Goal: Task Accomplishment & Management: Use online tool/utility

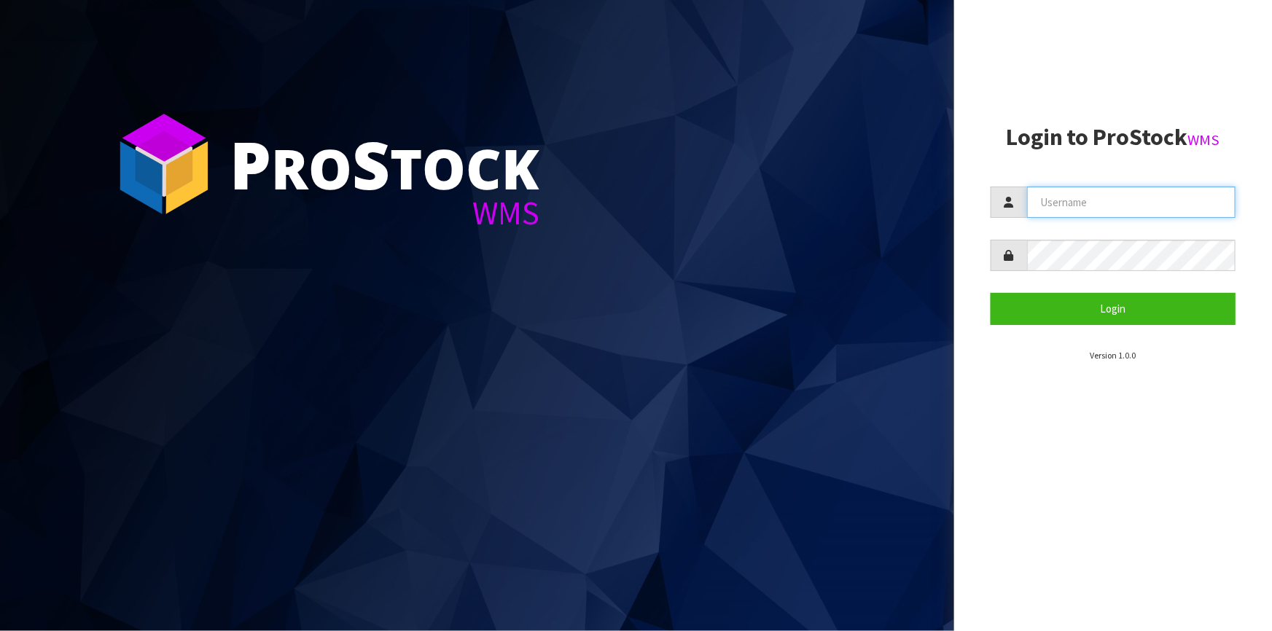
click at [1085, 203] on input "text" at bounding box center [1131, 202] width 208 height 31
type input "[PERSON_NAME]"
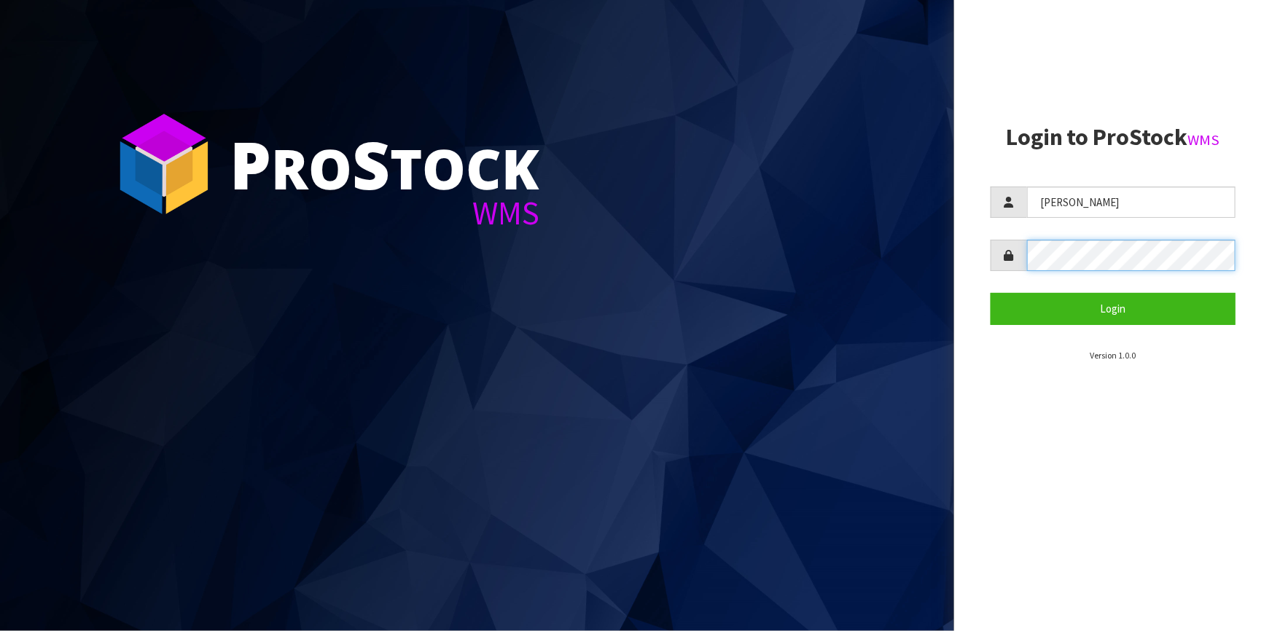
click at [991, 293] on button "Login" at bounding box center [1113, 308] width 245 height 31
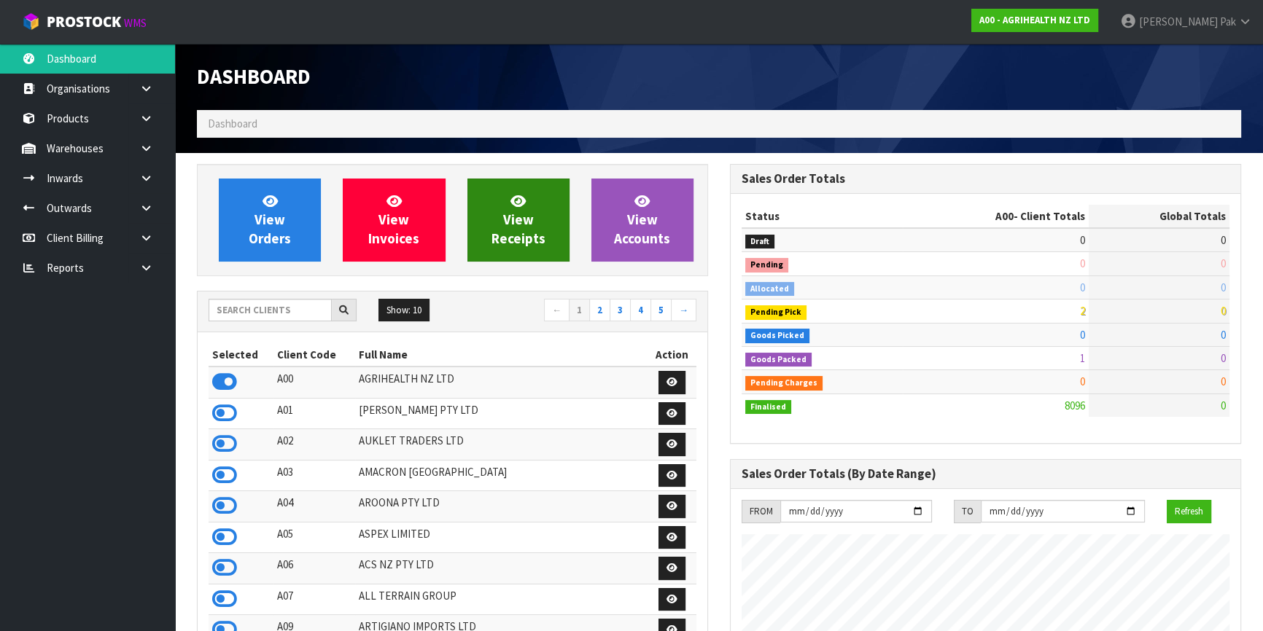
scroll to position [1102, 532]
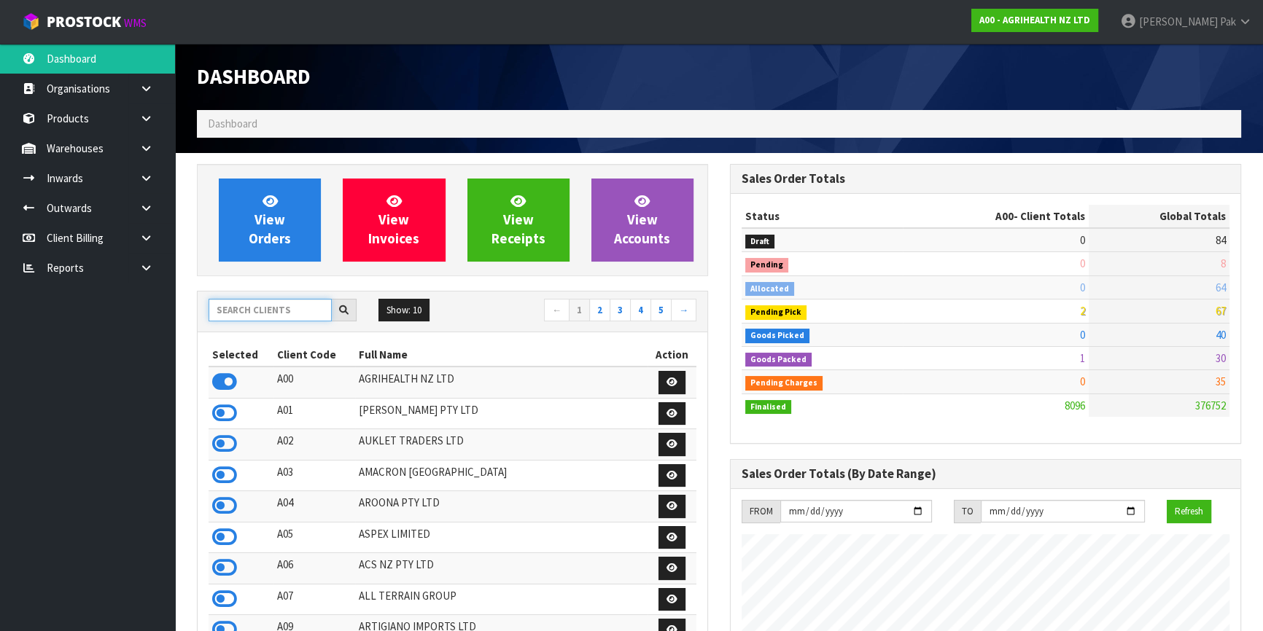
click at [239, 309] on input "text" at bounding box center [269, 310] width 123 height 23
click at [124, 155] on link "Warehouses" at bounding box center [87, 148] width 175 height 30
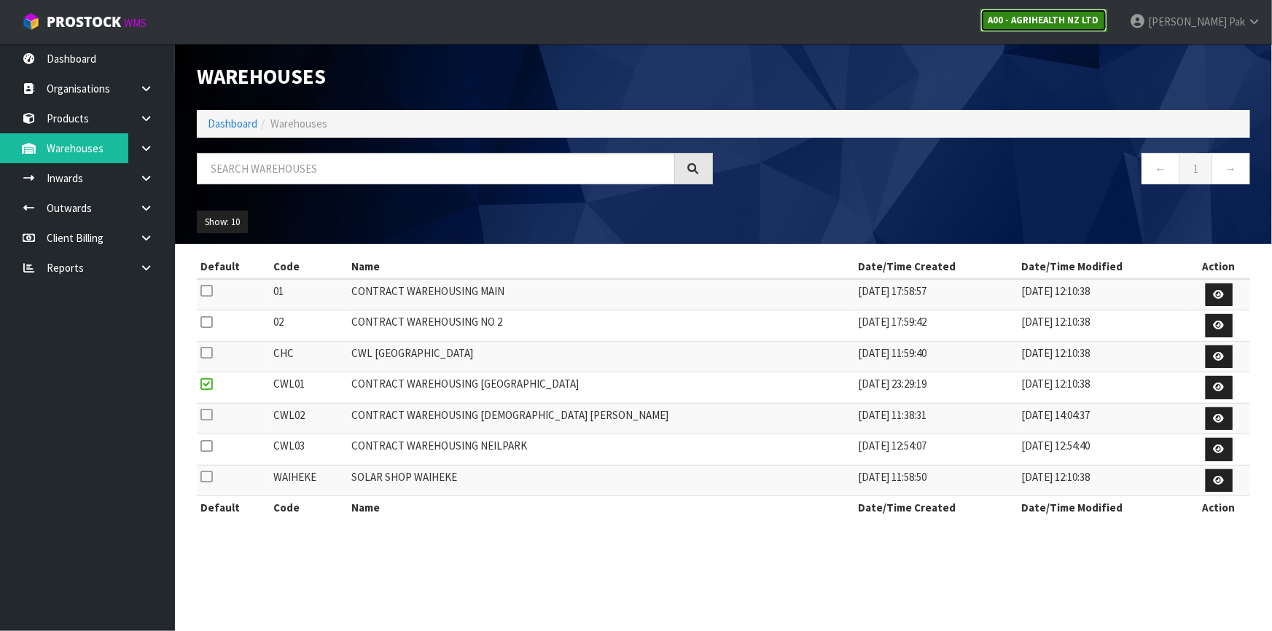
click at [1099, 23] on strong "A00 - AGRIHEALTH NZ LTD" at bounding box center [1044, 20] width 111 height 12
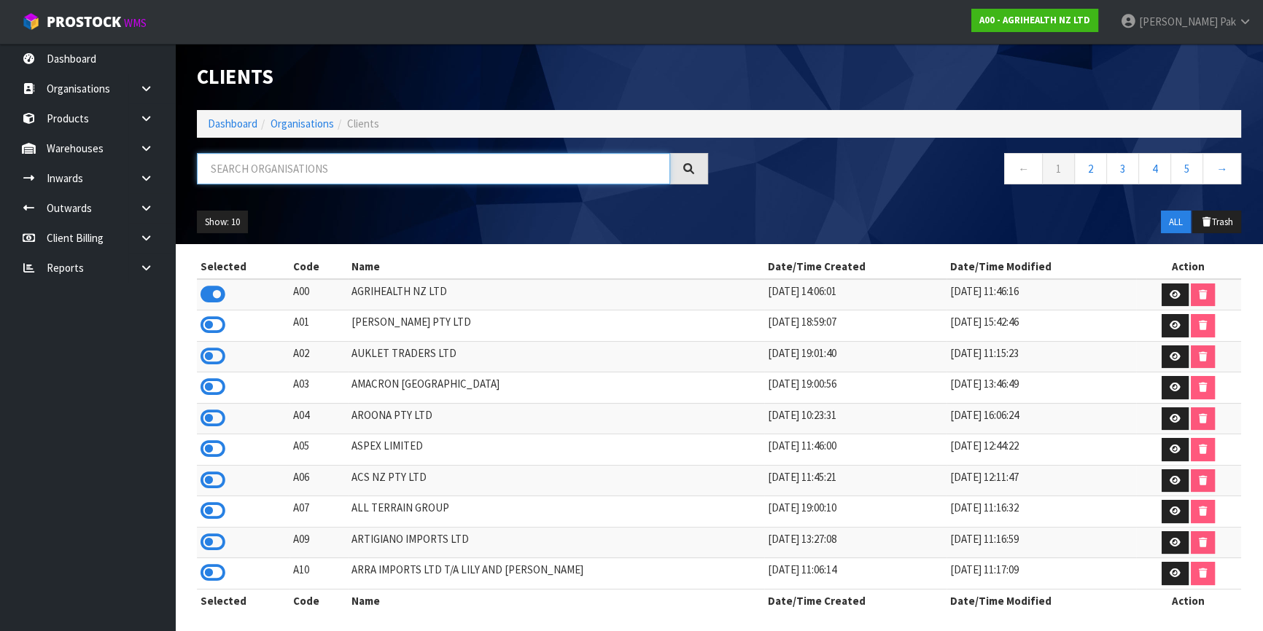
click at [278, 160] on input "text" at bounding box center [433, 168] width 473 height 31
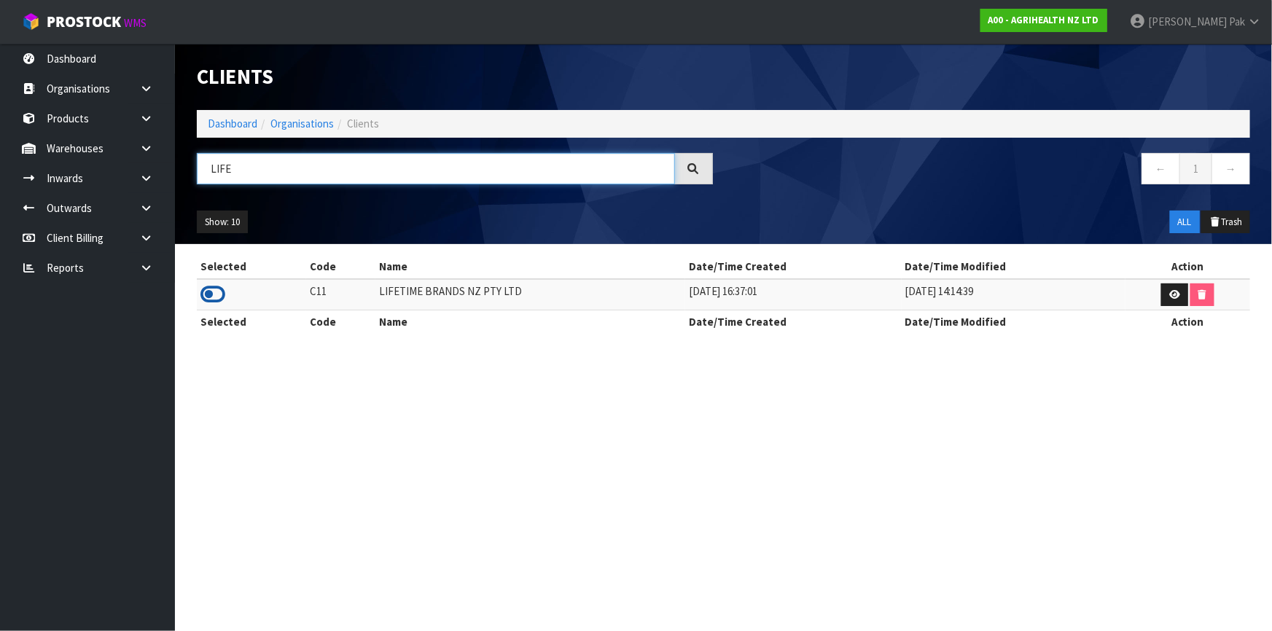
type input "LIFE"
click at [220, 297] on icon at bounding box center [212, 295] width 25 height 22
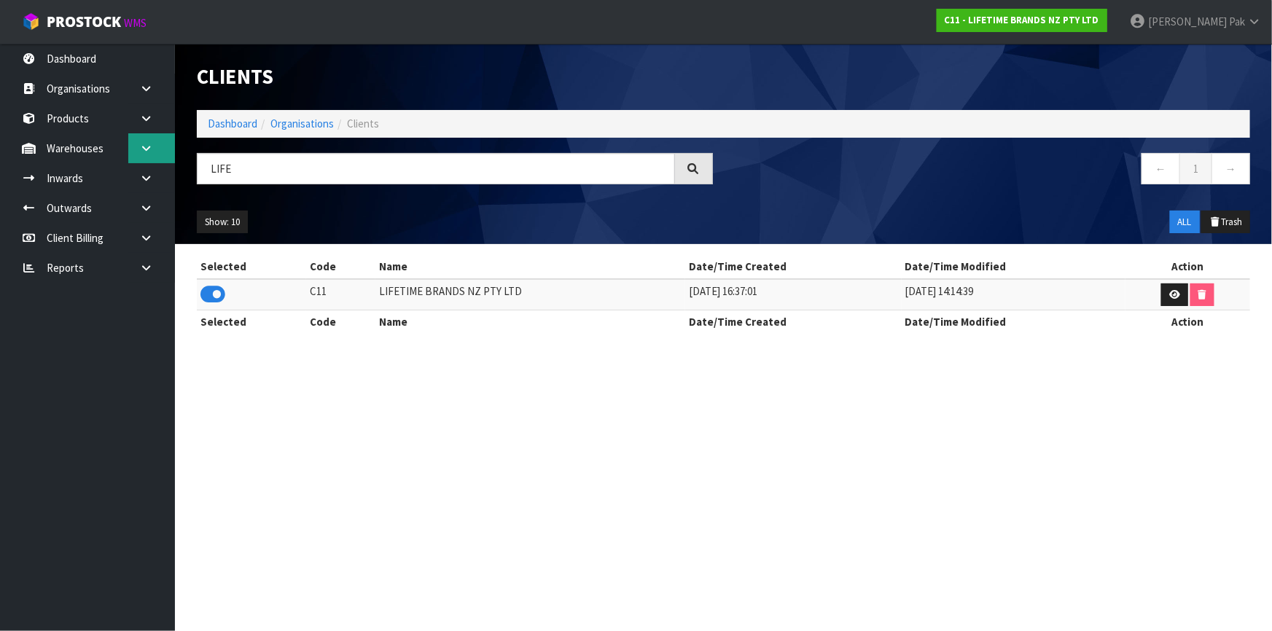
click at [131, 145] on link at bounding box center [151, 148] width 47 height 30
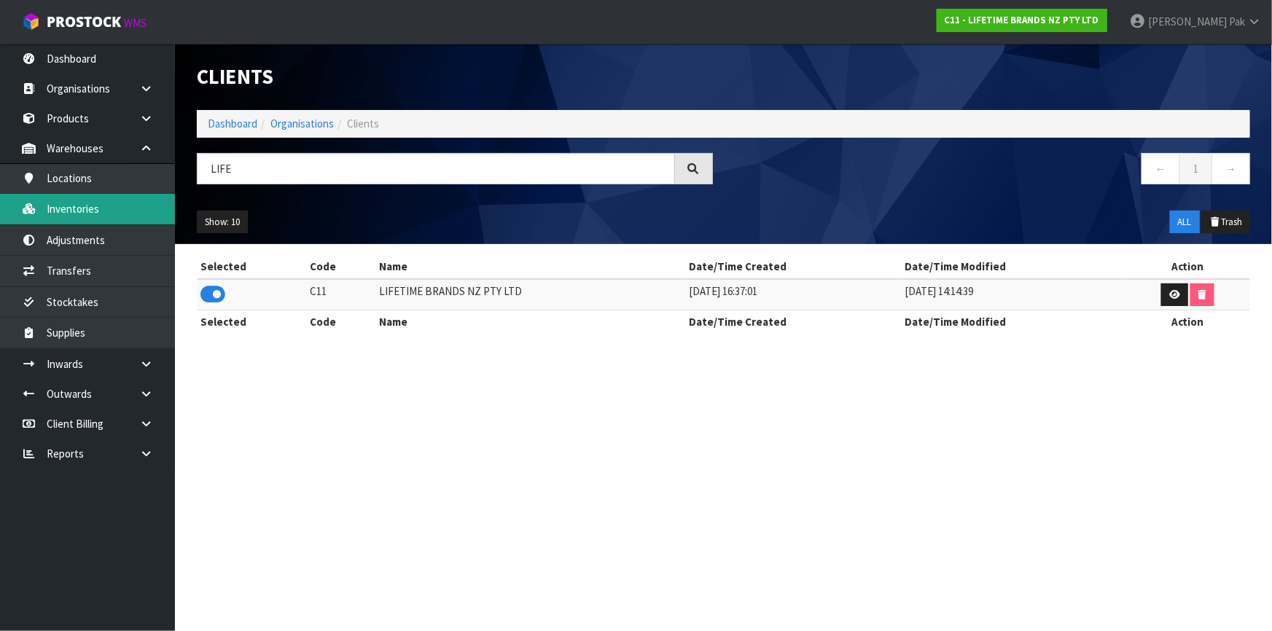
click at [114, 211] on link "Inventories" at bounding box center [87, 209] width 175 height 30
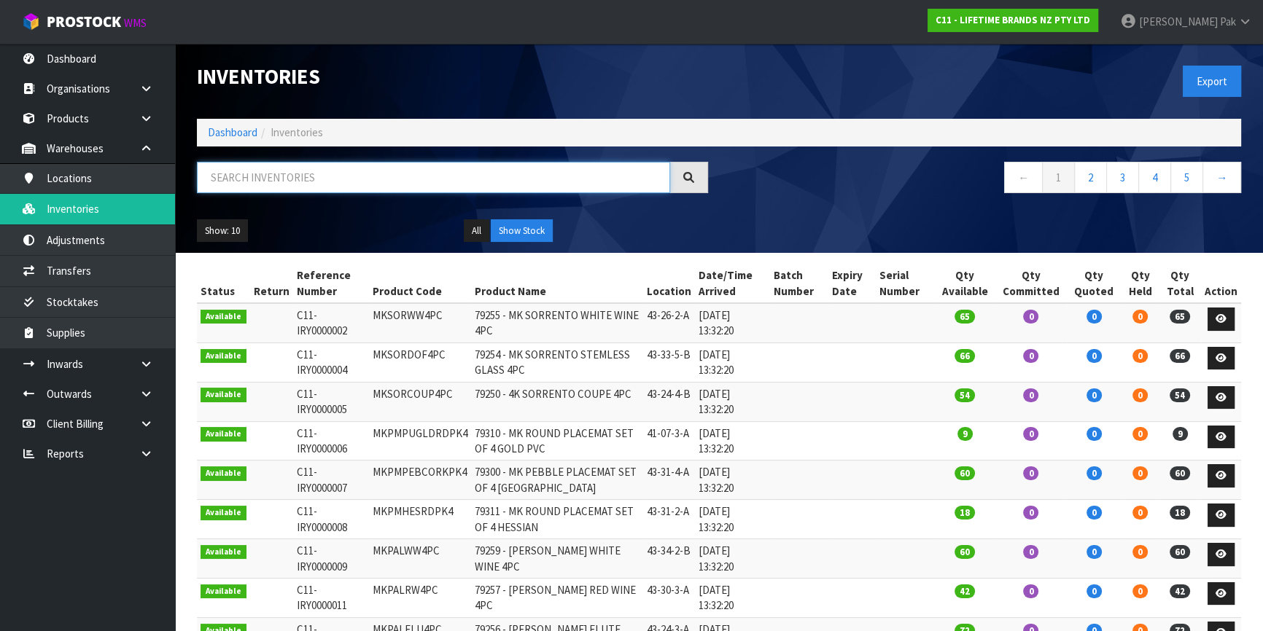
click at [258, 176] on input "text" at bounding box center [433, 177] width 473 height 31
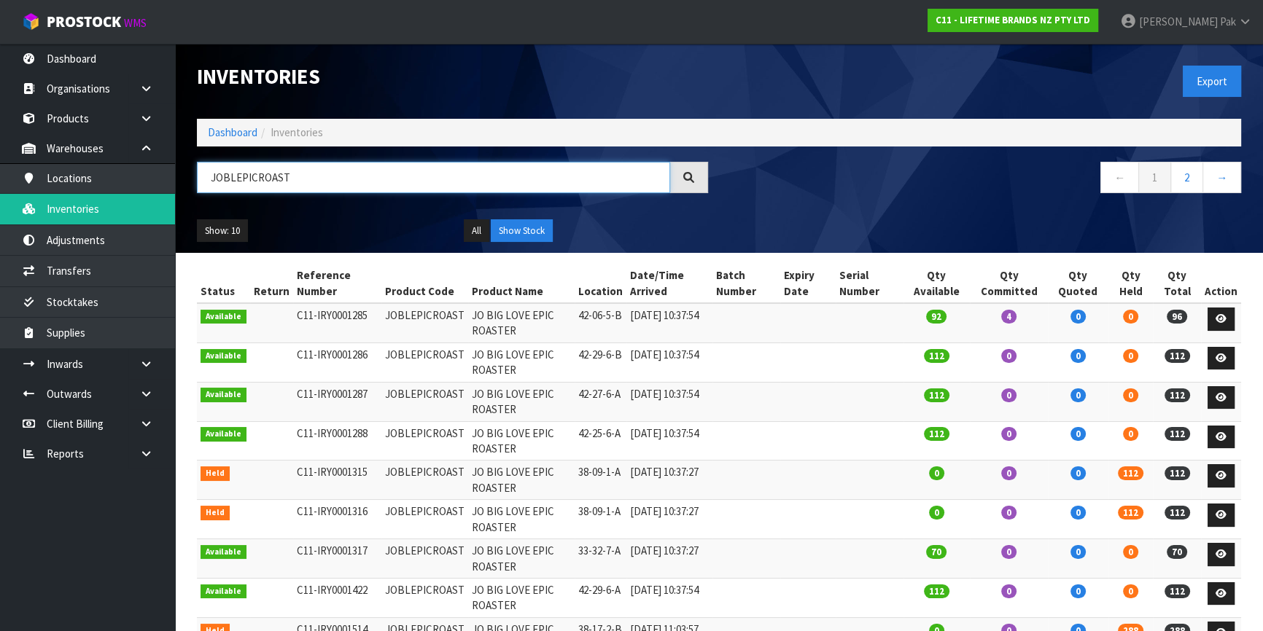
scroll to position [66, 0]
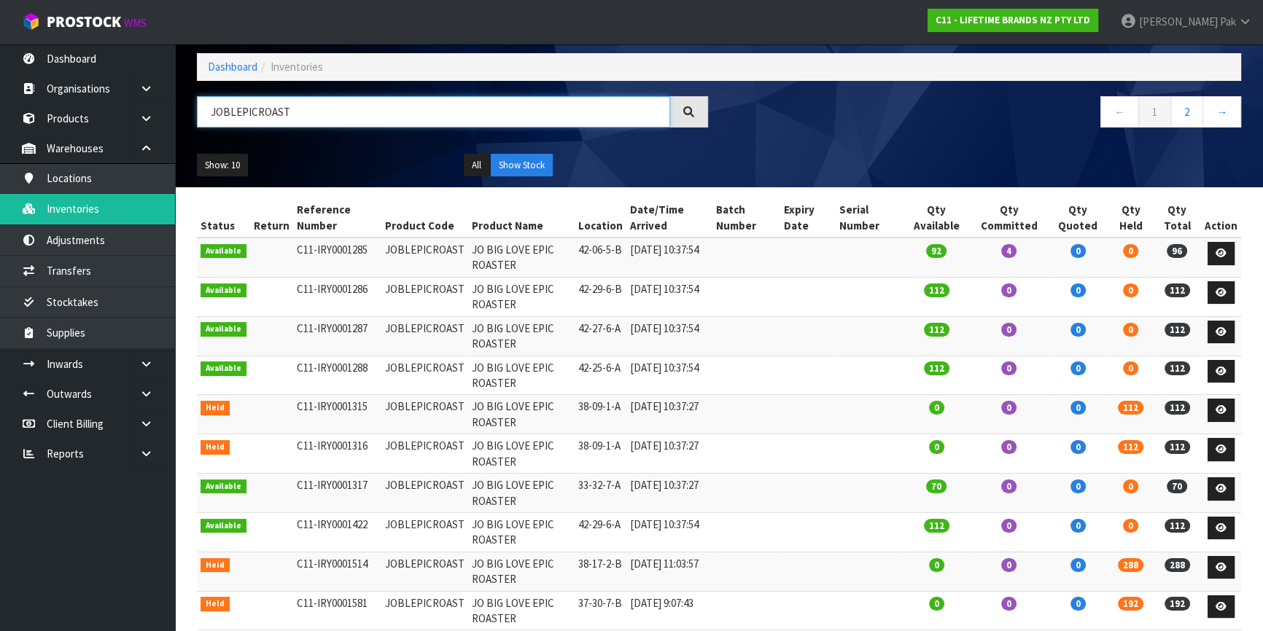
drag, startPoint x: 349, startPoint y: 121, endPoint x: -64, endPoint y: 59, distance: 418.0
click at [0, 59] on html "Toggle navigation ProStock WMS C11 - LIFETIME BRANDS NZ PTY LTD [PERSON_NAME] L…" at bounding box center [631, 249] width 1263 height 631
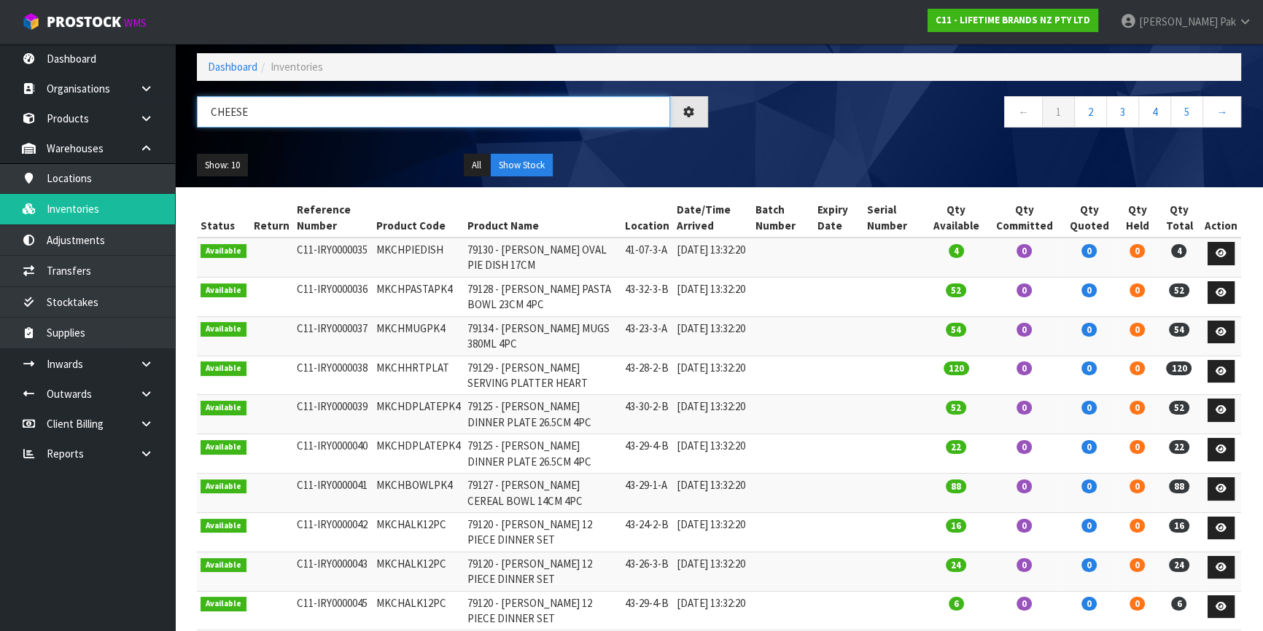
scroll to position [0, 0]
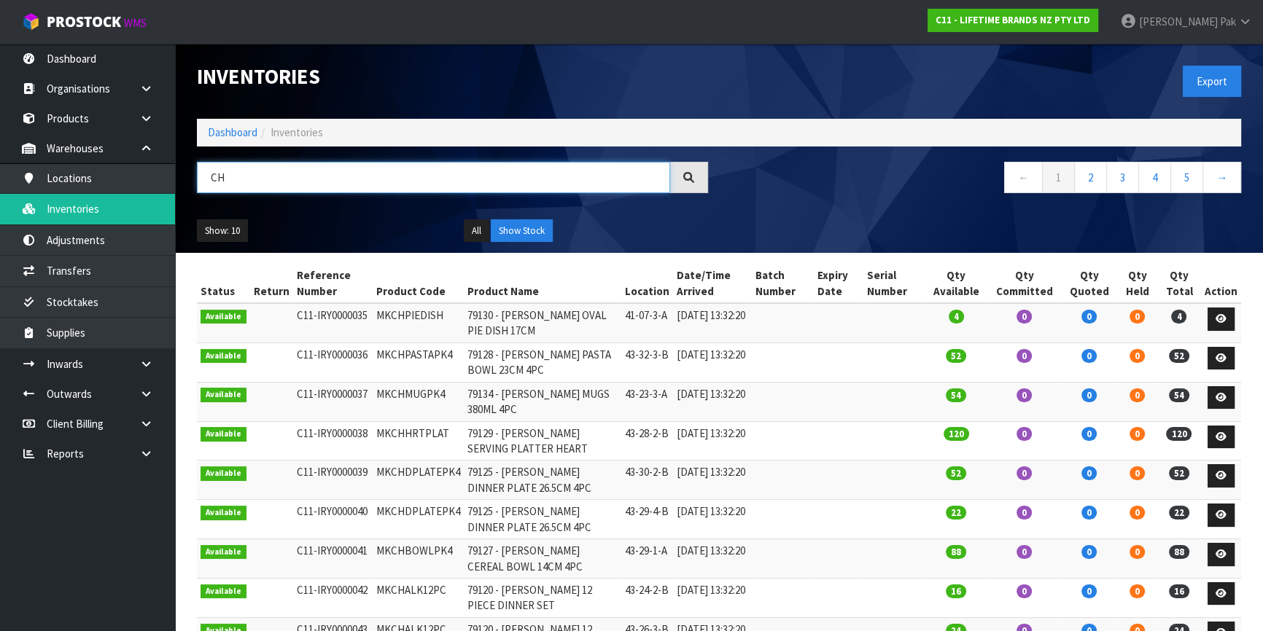
type input "C"
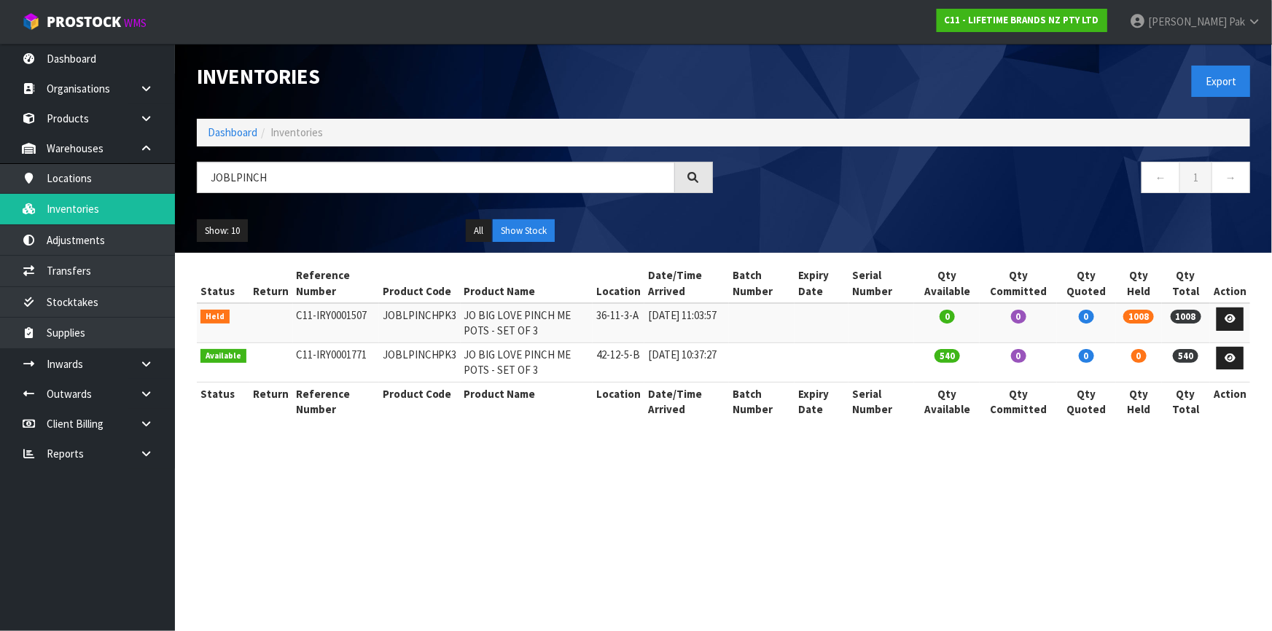
click at [386, 318] on td "JOBLPINCHPK3" at bounding box center [420, 322] width 82 height 39
copy td "JOBLPINCHPK3"
drag, startPoint x: 277, startPoint y: 184, endPoint x: 229, endPoint y: 174, distance: 49.0
click at [229, 174] on input "JOBLPINCH" at bounding box center [436, 177] width 478 height 31
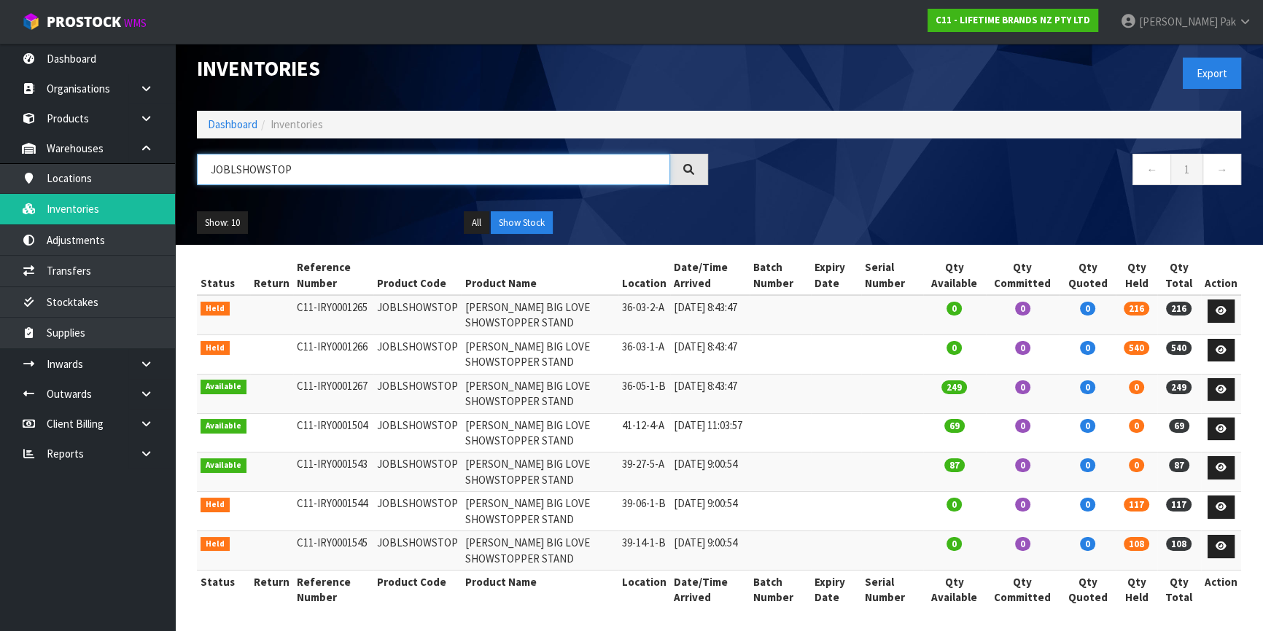
scroll to position [11, 0]
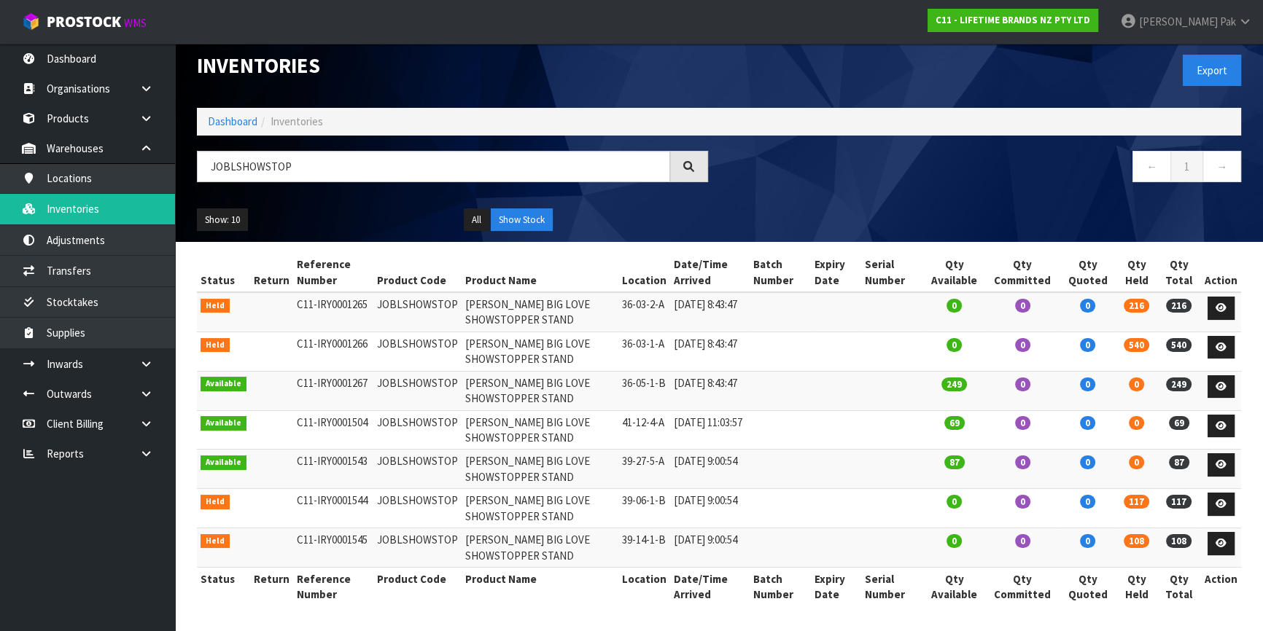
click at [423, 302] on td "JOBLSHOWSTOP" at bounding box center [417, 311] width 88 height 39
copy td "JOBLSHOWSTOP"
drag, startPoint x: 304, startPoint y: 177, endPoint x: 237, endPoint y: 174, distance: 67.1
click at [237, 174] on input "JOBLSHOWSTOP" at bounding box center [433, 166] width 473 height 31
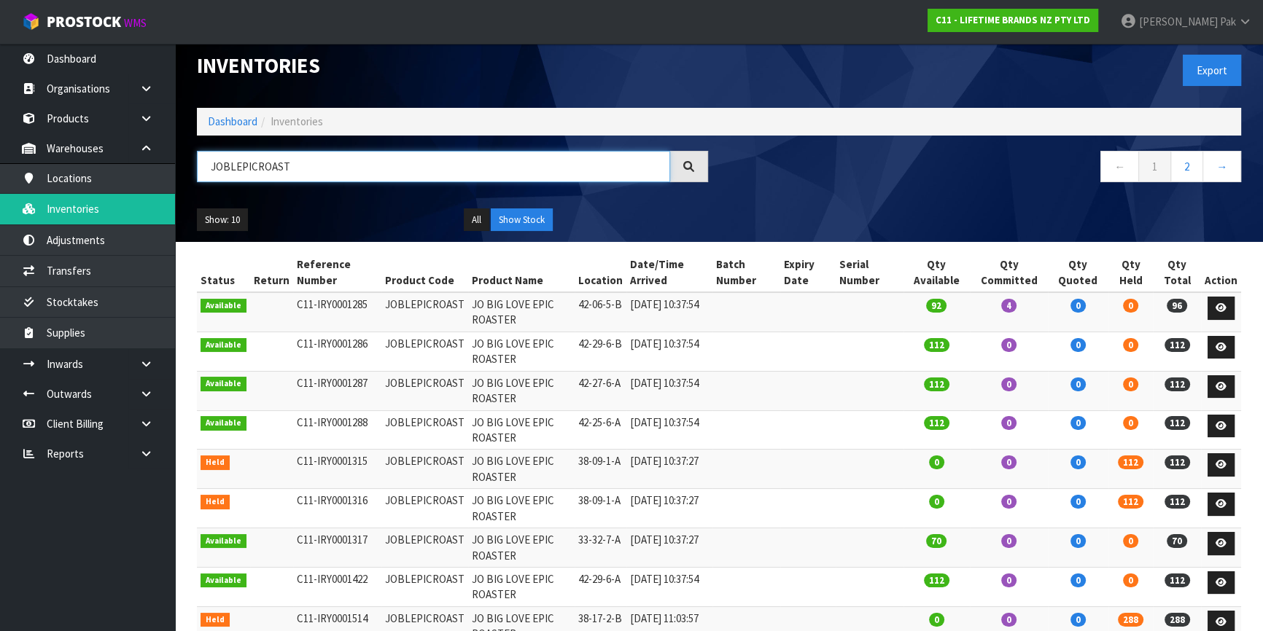
type input "JOBLEPICROAST"
click at [505, 324] on td "JO BIG LOVE EPIC ROASTER" at bounding box center [521, 311] width 106 height 39
click at [1225, 305] on icon at bounding box center [1220, 307] width 11 height 9
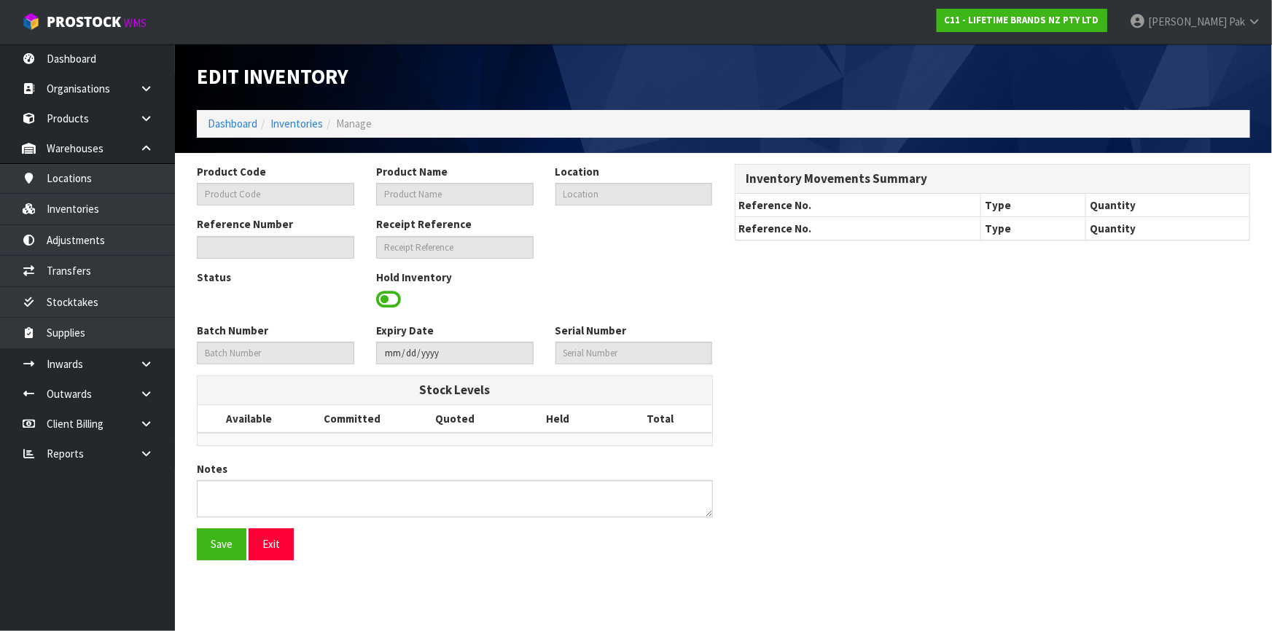
type input "JOBLEPICROAST"
type input "JO BIG LOVE EPIC ROASTER"
type input "42-06-5-B"
type input "C11-IRY0001285"
type input "C11-REC0000038"
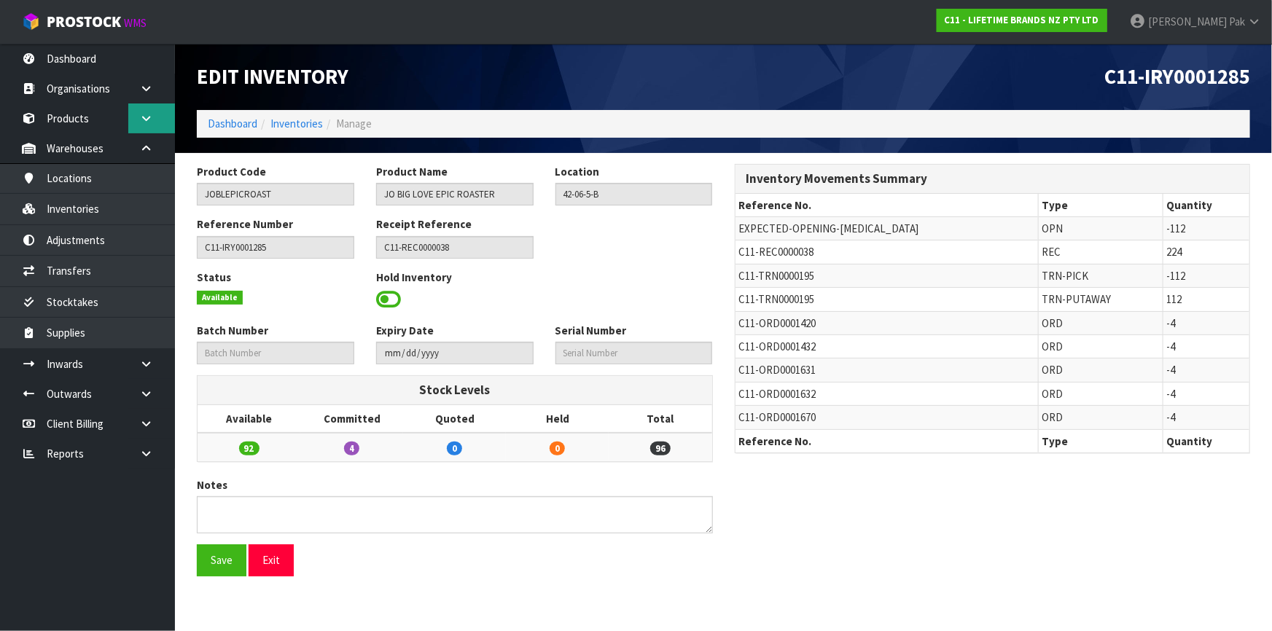
click at [144, 120] on icon at bounding box center [146, 118] width 14 height 11
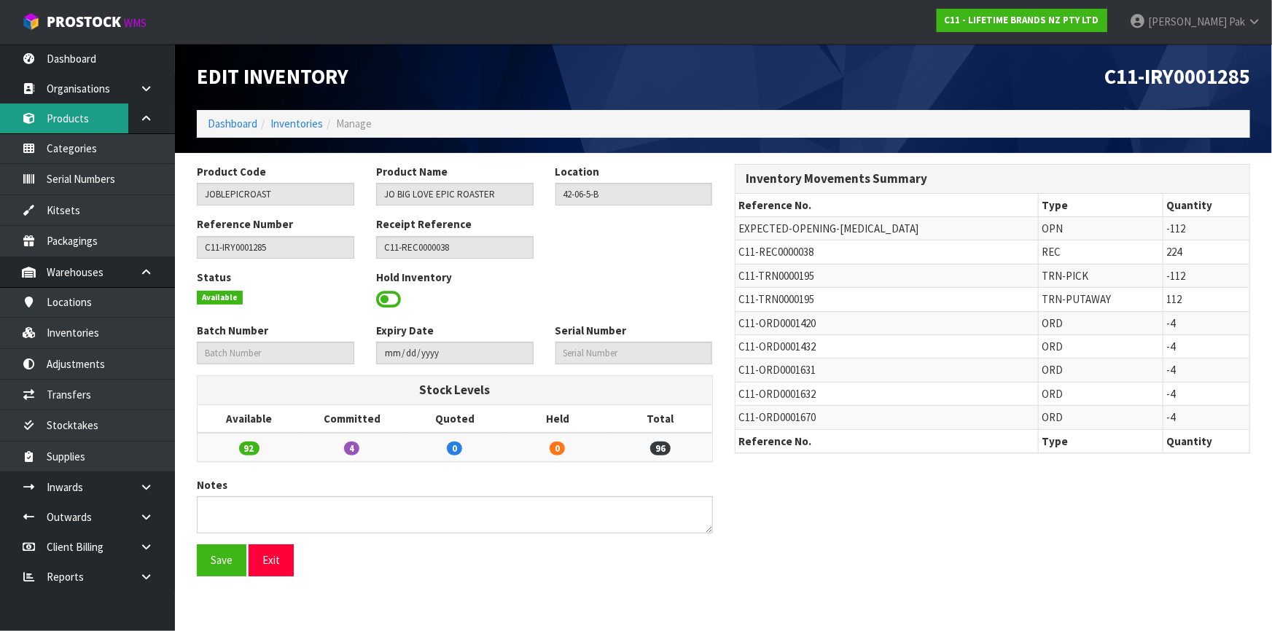
click at [88, 117] on link "Products" at bounding box center [87, 119] width 175 height 30
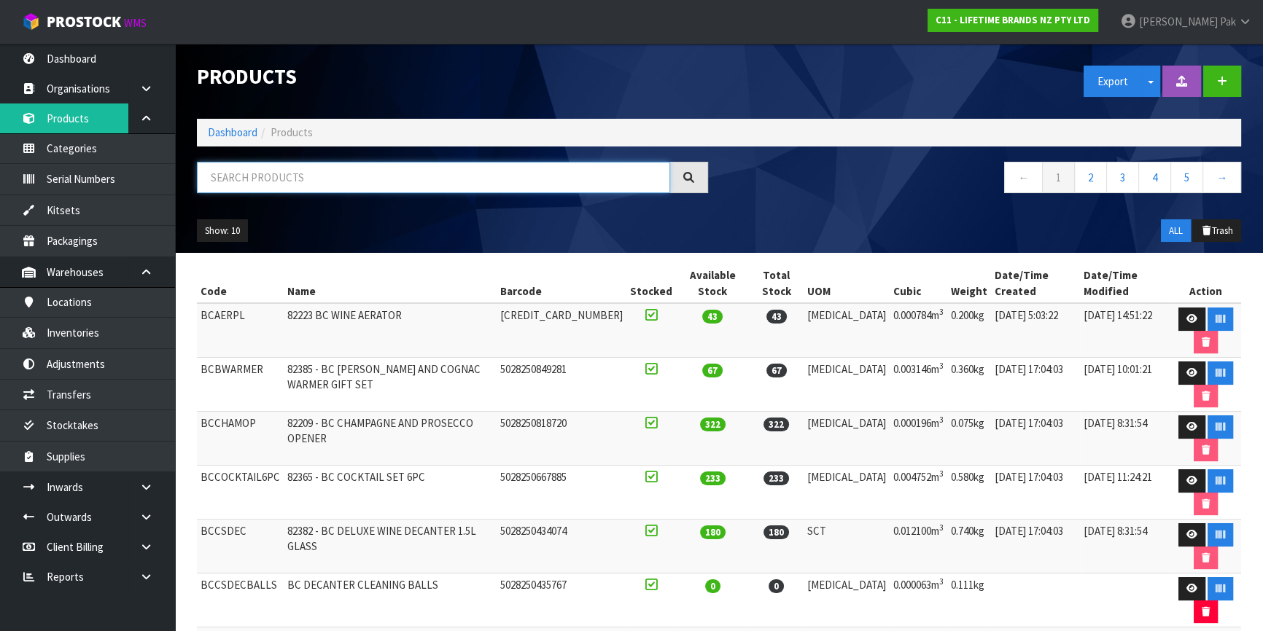
click at [277, 174] on input "text" at bounding box center [433, 177] width 473 height 31
click at [303, 174] on input "text" at bounding box center [433, 177] width 473 height 31
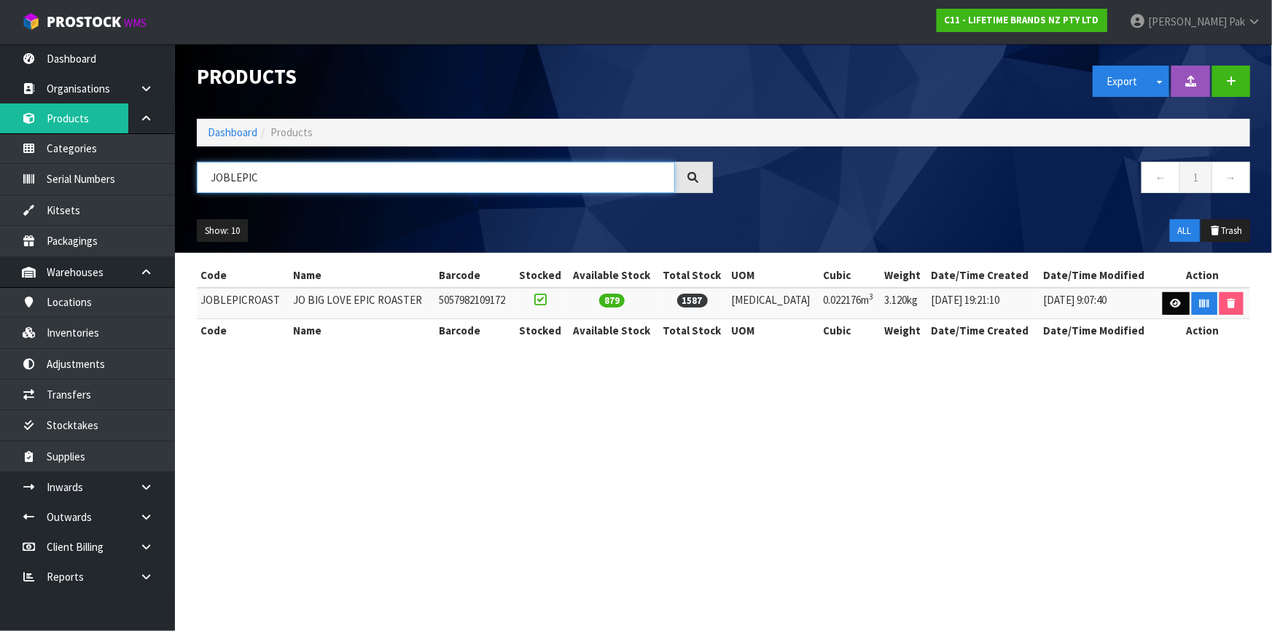
type input "JOBLEPIC"
click at [1171, 304] on icon at bounding box center [1176, 303] width 11 height 9
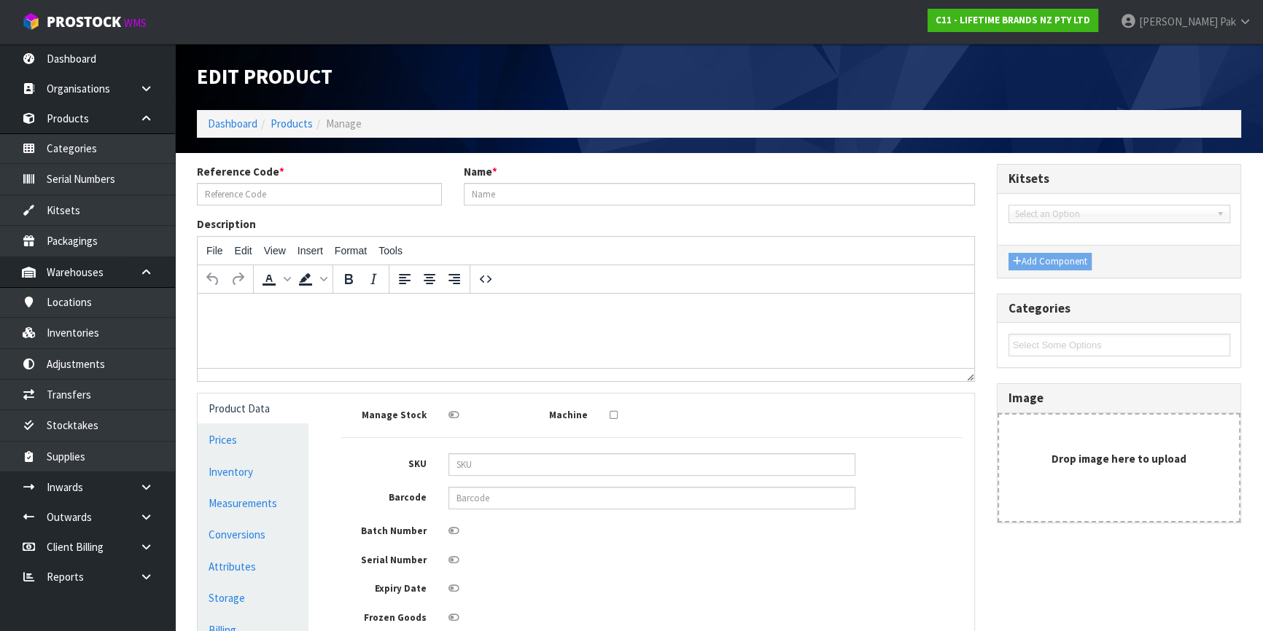
type input "JOBLEPICROAST"
type input "JO BIG LOVE EPIC ROASTER"
type input "5057982109172"
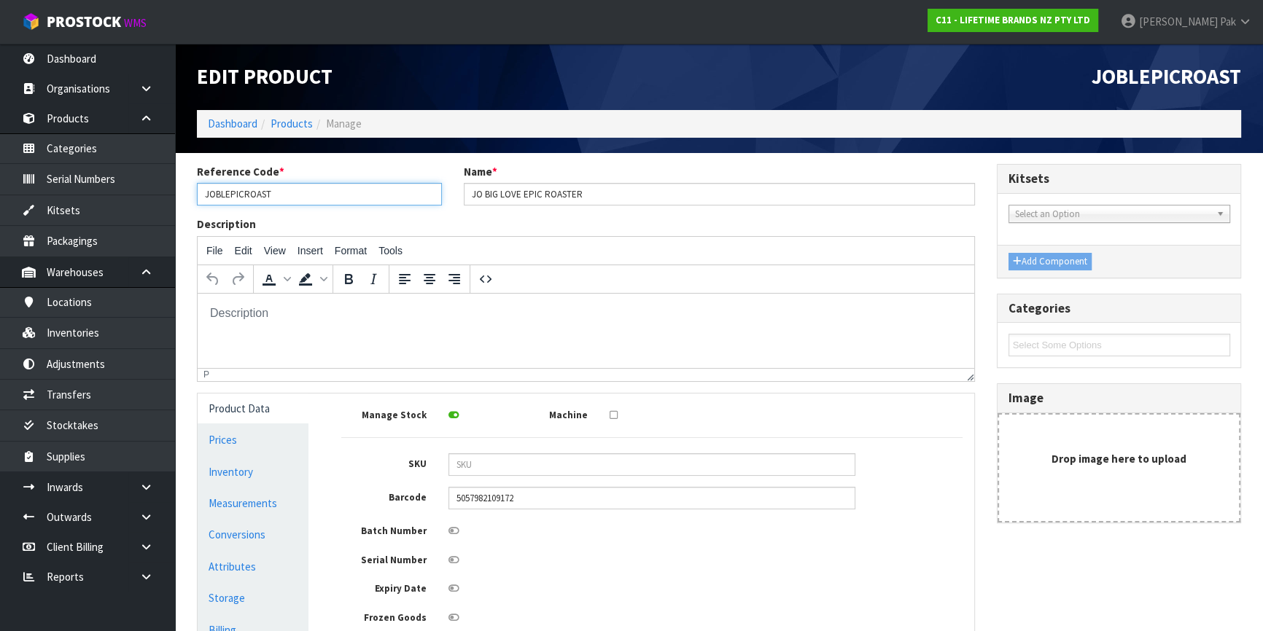
drag, startPoint x: 295, startPoint y: 195, endPoint x: -153, endPoint y: 127, distance: 453.4
click at [0, 127] on html "Toggle navigation ProStock WMS C11 - LIFETIME BRANDS NZ PTY LTD [PERSON_NAME] L…" at bounding box center [631, 315] width 1263 height 631
click at [238, 193] on input "JOBLEPICROAST" at bounding box center [319, 194] width 245 height 23
click at [290, 118] on link "Products" at bounding box center [291, 124] width 42 height 14
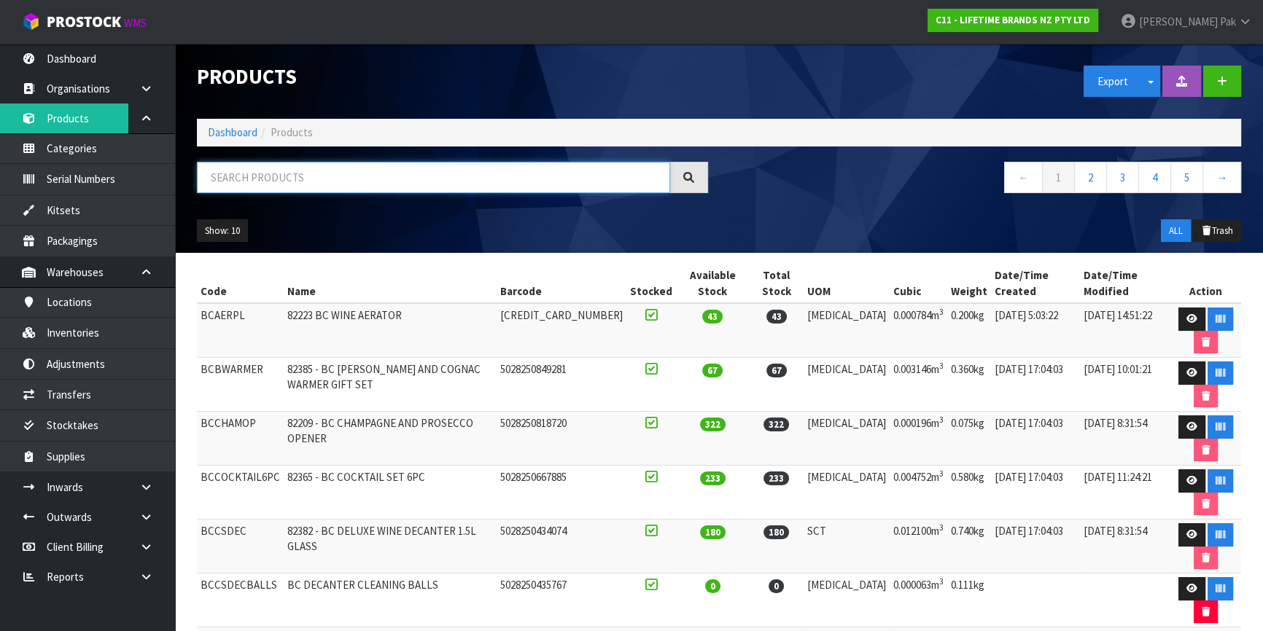
click at [313, 181] on input "text" at bounding box center [433, 177] width 473 height 31
paste input "JOBLSHOWSTOP"
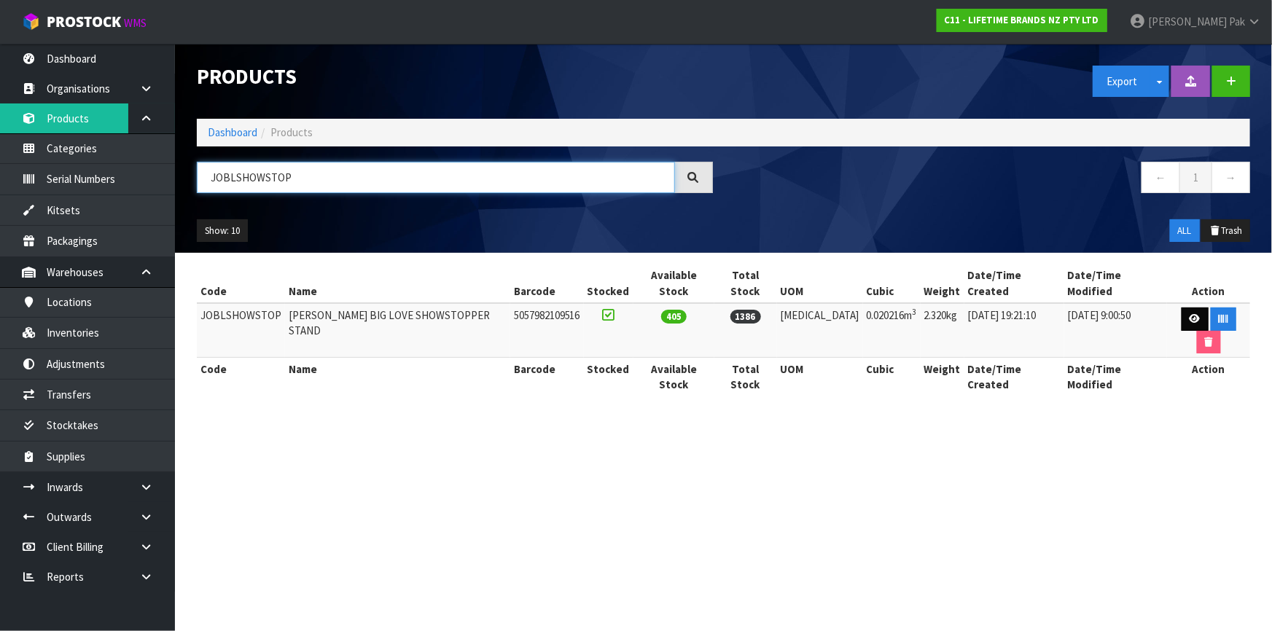
type input "JOBLSHOWSTOP"
click at [1182, 308] on link at bounding box center [1195, 319] width 27 height 23
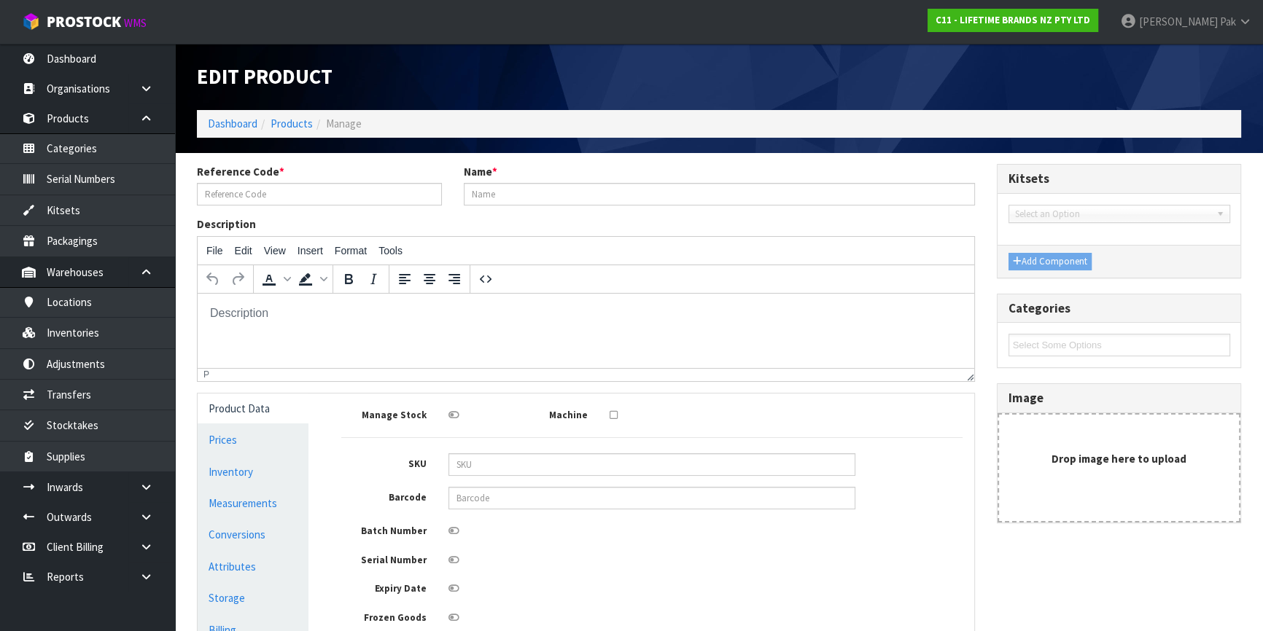
type input "JOBLSHOWSTOP"
type input "[PERSON_NAME] BIG LOVE SHOWSTOPPER STAND"
type input "5057982109516"
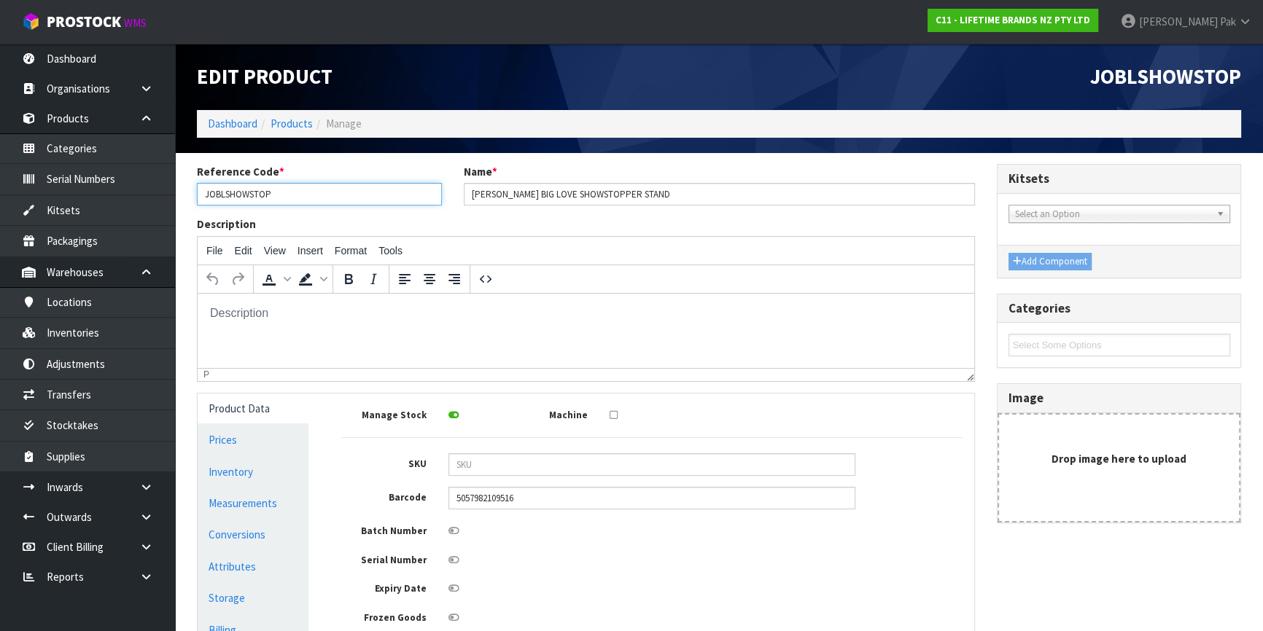
drag, startPoint x: 297, startPoint y: 189, endPoint x: -176, endPoint y: 139, distance: 475.7
click at [0, 139] on html "Toggle navigation ProStock WMS C11 - LIFETIME BRANDS NZ PTY LTD [PERSON_NAME] L…" at bounding box center [631, 315] width 1263 height 631
paste input "PINCHPK3"
type input "JOBLPINCHPK3"
click at [291, 119] on link "Products" at bounding box center [291, 124] width 42 height 14
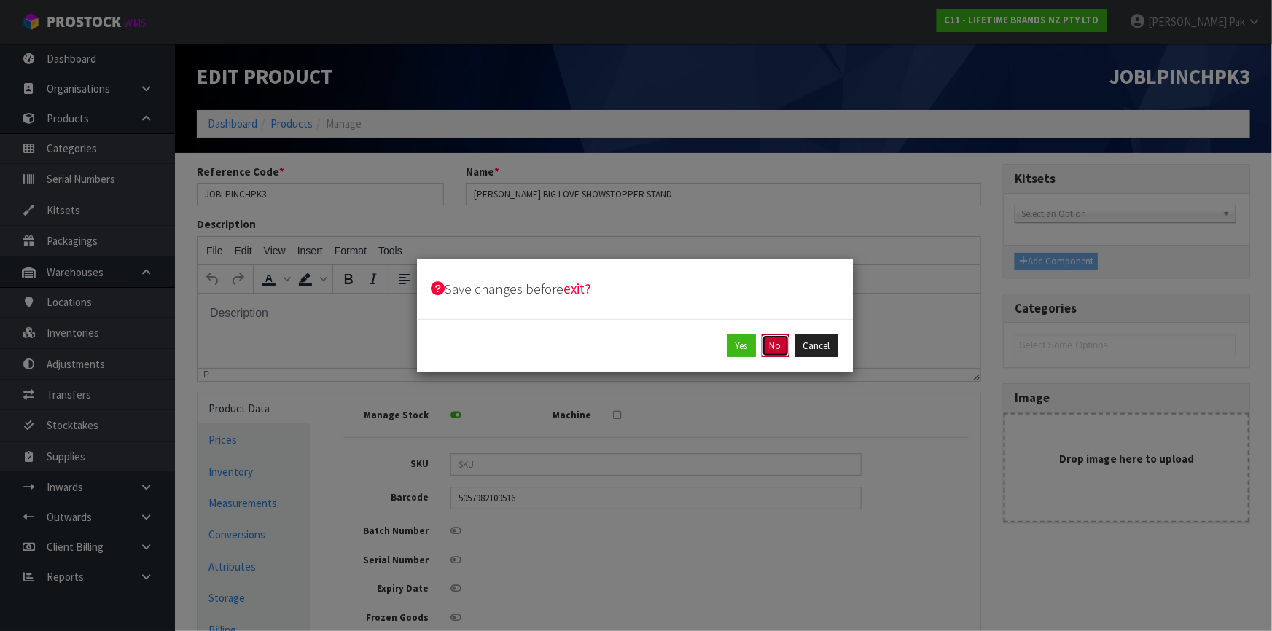
click at [774, 343] on button "No" at bounding box center [776, 346] width 28 height 23
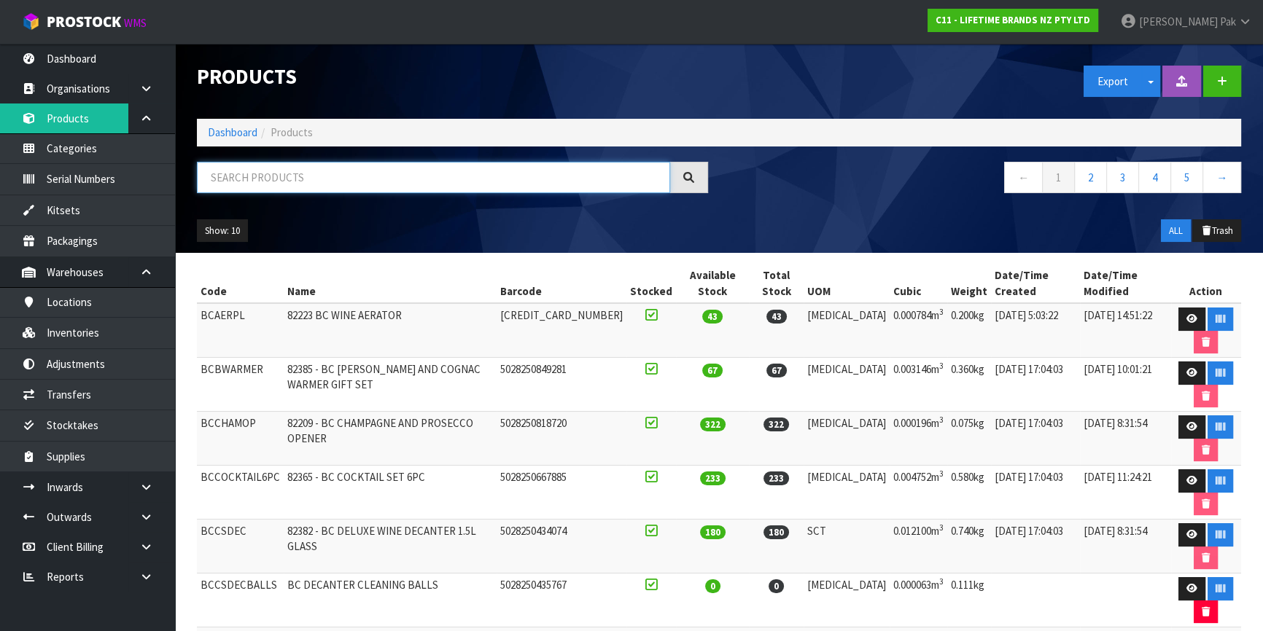
click at [264, 170] on input "text" at bounding box center [433, 177] width 473 height 31
paste input "JOBLPINCHPK3"
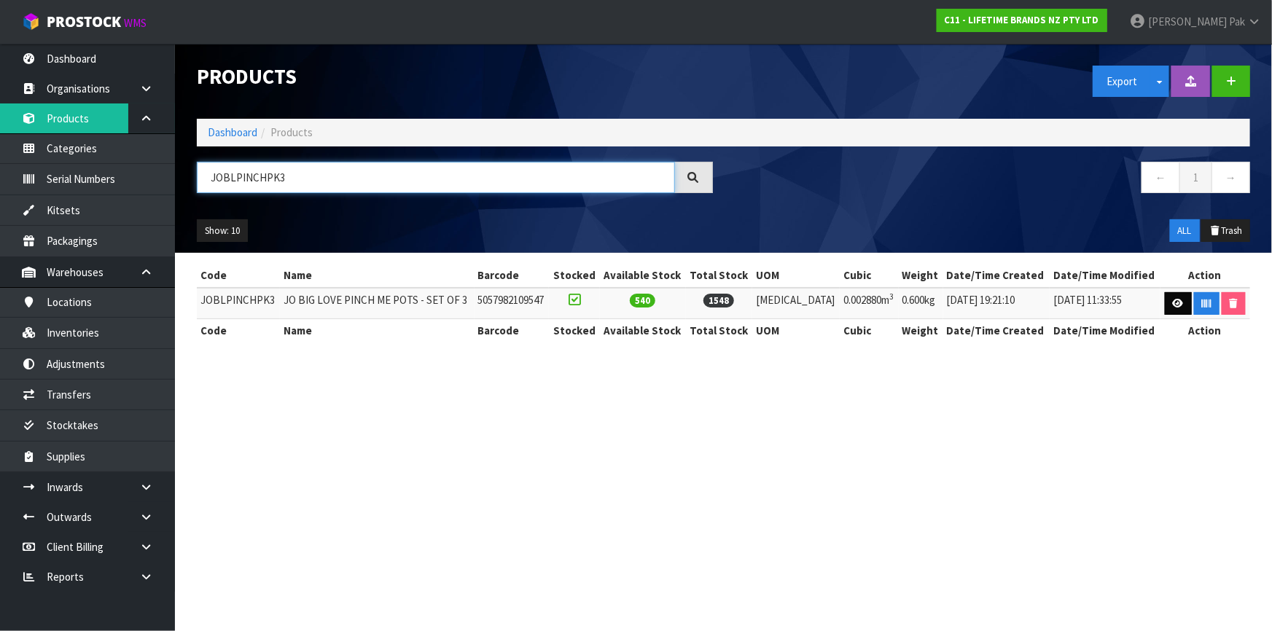
type input "JOBLPINCHPK3"
click at [1173, 306] on icon at bounding box center [1178, 303] width 11 height 9
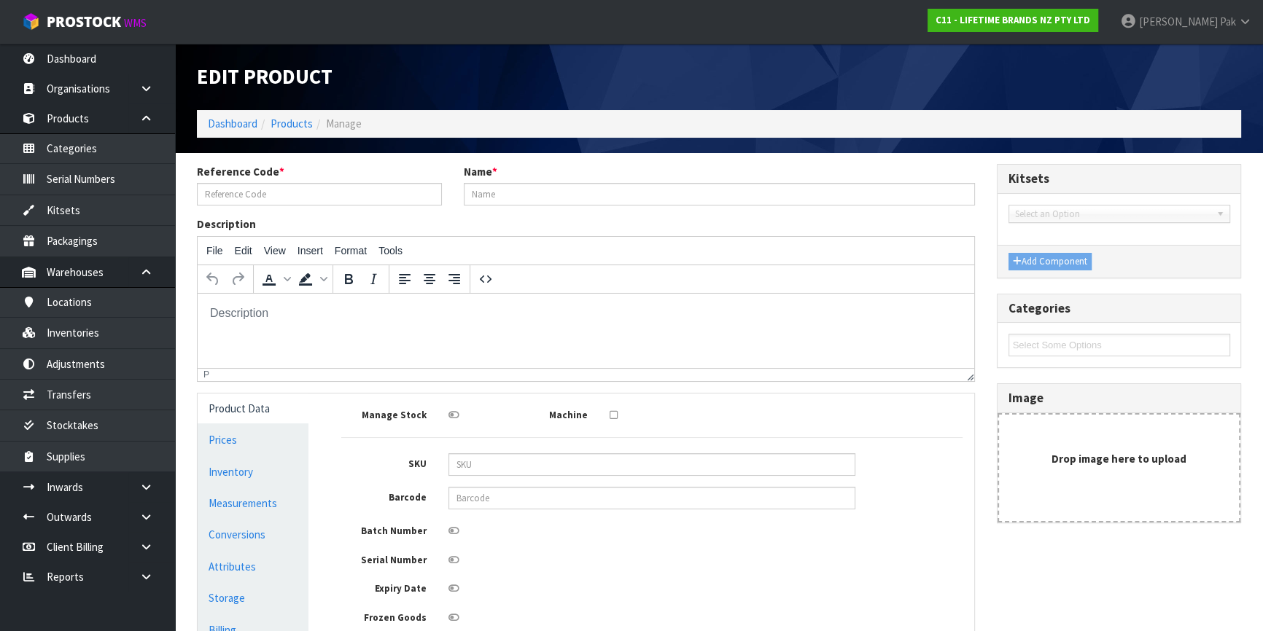
type input "JOBLPINCHPK3"
type input "JO BIG LOVE PINCH ME POTS - SET OF 3"
type input "5057982109547"
click at [295, 117] on link "Products" at bounding box center [291, 124] width 42 height 14
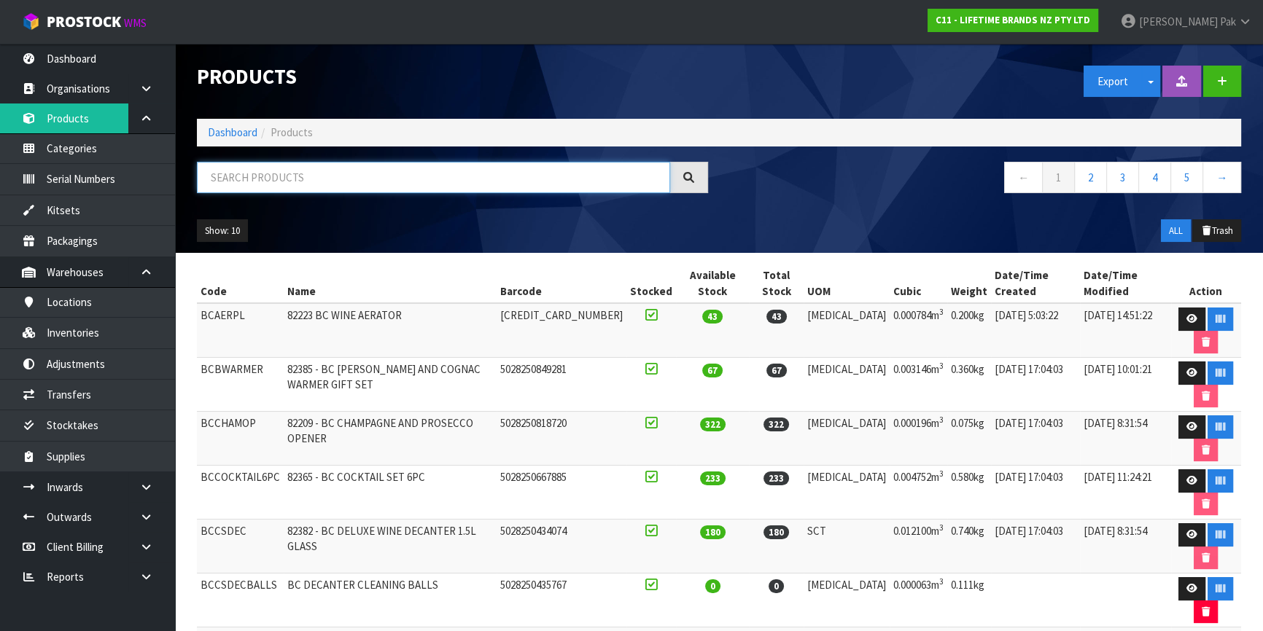
click at [401, 184] on input "text" at bounding box center [433, 177] width 473 height 31
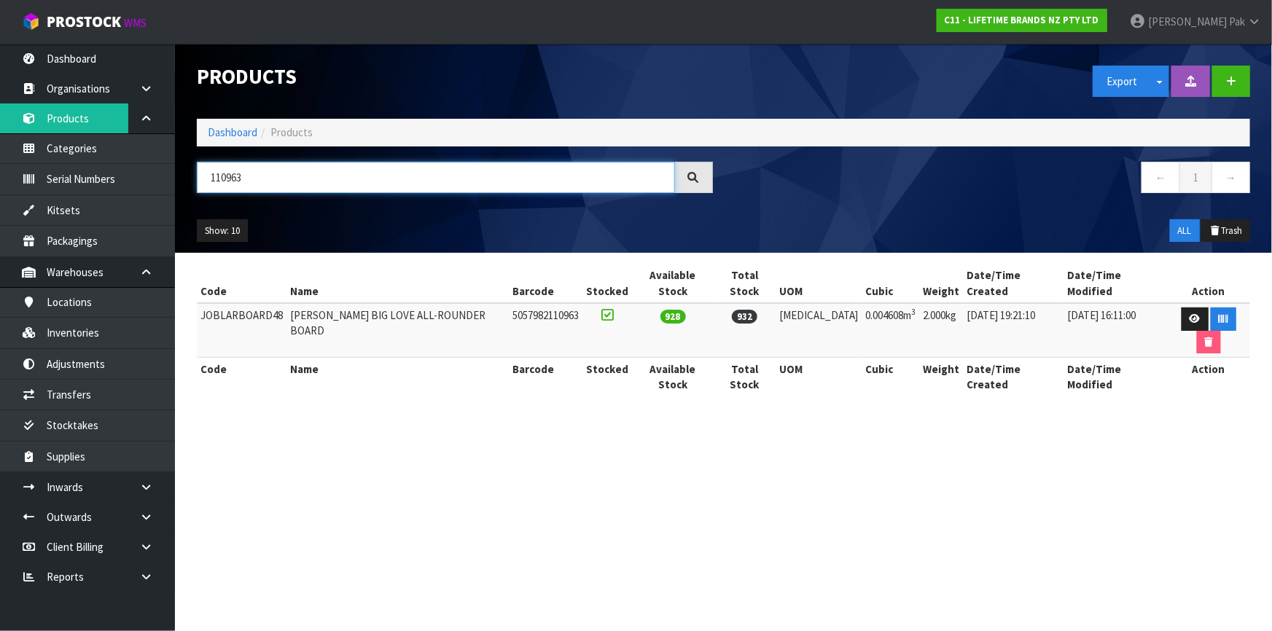
type input "110963"
drag, startPoint x: 279, startPoint y: 301, endPoint x: 198, endPoint y: 296, distance: 81.1
click at [198, 303] on td "JOBLARBOARD48" at bounding box center [242, 330] width 90 height 55
copy td "JOBLARBOARD48"
drag, startPoint x: 270, startPoint y: 176, endPoint x: -101, endPoint y: 136, distance: 373.1
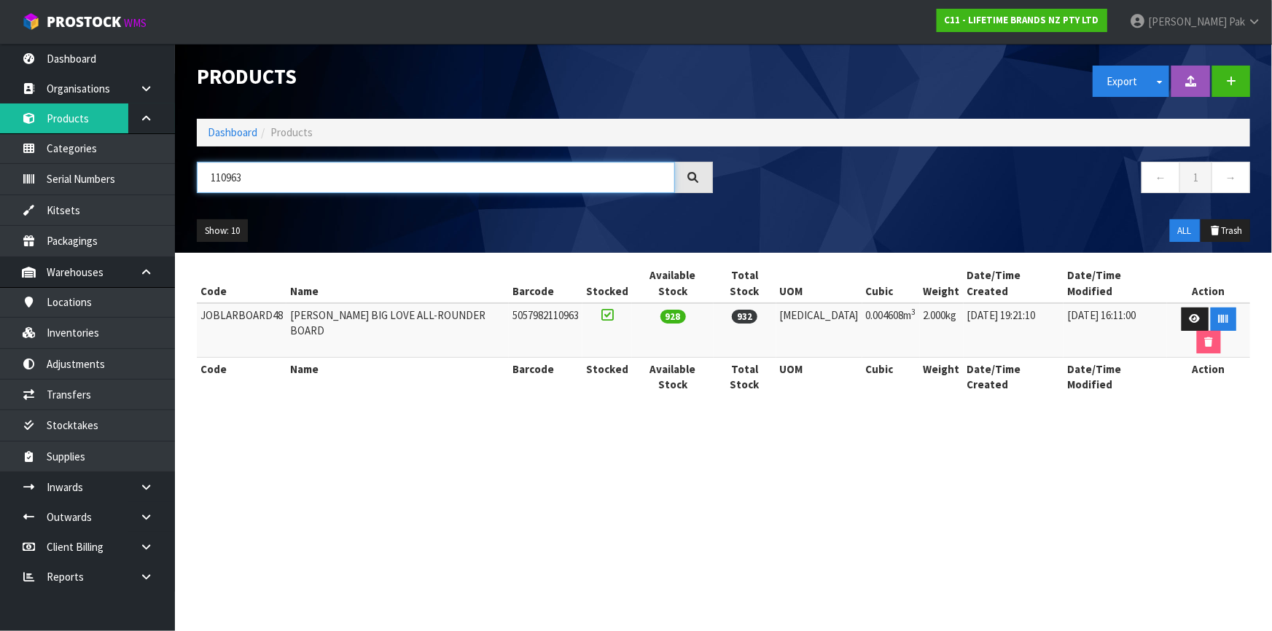
click at [0, 136] on html "Toggle navigation ProStock WMS C11 - LIFETIME BRANDS NZ PTY LTD [PERSON_NAME] L…" at bounding box center [636, 315] width 1272 height 631
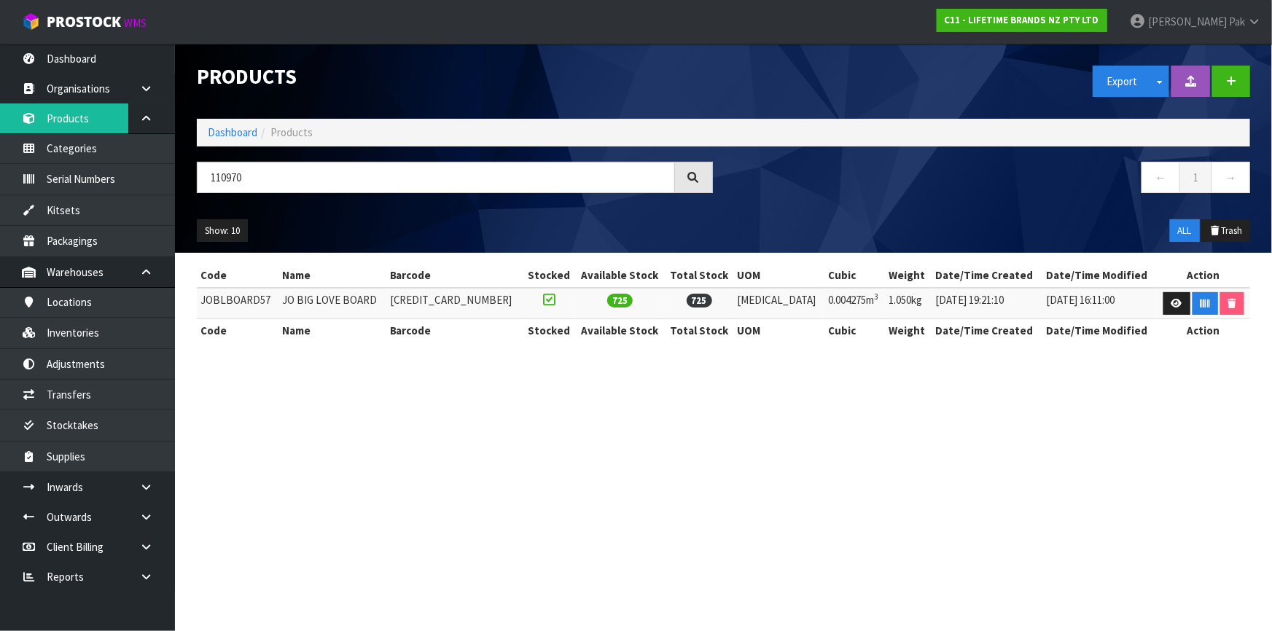
click at [249, 300] on td "JOBLBOARD57" at bounding box center [238, 303] width 82 height 31
copy td "JOBLBOARD57"
drag, startPoint x: 254, startPoint y: 178, endPoint x: -18, endPoint y: 176, distance: 271.9
click at [0, 176] on html "Toggle navigation ProStock WMS C11 - LIFETIME BRANDS NZ PTY LTD [PERSON_NAME] L…" at bounding box center [636, 315] width 1272 height 631
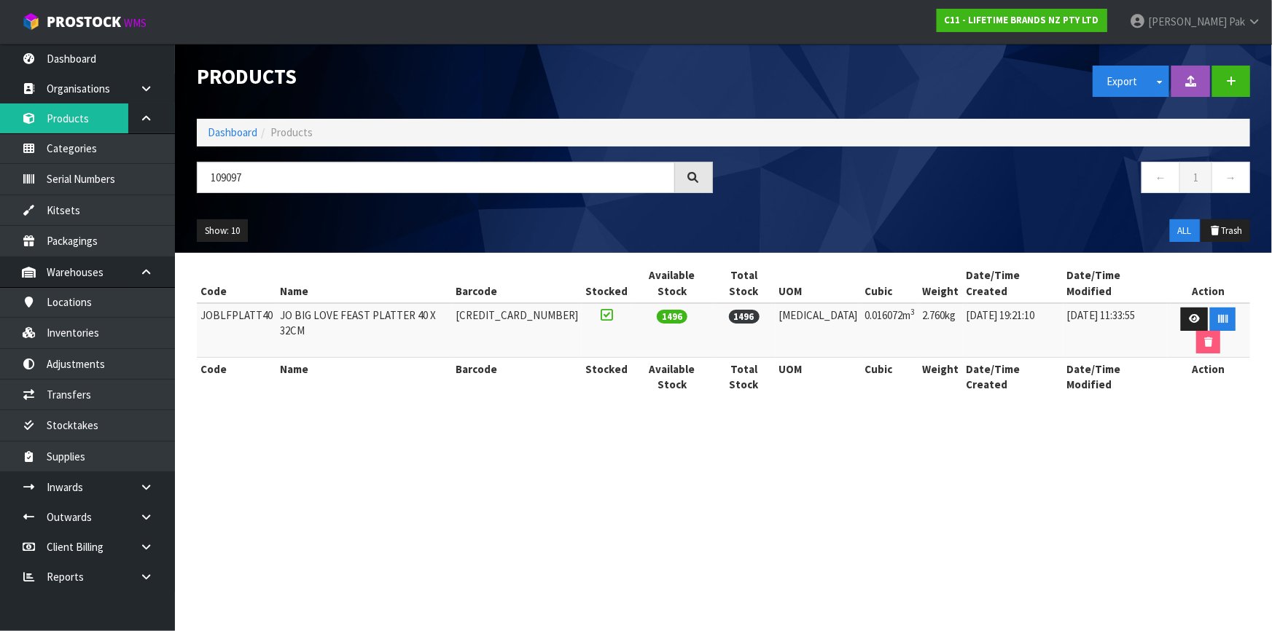
click at [249, 303] on td "JOBLFPLATT40" at bounding box center [236, 330] width 79 height 55
copy td "JOBLFPLATT40"
drag, startPoint x: 348, startPoint y: 181, endPoint x: -91, endPoint y: 181, distance: 438.9
click at [0, 181] on html "Toggle navigation ProStock WMS C11 - LIFETIME BRANDS NZ PTY LTD [PERSON_NAME] L…" at bounding box center [636, 315] width 1272 height 631
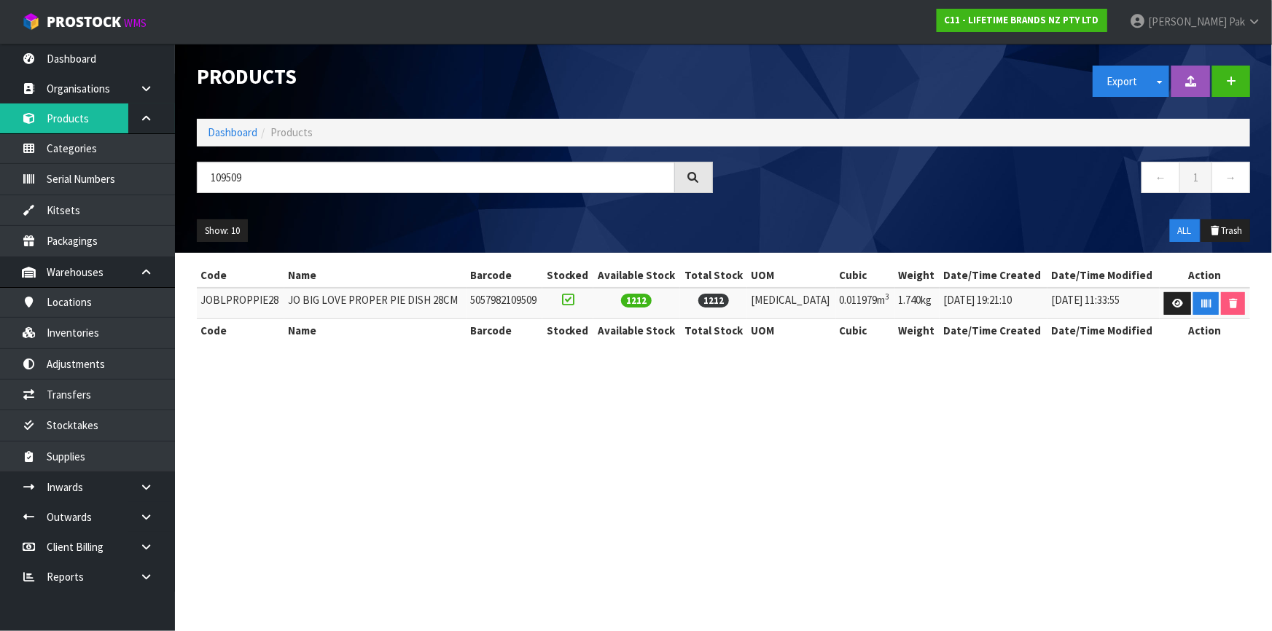
click at [255, 297] on td "JOBLPROPPIE28" at bounding box center [240, 303] width 87 height 31
copy td "JOBLPROPPIE28"
click at [232, 183] on input "109509" at bounding box center [436, 177] width 478 height 31
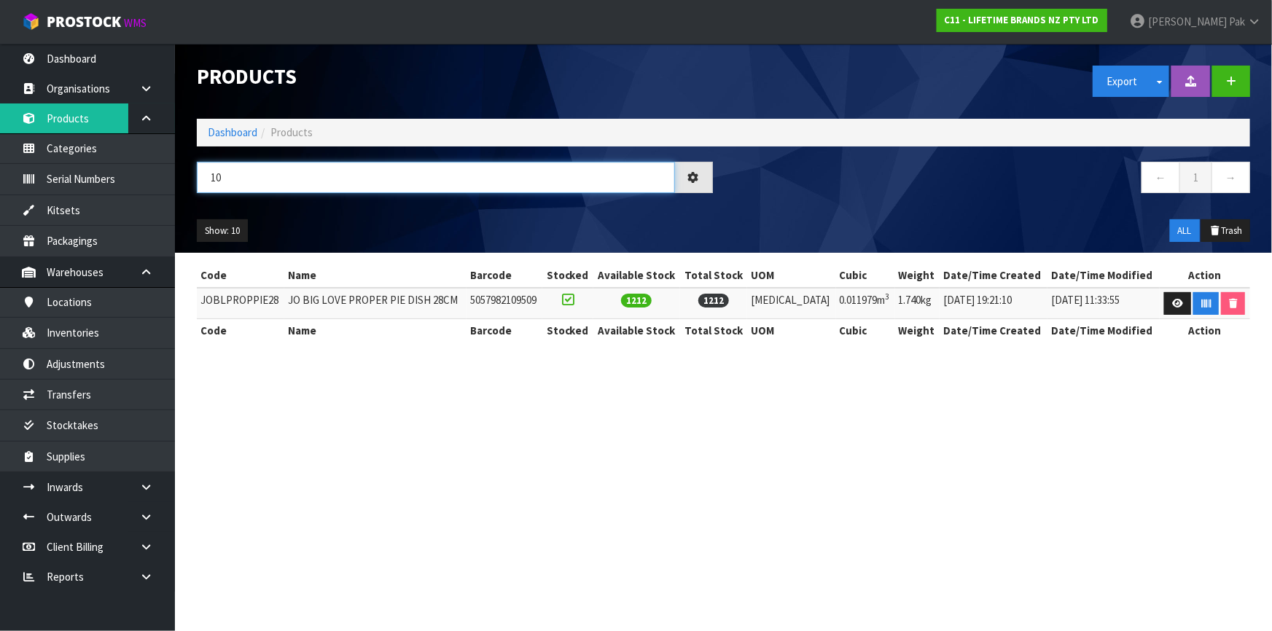
type input "1"
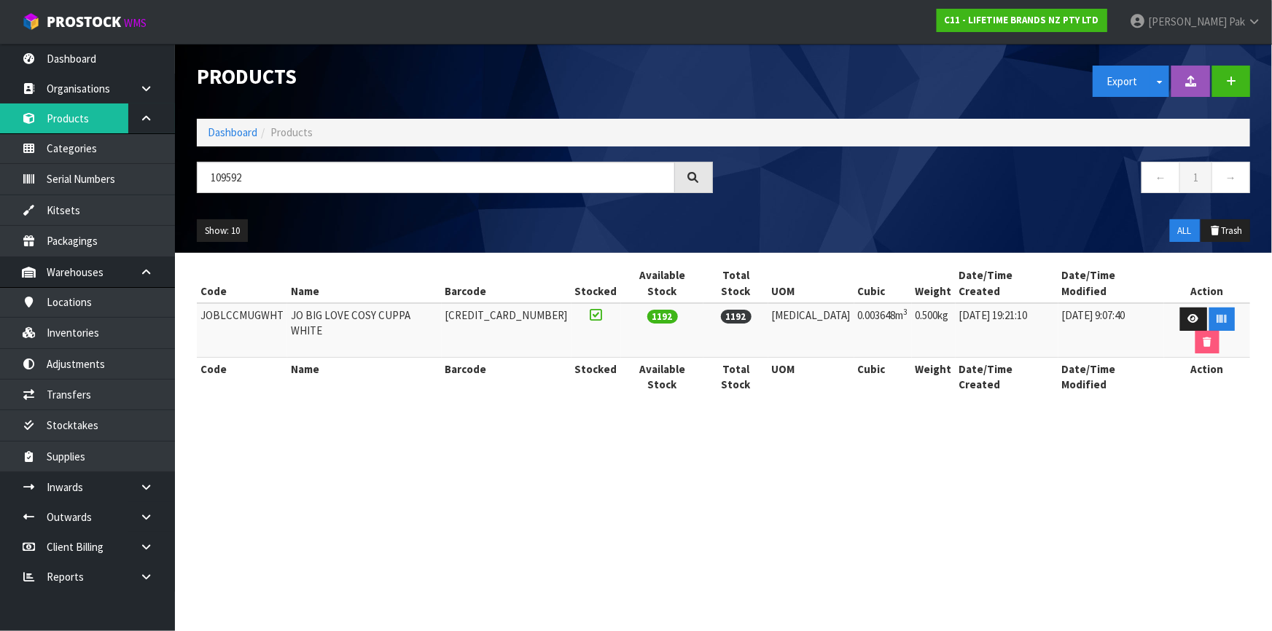
click at [254, 303] on td "JOBLCCMUGWHT" at bounding box center [242, 330] width 90 height 55
copy td "JOBLCCMUGWHT"
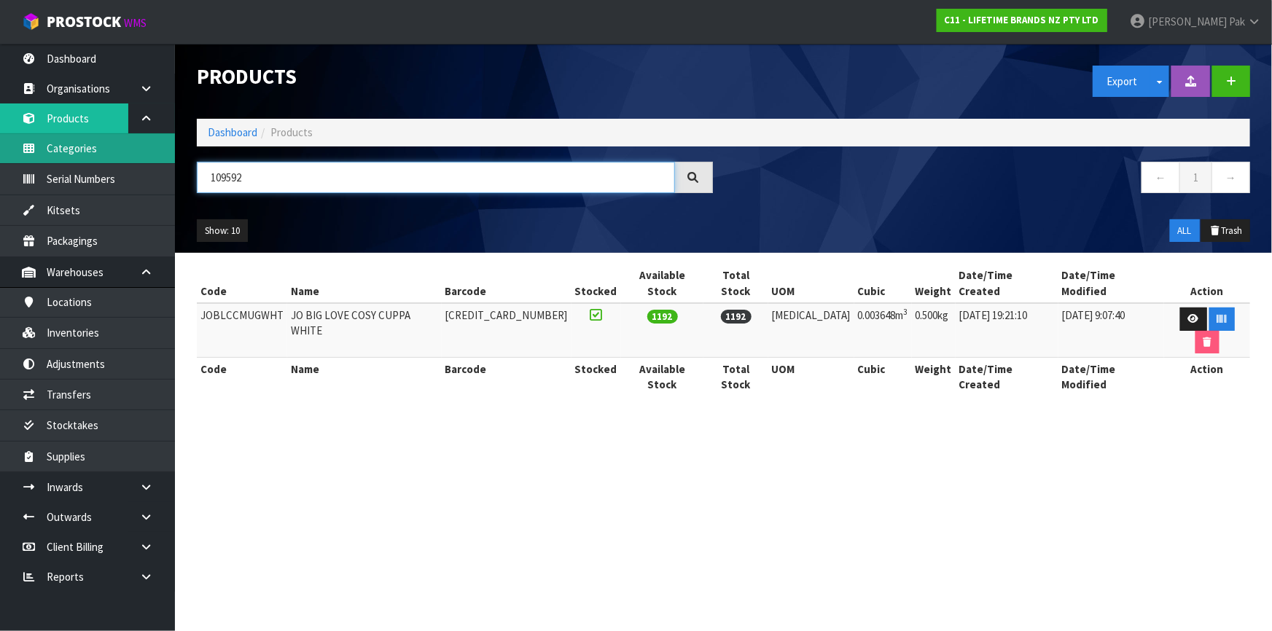
drag, startPoint x: 270, startPoint y: 175, endPoint x: 39, endPoint y: 159, distance: 232.4
click at [39, 159] on body "Toggle navigation ProStock WMS C11 - LIFETIME BRANDS NZ PTY LTD [PERSON_NAME] L…" at bounding box center [636, 315] width 1272 height 631
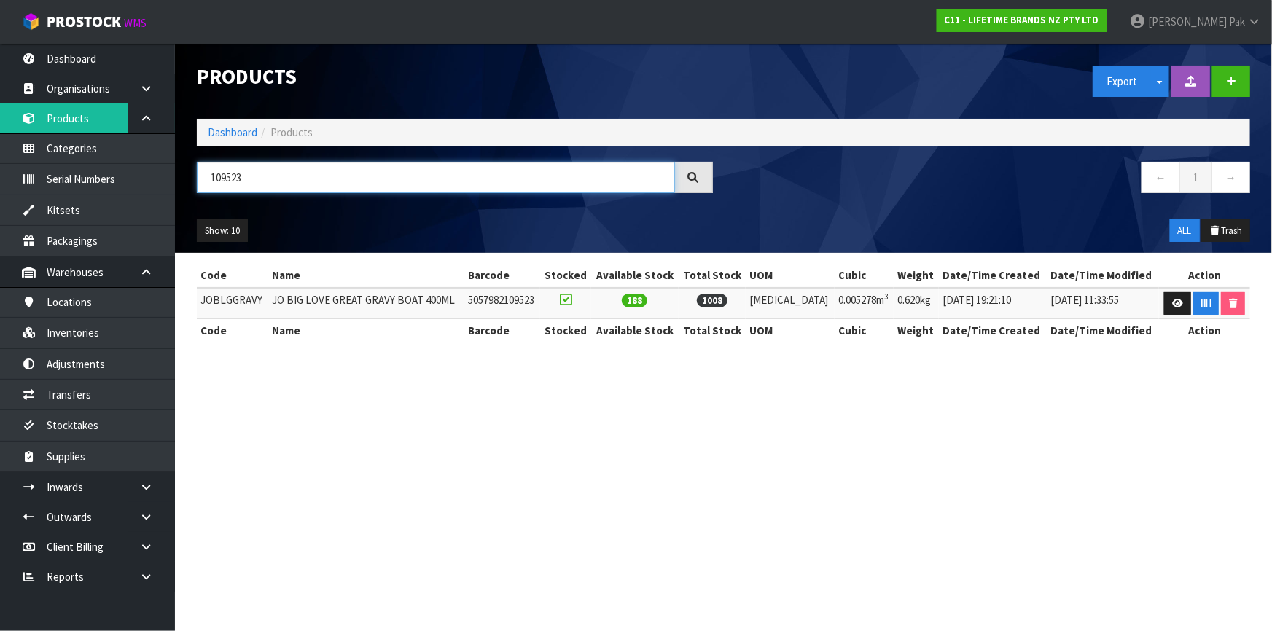
type input "109523"
click at [227, 298] on td "JOBLGGRAVY" at bounding box center [232, 303] width 71 height 31
copy td "JOBLGGRAVY"
click at [213, 182] on input "109523" at bounding box center [436, 177] width 478 height 31
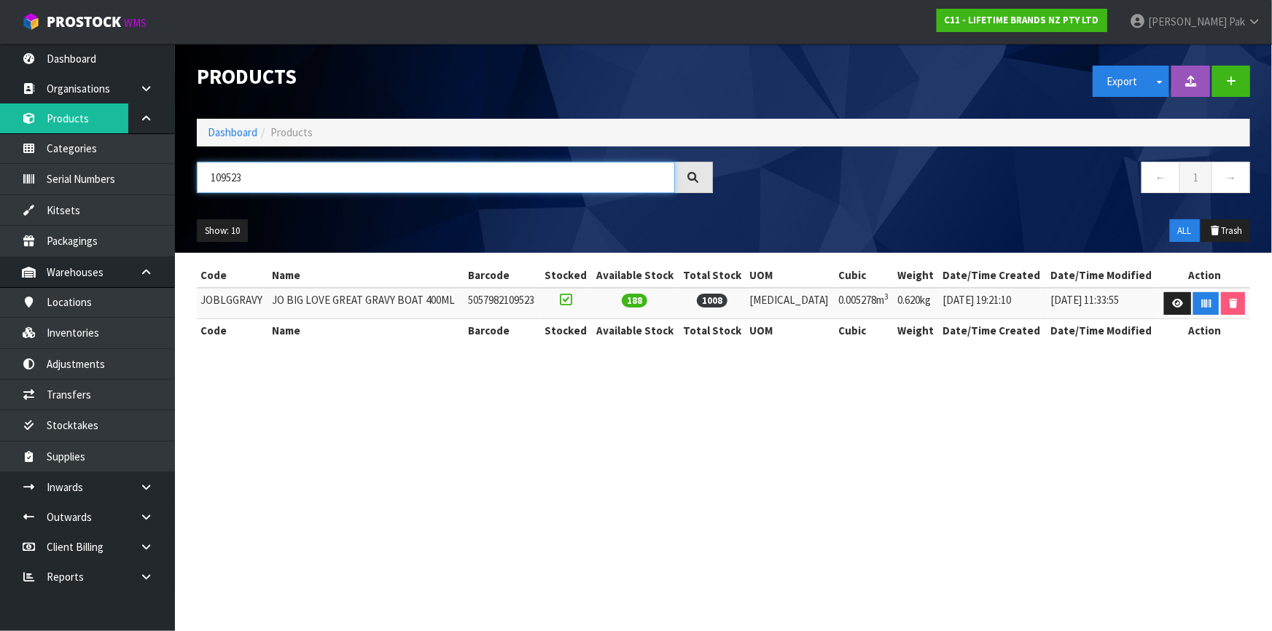
click at [213, 182] on input "109523" at bounding box center [436, 177] width 478 height 31
click at [262, 297] on td "JOBLCCMUGYEL" at bounding box center [240, 303] width 87 height 31
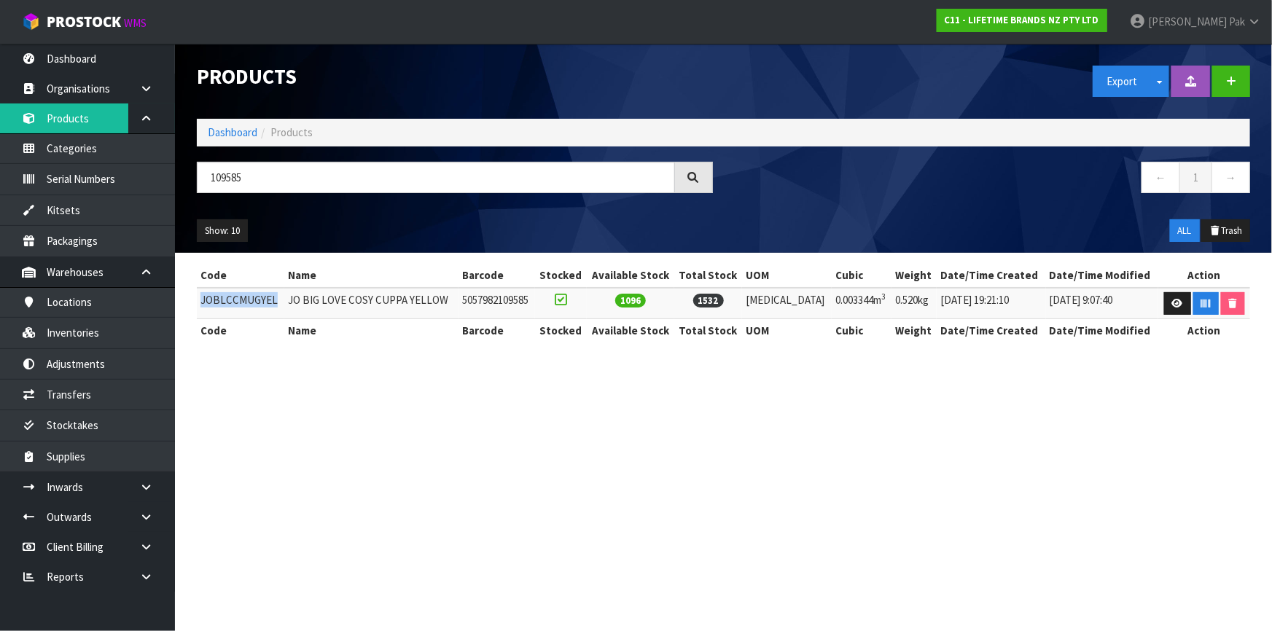
click at [262, 297] on td "JOBLCCMUGYEL" at bounding box center [240, 303] width 87 height 31
copy td "JOBLCCMUGYEL"
click at [256, 184] on input "109585" at bounding box center [436, 177] width 478 height 31
drag, startPoint x: 256, startPoint y: 184, endPoint x: 228, endPoint y: 175, distance: 29.3
click at [228, 175] on input "109585" at bounding box center [436, 177] width 478 height 31
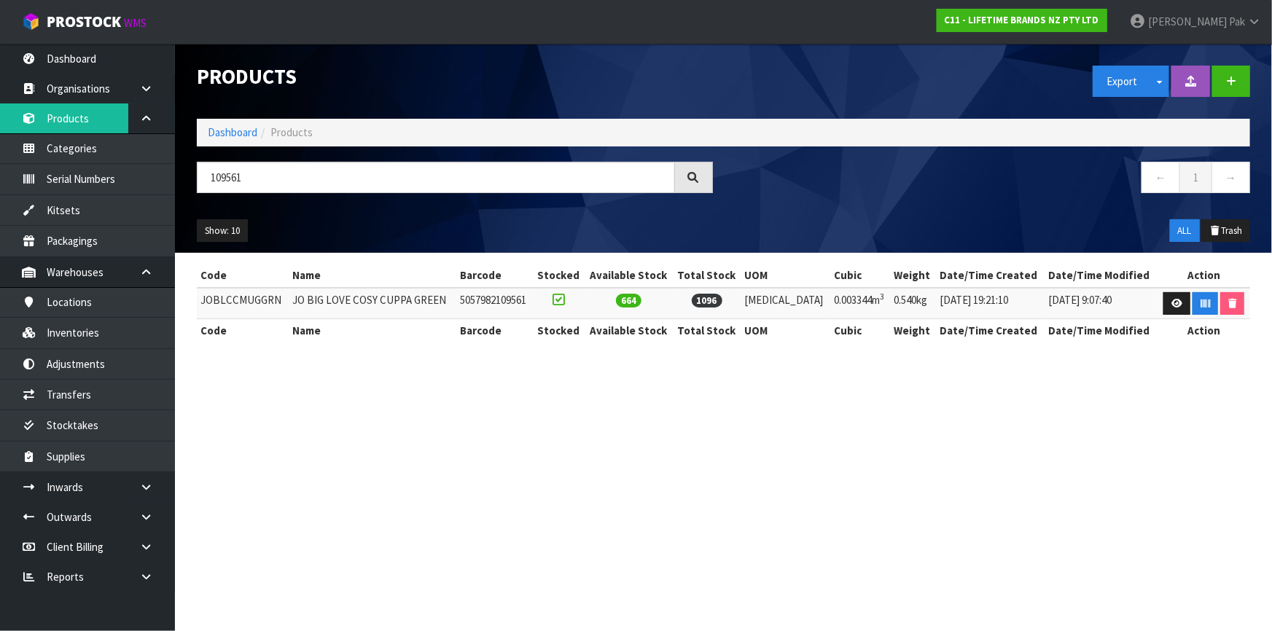
click at [247, 299] on td "JOBLCCMUGGRN" at bounding box center [243, 303] width 92 height 31
copy td "JOBLCCMUGGRN"
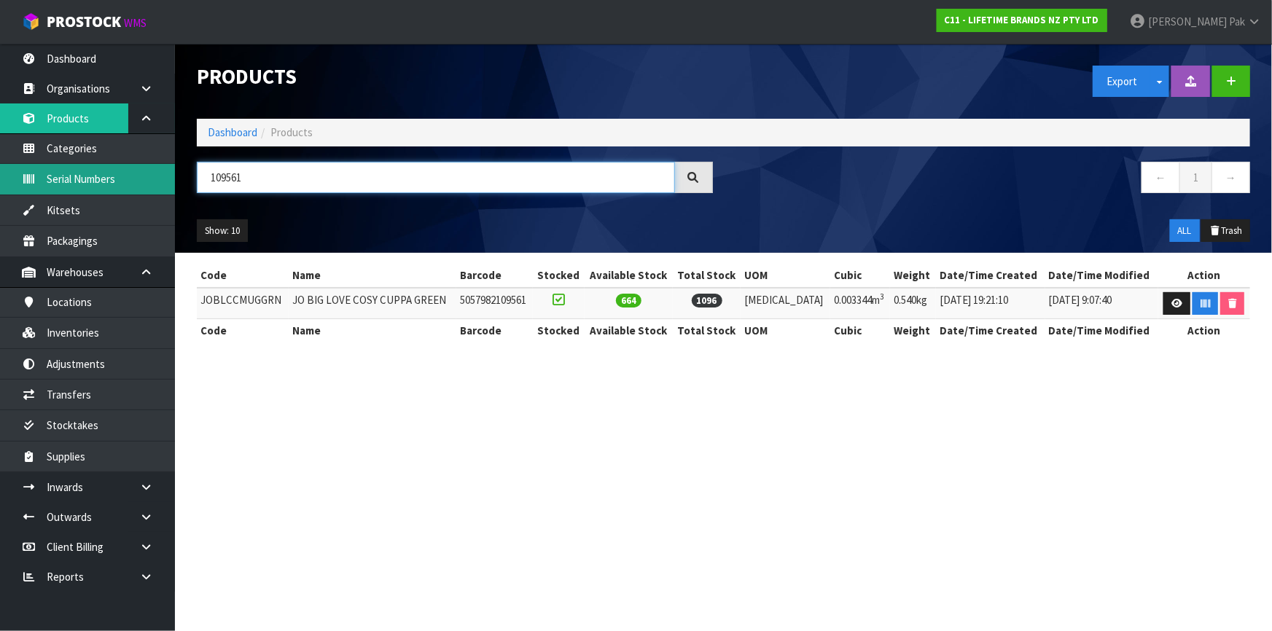
drag, startPoint x: 351, startPoint y: 179, endPoint x: 90, endPoint y: 179, distance: 261.7
click at [90, 179] on body "Toggle navigation ProStock WMS C11 - LIFETIME BRANDS NZ PTY LTD [PERSON_NAME] L…" at bounding box center [636, 315] width 1272 height 631
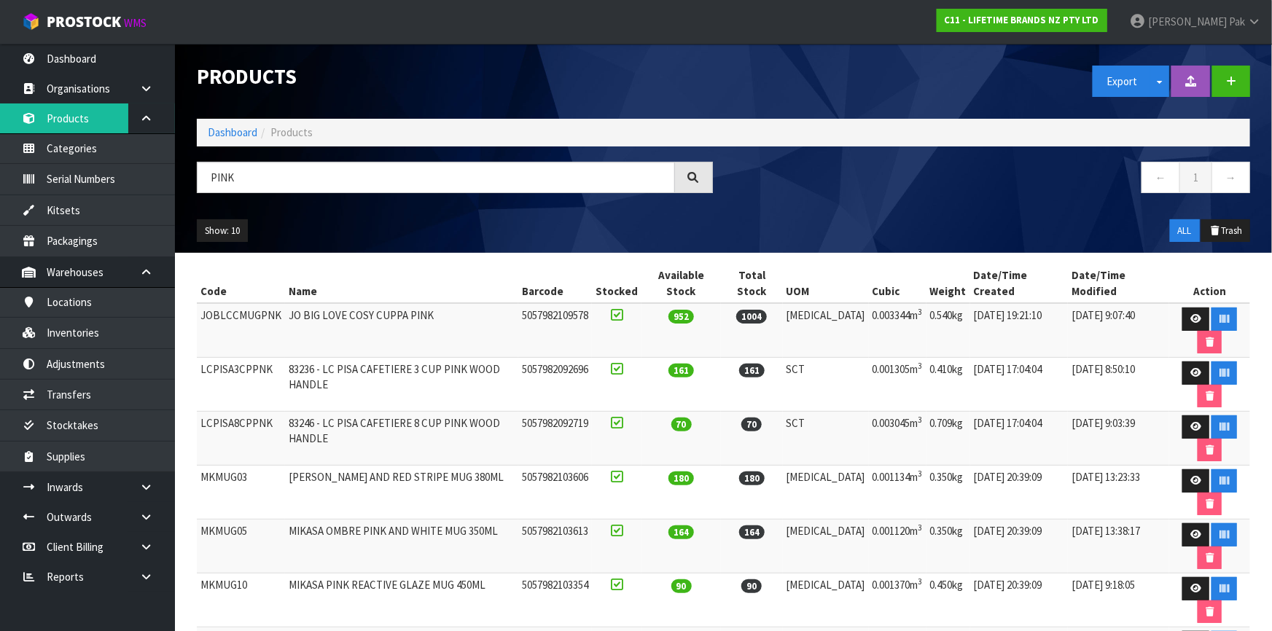
click at [246, 303] on td "JOBLCCMUGPNK" at bounding box center [241, 330] width 88 height 55
drag, startPoint x: 292, startPoint y: 188, endPoint x: -21, endPoint y: 92, distance: 327.9
click at [0, 92] on html "Toggle navigation ProStock WMS C11 - LIFETIME BRANDS NZ PTY LTD [PERSON_NAME] L…" at bounding box center [636, 315] width 1272 height 631
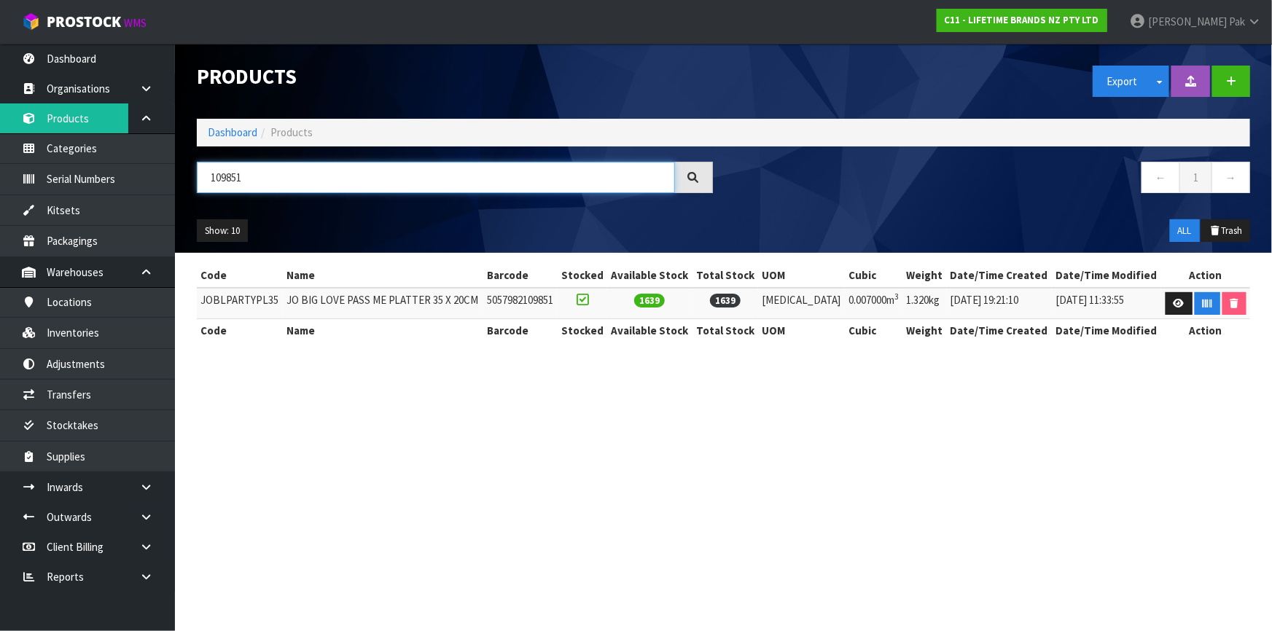
type input "109851"
click at [254, 295] on td "JOBLPARTYPL35" at bounding box center [240, 303] width 86 height 31
drag, startPoint x: 273, startPoint y: 176, endPoint x: 9, endPoint y: 147, distance: 265.5
click at [12, 147] on body "Toggle navigation ProStock WMS C11 - LIFETIME BRANDS NZ PTY LTD [PERSON_NAME] L…" at bounding box center [636, 315] width 1272 height 631
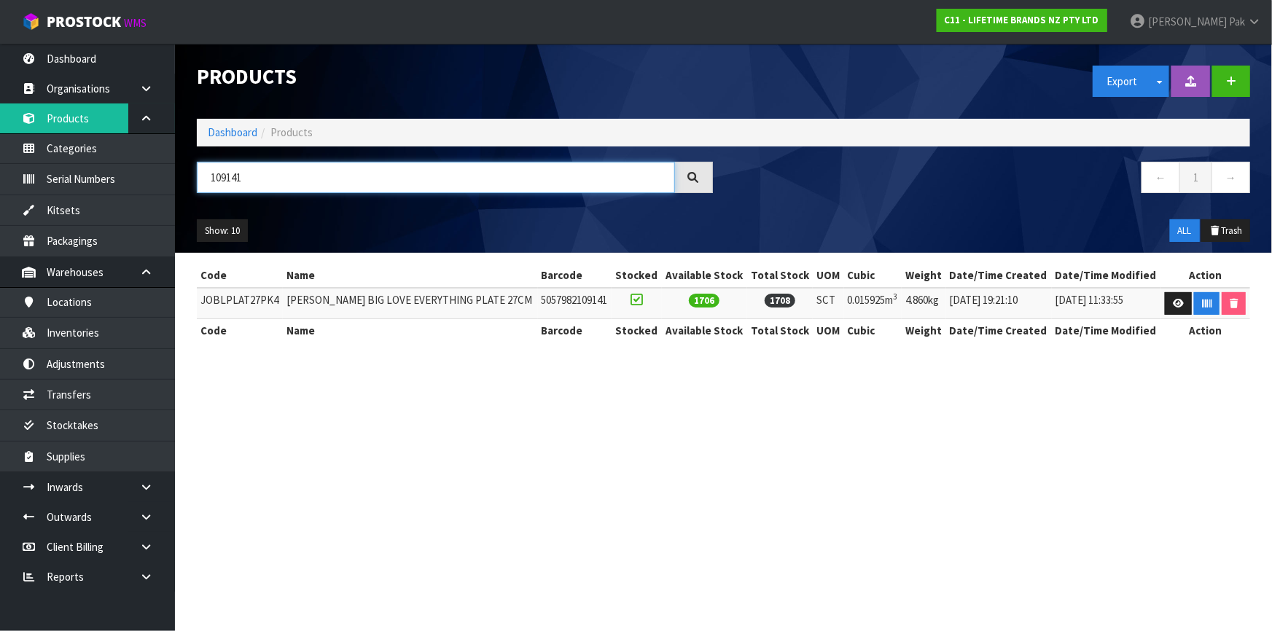
type input "109141"
click at [258, 301] on td "JOBLPLAT27PK4" at bounding box center [240, 303] width 86 height 31
click at [248, 177] on input "109141" at bounding box center [436, 177] width 478 height 31
click at [247, 177] on input "109141" at bounding box center [436, 177] width 478 height 31
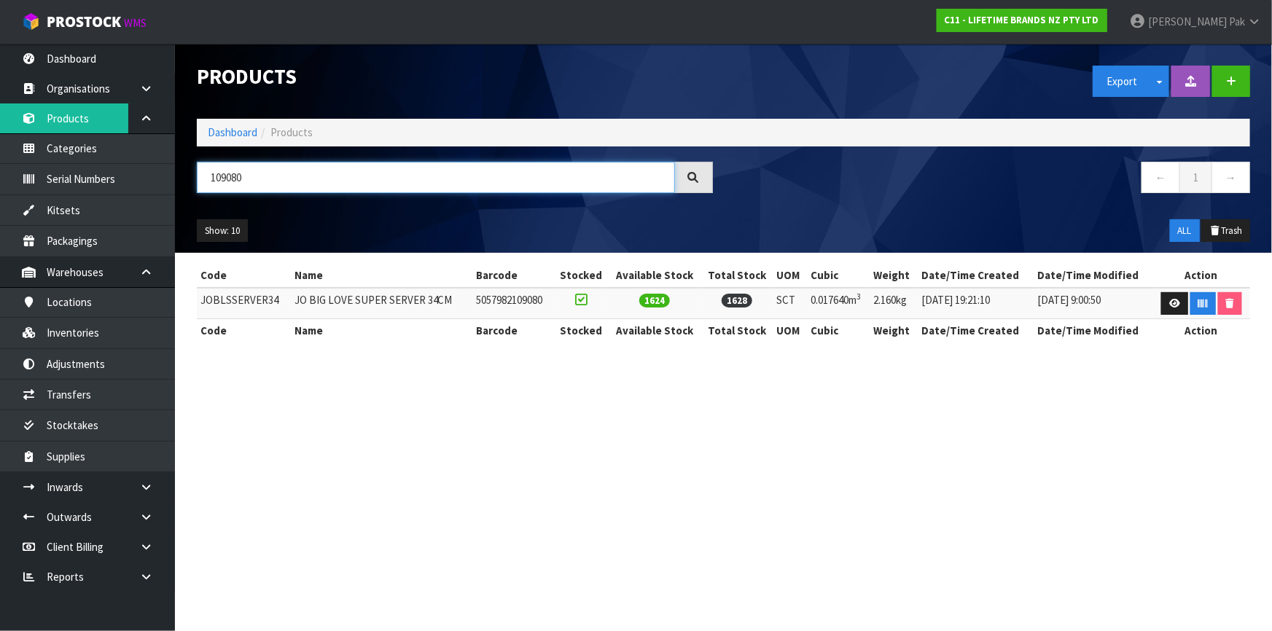
type input "109080"
click at [250, 303] on td "JOBLSSERVER34" at bounding box center [244, 303] width 94 height 31
drag, startPoint x: 263, startPoint y: 175, endPoint x: -127, endPoint y: 175, distance: 390.0
click at [0, 175] on html "Toggle navigation ProStock WMS C11 - LIFETIME BRANDS NZ PTY LTD [PERSON_NAME] L…" at bounding box center [636, 315] width 1272 height 631
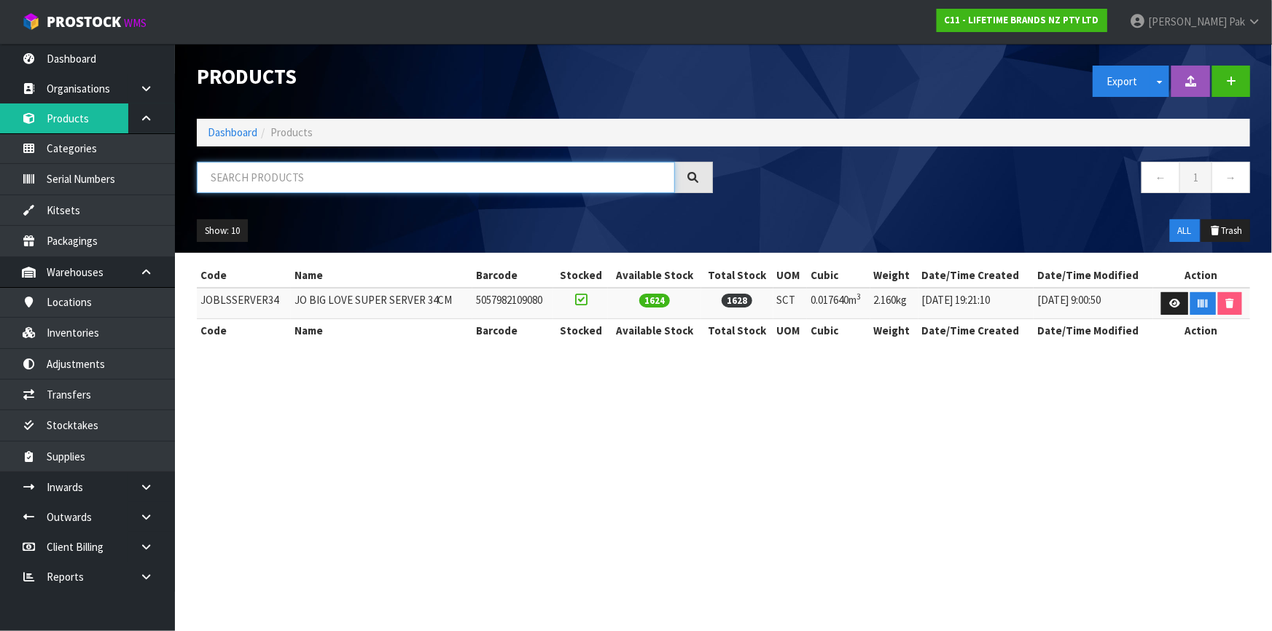
type input "\"
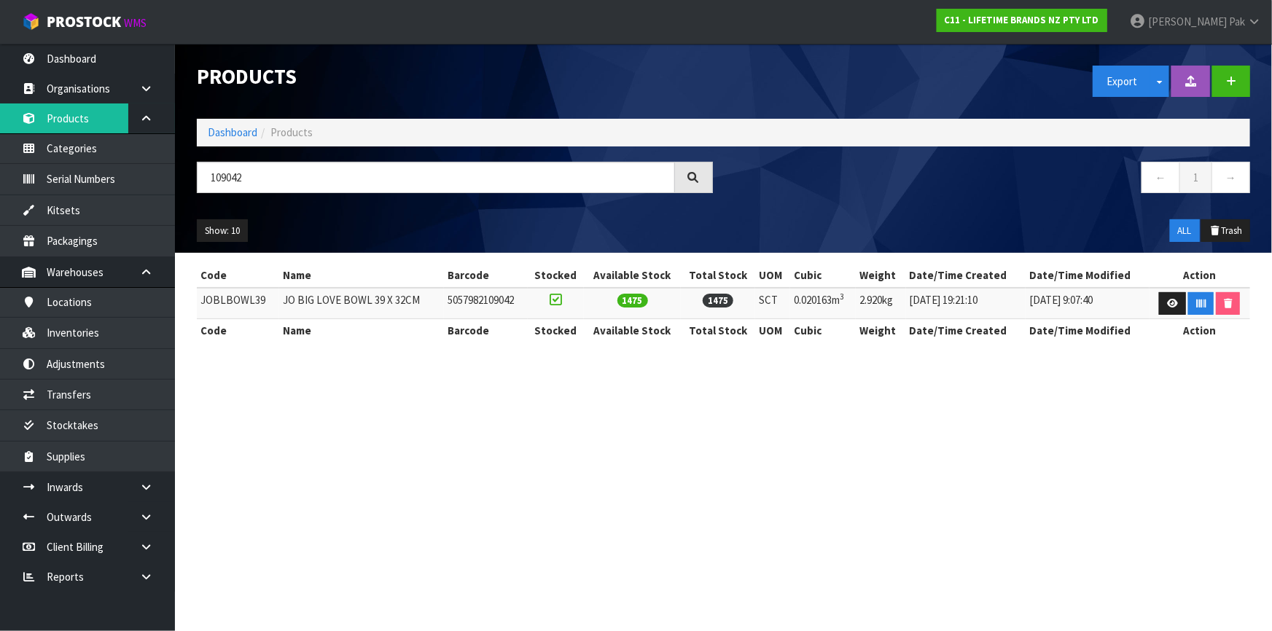
click at [248, 304] on td "JOBLBOWL39" at bounding box center [238, 303] width 82 height 31
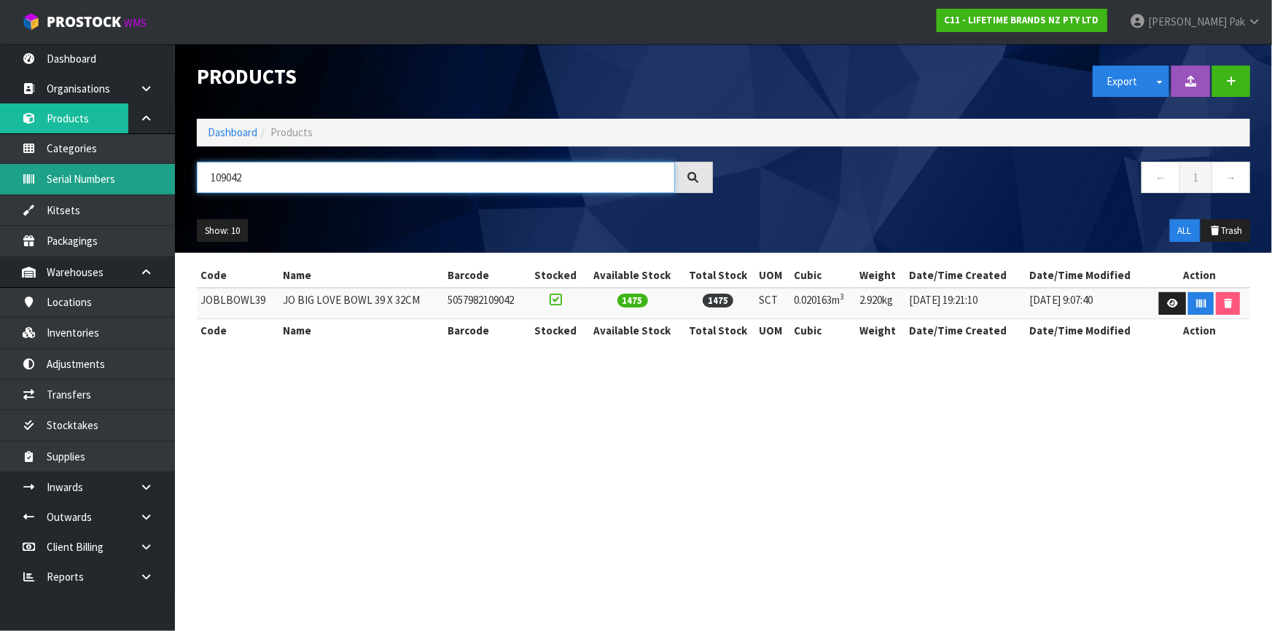
drag, startPoint x: 254, startPoint y: 176, endPoint x: 58, endPoint y: 177, distance: 196.8
click at [58, 177] on body "Toggle navigation ProStock WMS C11 - LIFETIME BRANDS NZ PTY LTD [PERSON_NAME] L…" at bounding box center [636, 315] width 1272 height 631
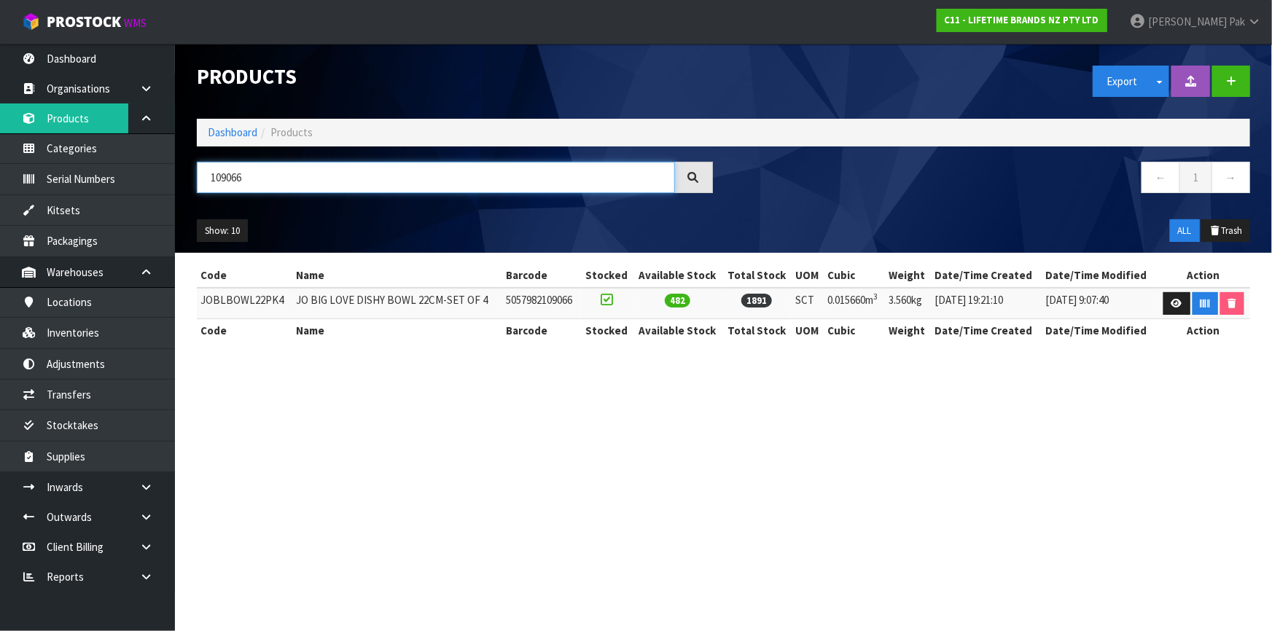
type input "109066"
click at [238, 292] on td "JOBLBOWL22PK4" at bounding box center [244, 303] width 95 height 31
click at [194, 155] on div "Products Export Split button! SOH Summary Measurements Dangerous Goods Import P…" at bounding box center [723, 148] width 1075 height 209
click at [212, 172] on input "109066" at bounding box center [436, 177] width 478 height 31
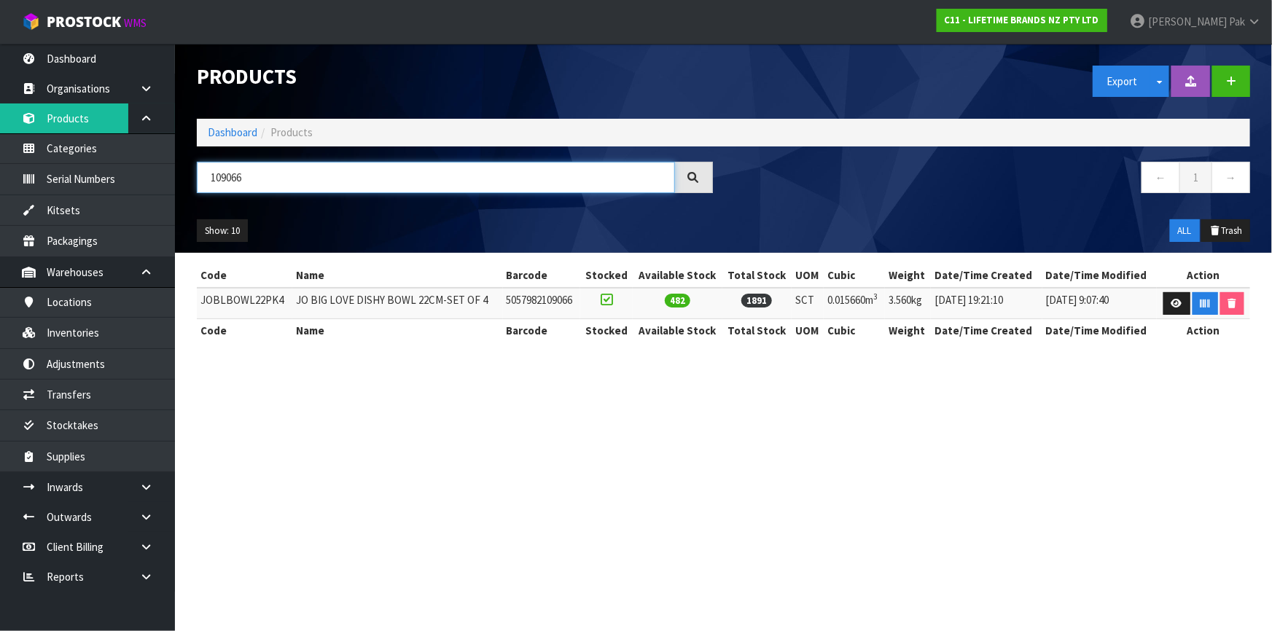
click at [212, 172] on input "109066" at bounding box center [436, 177] width 478 height 31
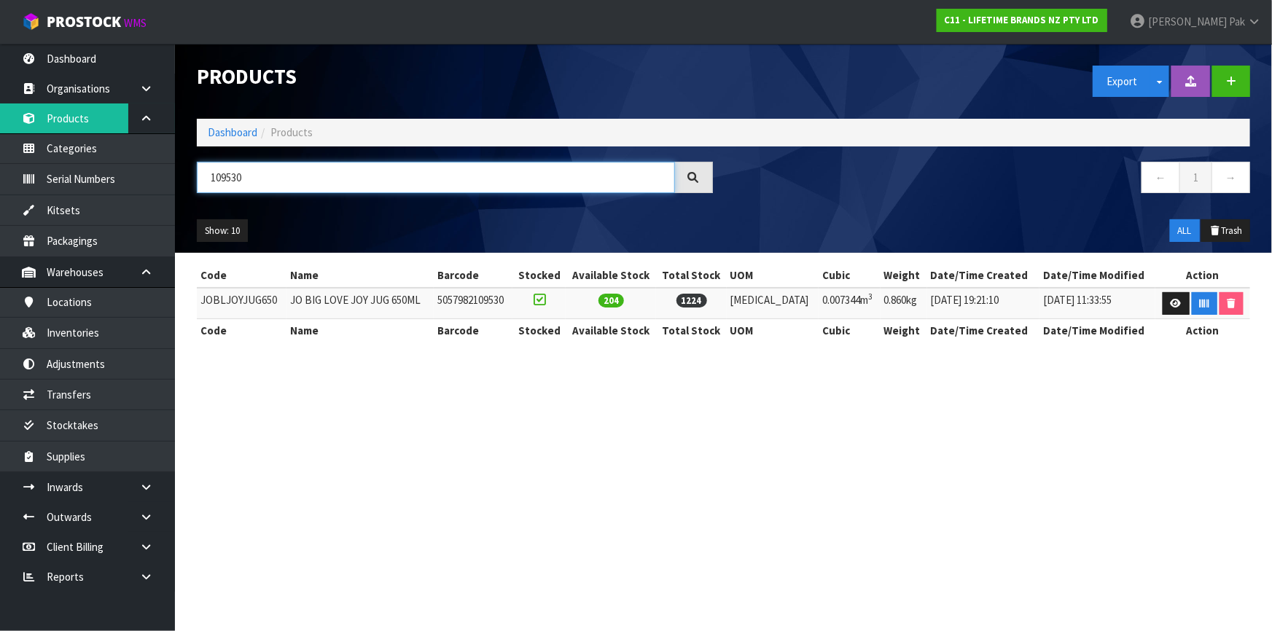
type input "109530"
click at [252, 299] on td "JOBLJOYJUG650" at bounding box center [242, 303] width 90 height 31
click at [1097, 566] on section "Products Export Split button! SOH Summary Measurements Dangerous Goods Import P…" at bounding box center [636, 315] width 1272 height 631
click at [990, 515] on section "Products Export Split button! SOH Summary Measurements Dangerous Goods Import P…" at bounding box center [636, 315] width 1272 height 631
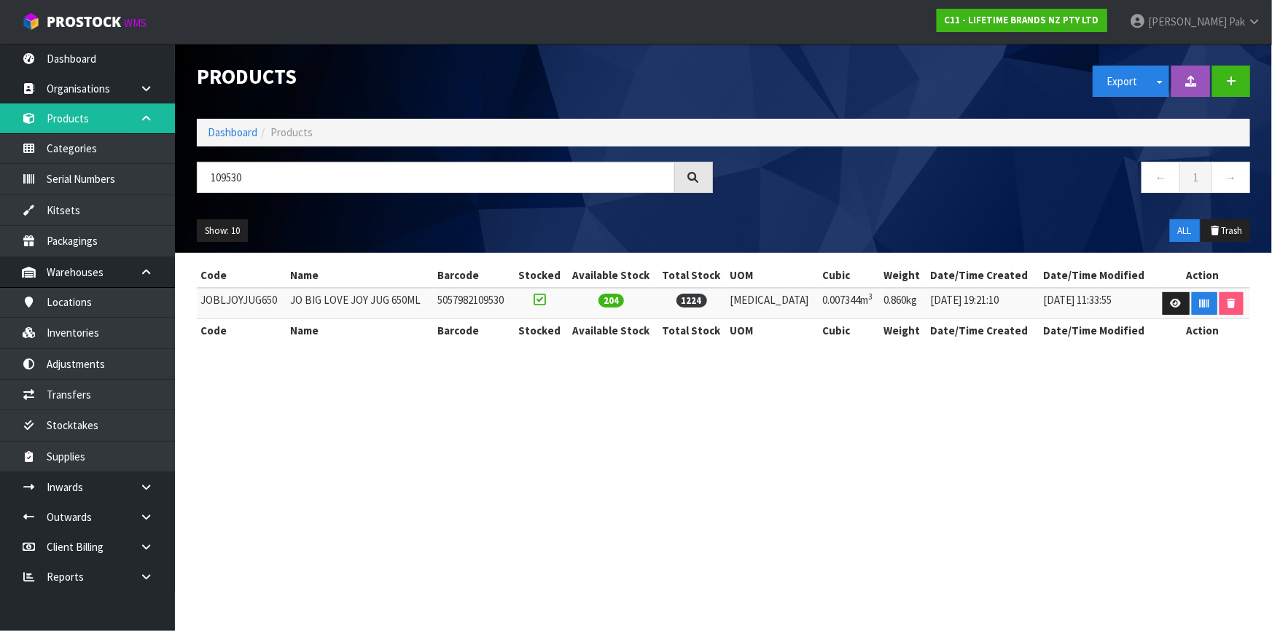
click at [143, 117] on icon at bounding box center [146, 118] width 14 height 11
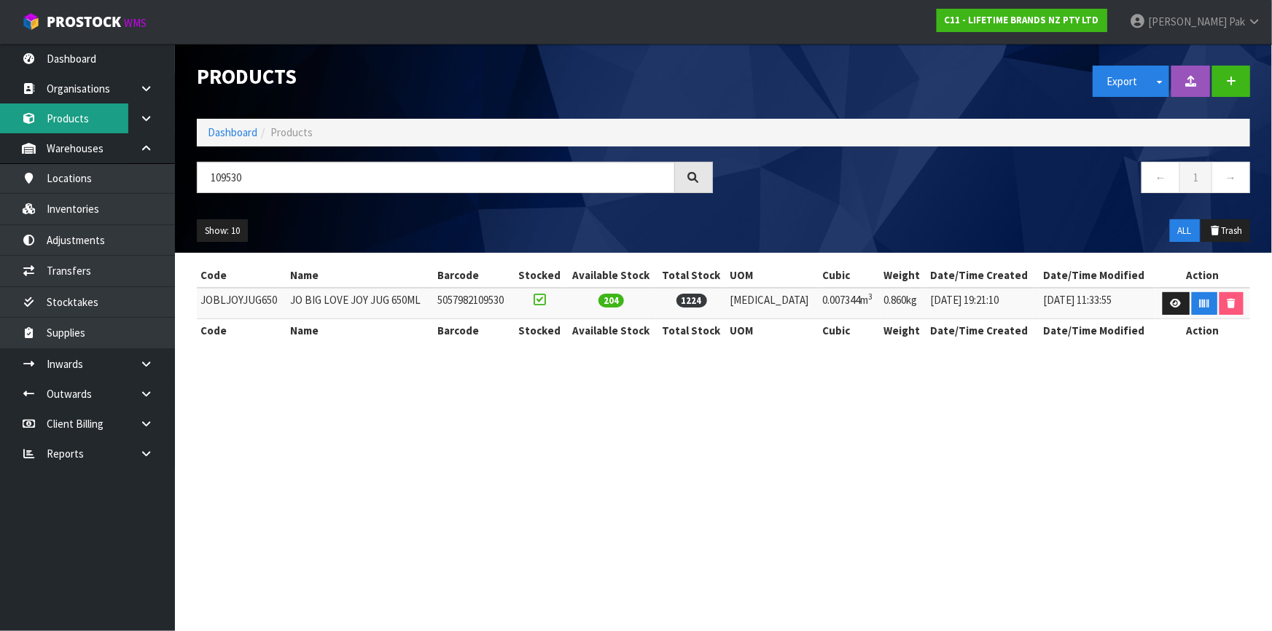
click at [114, 117] on link "Products" at bounding box center [87, 119] width 175 height 30
click at [146, 117] on icon at bounding box center [146, 118] width 14 height 11
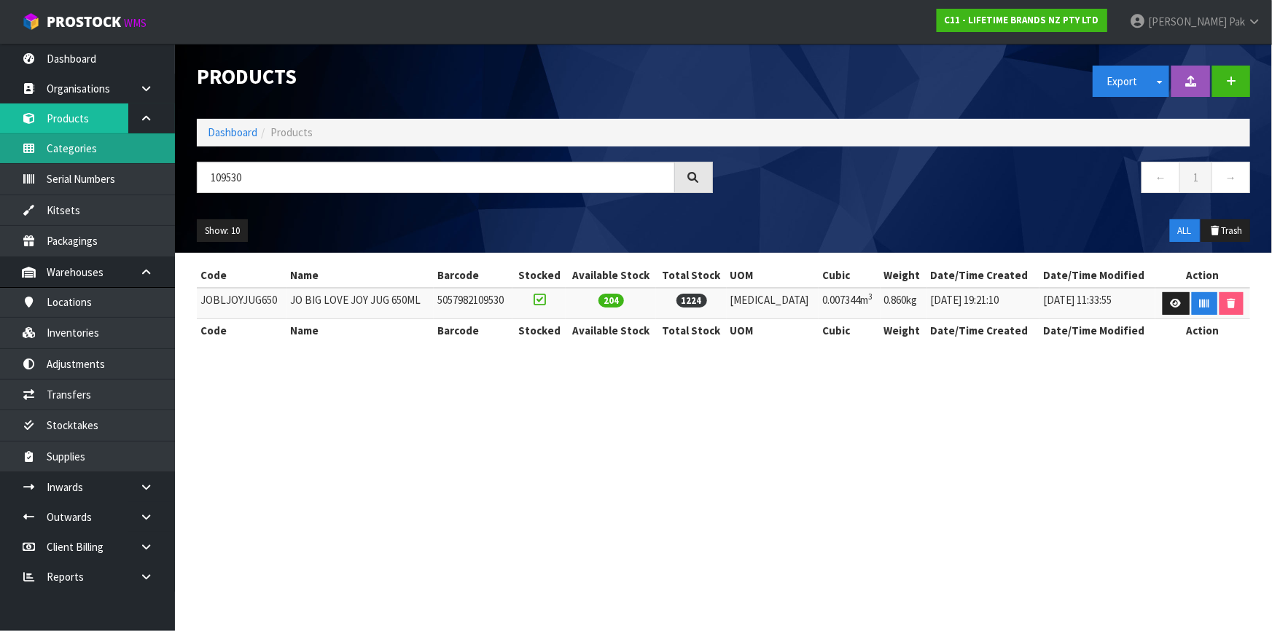
click at [109, 155] on link "Categories" at bounding box center [87, 148] width 175 height 30
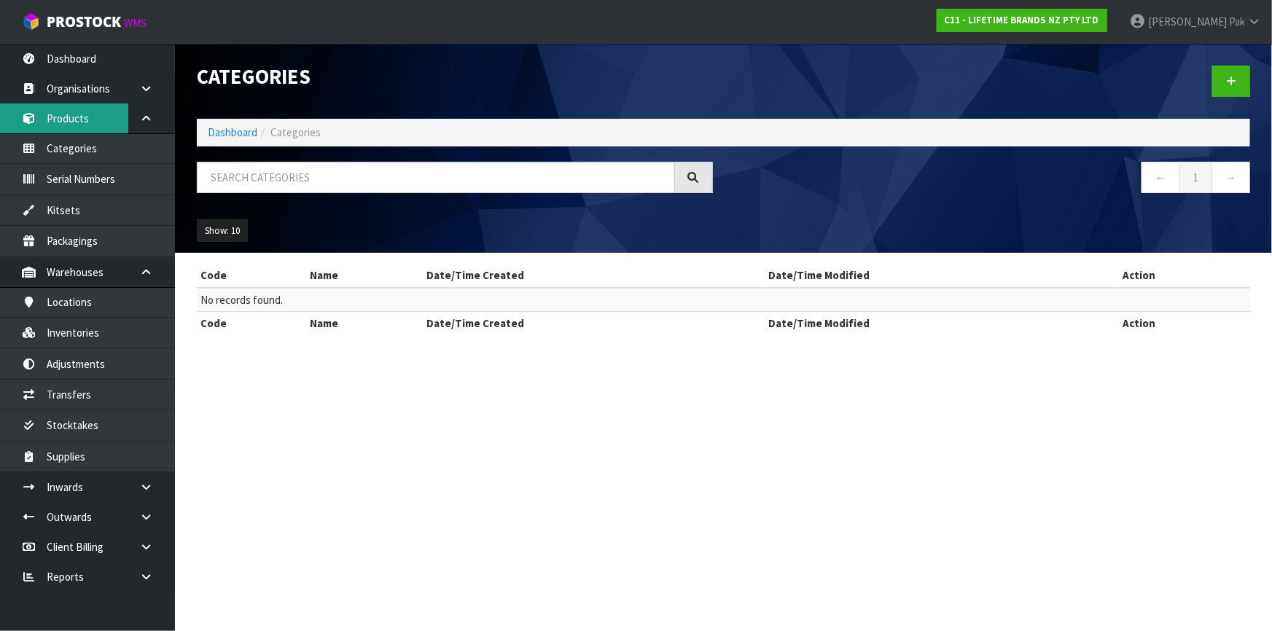
click at [119, 125] on link "Products" at bounding box center [87, 119] width 175 height 30
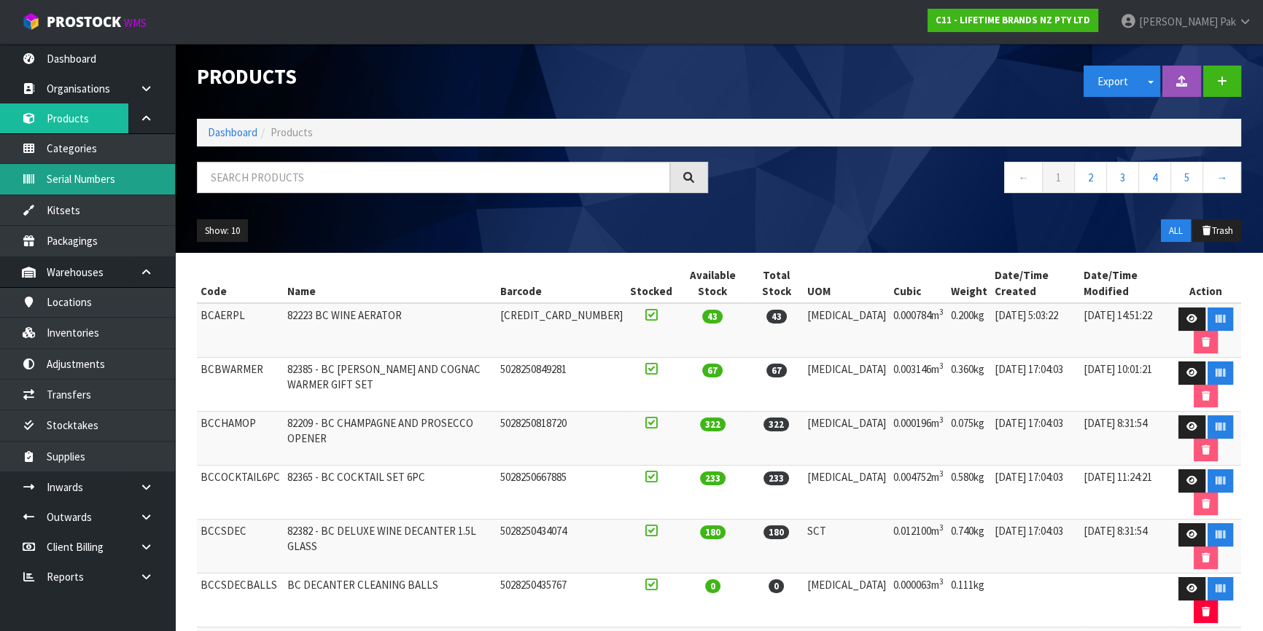
click at [124, 181] on link "Serial Numbers" at bounding box center [87, 179] width 175 height 30
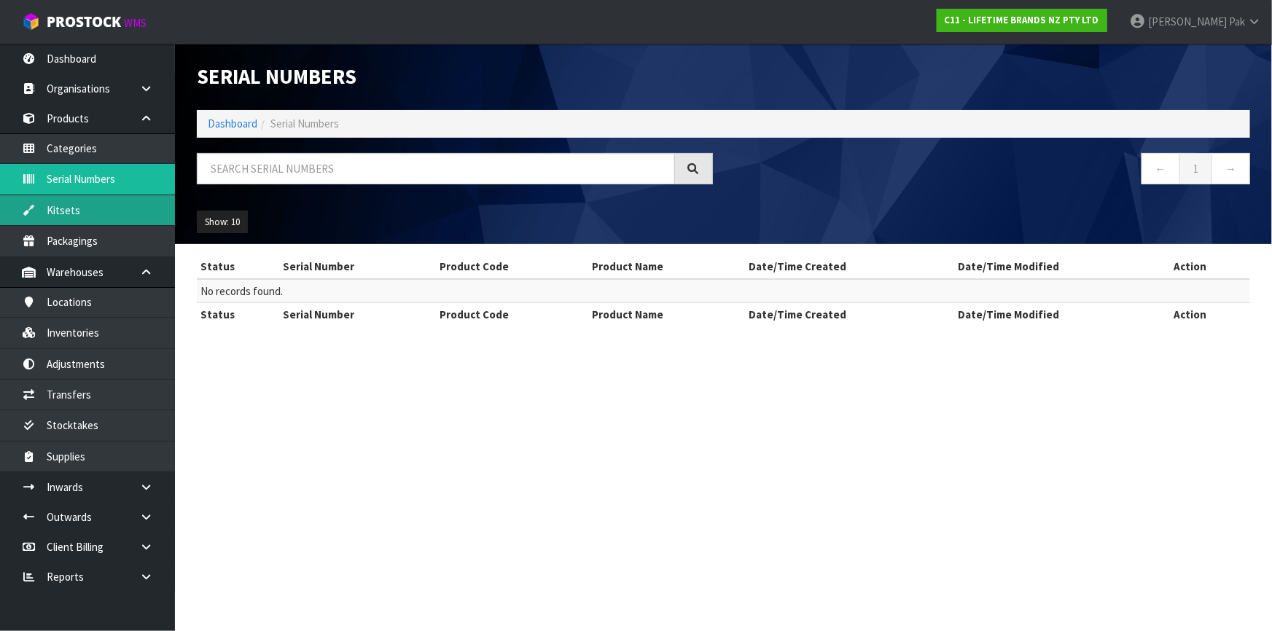
click at [120, 218] on link "Kitsets" at bounding box center [87, 210] width 175 height 30
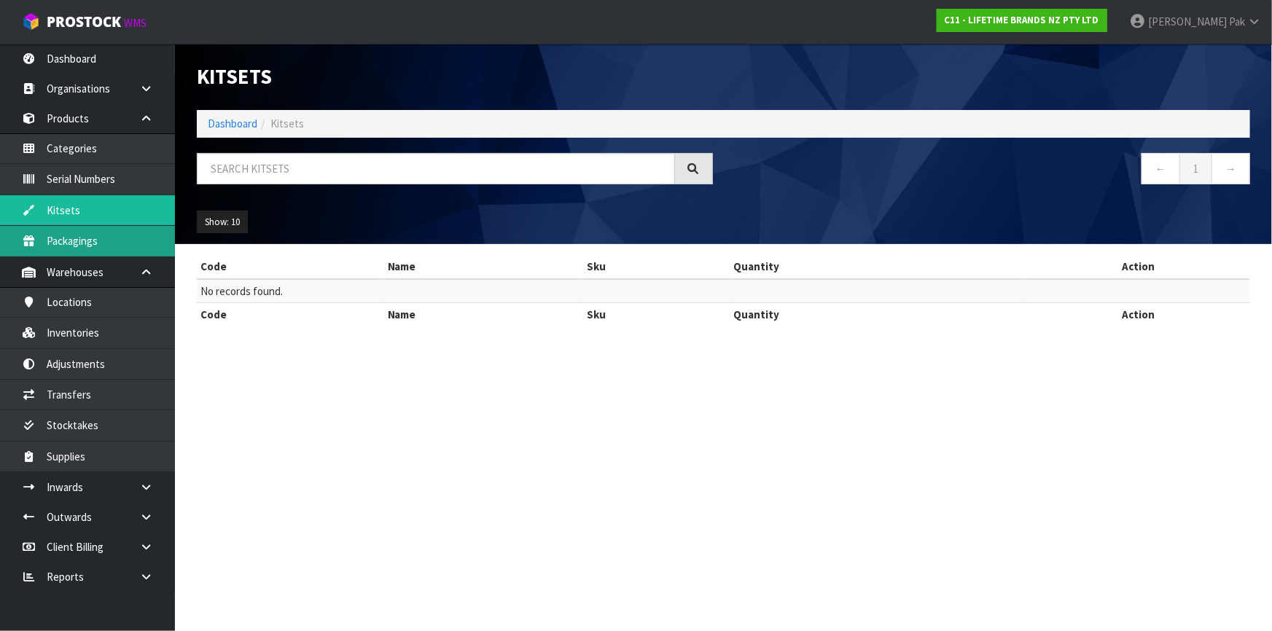
click at [125, 235] on link "Packagings" at bounding box center [87, 241] width 175 height 30
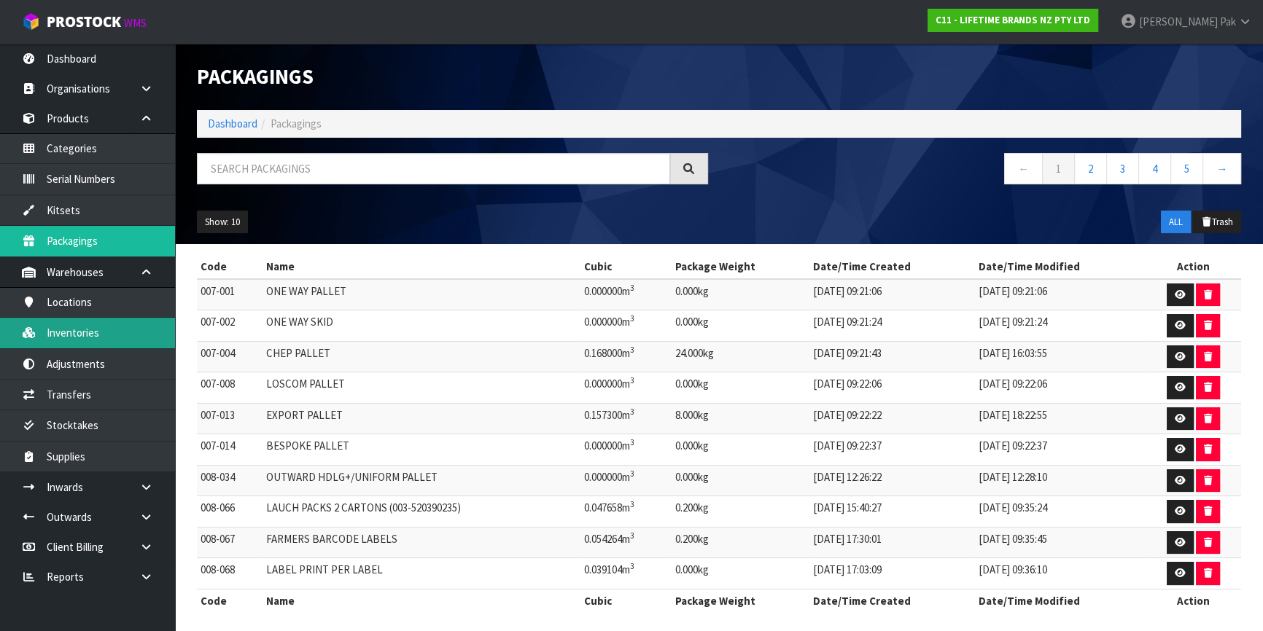
click at [122, 334] on link "Inventories" at bounding box center [87, 333] width 175 height 30
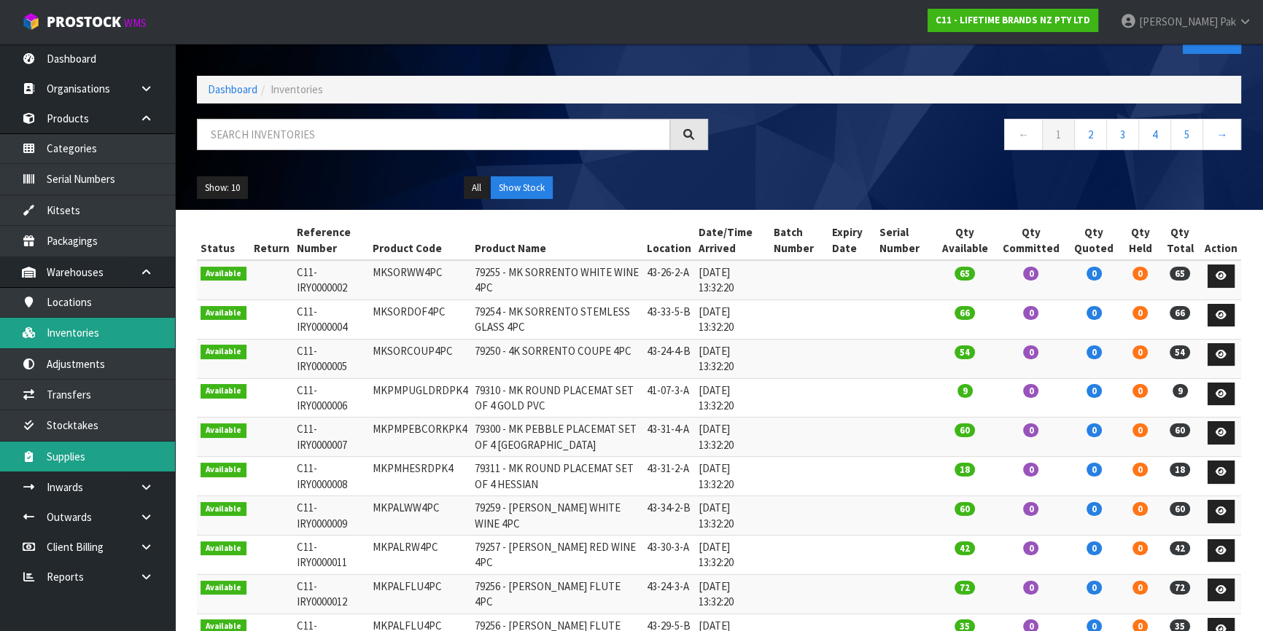
scroll to position [66, 0]
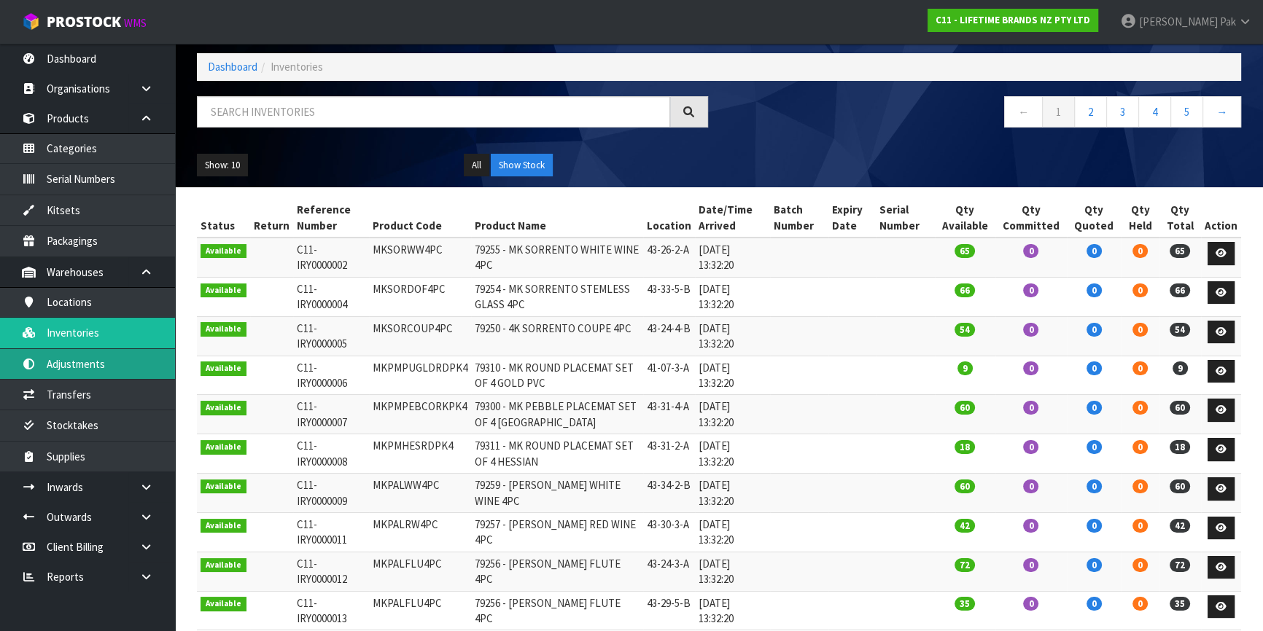
click at [146, 367] on link "Adjustments" at bounding box center [87, 364] width 175 height 30
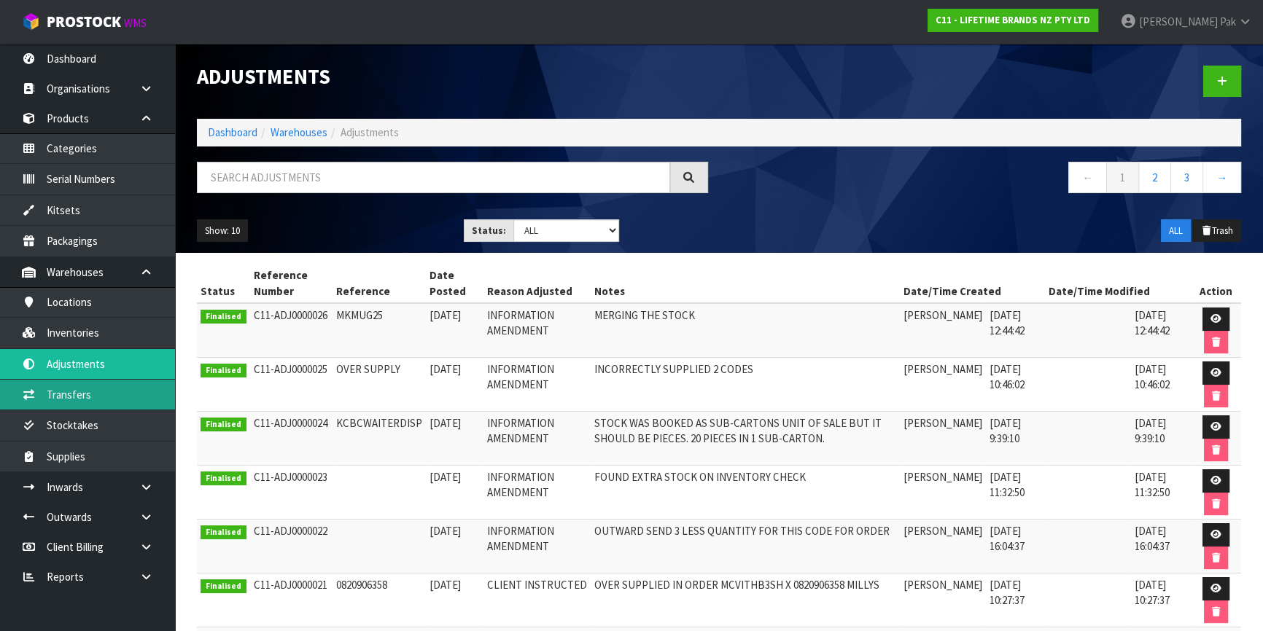
click at [148, 383] on link "Transfers" at bounding box center [87, 395] width 175 height 30
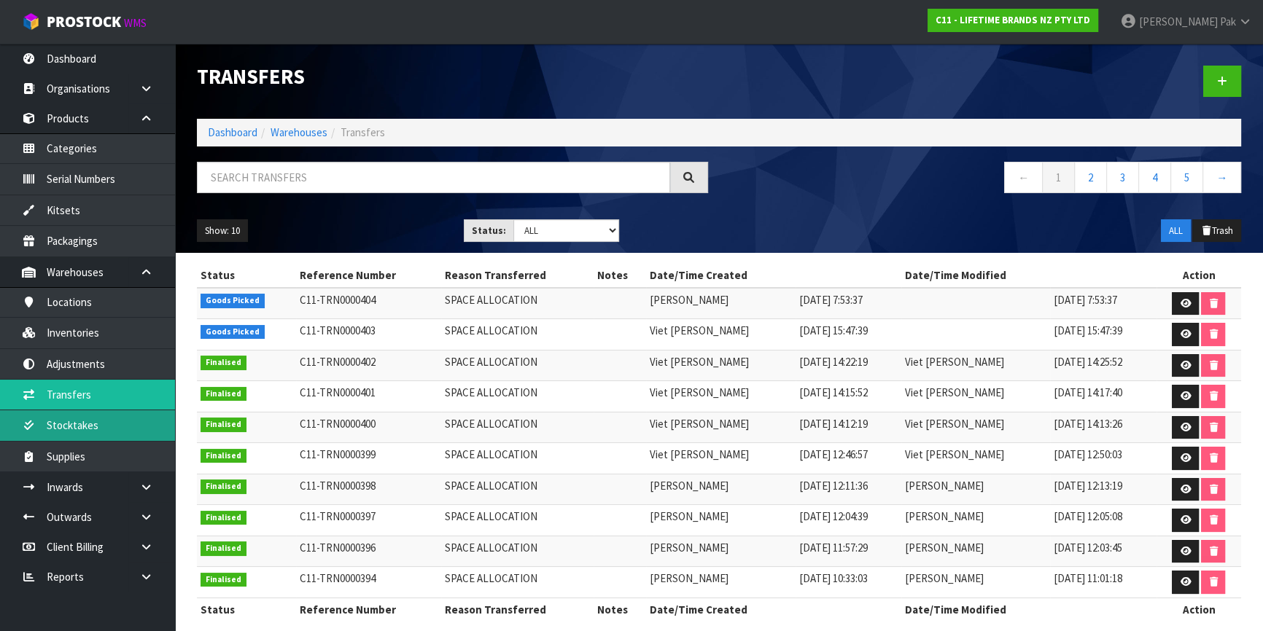
click at [129, 424] on link "Stocktakes" at bounding box center [87, 425] width 175 height 30
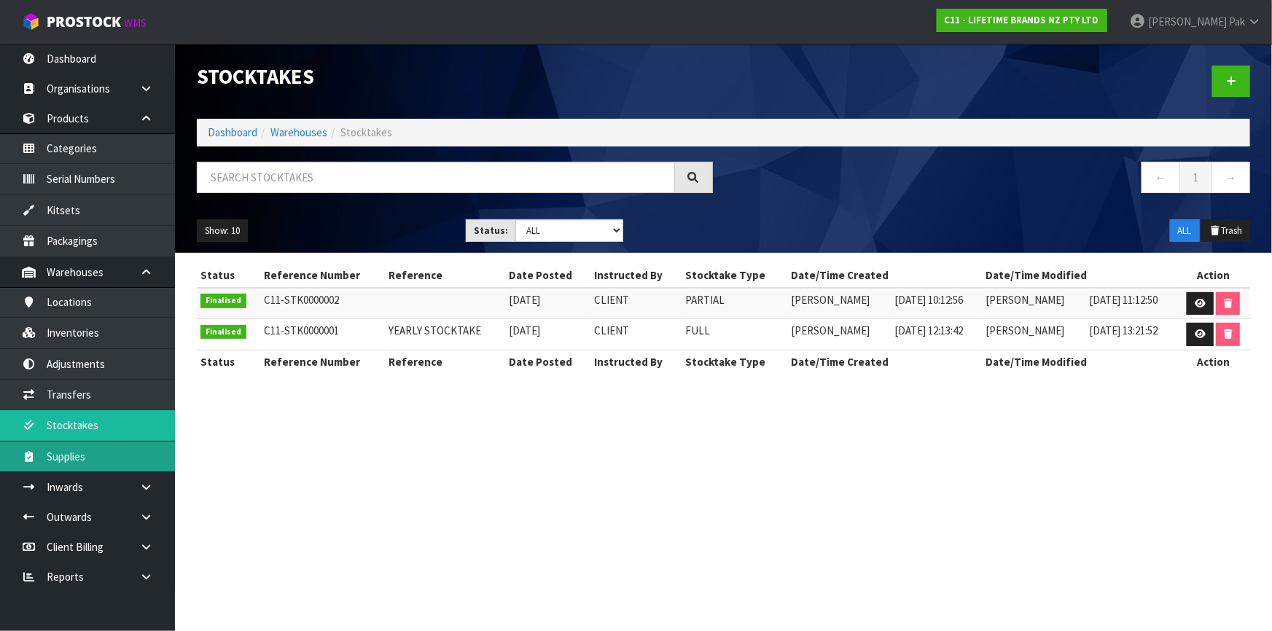
click at [91, 451] on link "Supplies" at bounding box center [87, 457] width 175 height 30
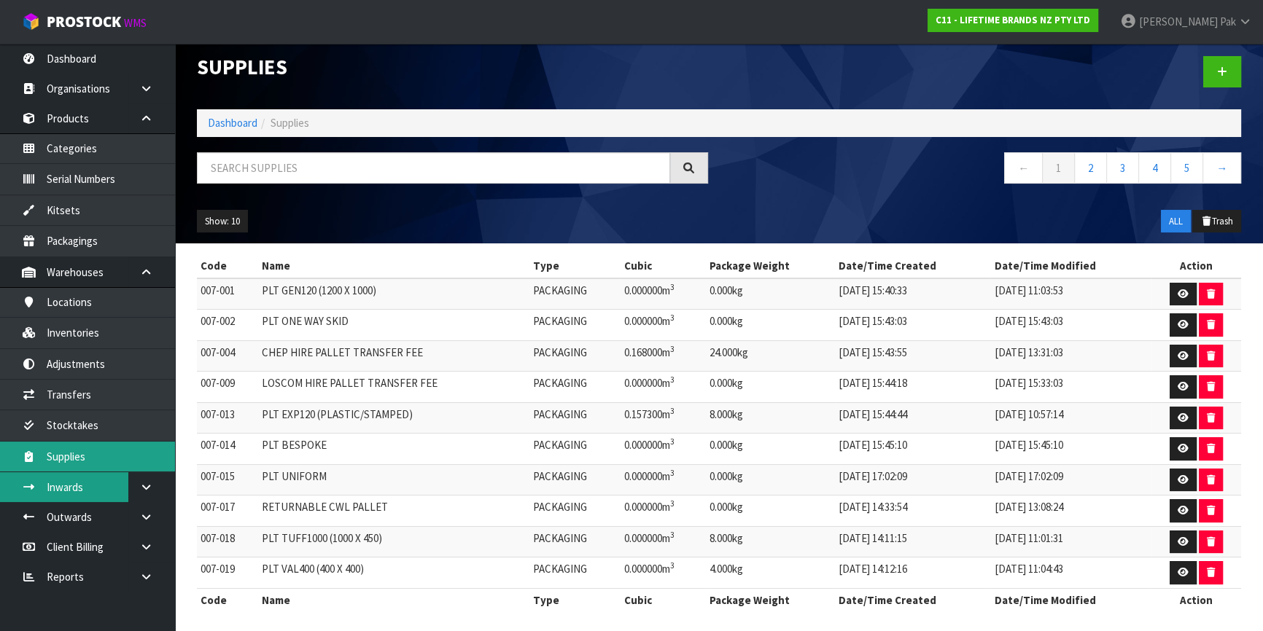
scroll to position [13, 0]
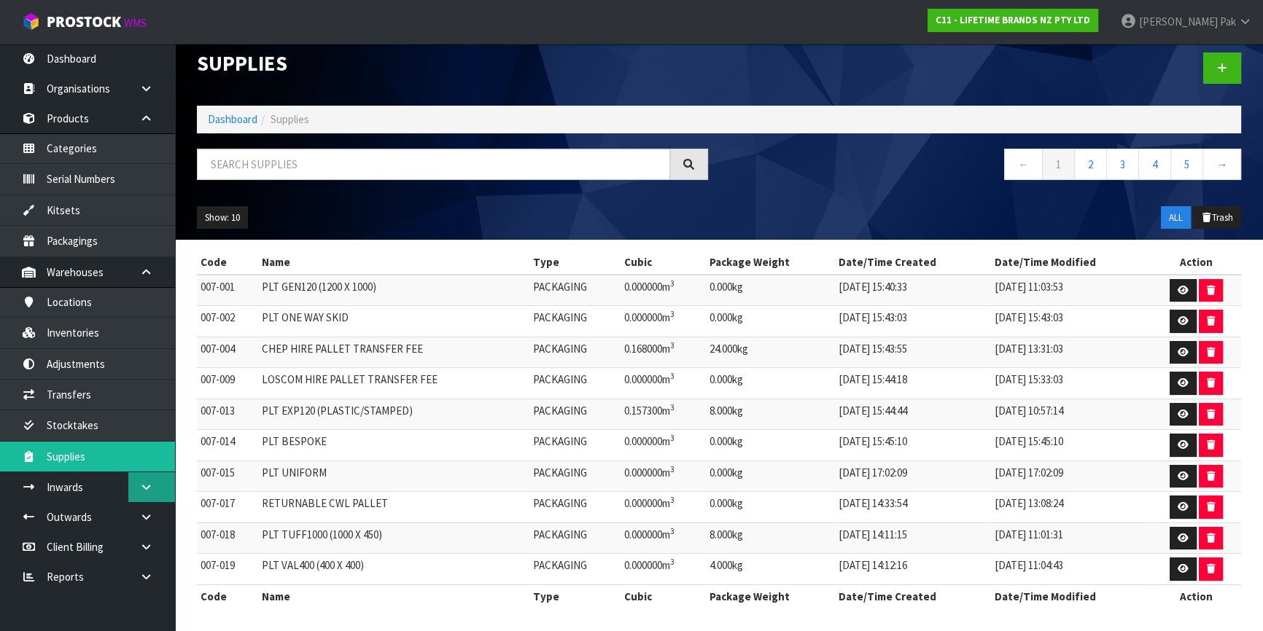
click at [138, 481] on link at bounding box center [151, 487] width 47 height 30
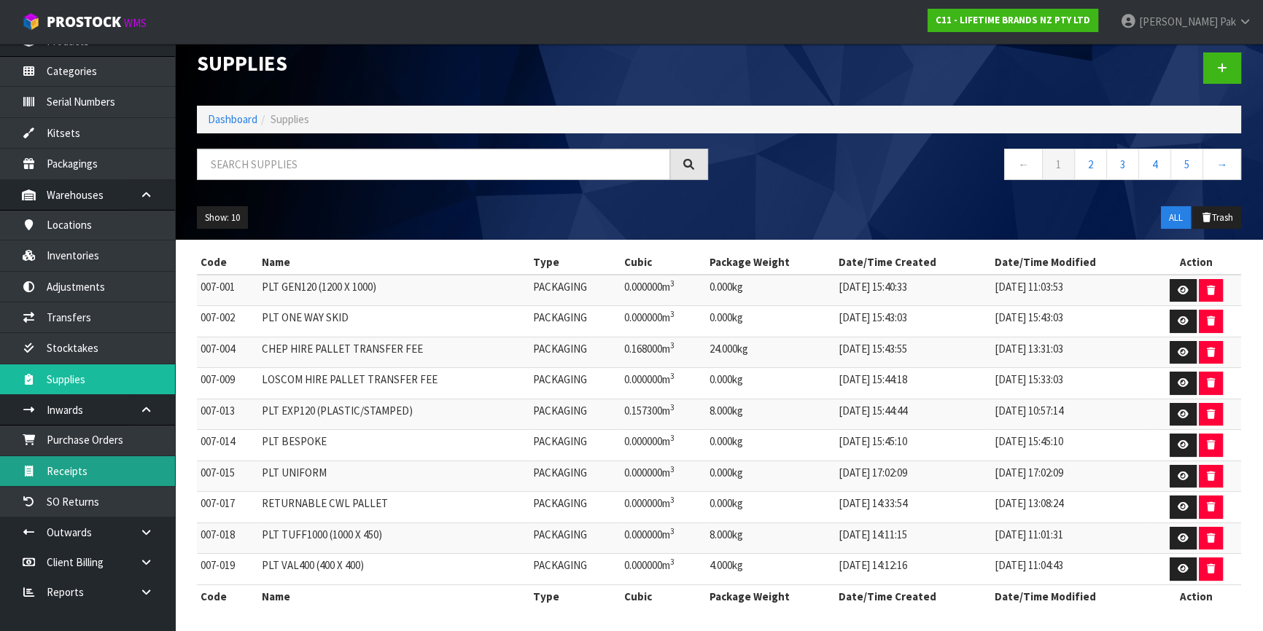
scroll to position [81, 0]
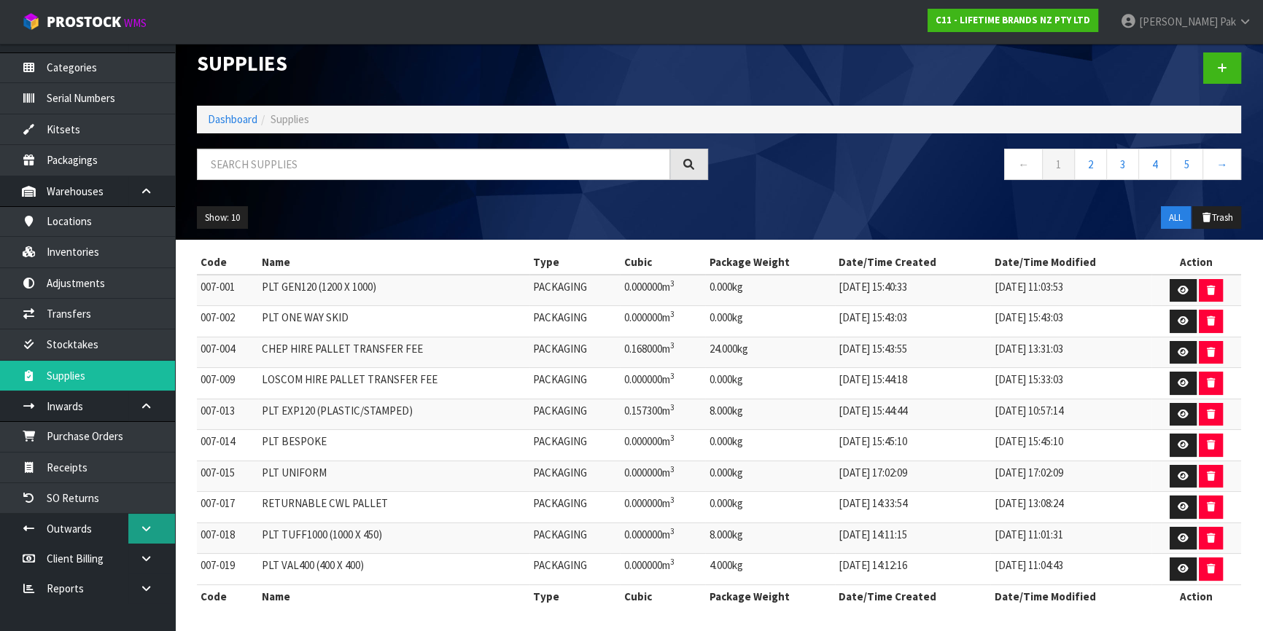
click at [146, 519] on link at bounding box center [151, 529] width 47 height 30
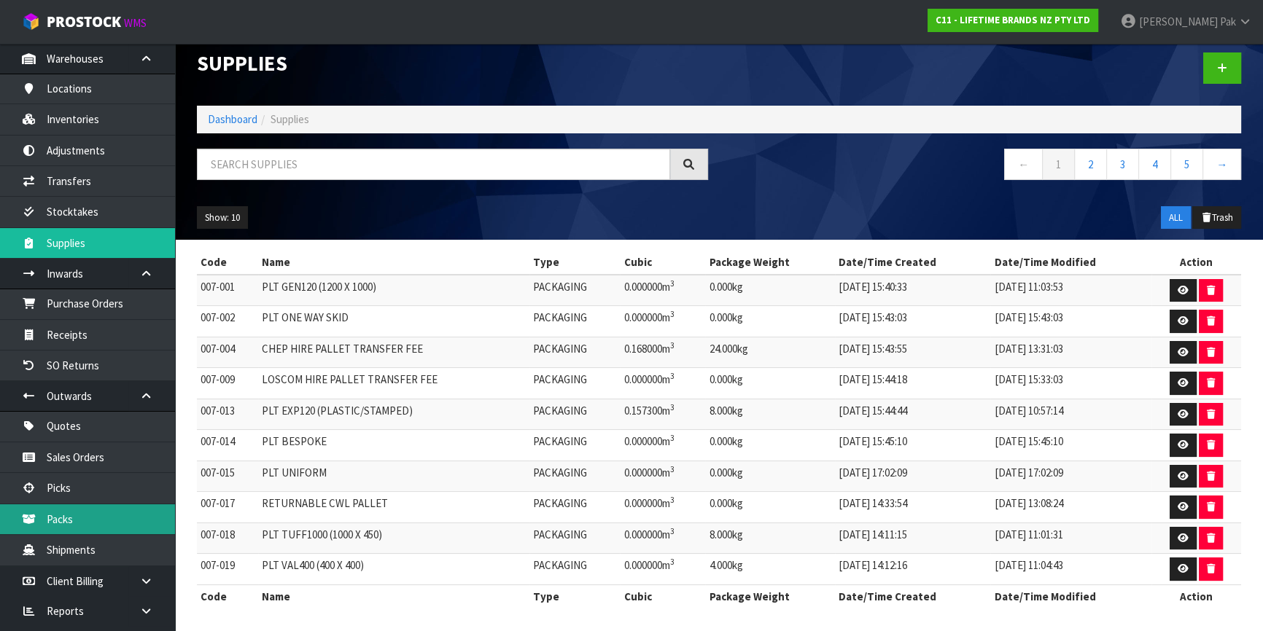
scroll to position [235, 0]
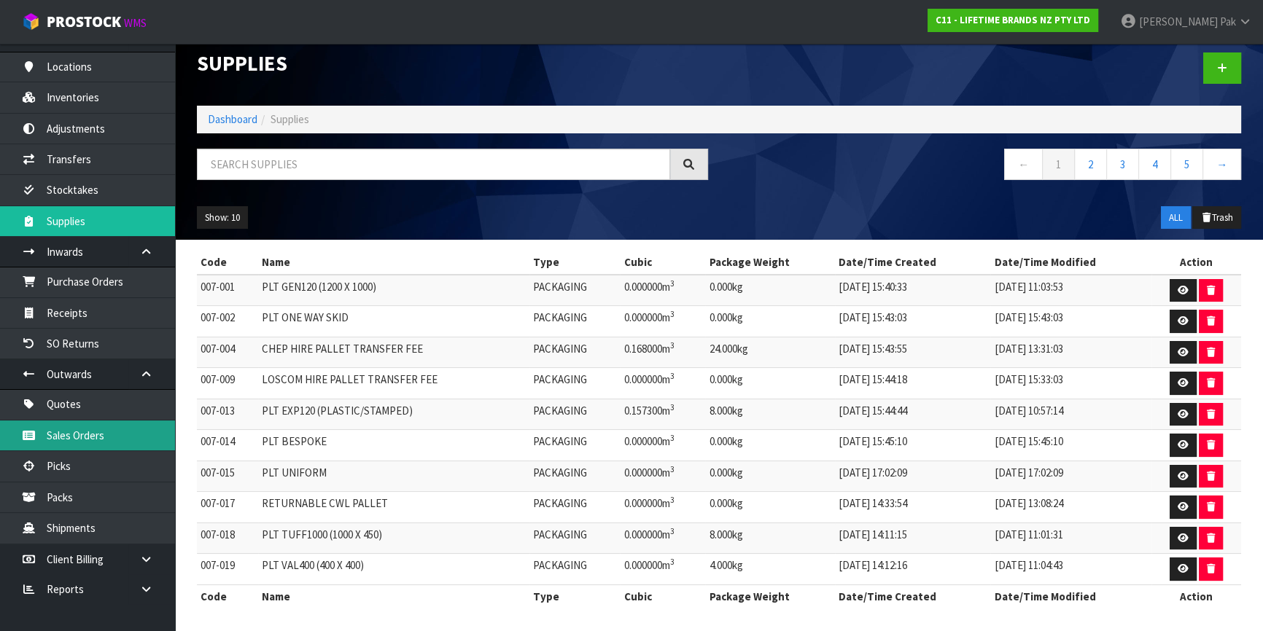
click at [128, 432] on link "Sales Orders" at bounding box center [87, 436] width 175 height 30
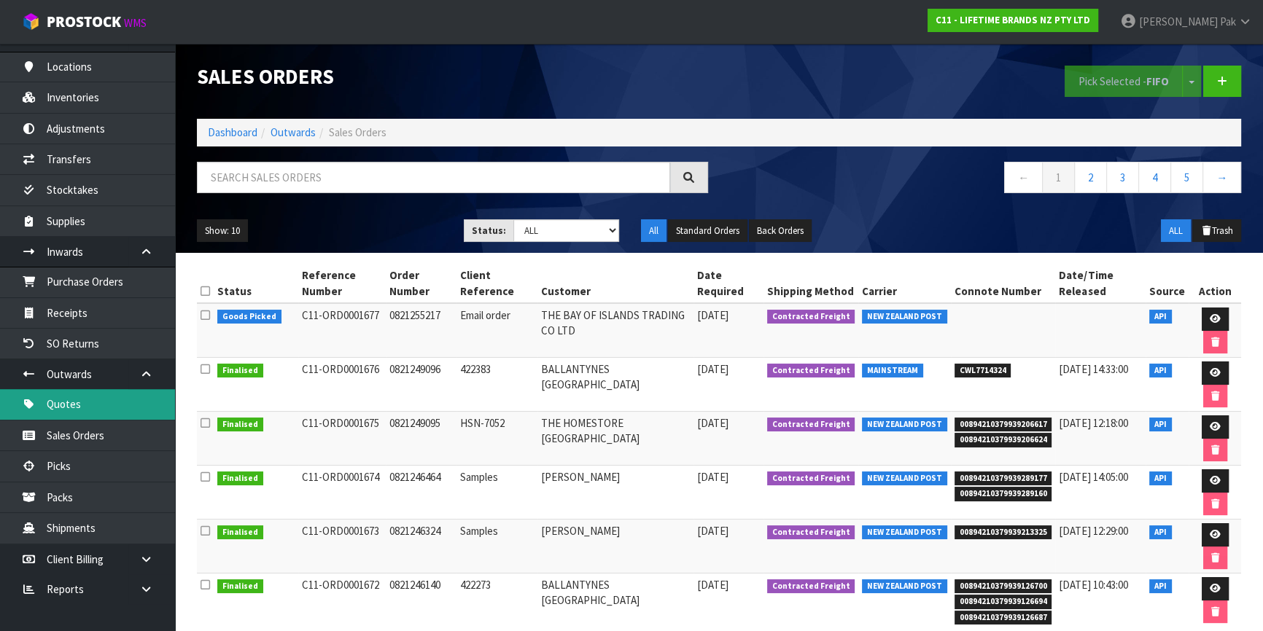
click at [138, 399] on link "Quotes" at bounding box center [87, 404] width 175 height 30
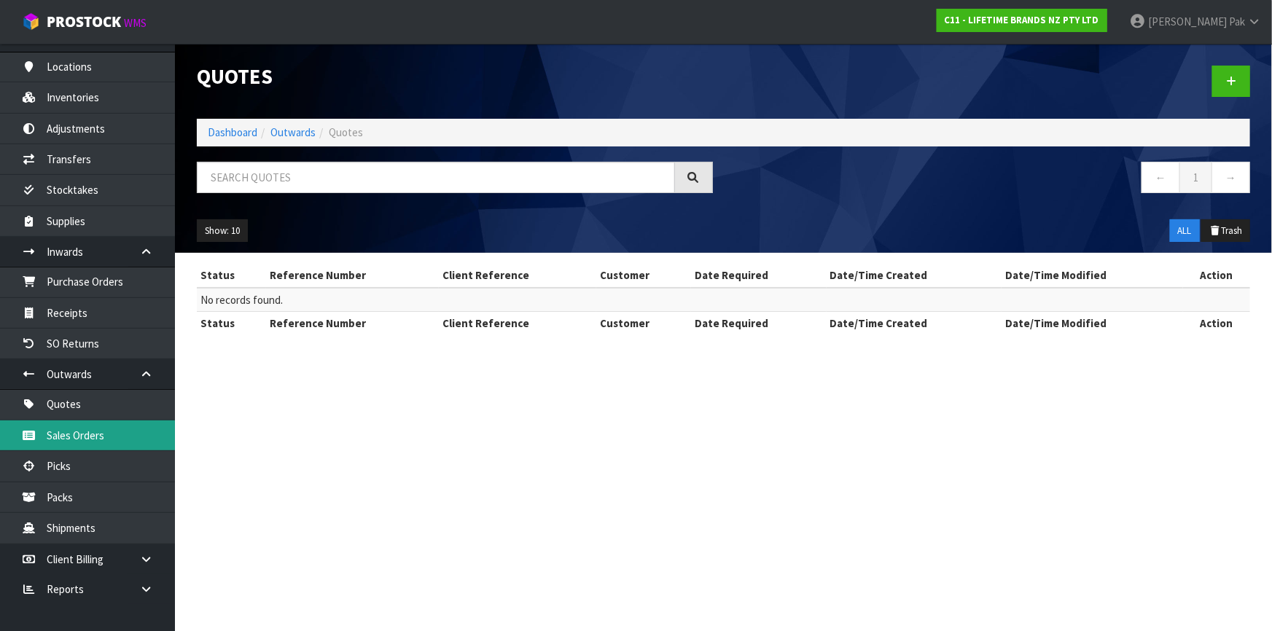
click at [135, 426] on link "Sales Orders" at bounding box center [87, 436] width 175 height 30
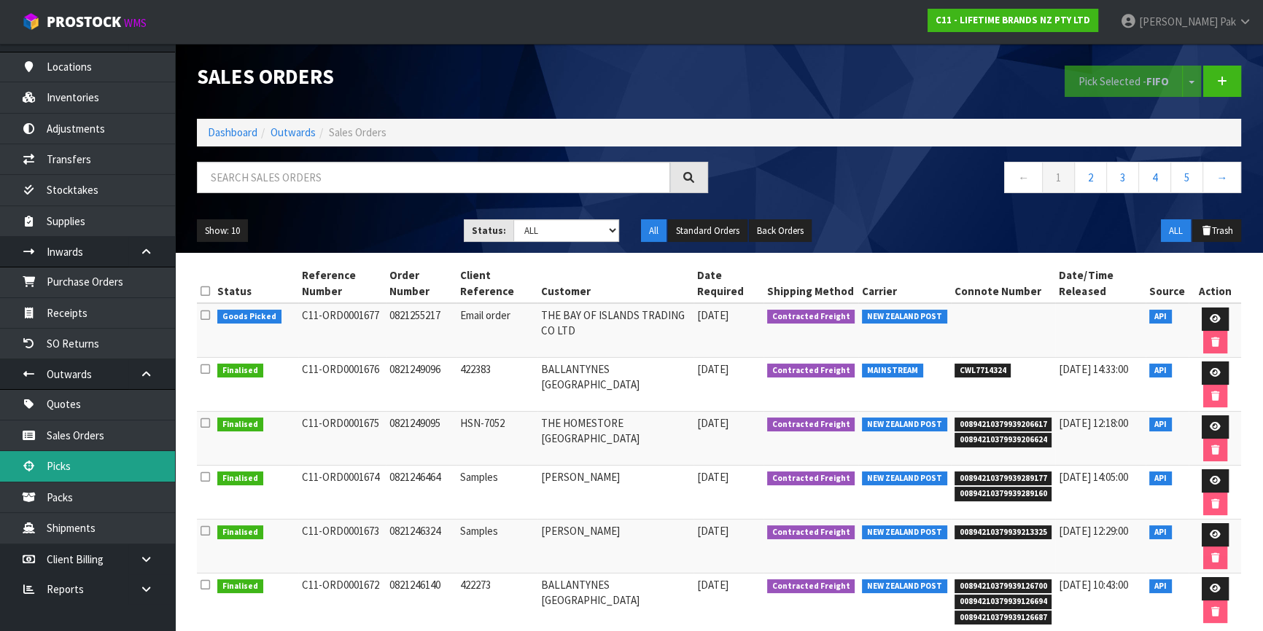
click at [116, 470] on link "Picks" at bounding box center [87, 466] width 175 height 30
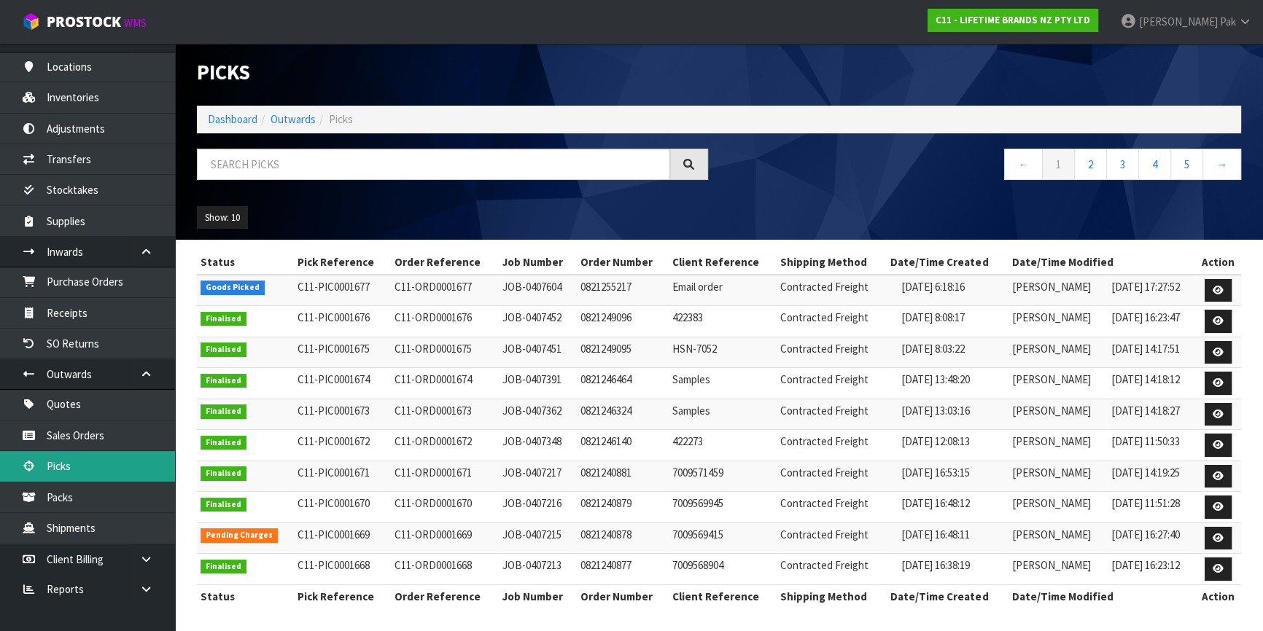
scroll to position [5, 0]
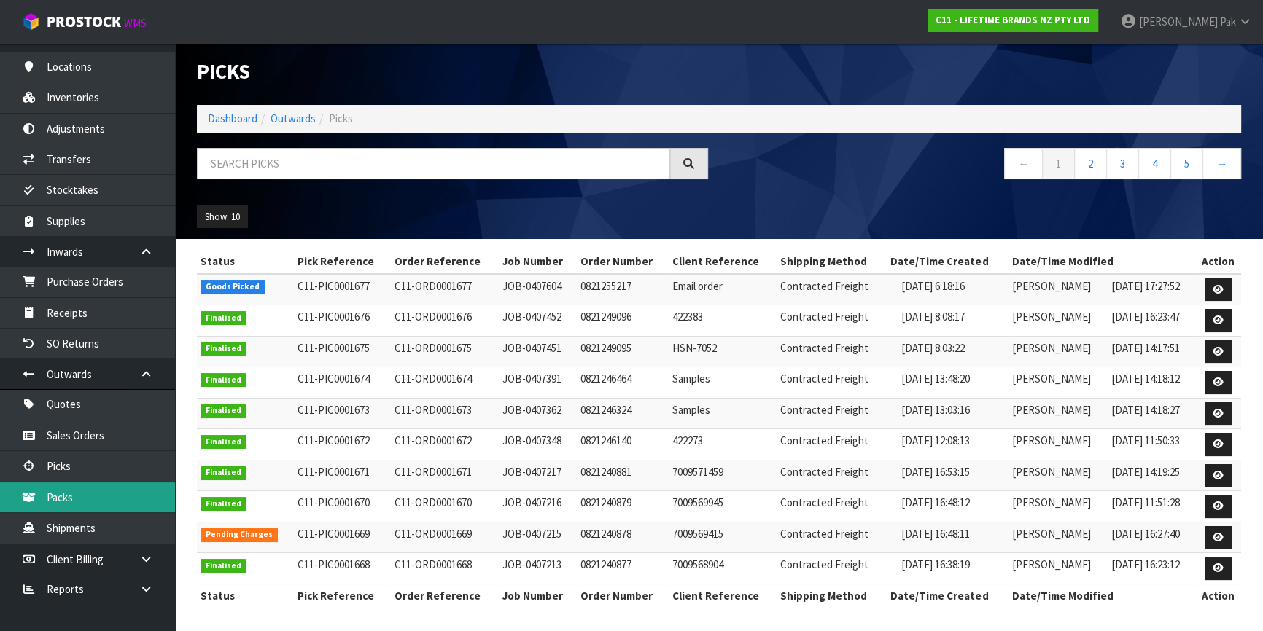
click at [125, 497] on link "Packs" at bounding box center [87, 498] width 175 height 30
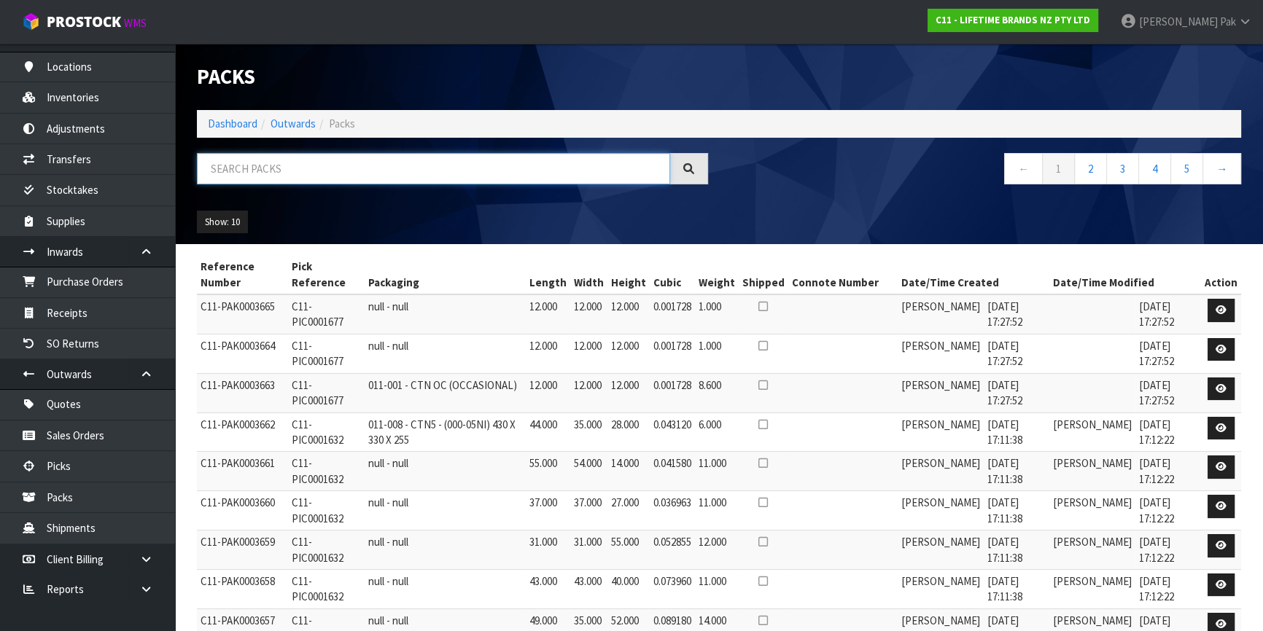
click at [363, 178] on input "text" at bounding box center [433, 168] width 473 height 31
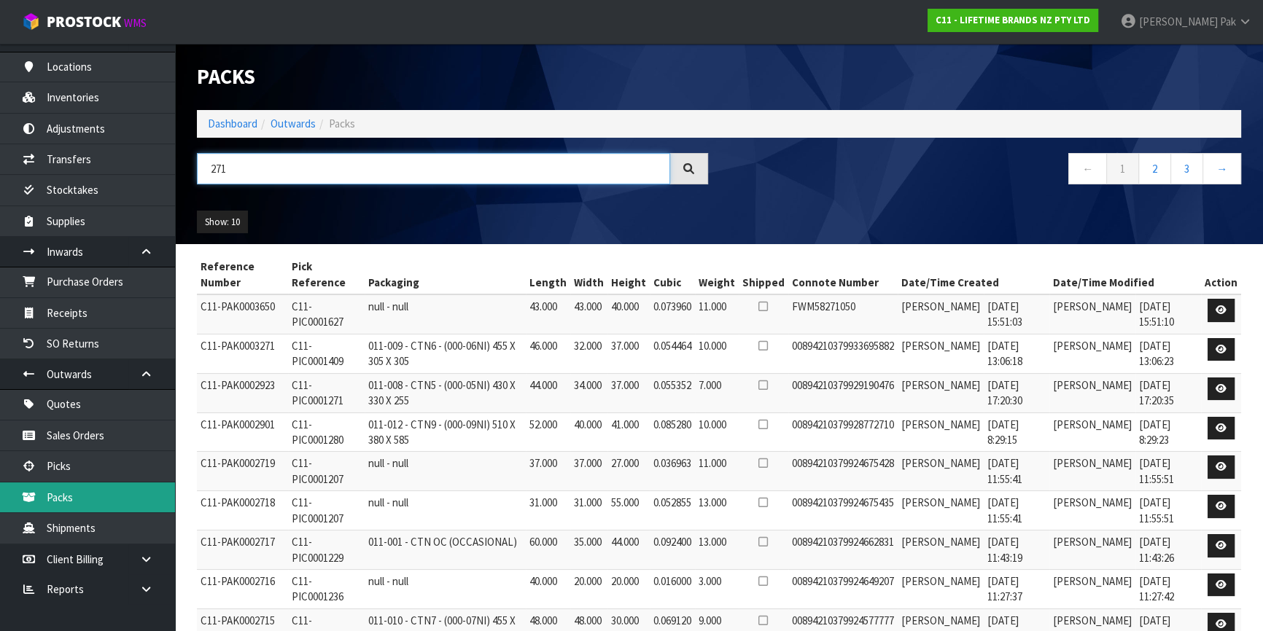
type input "271"
click at [88, 491] on link "Packs" at bounding box center [87, 498] width 175 height 30
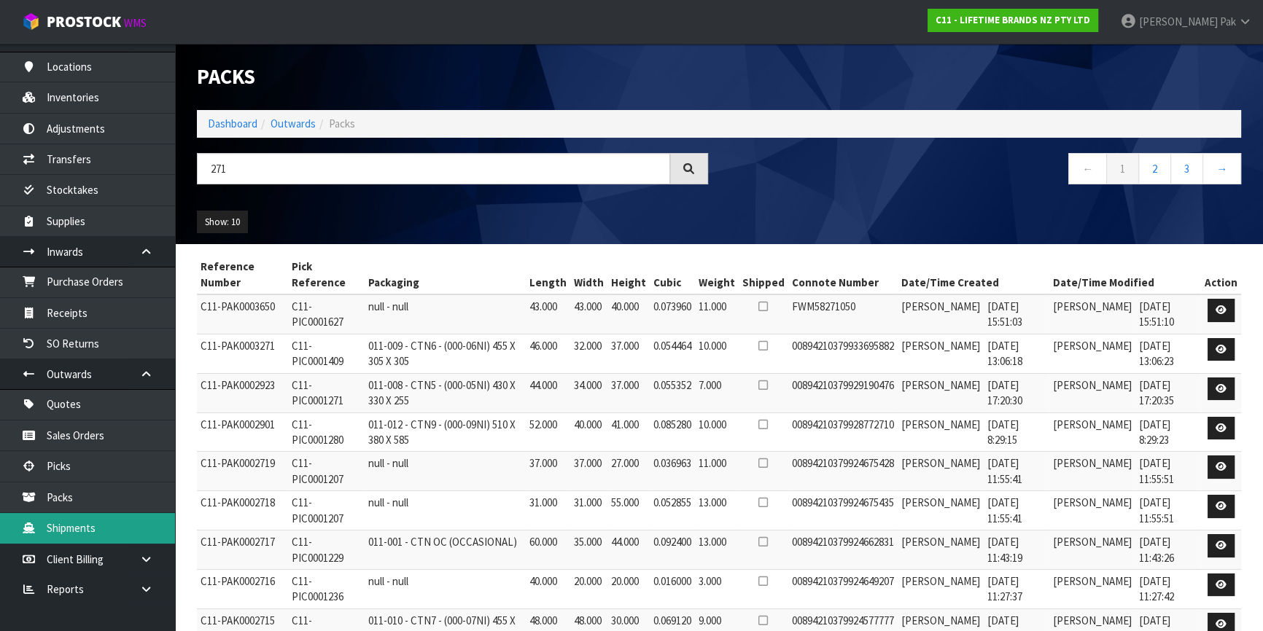
click at [87, 520] on link "Shipments" at bounding box center [87, 528] width 175 height 30
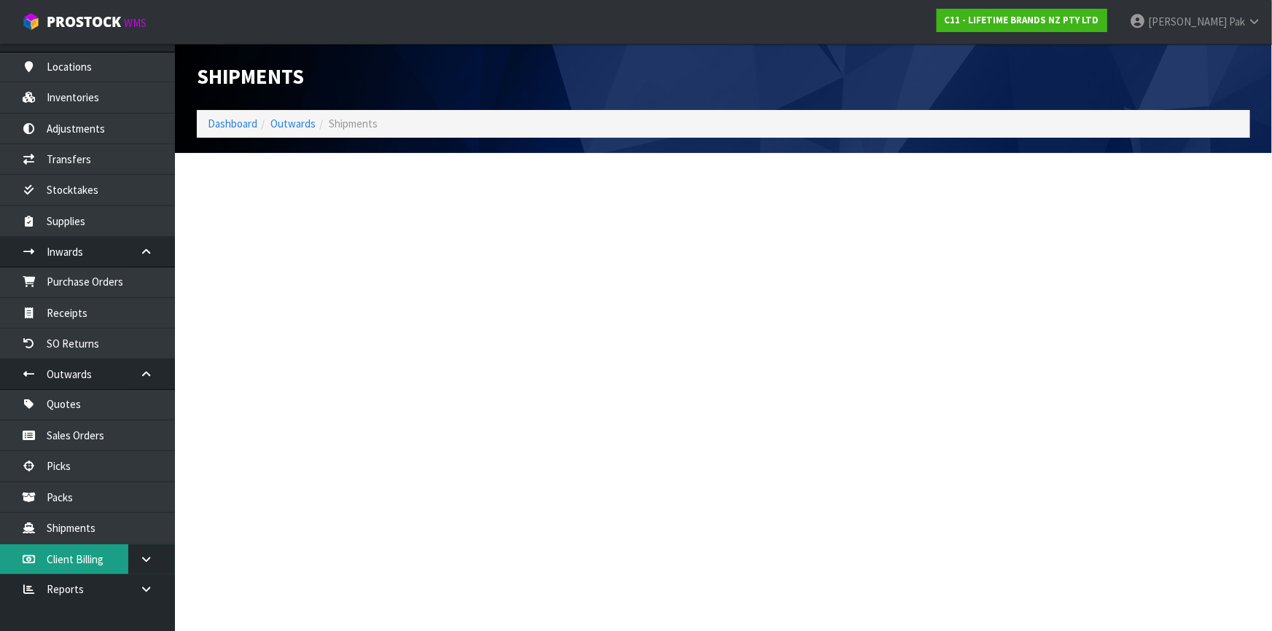
click at [127, 548] on link "Client Billing" at bounding box center [87, 560] width 175 height 30
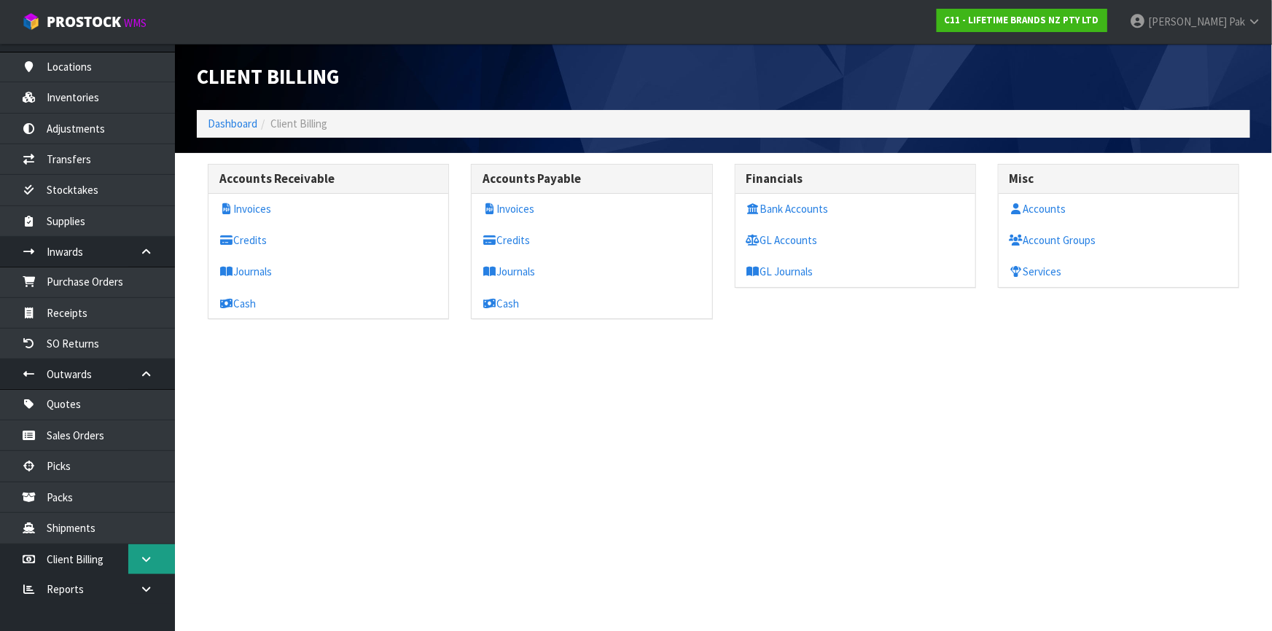
click at [141, 550] on link at bounding box center [151, 560] width 47 height 30
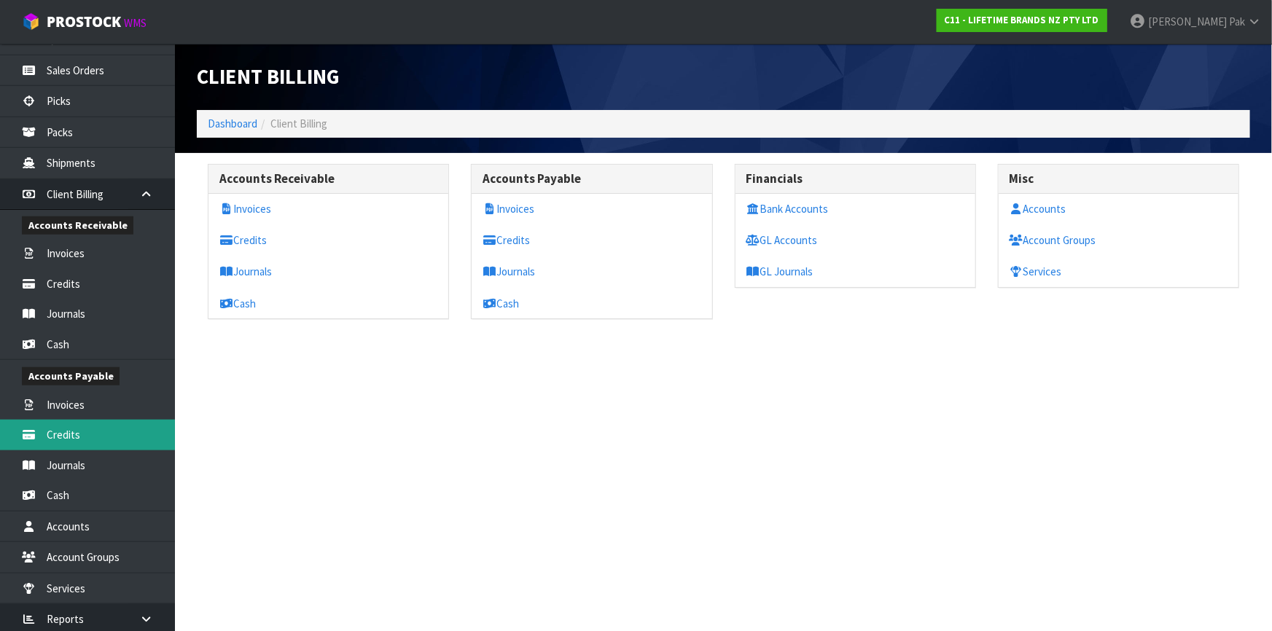
scroll to position [631, 0]
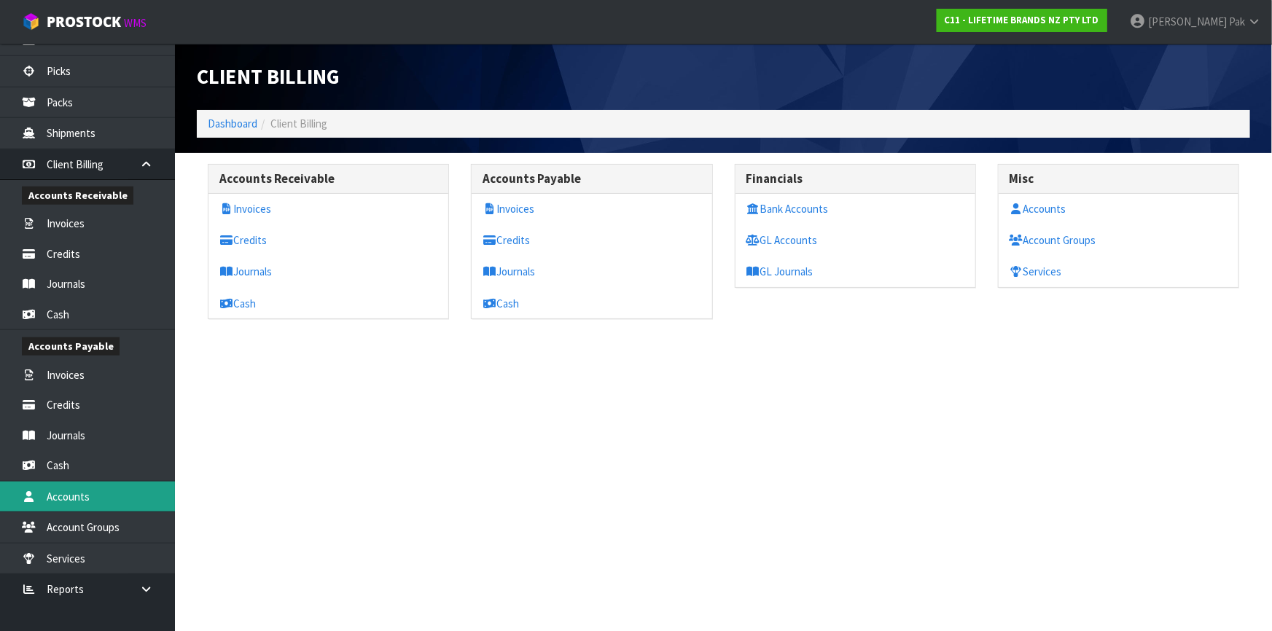
click at [125, 493] on link "Accounts" at bounding box center [87, 497] width 175 height 30
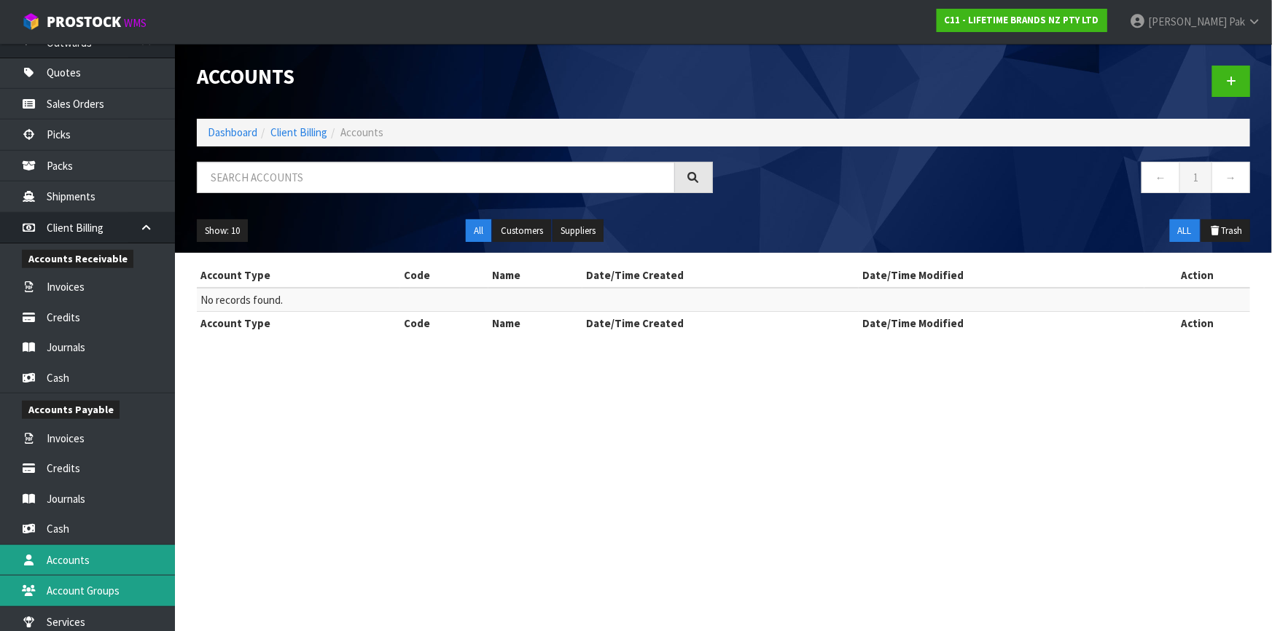
scroll to position [631, 0]
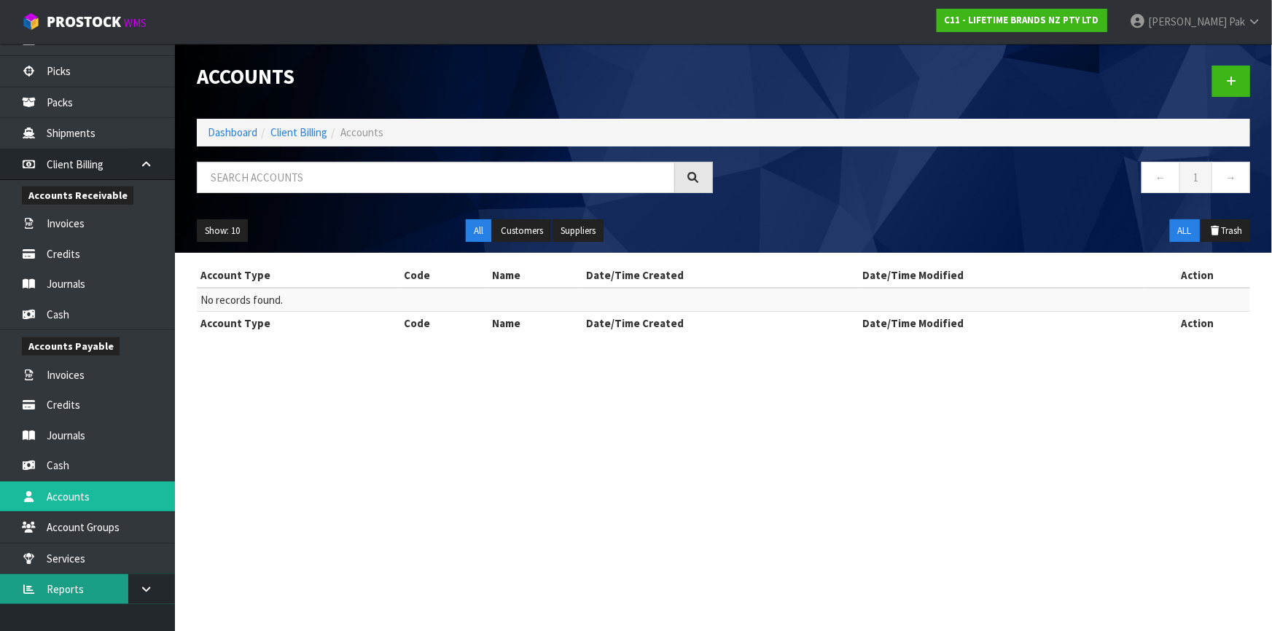
click at [73, 593] on link "Reports" at bounding box center [87, 589] width 175 height 30
click at [131, 583] on link at bounding box center [151, 589] width 47 height 30
click at [74, 590] on link "Reports" at bounding box center [87, 589] width 175 height 30
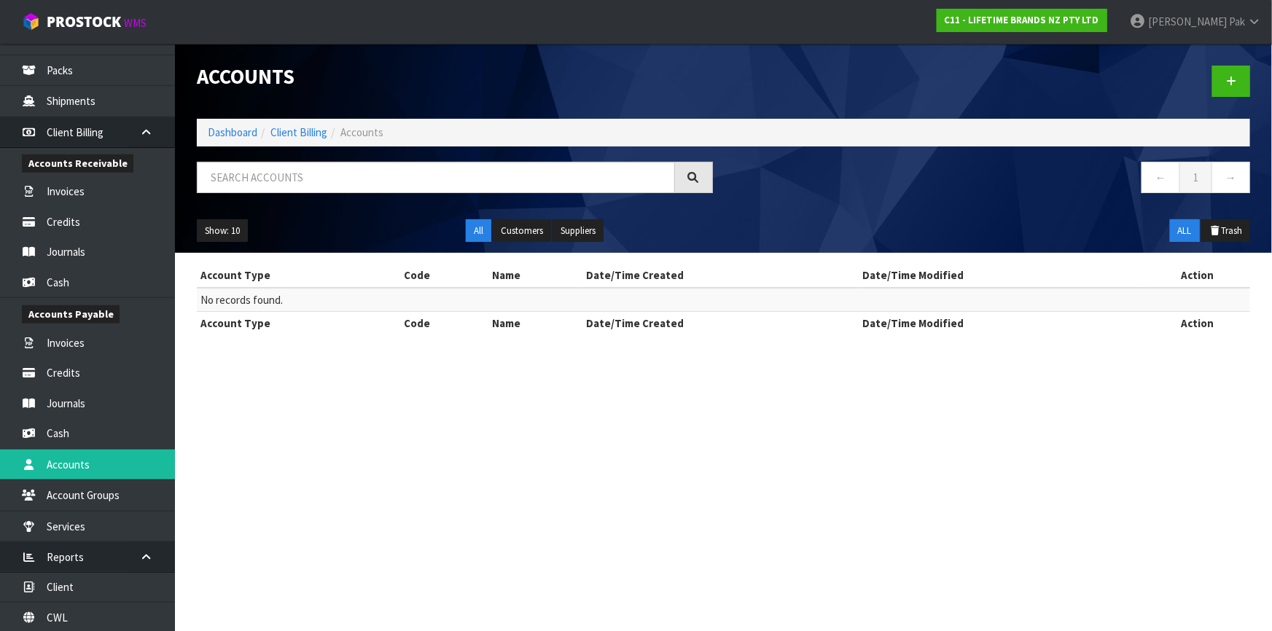
scroll to position [693, 0]
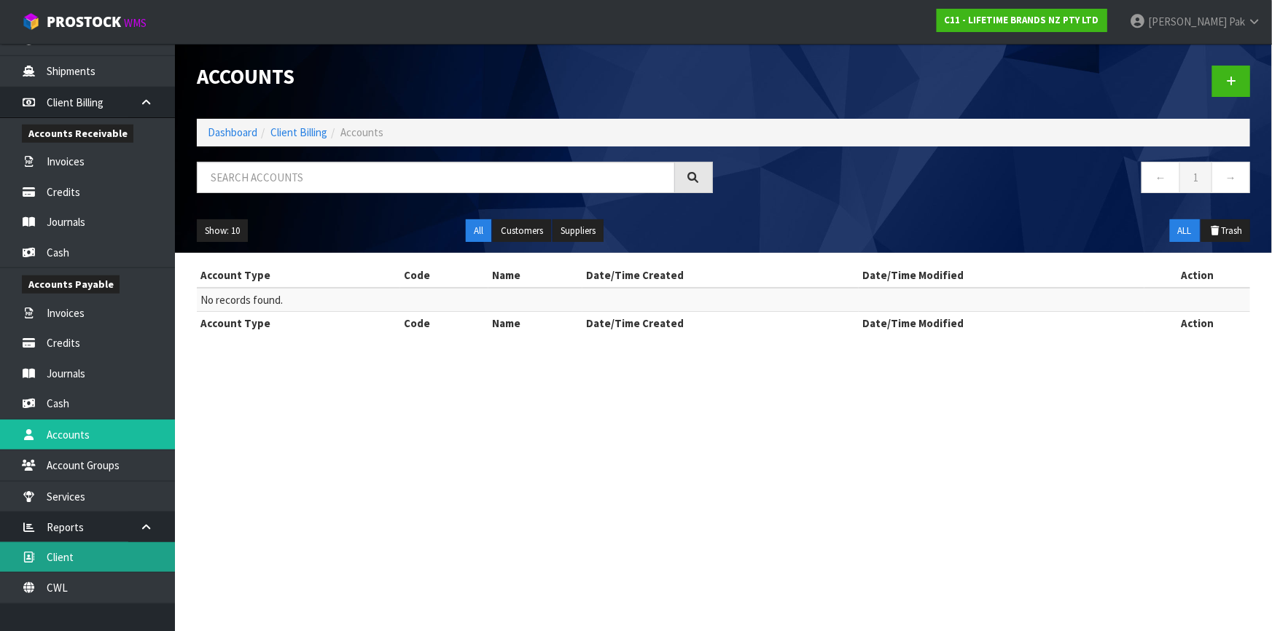
click at [86, 562] on link "Client" at bounding box center [87, 557] width 175 height 30
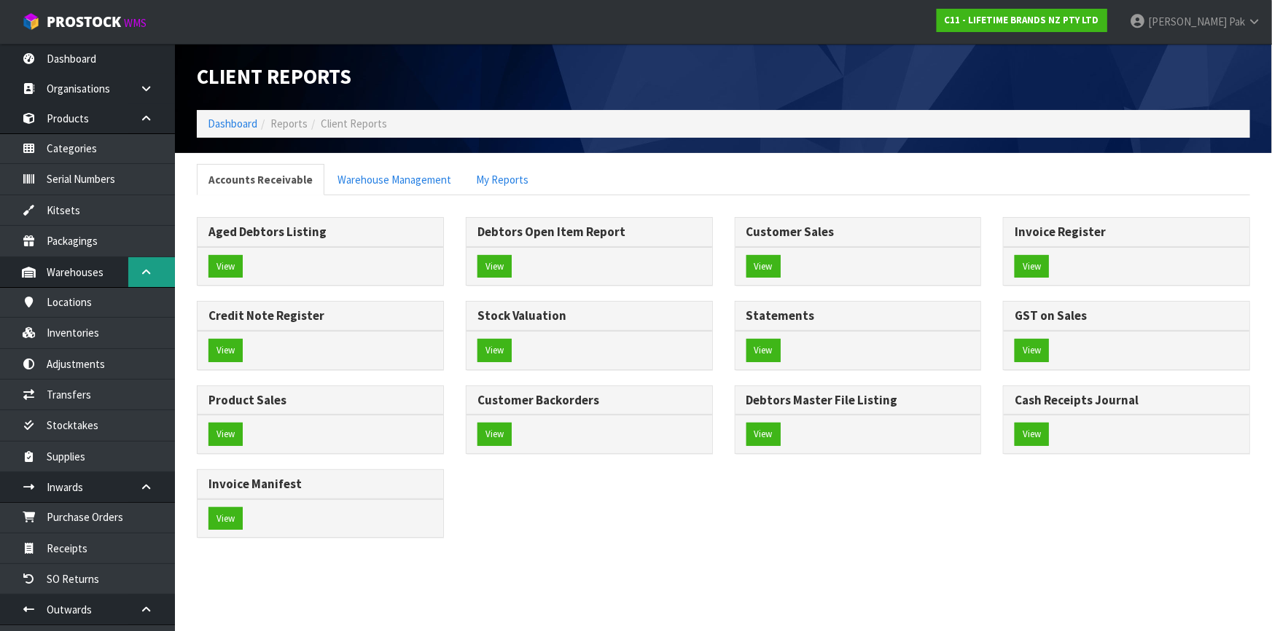
click at [146, 272] on icon at bounding box center [146, 272] width 14 height 11
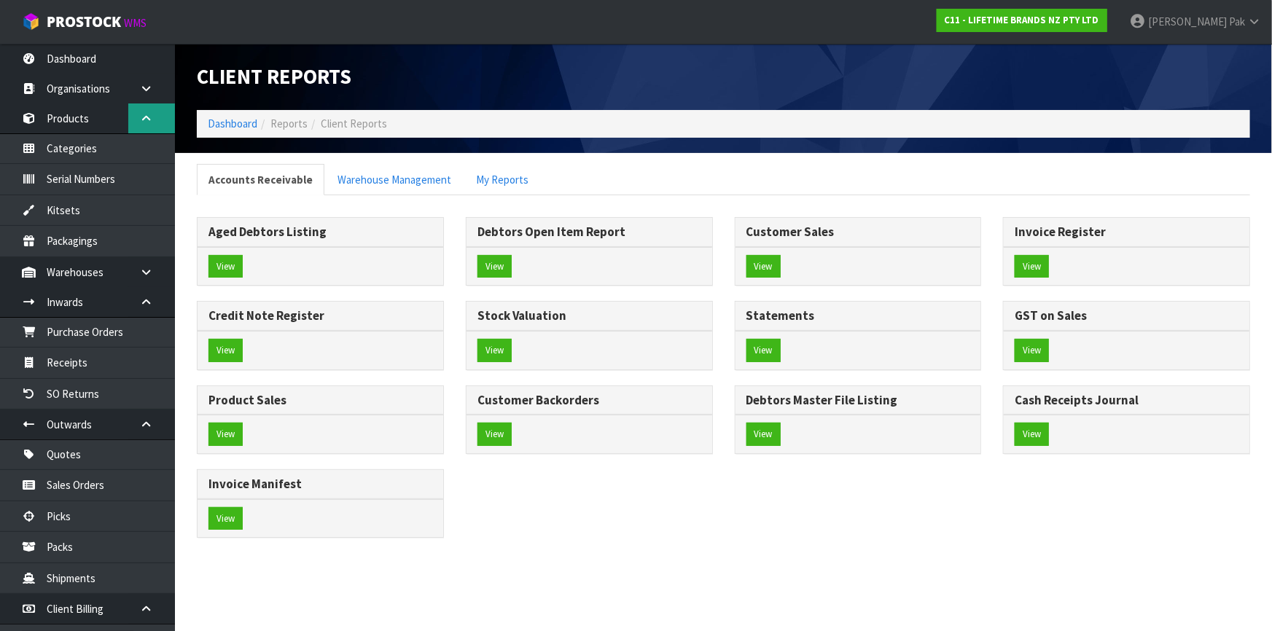
click at [148, 127] on link at bounding box center [151, 119] width 47 height 30
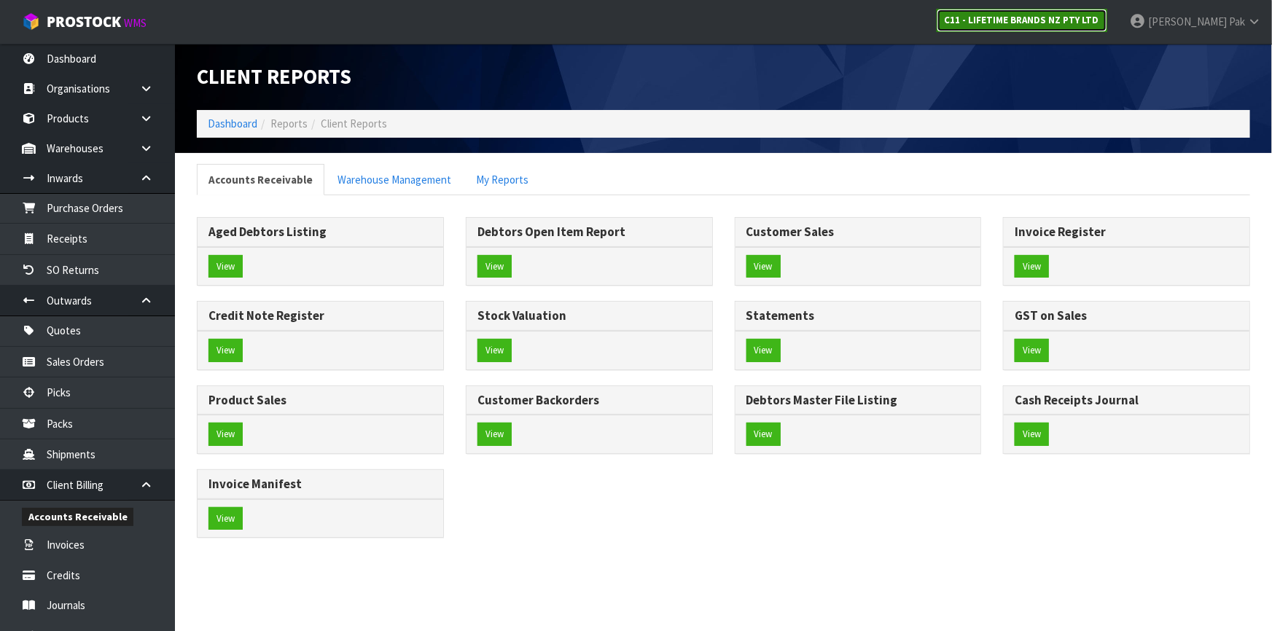
click at [1028, 23] on strong "C11 - LIFETIME BRANDS NZ PTY LTD" at bounding box center [1022, 20] width 155 height 12
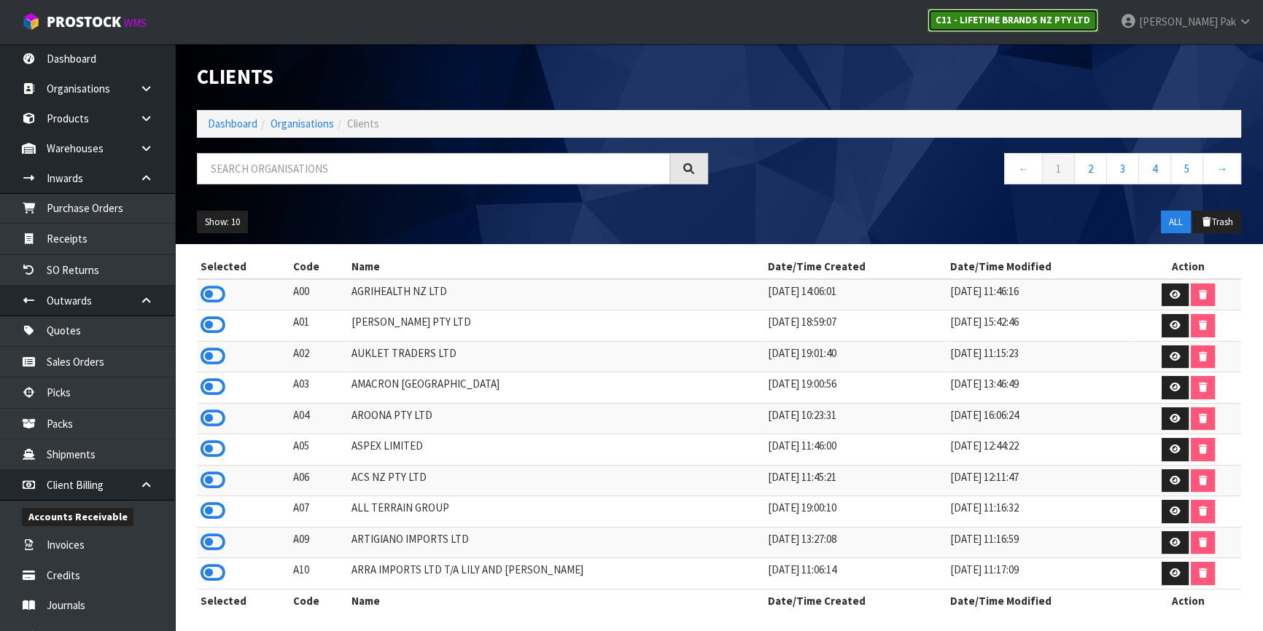
click at [1006, 23] on strong "C11 - LIFETIME BRANDS NZ PTY LTD" at bounding box center [1012, 20] width 155 height 12
click at [292, 182] on input "text" at bounding box center [433, 168] width 473 height 31
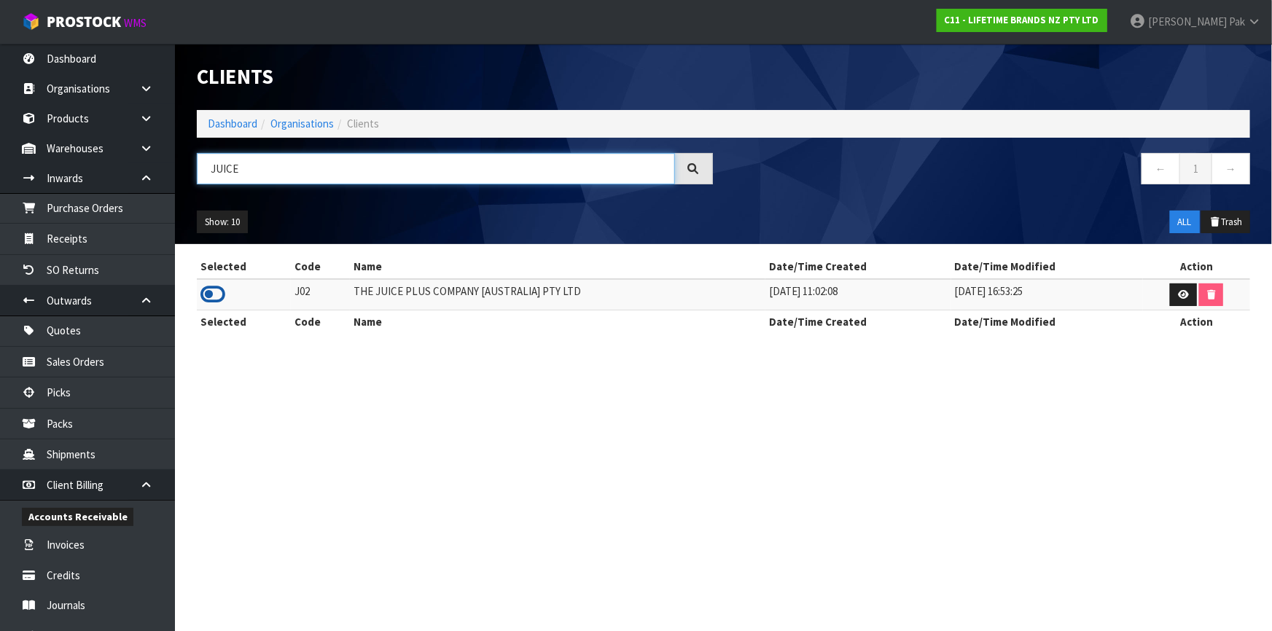
type input "JUICE"
click at [213, 298] on icon at bounding box center [212, 295] width 25 height 22
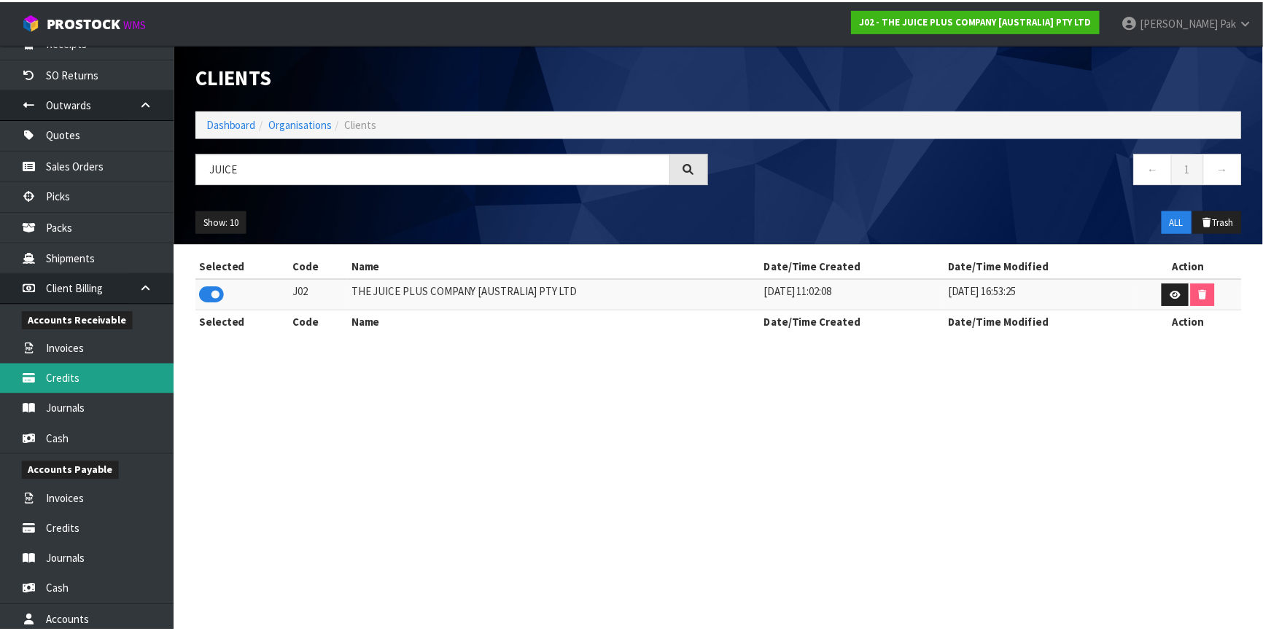
scroll to position [198, 0]
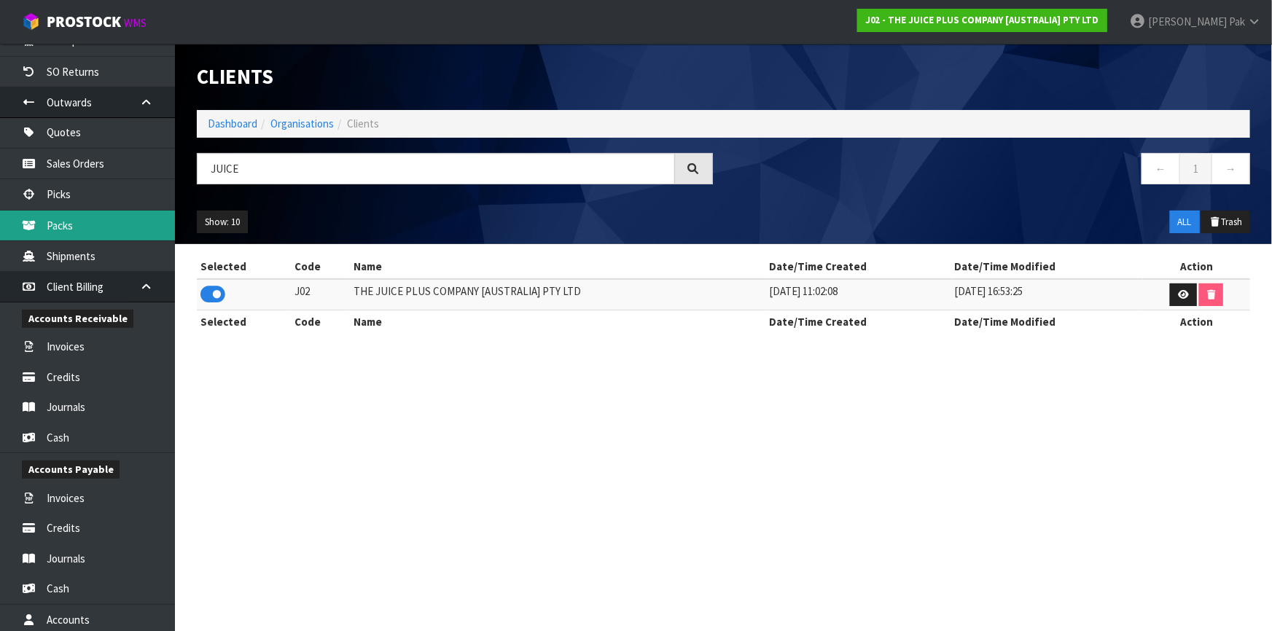
click at [66, 231] on link "Packs" at bounding box center [87, 226] width 175 height 30
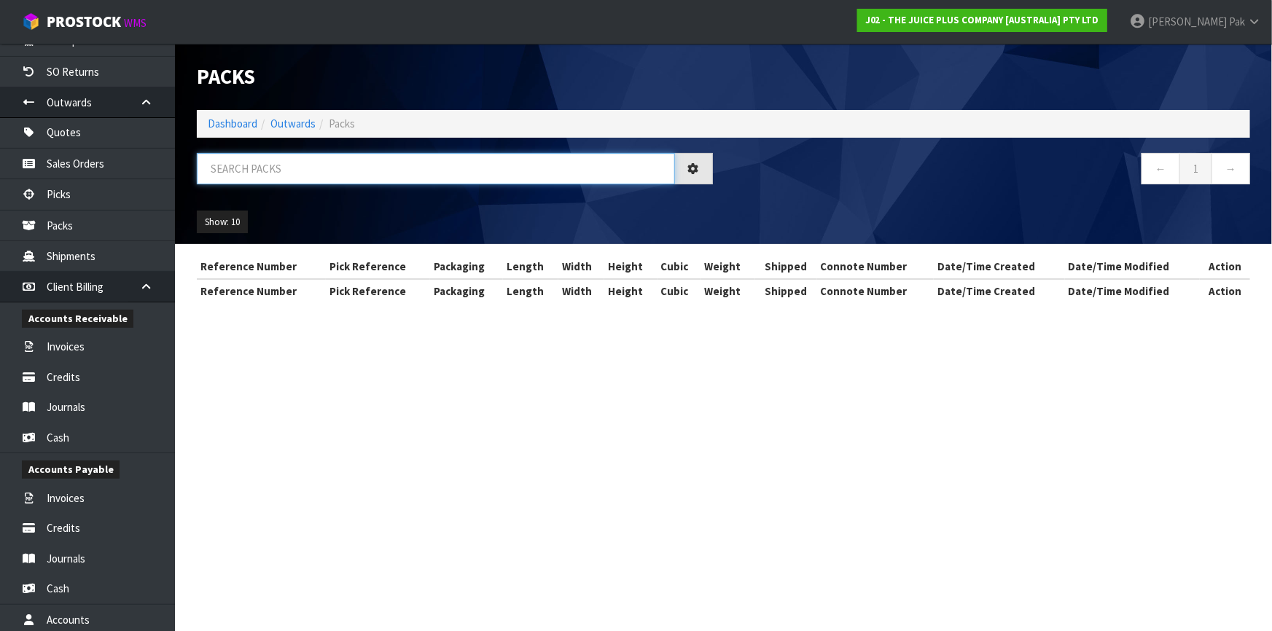
click at [311, 168] on input "text" at bounding box center [436, 168] width 478 height 31
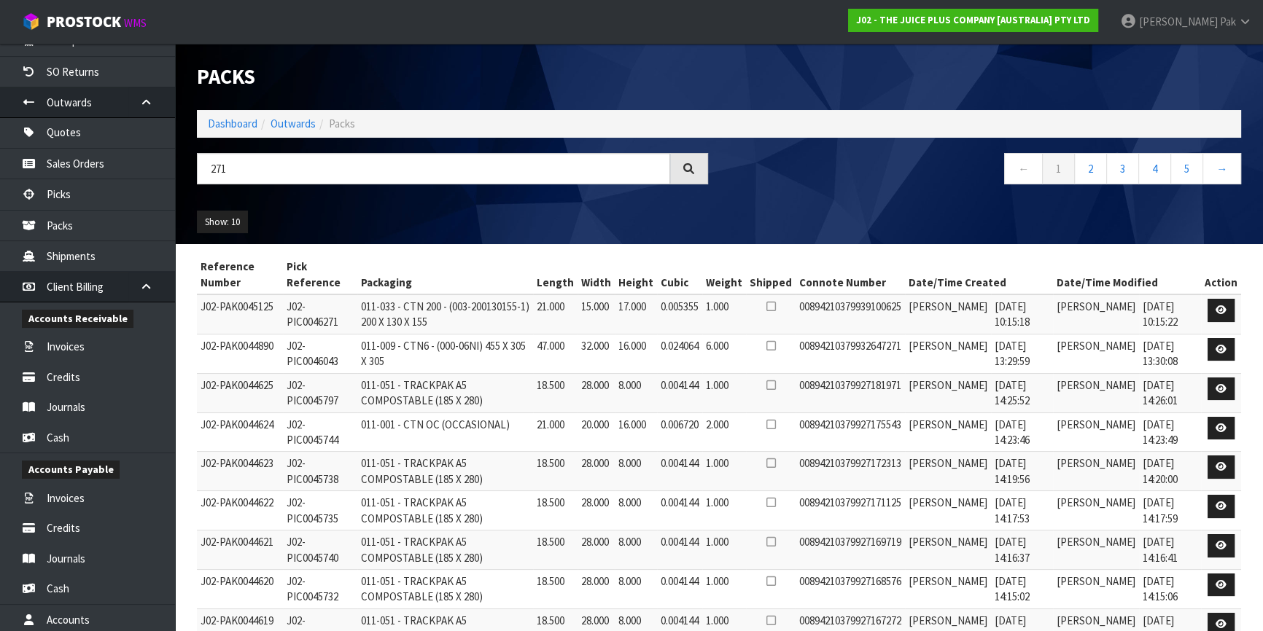
click at [892, 311] on td "00894210379939100625" at bounding box center [849, 314] width 109 height 39
click at [1091, 297] on td "[PERSON_NAME]" at bounding box center [1096, 314] width 86 height 39
click at [1153, 316] on td "[DATE] 10:15:22" at bounding box center [1170, 314] width 62 height 39
drag, startPoint x: 1166, startPoint y: 316, endPoint x: 280, endPoint y: 315, distance: 885.7
click at [280, 315] on tr "J02-PAK0045125 J02-PIC0046271 011-033 - CTN 200 - (003-200130155-1) 200 X 130 X…" at bounding box center [719, 314] width 1044 height 39
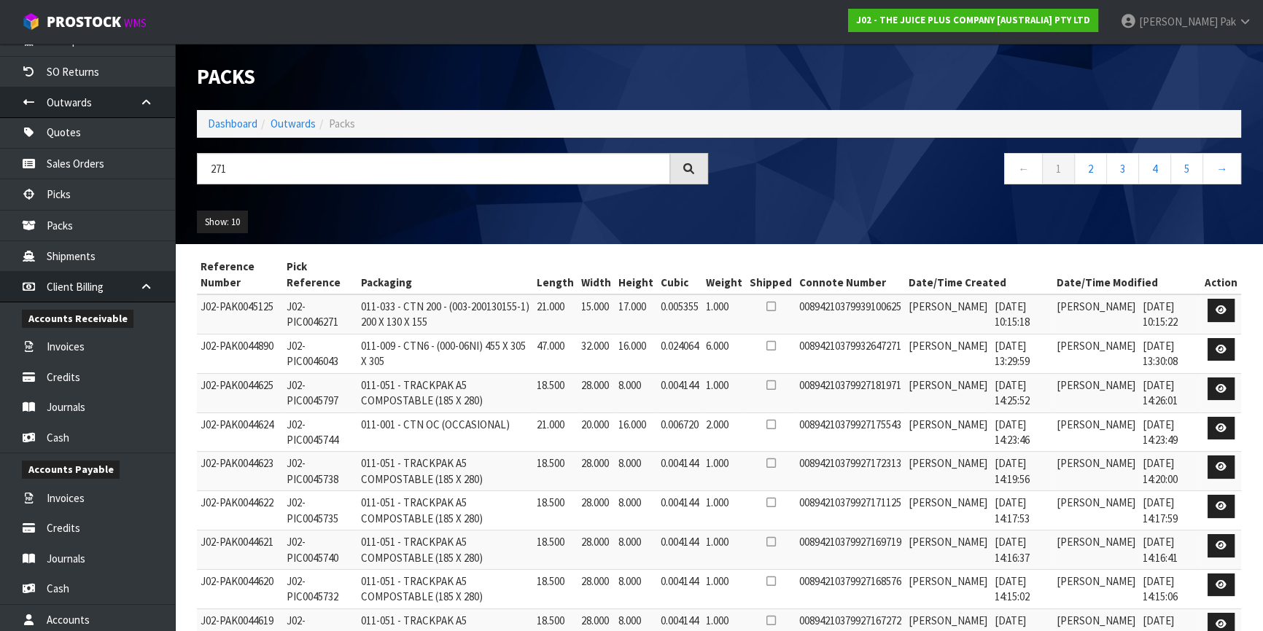
click at [668, 307] on td "0.005355" at bounding box center [679, 314] width 45 height 39
click at [596, 313] on td "15.000" at bounding box center [595, 314] width 37 height 39
click at [666, 338] on td "0.024064" at bounding box center [679, 353] width 45 height 39
click at [668, 388] on td "0.004144" at bounding box center [679, 392] width 45 height 39
click at [677, 433] on td "0.006720" at bounding box center [679, 432] width 45 height 39
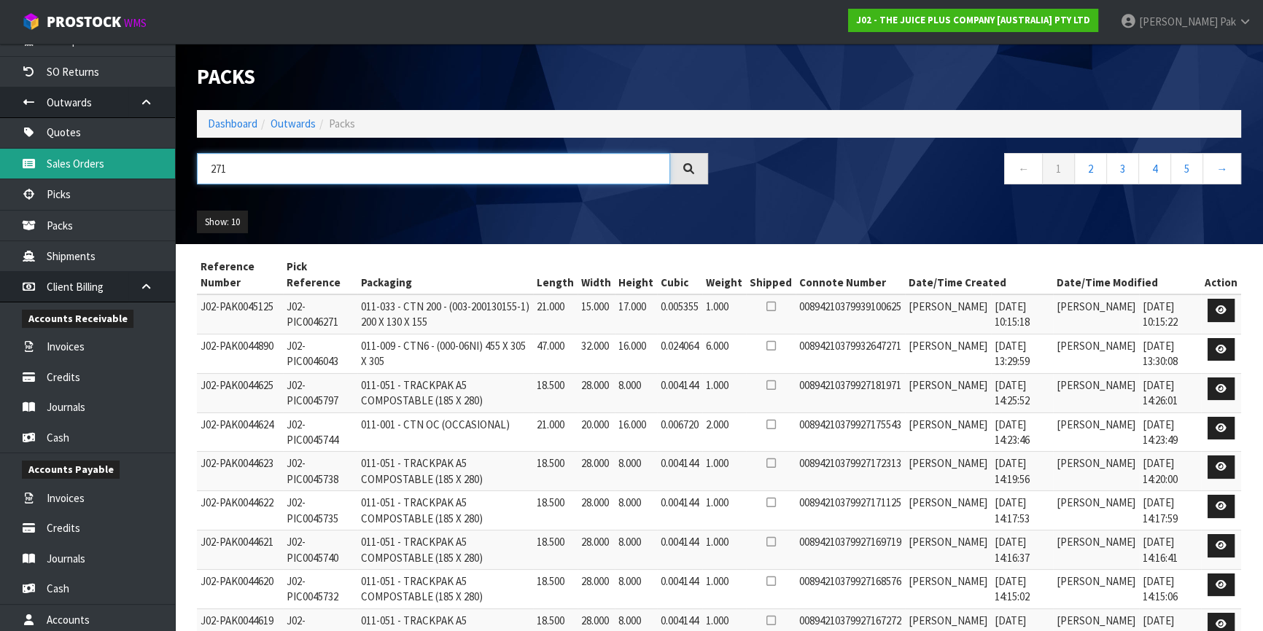
drag, startPoint x: 287, startPoint y: 164, endPoint x: 63, endPoint y: 164, distance: 223.8
click at [63, 164] on body "Toggle navigation ProStock WMS J02 - THE JUICE PLUS COMPANY [AUSTRALIA] PTY LTD…" at bounding box center [631, 315] width 1263 height 631
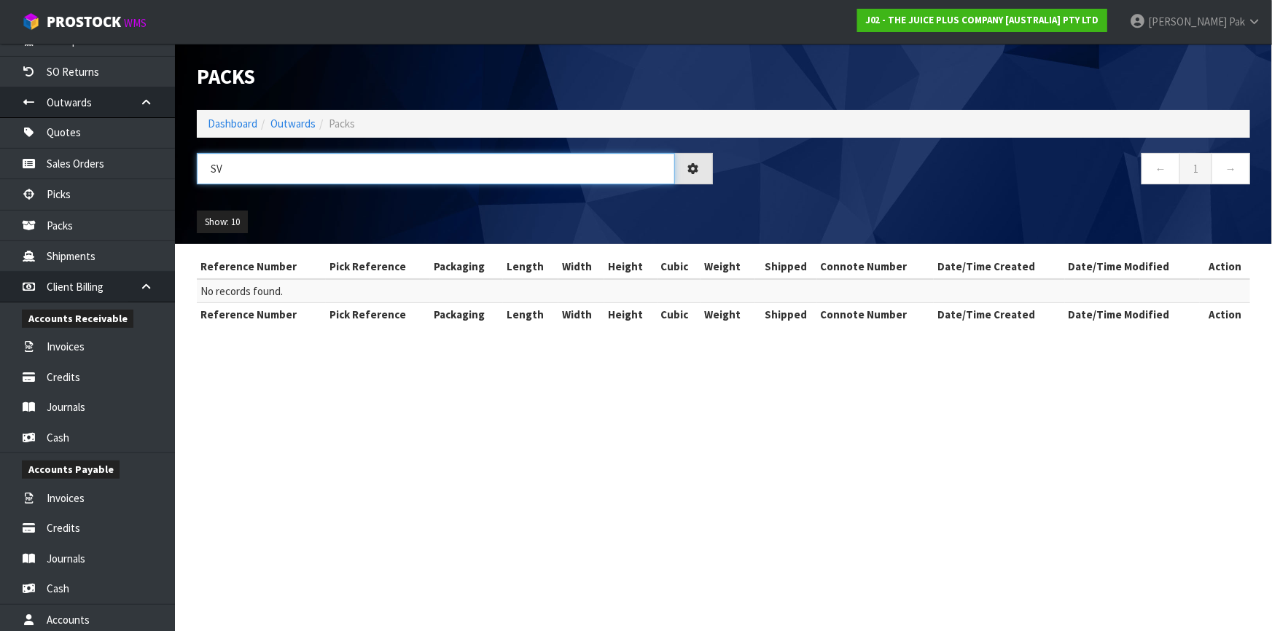
type input "S"
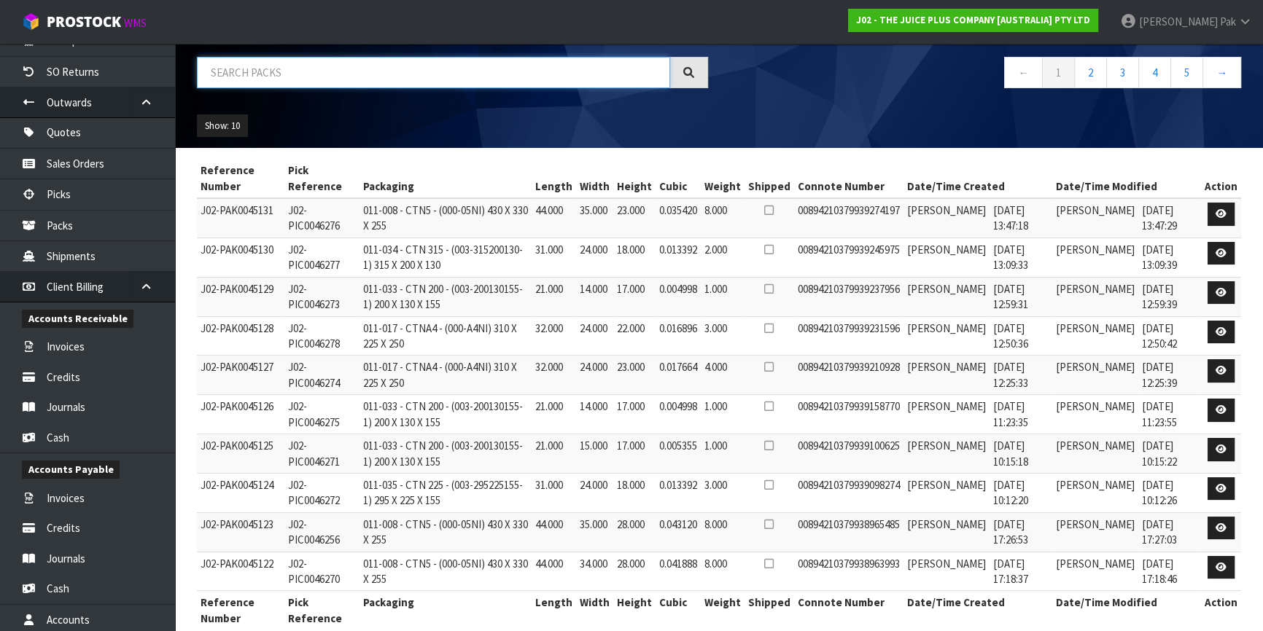
scroll to position [120, 0]
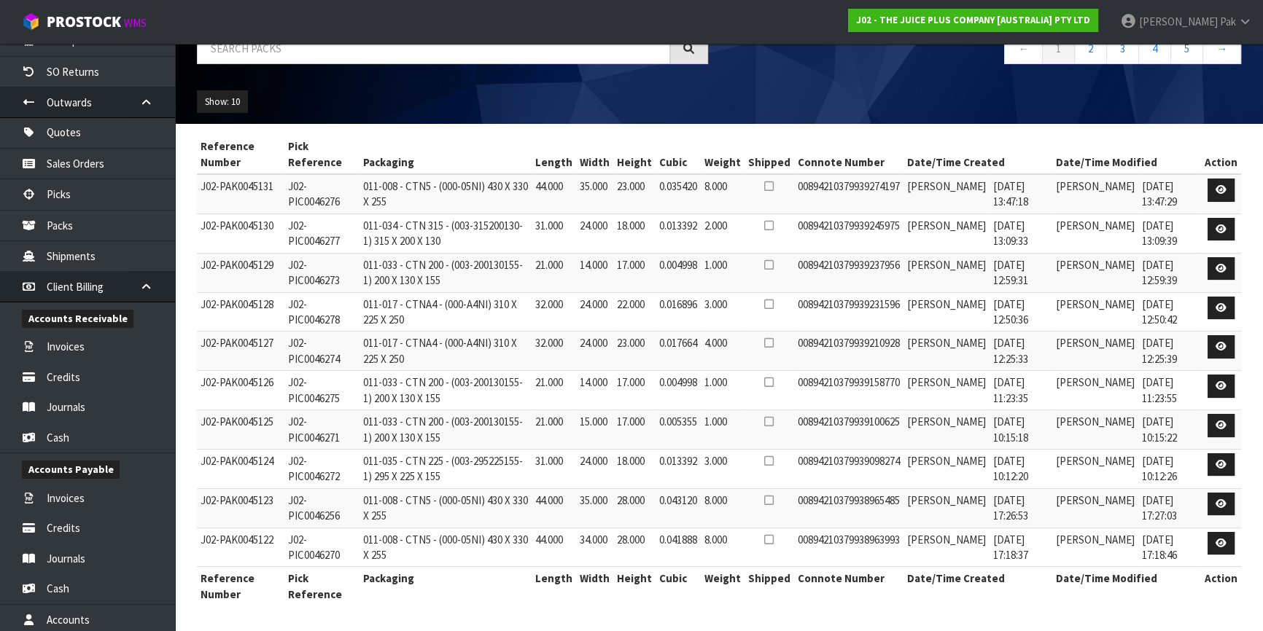
drag, startPoint x: 1169, startPoint y: 402, endPoint x: 1125, endPoint y: 386, distance: 46.6
click at [1138, 386] on td "[DATE] 11:23:55" at bounding box center [1169, 390] width 63 height 39
drag, startPoint x: 1163, startPoint y: 352, endPoint x: 1119, endPoint y: 340, distance: 45.3
click at [1138, 340] on td "[DATE] 12:25:39" at bounding box center [1169, 351] width 63 height 39
drag, startPoint x: 1162, startPoint y: 313, endPoint x: 1126, endPoint y: 310, distance: 36.6
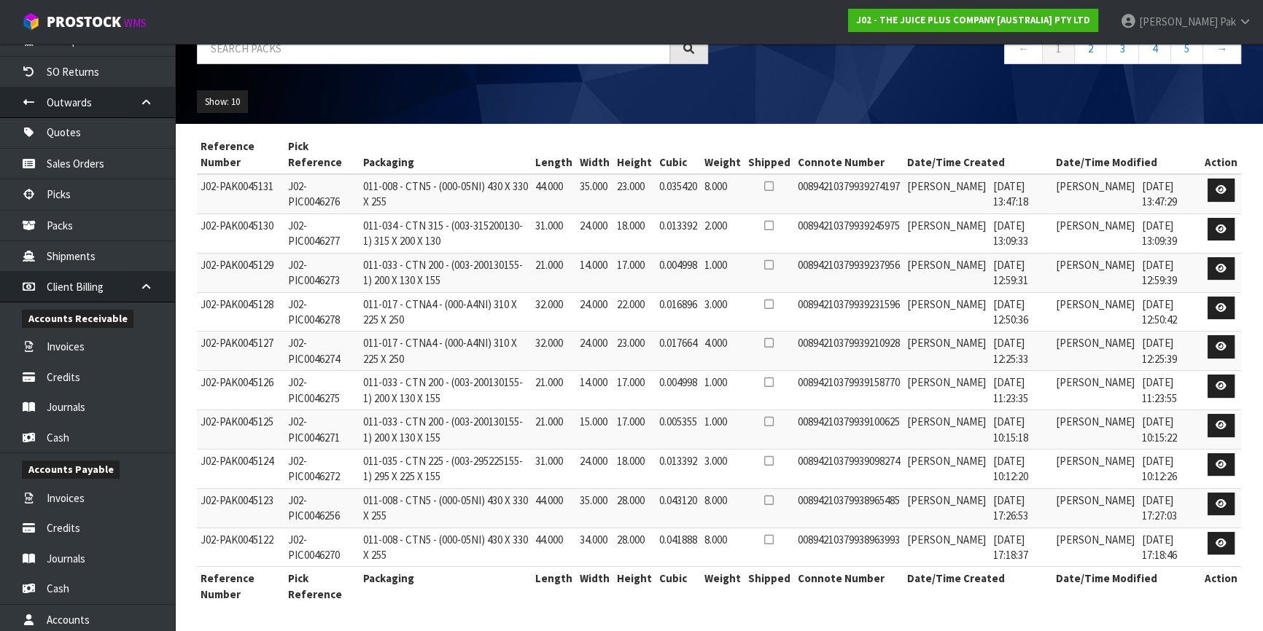
click at [1138, 310] on td "[DATE] 12:50:42" at bounding box center [1169, 311] width 63 height 39
drag, startPoint x: 1145, startPoint y: 311, endPoint x: 1166, endPoint y: 299, distance: 24.5
click at [1146, 311] on td "[DATE] 12:50:42" at bounding box center [1169, 311] width 63 height 39
drag, startPoint x: 1161, startPoint y: 278, endPoint x: 1120, endPoint y: 280, distance: 41.6
click at [1138, 280] on td "[DATE] 12:59:39" at bounding box center [1169, 272] width 63 height 39
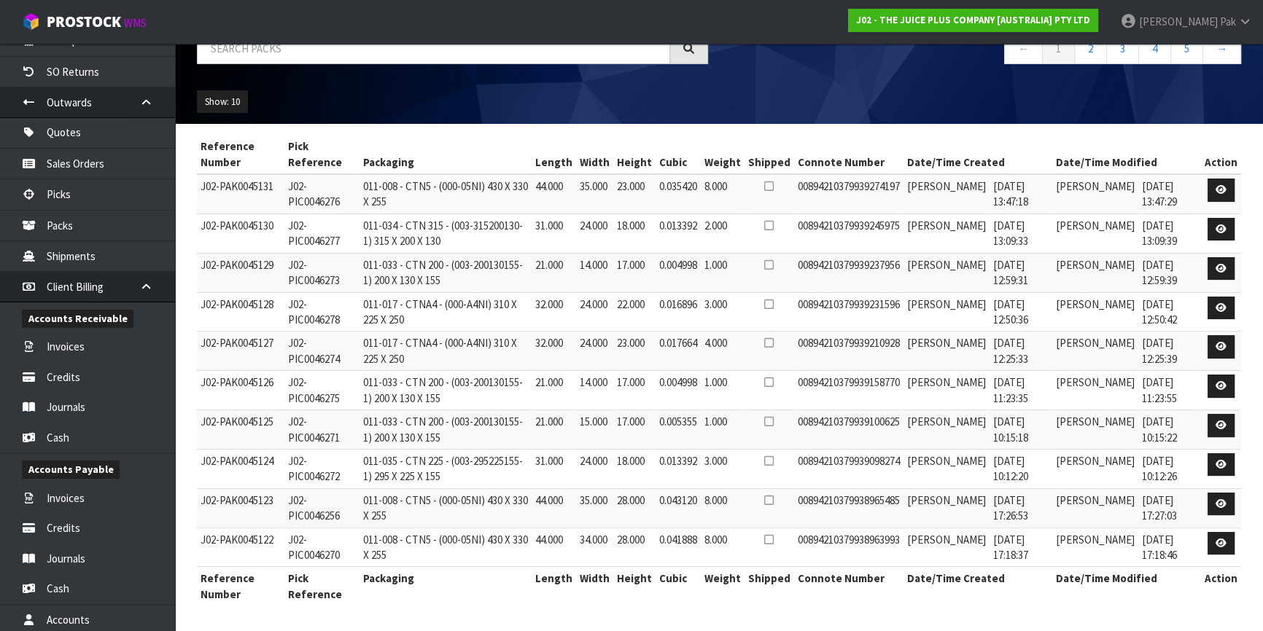
drag, startPoint x: 1167, startPoint y: 245, endPoint x: 1120, endPoint y: 232, distance: 49.2
click at [1138, 232] on td "[DATE] 13:09:39" at bounding box center [1169, 233] width 63 height 39
click at [1148, 245] on td "[DATE] 13:09:39" at bounding box center [1169, 233] width 63 height 39
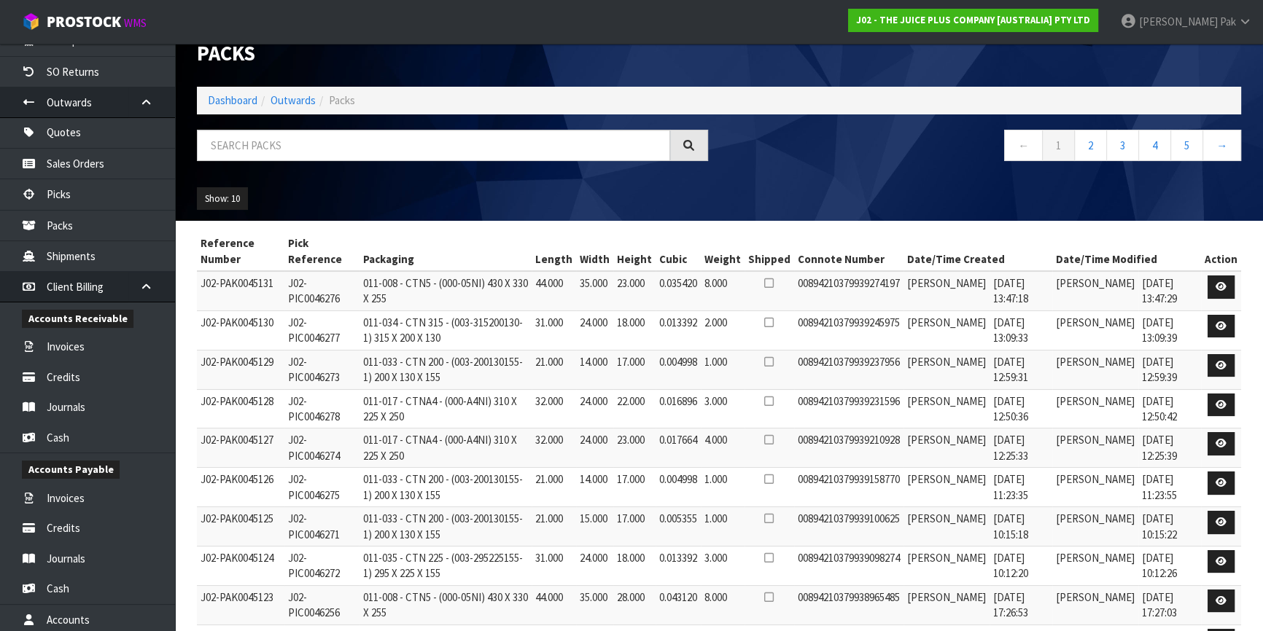
scroll to position [0, 0]
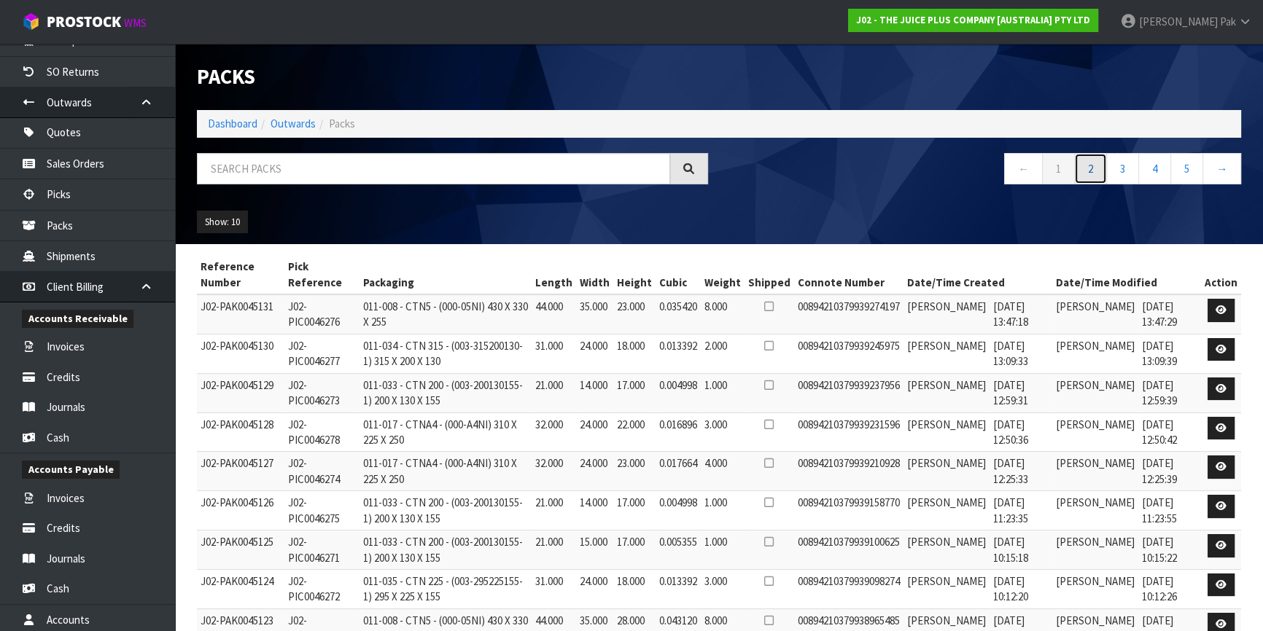
click at [1099, 166] on link "2" at bounding box center [1090, 168] width 33 height 31
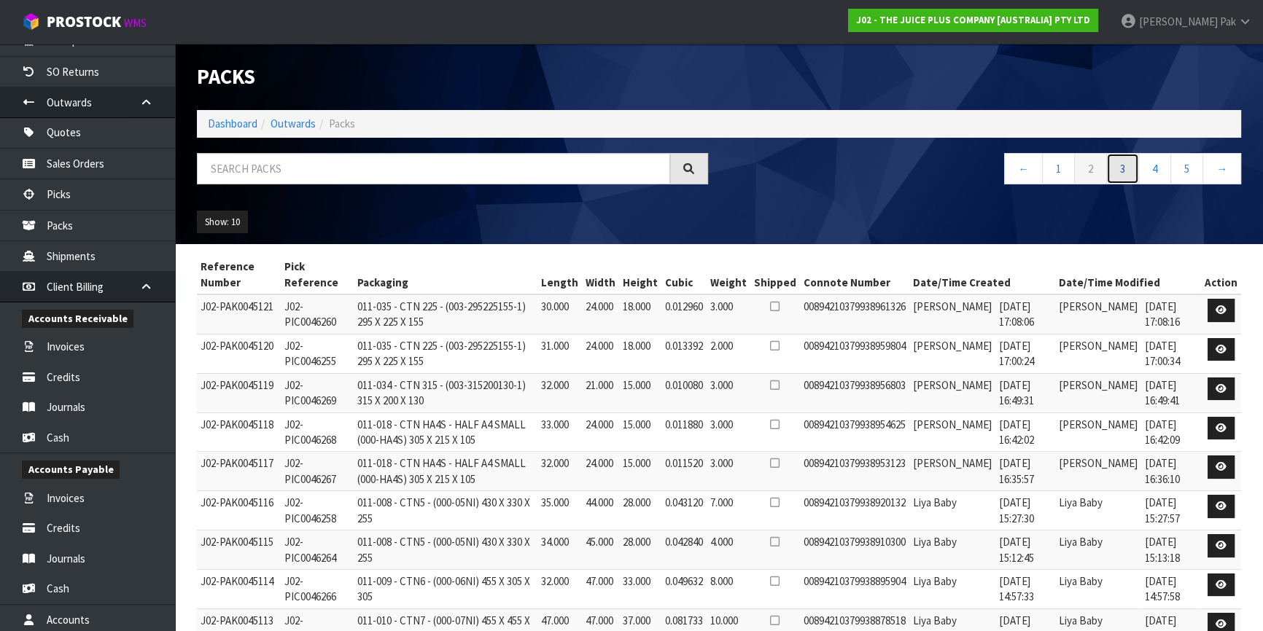
click at [1121, 160] on link "3" at bounding box center [1122, 168] width 33 height 31
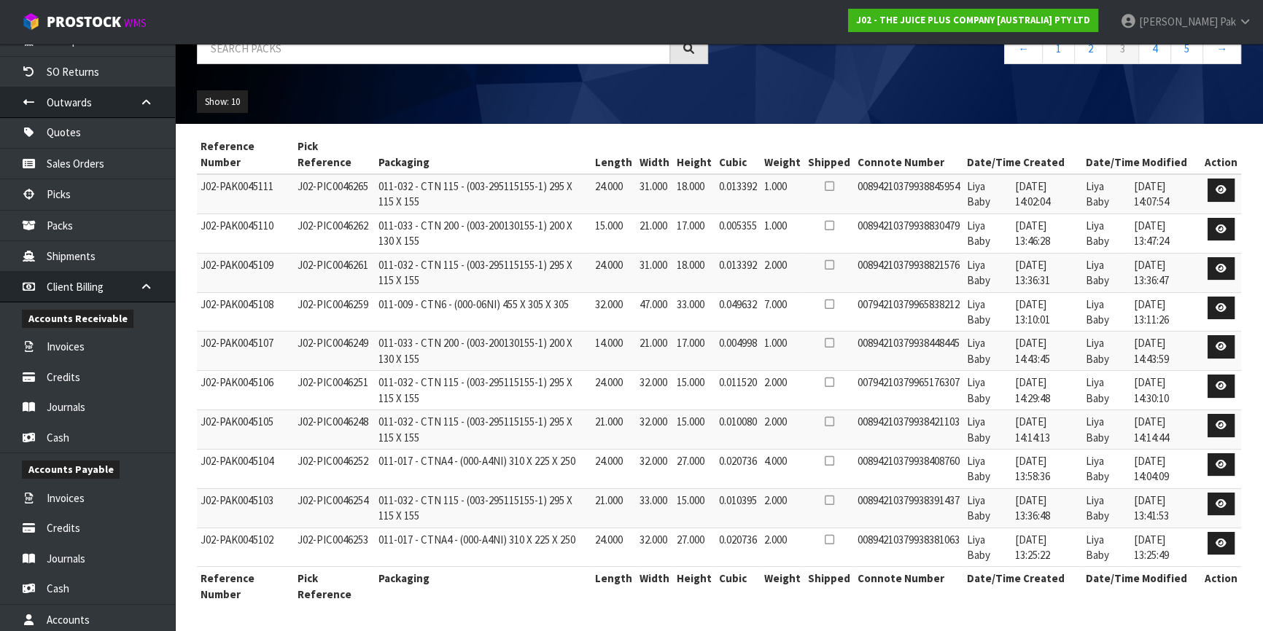
scroll to position [54, 0]
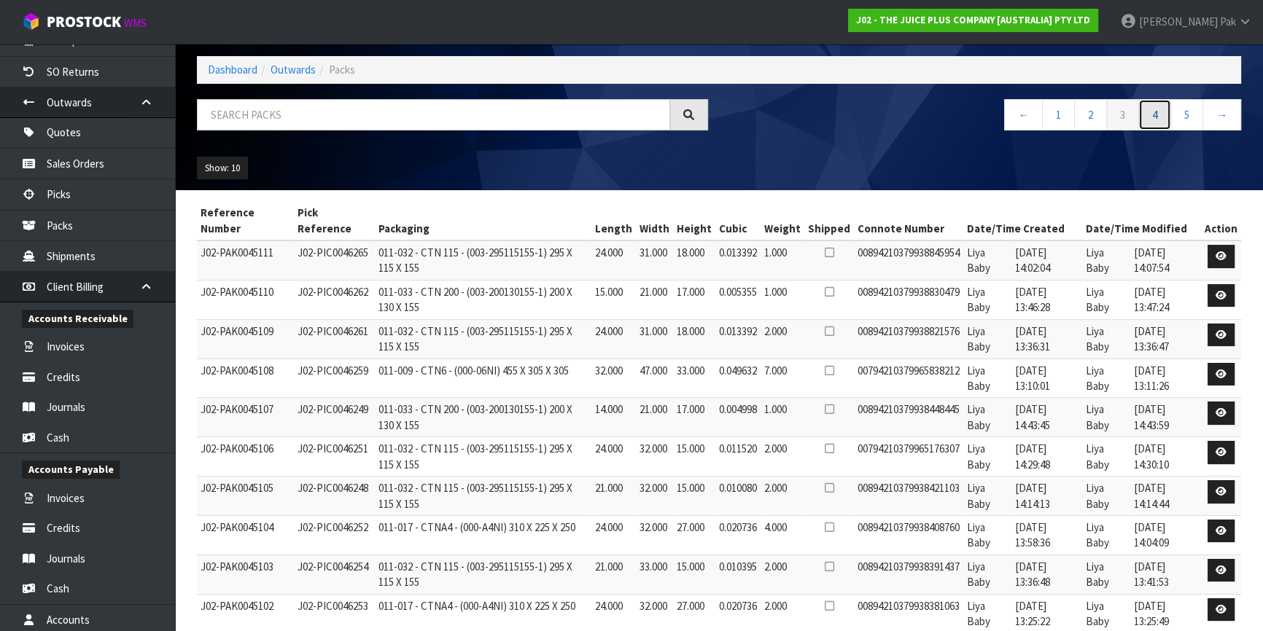
click at [1157, 110] on link "4" at bounding box center [1154, 114] width 33 height 31
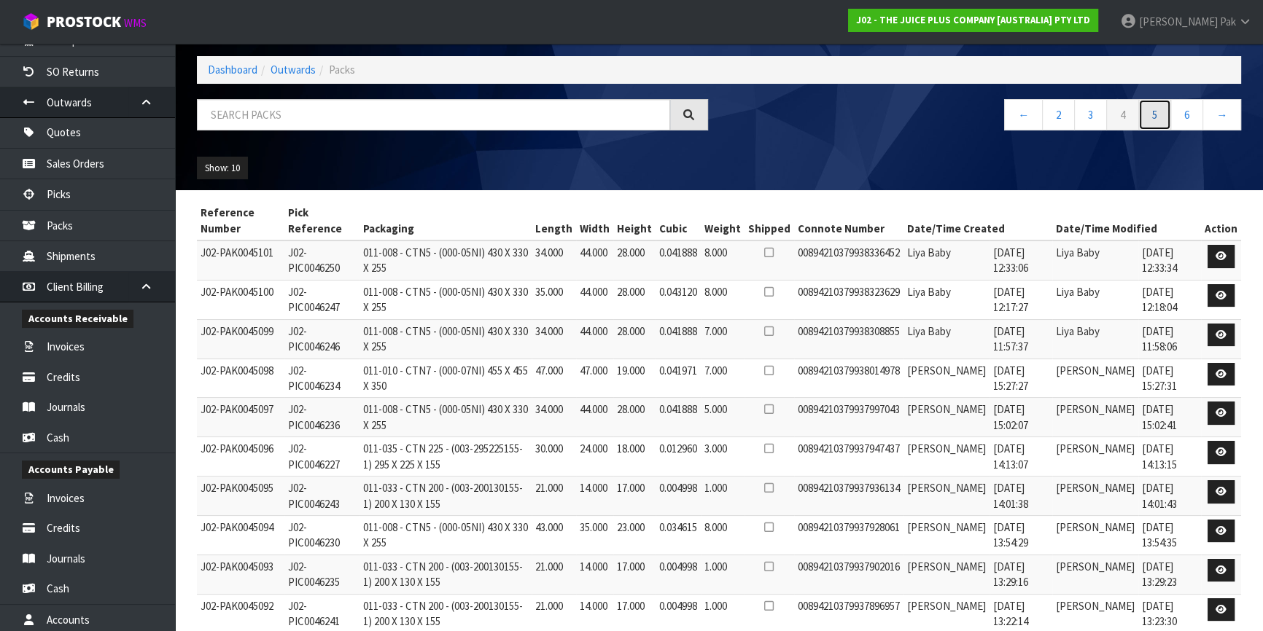
click at [1158, 124] on link "5" at bounding box center [1154, 114] width 33 height 31
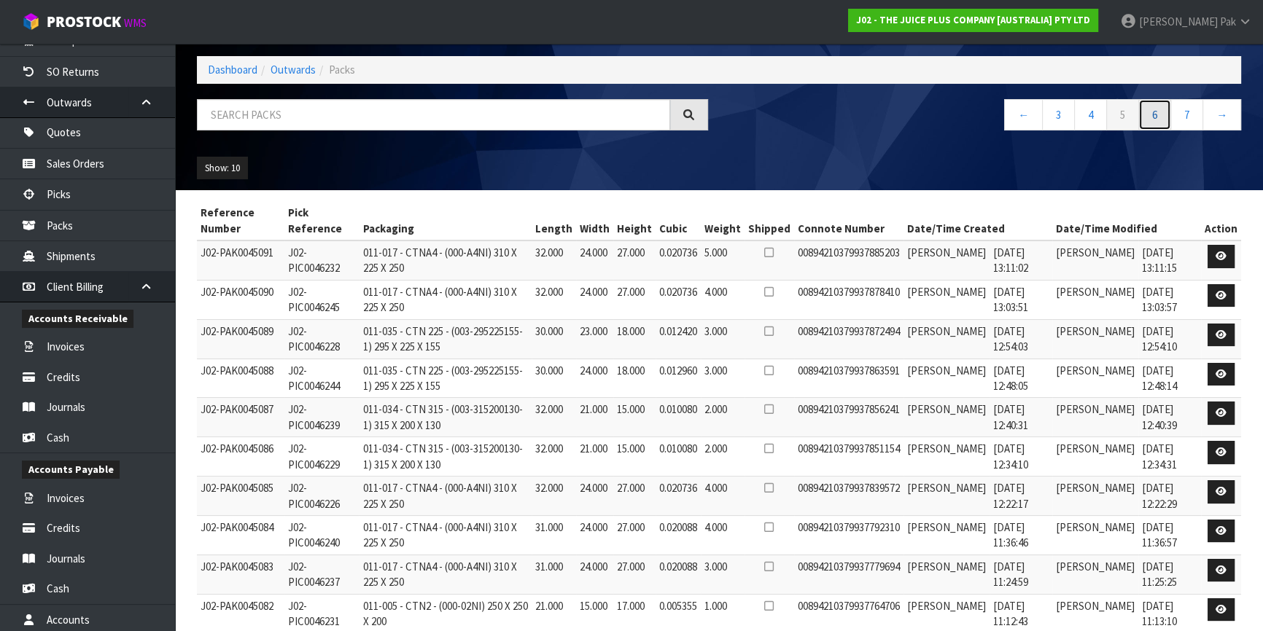
click at [1149, 104] on link "6" at bounding box center [1154, 114] width 33 height 31
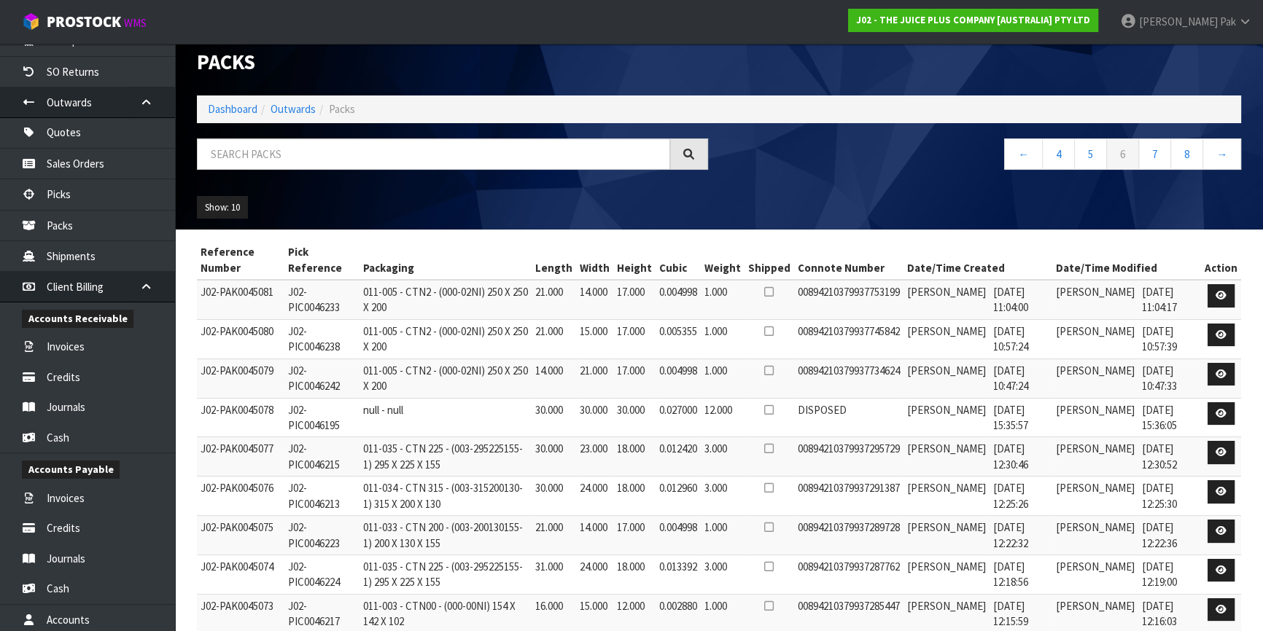
scroll to position [0, 0]
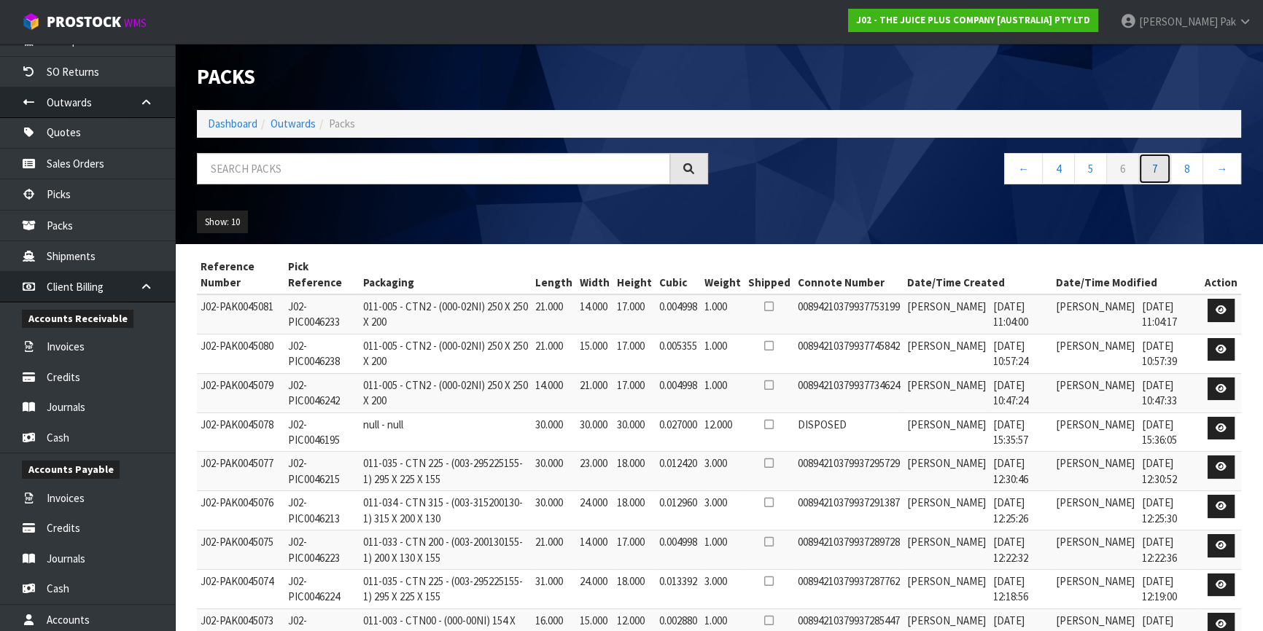
click at [1153, 165] on link "7" at bounding box center [1154, 168] width 33 height 31
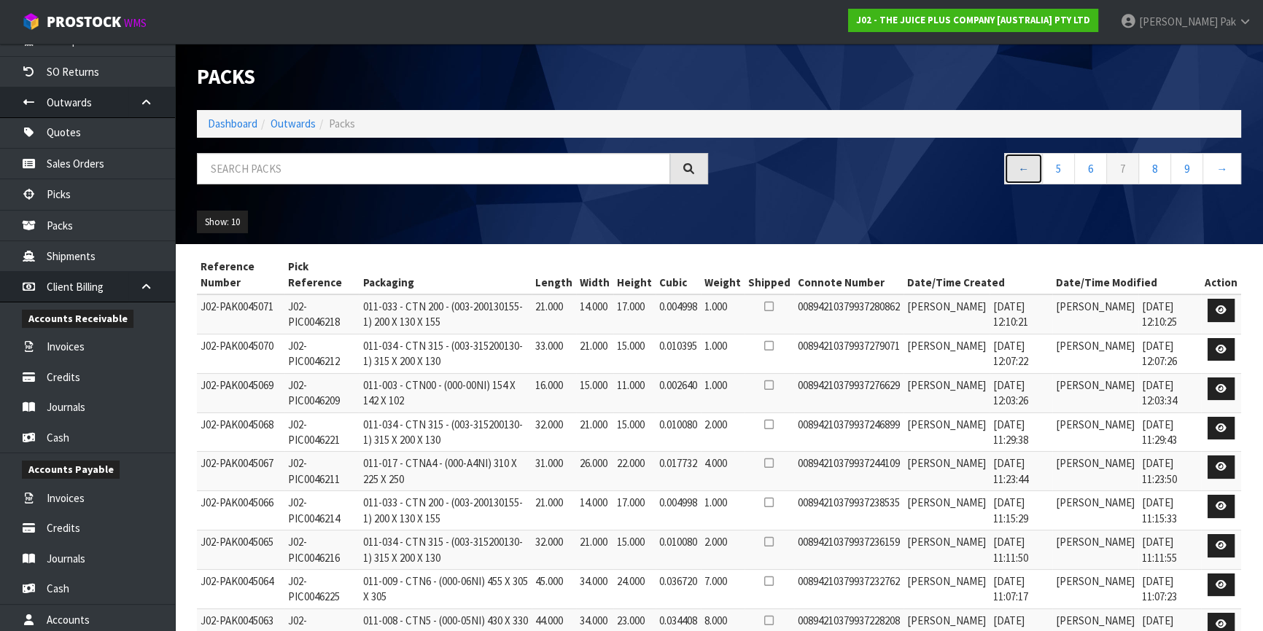
click at [1024, 171] on link "←" at bounding box center [1023, 168] width 39 height 31
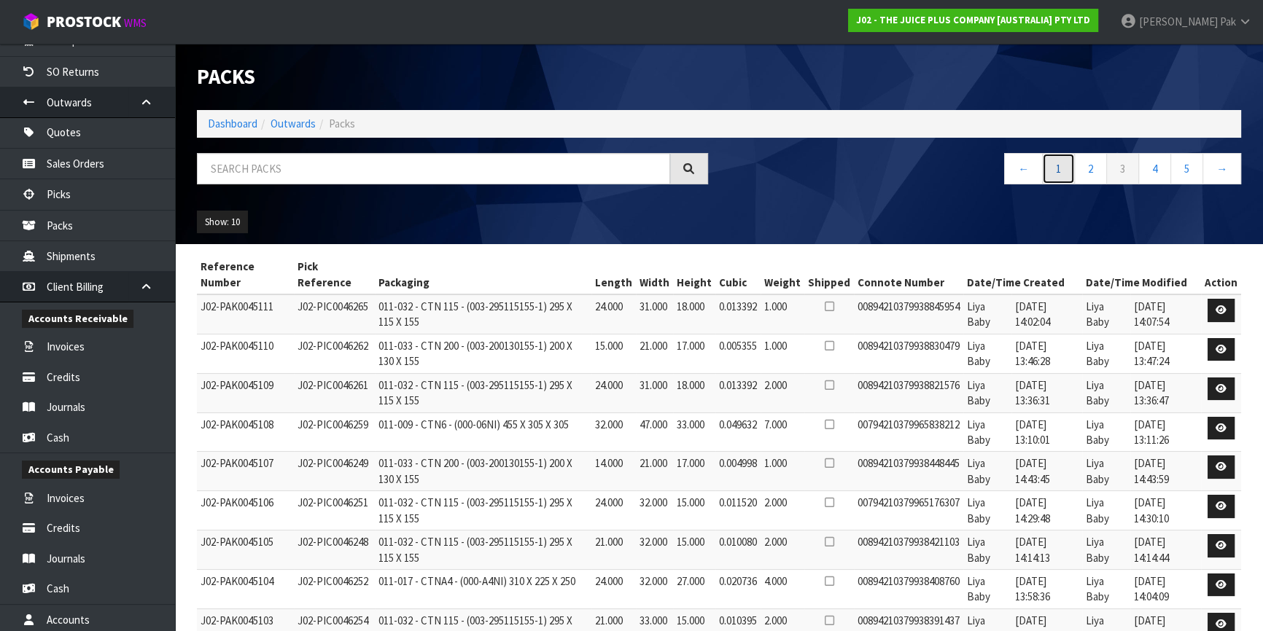
click at [1060, 168] on link "1" at bounding box center [1058, 168] width 33 height 31
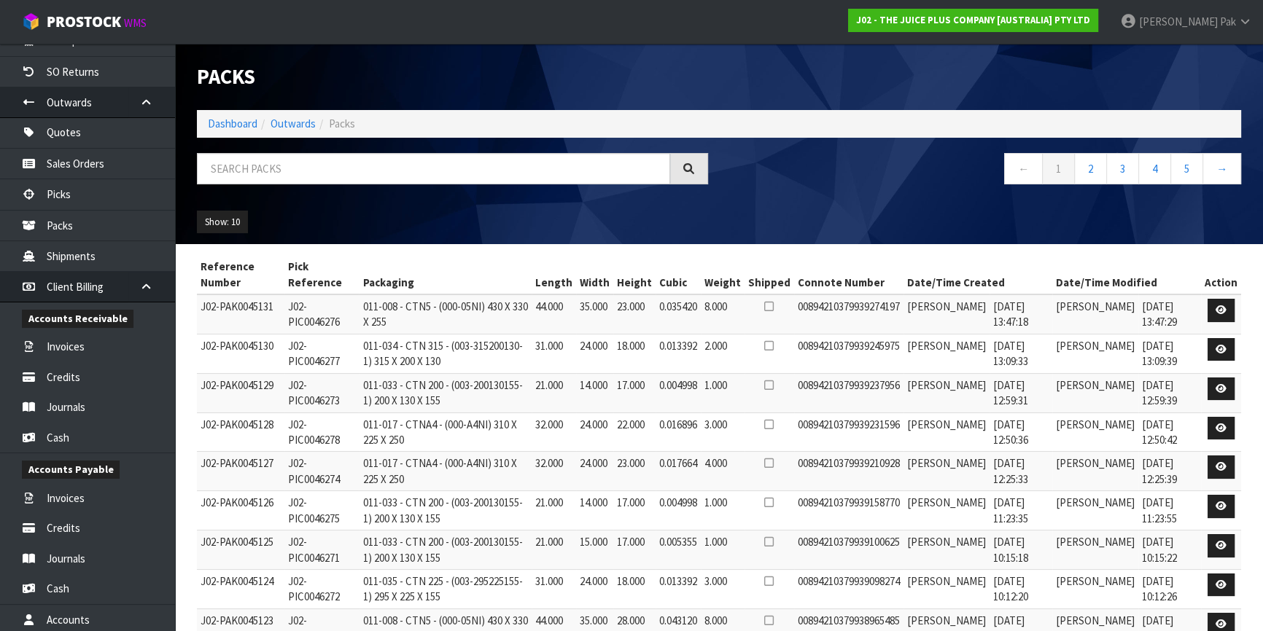
scroll to position [120, 0]
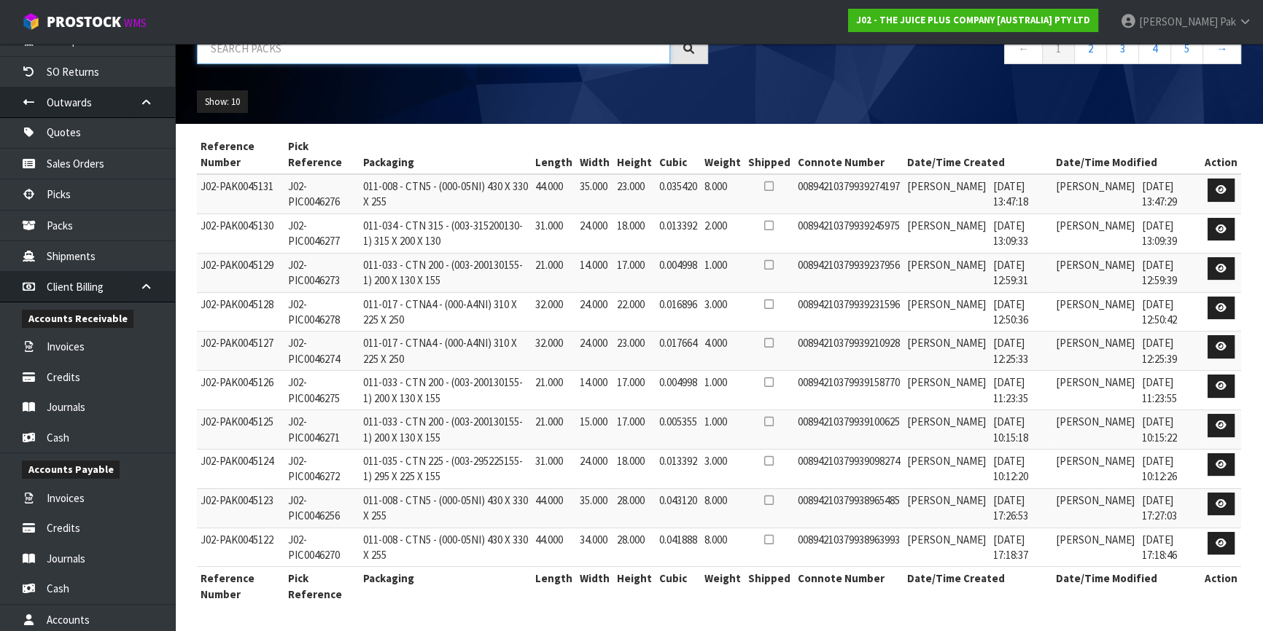
click at [312, 55] on input "text" at bounding box center [433, 48] width 473 height 31
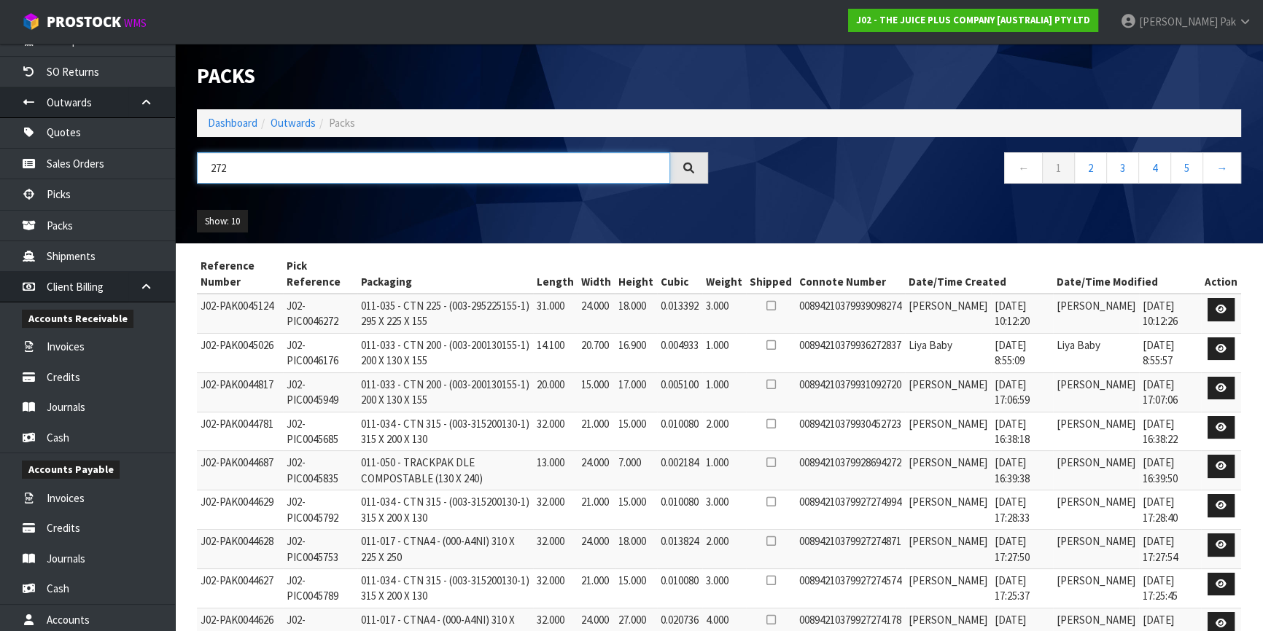
scroll to position [0, 0]
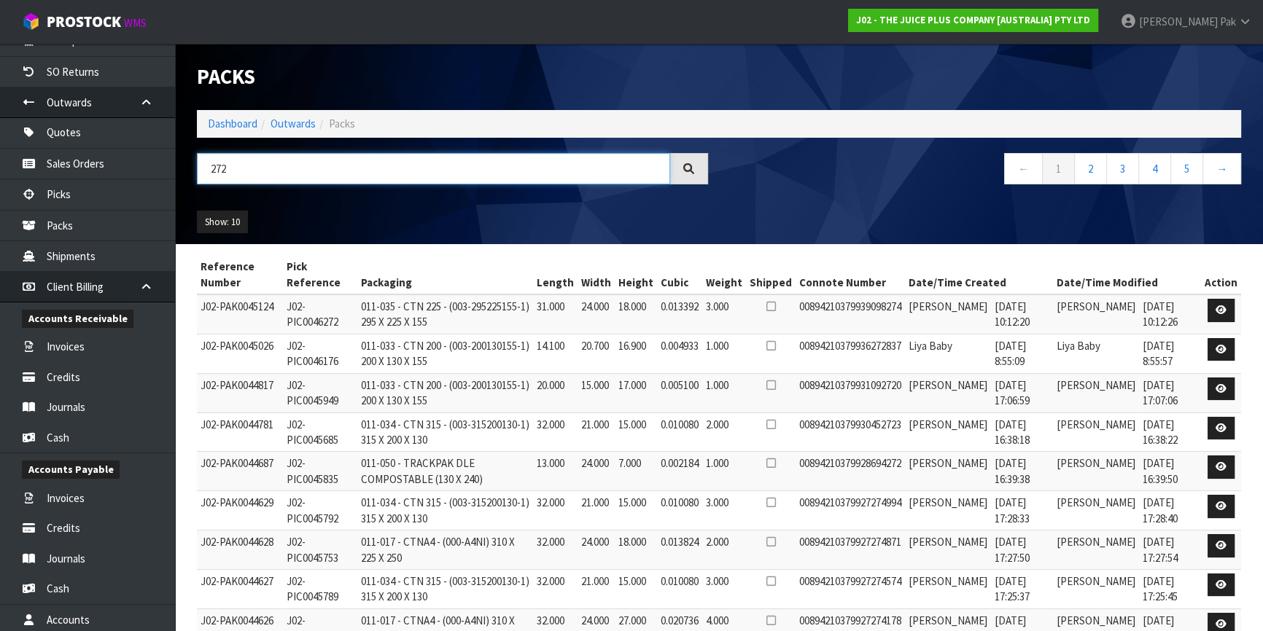
type input "272"
drag, startPoint x: 341, startPoint y: 320, endPoint x: 317, endPoint y: 325, distance: 24.6
click at [317, 325] on td "J02-PIC0046272" at bounding box center [320, 314] width 74 height 39
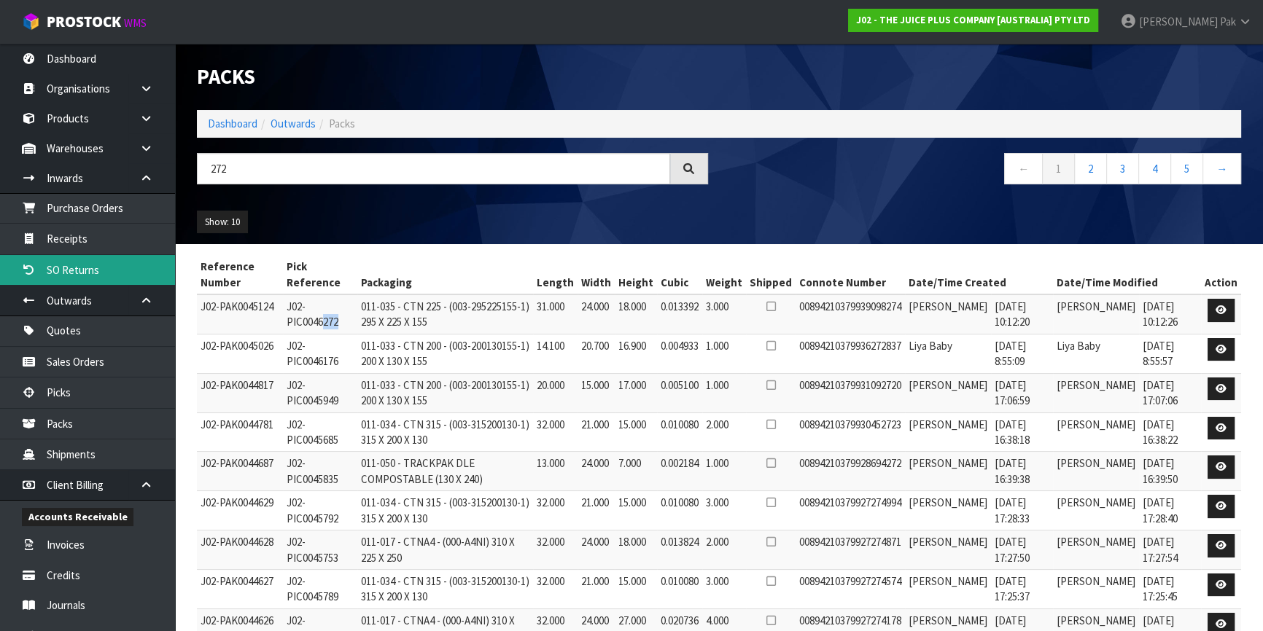
click at [106, 267] on link "SO Returns" at bounding box center [87, 270] width 175 height 30
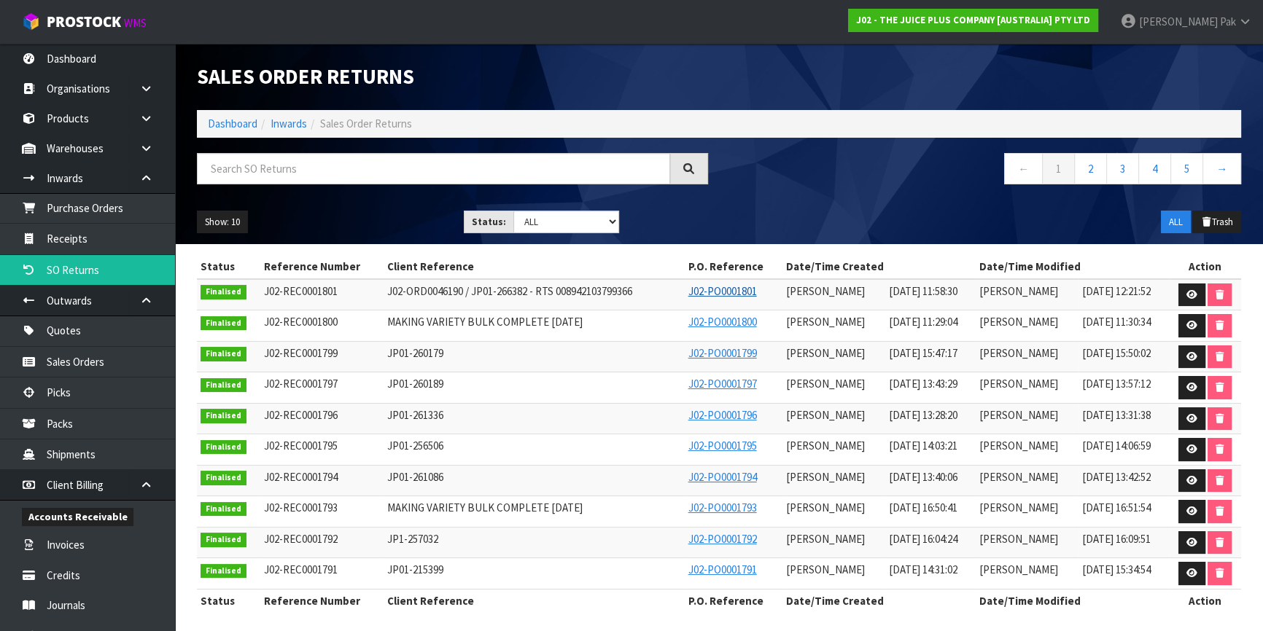
click at [695, 295] on link "J02-PO0001801" at bounding box center [722, 291] width 69 height 14
click at [429, 295] on span "J02-ORD0046190 / JP01-266382 - RTS 008942103799366" at bounding box center [509, 291] width 245 height 14
click at [1184, 292] on link at bounding box center [1191, 295] width 27 height 23
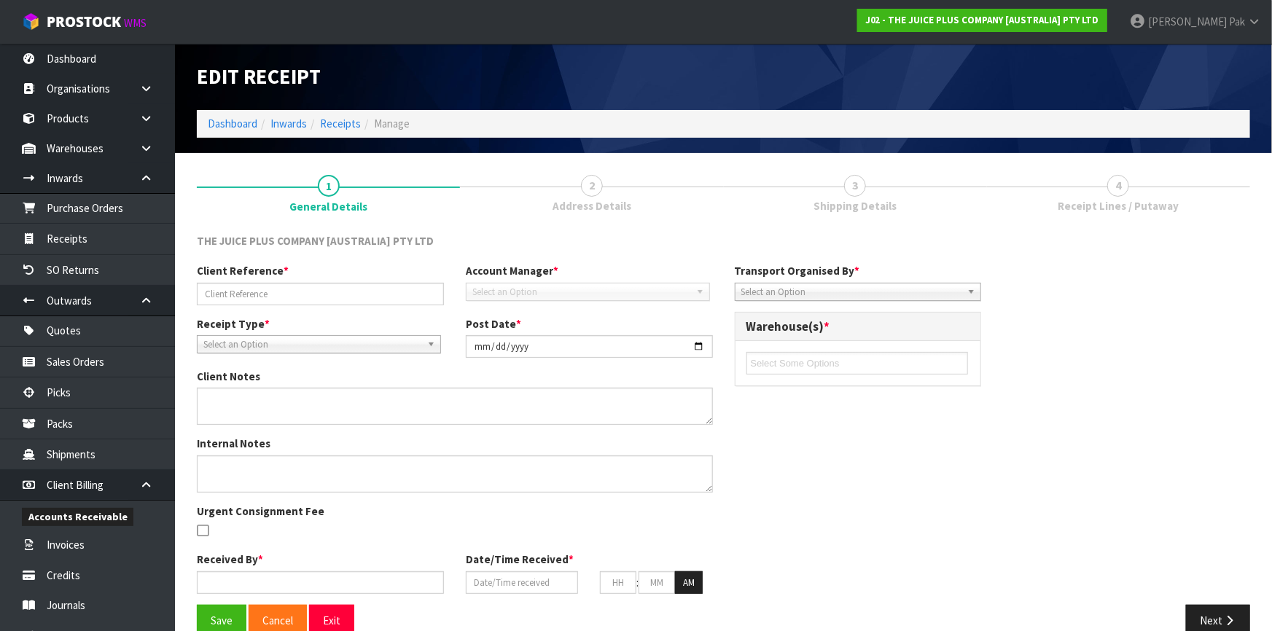
type input "J02-ORD0046190 / JP01-266382 - RTS 008942103799366"
type input "[DATE]"
type input "[PERSON_NAME]"
type input "[DATE]"
type input "11"
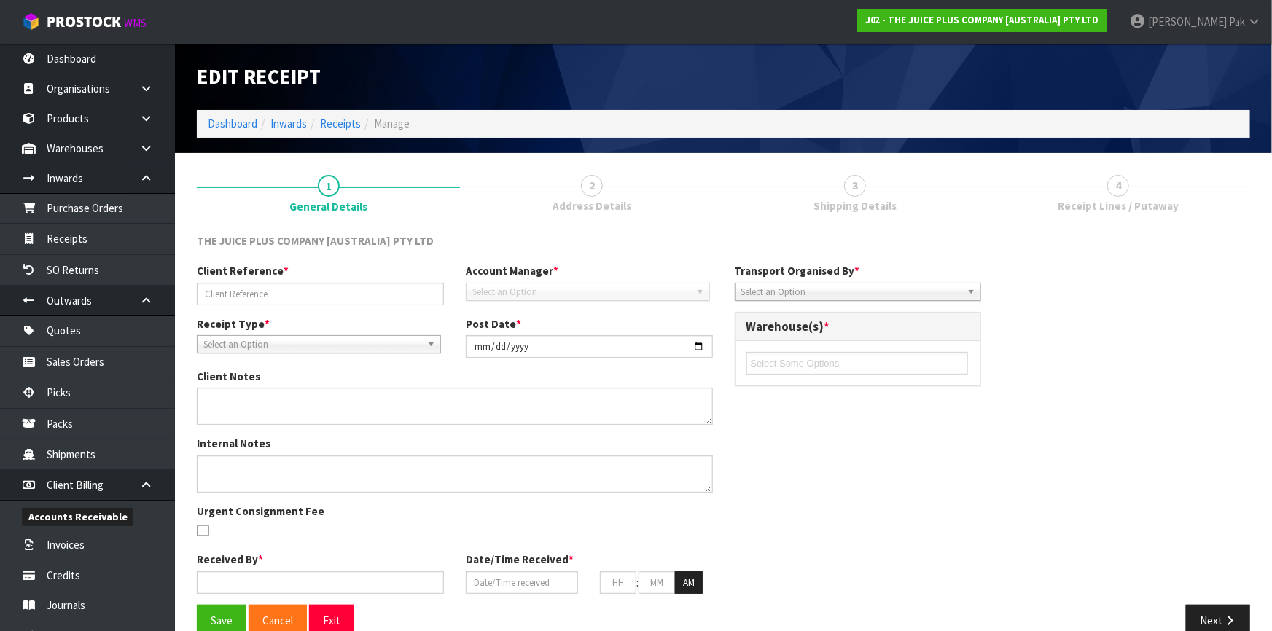
type input "58"
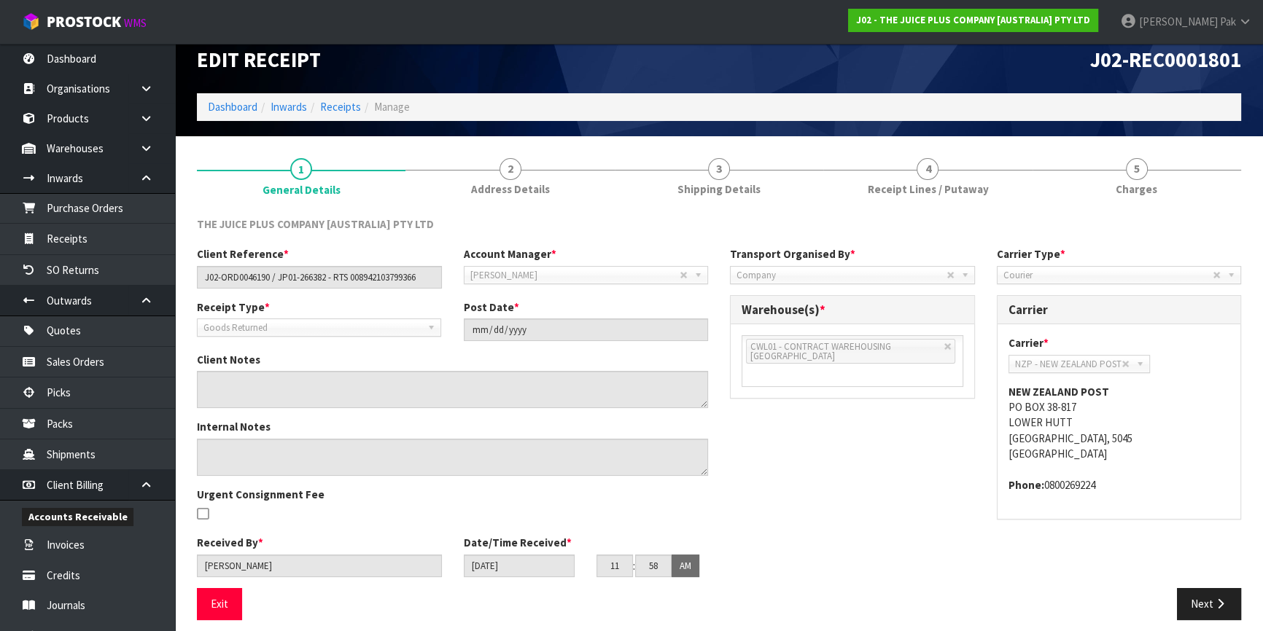
scroll to position [26, 0]
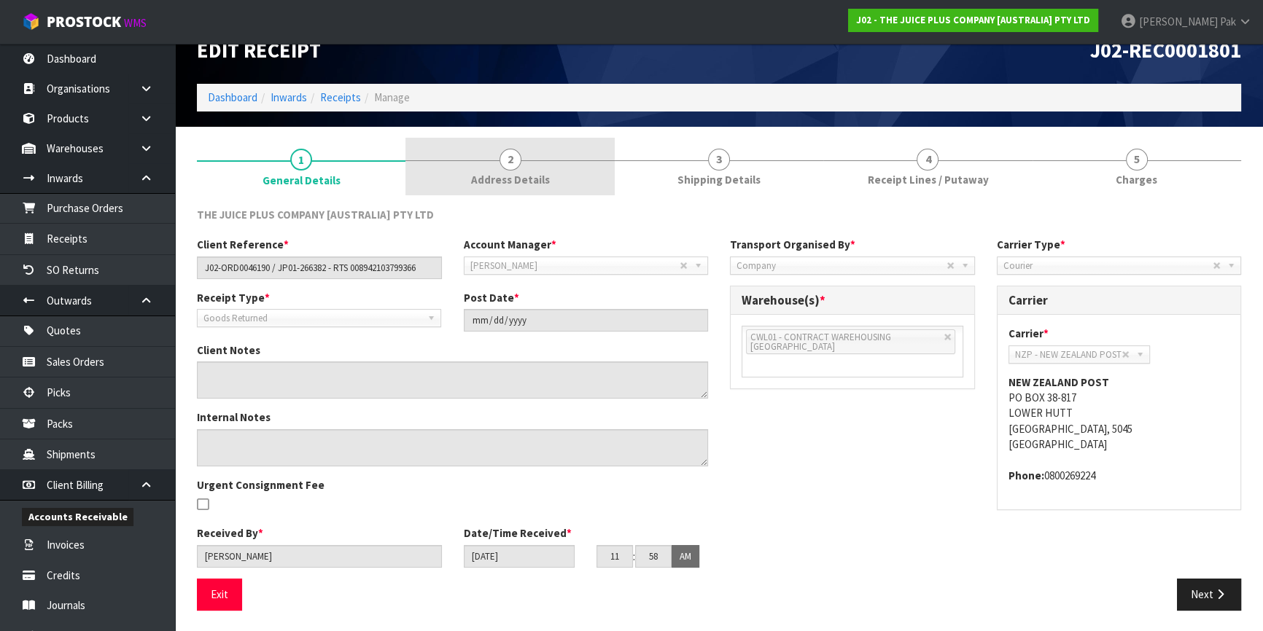
click at [506, 157] on span "2" at bounding box center [510, 160] width 22 height 22
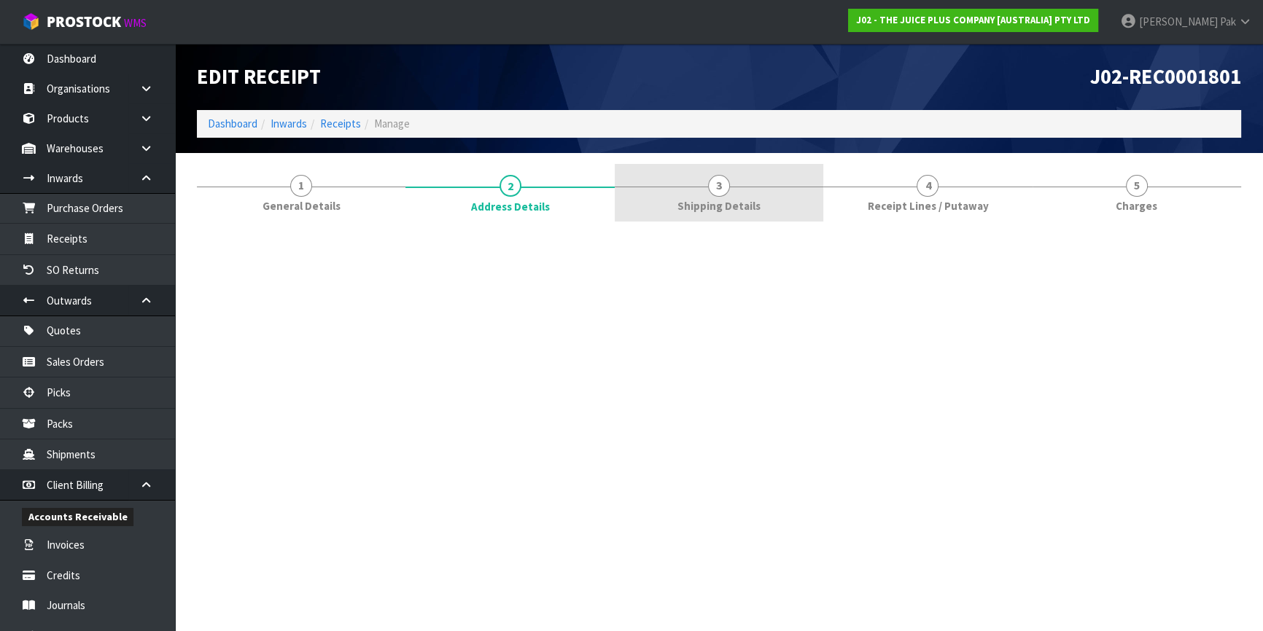
scroll to position [0, 0]
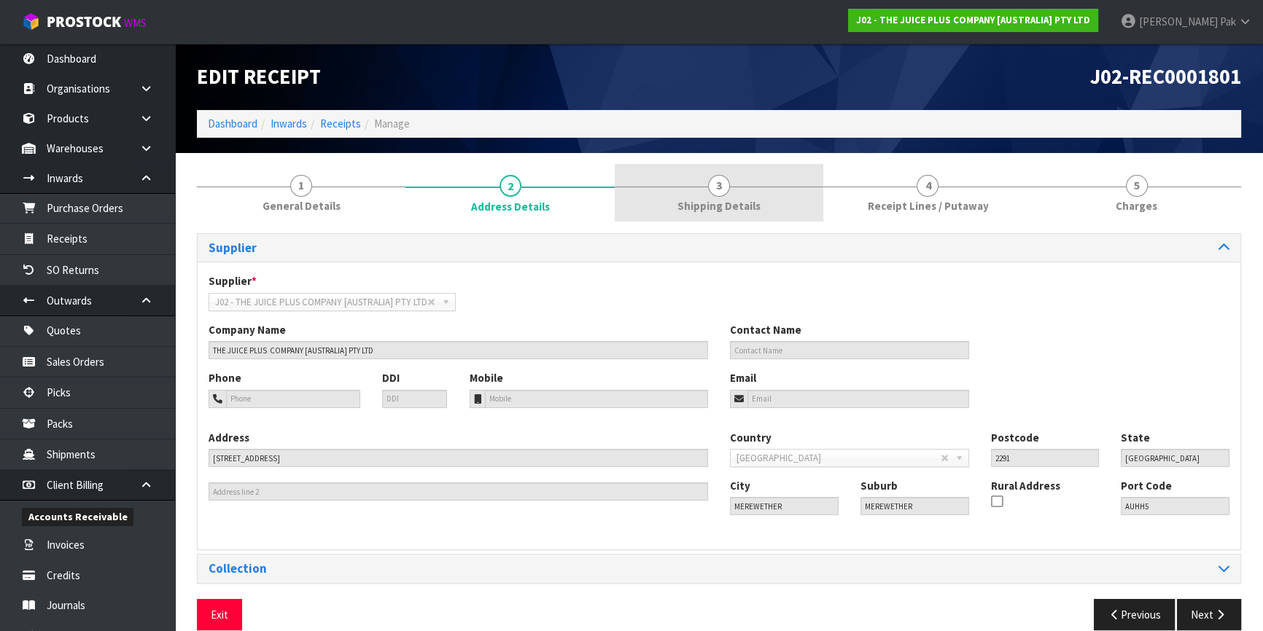
click at [730, 191] on link "3 Shipping Details" at bounding box center [719, 193] width 208 height 58
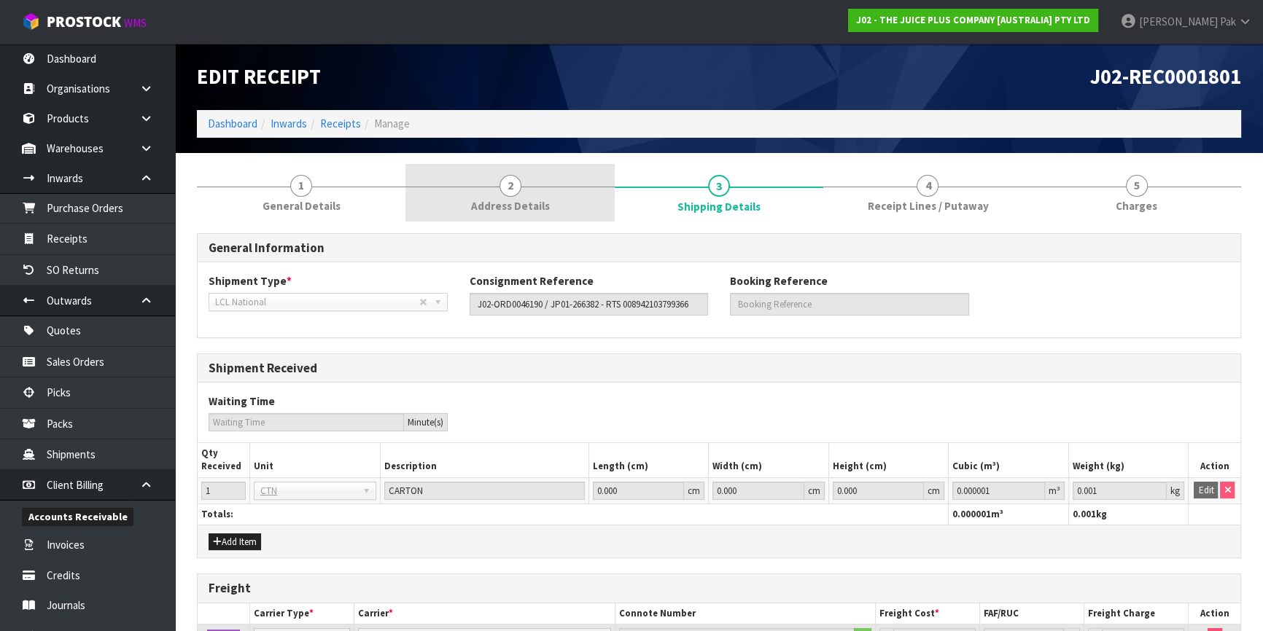
click at [563, 182] on link "2 Address Details" at bounding box center [509, 193] width 208 height 58
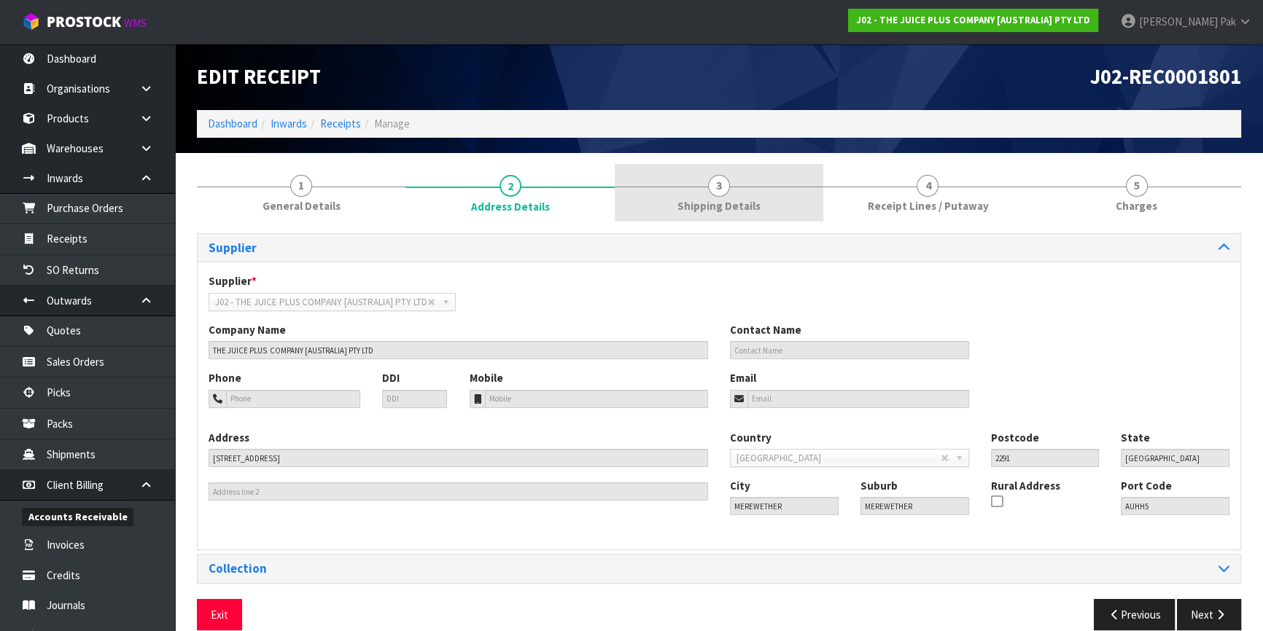
click at [690, 198] on span "Shipping Details" at bounding box center [718, 205] width 83 height 15
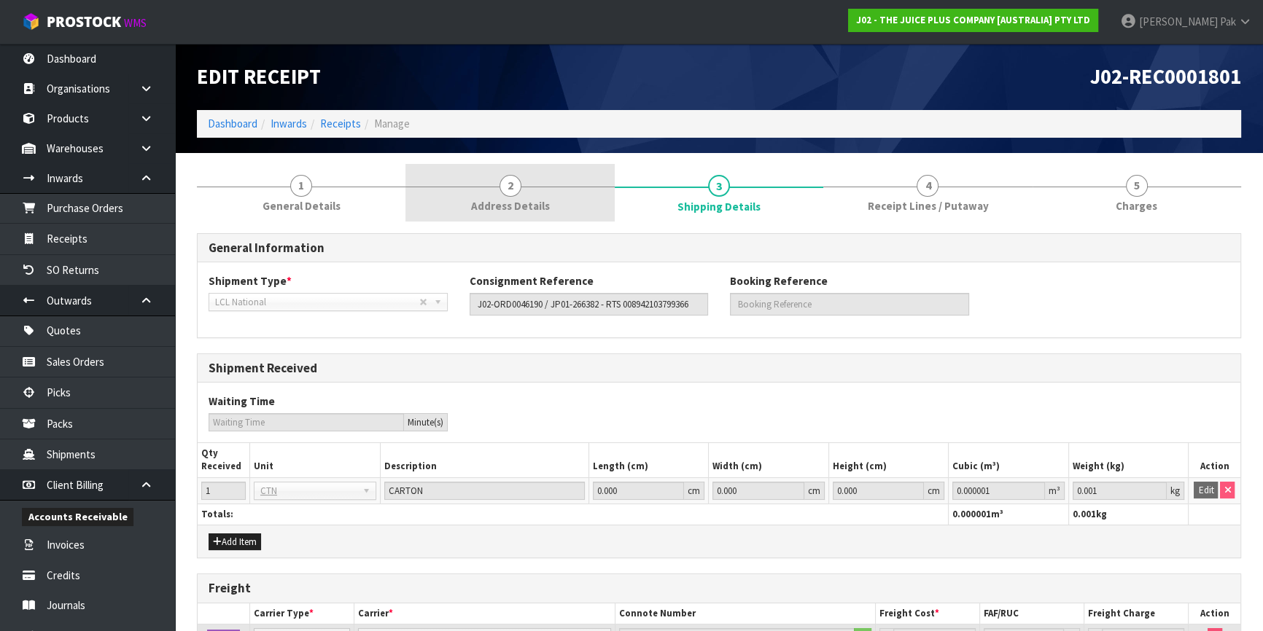
click at [513, 212] on span "Address Details" at bounding box center [510, 205] width 79 height 15
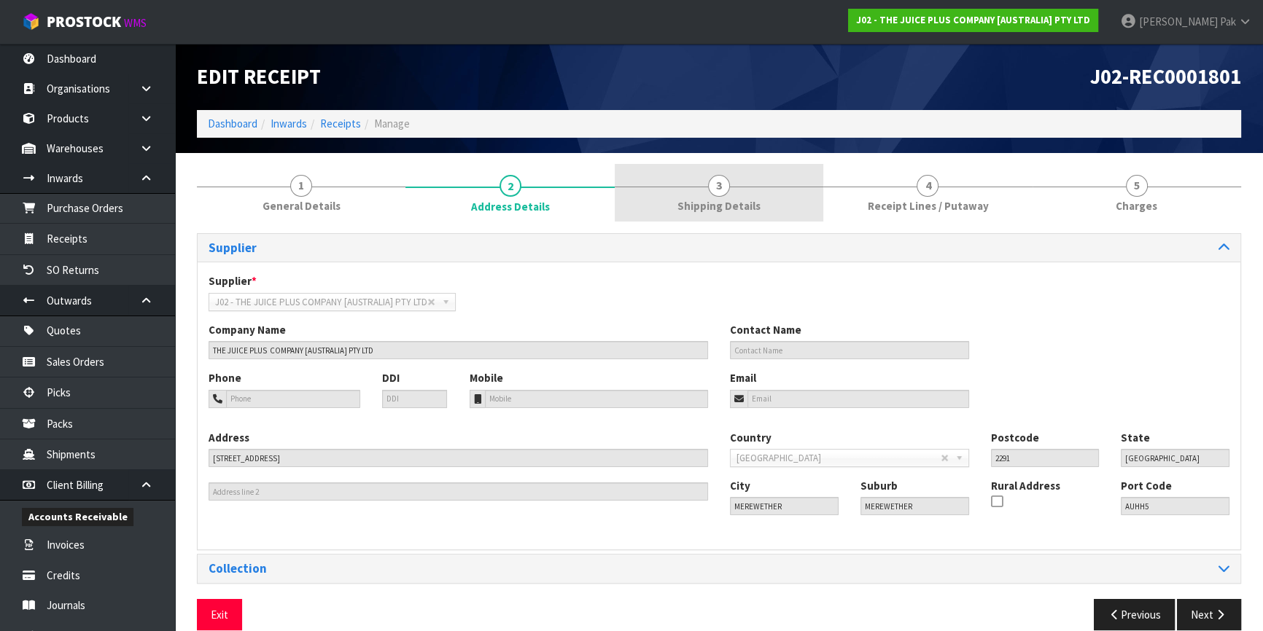
click at [736, 204] on span "Shipping Details" at bounding box center [718, 205] width 83 height 15
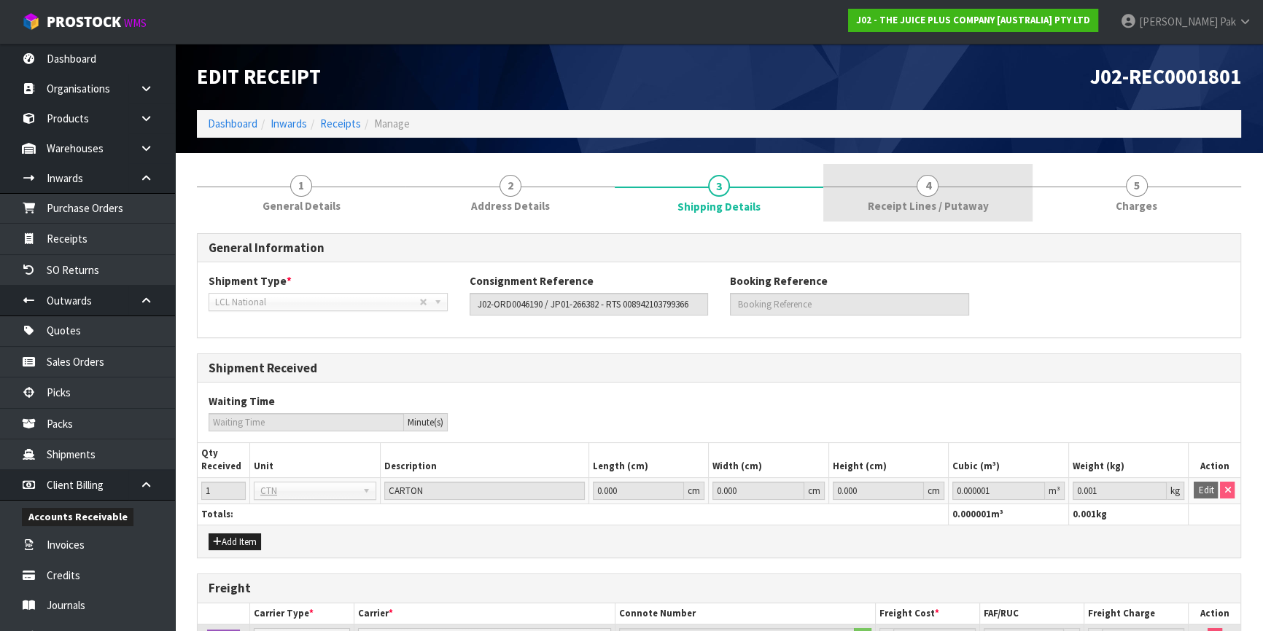
click at [969, 197] on link "4 Receipt Lines / Putaway" at bounding box center [927, 193] width 208 height 58
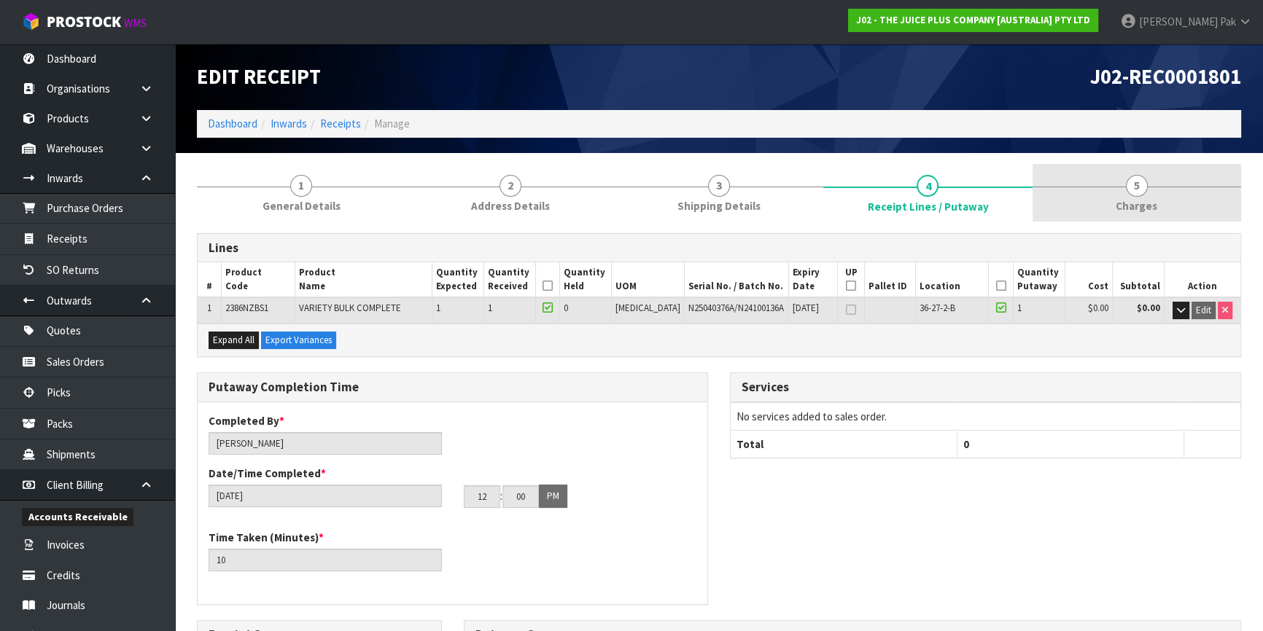
click at [1137, 198] on span "Charges" at bounding box center [1136, 205] width 42 height 15
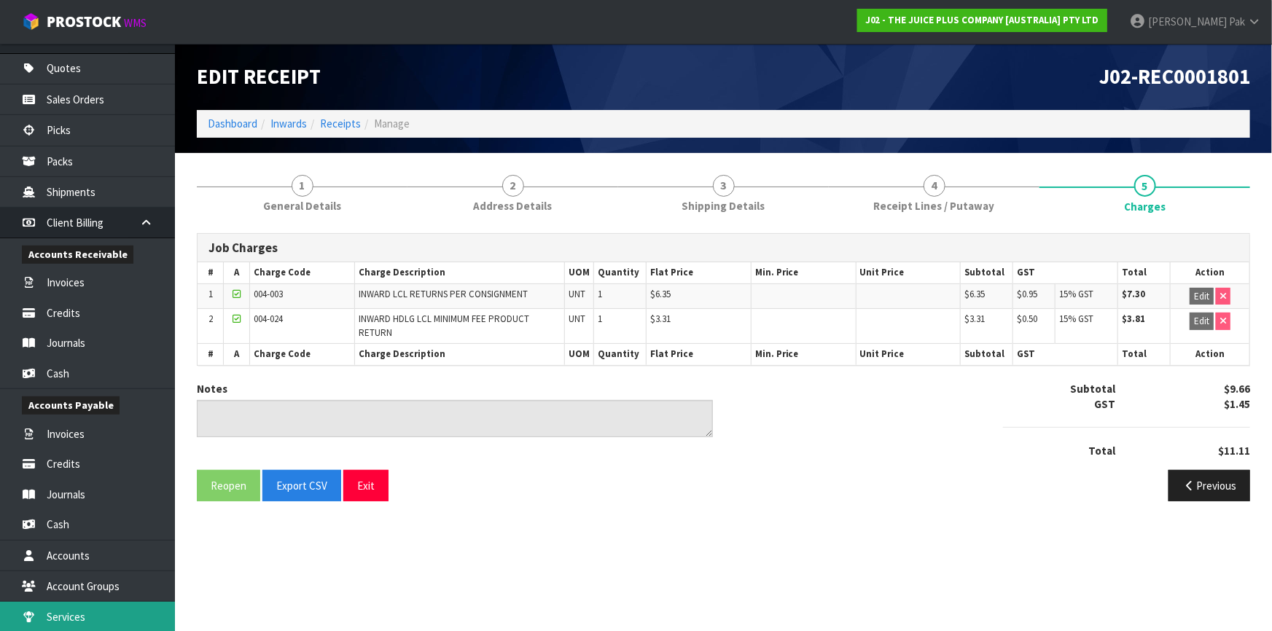
scroll to position [384, 0]
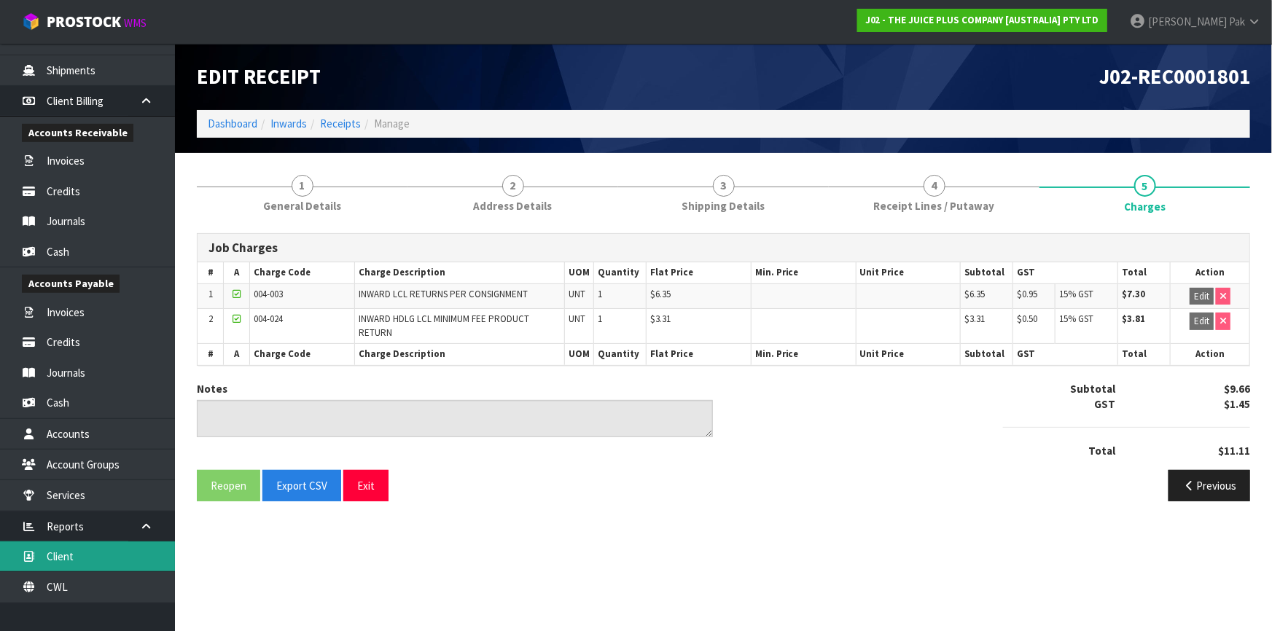
click at [98, 554] on link "Client" at bounding box center [87, 557] width 175 height 30
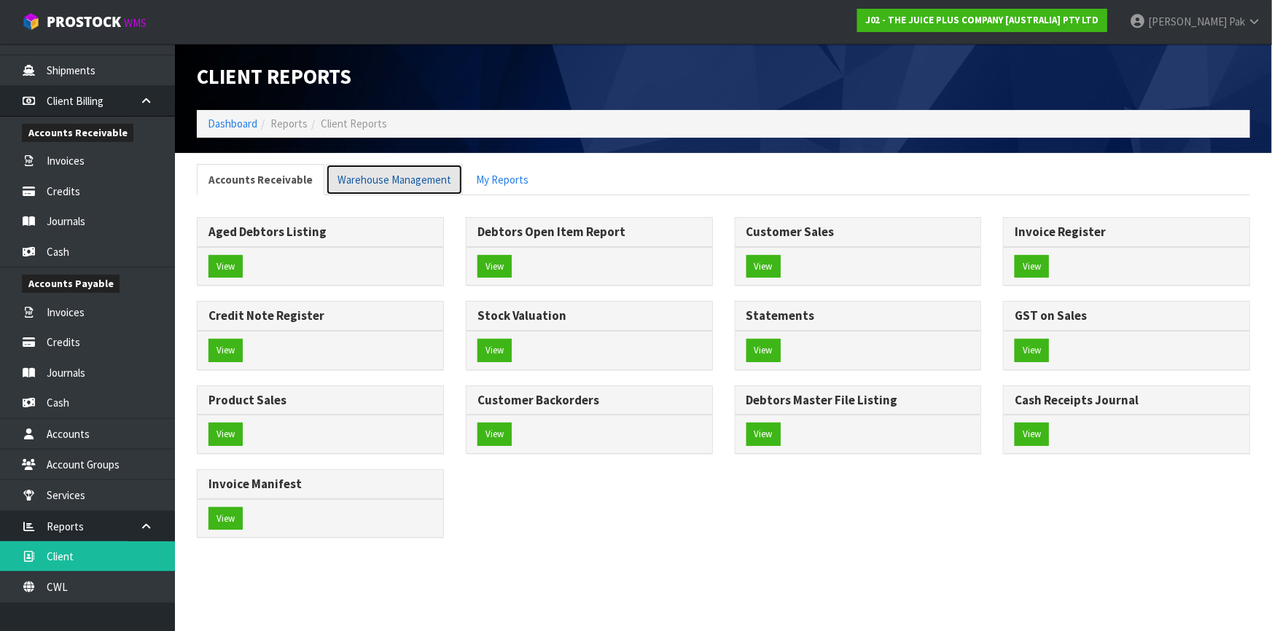
click at [378, 182] on link "Warehouse Management" at bounding box center [394, 179] width 137 height 31
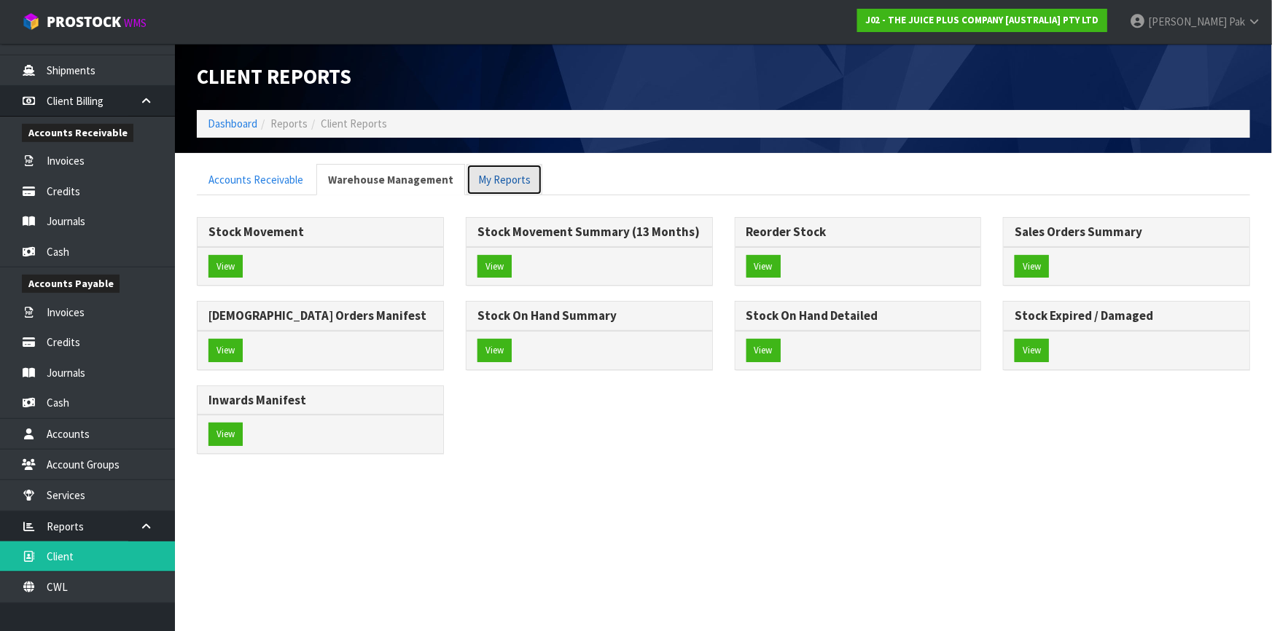
click at [483, 174] on link "My Reports" at bounding box center [505, 179] width 76 height 31
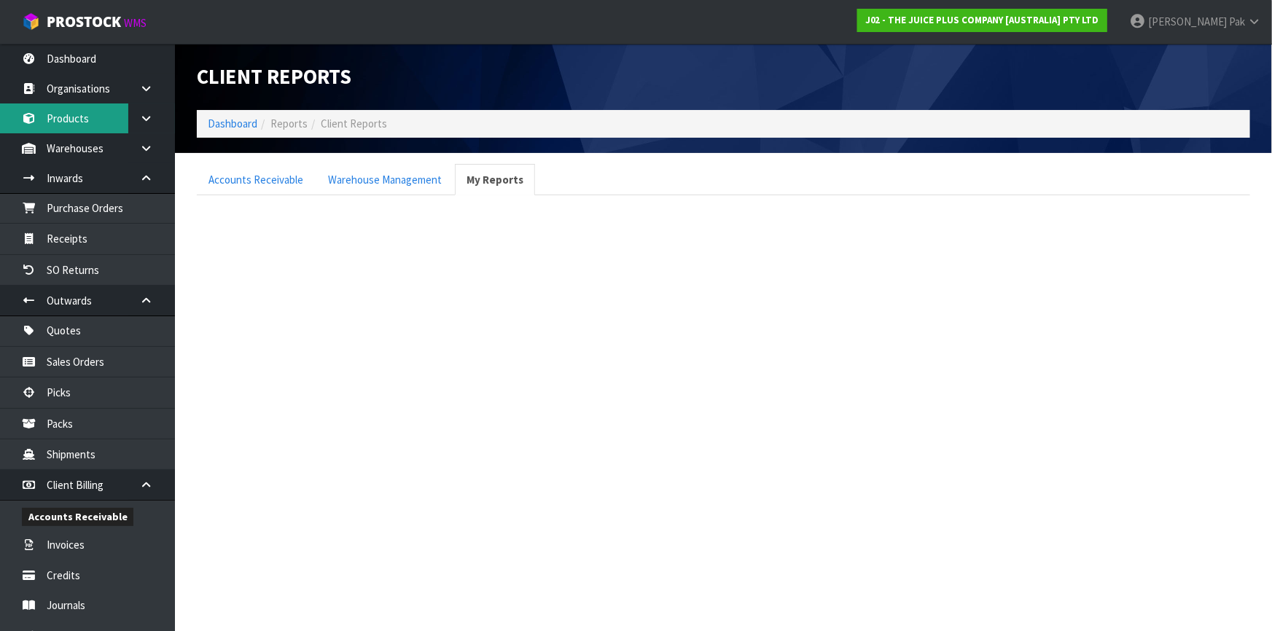
click at [106, 123] on link "Products" at bounding box center [87, 119] width 175 height 30
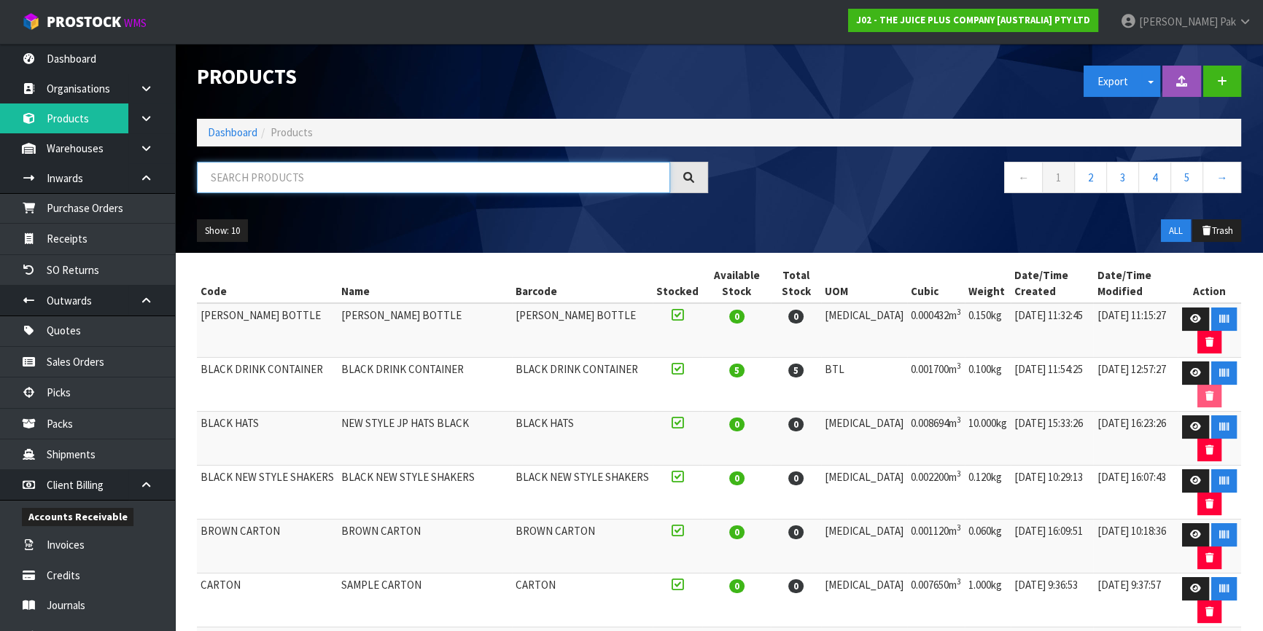
click at [401, 177] on input "text" at bounding box center [433, 177] width 473 height 31
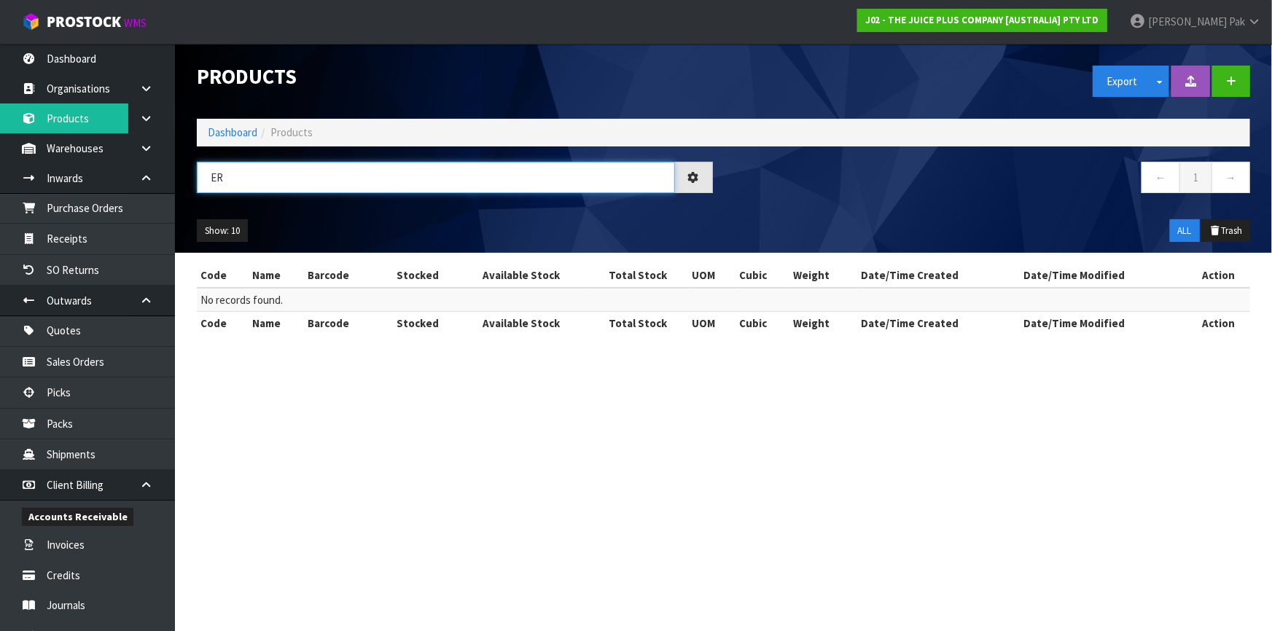
type input "R"
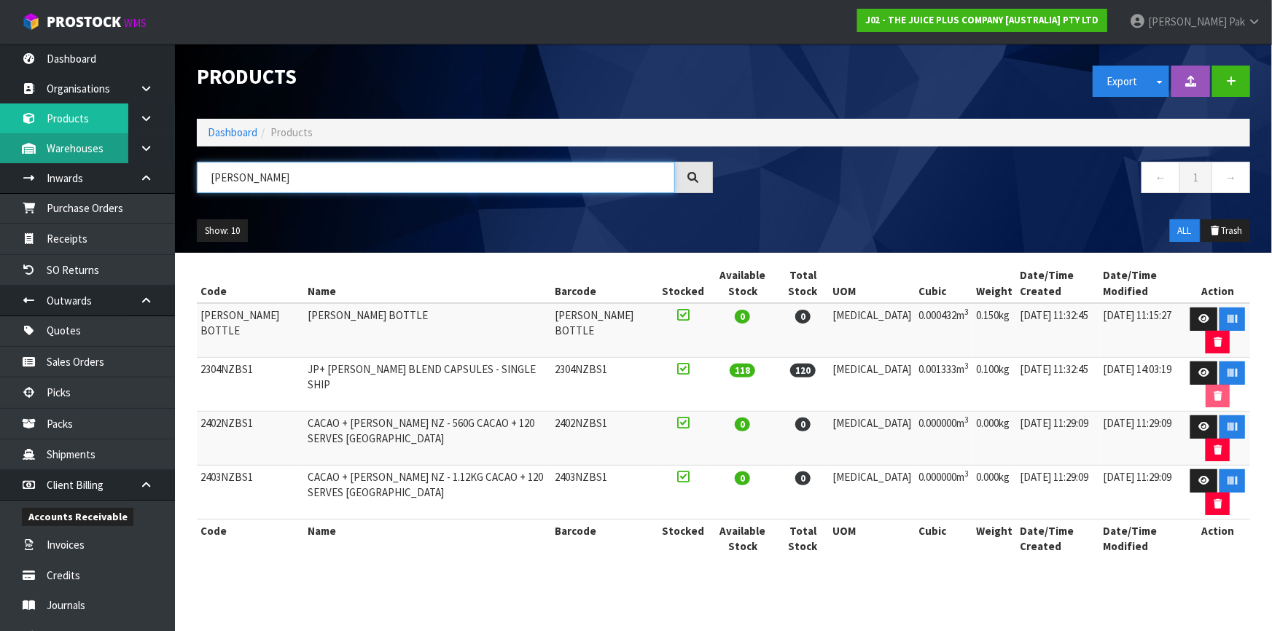
drag, startPoint x: 296, startPoint y: 166, endPoint x: 101, endPoint y: 150, distance: 196.0
click at [114, 155] on body "Toggle navigation ProStock WMS J02 - THE JUICE PLUS COMPANY [AUSTRALIA] PTY LTD…" at bounding box center [636, 315] width 1272 height 631
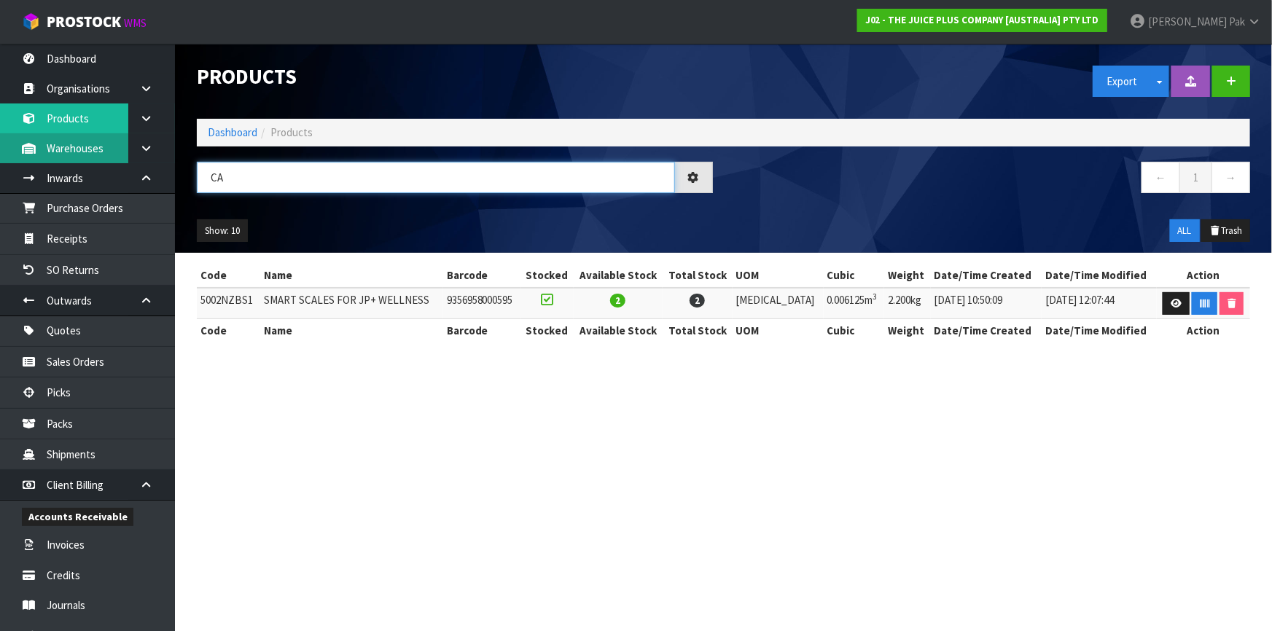
type input "C"
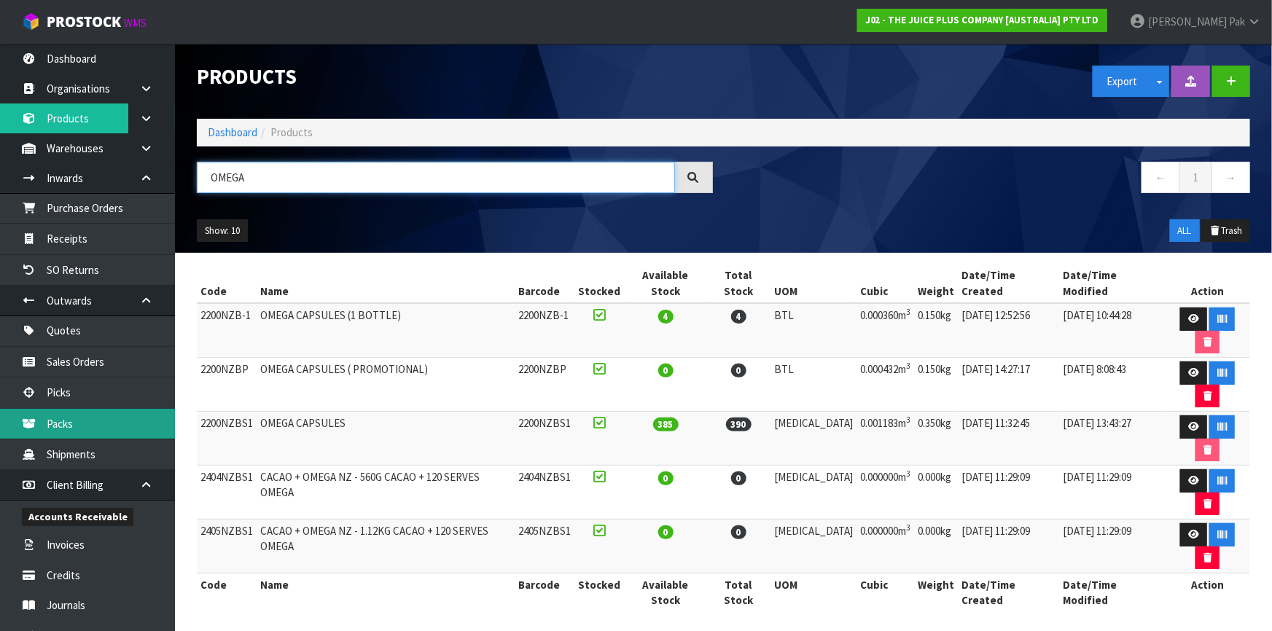
type input "OMEGA"
click at [48, 410] on link "Packs" at bounding box center [87, 424] width 175 height 30
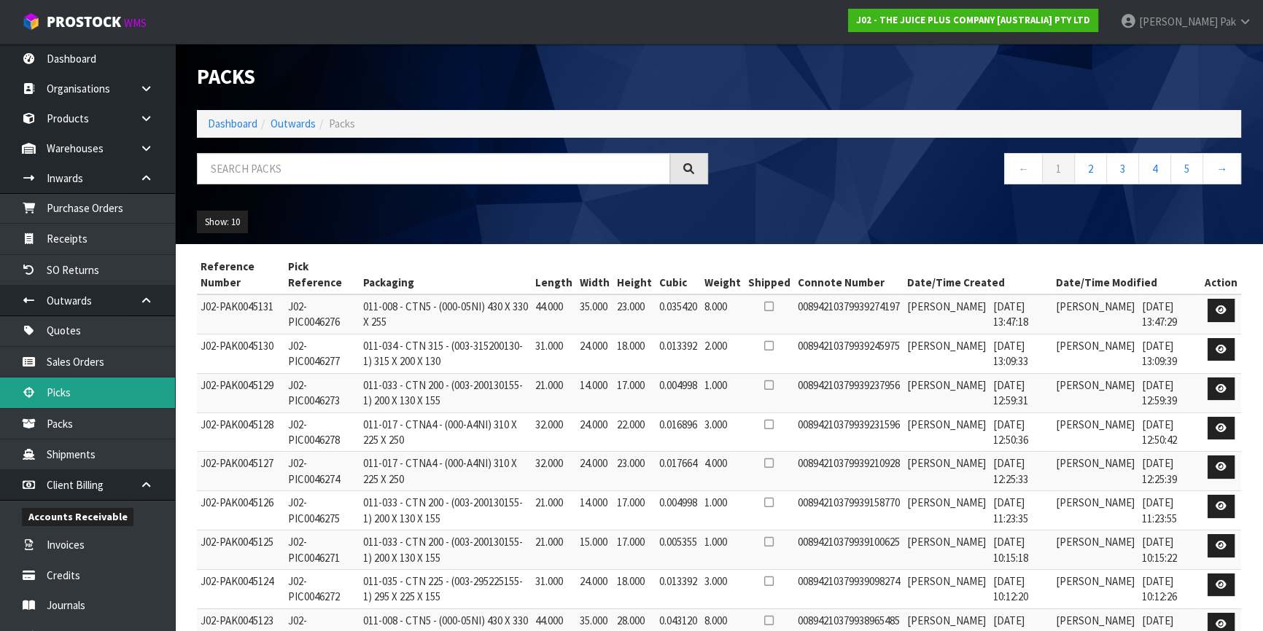
click at [111, 390] on link "Picks" at bounding box center [87, 393] width 175 height 30
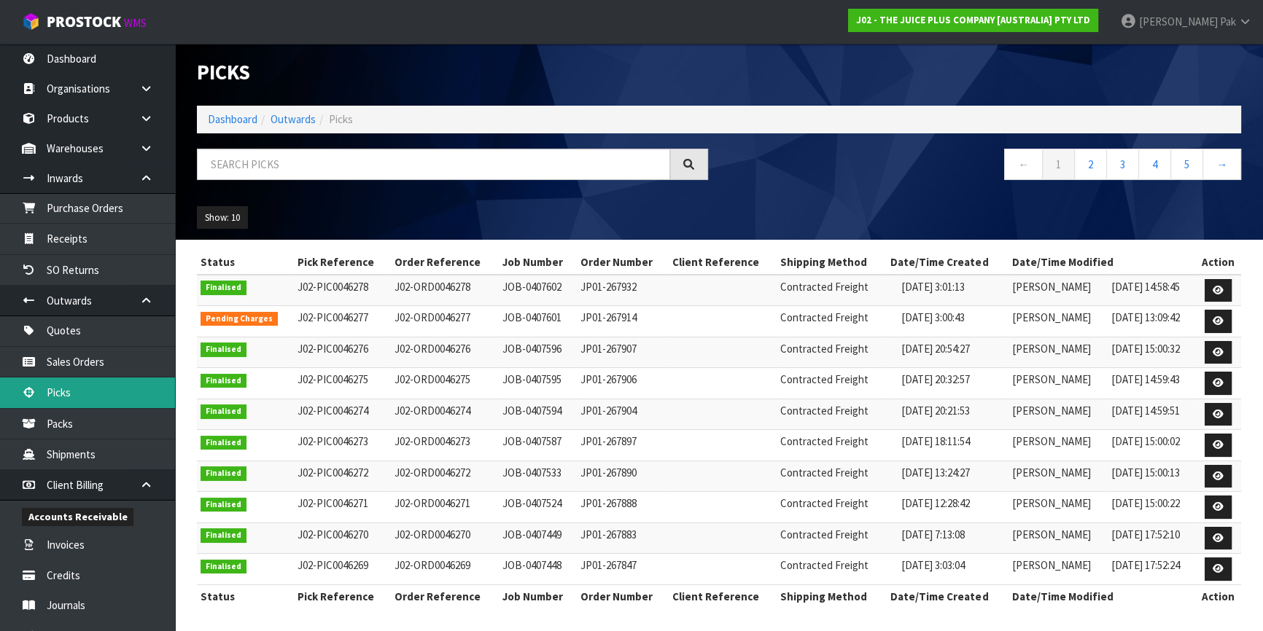
scroll to position [5, 0]
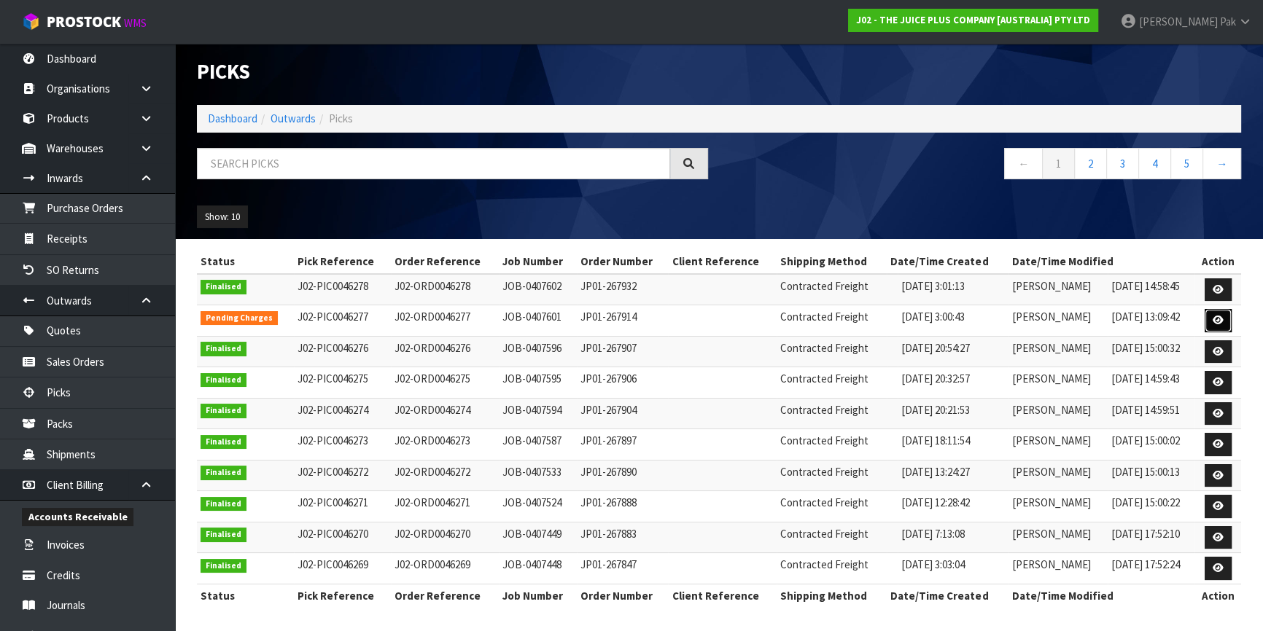
click at [1226, 316] on link at bounding box center [1217, 320] width 27 height 23
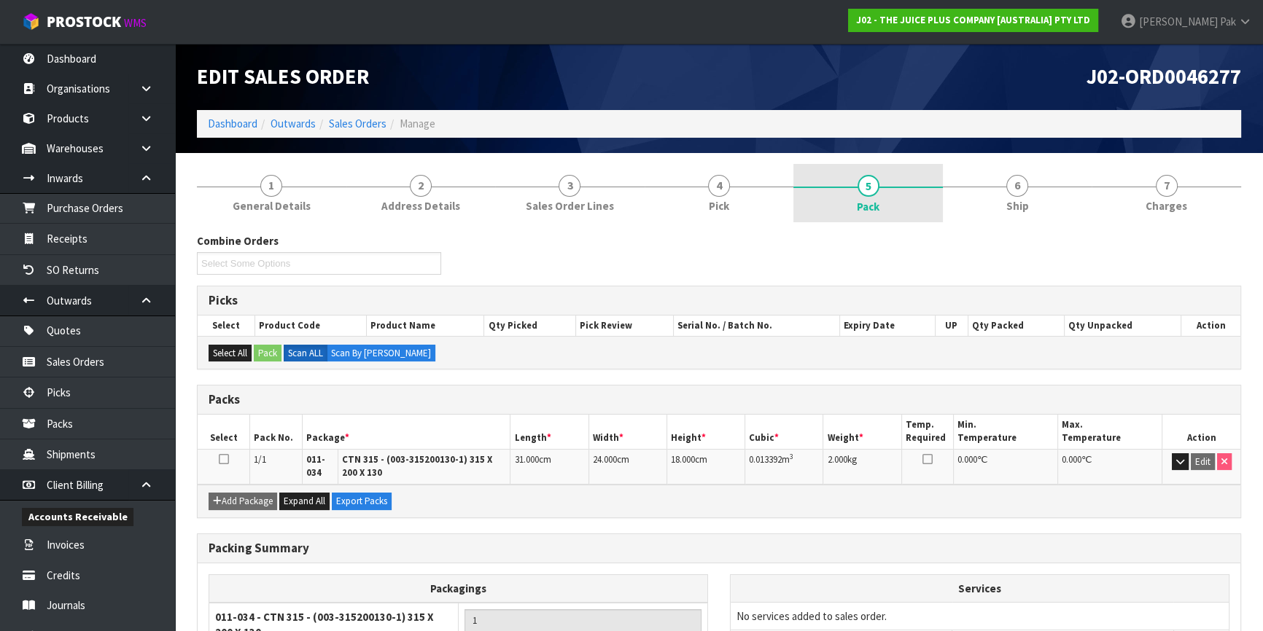
click at [892, 182] on link "5 Pack" at bounding box center [867, 193] width 149 height 58
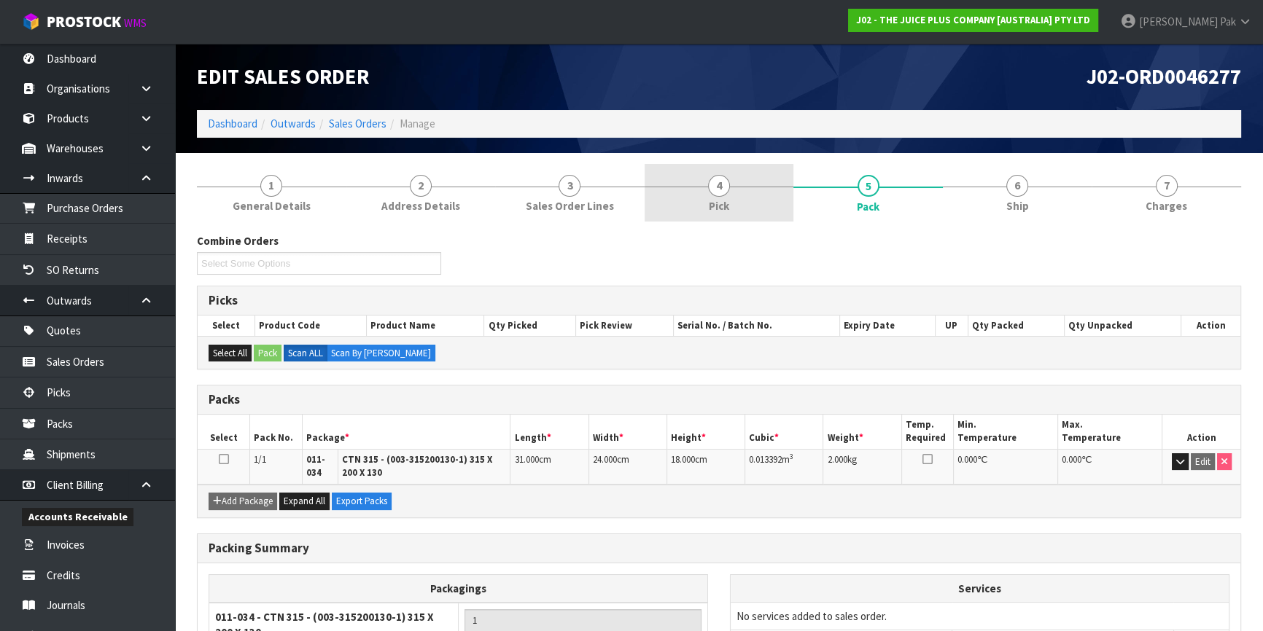
click at [731, 184] on link "4 Pick" at bounding box center [718, 193] width 149 height 58
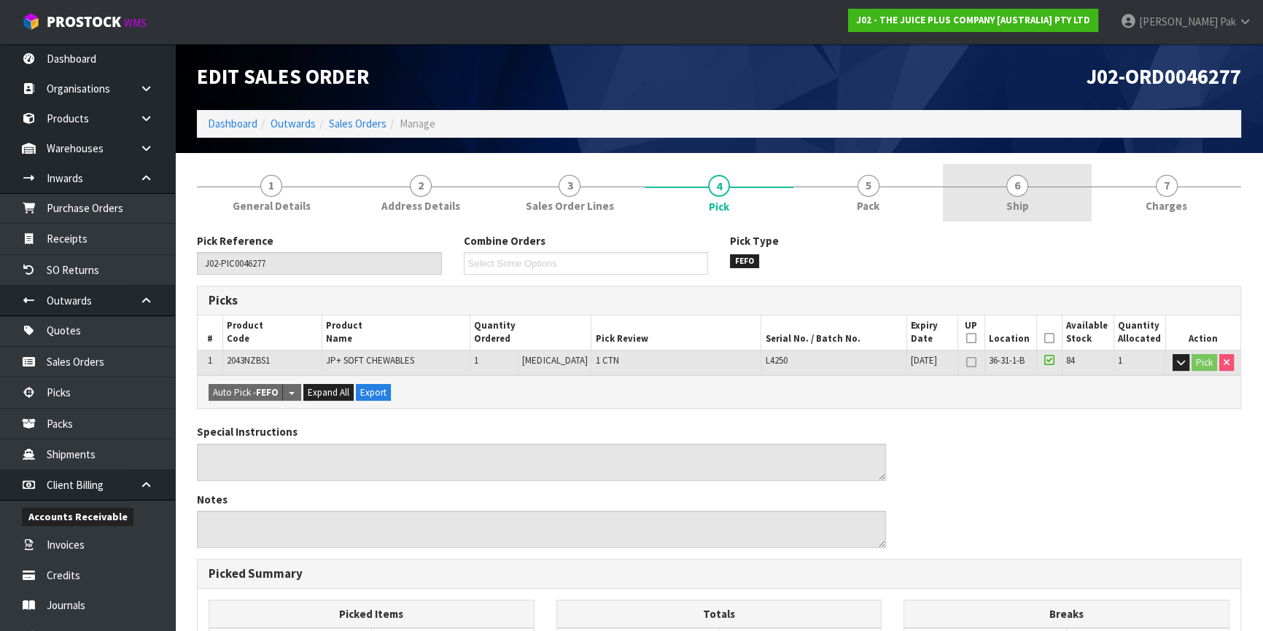
click at [1034, 195] on link "6 Ship" at bounding box center [1017, 193] width 149 height 58
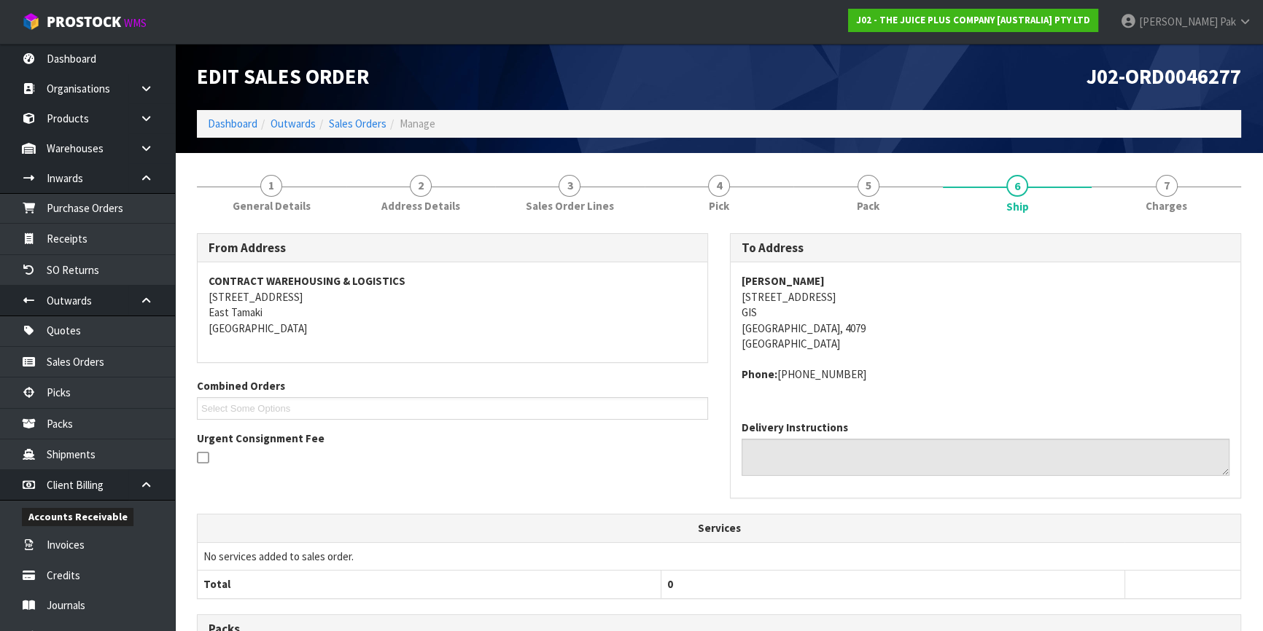
click at [784, 284] on strong "[PERSON_NAME]" at bounding box center [782, 281] width 83 height 14
click at [147, 297] on icon at bounding box center [146, 300] width 14 height 11
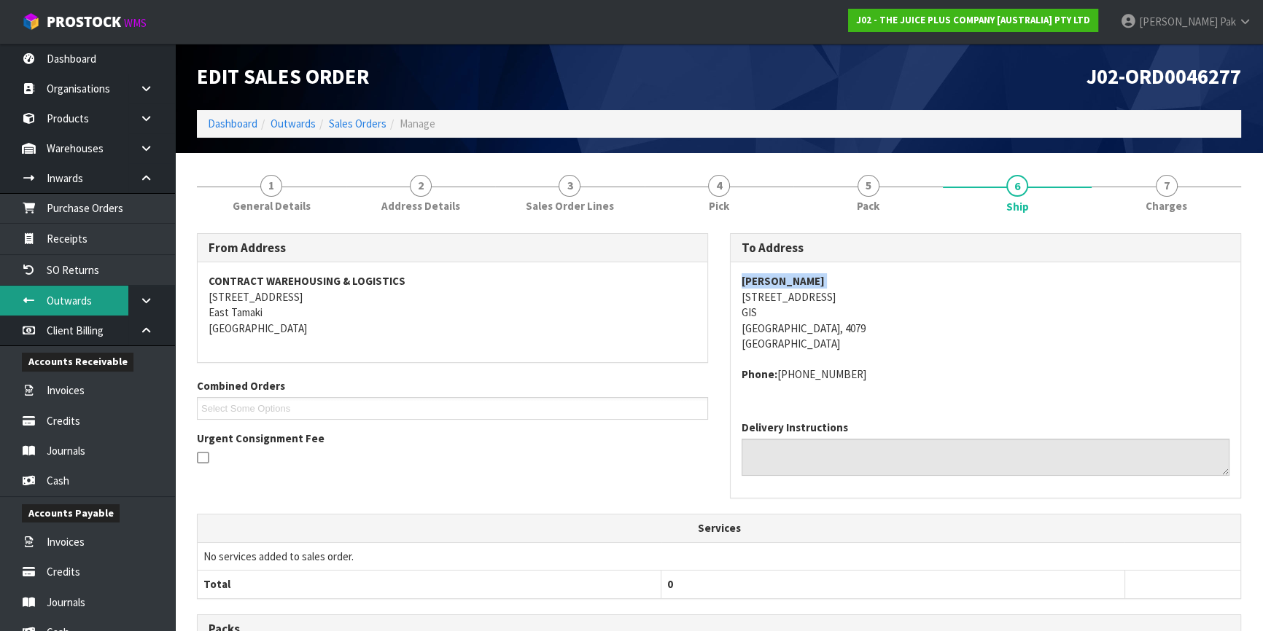
click at [80, 292] on link "Outwards" at bounding box center [87, 301] width 175 height 30
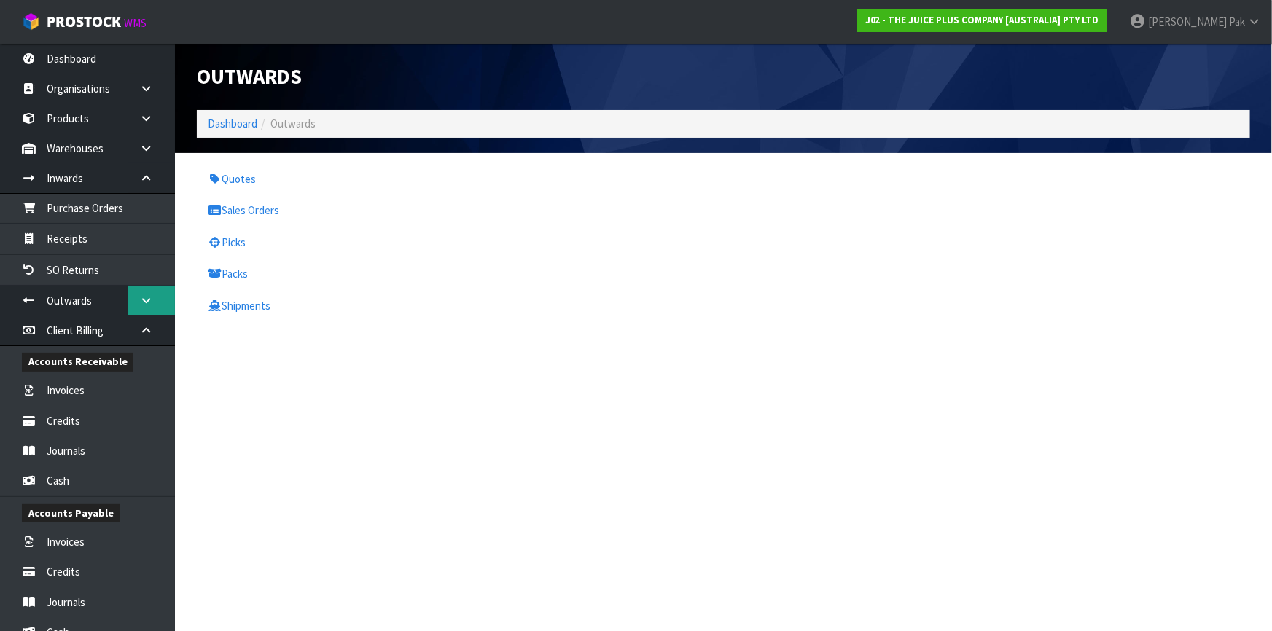
click at [142, 295] on icon at bounding box center [146, 300] width 14 height 11
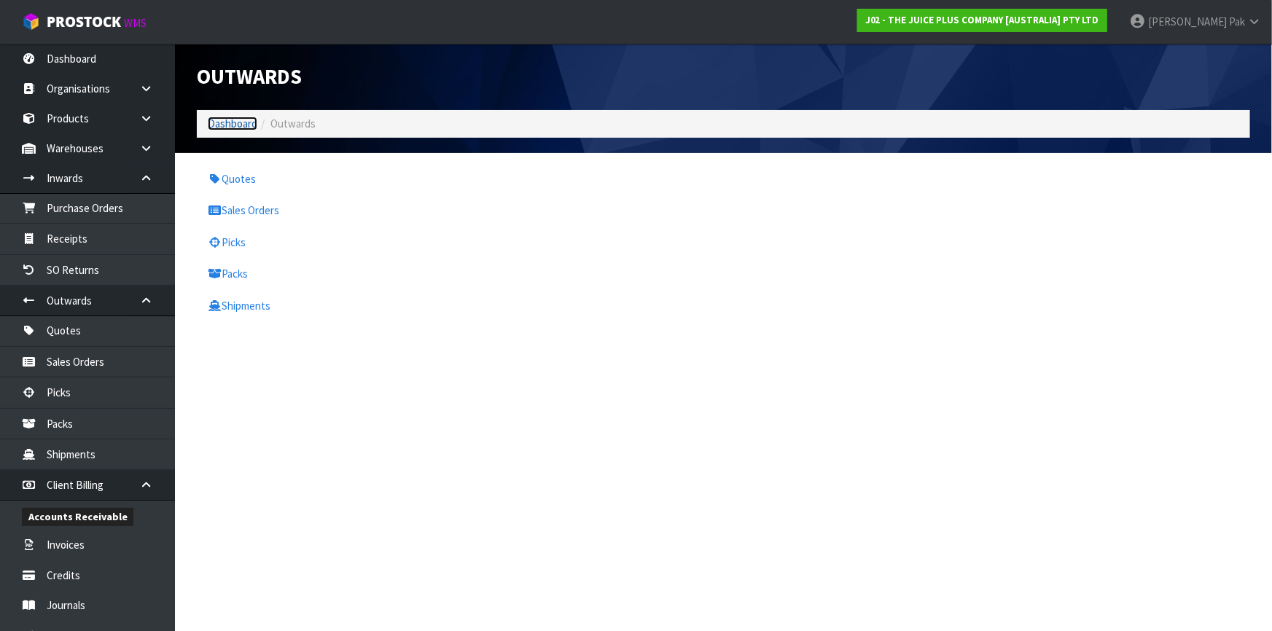
click at [238, 123] on link "Dashboard" at bounding box center [233, 124] width 50 height 14
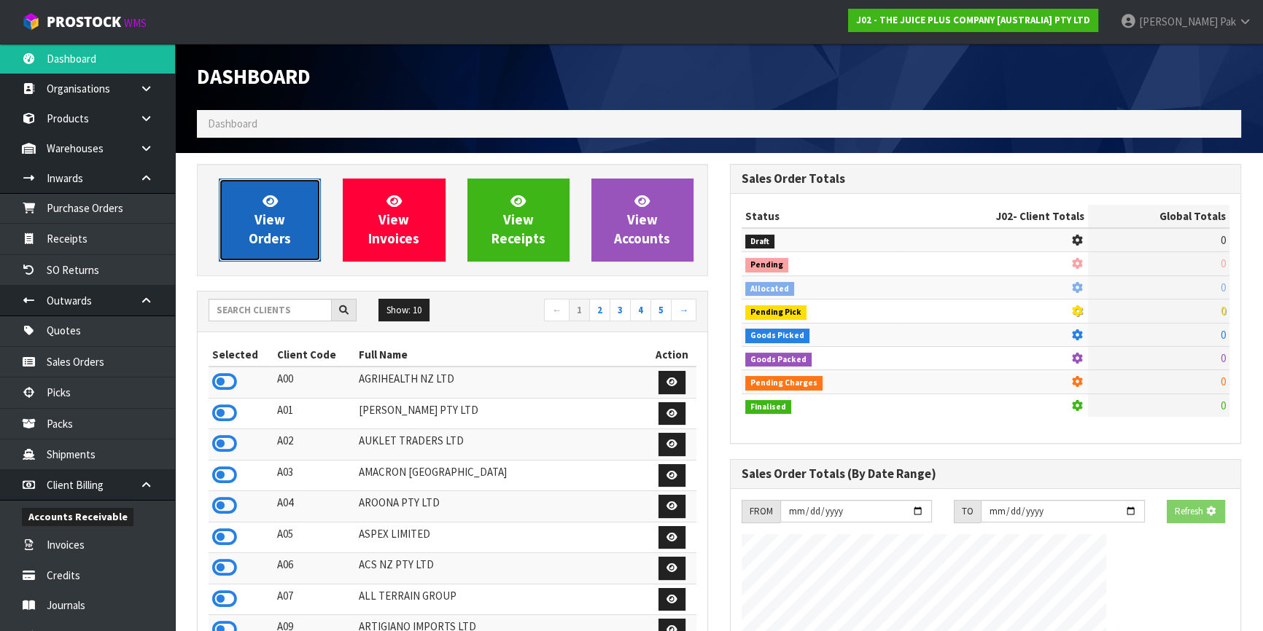
click at [285, 245] on span "View Orders" at bounding box center [270, 219] width 42 height 55
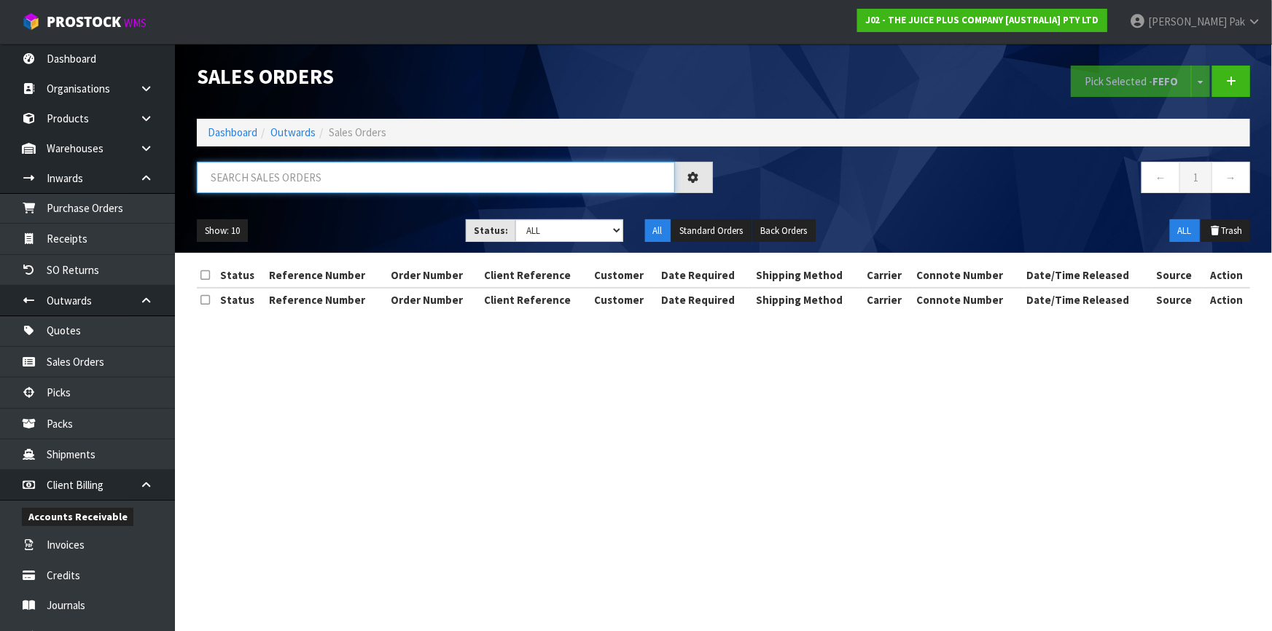
click at [305, 182] on input "text" at bounding box center [436, 177] width 478 height 31
paste input "[PERSON_NAME]"
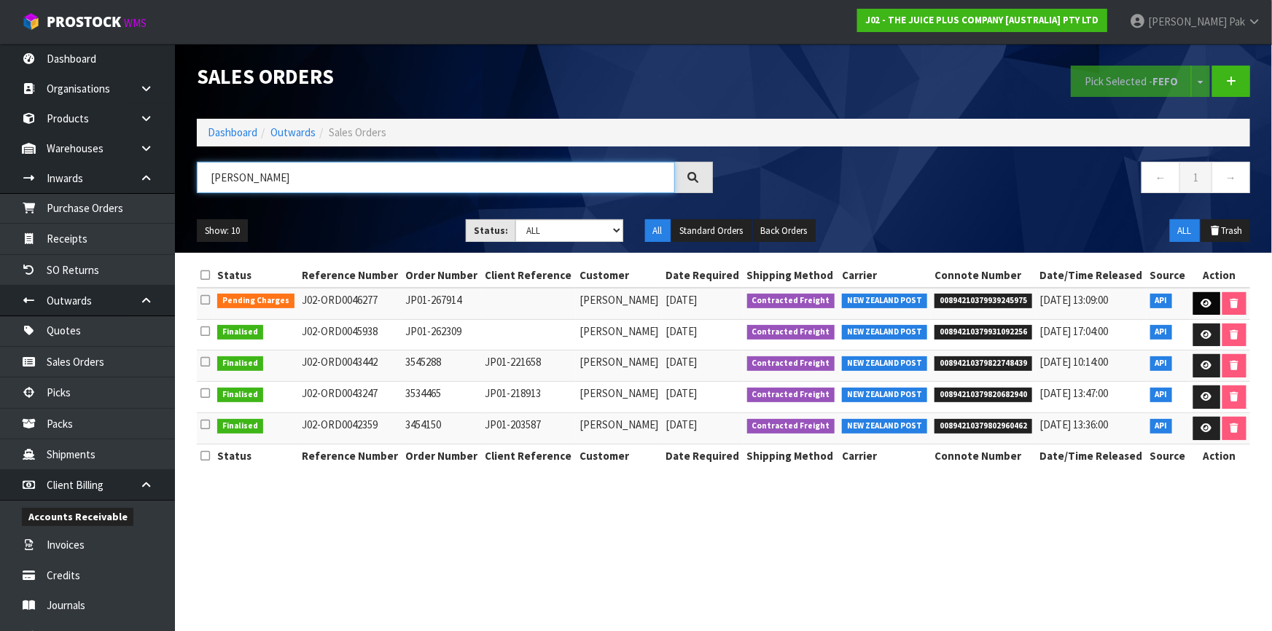
type input "[PERSON_NAME]"
click at [1204, 306] on icon at bounding box center [1206, 303] width 11 height 9
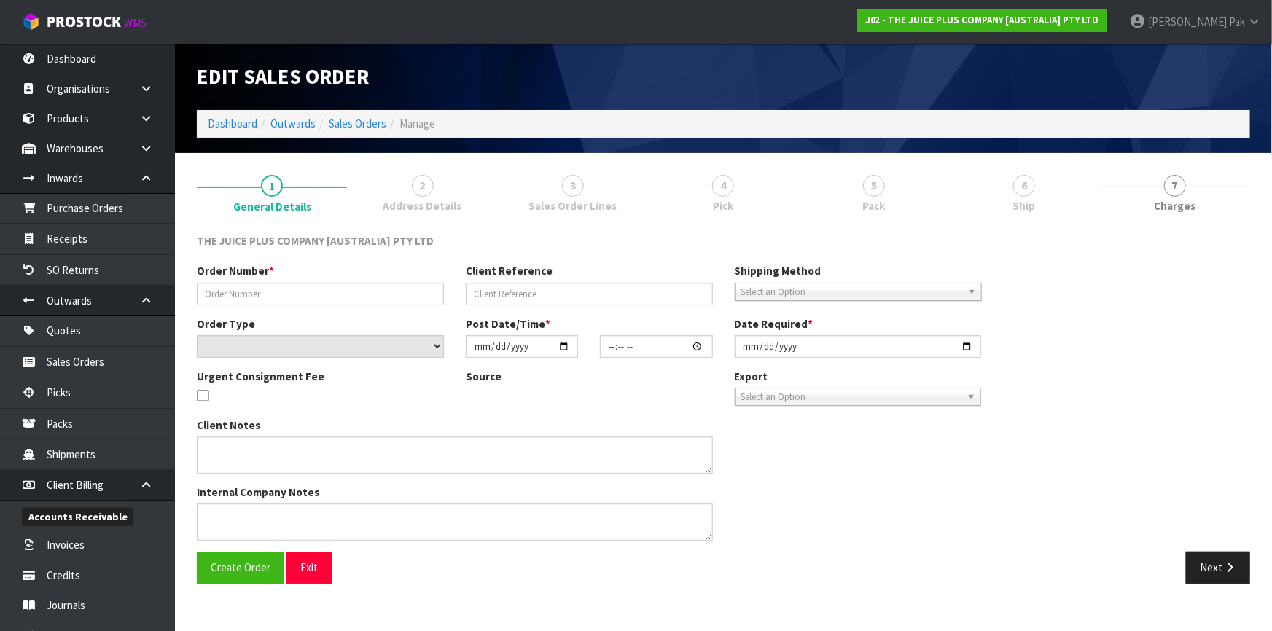
type input "JP01-267914"
select select "number:0"
type input "[DATE]"
type input "03:00:43.000"
type input "[DATE]"
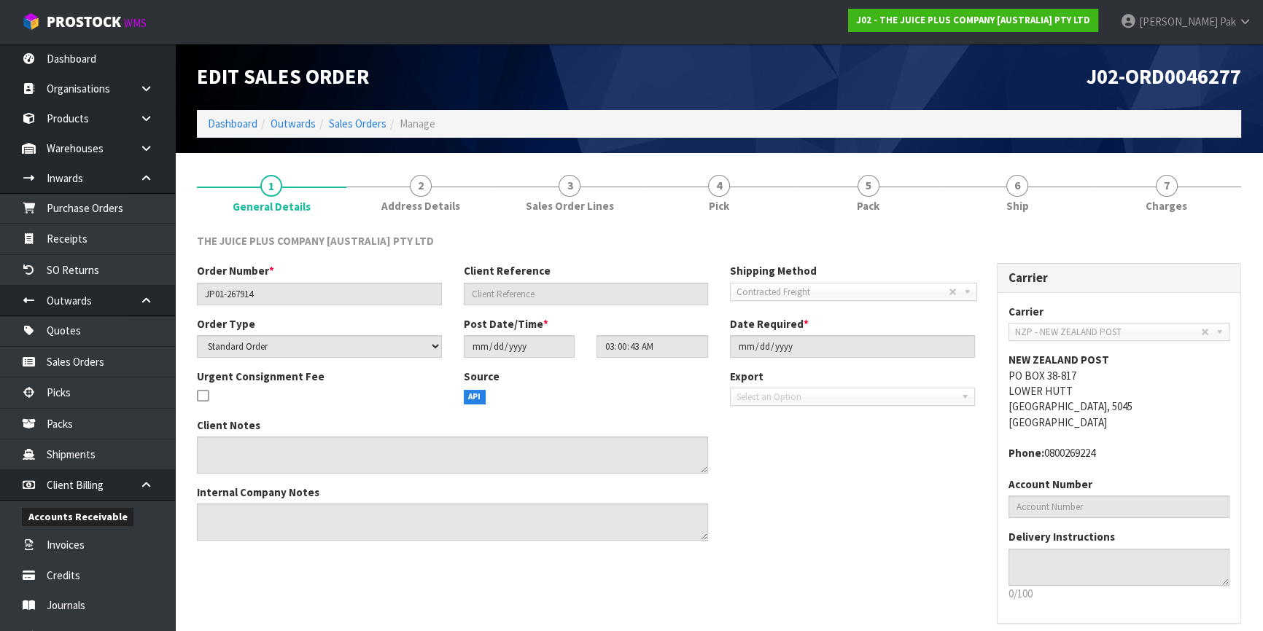
scroll to position [61, 0]
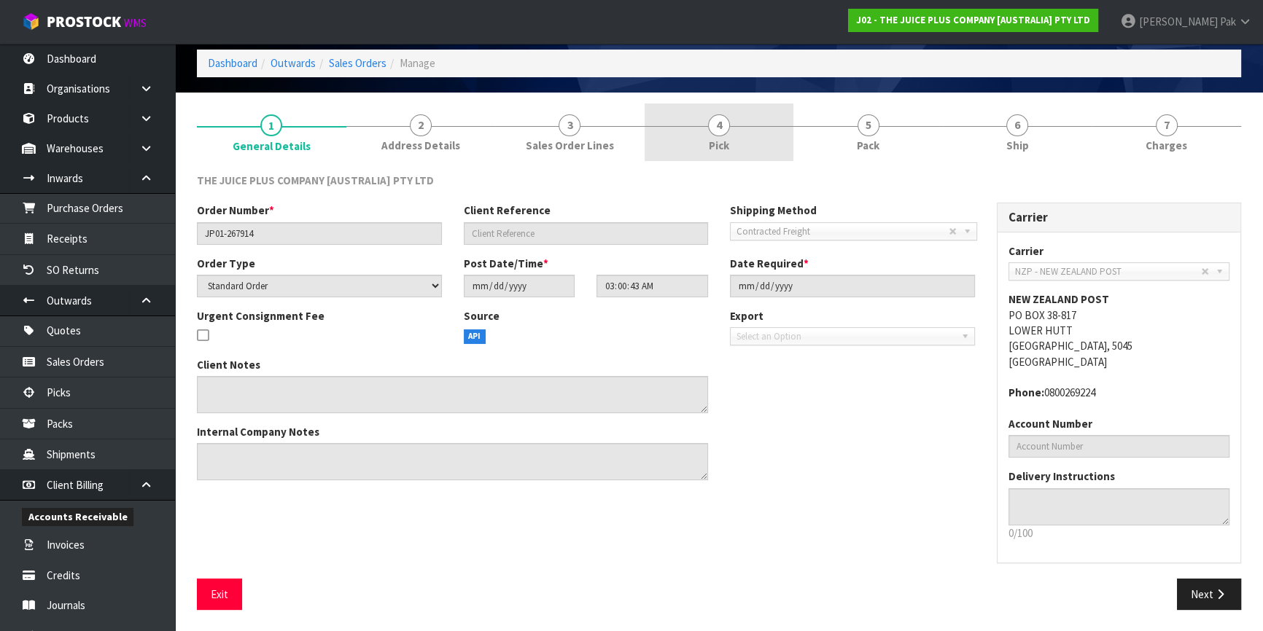
click at [728, 135] on link "4 Pick" at bounding box center [718, 133] width 149 height 58
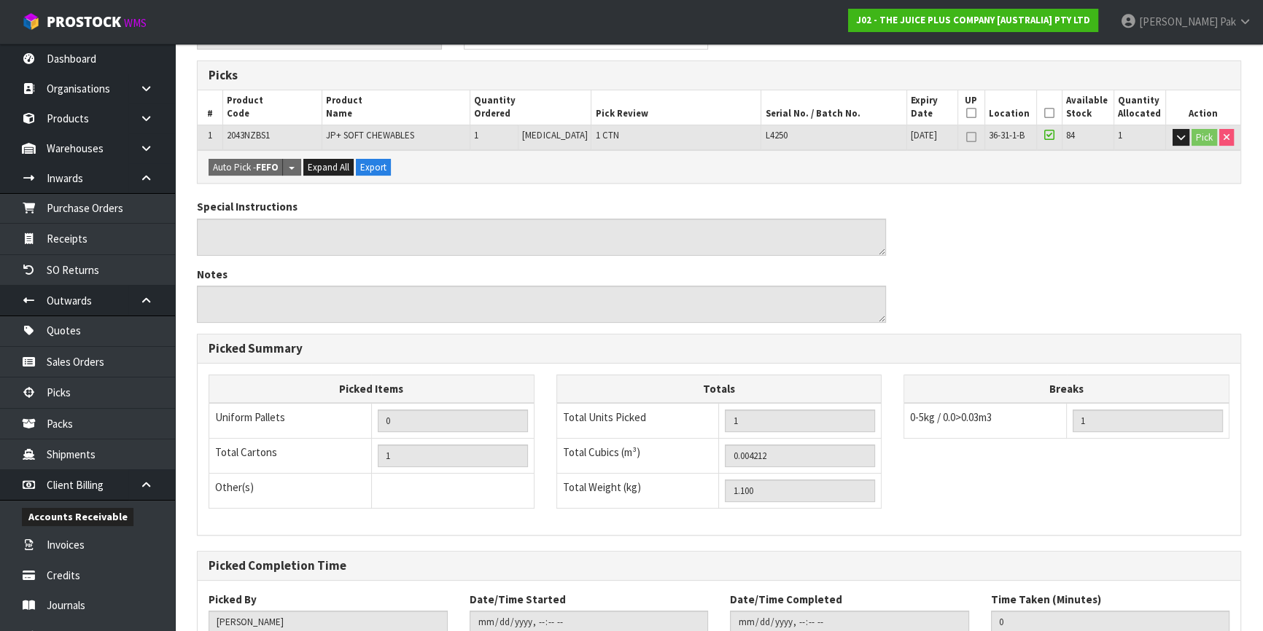
scroll to position [128, 0]
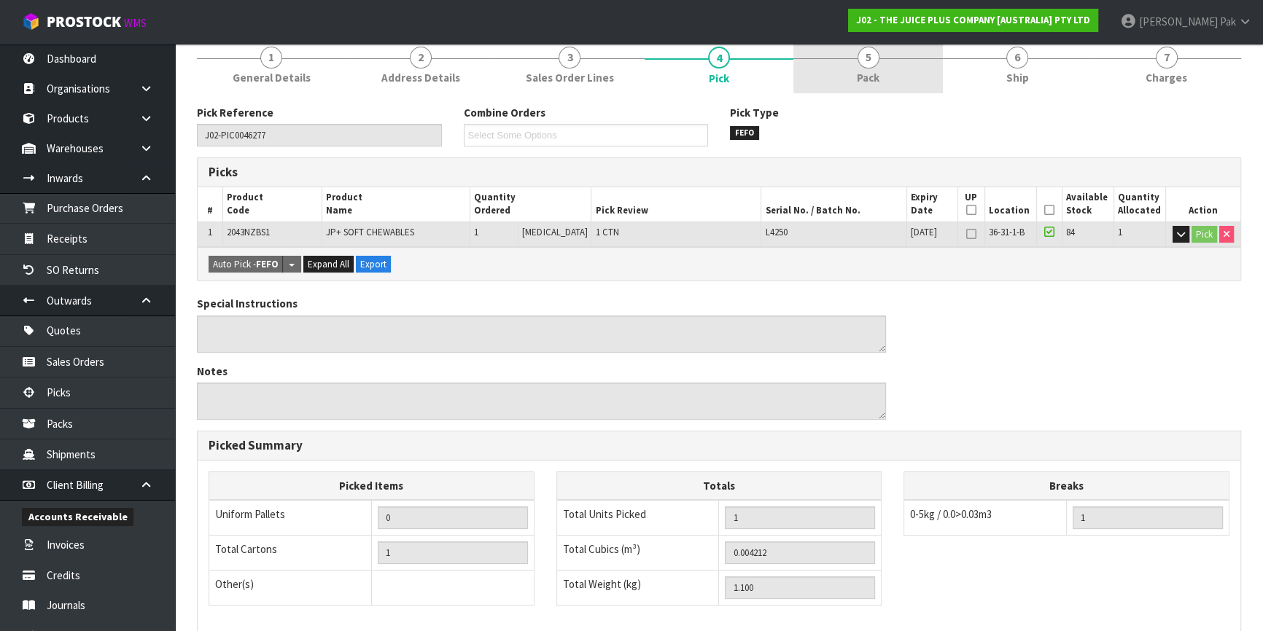
click at [876, 61] on span "5" at bounding box center [868, 58] width 22 height 22
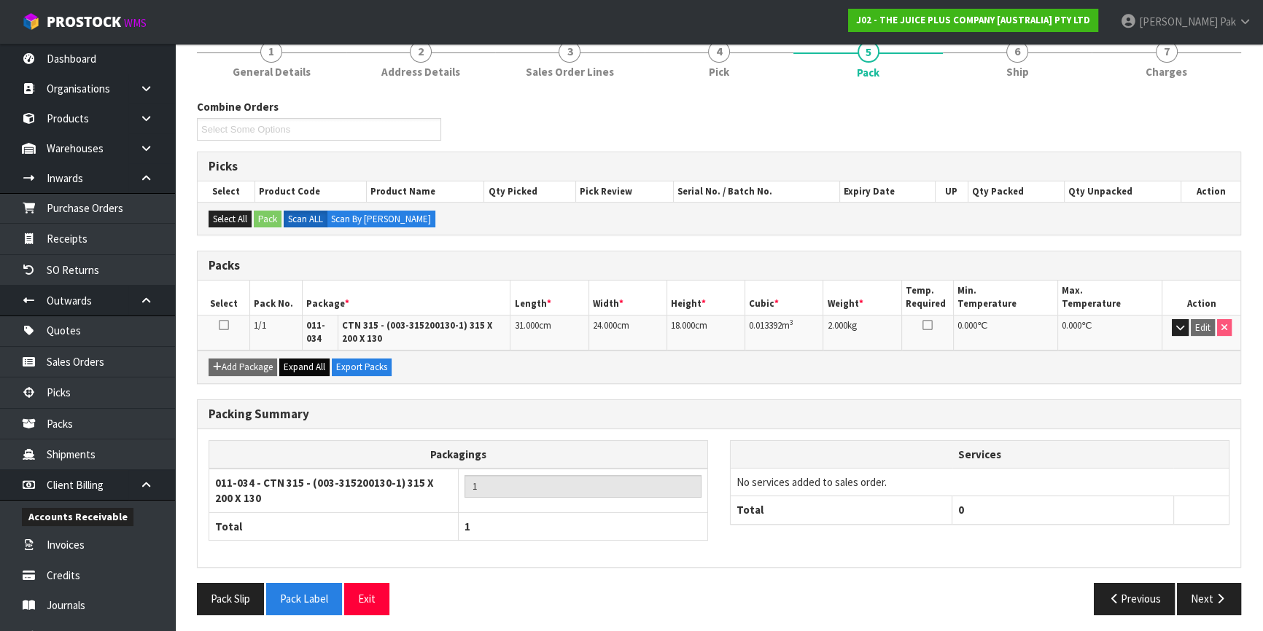
scroll to position [136, 0]
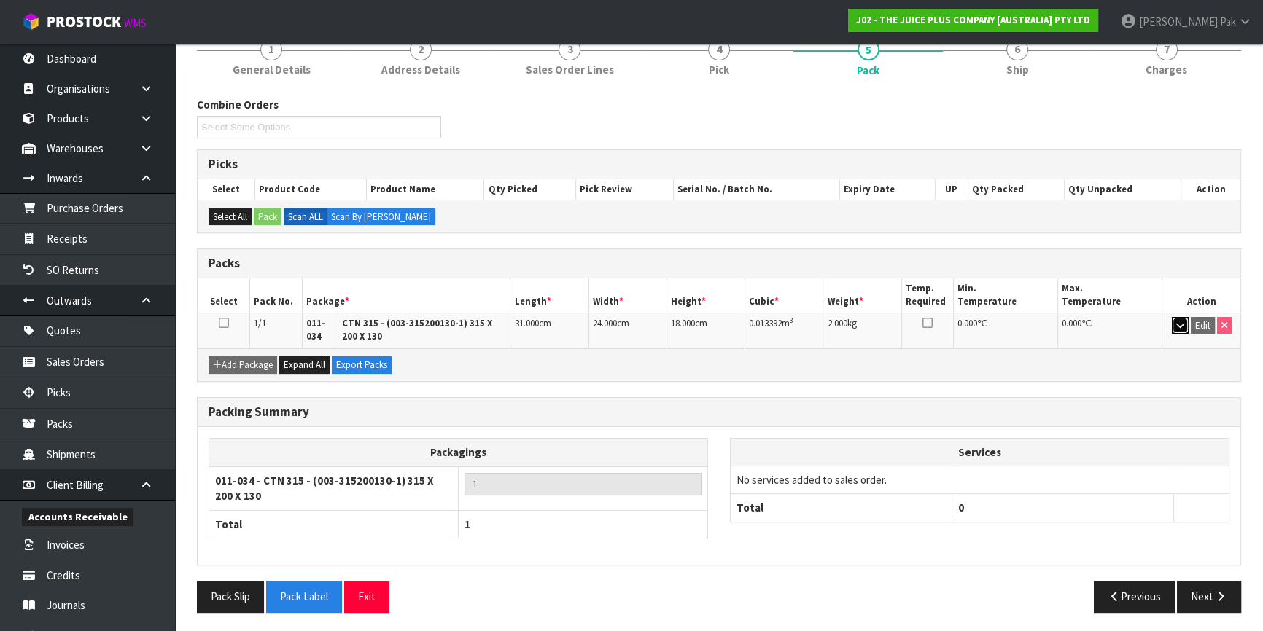
click at [1181, 324] on icon "button" at bounding box center [1180, 325] width 8 height 9
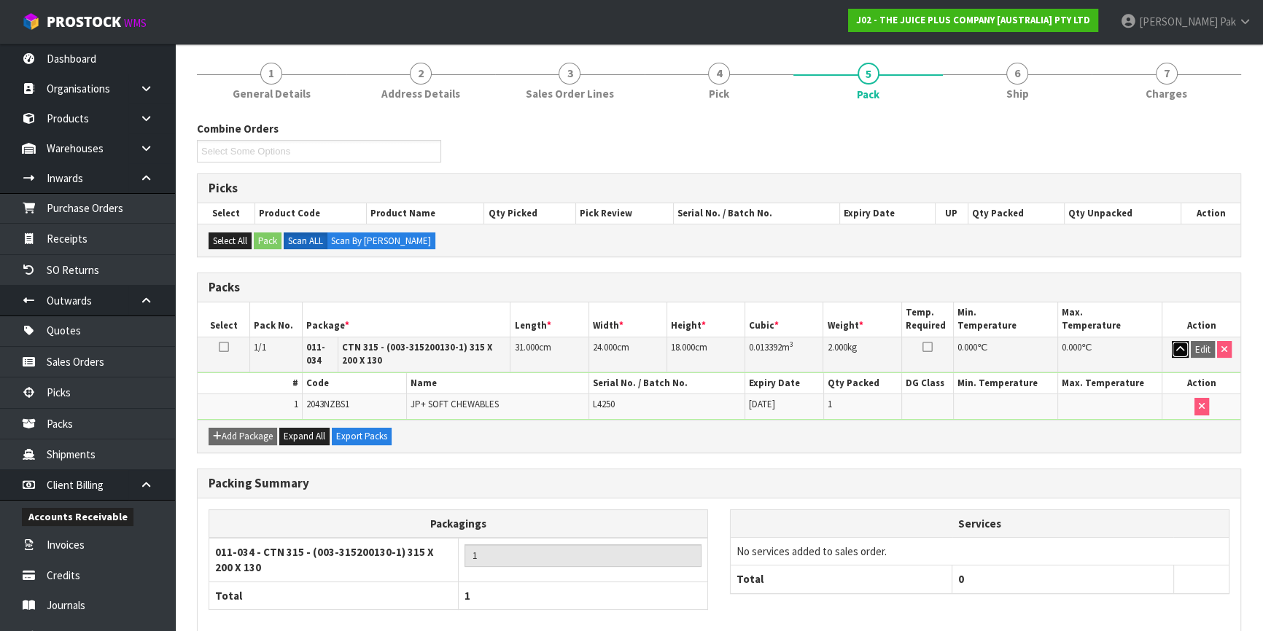
scroll to position [183, 0]
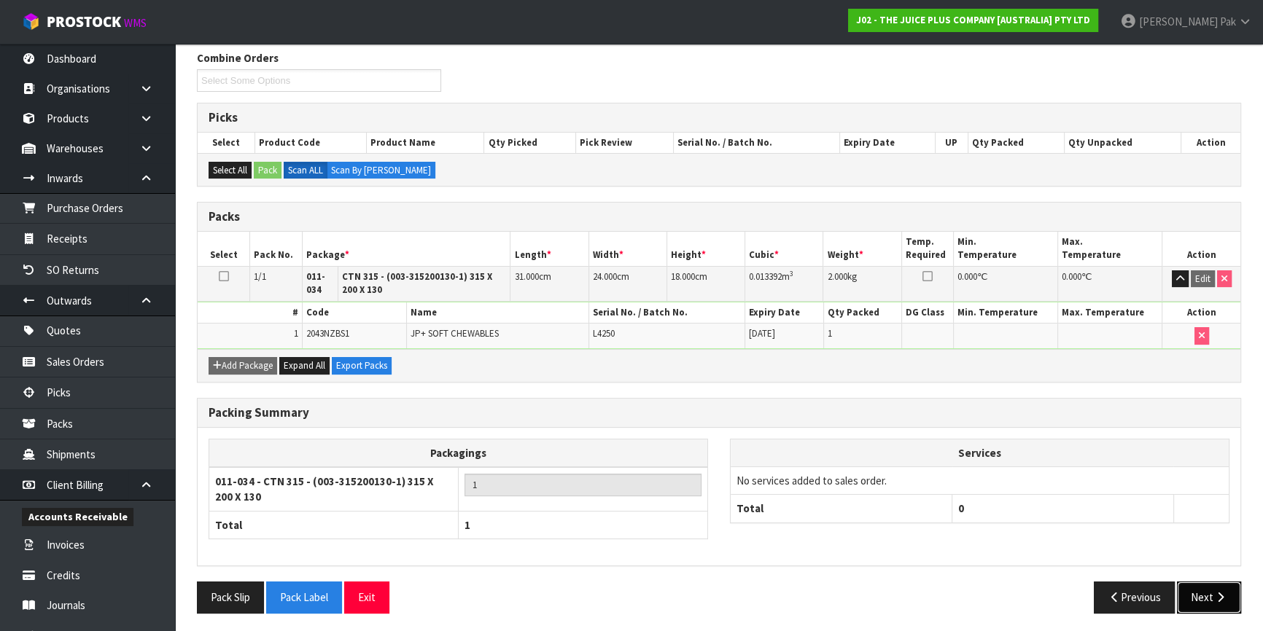
click at [1210, 587] on button "Next" at bounding box center [1209, 597] width 64 height 31
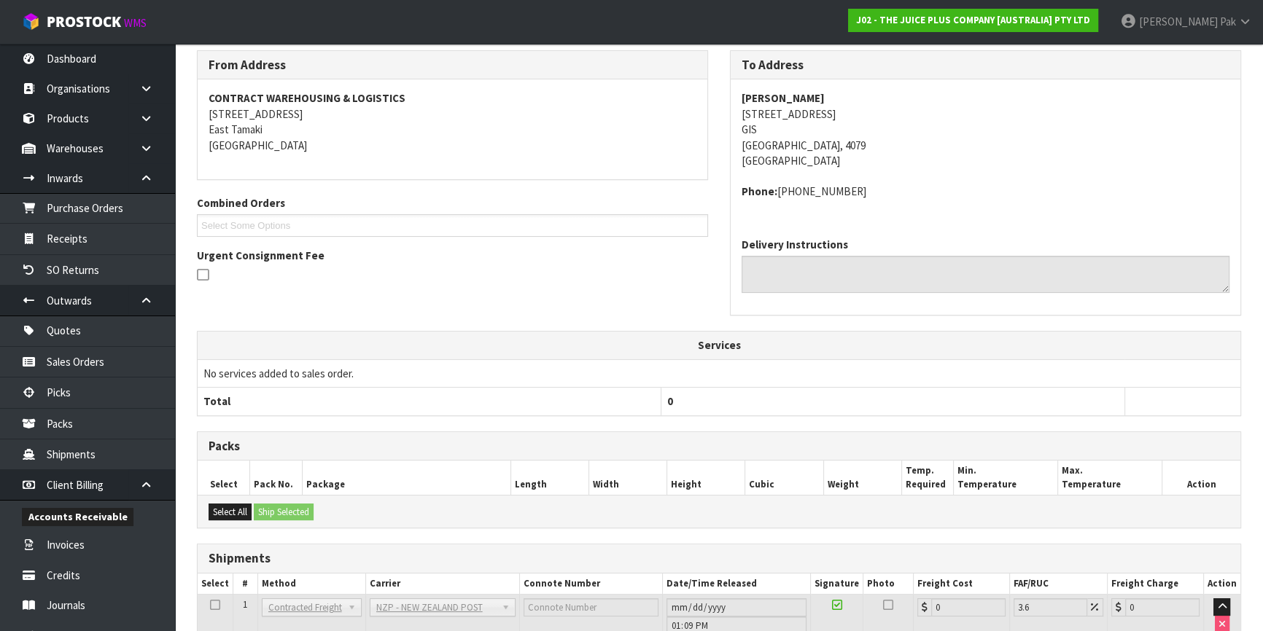
scroll to position [292, 0]
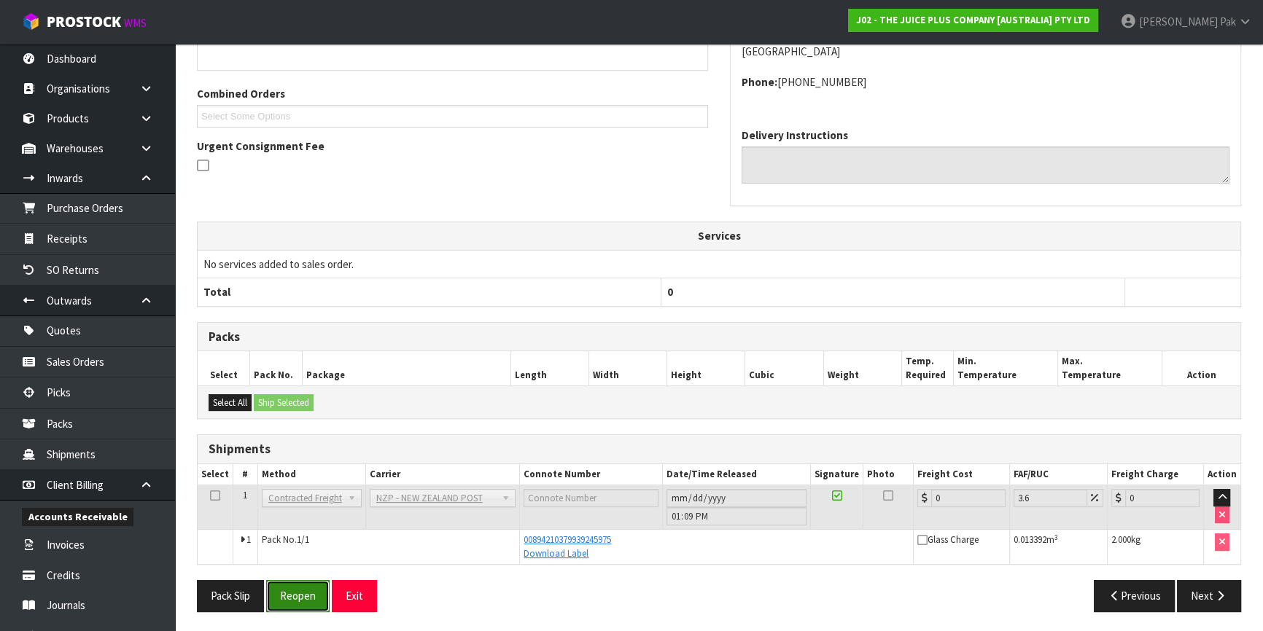
click at [306, 587] on button "Reopen" at bounding box center [297, 595] width 63 height 31
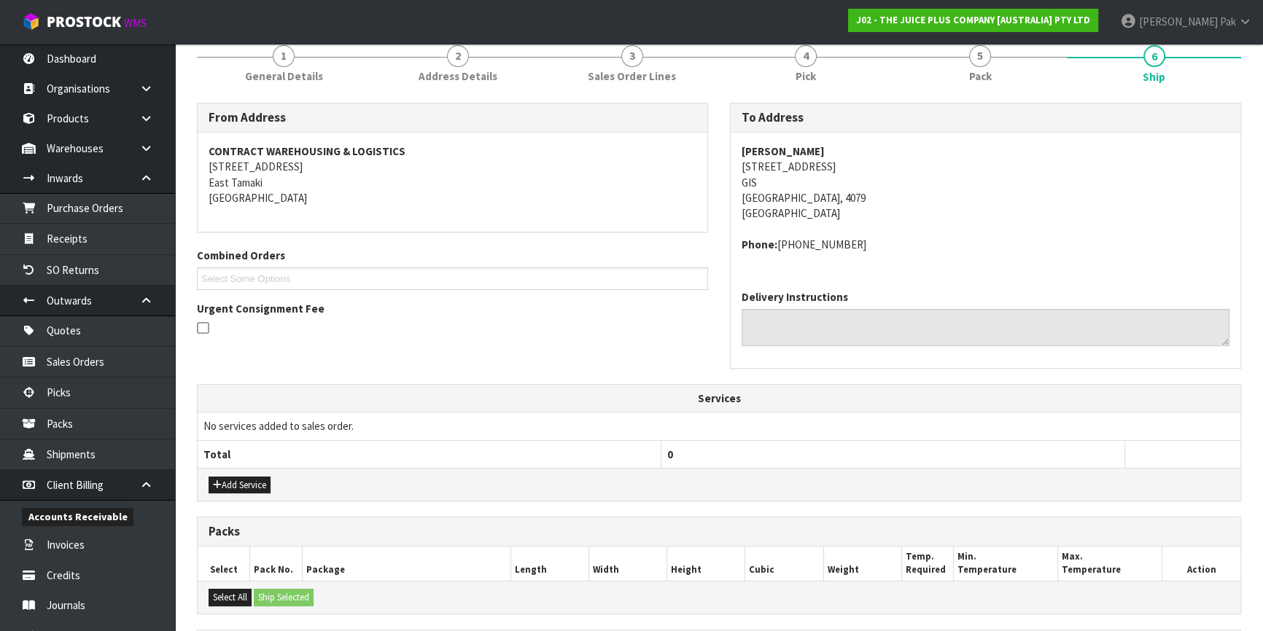
scroll to position [385, 0]
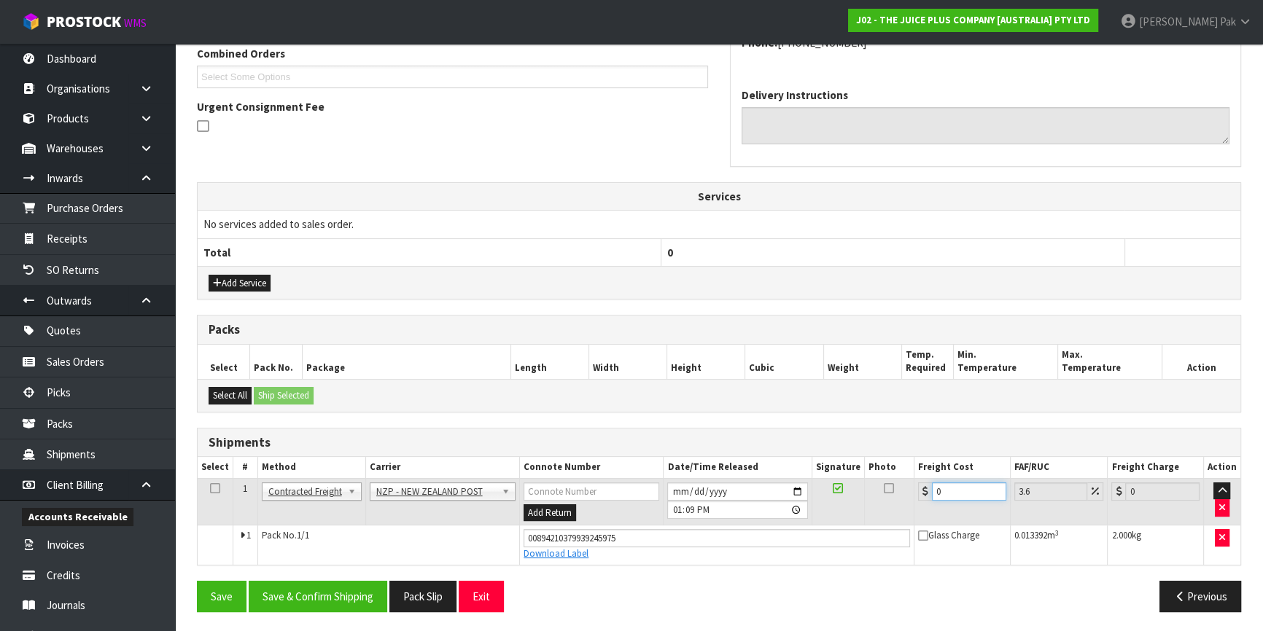
drag, startPoint x: 956, startPoint y: 495, endPoint x: 889, endPoint y: 492, distance: 66.4
click at [889, 492] on tr "1 Client Local Pickup Customer Local Pickup Company Freight Contracted Freight …" at bounding box center [719, 501] width 1042 height 47
type input "1"
type input "1.04"
type input "13"
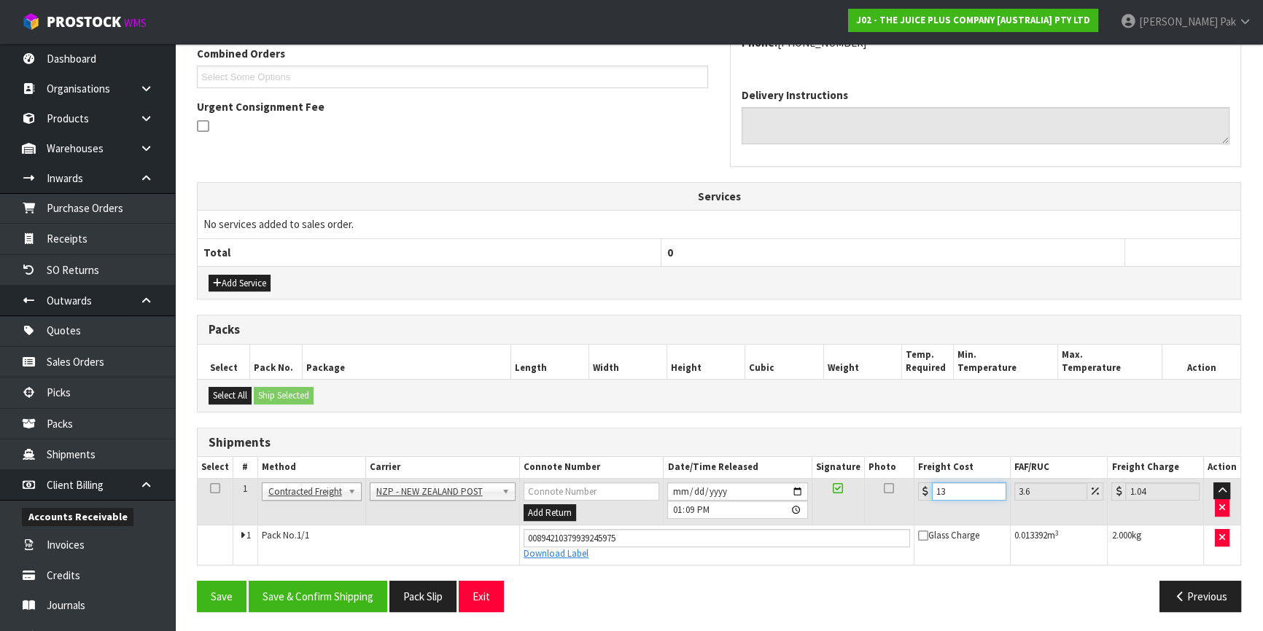
type input "13.47"
type input "13.04"
type input "13.51"
type input "13.04"
click at [330, 587] on button "Save & Confirm Shipping" at bounding box center [318, 596] width 139 height 31
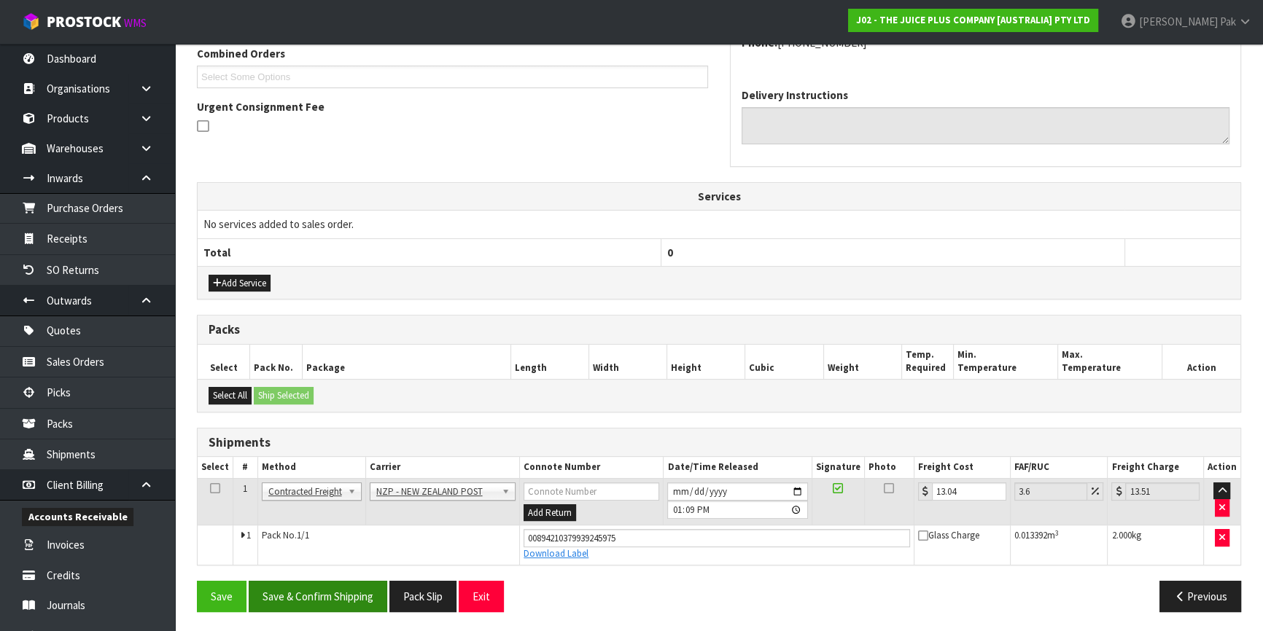
scroll to position [0, 0]
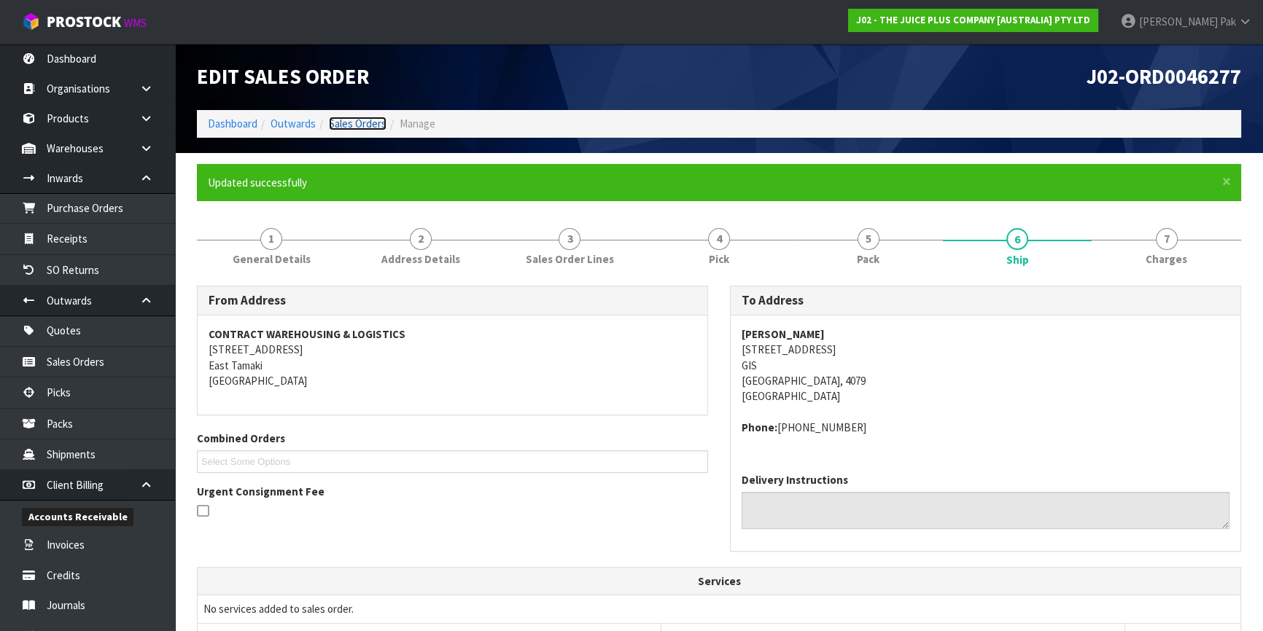
click at [347, 117] on link "Sales Orders" at bounding box center [358, 124] width 58 height 14
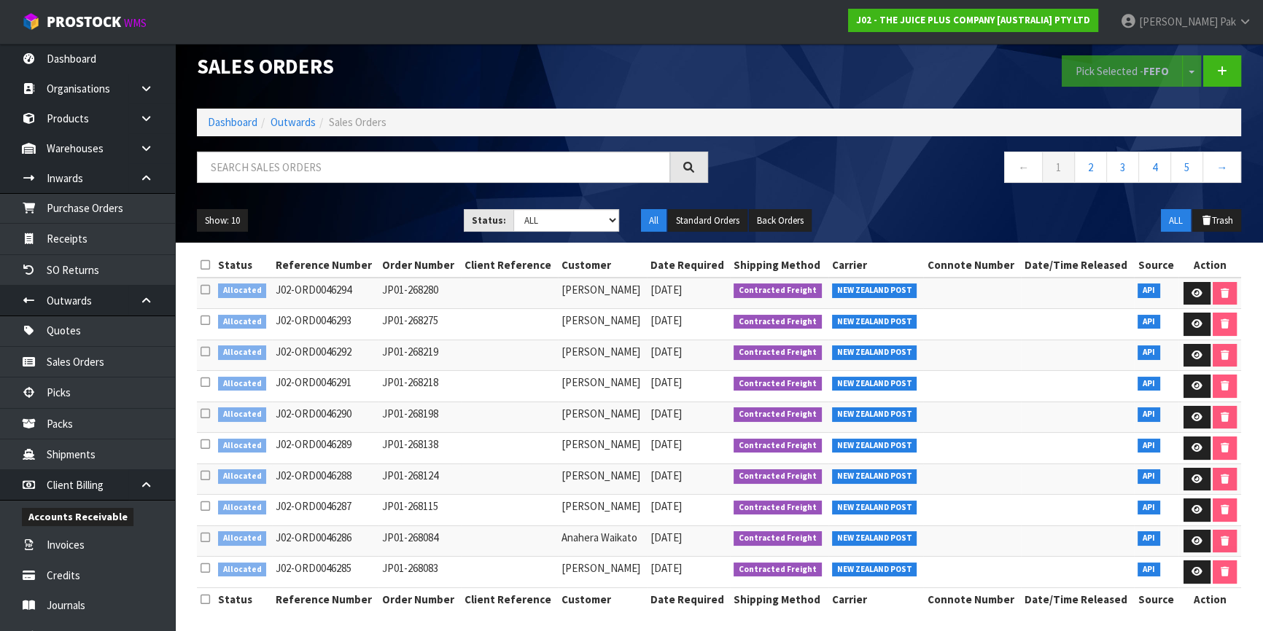
scroll to position [13, 0]
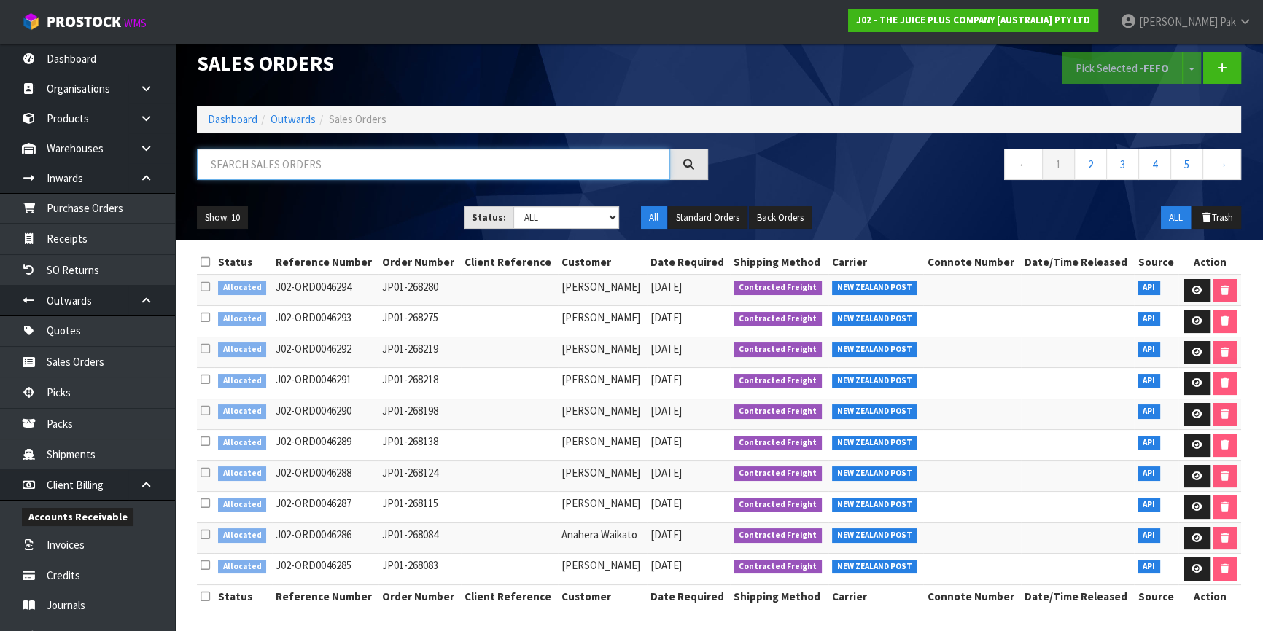
click at [342, 163] on input "text" at bounding box center [433, 164] width 473 height 31
click at [145, 293] on link at bounding box center [151, 301] width 47 height 30
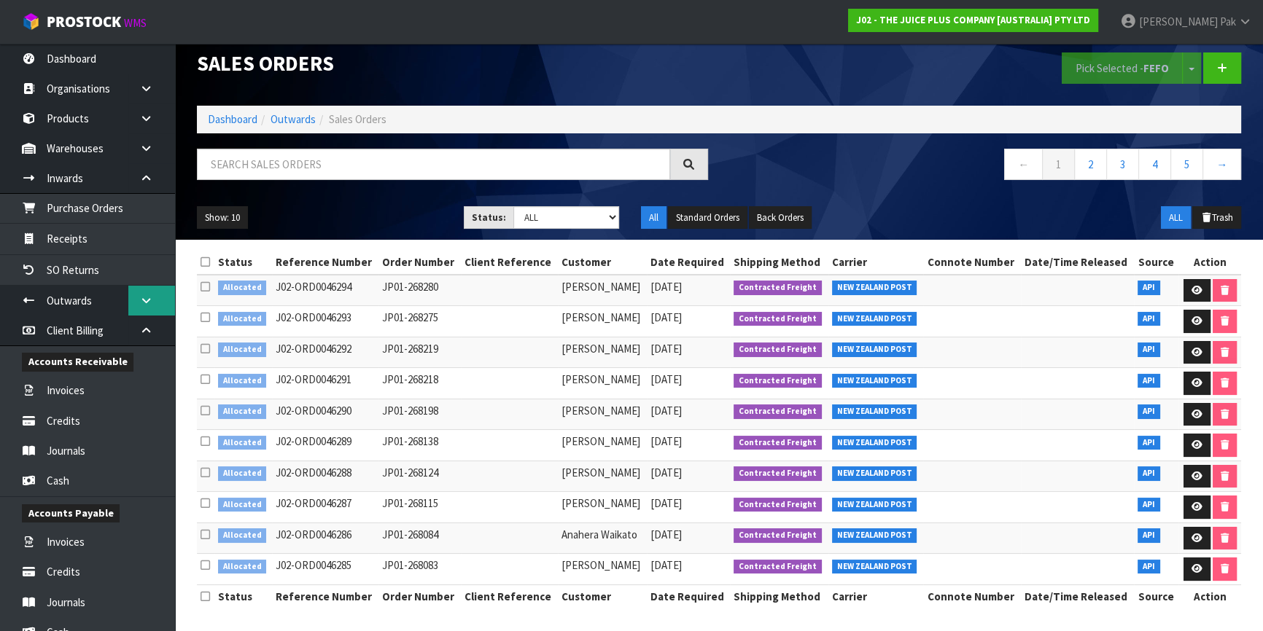
click at [145, 293] on link at bounding box center [151, 301] width 47 height 30
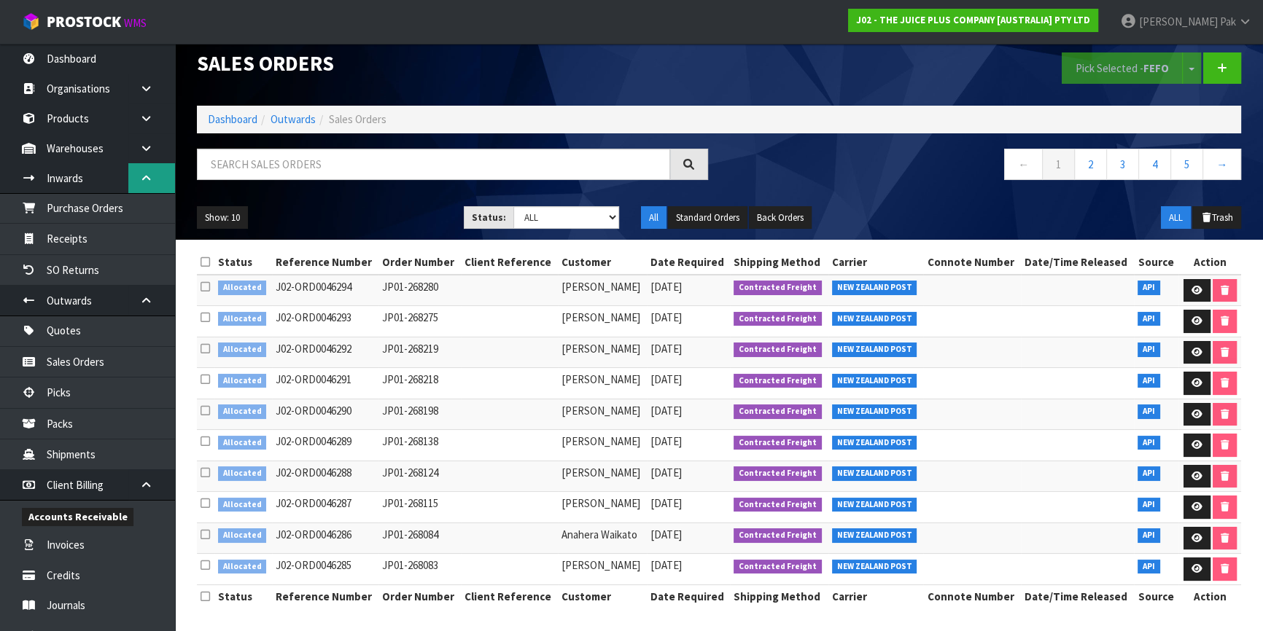
click at [141, 173] on icon at bounding box center [146, 178] width 14 height 11
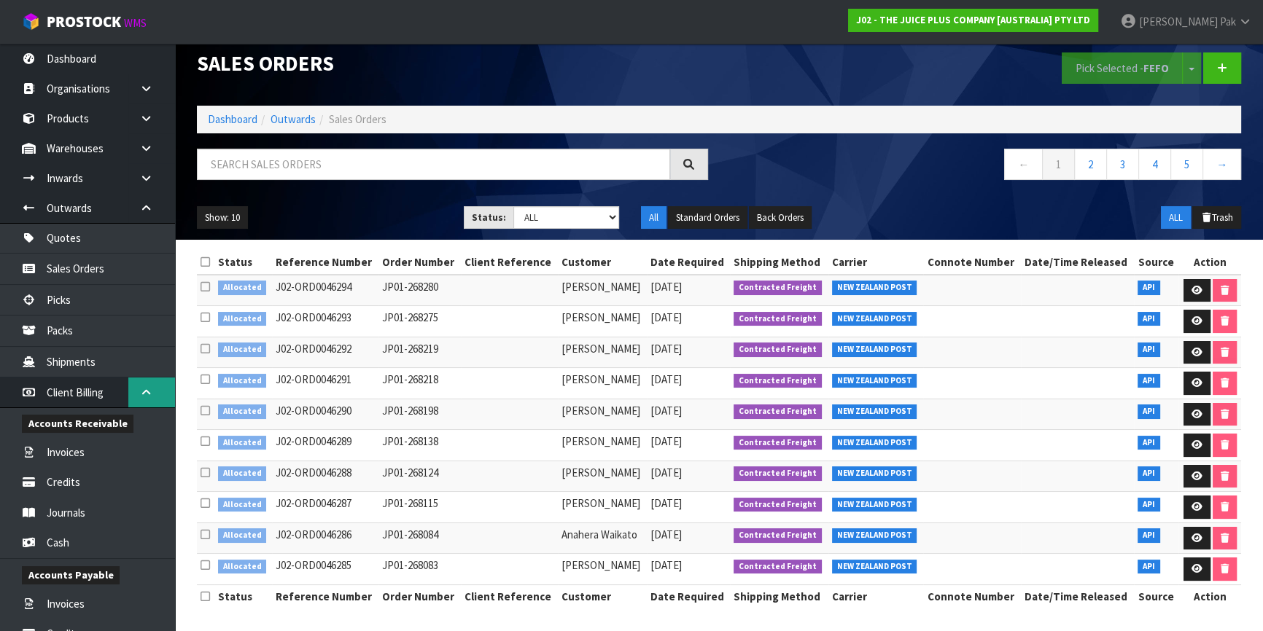
click at [134, 392] on link at bounding box center [151, 393] width 47 height 30
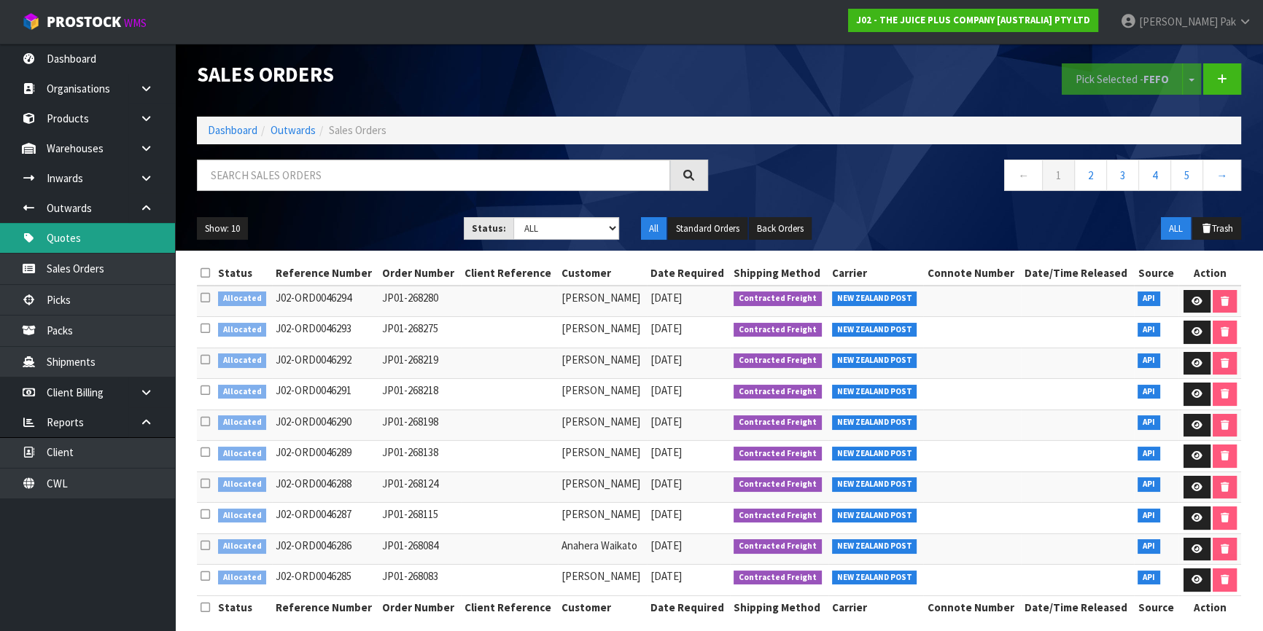
scroll to position [0, 0]
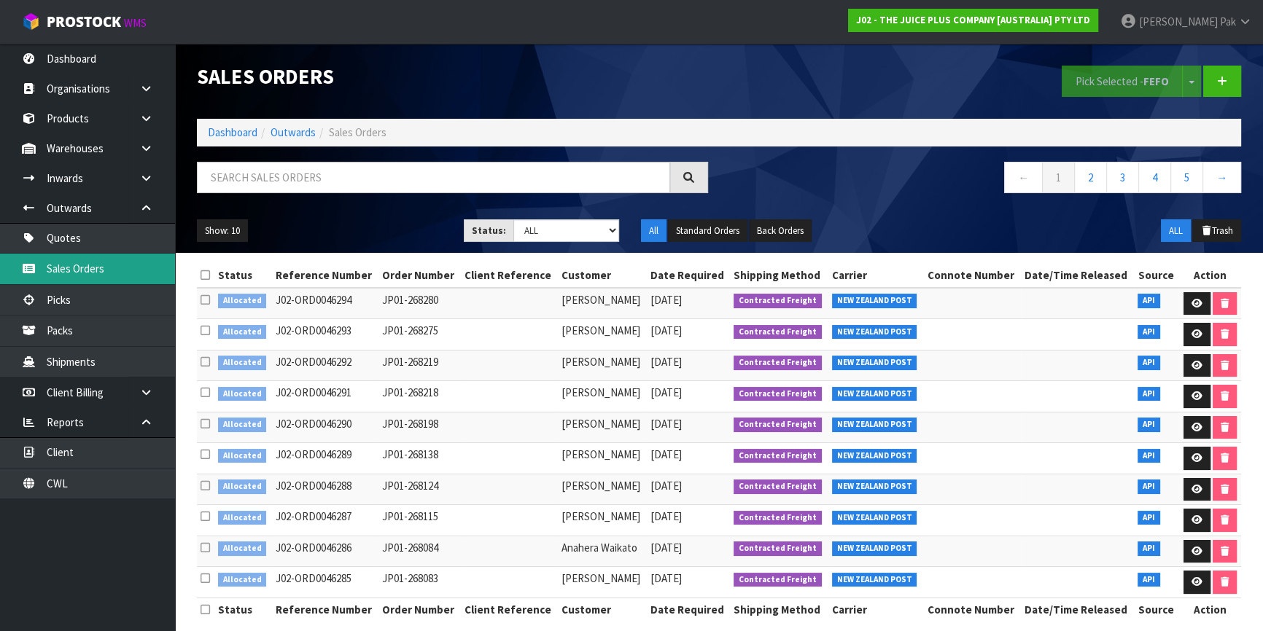
click at [105, 265] on link "Sales Orders" at bounding box center [87, 269] width 175 height 30
click at [232, 131] on link "Dashboard" at bounding box center [233, 132] width 50 height 14
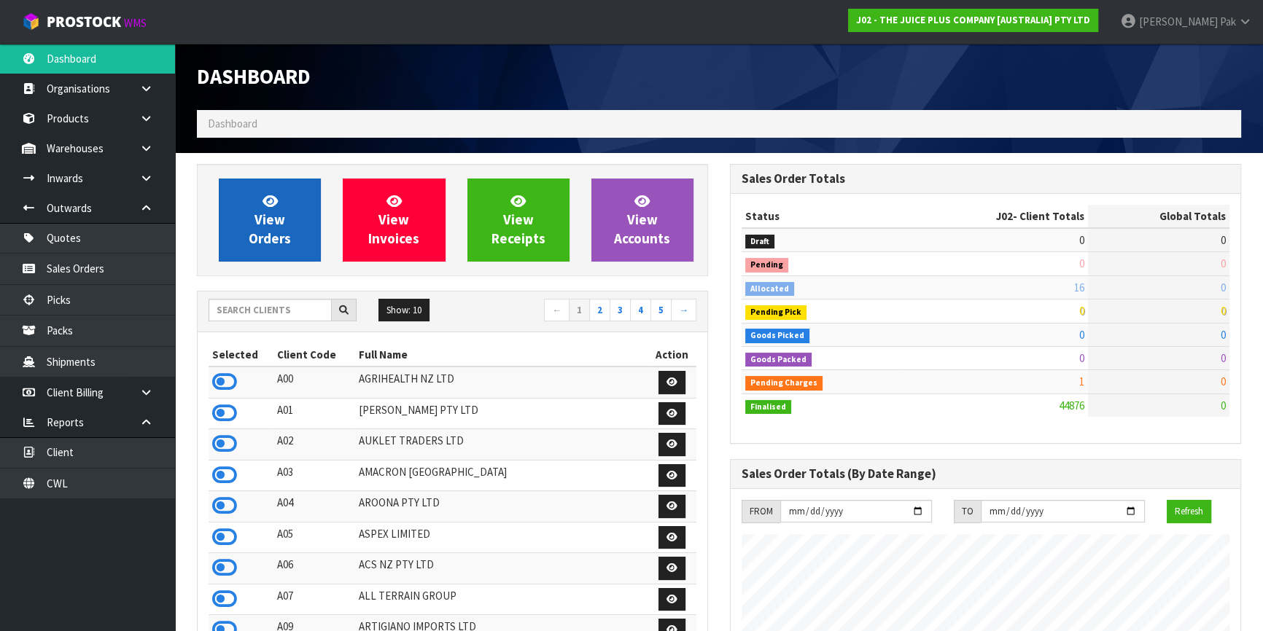
scroll to position [1102, 532]
click at [261, 235] on span "View Orders" at bounding box center [270, 219] width 42 height 55
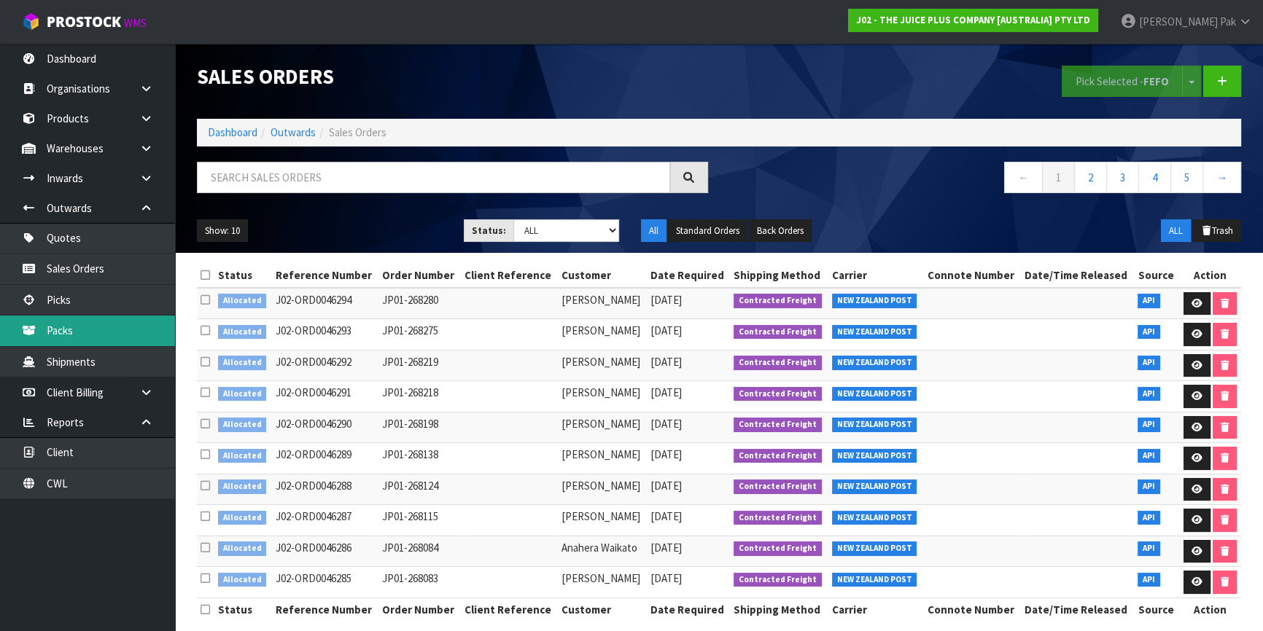
click at [90, 335] on link "Packs" at bounding box center [87, 331] width 175 height 30
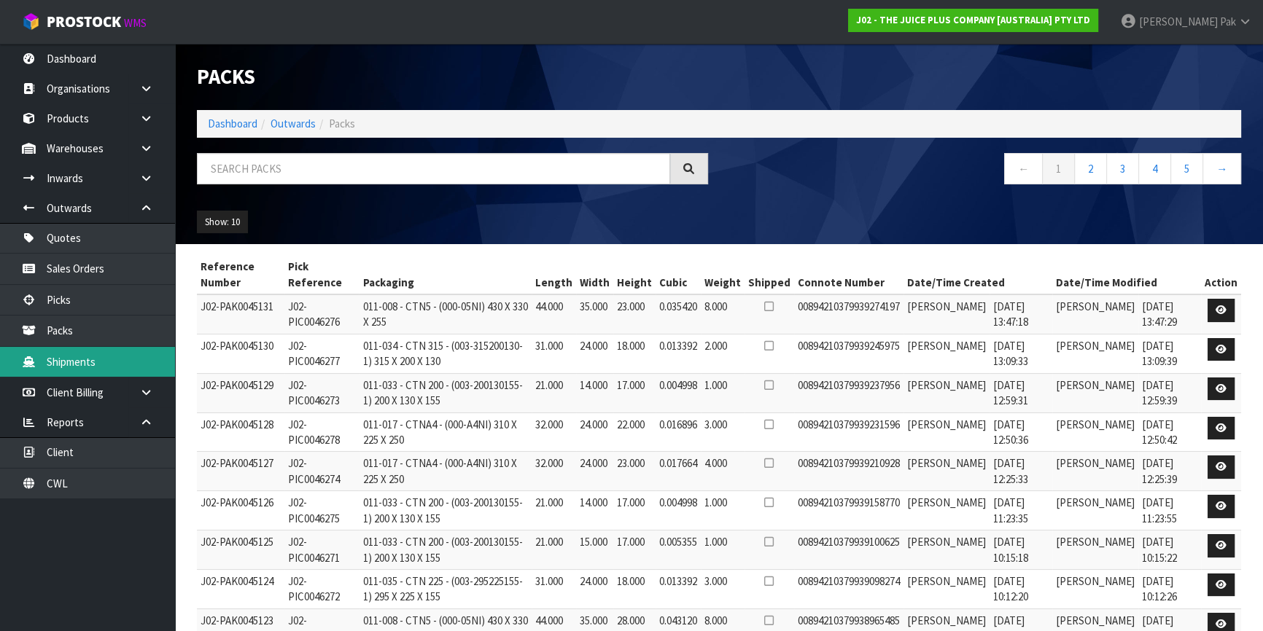
click at [112, 356] on link "Shipments" at bounding box center [87, 362] width 175 height 30
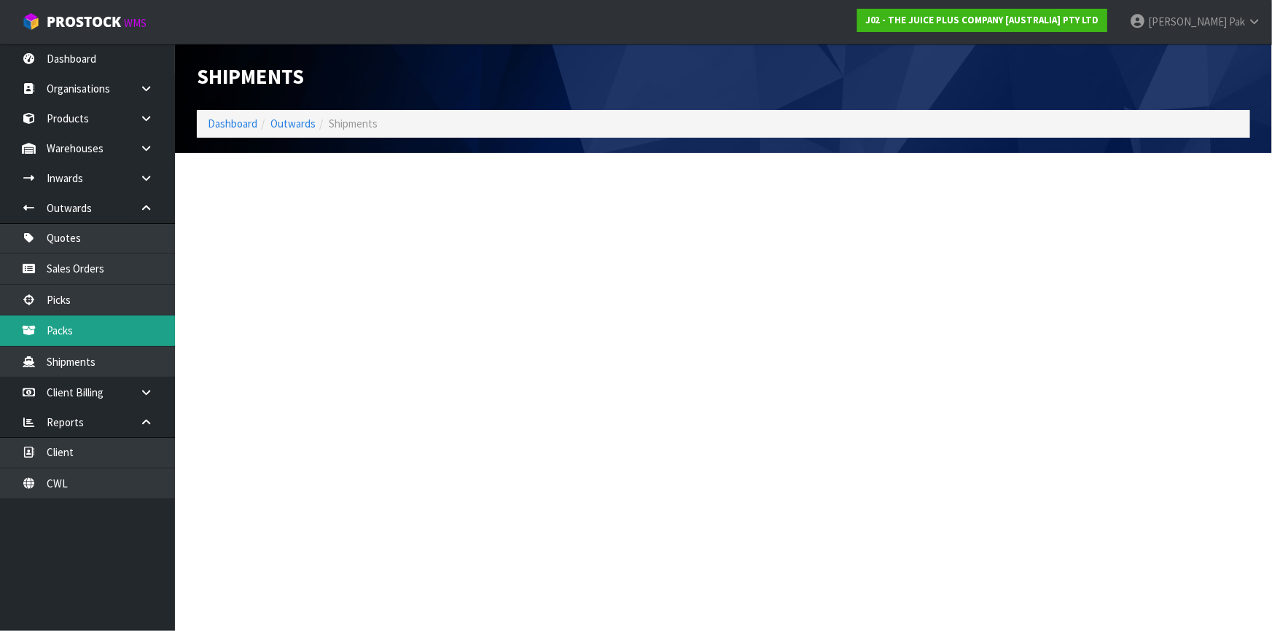
click at [122, 338] on link "Packs" at bounding box center [87, 331] width 175 height 30
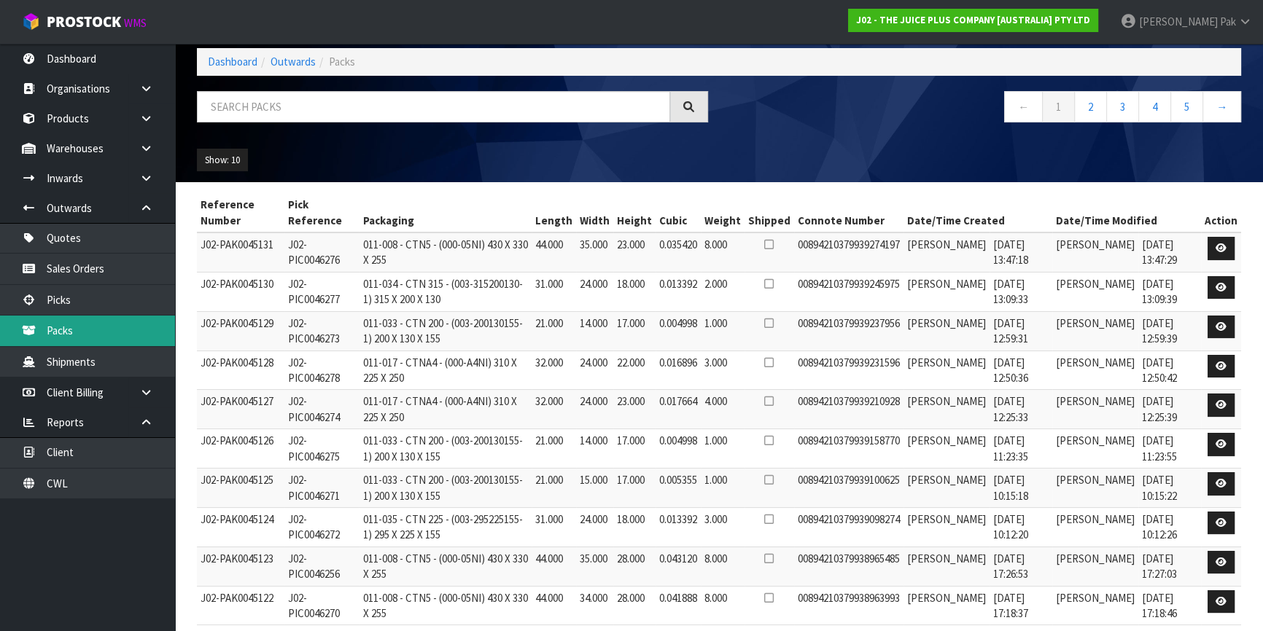
scroll to position [120, 0]
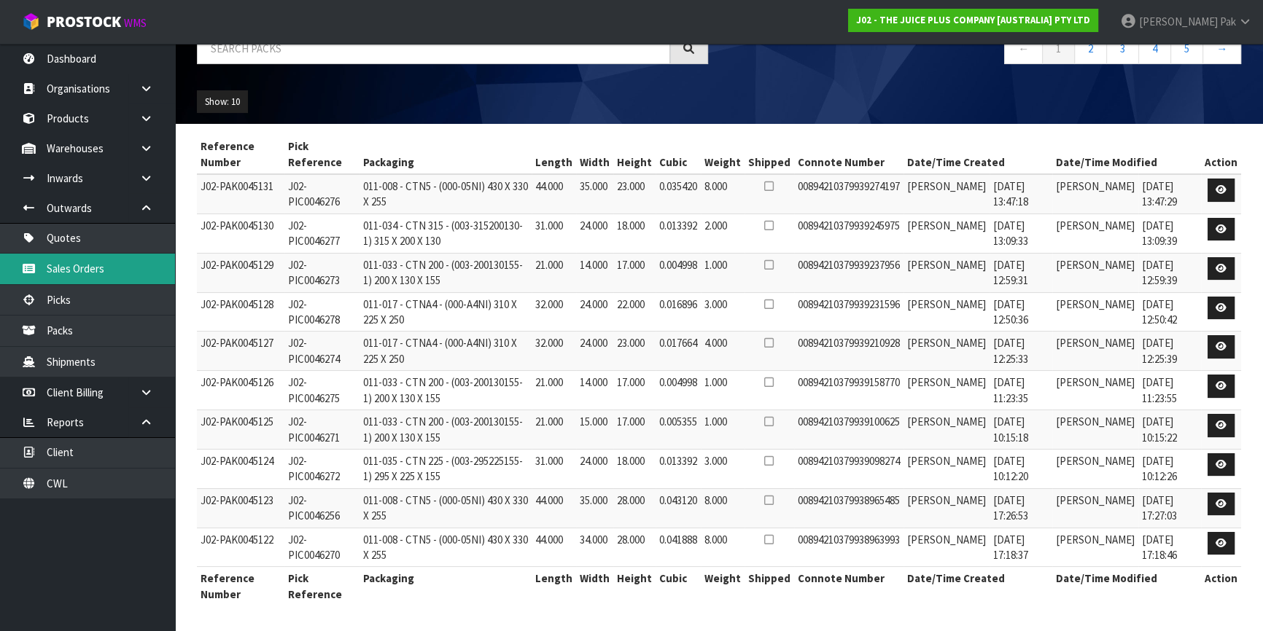
click at [109, 284] on link "Sales Orders" at bounding box center [87, 269] width 175 height 30
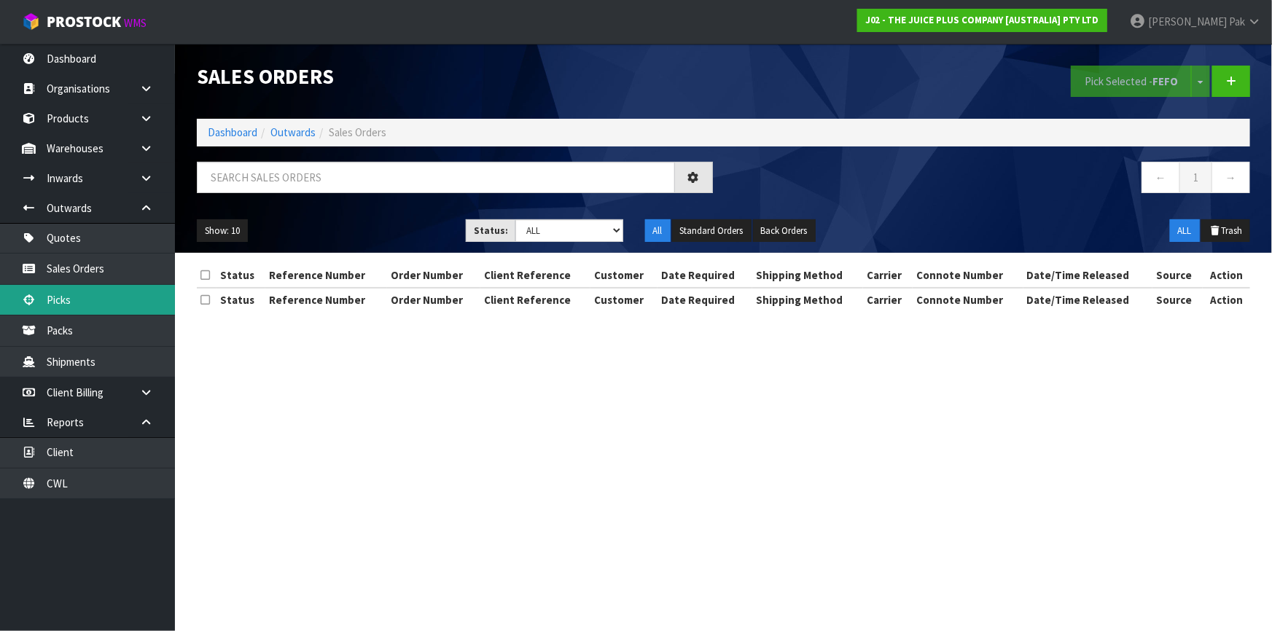
click at [107, 299] on link "Picks" at bounding box center [87, 300] width 175 height 30
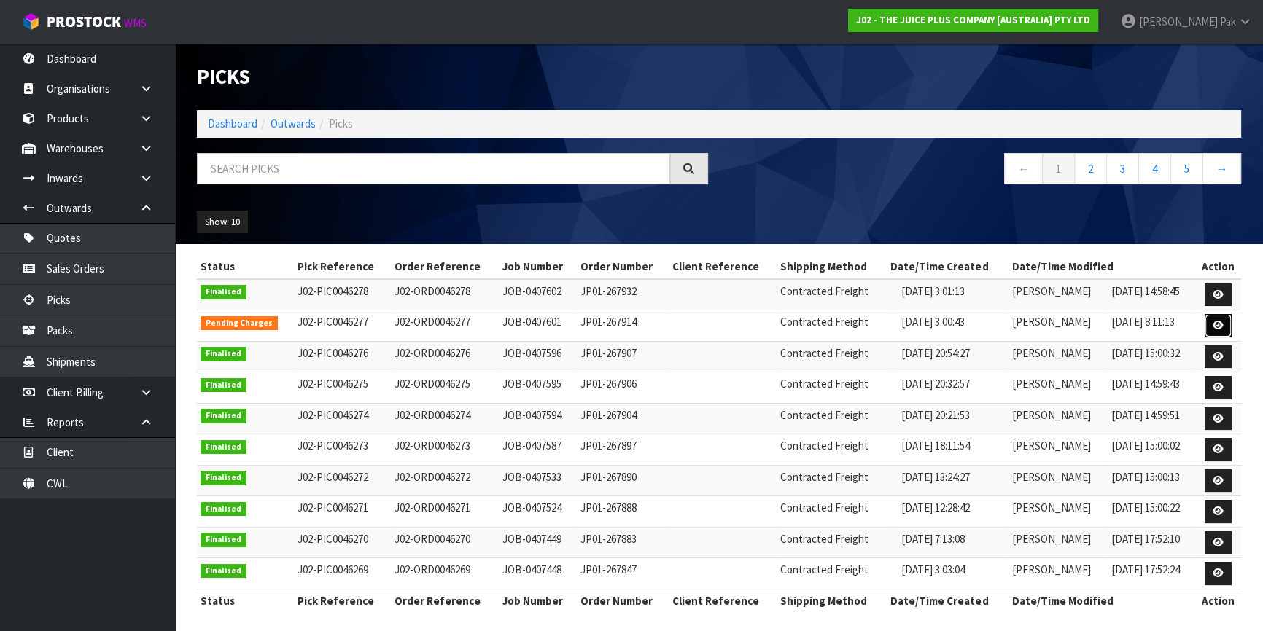
click at [1210, 327] on link at bounding box center [1217, 325] width 27 height 23
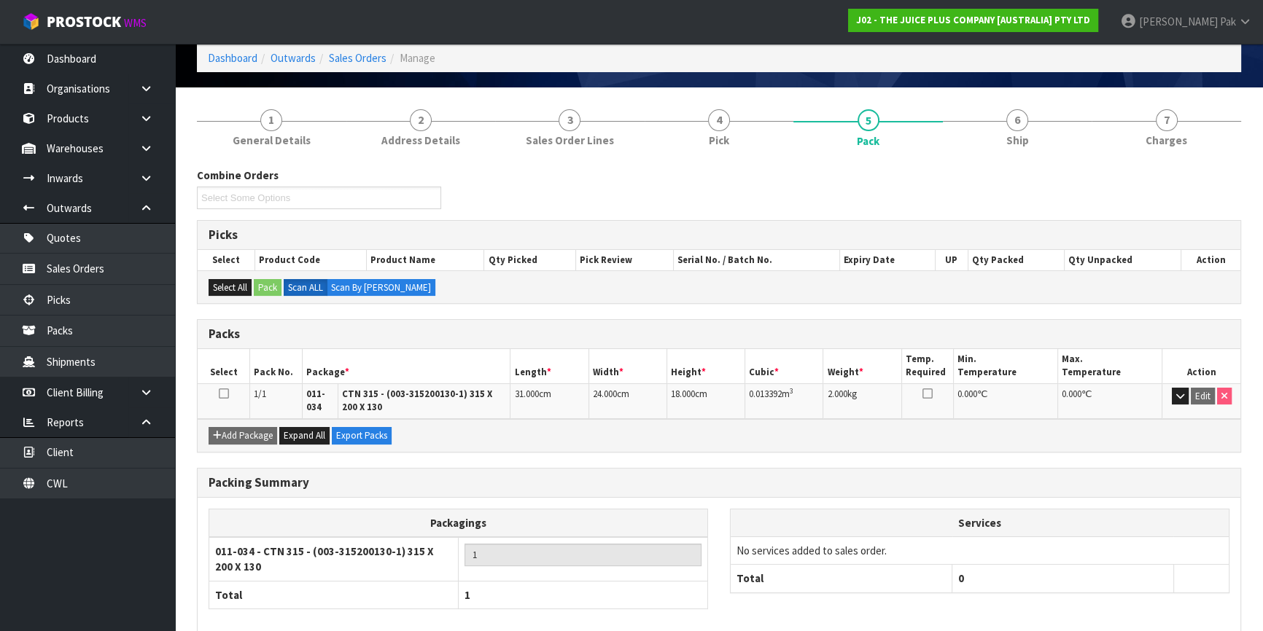
scroll to position [4, 0]
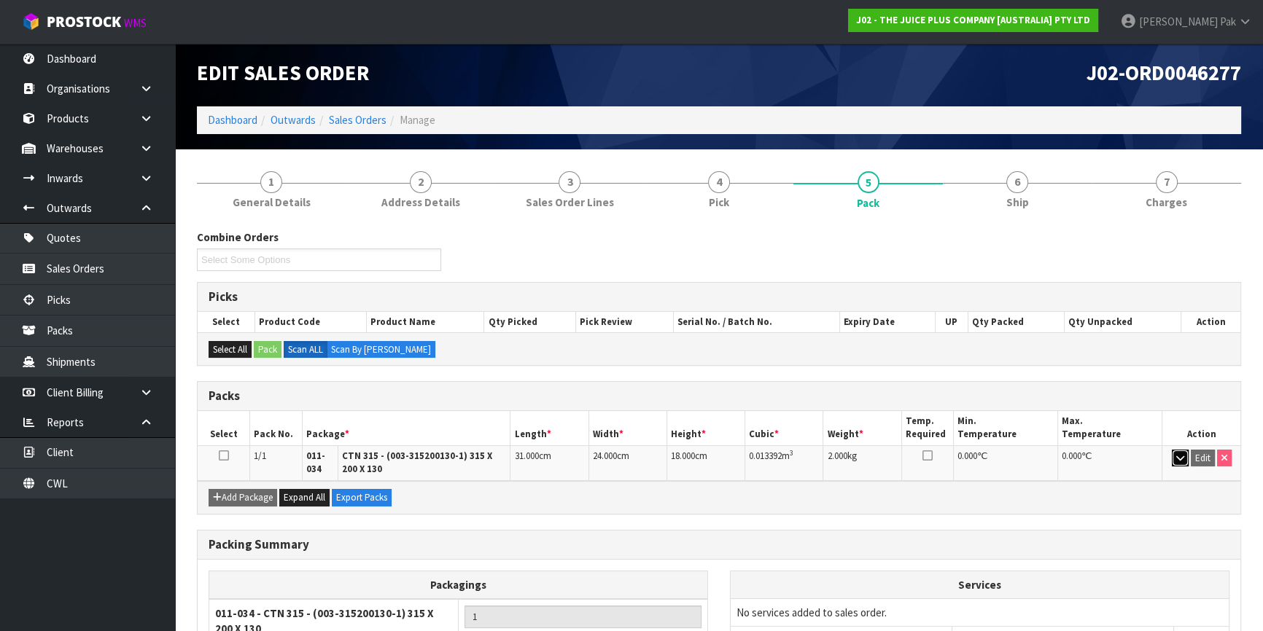
click at [1177, 453] on icon "button" at bounding box center [1180, 457] width 8 height 9
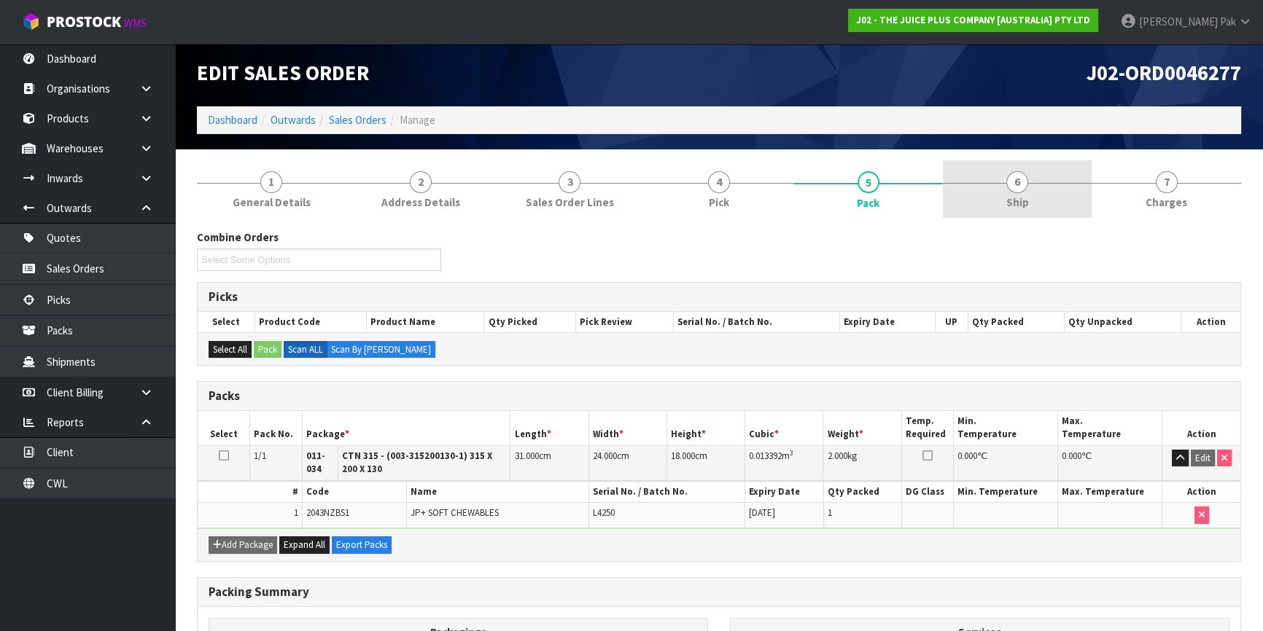
click at [996, 185] on link "6 Ship" at bounding box center [1017, 189] width 149 height 58
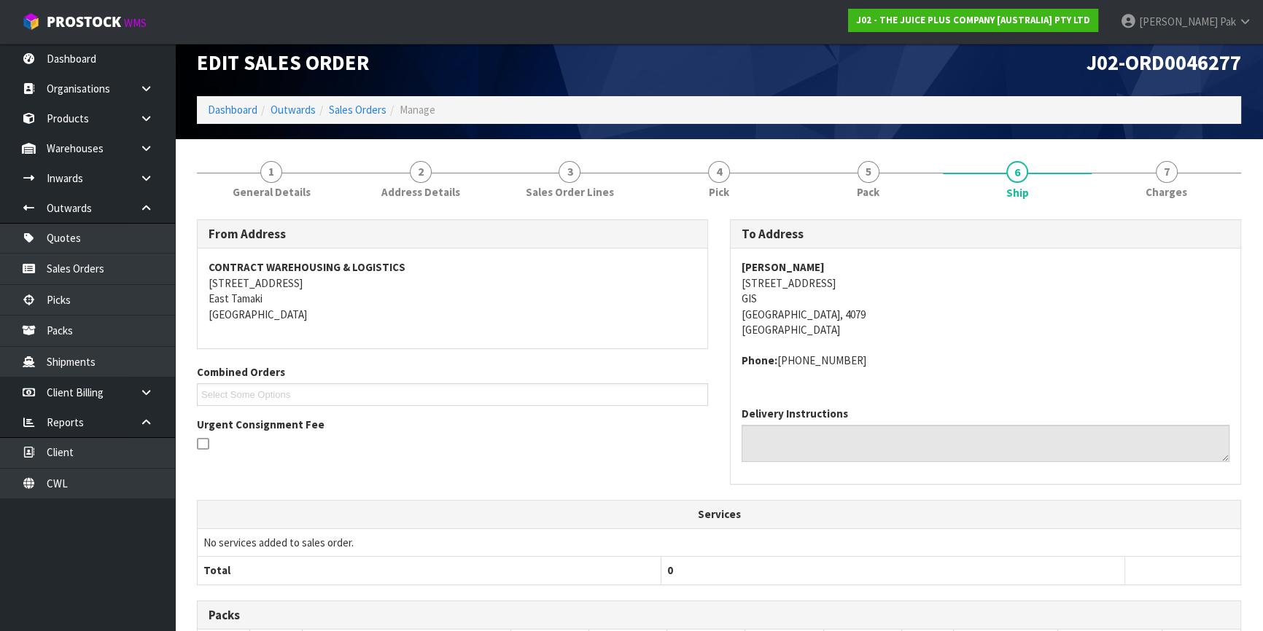
scroll to position [0, 0]
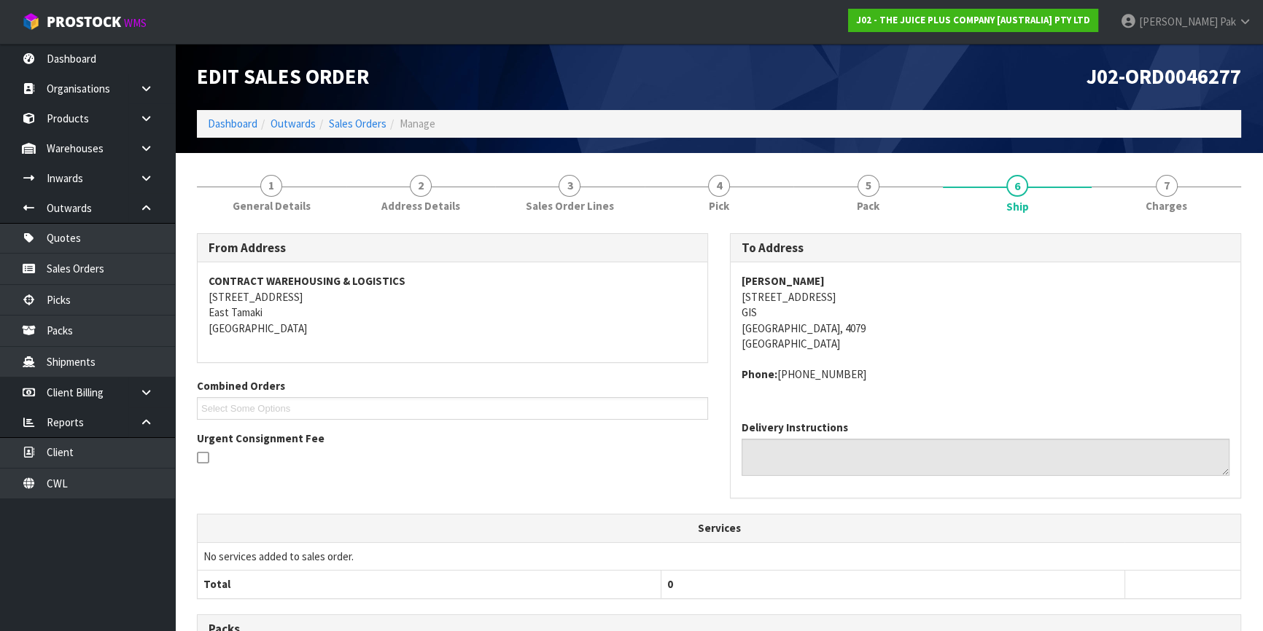
click at [1150, 82] on span "J02-ORD0046277" at bounding box center [1163, 76] width 155 height 26
click at [374, 126] on link "Sales Orders" at bounding box center [358, 124] width 58 height 14
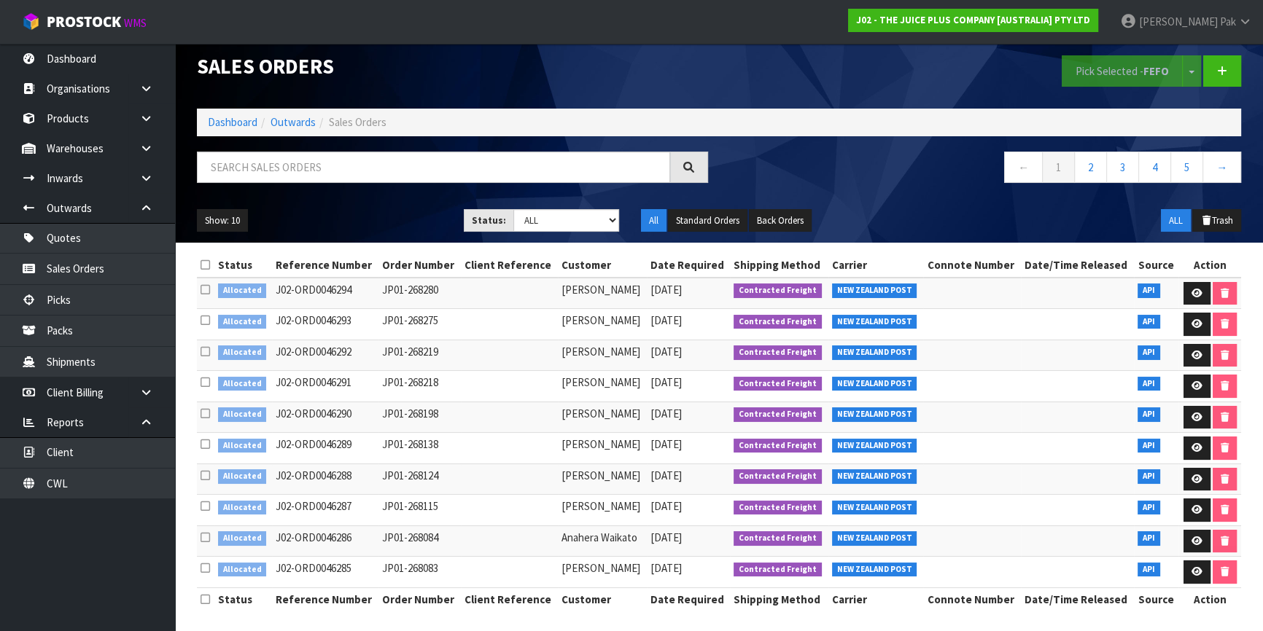
scroll to position [13, 0]
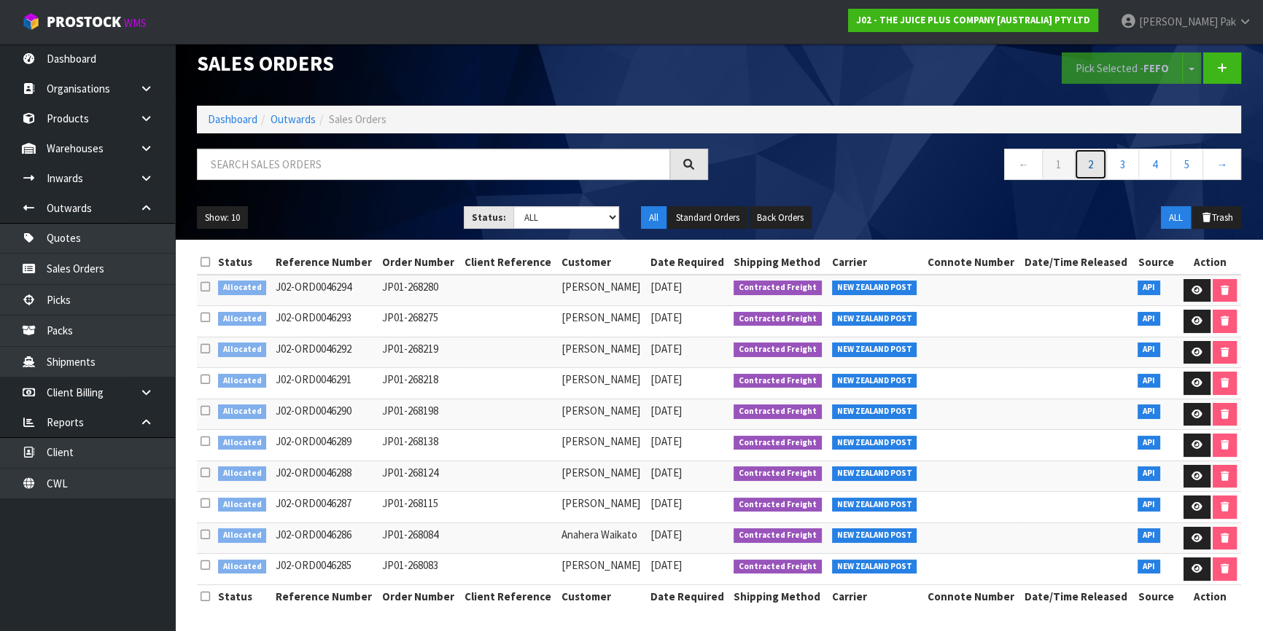
click at [1093, 169] on link "2" at bounding box center [1090, 164] width 33 height 31
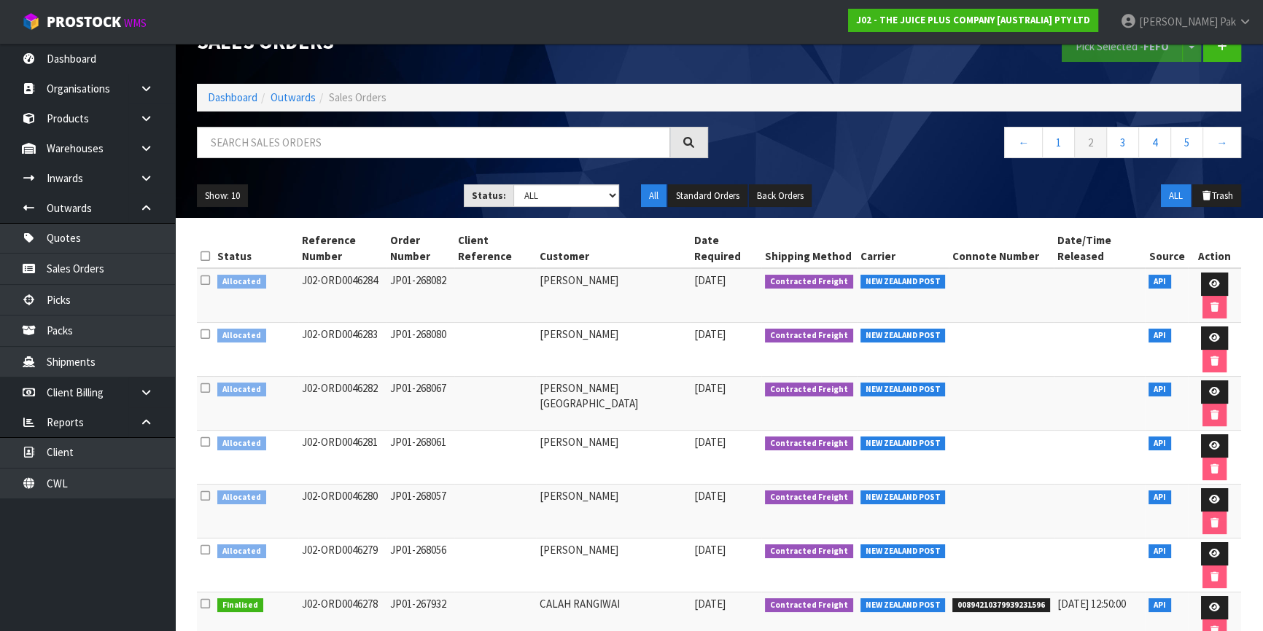
scroll to position [0, 0]
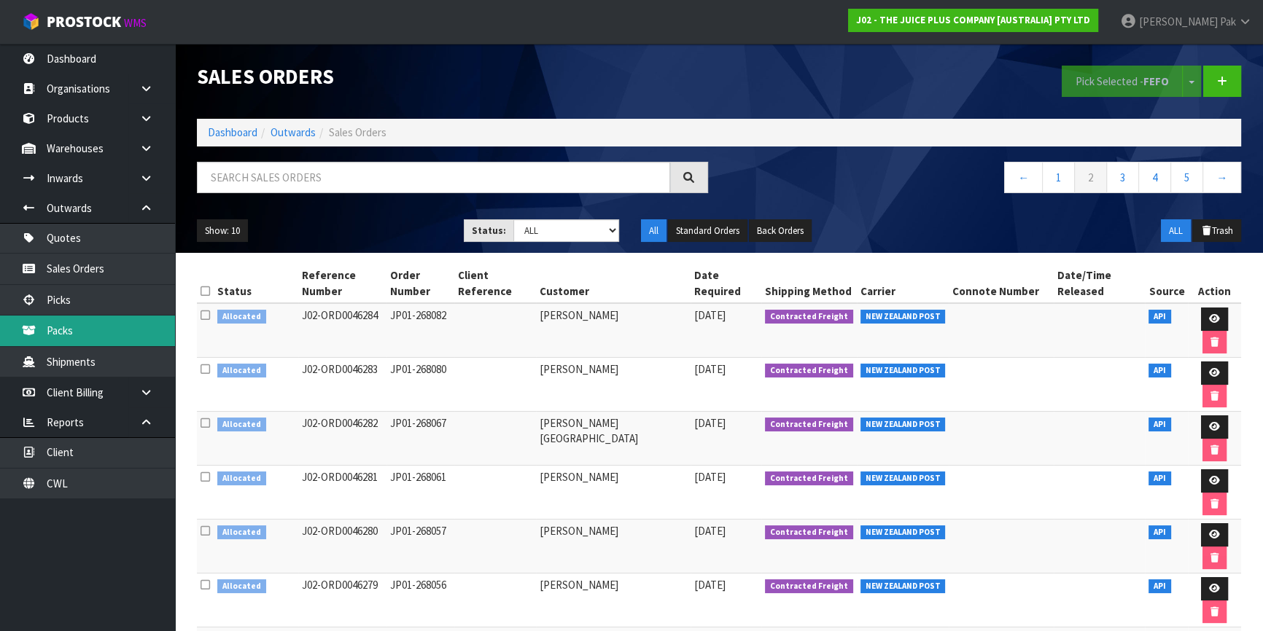
click at [131, 320] on link "Packs" at bounding box center [87, 331] width 175 height 30
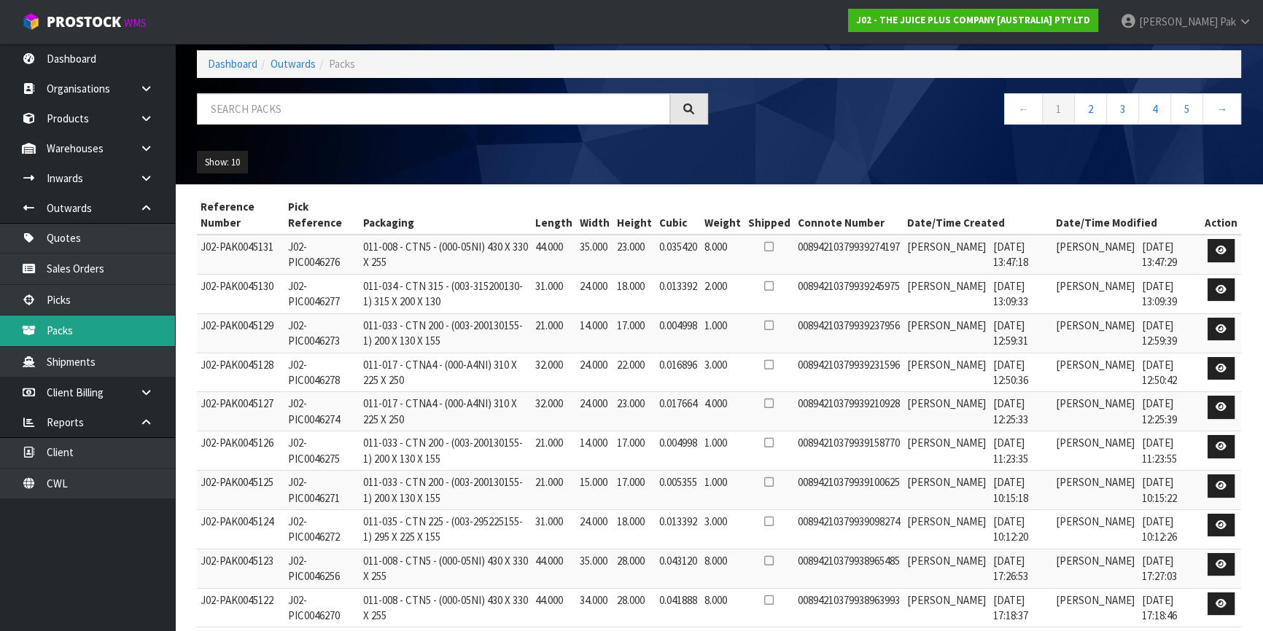
scroll to position [120, 0]
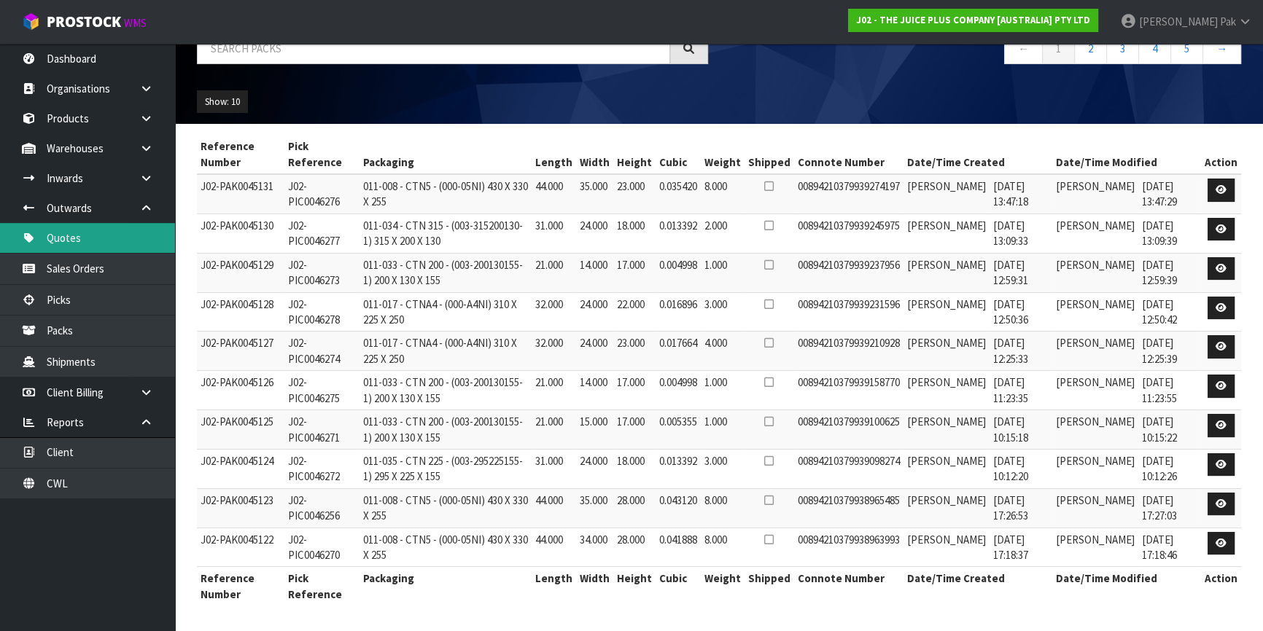
click at [101, 251] on link "Quotes" at bounding box center [87, 238] width 175 height 30
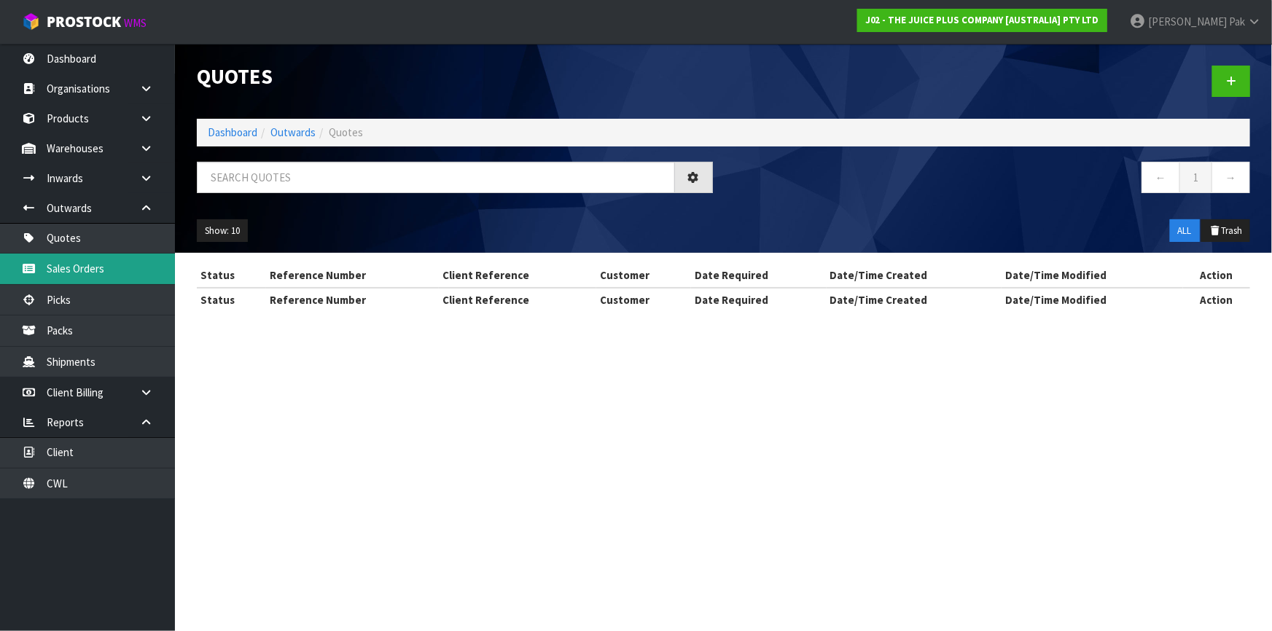
click at [127, 270] on div "Quotes Dashboard Outwards Quotes ← 1 → Show: 10 5 10 25 50 ALL Trash Status Ref…" at bounding box center [636, 169] width 1272 height 338
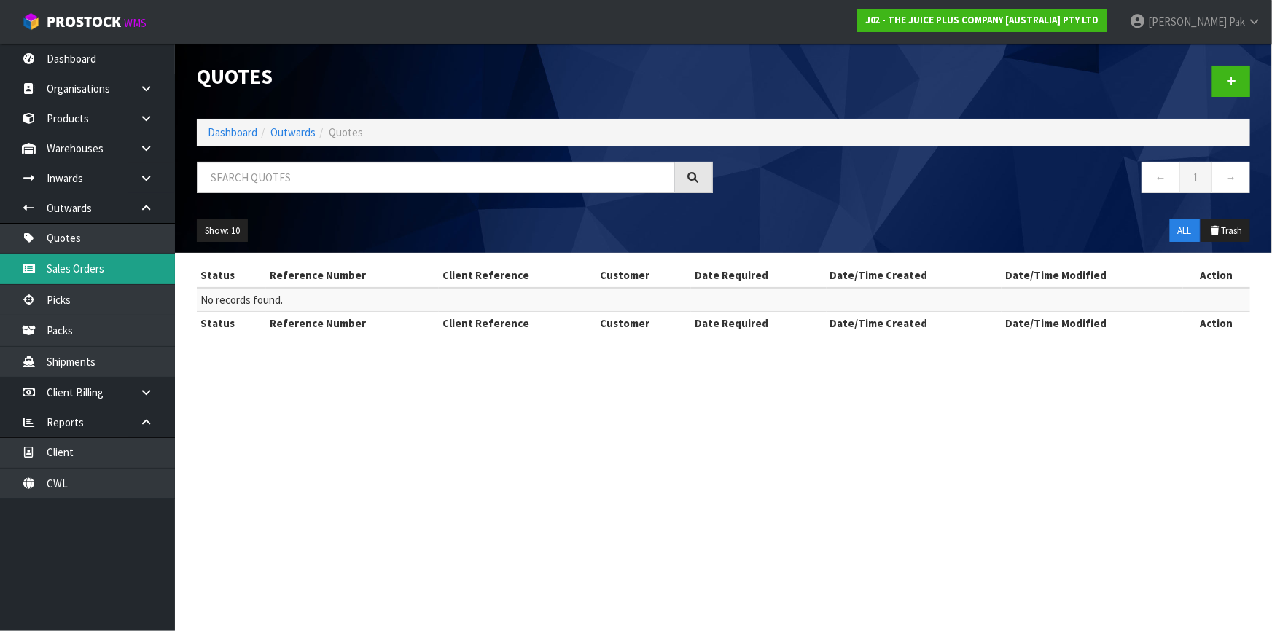
click at [125, 273] on link "Sales Orders" at bounding box center [87, 269] width 175 height 30
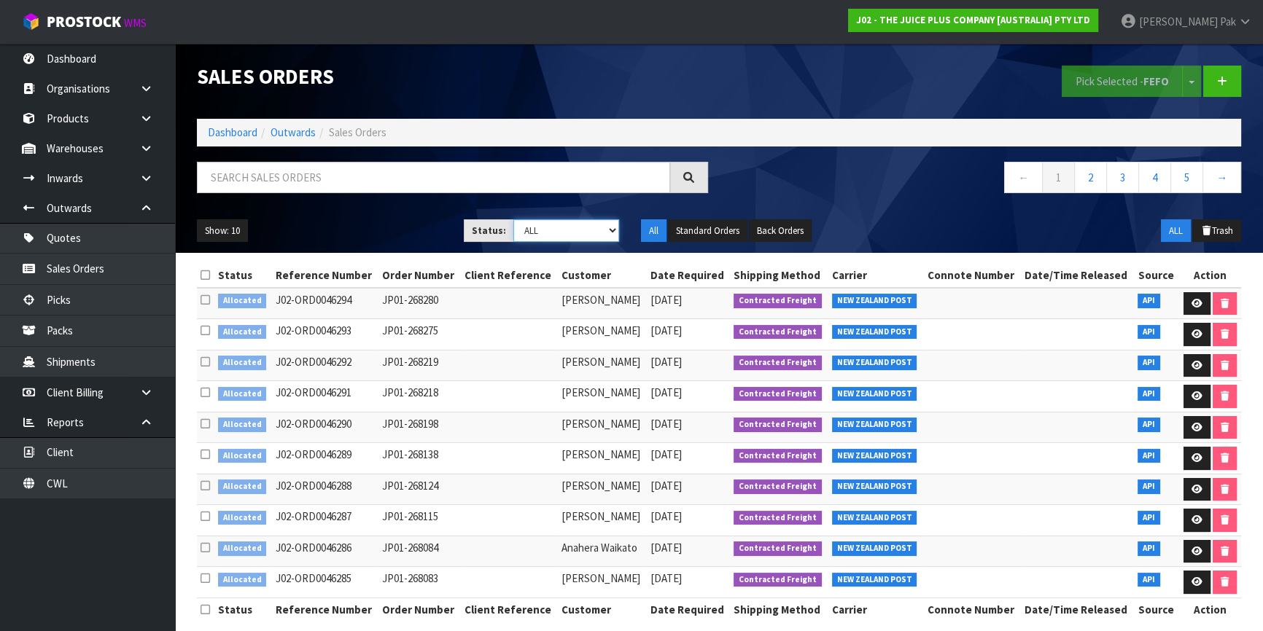
click at [612, 230] on select "Draft Pending Allocated Pending Pick Goods Picked Goods Packed Pending Charges …" at bounding box center [566, 230] width 106 height 23
click at [513, 219] on select "Draft Pending Allocated Pending Pick Goods Picked Goods Packed Pending Charges …" at bounding box center [566, 230] width 106 height 23
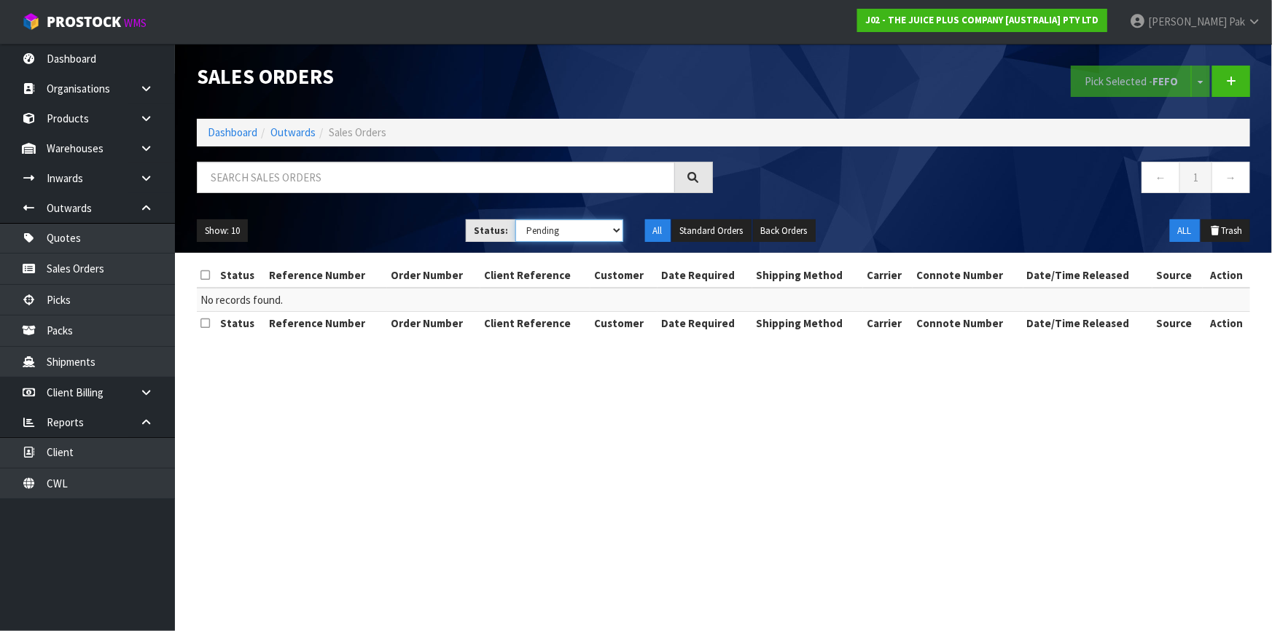
click at [613, 235] on select "Draft Pending Allocated Pending Pick Goods Picked Goods Packed Pending Charges …" at bounding box center [569, 230] width 108 height 23
select select "string:6"
click at [515, 219] on select "Draft Pending Allocated Pending Pick Goods Picked Goods Packed Pending Charges …" at bounding box center [569, 230] width 108 height 23
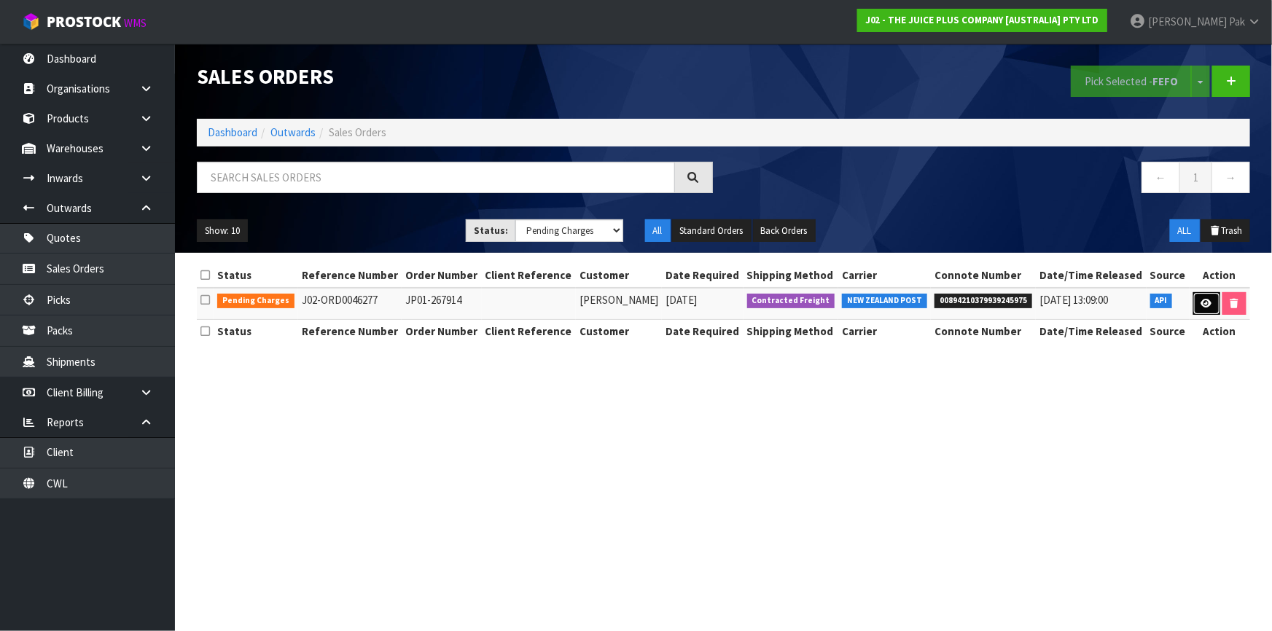
click at [1210, 311] on link at bounding box center [1206, 303] width 27 height 23
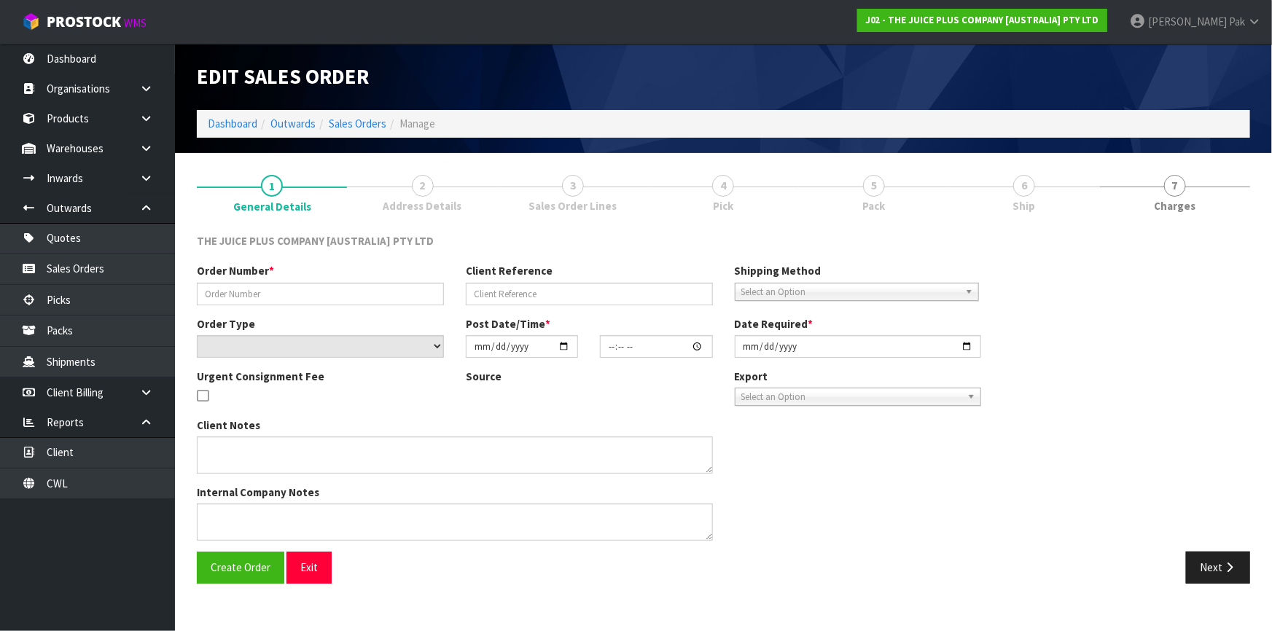
type input "JP01-267914"
select select "number:0"
type input "[DATE]"
type input "03:00:43.000"
type input "[DATE]"
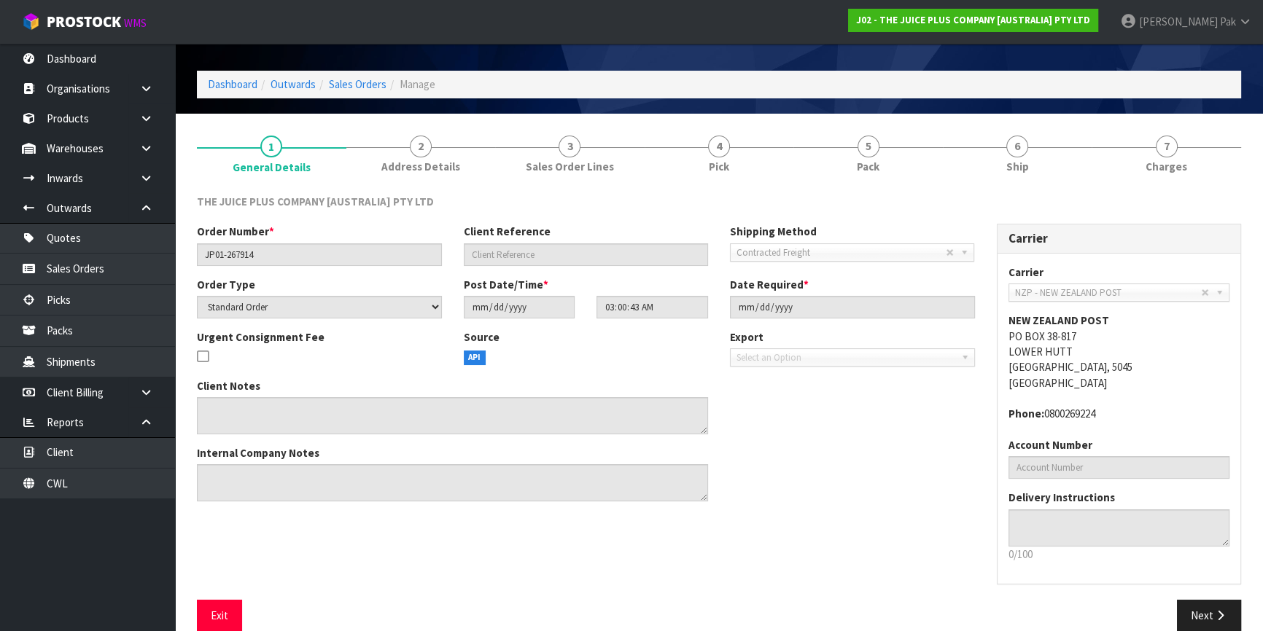
scroll to position [61, 0]
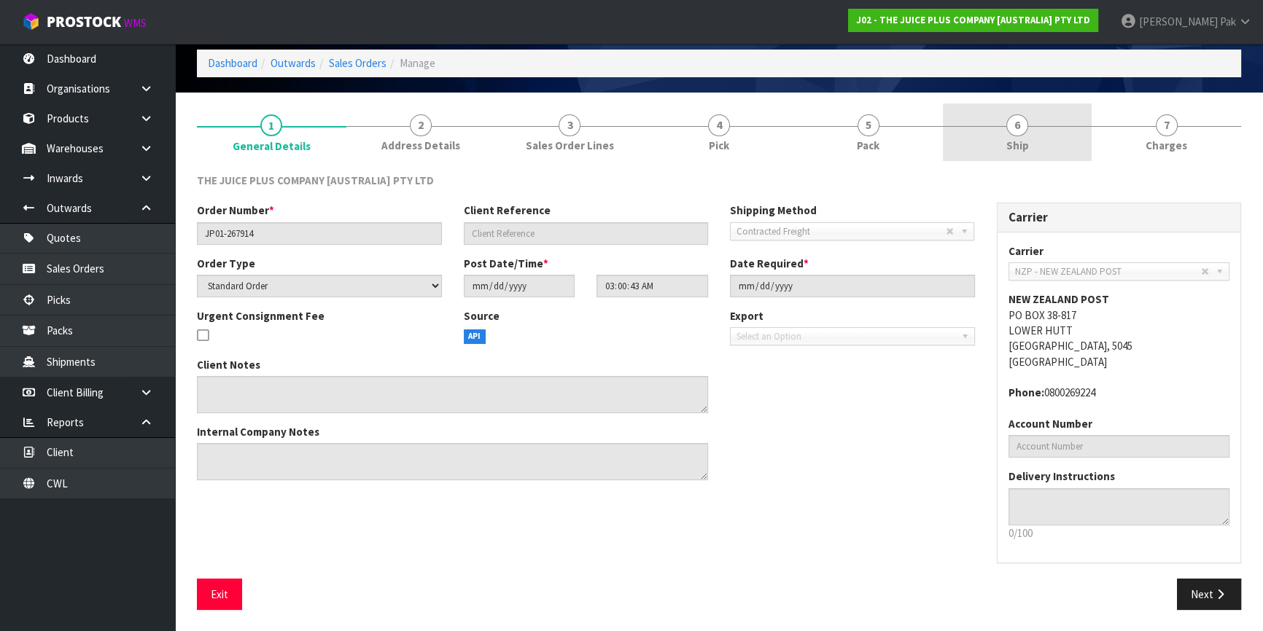
click at [974, 132] on link "6 Ship" at bounding box center [1017, 133] width 149 height 58
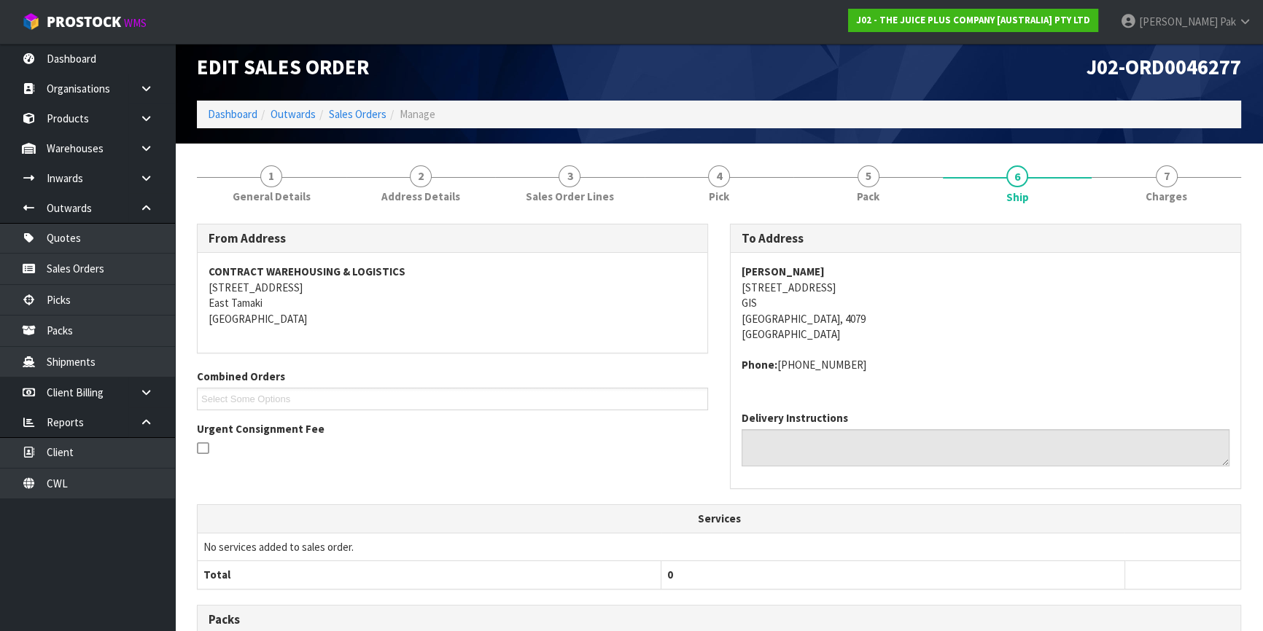
scroll to position [0, 0]
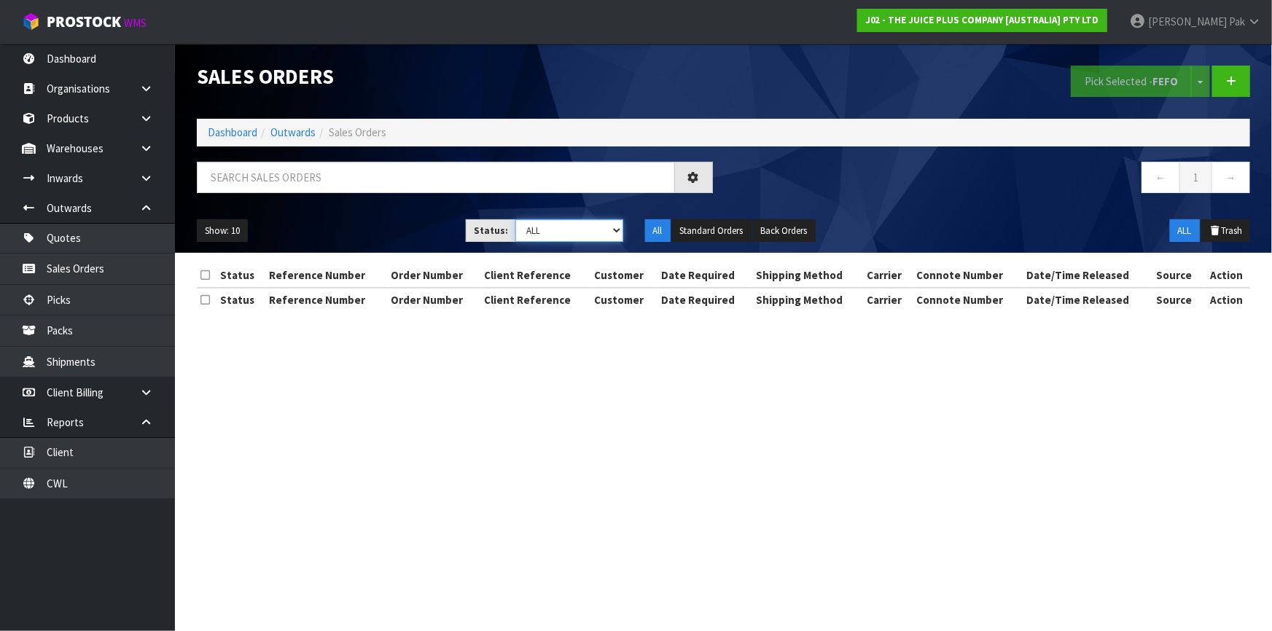
click at [617, 219] on select "Draft Pending Allocated Pending Pick Goods Picked Goods Packed Pending Charges …" at bounding box center [569, 230] width 108 height 23
click at [515, 219] on select "Draft Pending Allocated Pending Pick Goods Picked Goods Packed Pending Charges …" at bounding box center [569, 230] width 108 height 23
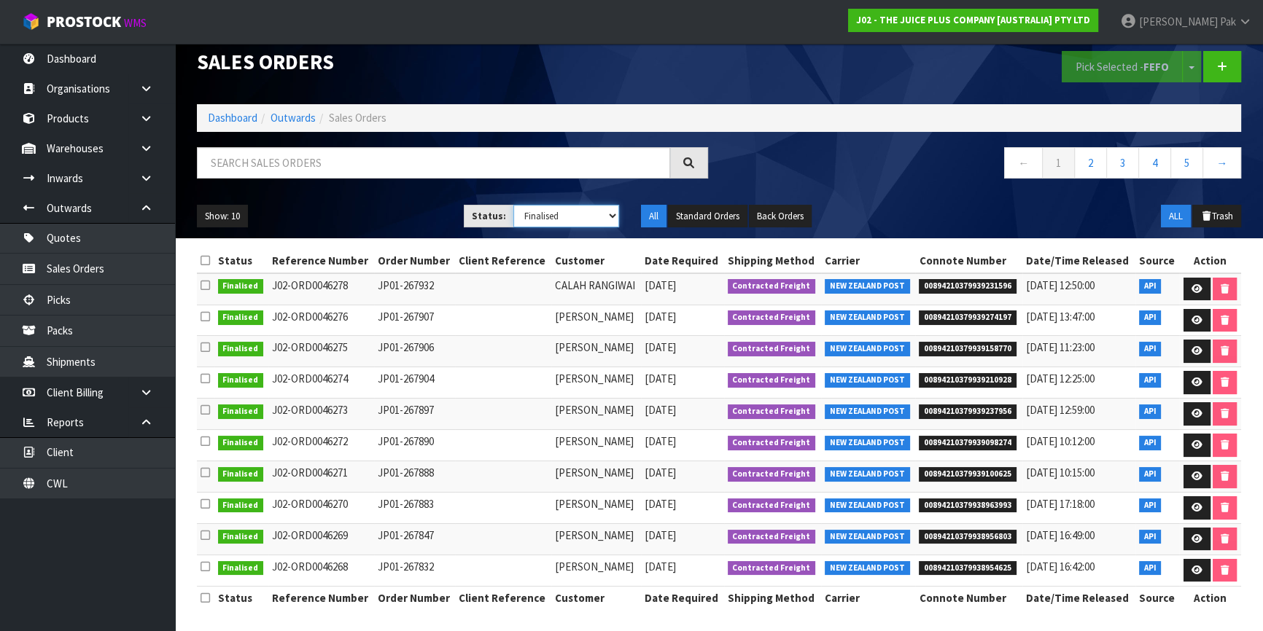
scroll to position [17, 0]
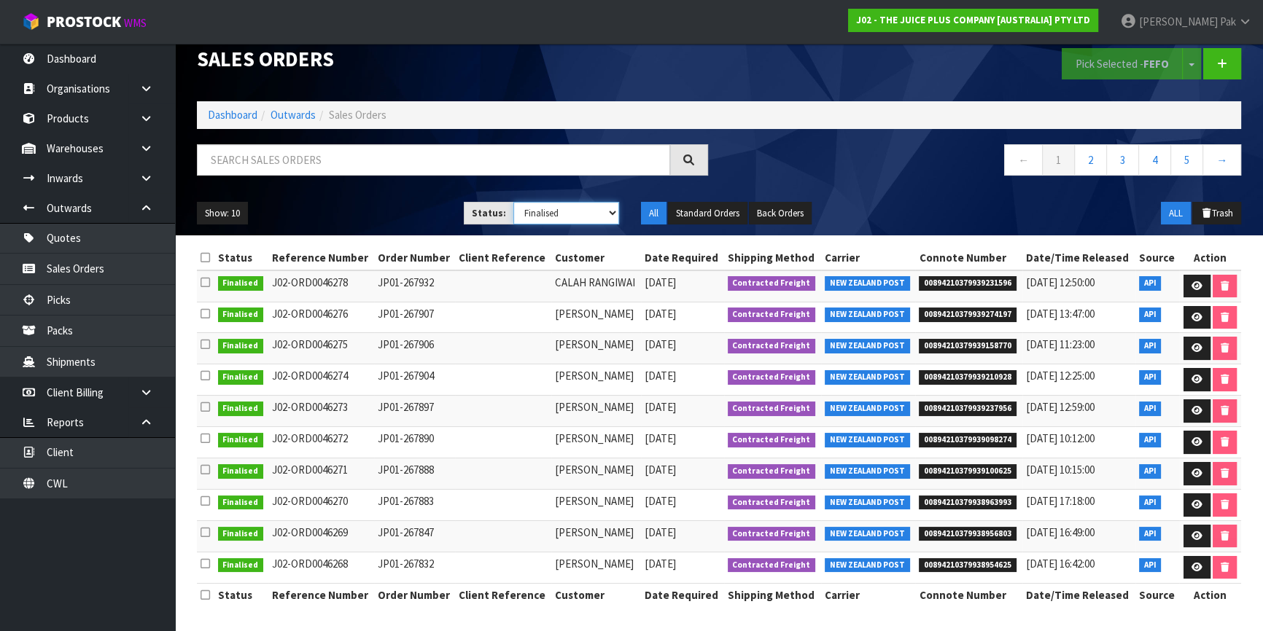
click at [607, 212] on select "Draft Pending Allocated Pending Pick Goods Picked Goods Packed Pending Charges …" at bounding box center [566, 213] width 106 height 23
click at [513, 202] on select "Draft Pending Allocated Pending Pick Goods Picked Goods Packed Pending Charges …" at bounding box center [566, 213] width 106 height 23
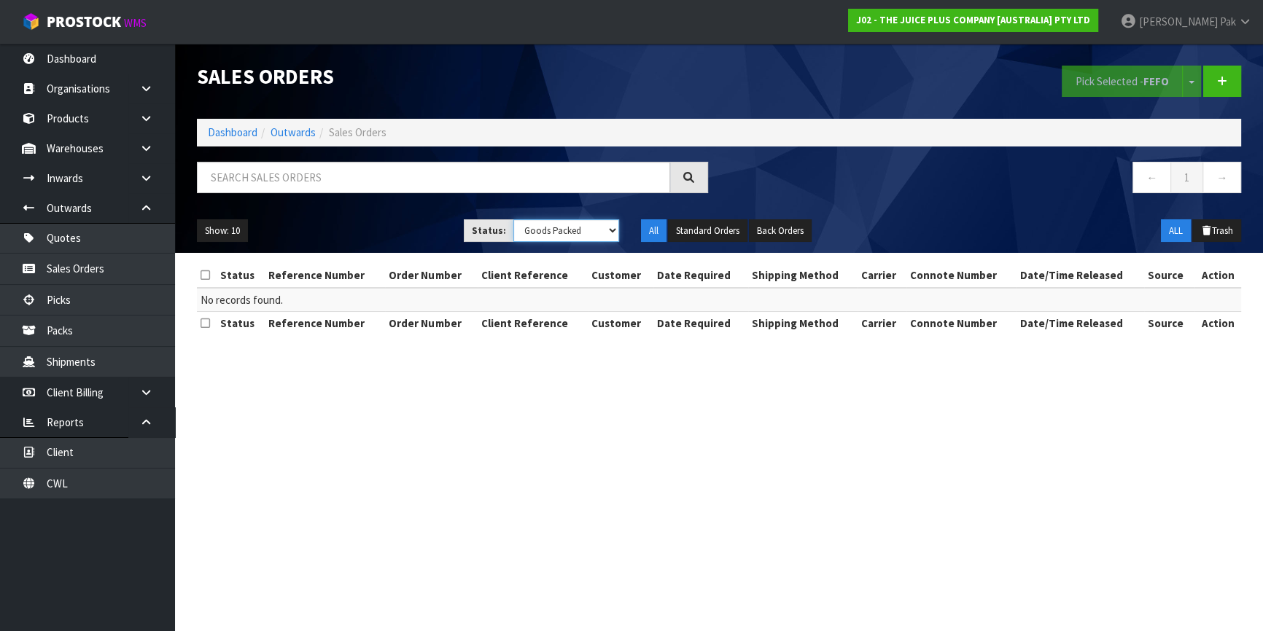
scroll to position [0, 0]
click at [615, 233] on select "Draft Pending Allocated Pending Pick Goods Picked Goods Packed Pending Charges …" at bounding box center [569, 230] width 108 height 23
select select "string:6"
click at [515, 219] on select "Draft Pending Allocated Pending Pick Goods Picked Goods Packed Pending Charges …" at bounding box center [569, 230] width 108 height 23
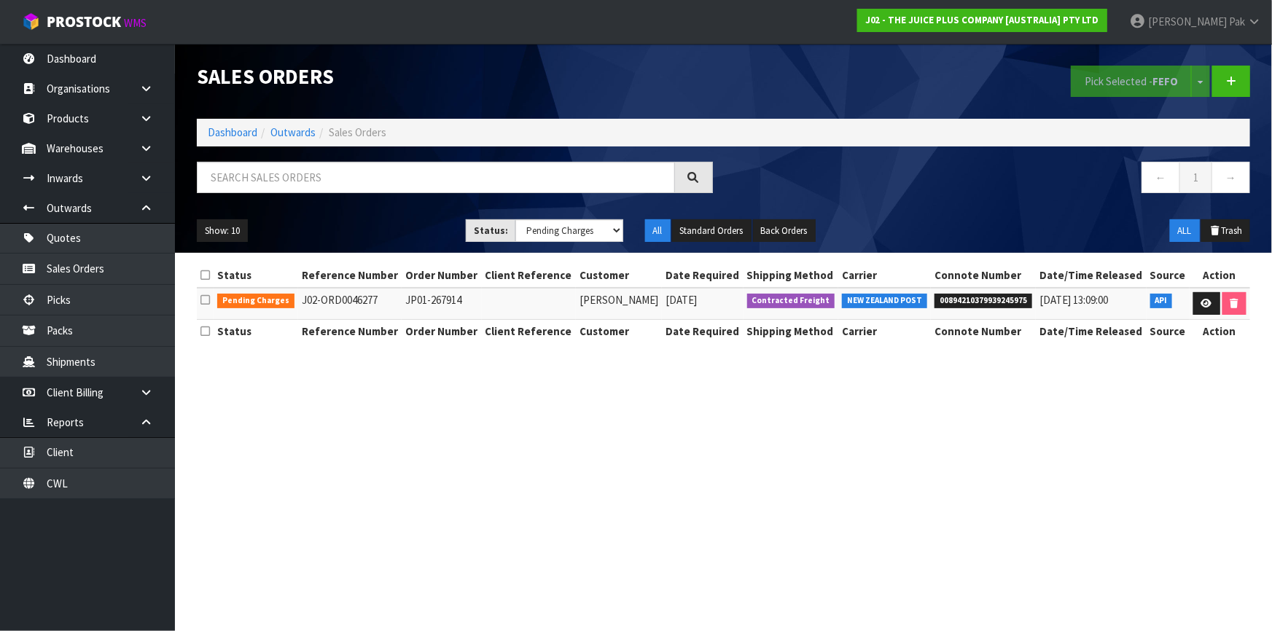
click at [270, 297] on span "Pending Charges" at bounding box center [255, 301] width 77 height 15
click at [268, 300] on span "Pending Charges" at bounding box center [255, 301] width 77 height 15
click at [364, 385] on section "Sales Orders Pick Selected - FEFO Split button! FIFO - First In First Out FEFO …" at bounding box center [636, 315] width 1272 height 631
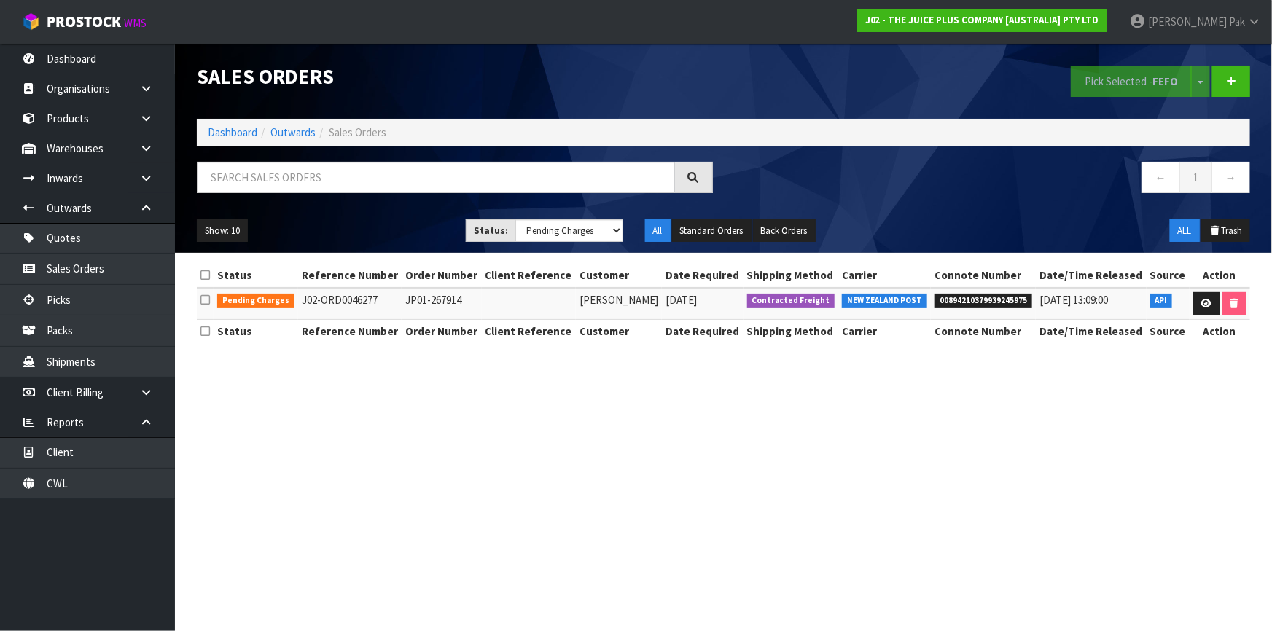
click at [619, 299] on td "[PERSON_NAME]" at bounding box center [619, 303] width 86 height 31
click at [1206, 311] on link at bounding box center [1206, 303] width 27 height 23
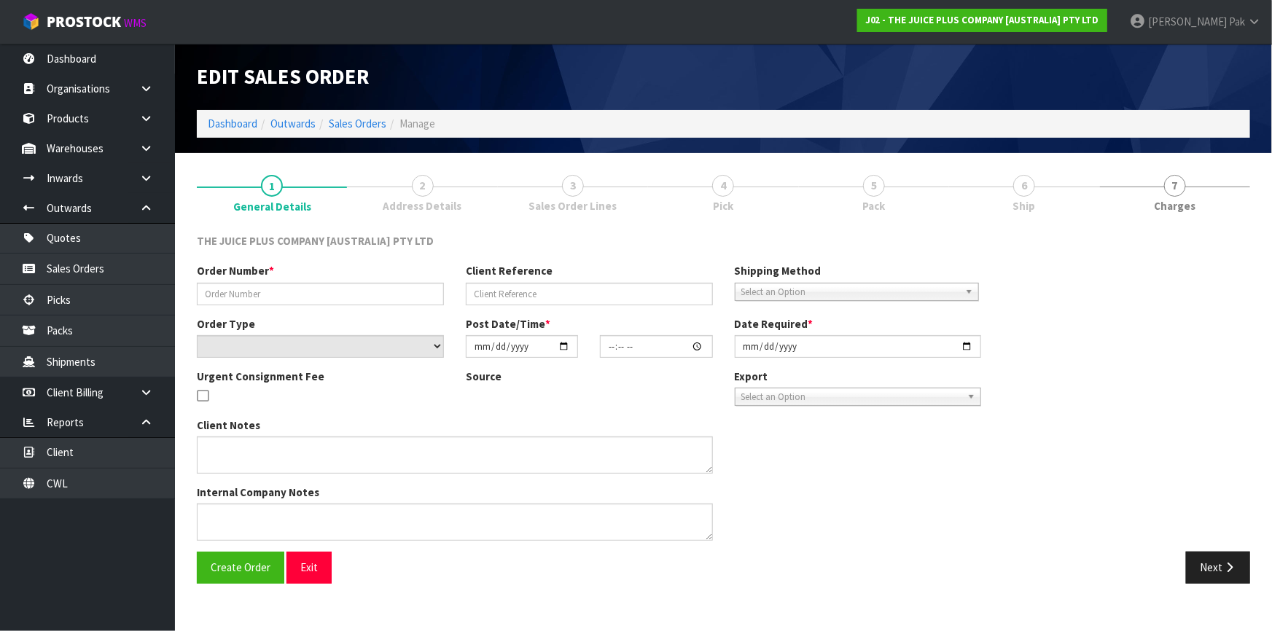
type input "JP01-267914"
select select "number:0"
type input "[DATE]"
type input "03:00:43.000"
type input "[DATE]"
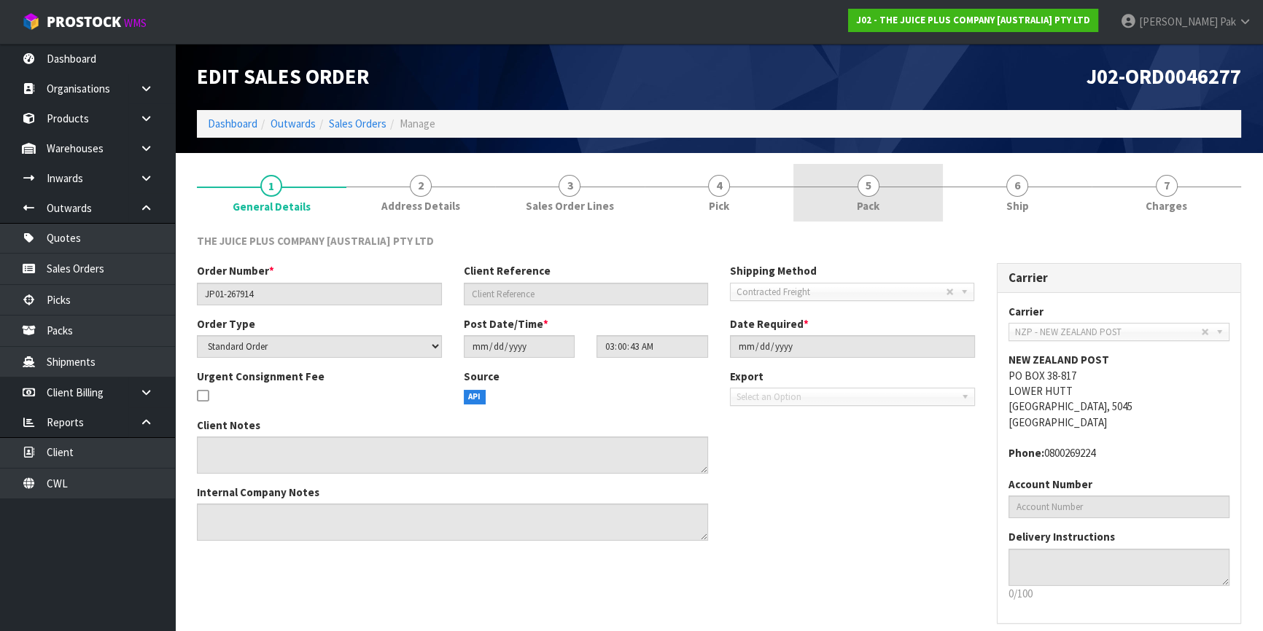
click at [890, 190] on link "5 Pack" at bounding box center [867, 193] width 149 height 58
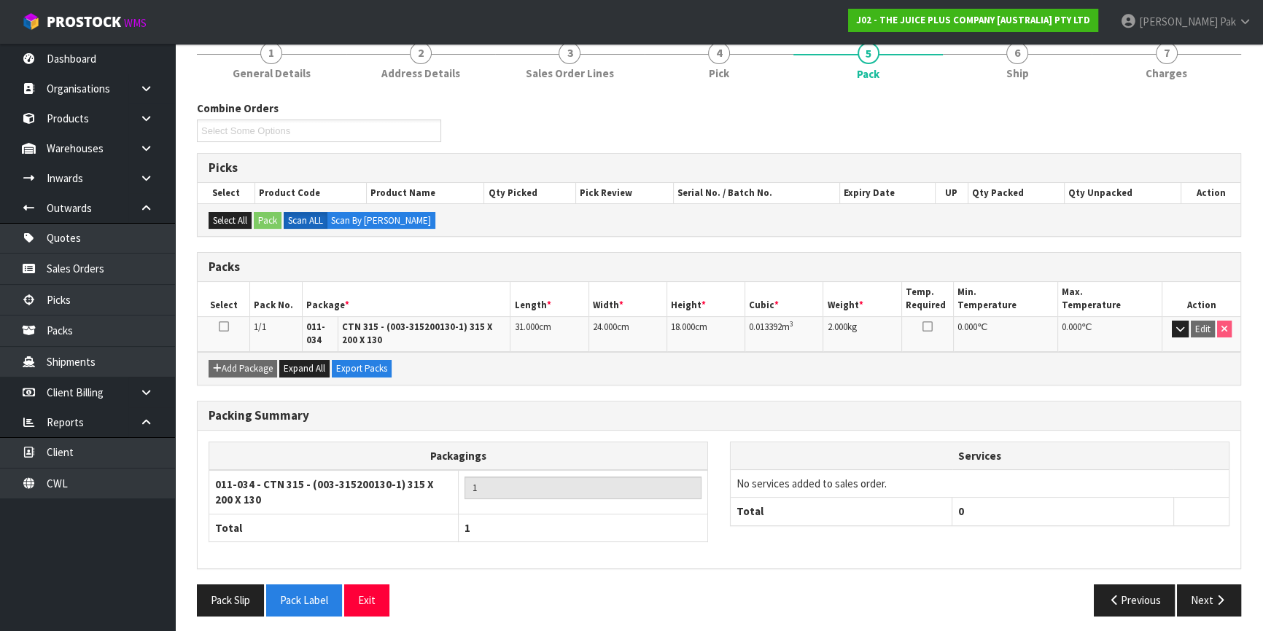
scroll to position [136, 0]
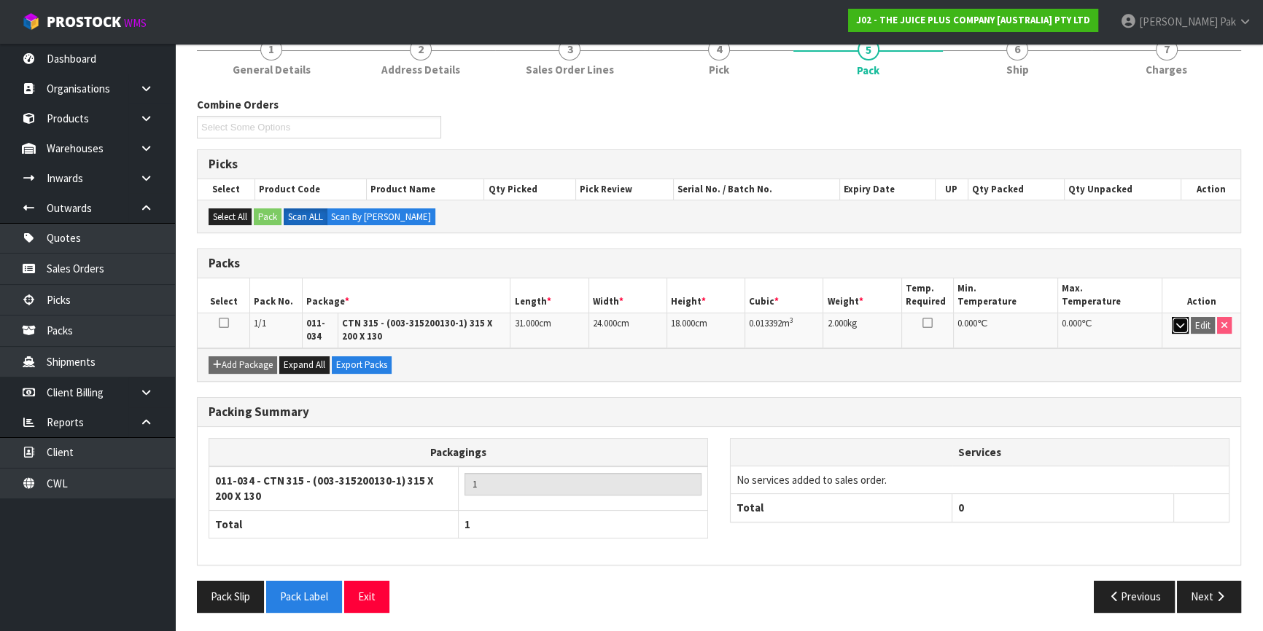
click at [1171, 321] on button "button" at bounding box center [1179, 325] width 17 height 17
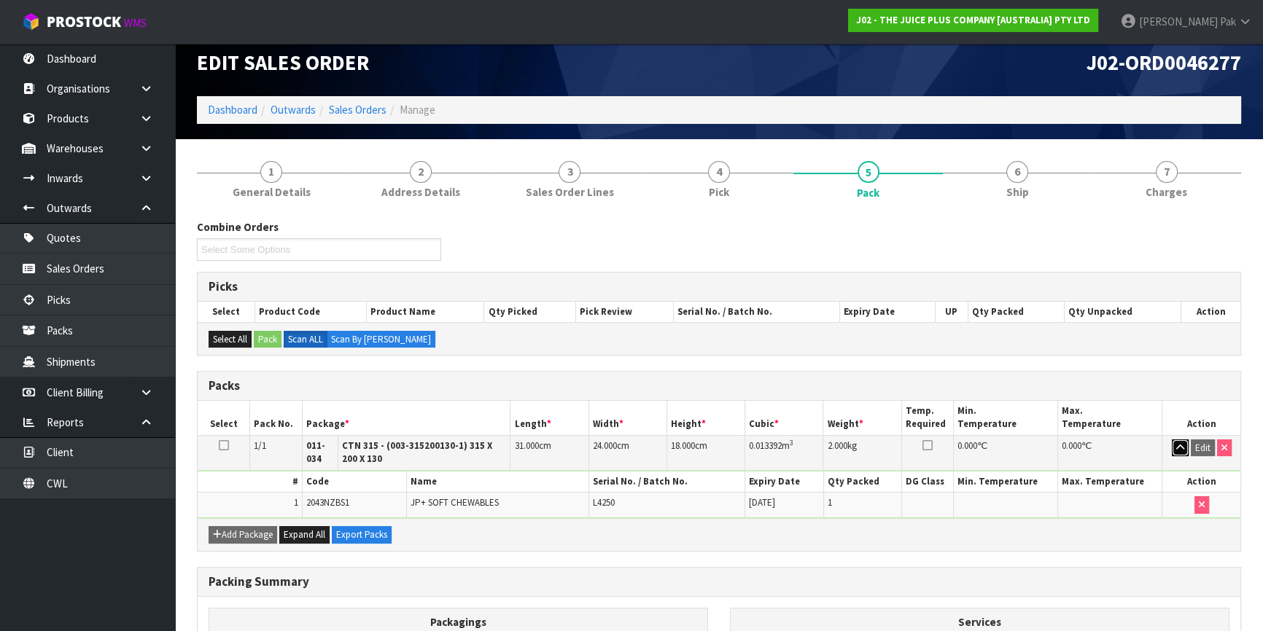
scroll to position [0, 0]
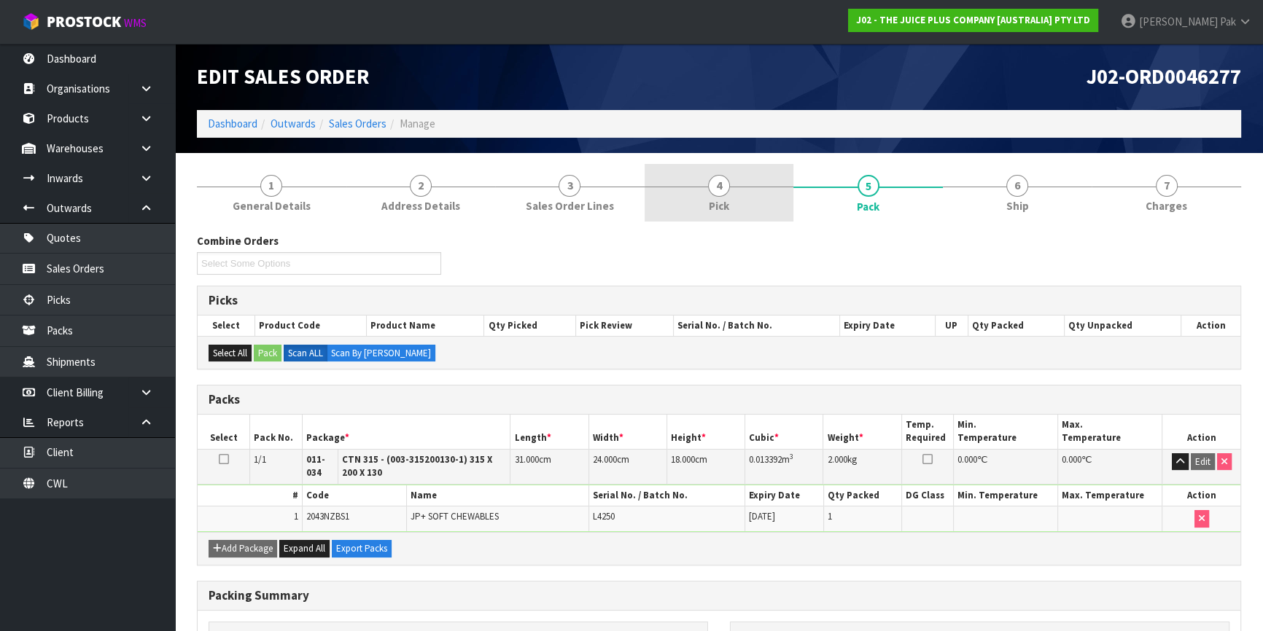
click at [738, 204] on link "4 Pick" at bounding box center [718, 193] width 149 height 58
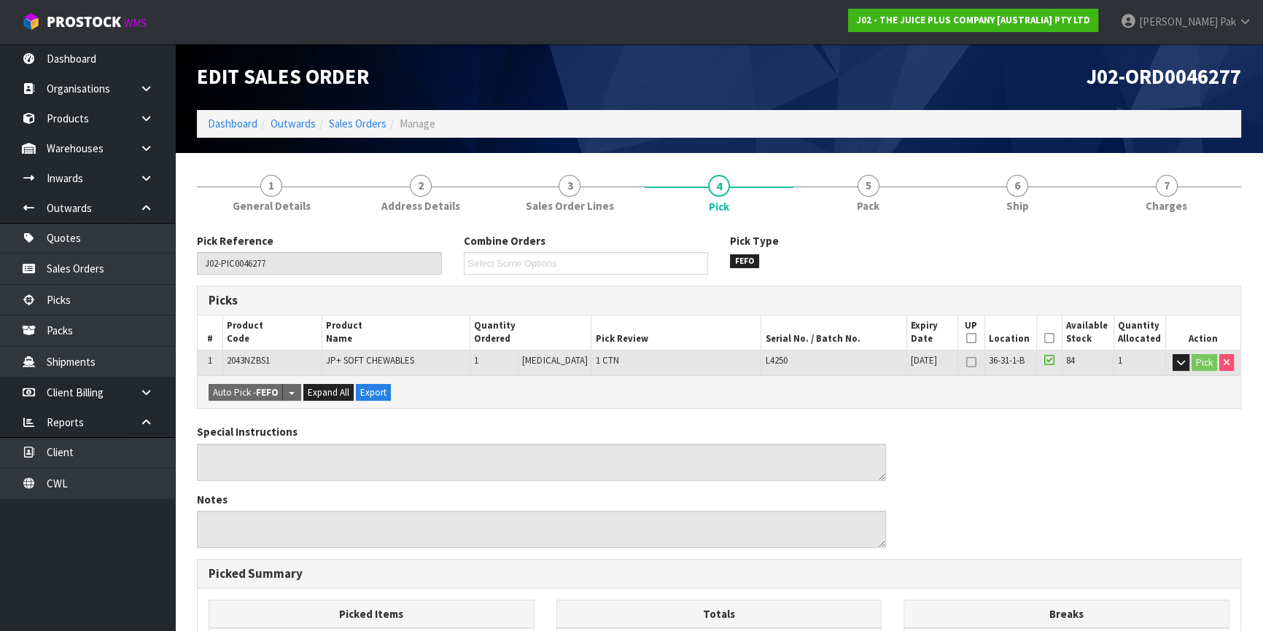
click at [1048, 339] on icon at bounding box center [1049, 338] width 10 height 1
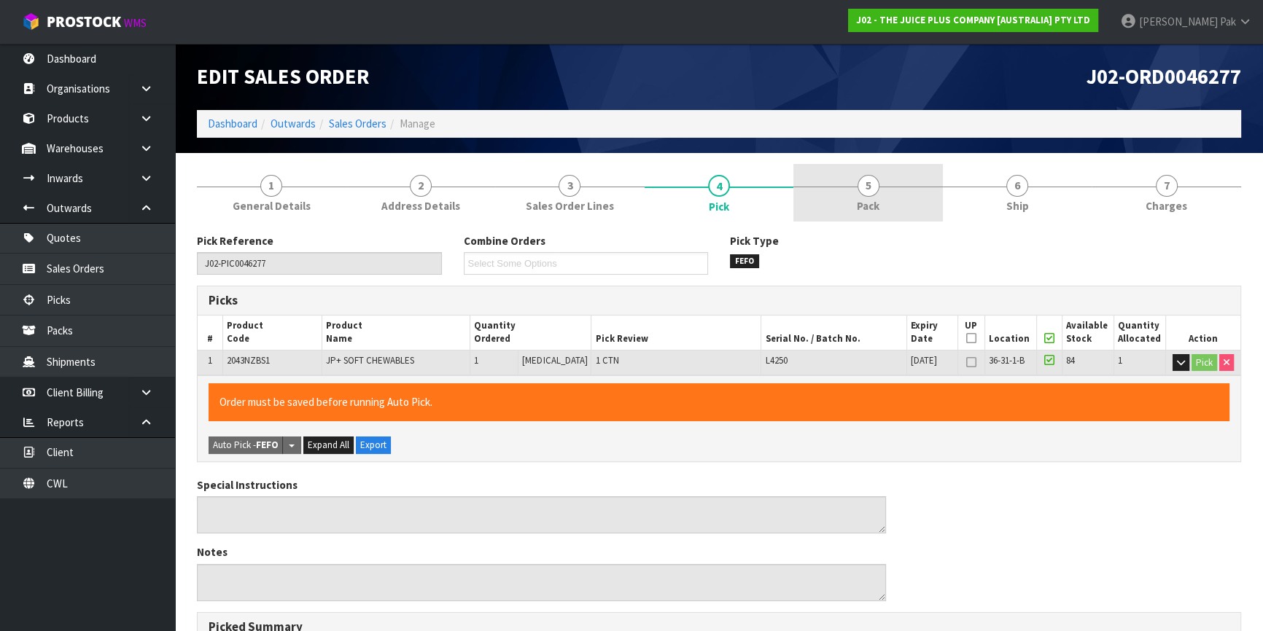
click at [880, 198] on link "5 Pack" at bounding box center [867, 193] width 149 height 58
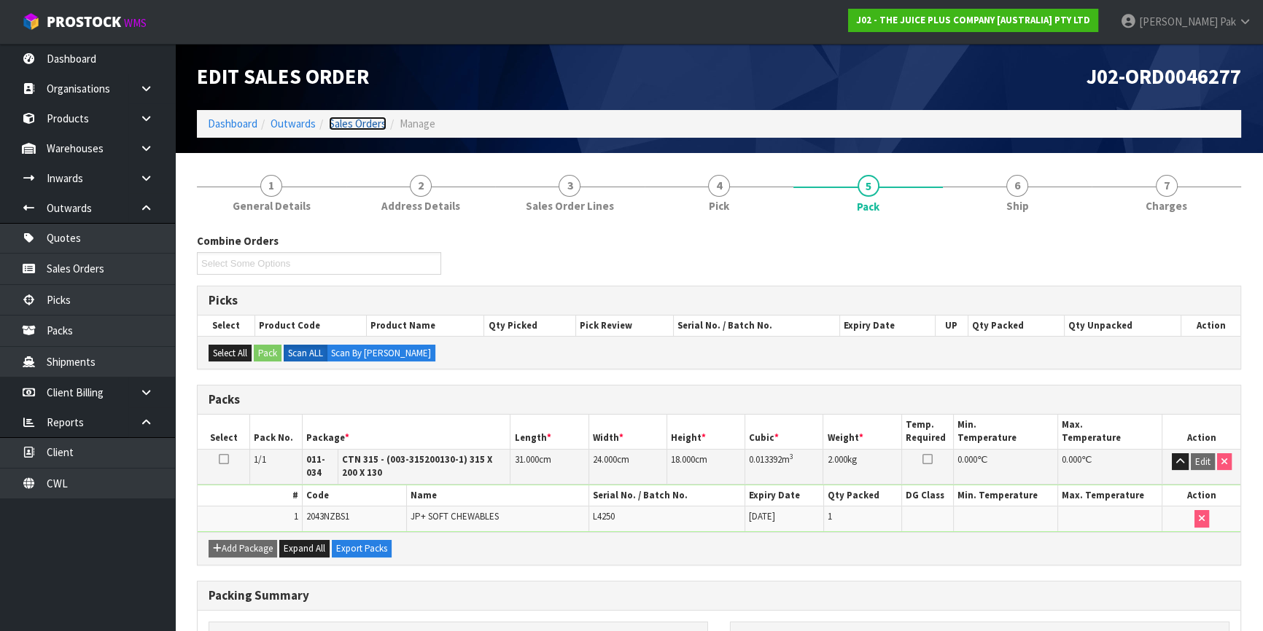
click at [345, 127] on link "Sales Orders" at bounding box center [358, 124] width 58 height 14
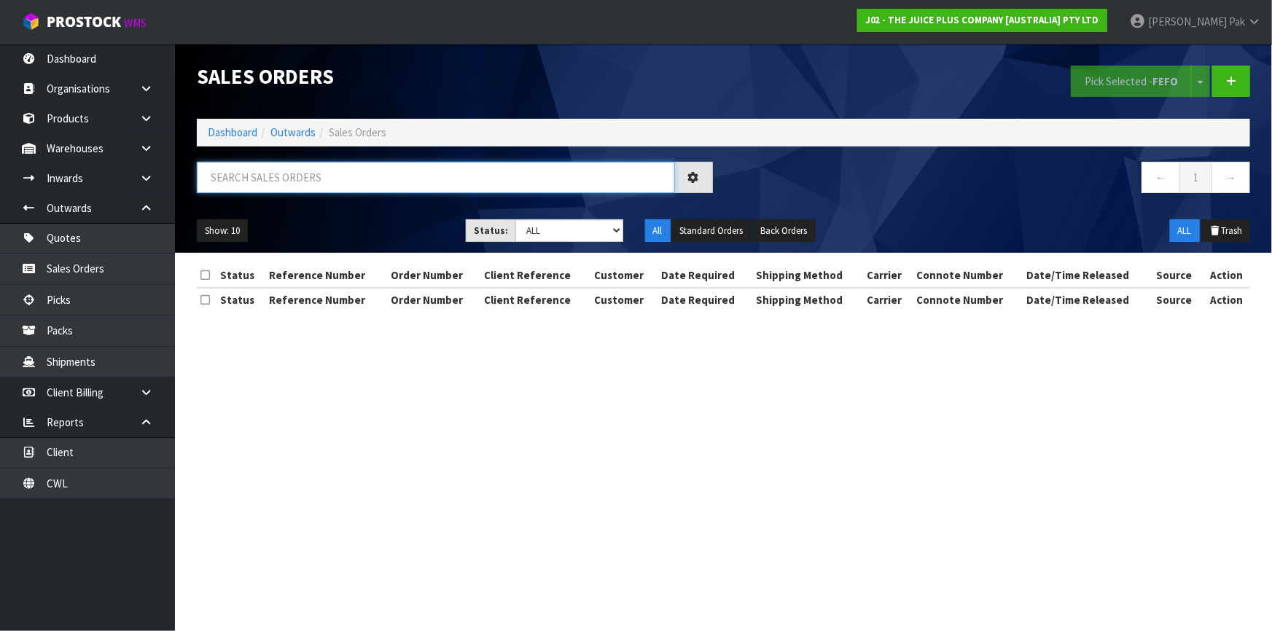
click at [371, 184] on input "text" at bounding box center [436, 177] width 478 height 31
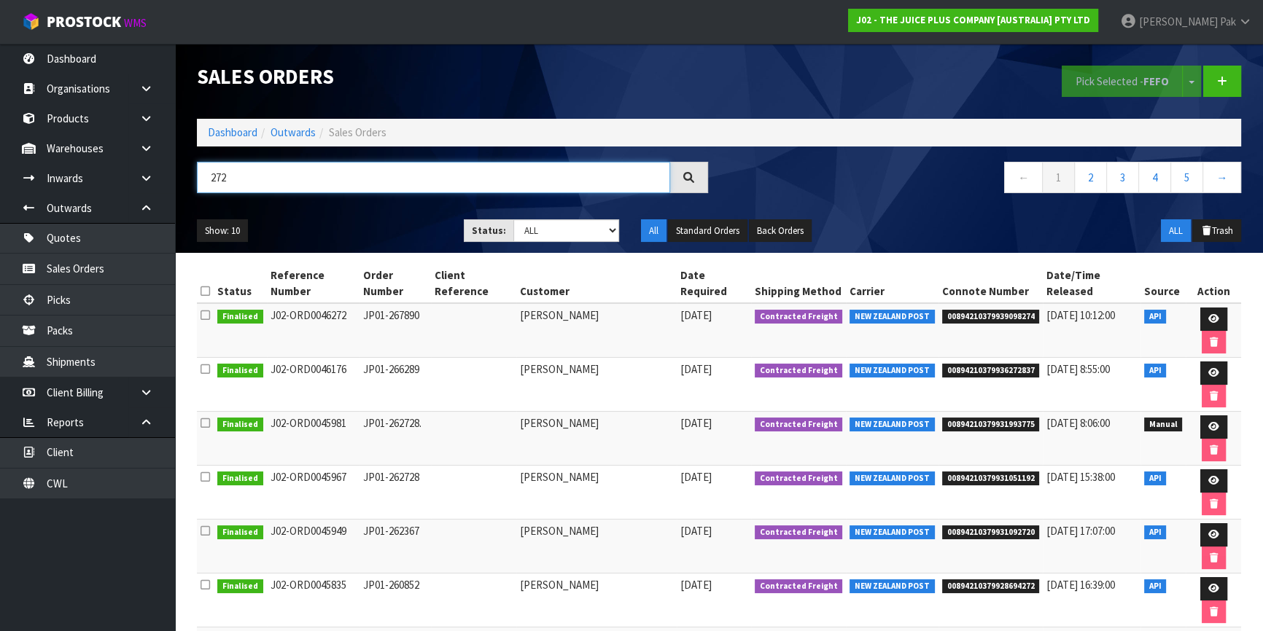
click at [321, 182] on input "272" at bounding box center [433, 177] width 473 height 31
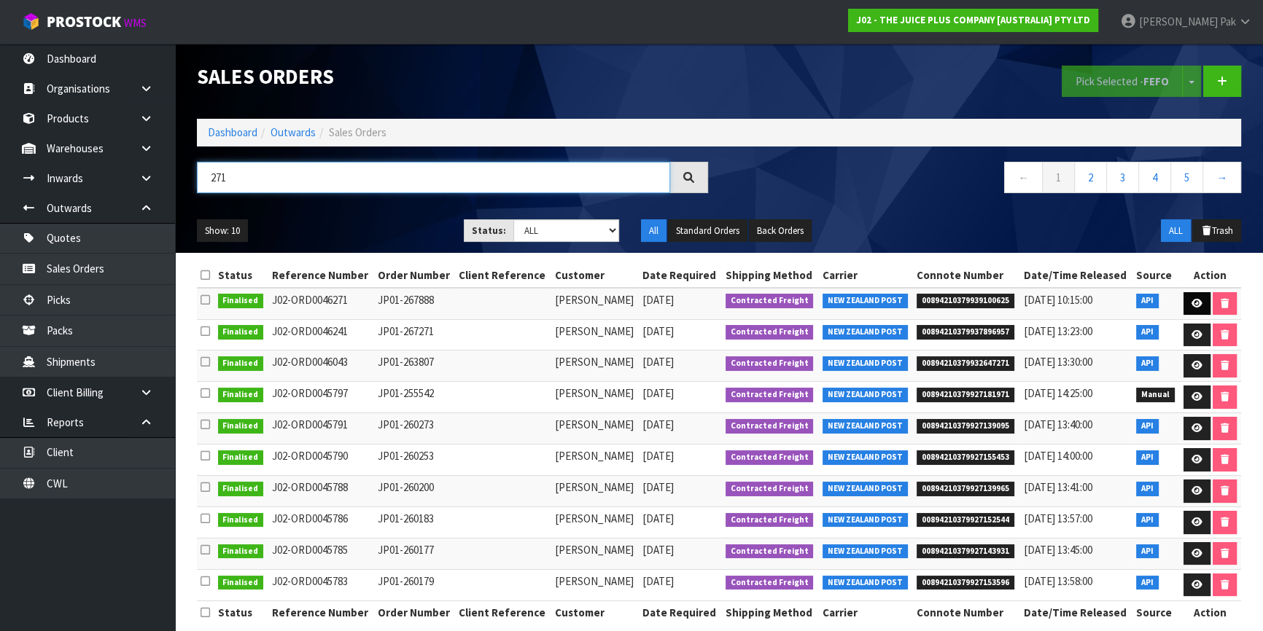
type input "271"
click at [1190, 297] on link at bounding box center [1196, 303] width 27 height 23
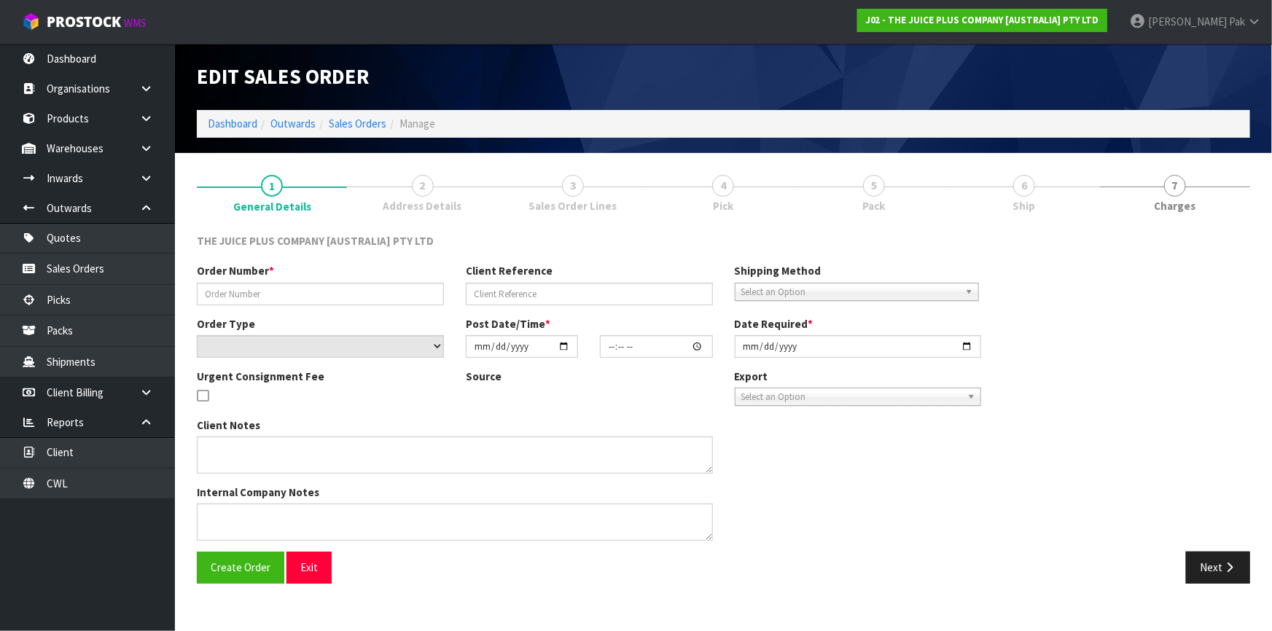
type input "JP01-267888"
select select "number:0"
type input "[DATE]"
type input "12:28:42.000"
type input "[DATE]"
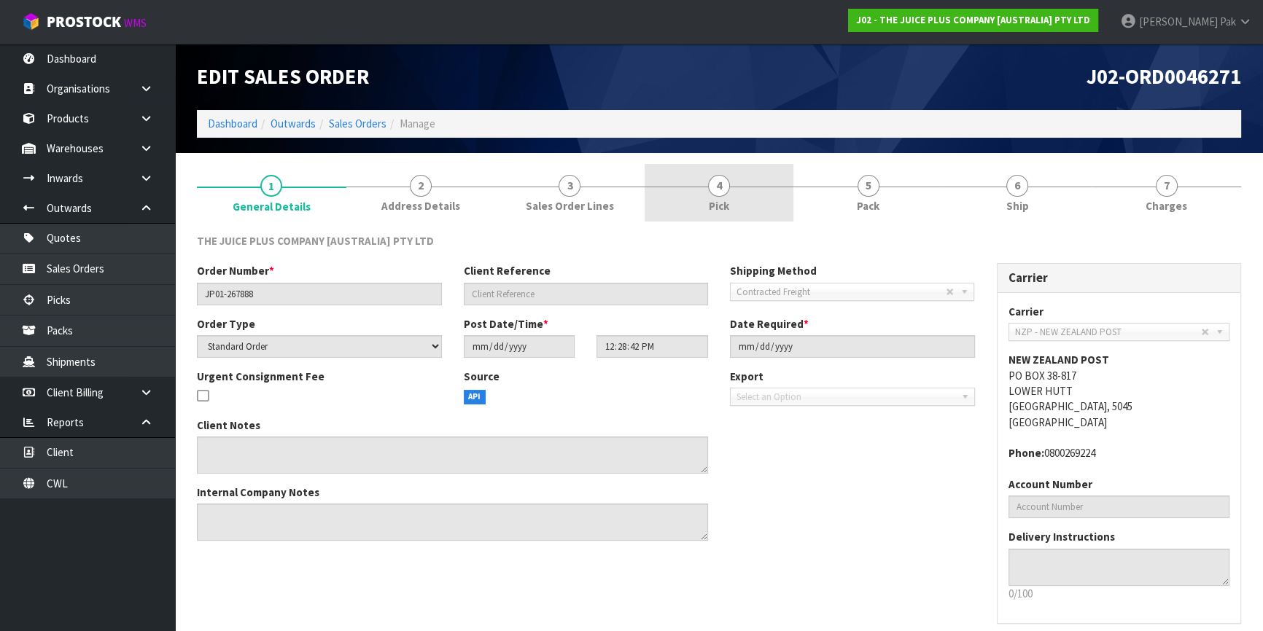
click at [735, 171] on link "4 Pick" at bounding box center [718, 193] width 149 height 58
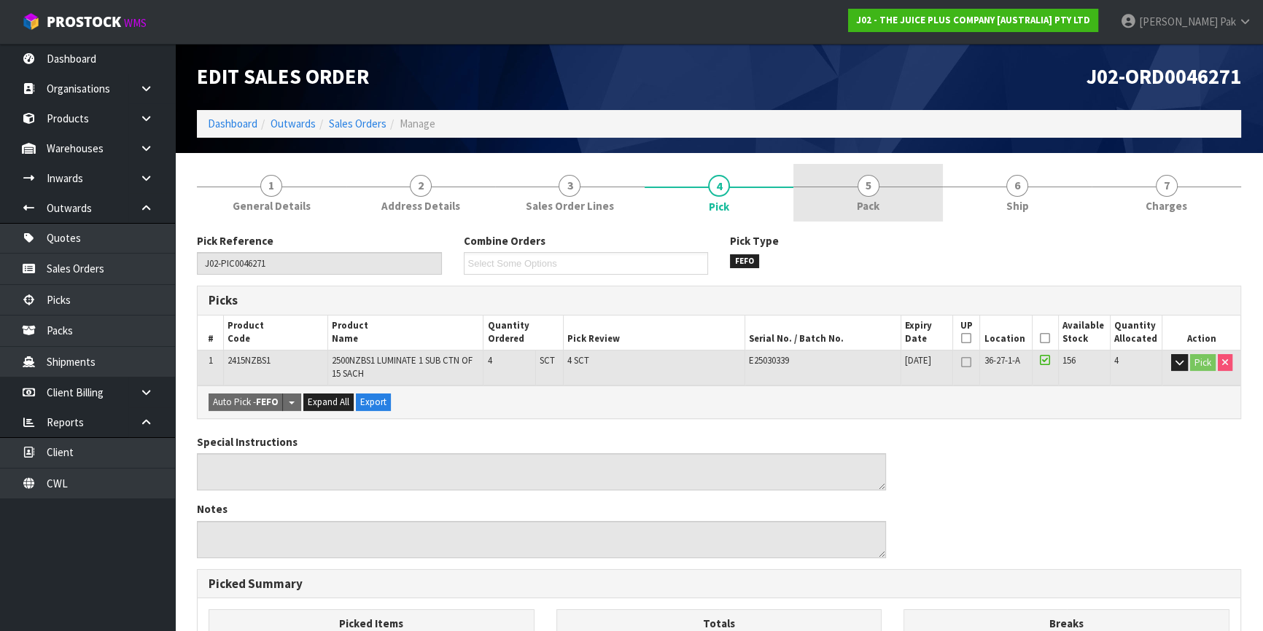
click at [867, 184] on span "5" at bounding box center [868, 186] width 22 height 22
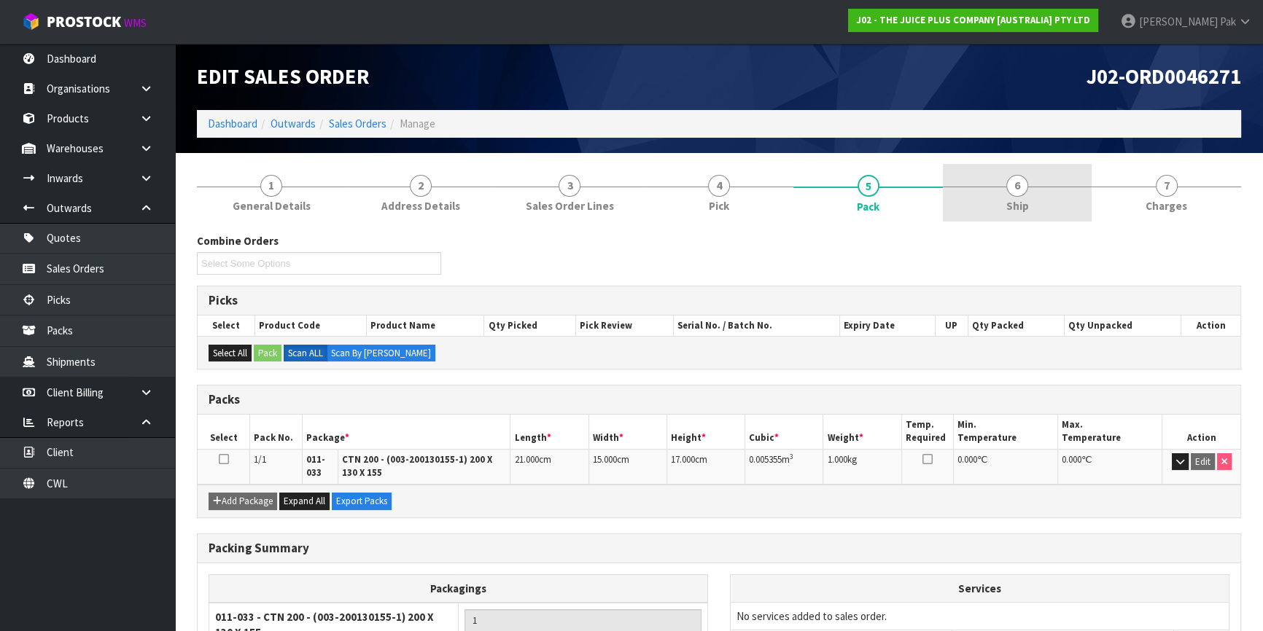
click at [997, 188] on link "6 Ship" at bounding box center [1017, 193] width 149 height 58
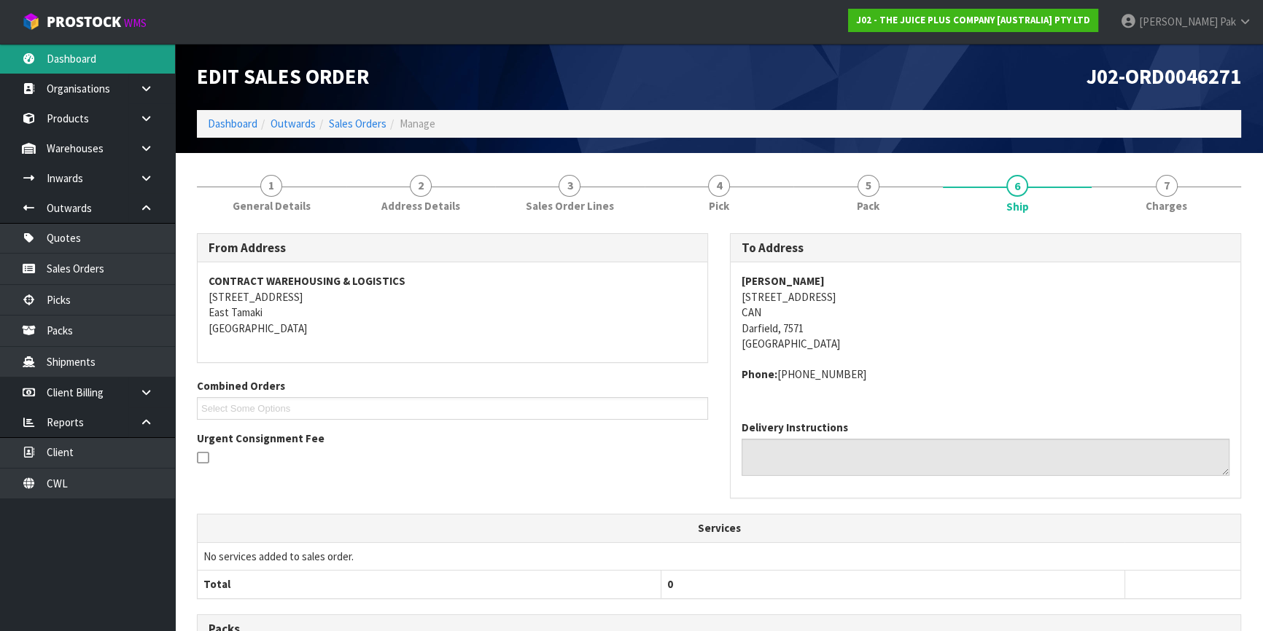
click at [103, 57] on link "Dashboard" at bounding box center [87, 59] width 175 height 30
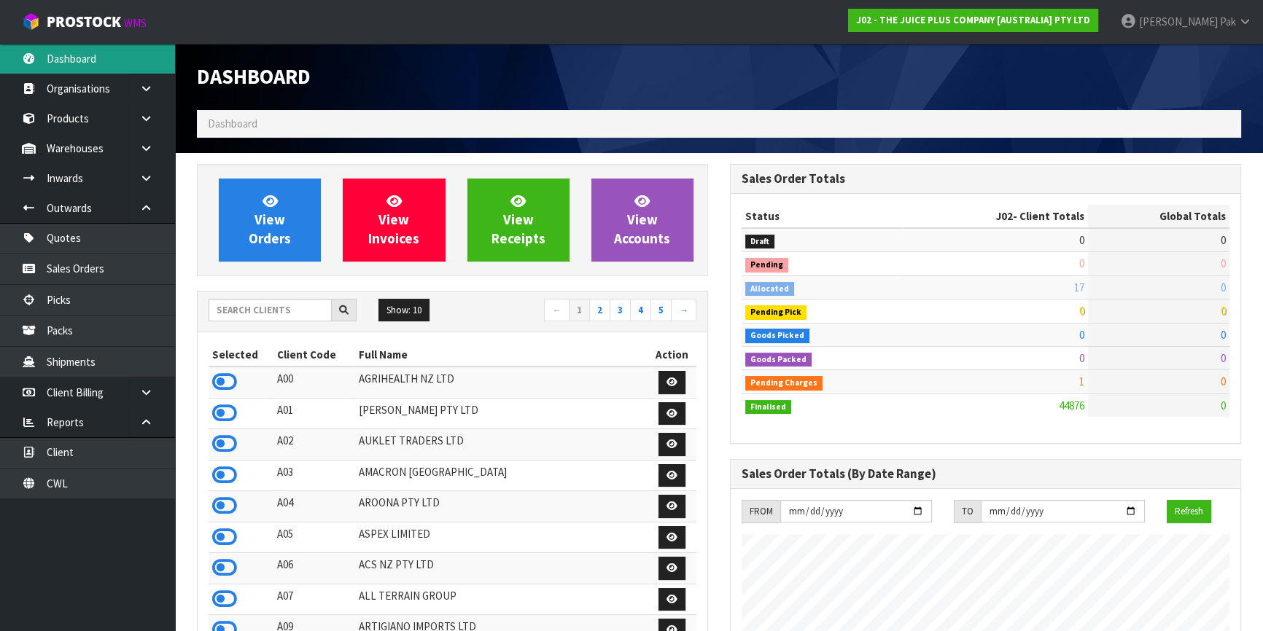
scroll to position [1102, 532]
click at [1081, 381] on span "1" at bounding box center [1081, 382] width 5 height 14
click at [1079, 380] on span "1" at bounding box center [1081, 382] width 5 height 14
click at [1080, 380] on span "1" at bounding box center [1081, 382] width 5 height 14
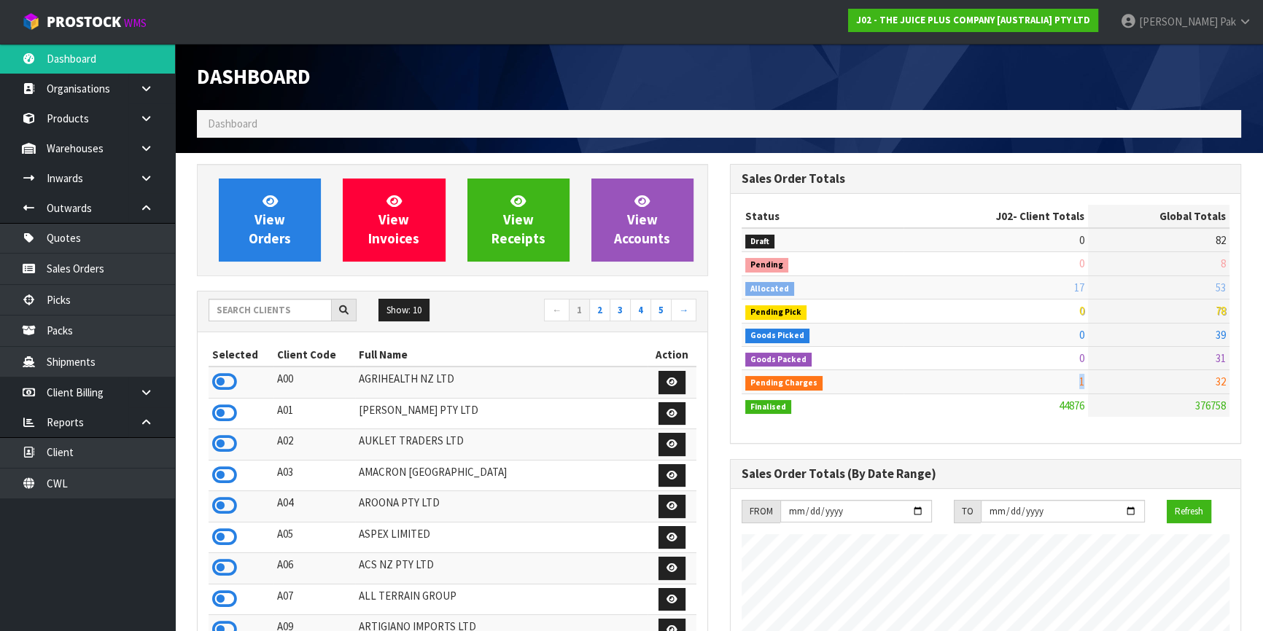
click at [1080, 380] on span "1" at bounding box center [1081, 382] width 5 height 14
click at [1217, 379] on span "32" at bounding box center [1220, 382] width 10 height 14
click at [1059, 376] on td "1" at bounding box center [995, 381] width 184 height 23
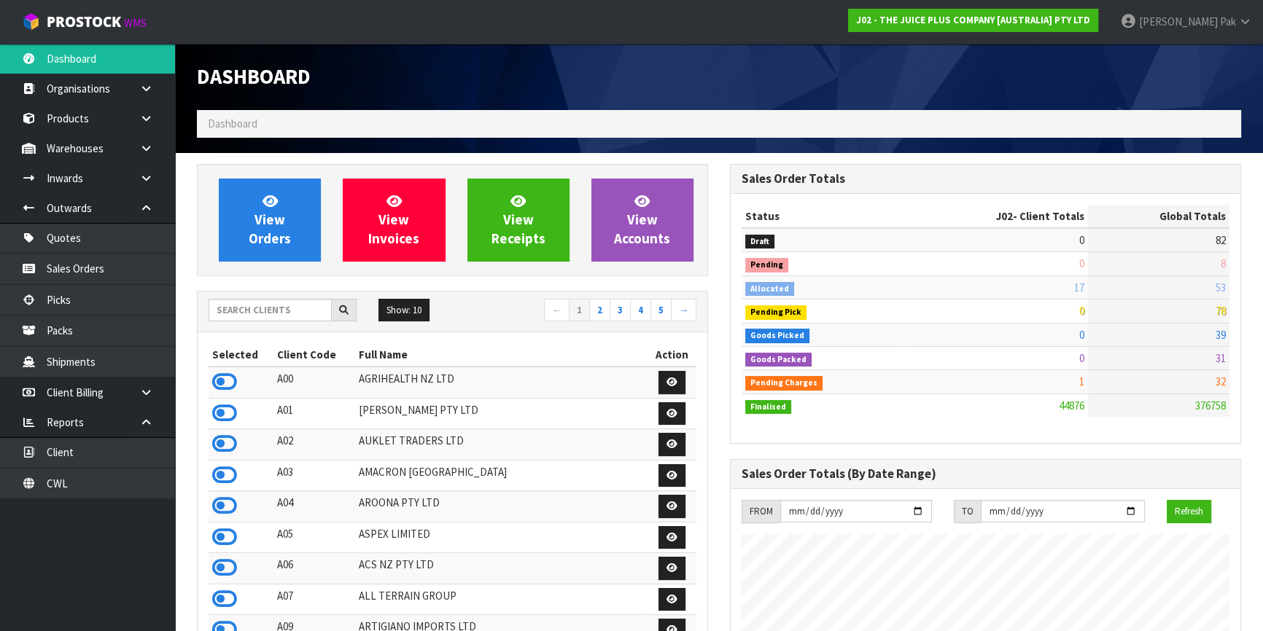
drag, startPoint x: 1080, startPoint y: 378, endPoint x: 1101, endPoint y: 382, distance: 21.5
click at [1092, 381] on tr "Pending Charges 1 32" at bounding box center [985, 381] width 488 height 23
click at [775, 385] on span "Pending Charges" at bounding box center [783, 383] width 77 height 15
click at [809, 383] on span "Pending Charges" at bounding box center [783, 383] width 77 height 15
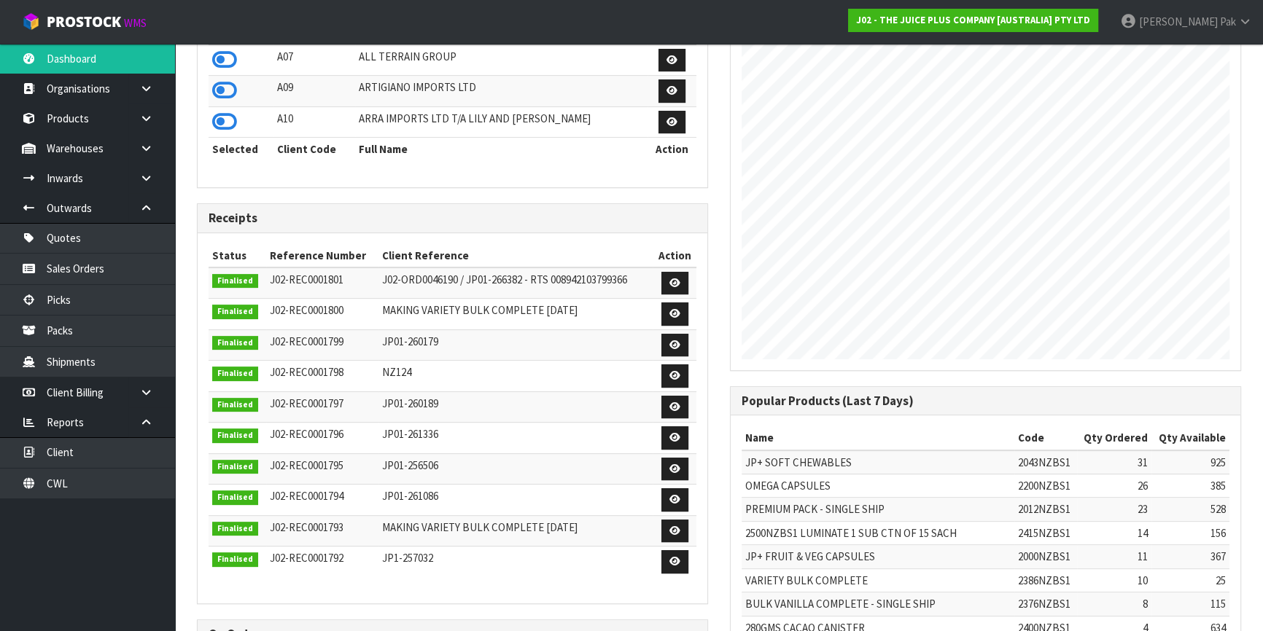
scroll to position [539, 0]
click at [249, 265] on th "Status" at bounding box center [237, 256] width 58 height 23
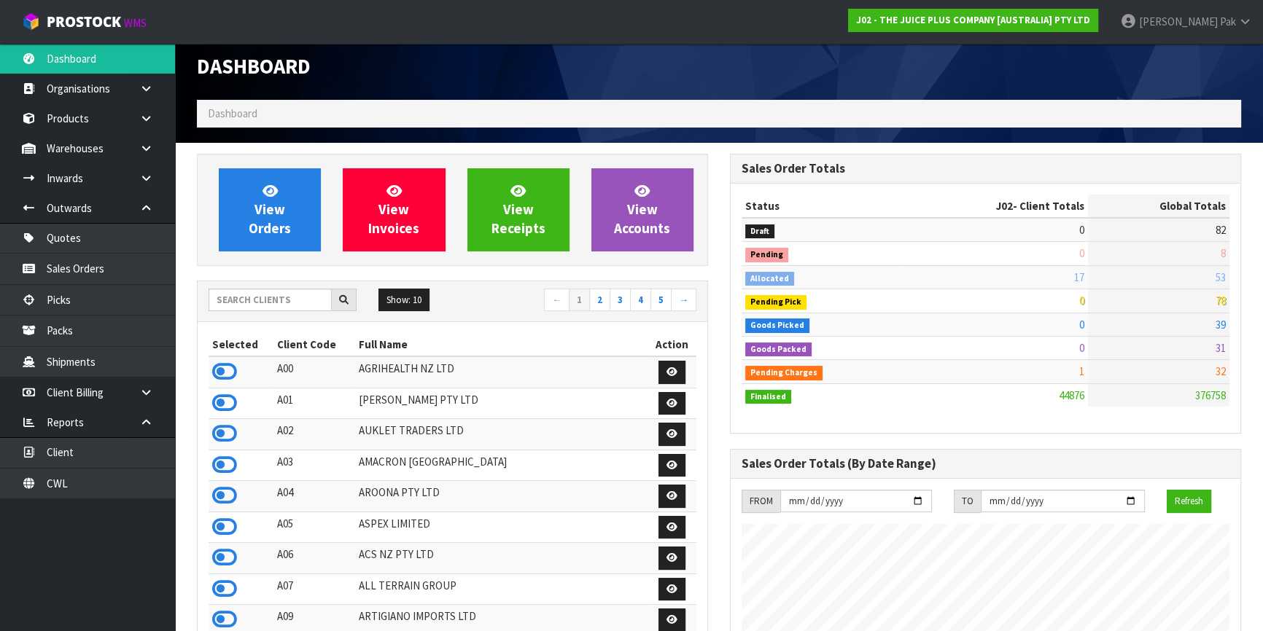
scroll to position [0, 0]
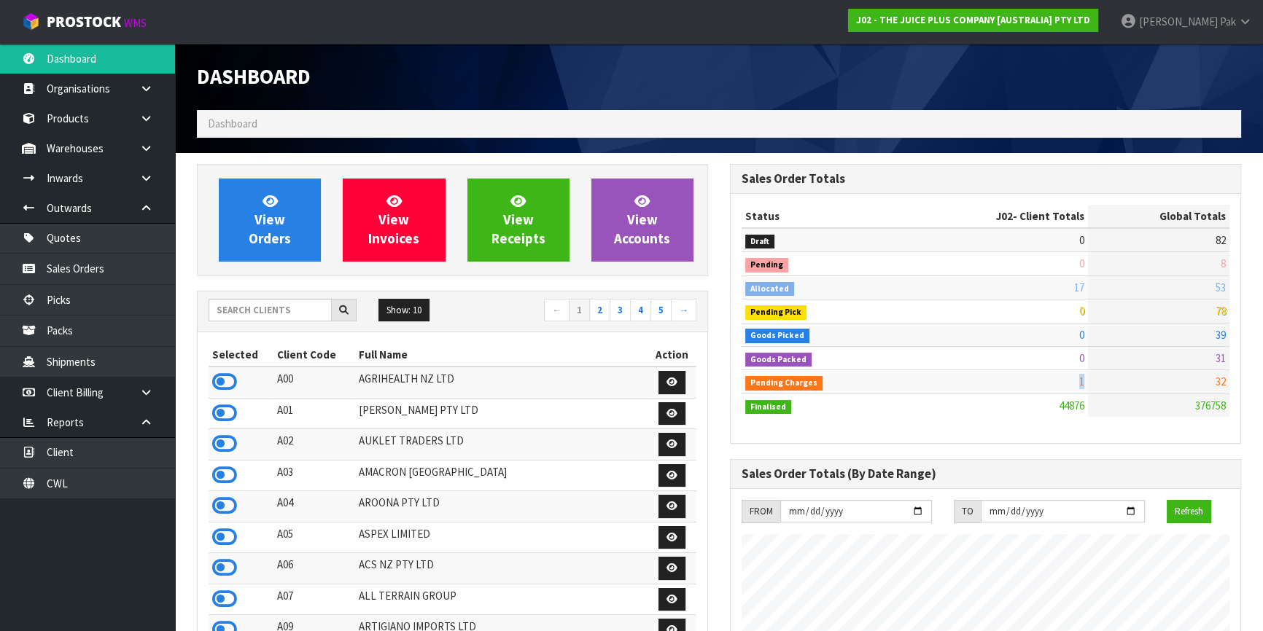
drag, startPoint x: 1071, startPoint y: 379, endPoint x: 1206, endPoint y: 387, distance: 135.1
click at [1206, 387] on tr "Pending Charges 1 32" at bounding box center [985, 381] width 488 height 23
click at [1209, 387] on td "32" at bounding box center [1158, 381] width 141 height 23
click at [1212, 380] on td "32" at bounding box center [1158, 381] width 141 height 23
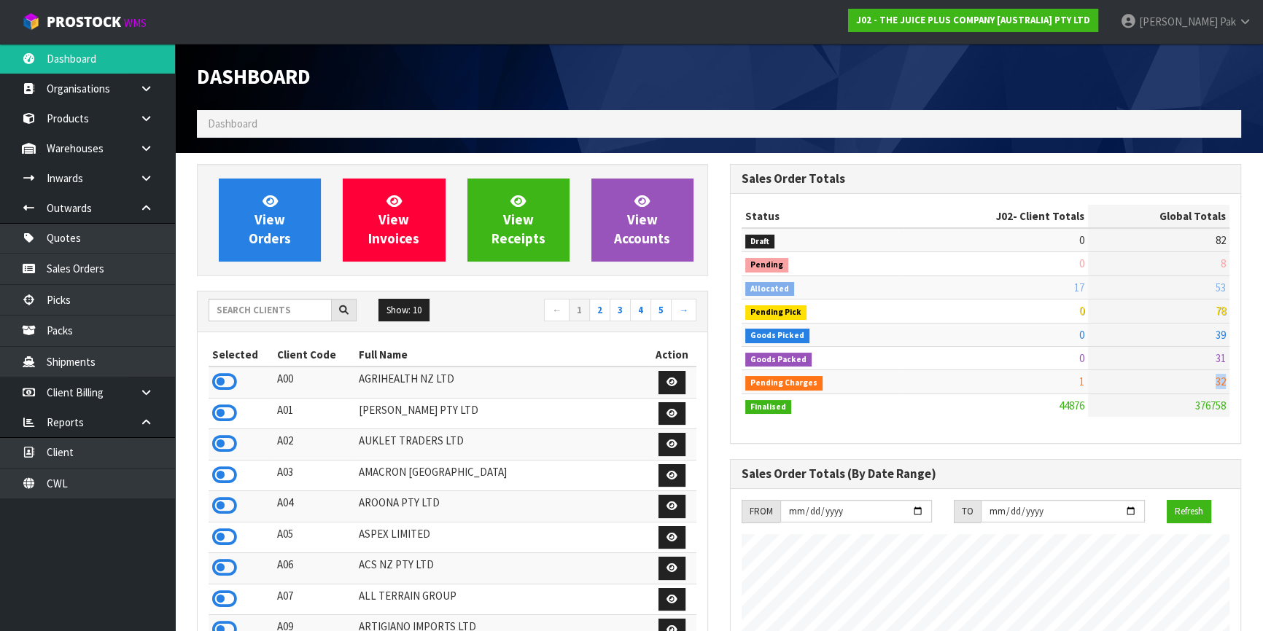
click at [1122, 382] on td "32" at bounding box center [1158, 381] width 141 height 23
click at [247, 196] on link "View Orders" at bounding box center [270, 220] width 102 height 83
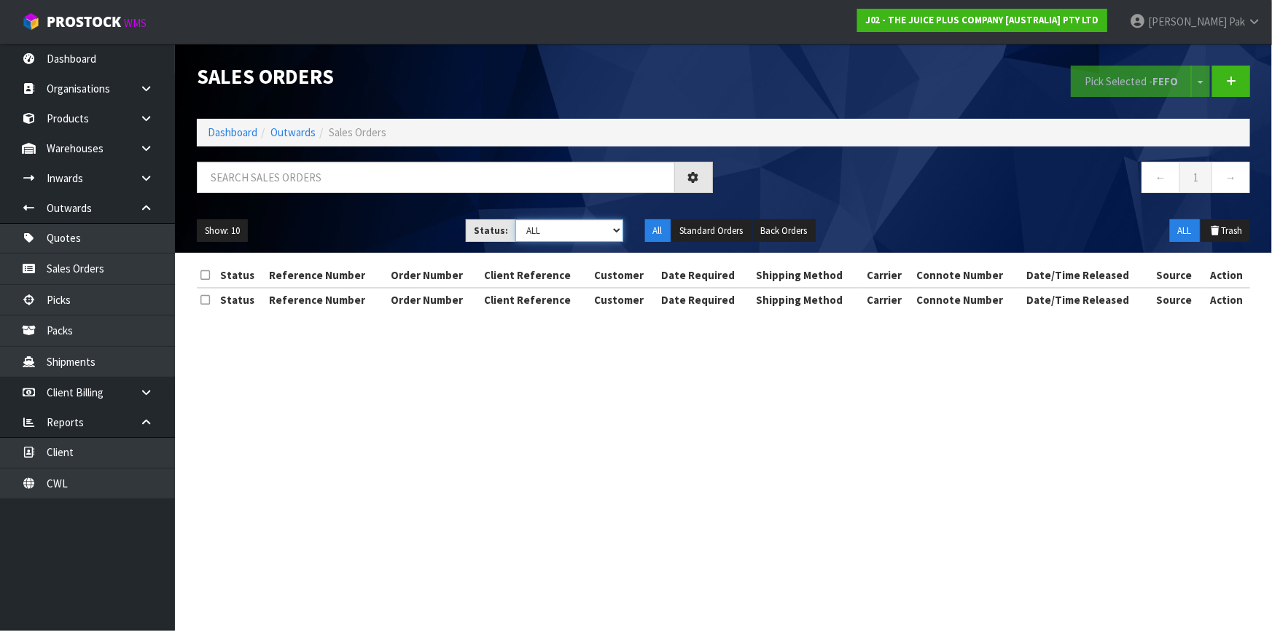
click at [592, 227] on select "Draft Pending Allocated Pending Pick Goods Picked Goods Packed Pending Charges …" at bounding box center [569, 230] width 108 height 23
select select "string:6"
click at [515, 219] on select "Draft Pending Allocated Pending Pick Goods Picked Goods Packed Pending Charges …" at bounding box center [569, 230] width 108 height 23
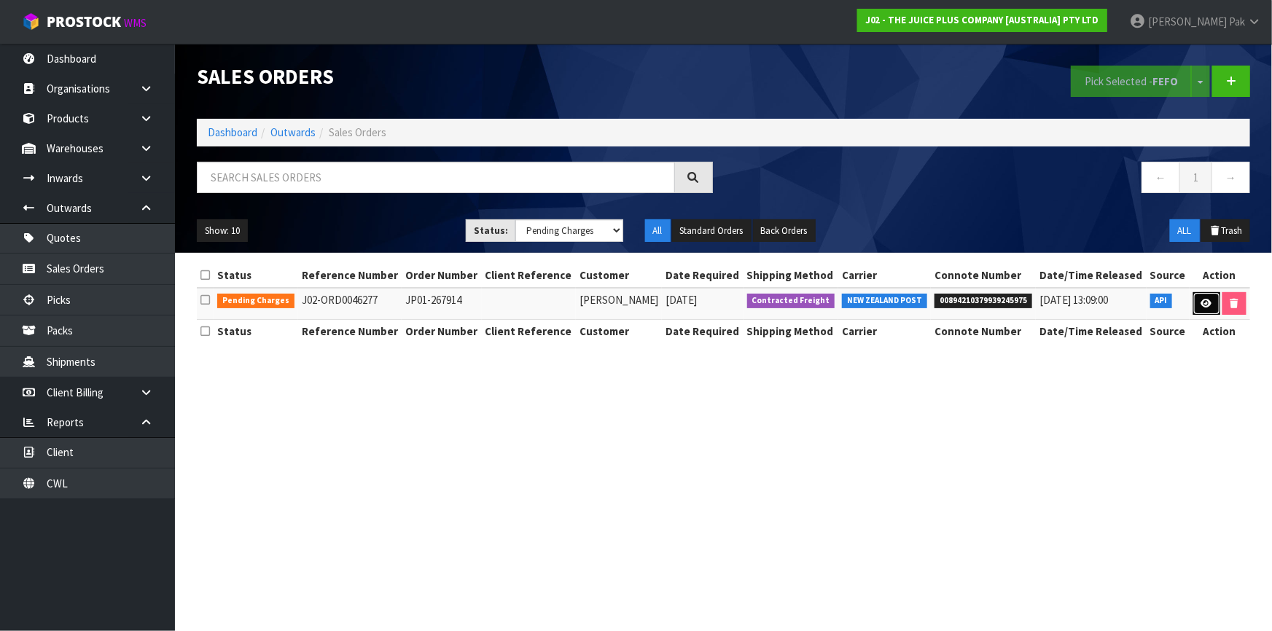
click at [1201, 299] on icon at bounding box center [1206, 303] width 11 height 9
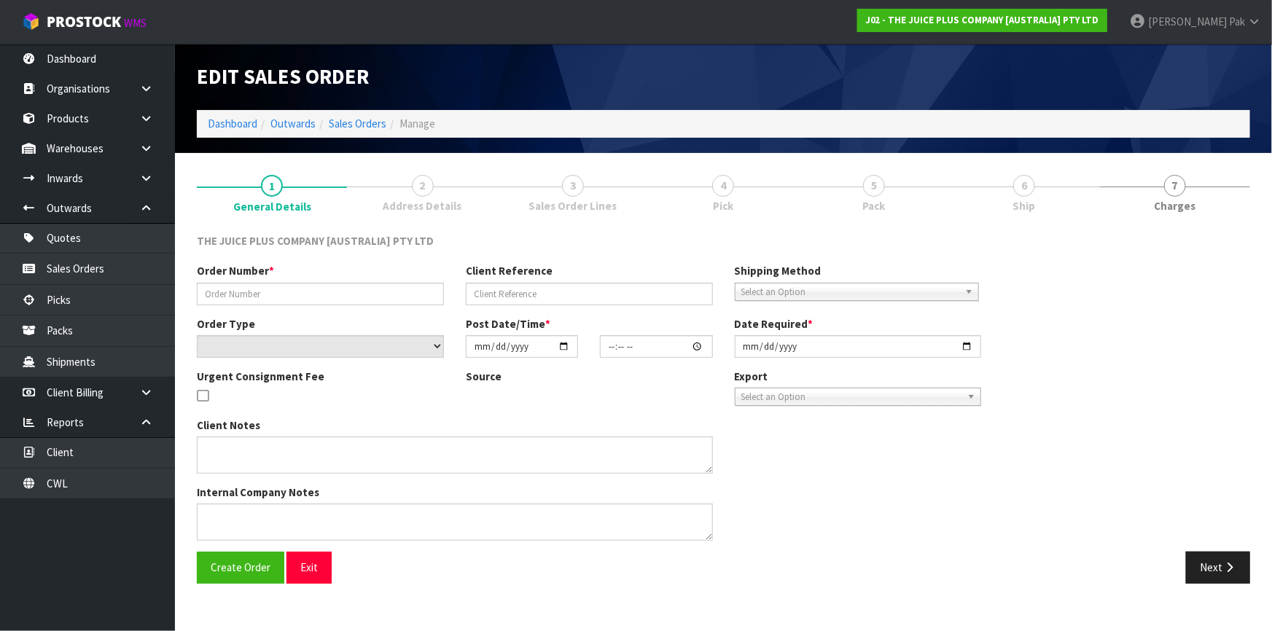
type input "JP01-267914"
select select "number:0"
type input "[DATE]"
type input "03:00:43.000"
type input "[DATE]"
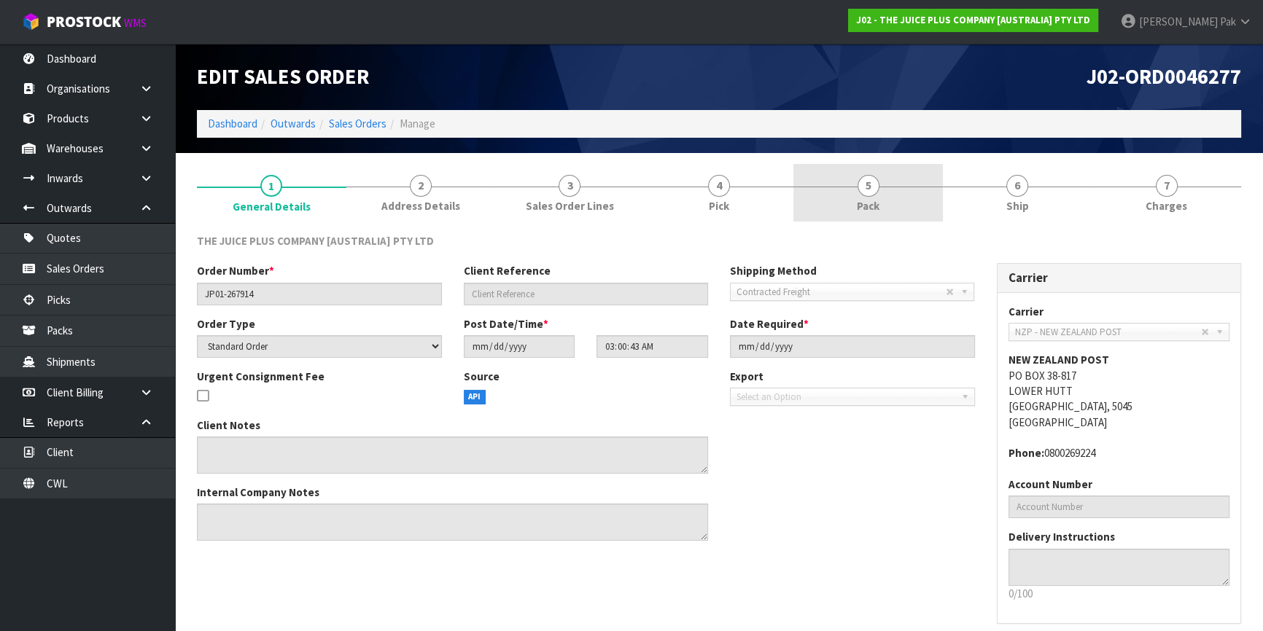
click at [859, 199] on span "Pack" at bounding box center [868, 205] width 23 height 15
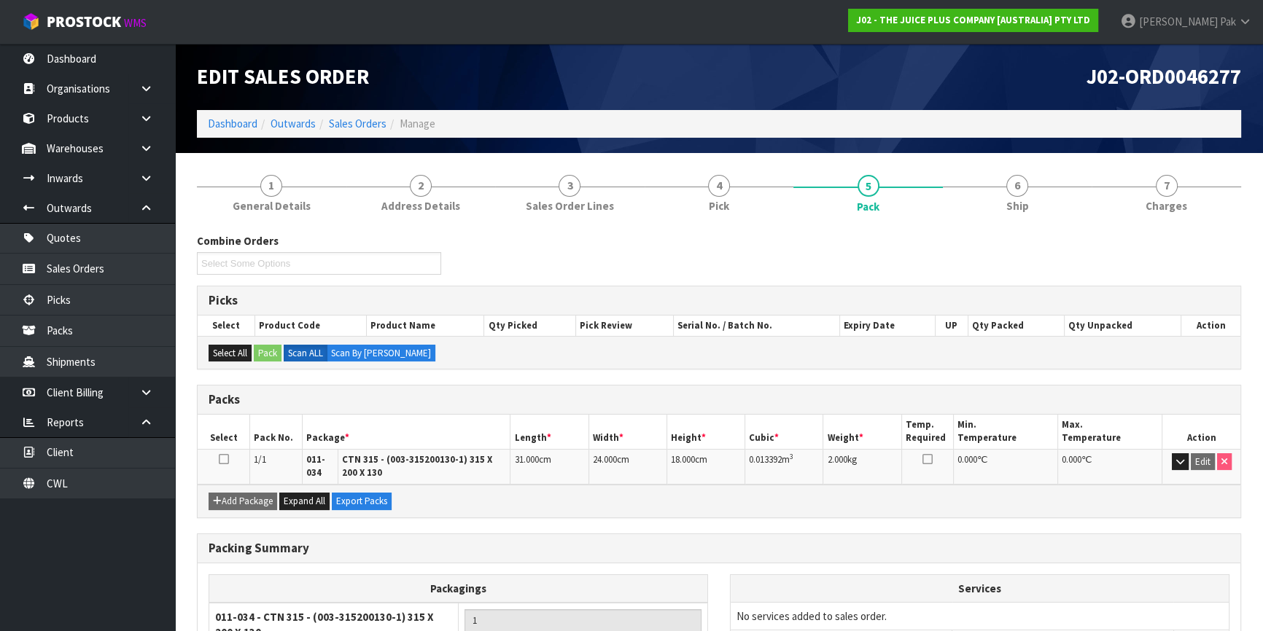
click at [386, 104] on div "Edit Sales Order" at bounding box center [452, 77] width 533 height 66
click at [370, 124] on link "Sales Orders" at bounding box center [358, 124] width 58 height 14
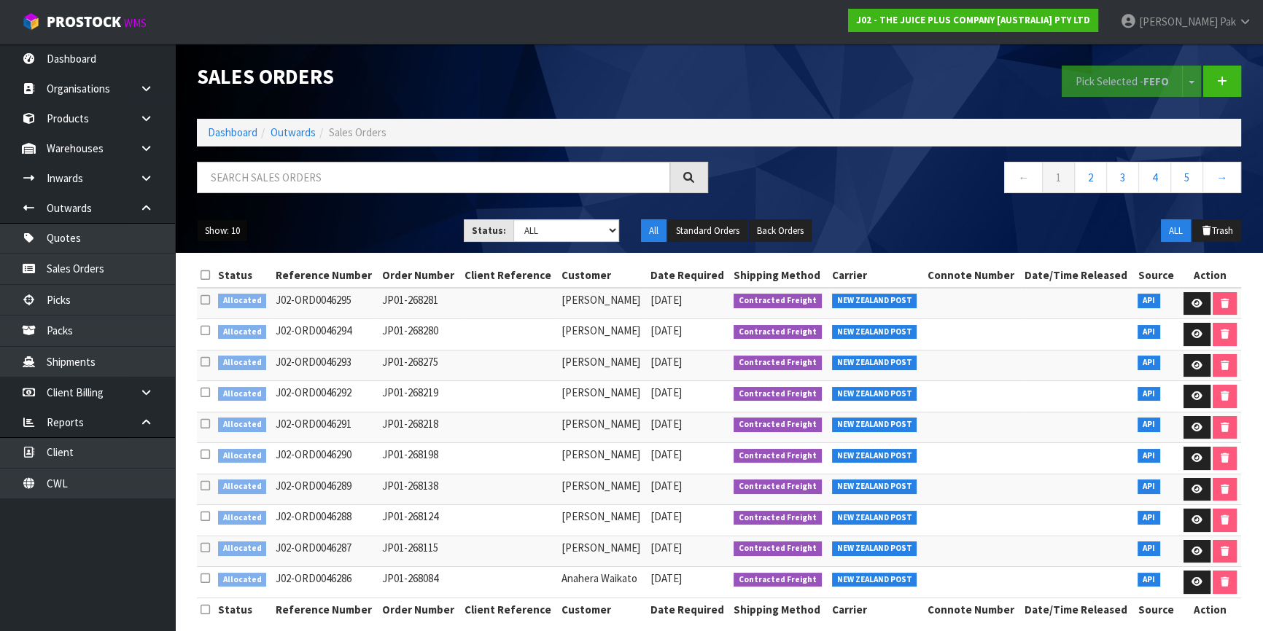
click at [243, 233] on button "Show: 10" at bounding box center [222, 230] width 51 height 23
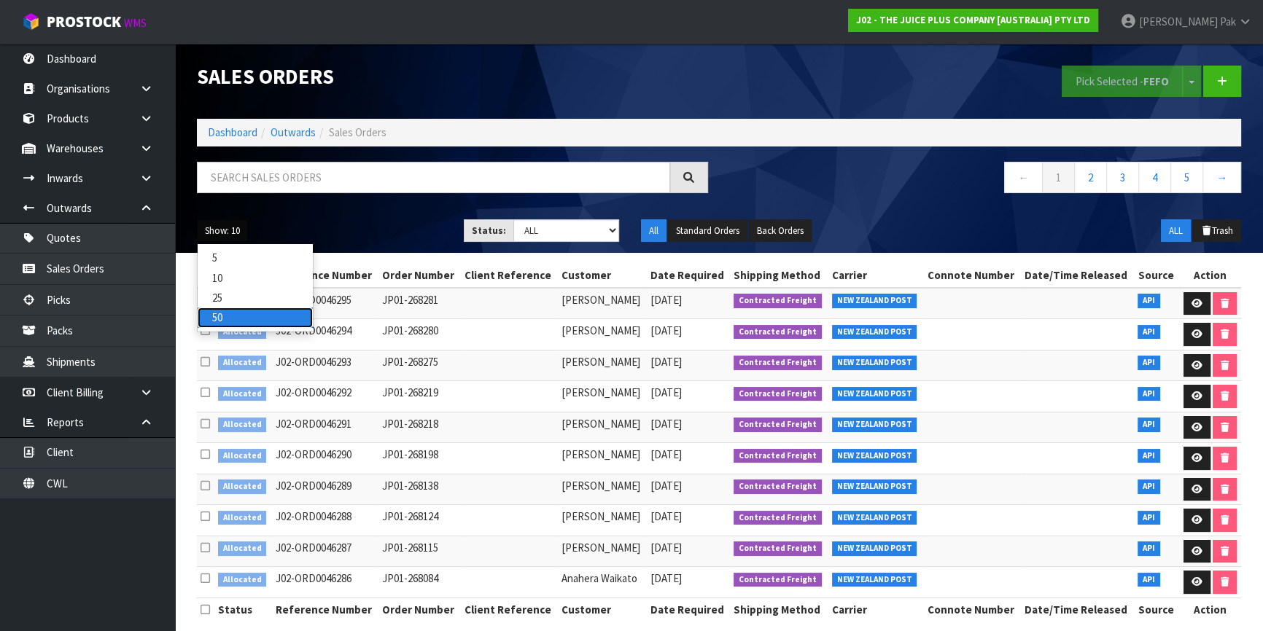
click at [243, 311] on link "50" at bounding box center [255, 318] width 115 height 20
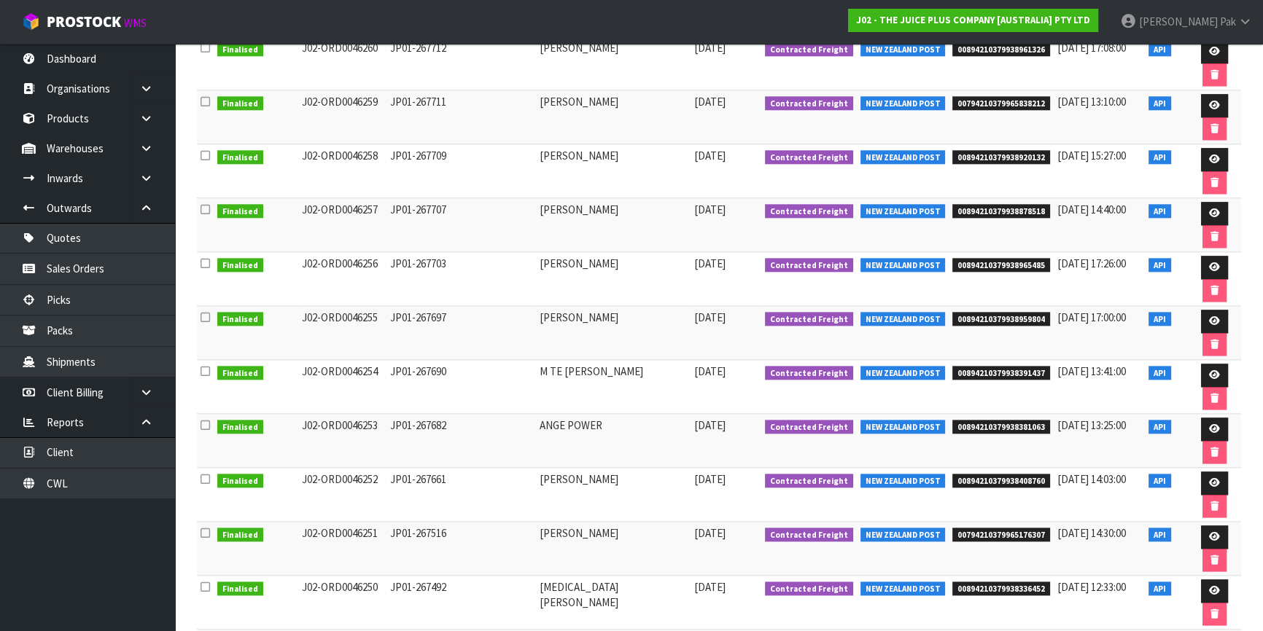
scroll to position [2151, 0]
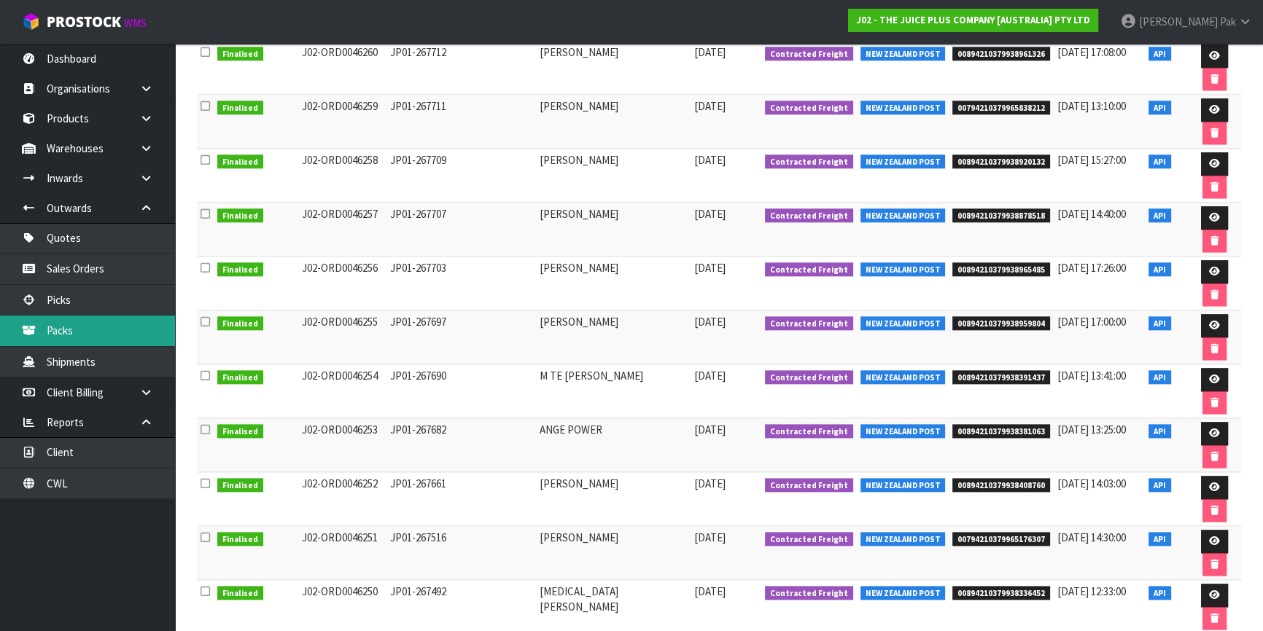
click at [131, 331] on link "Packs" at bounding box center [87, 331] width 175 height 30
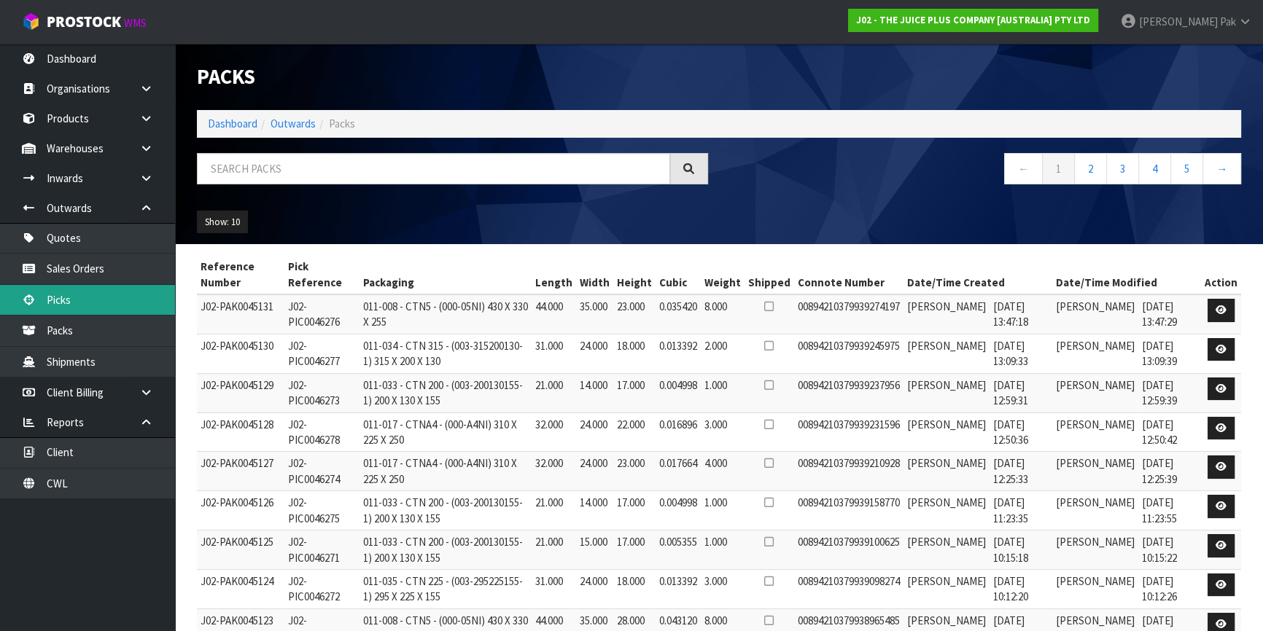
click at [97, 292] on link "Picks" at bounding box center [87, 300] width 175 height 30
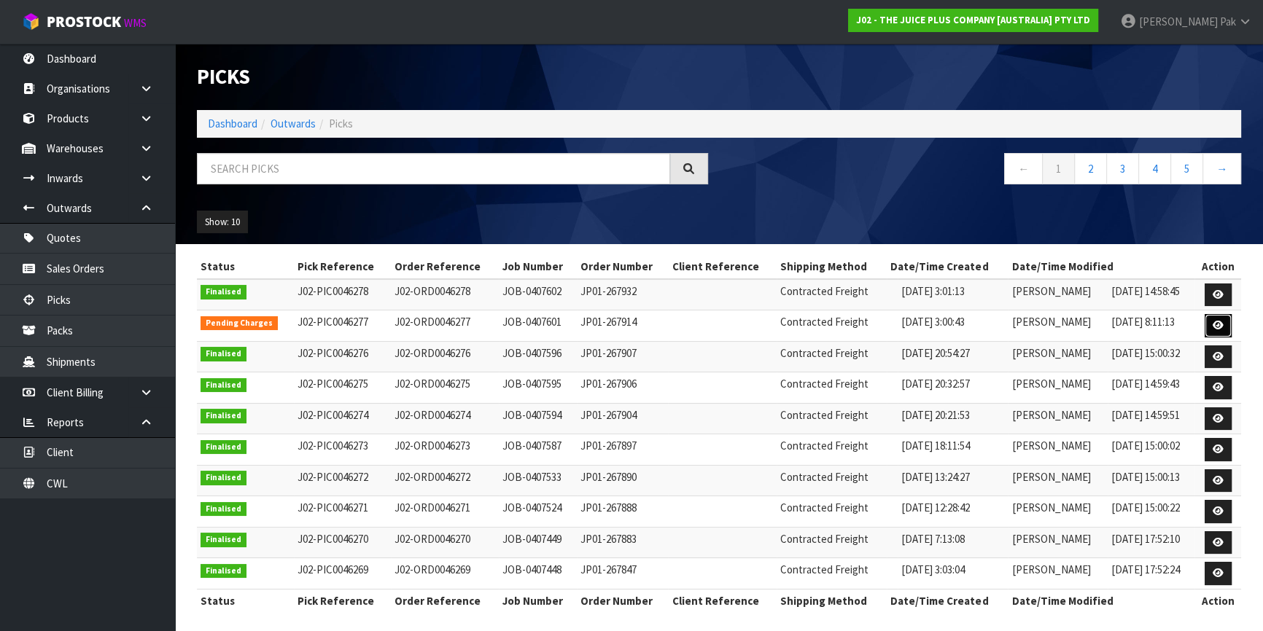
click at [1217, 329] on icon at bounding box center [1217, 325] width 11 height 9
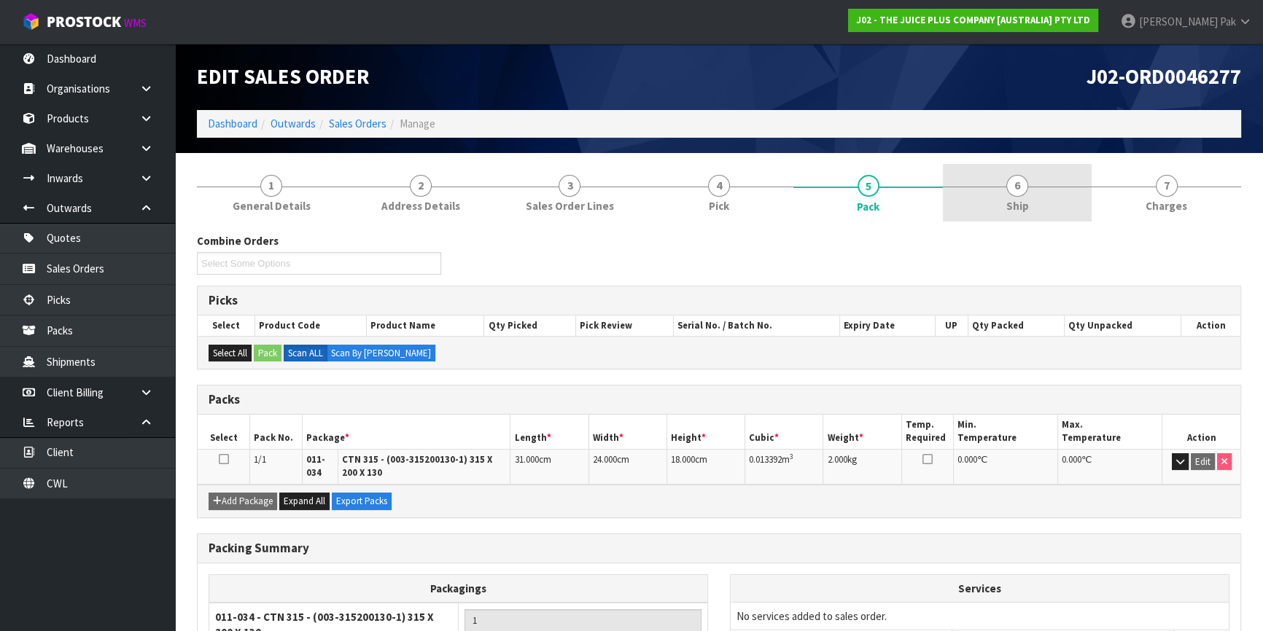
click at [985, 197] on link "6 Ship" at bounding box center [1017, 193] width 149 height 58
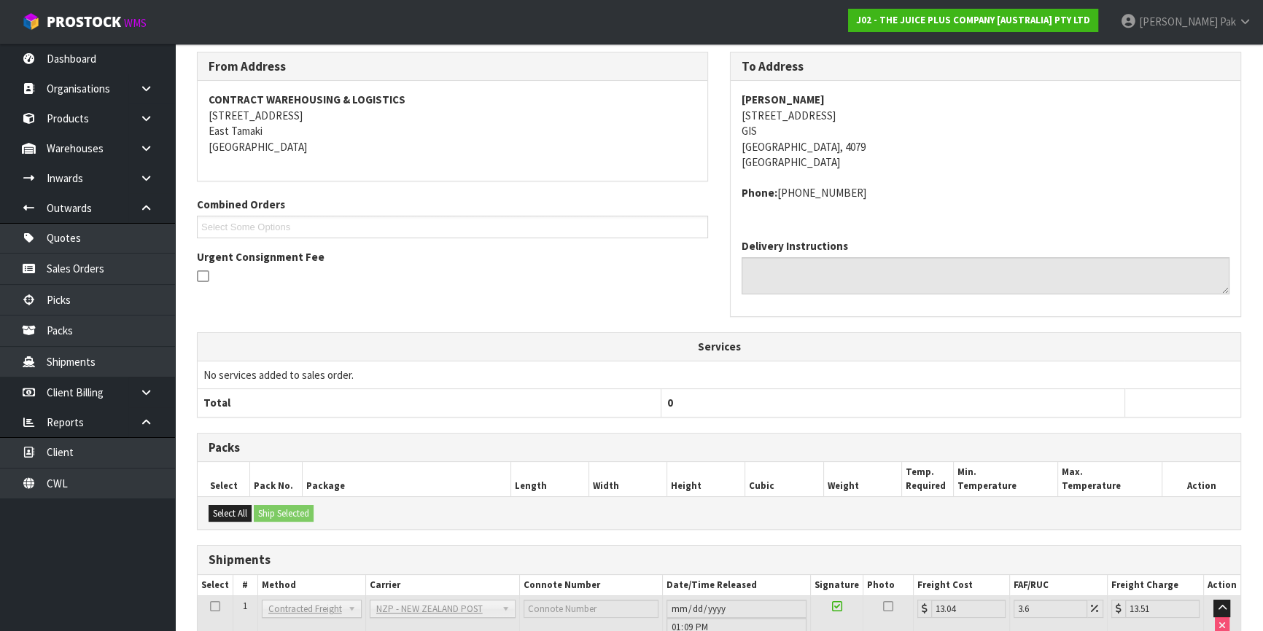
scroll to position [94, 0]
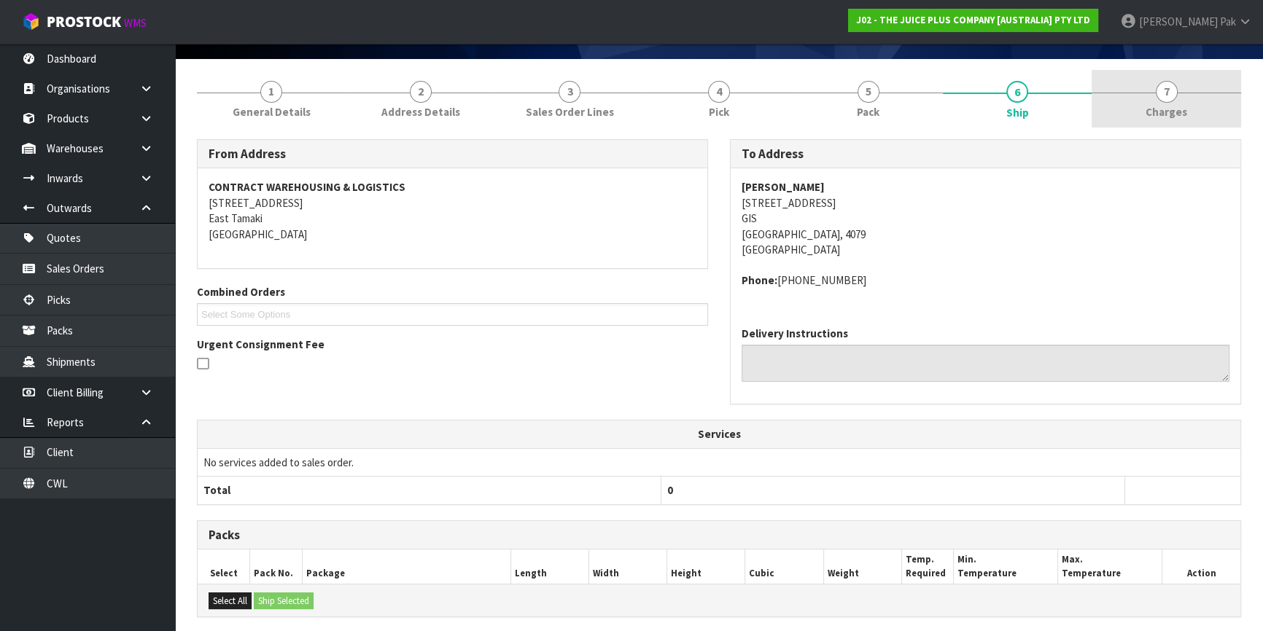
click at [1137, 80] on link "7 [GEOGRAPHIC_DATA]" at bounding box center [1165, 99] width 149 height 58
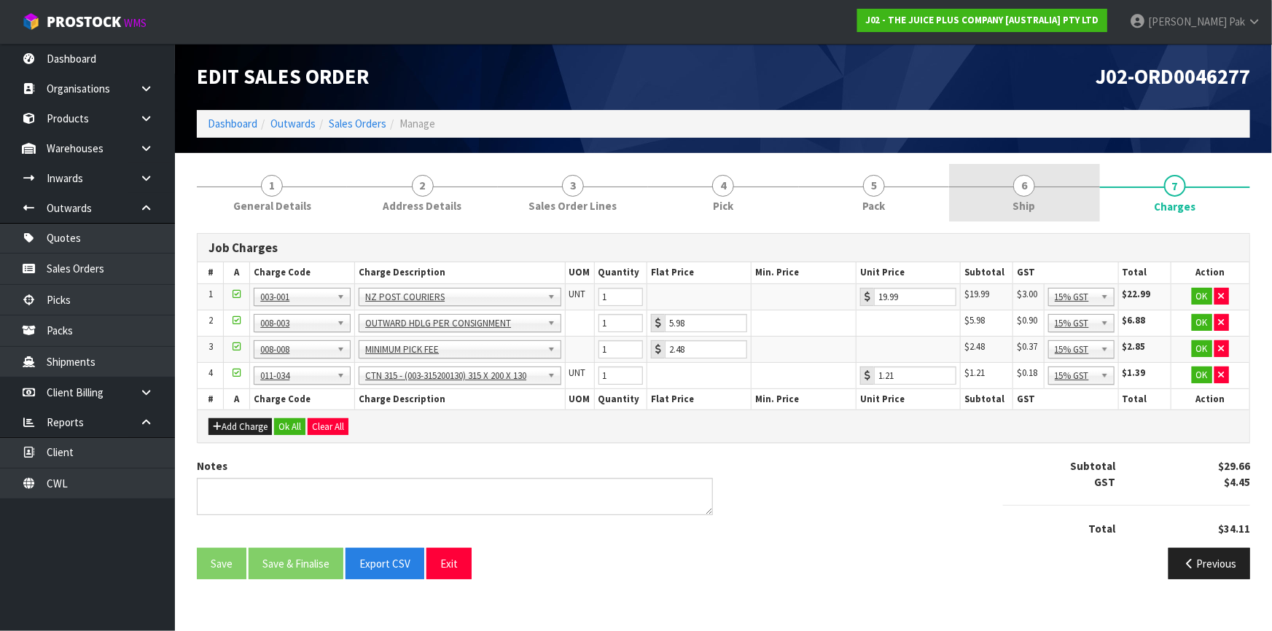
click at [995, 192] on link "6 Ship" at bounding box center [1024, 193] width 150 height 58
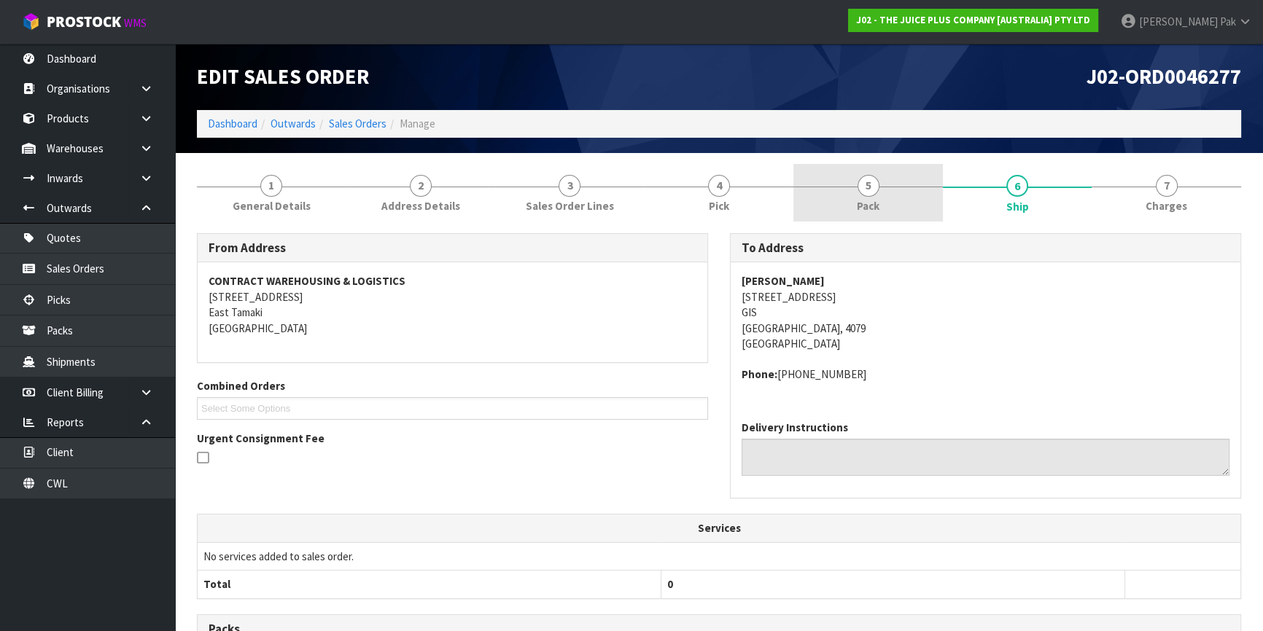
click at [880, 216] on link "5 Pack" at bounding box center [867, 193] width 149 height 58
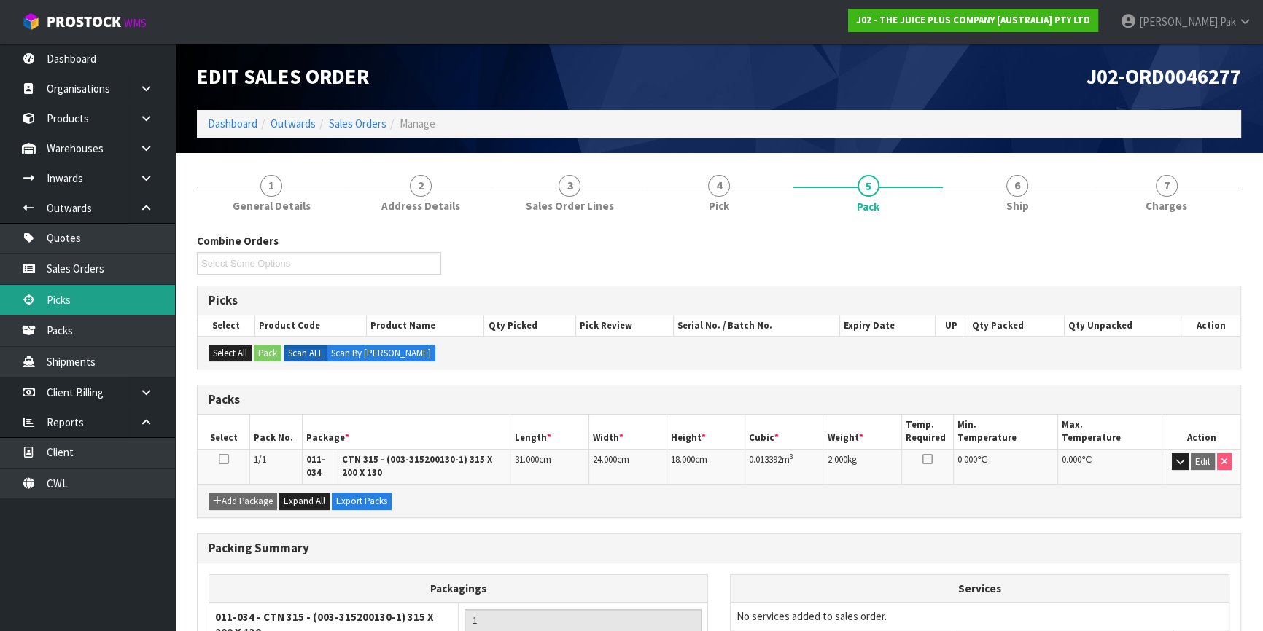
click at [105, 293] on link "Picks" at bounding box center [87, 300] width 175 height 30
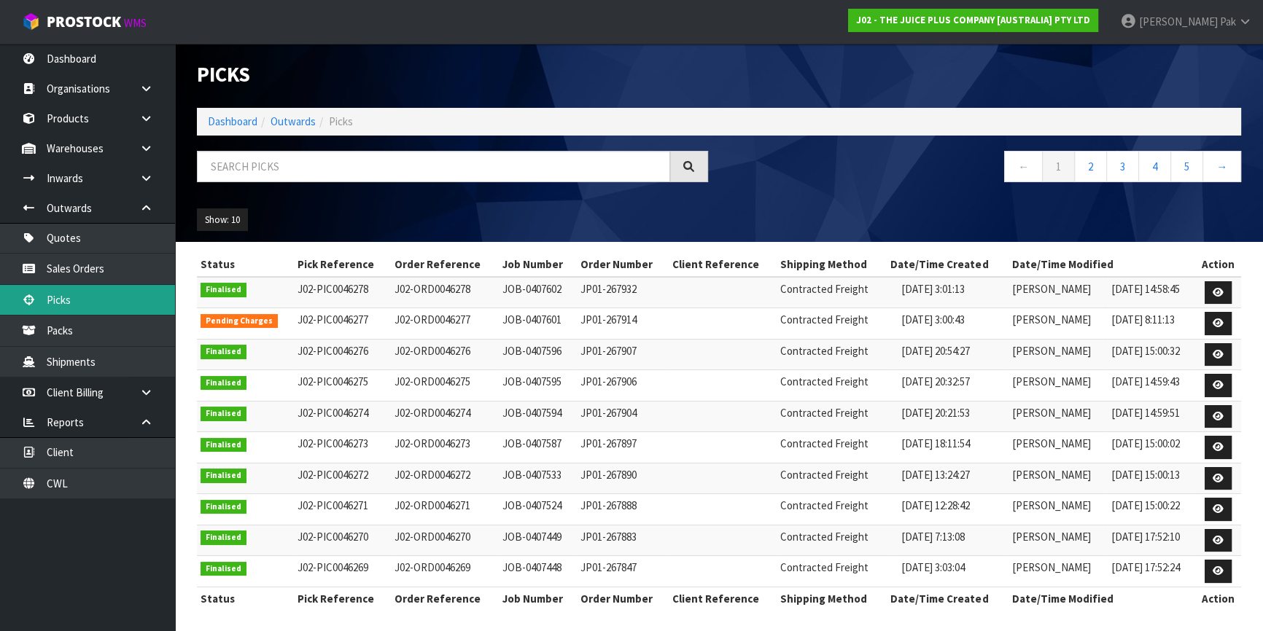
scroll to position [5, 0]
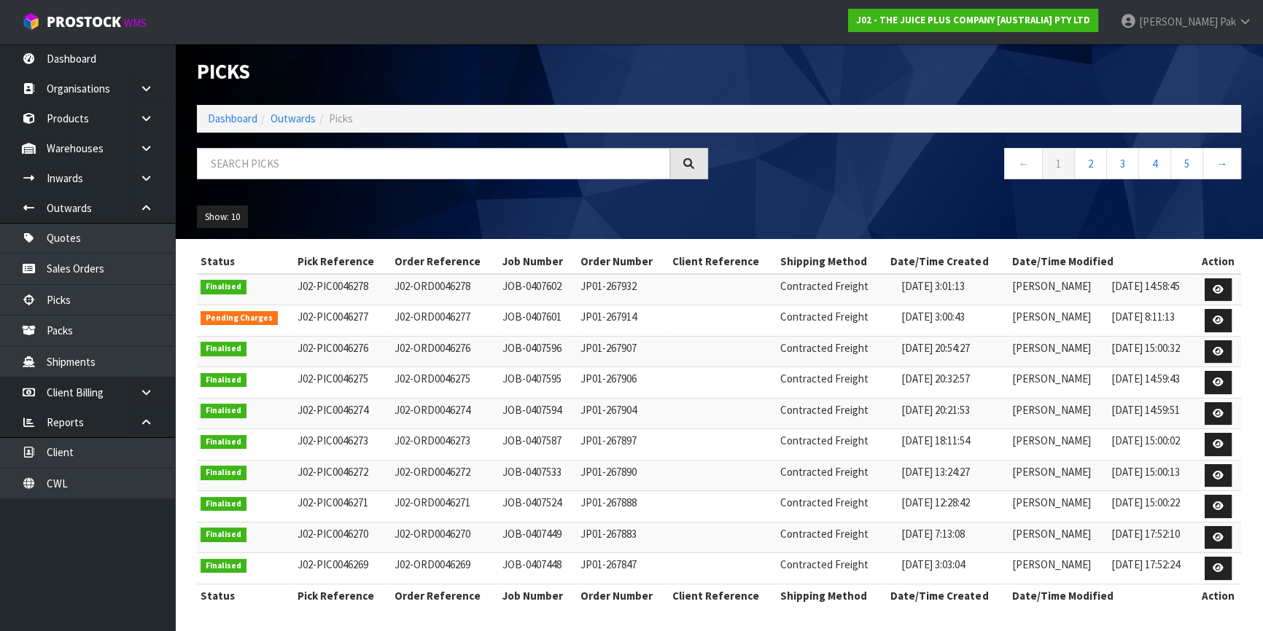
drag, startPoint x: 1171, startPoint y: 315, endPoint x: 201, endPoint y: 313, distance: 970.3
click at [201, 313] on tr "Pending Charges J02-PIC0046277 J02-ORD0046277 JOB-0407601 JP01-267914 Contracte…" at bounding box center [719, 320] width 1044 height 31
click at [1220, 319] on icon at bounding box center [1217, 320] width 11 height 9
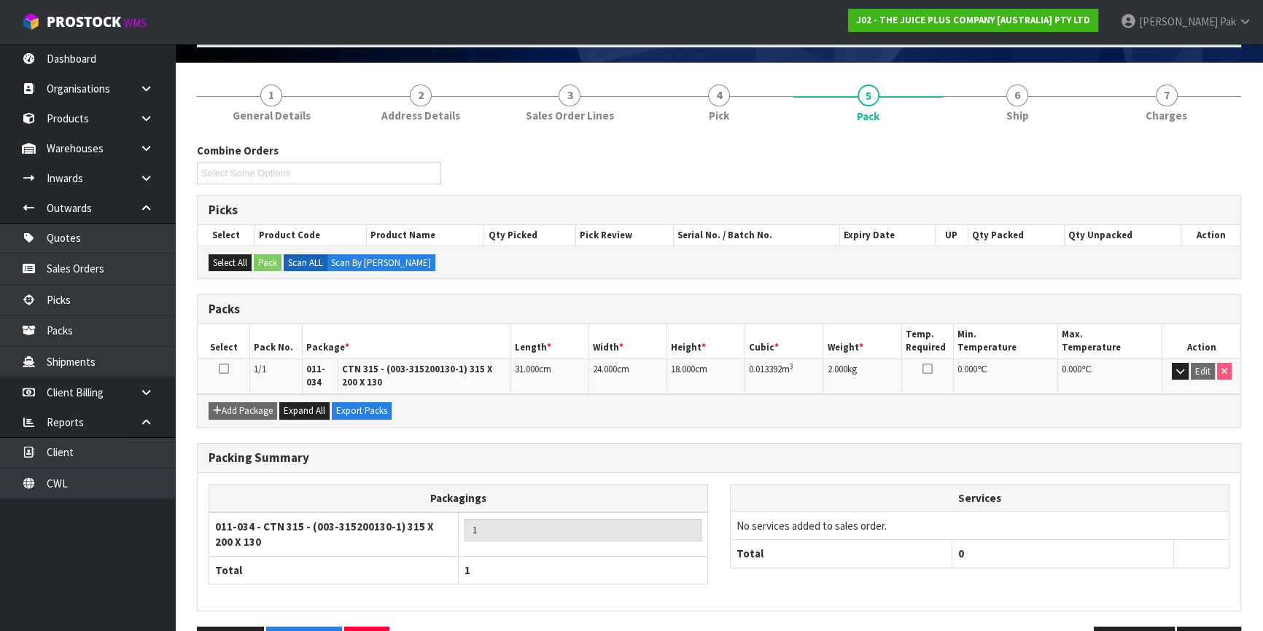
scroll to position [136, 0]
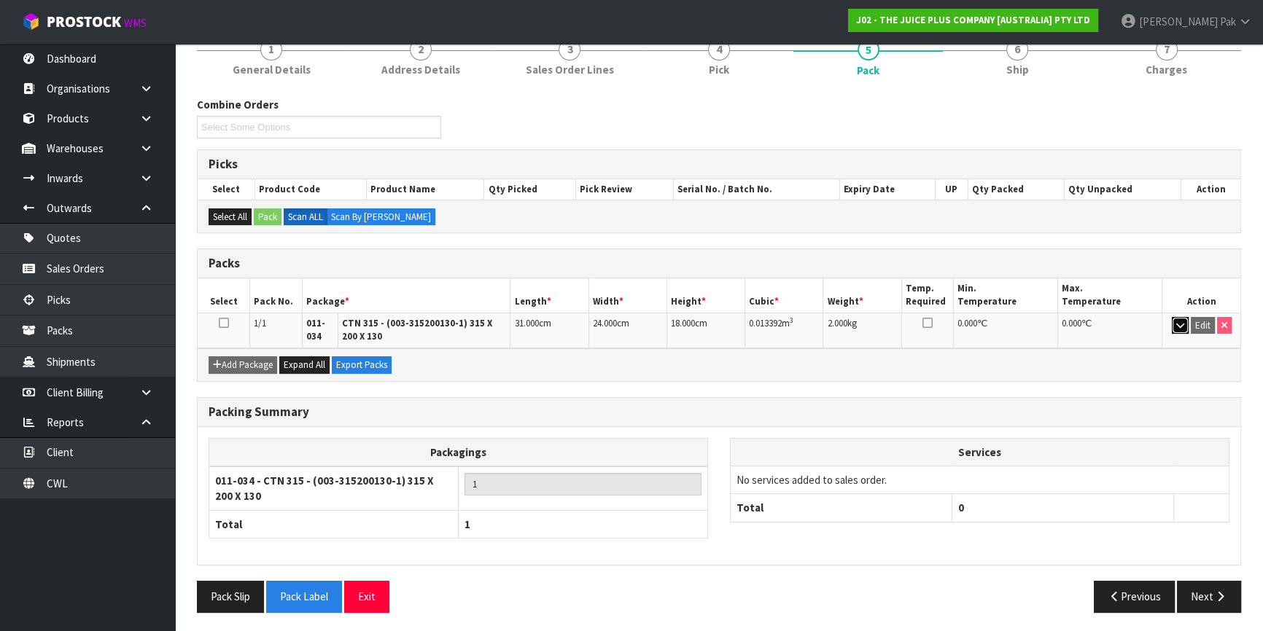
click at [1176, 325] on icon "button" at bounding box center [1180, 325] width 8 height 9
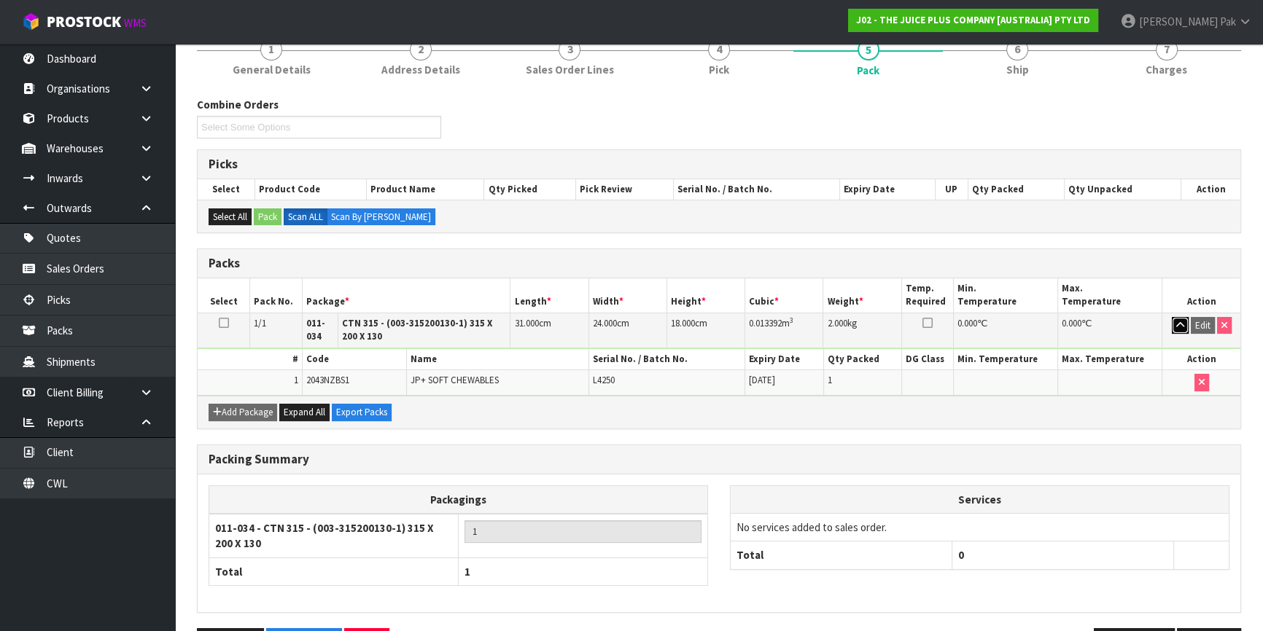
click at [1176, 325] on icon "button" at bounding box center [1180, 325] width 8 height 9
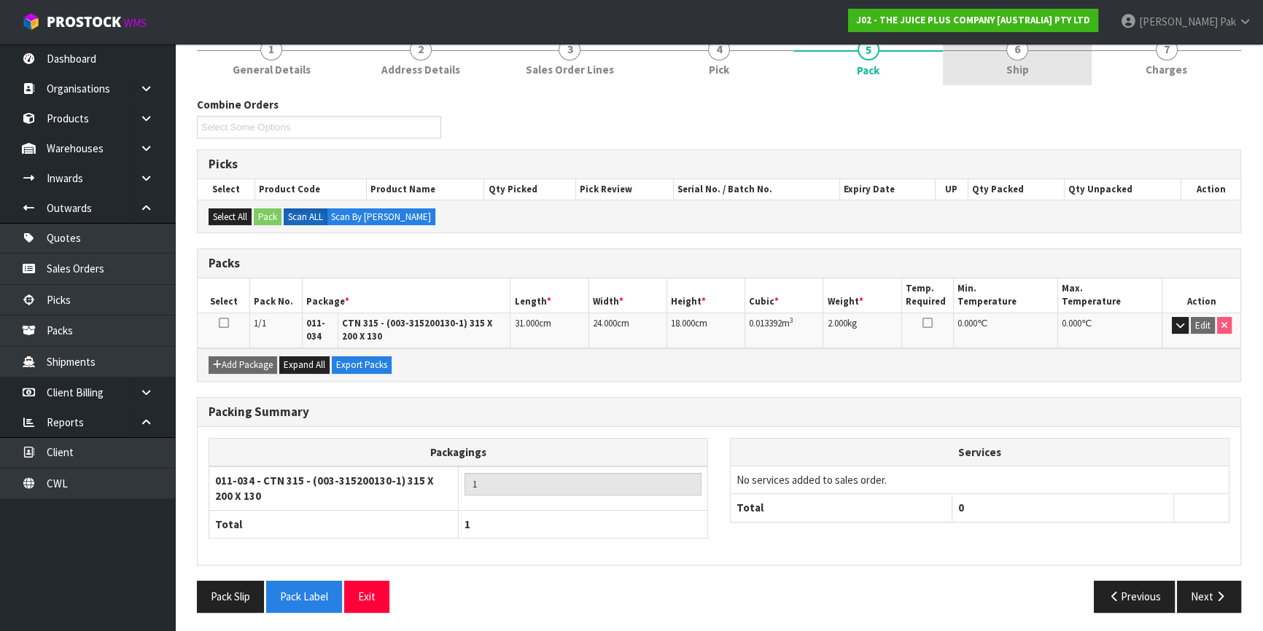
click at [1042, 74] on link "6 Ship" at bounding box center [1017, 57] width 149 height 58
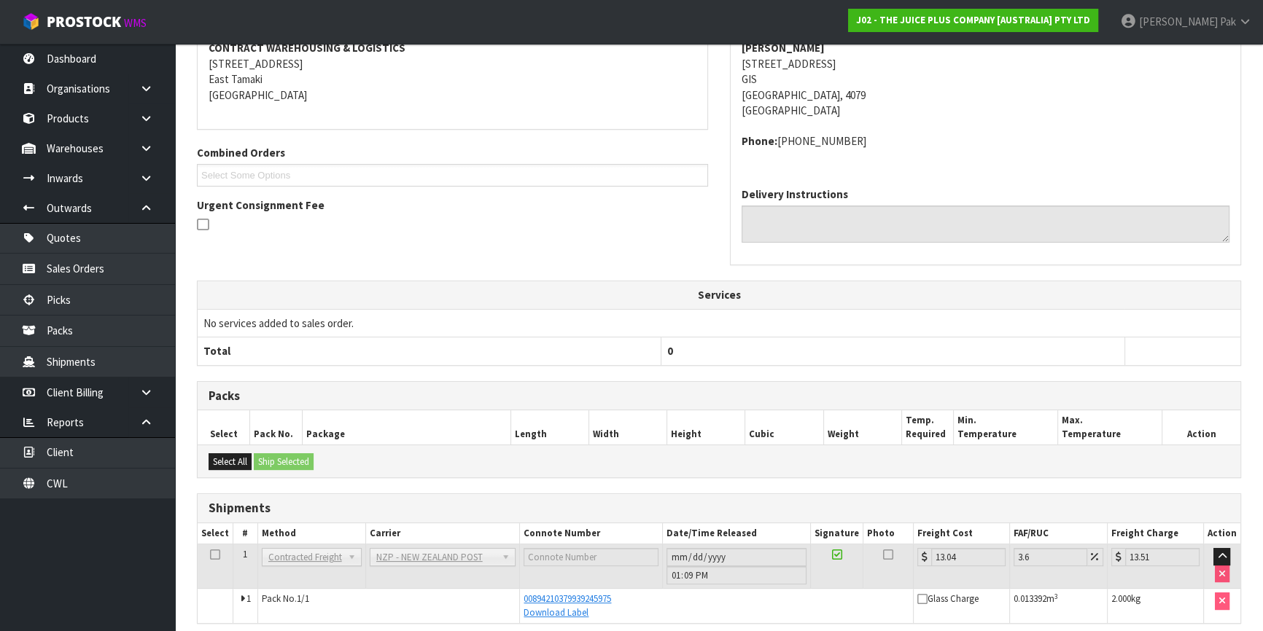
scroll to position [292, 0]
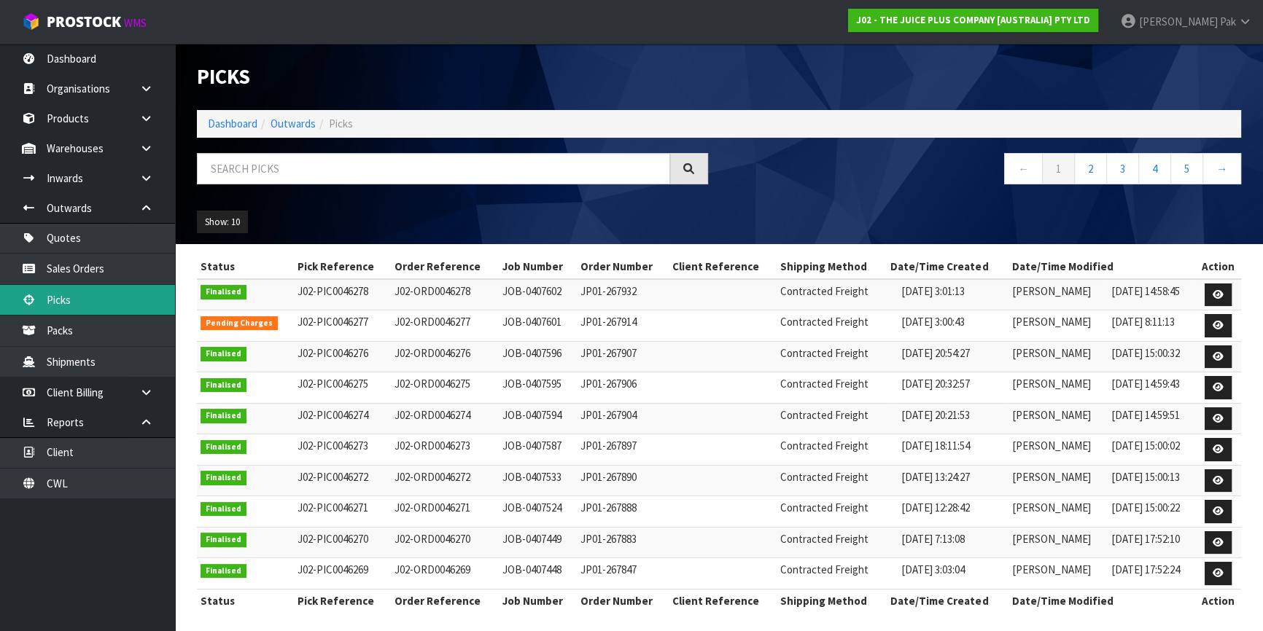
click at [70, 302] on link "Picks" at bounding box center [87, 300] width 175 height 30
click at [1099, 171] on link "2" at bounding box center [1090, 168] width 33 height 31
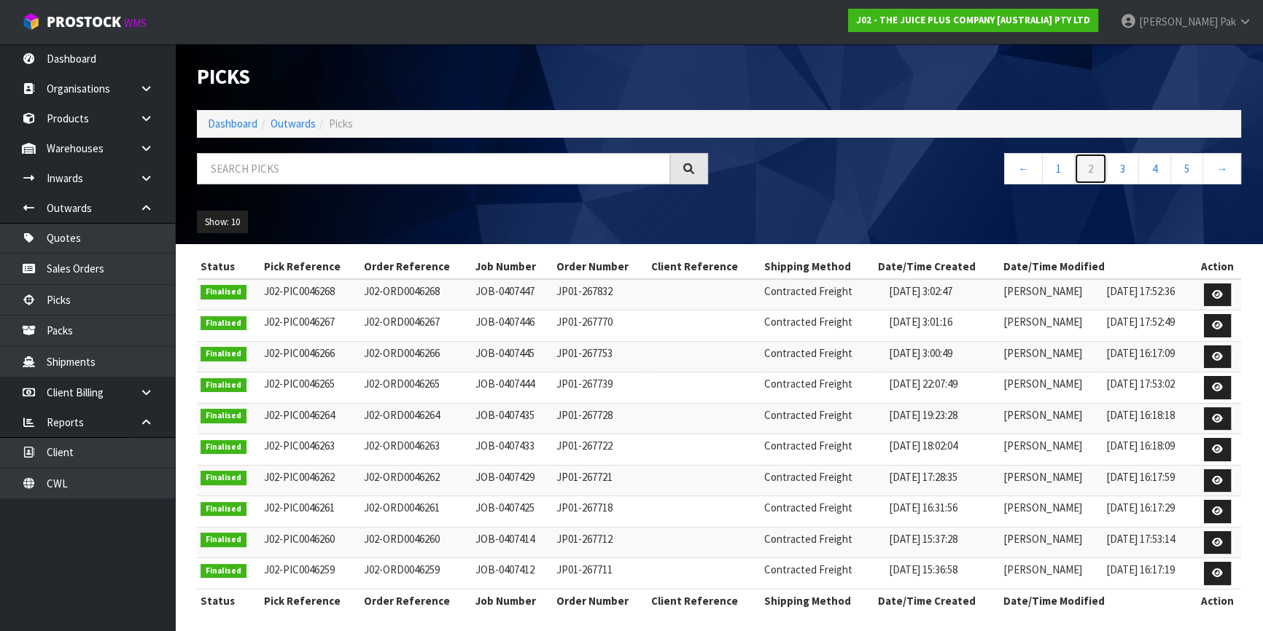
click at [1093, 163] on link "2" at bounding box center [1090, 168] width 33 height 31
click at [1123, 173] on link "3" at bounding box center [1122, 168] width 33 height 31
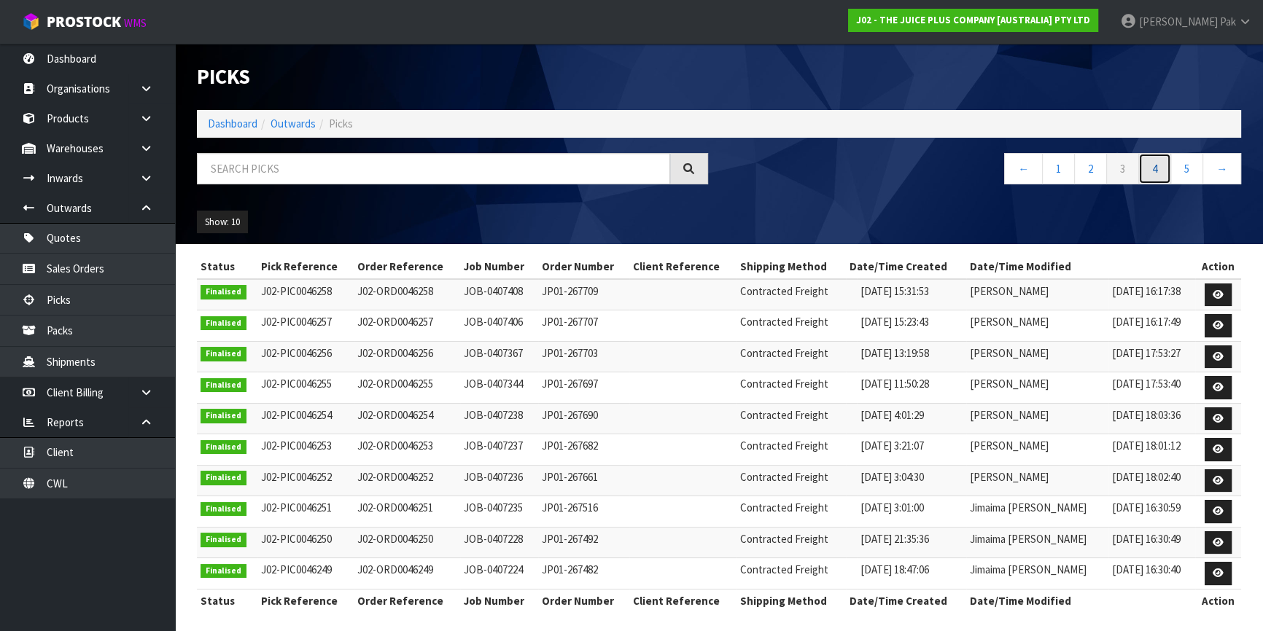
click at [1152, 172] on link "4" at bounding box center [1154, 168] width 33 height 31
click at [1185, 167] on link "6" at bounding box center [1186, 168] width 33 height 31
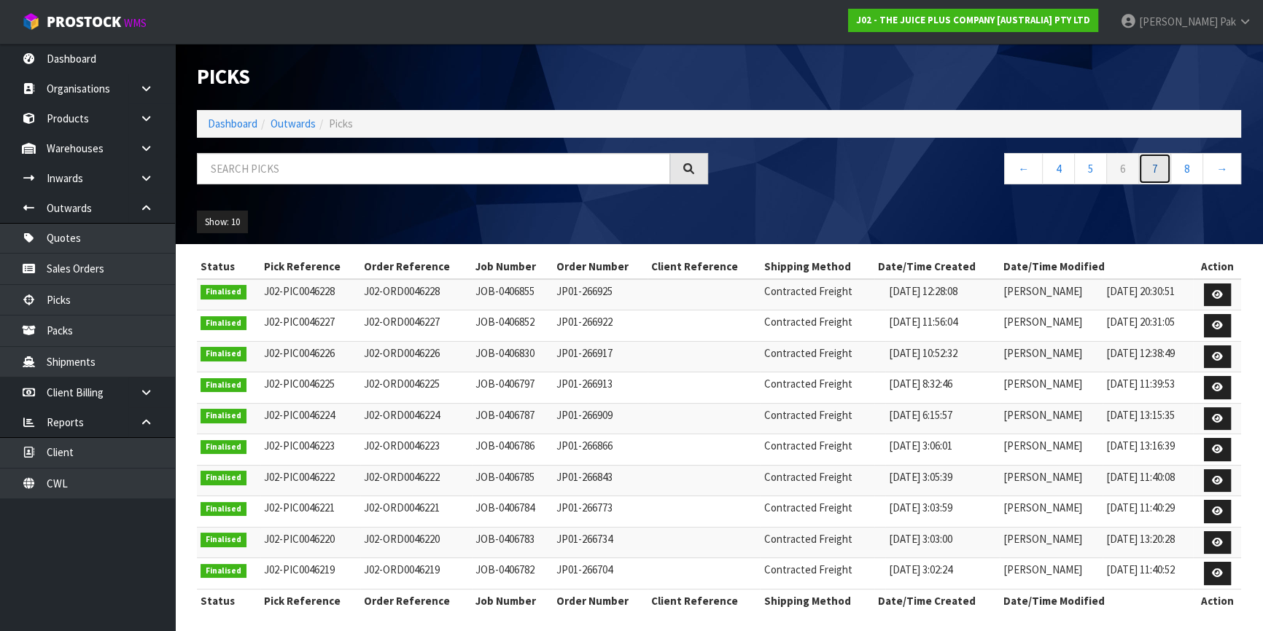
click at [1164, 167] on link "7" at bounding box center [1154, 168] width 33 height 31
click at [1095, 173] on link "6" at bounding box center [1090, 168] width 33 height 31
click at [1050, 174] on link "4" at bounding box center [1058, 168] width 33 height 31
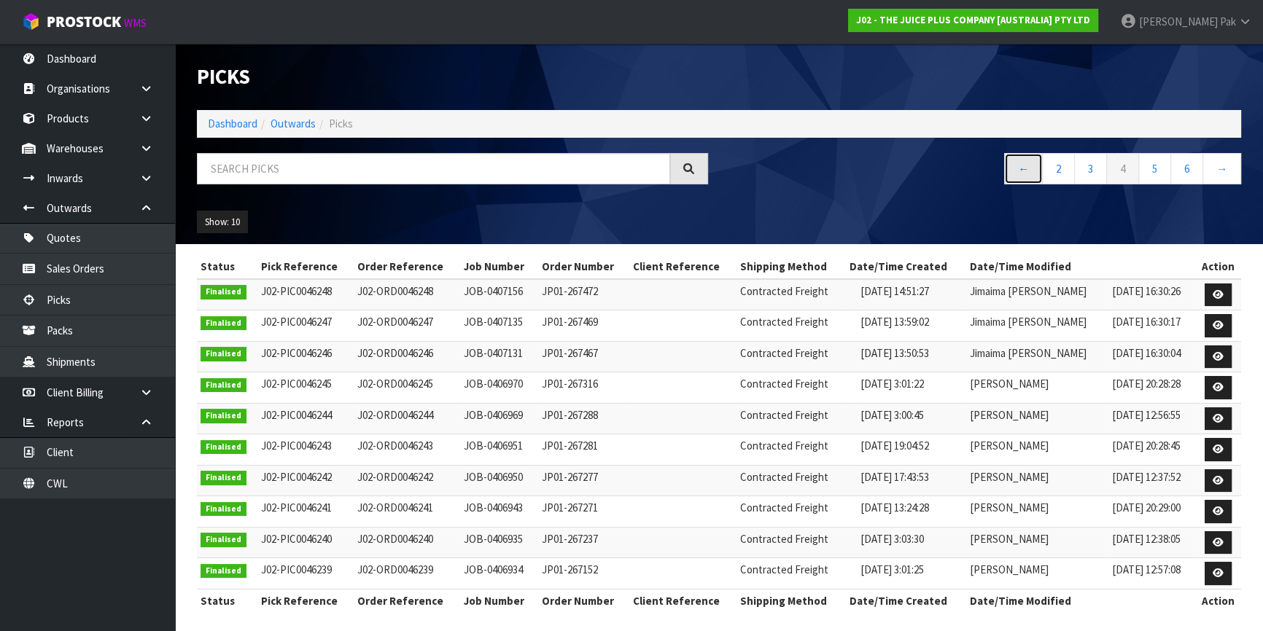
click at [1034, 174] on link "←" at bounding box center [1023, 168] width 39 height 31
click at [1056, 168] on link "1" at bounding box center [1058, 168] width 33 height 31
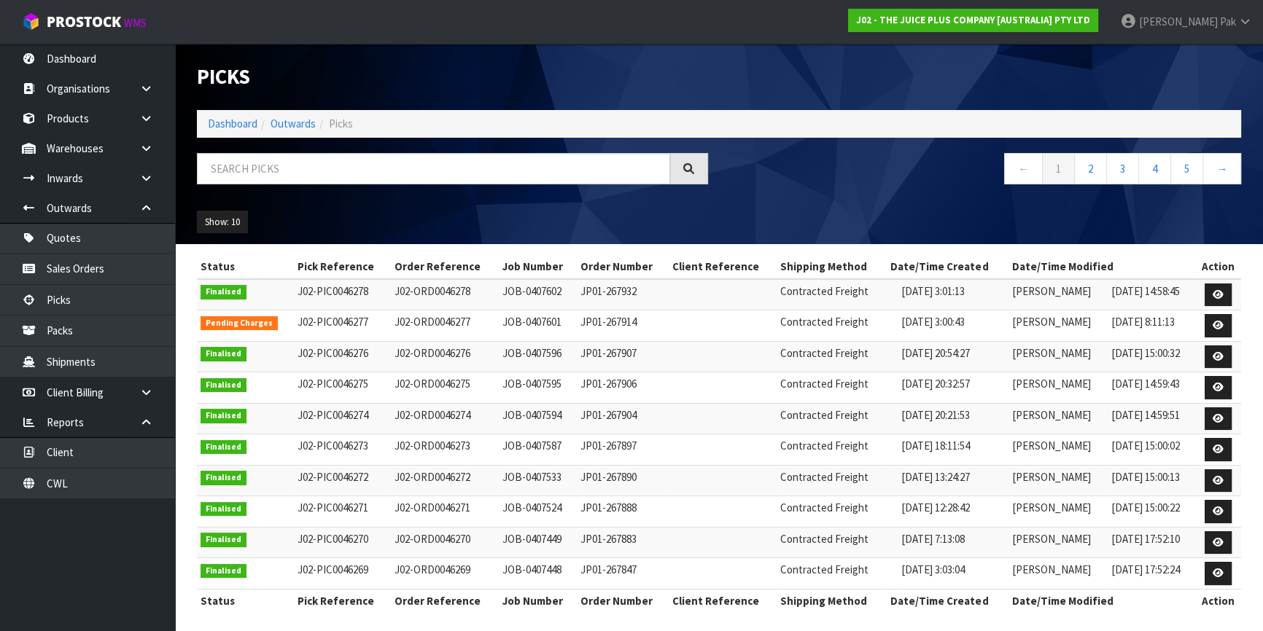
click at [279, 133] on ol "Dashboard Outwards Picks" at bounding box center [719, 123] width 1044 height 27
click at [286, 125] on link "Outwards" at bounding box center [292, 124] width 45 height 14
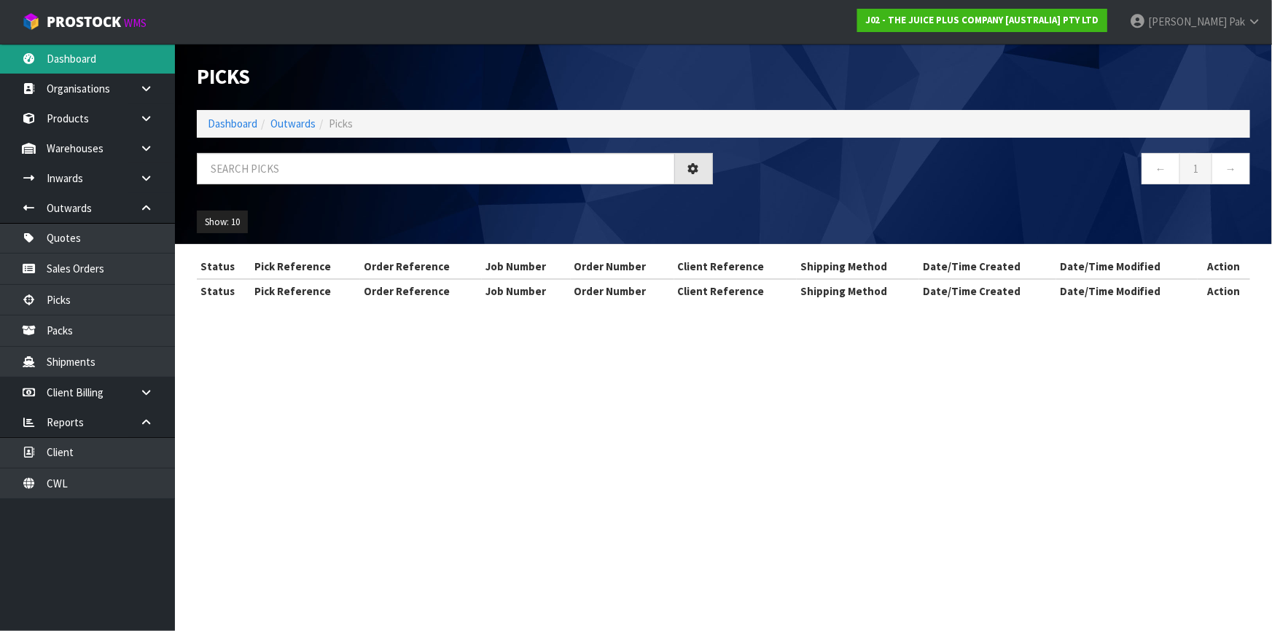
click at [76, 71] on link "Dashboard" at bounding box center [87, 59] width 175 height 30
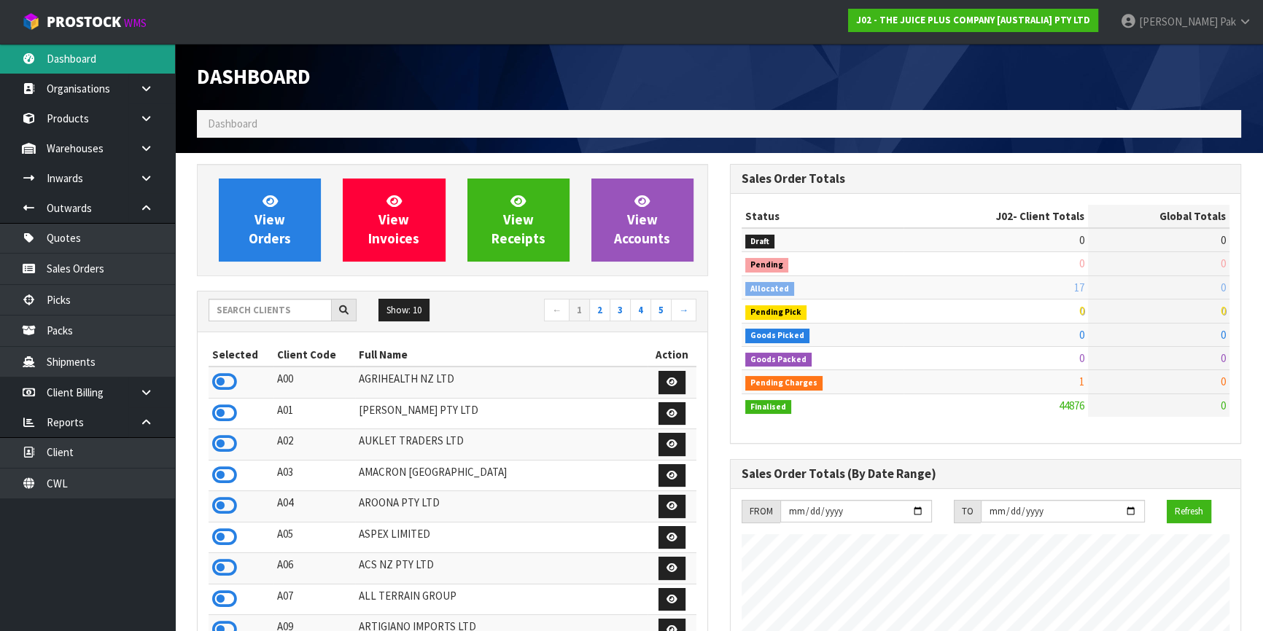
scroll to position [1102, 532]
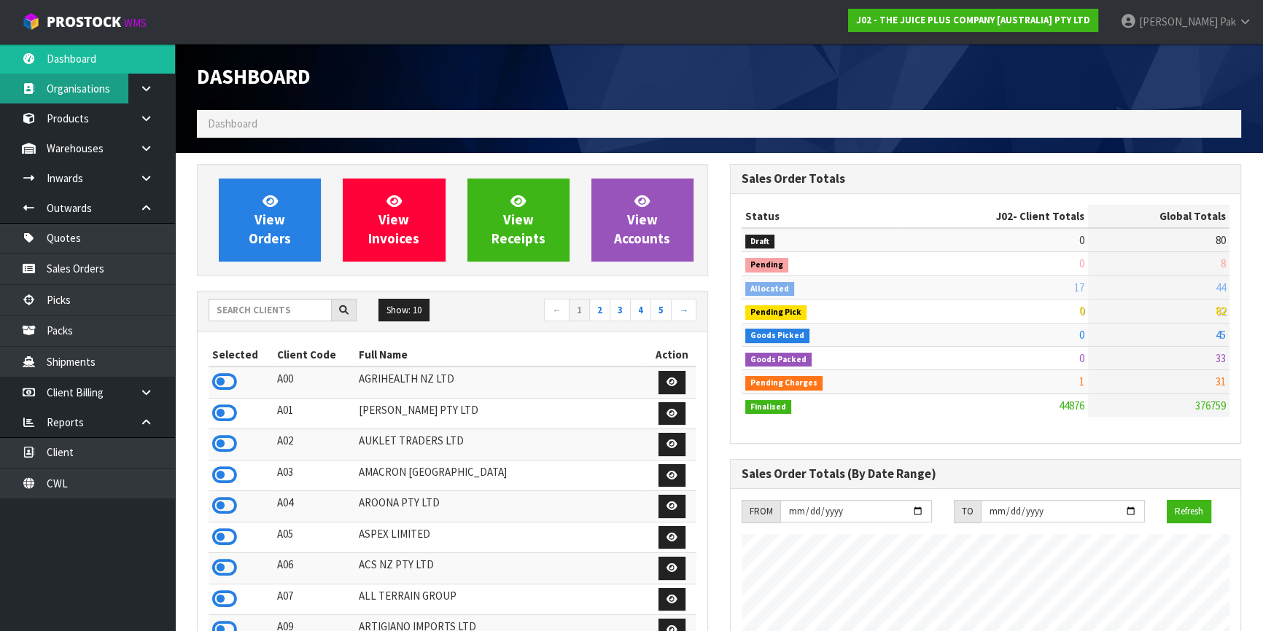
click at [93, 90] on link "Organisations" at bounding box center [87, 89] width 175 height 30
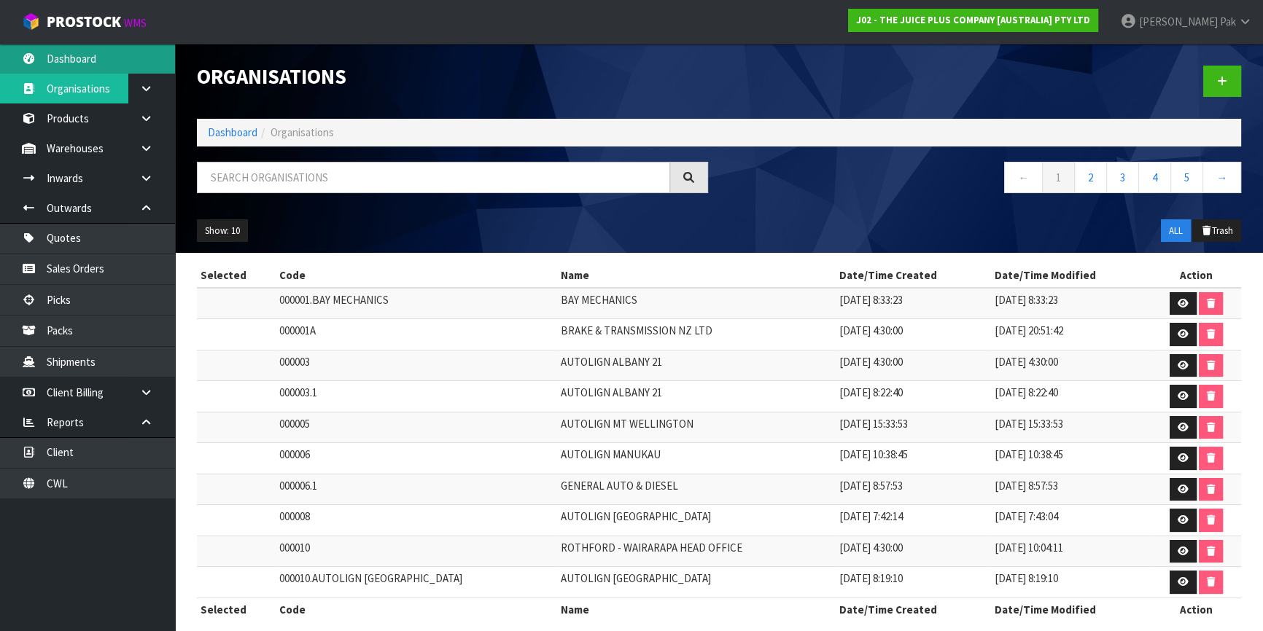
click at [104, 56] on link "Dashboard" at bounding box center [87, 59] width 175 height 30
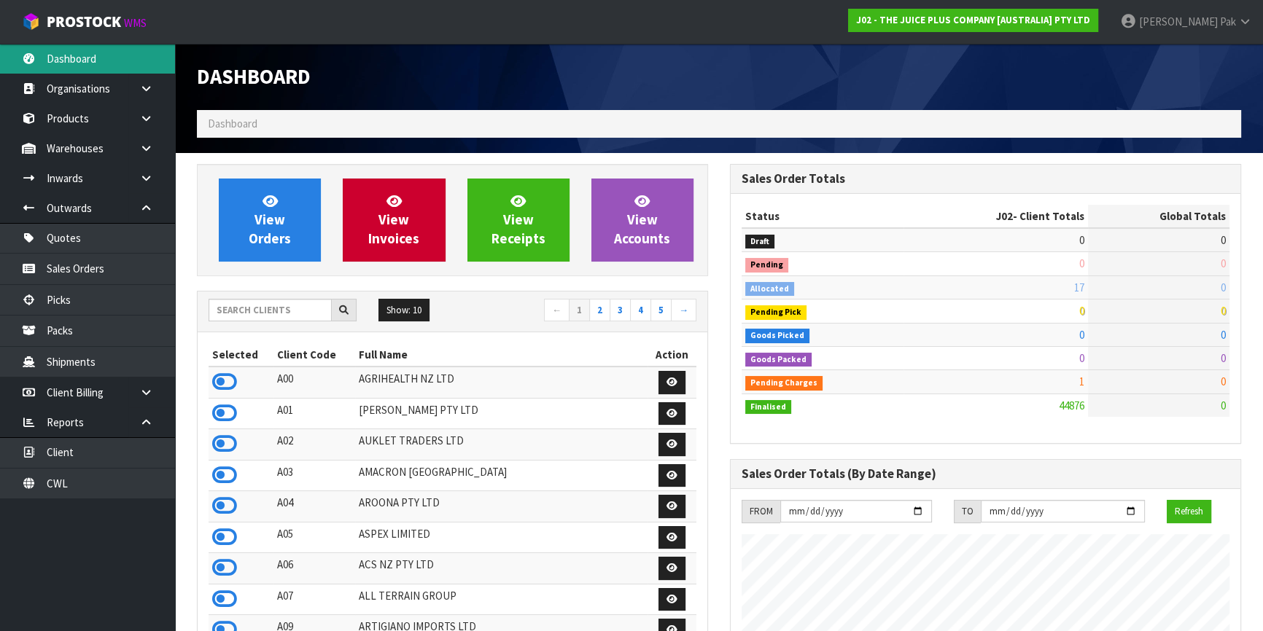
scroll to position [1102, 532]
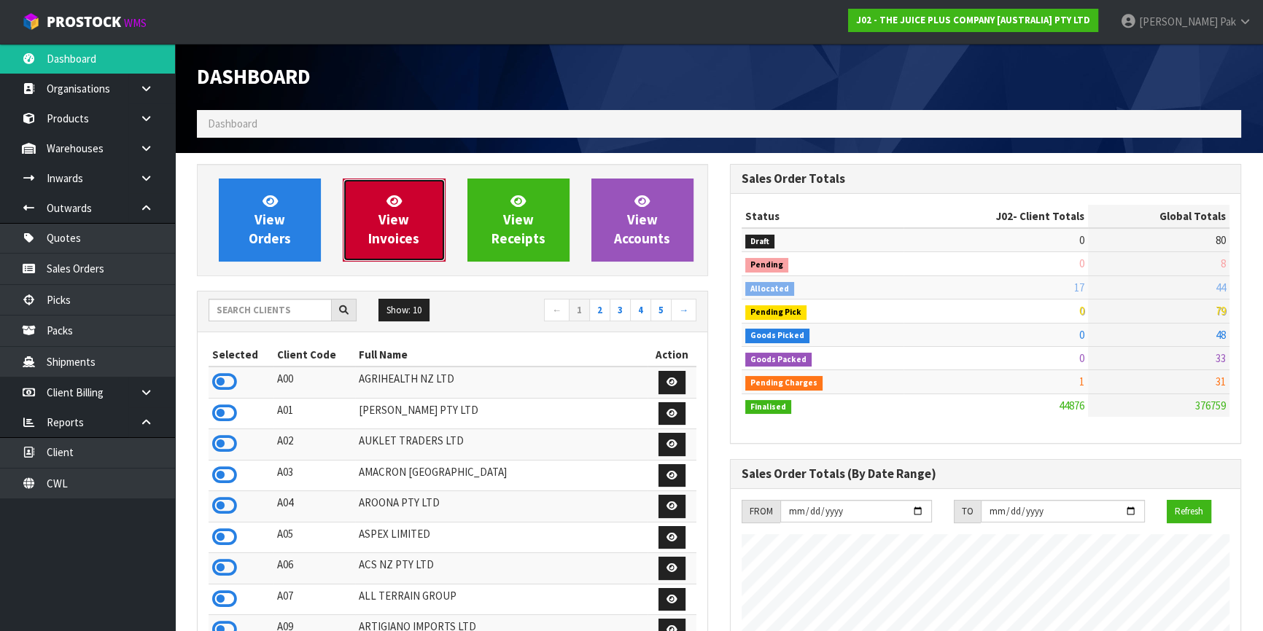
click at [373, 230] on span "View Invoices" at bounding box center [393, 219] width 51 height 55
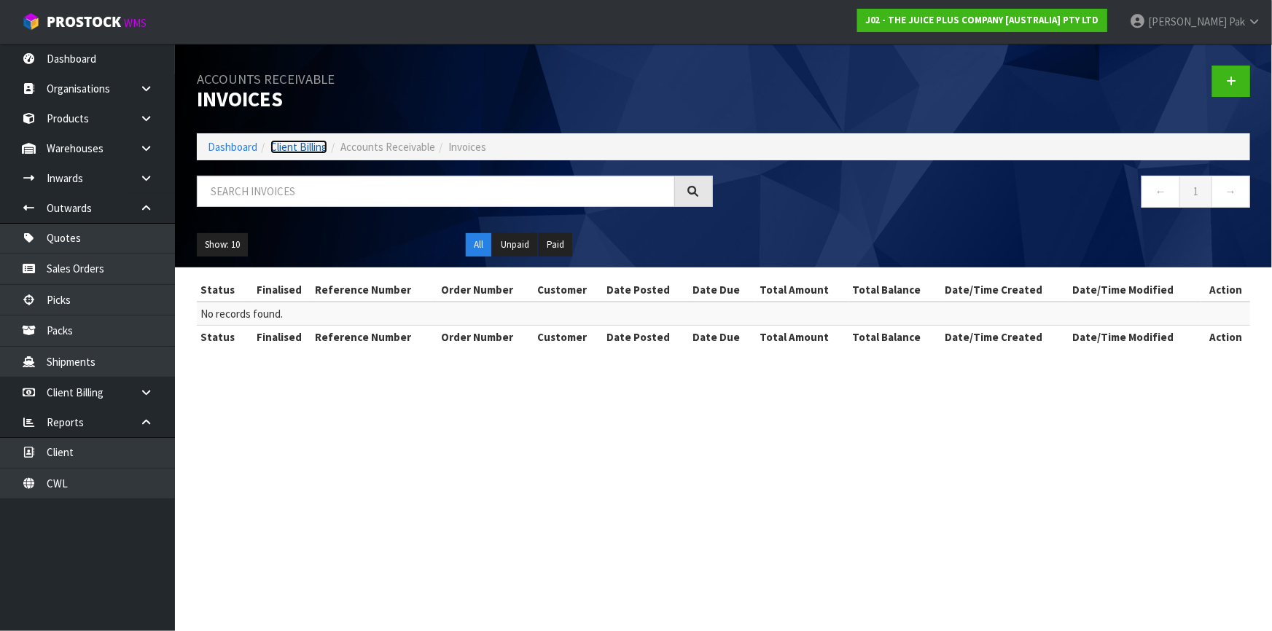
click at [288, 151] on link "Client Billing" at bounding box center [298, 147] width 57 height 14
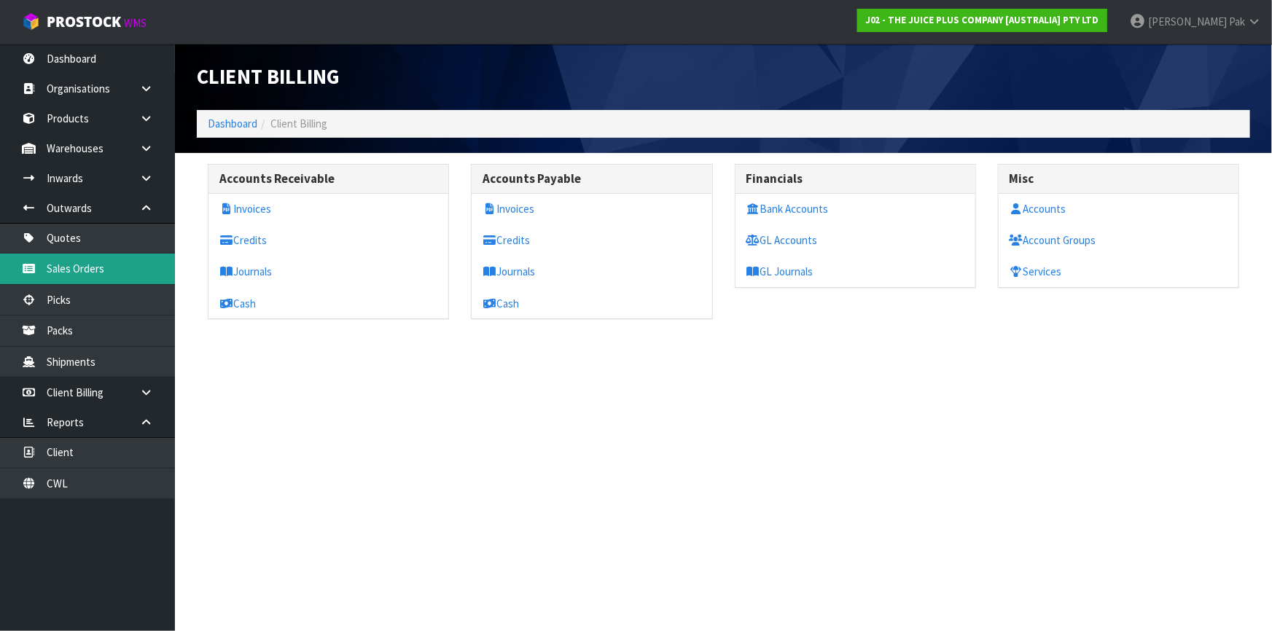
click at [88, 260] on link "Sales Orders" at bounding box center [87, 269] width 175 height 30
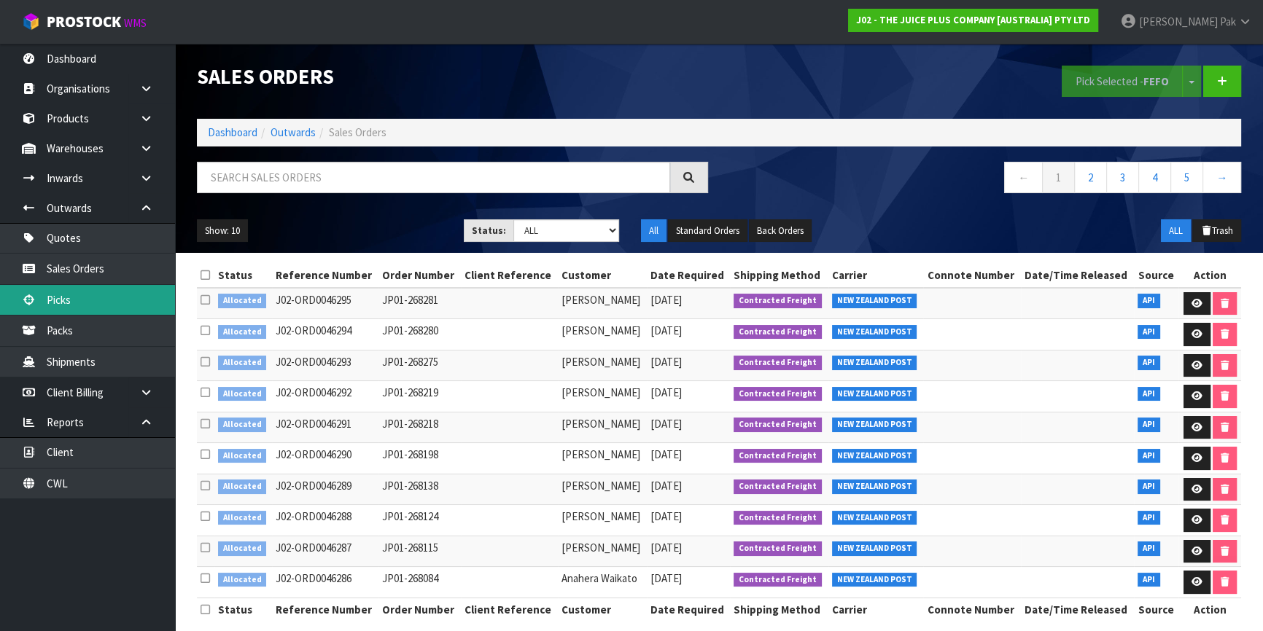
click at [74, 297] on link "Picks" at bounding box center [87, 300] width 175 height 30
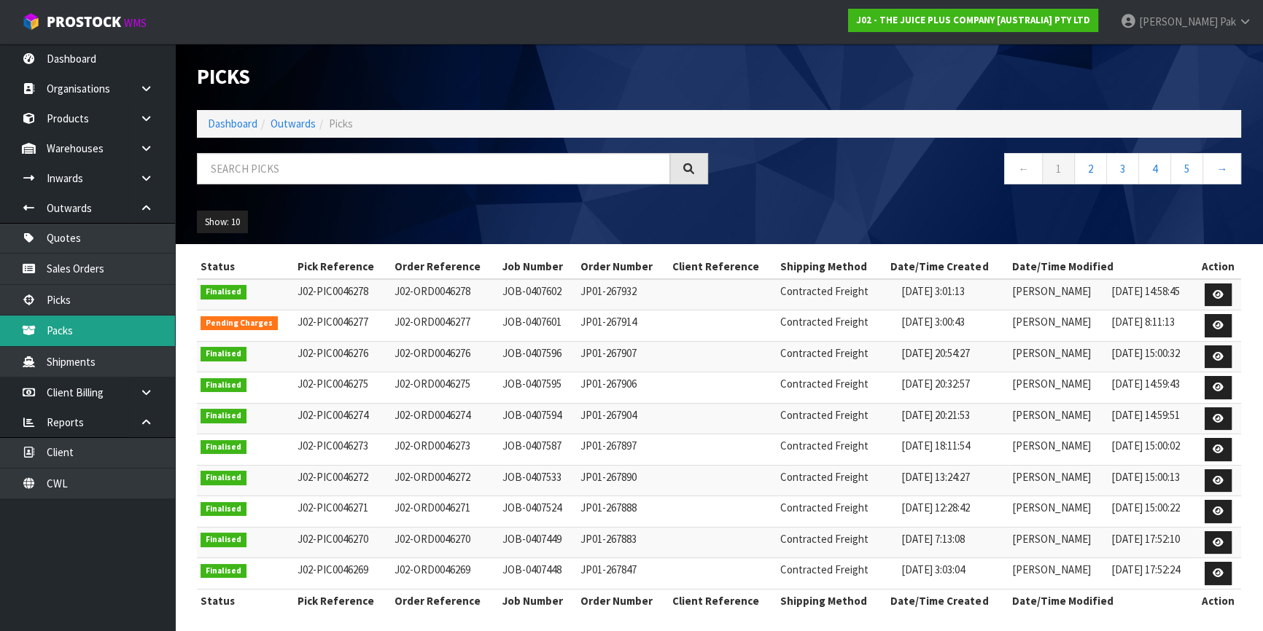
click at [85, 327] on link "Packs" at bounding box center [87, 331] width 175 height 30
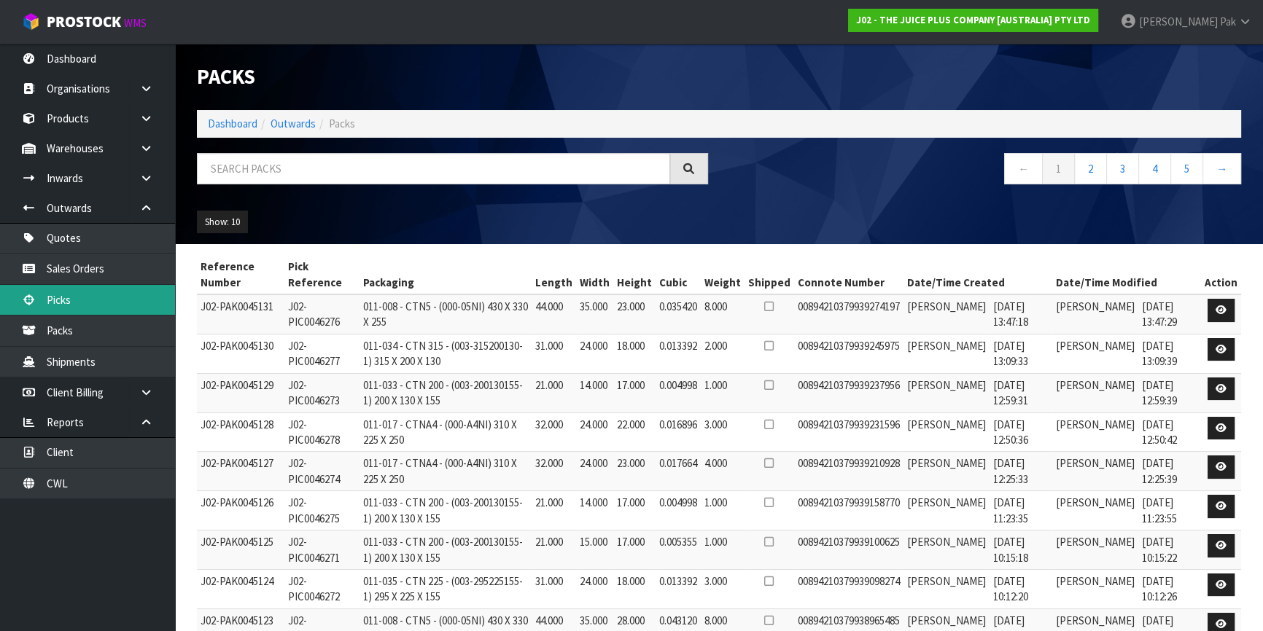
click at [80, 292] on link "Picks" at bounding box center [87, 300] width 175 height 30
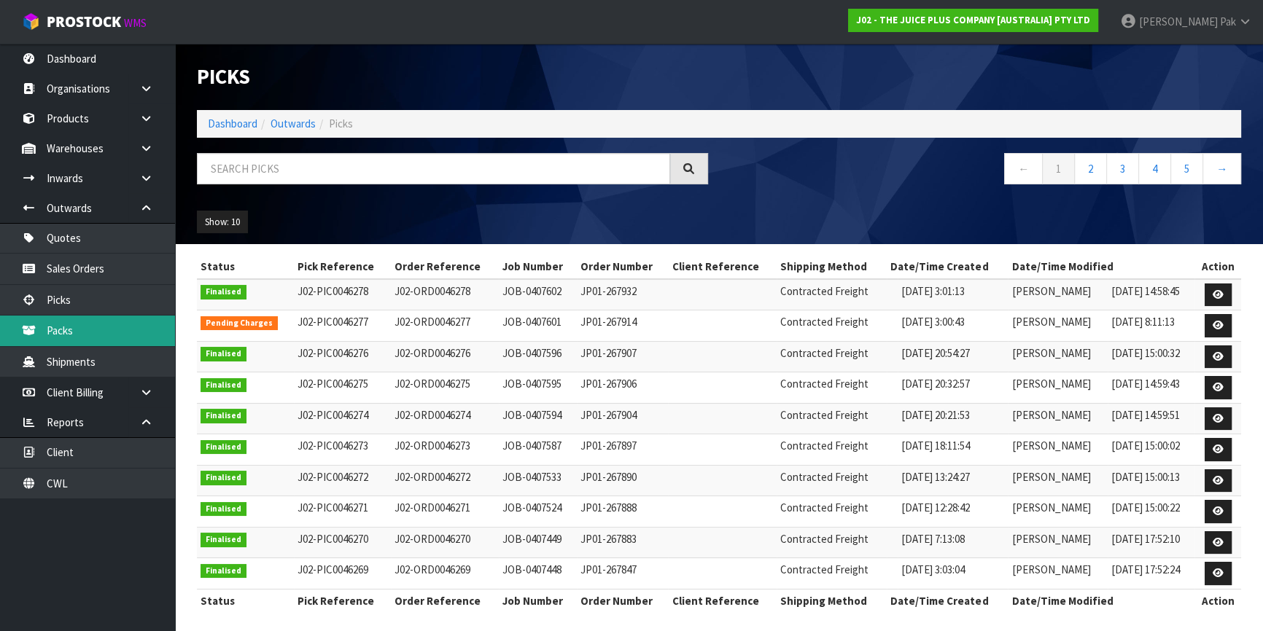
click at [77, 325] on link "Packs" at bounding box center [87, 331] width 175 height 30
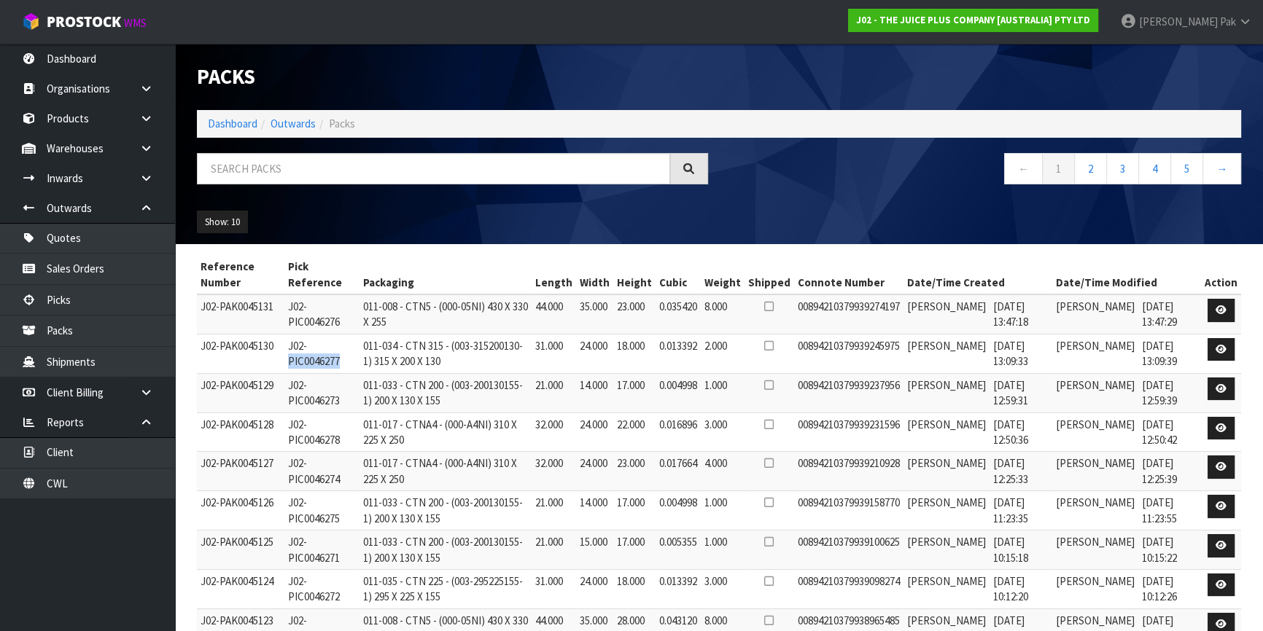
drag, startPoint x: 340, startPoint y: 360, endPoint x: 325, endPoint y: 352, distance: 17.3
click at [325, 352] on td "J02-PIC0046277" at bounding box center [321, 353] width 75 height 39
click at [1215, 349] on link at bounding box center [1220, 349] width 27 height 23
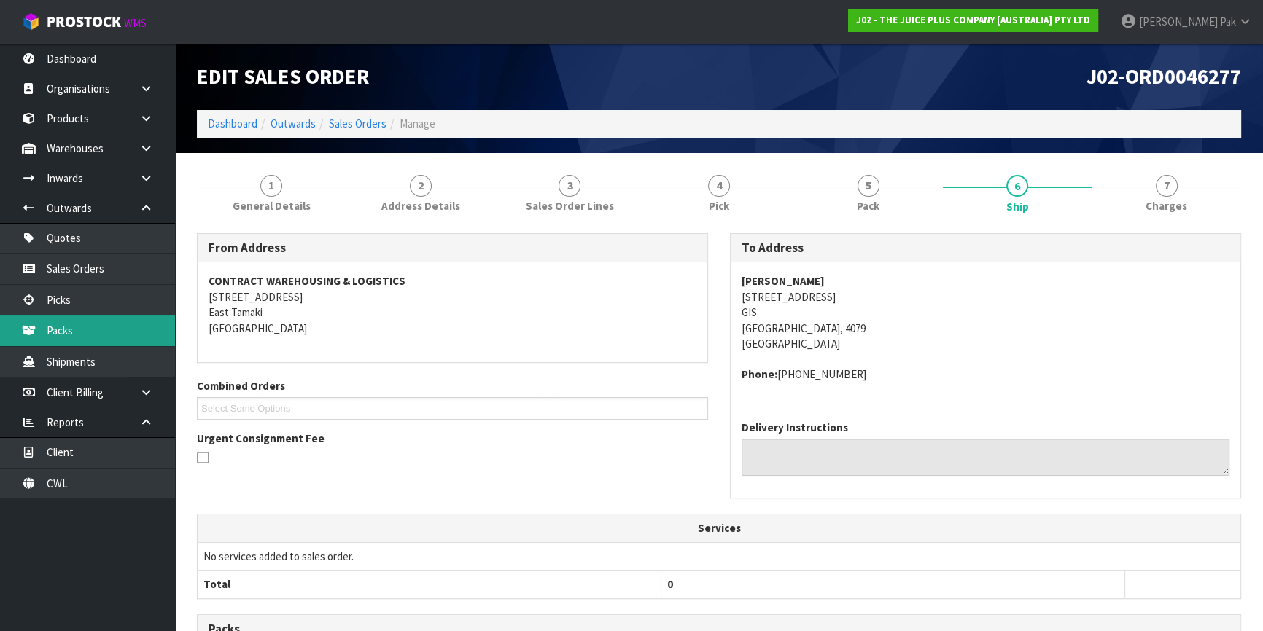
click at [101, 332] on link "Packs" at bounding box center [87, 331] width 175 height 30
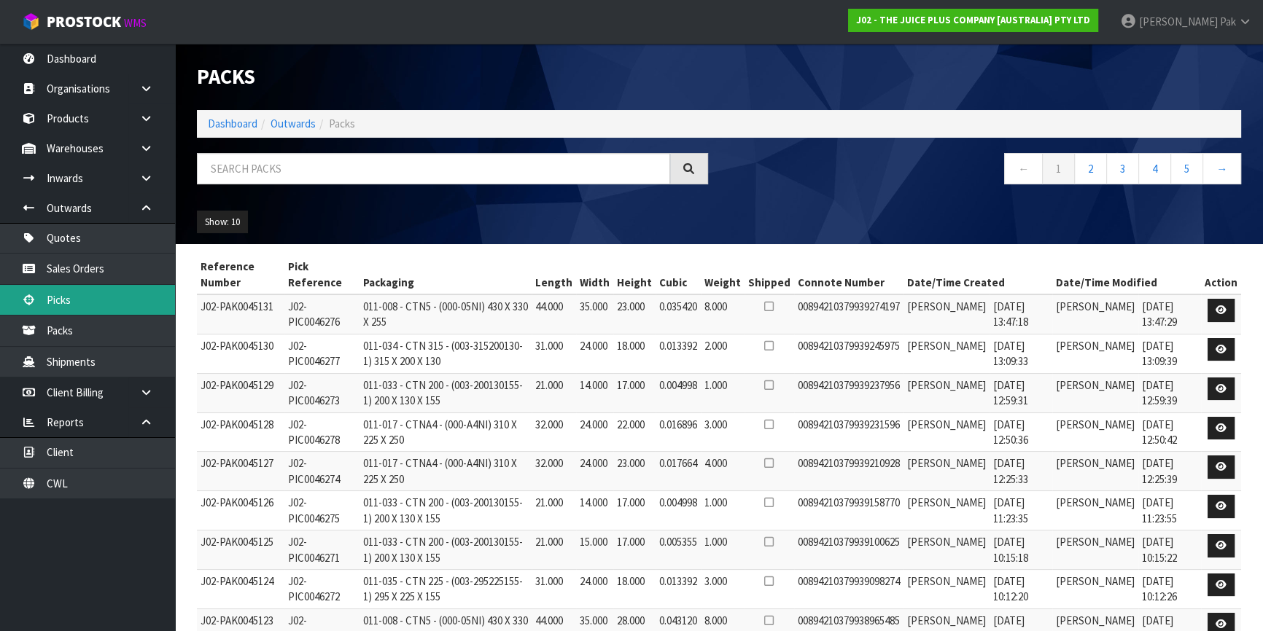
click at [109, 305] on link "Picks" at bounding box center [87, 300] width 175 height 30
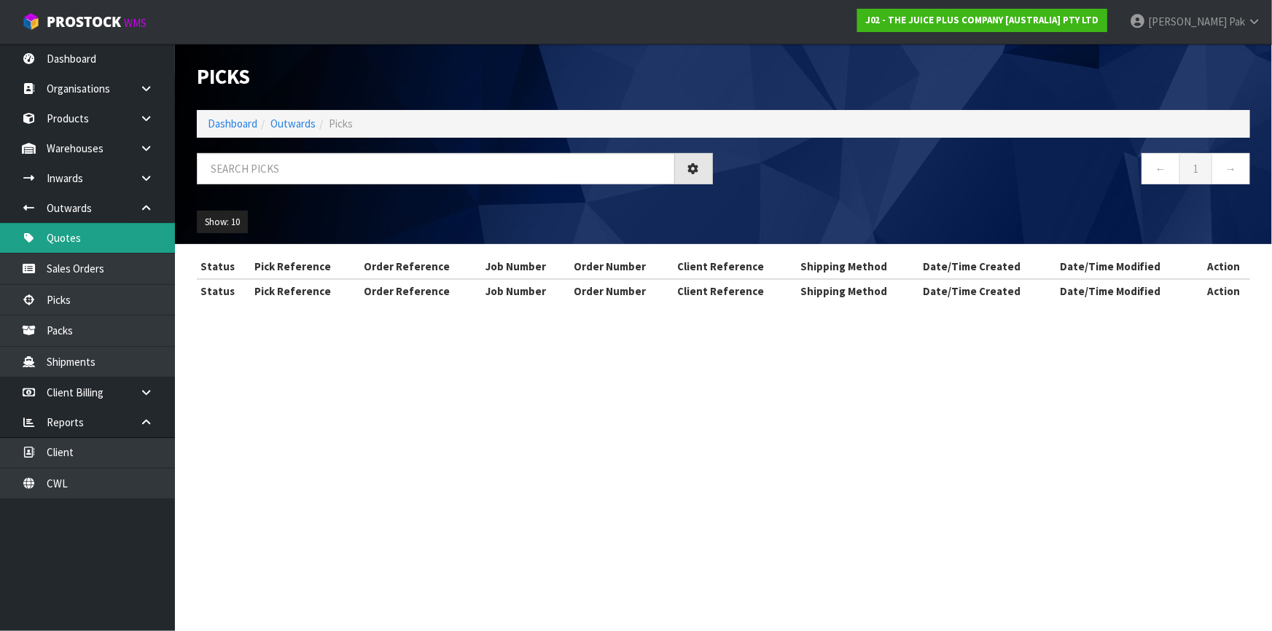
click at [114, 247] on link "Quotes" at bounding box center [87, 238] width 175 height 30
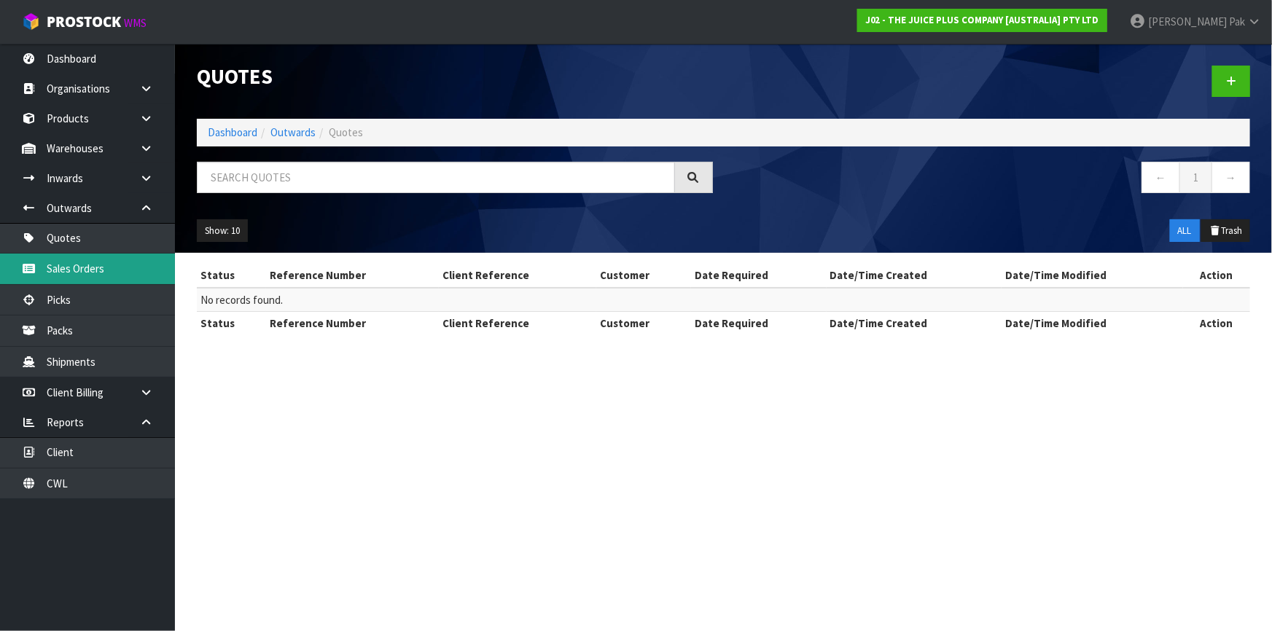
click at [82, 262] on link "Sales Orders" at bounding box center [87, 269] width 175 height 30
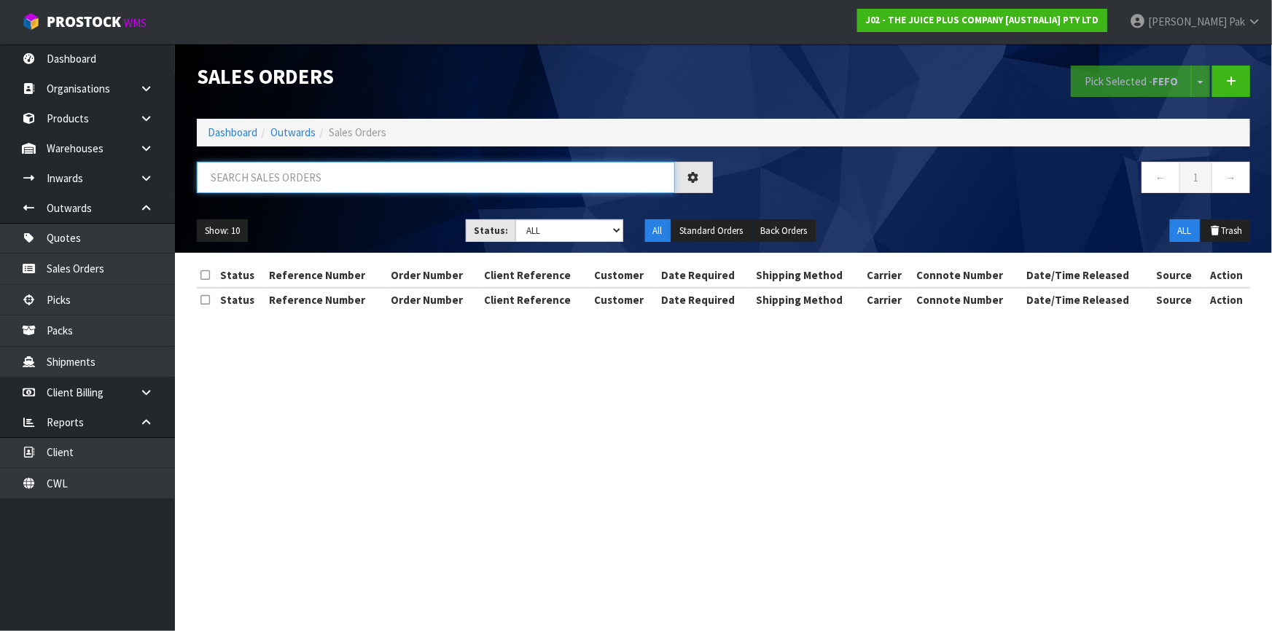
click at [364, 190] on input "text" at bounding box center [436, 177] width 478 height 31
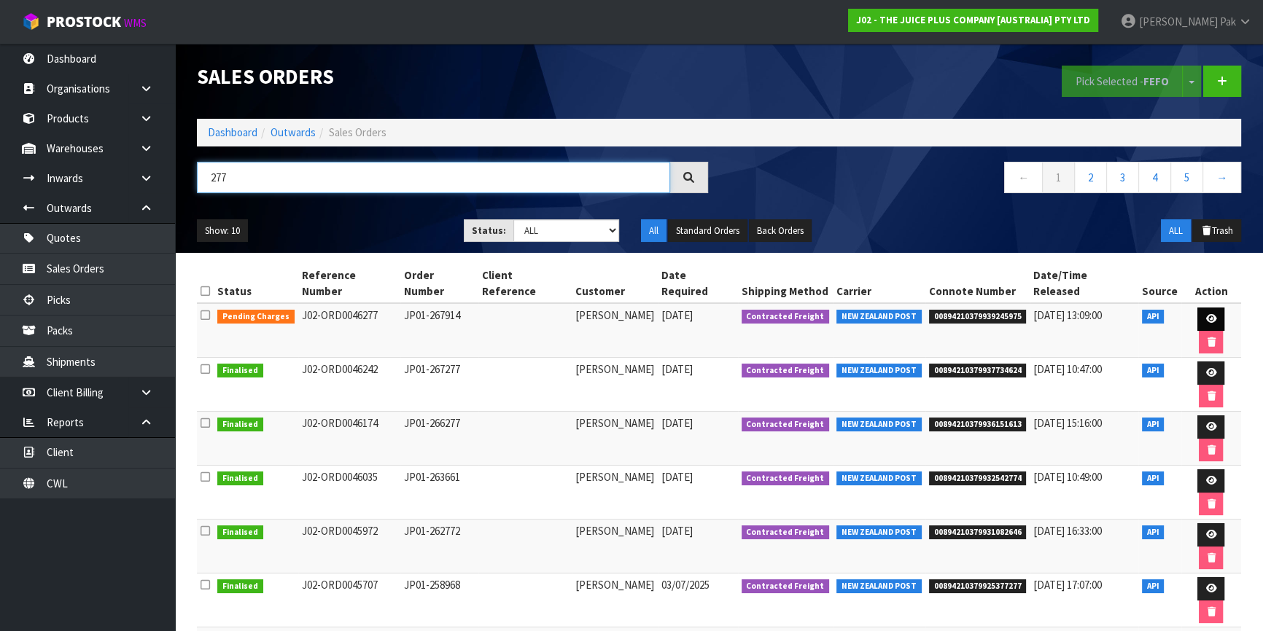
type input "277"
click at [1205, 314] on icon at bounding box center [1210, 318] width 11 height 9
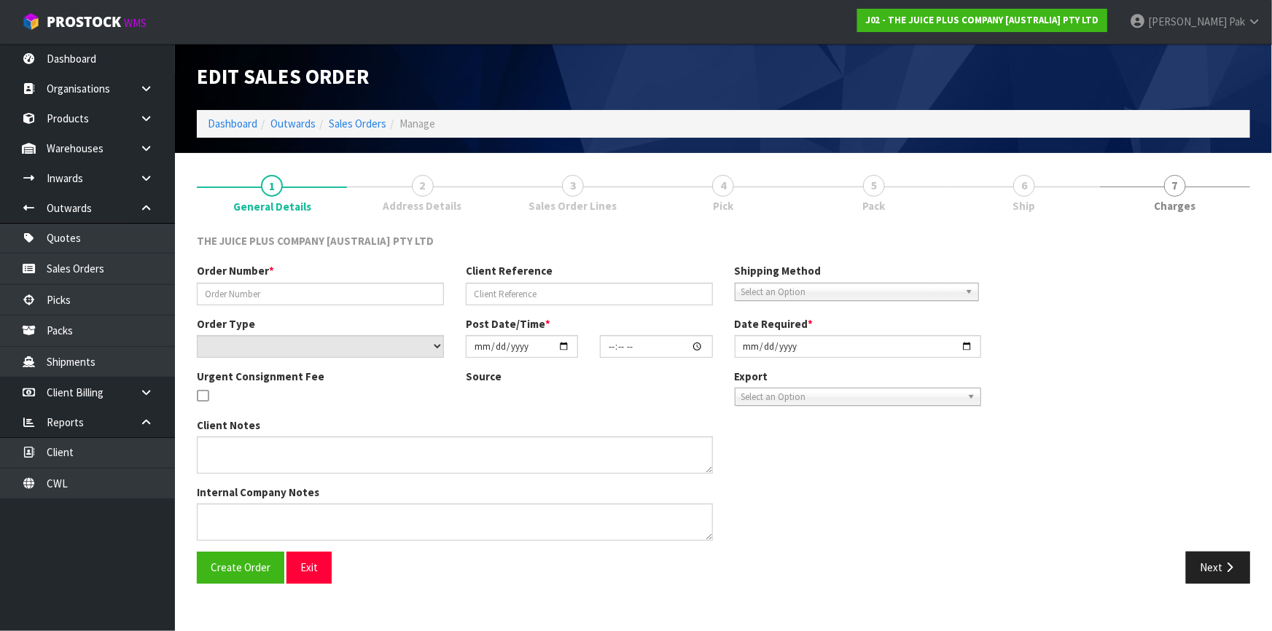
type input "JP01-267914"
select select "number:0"
type input "[DATE]"
type input "03:00:43.000"
type input "[DATE]"
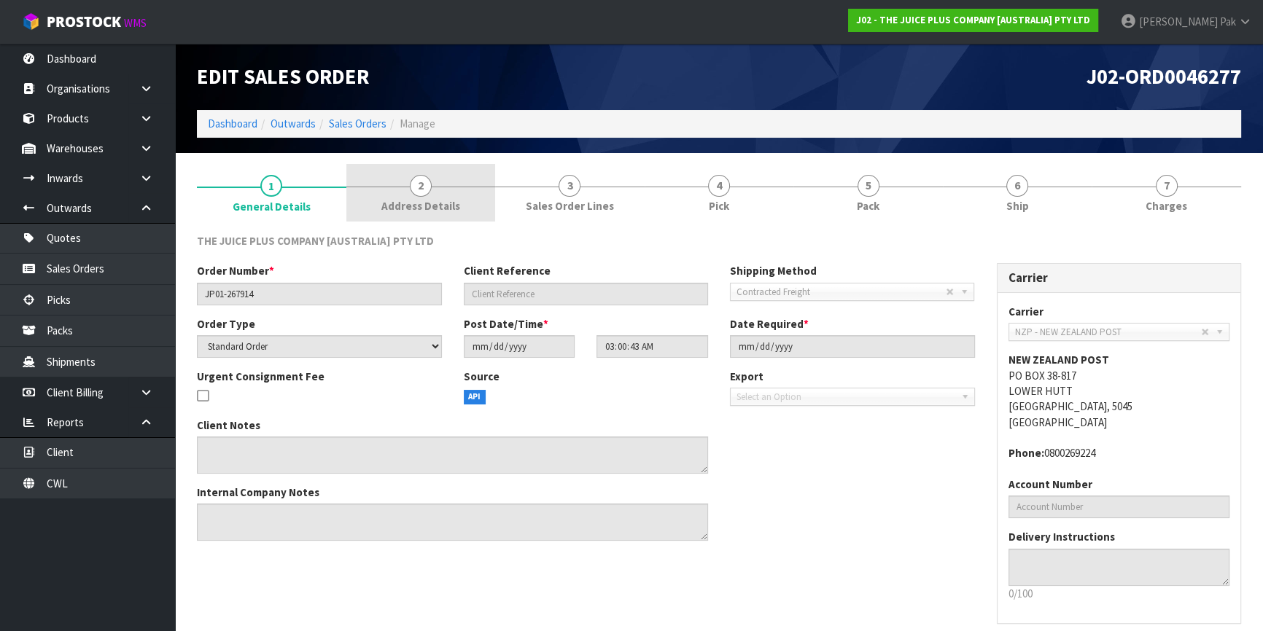
click at [449, 197] on link "2 Address Details" at bounding box center [420, 193] width 149 height 58
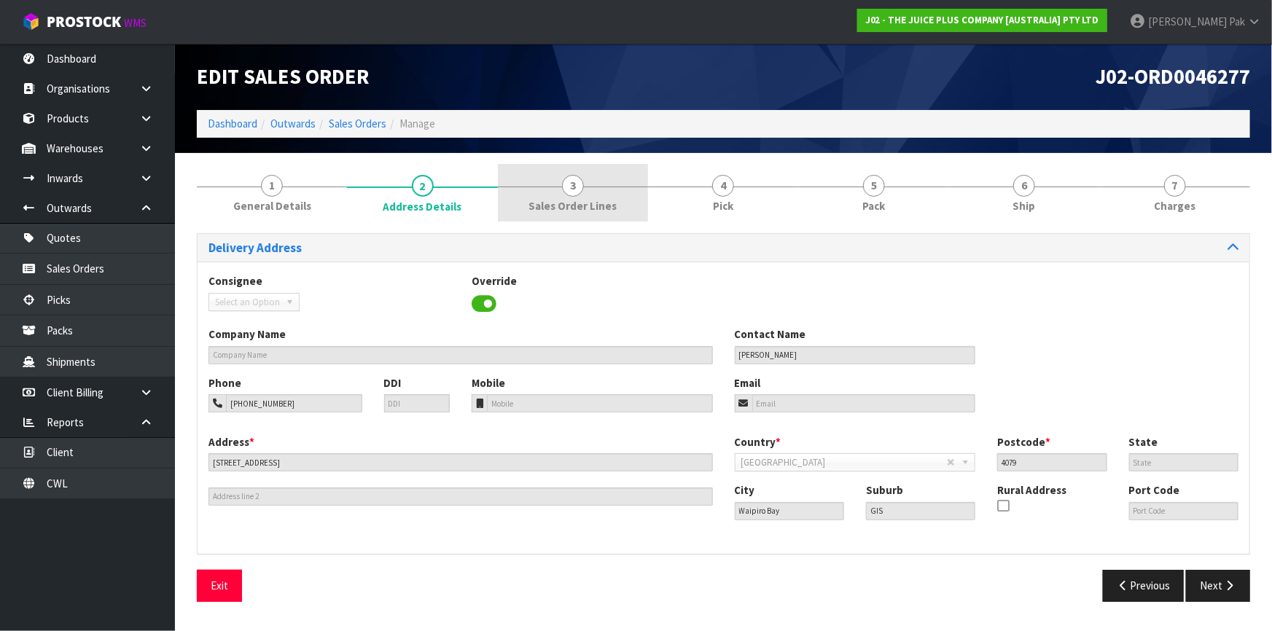
click at [573, 190] on span "3" at bounding box center [573, 186] width 22 height 22
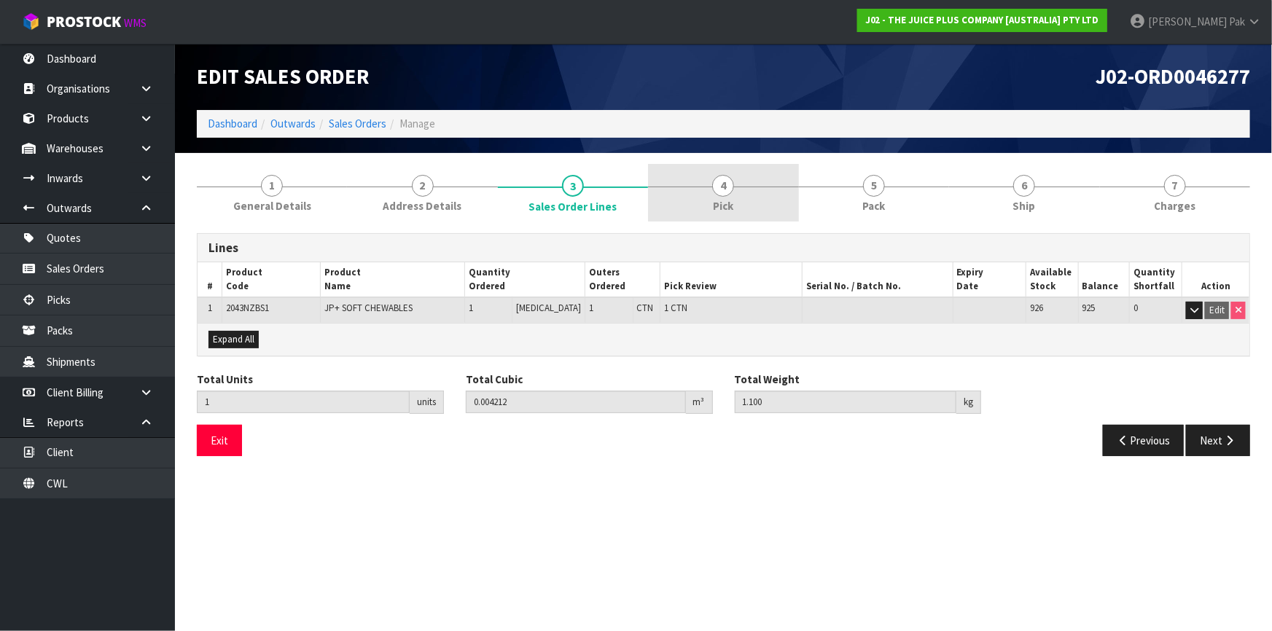
click at [717, 190] on span "4" at bounding box center [723, 186] width 22 height 22
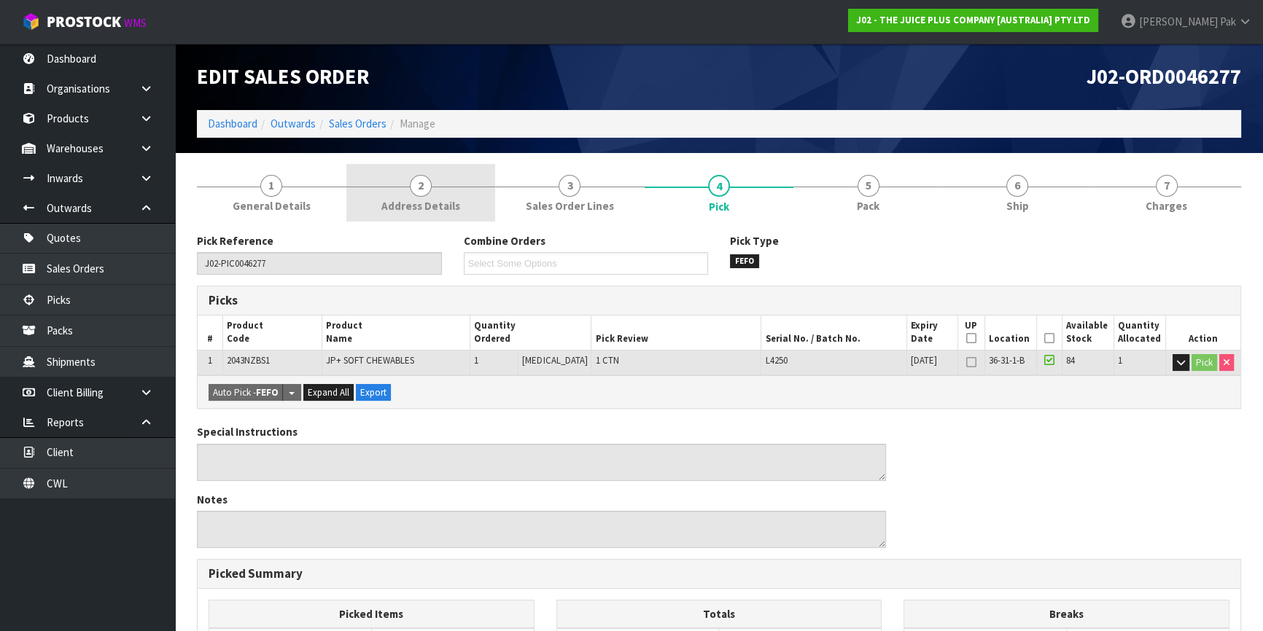
click at [408, 195] on link "2 Address Details" at bounding box center [420, 193] width 149 height 58
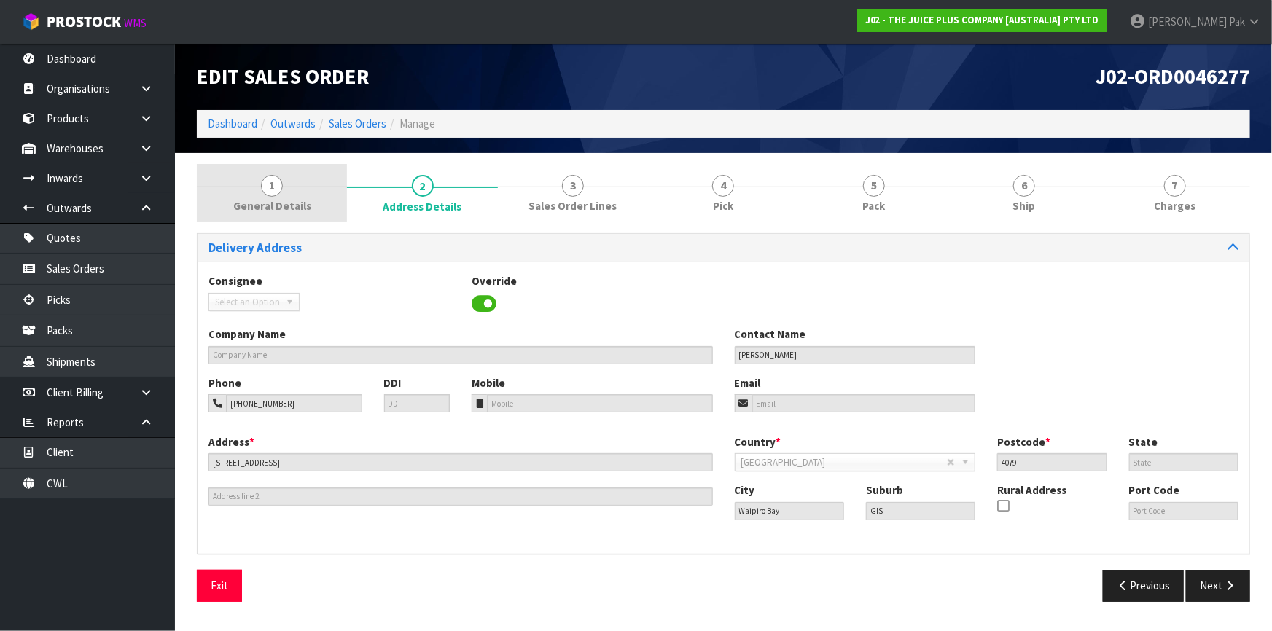
click at [299, 198] on span "General Details" at bounding box center [272, 205] width 78 height 15
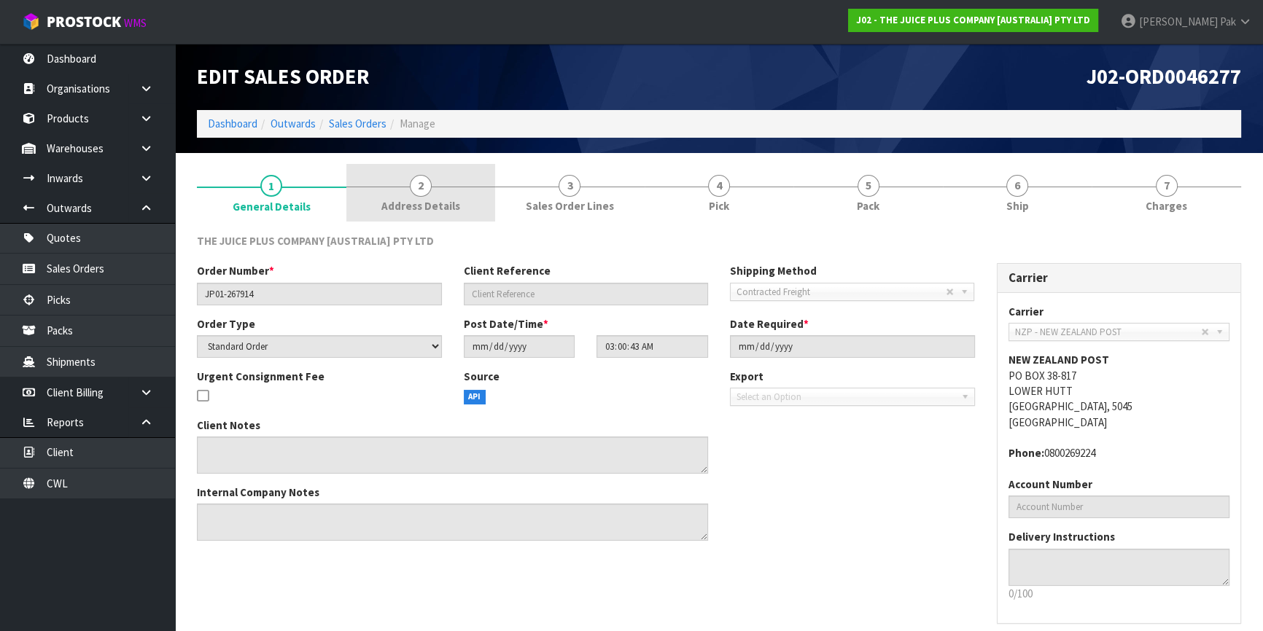
click at [433, 177] on link "2 Address Details" at bounding box center [420, 193] width 149 height 58
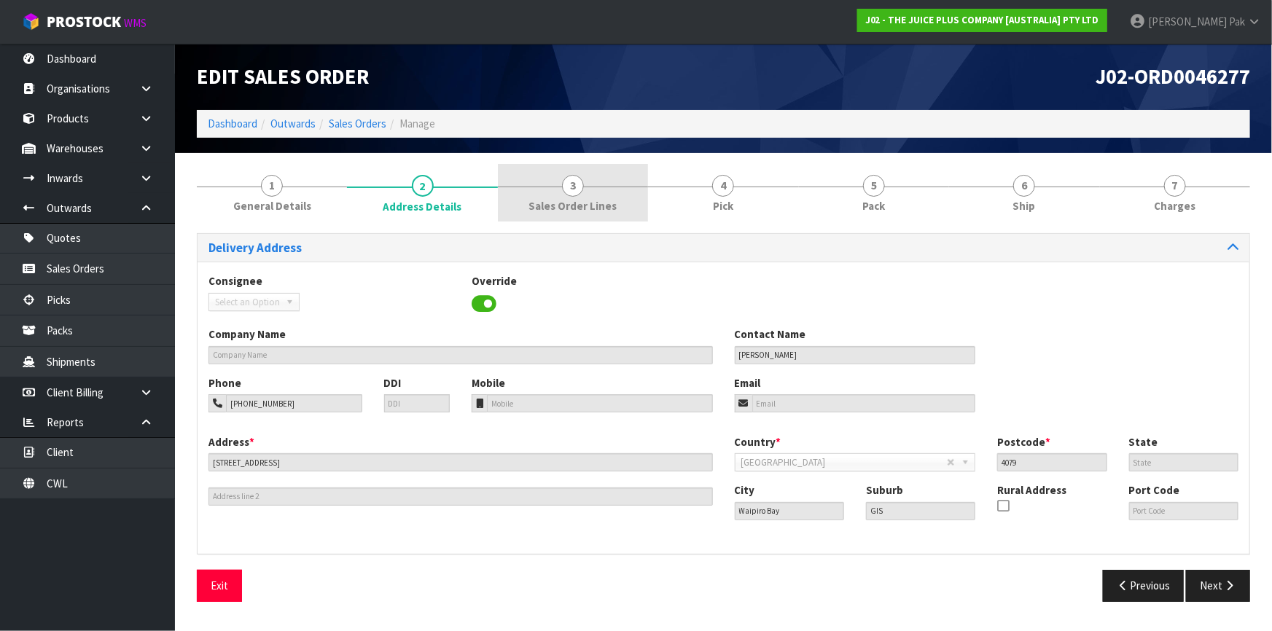
click at [560, 191] on link "3 Sales Order Lines" at bounding box center [573, 193] width 150 height 58
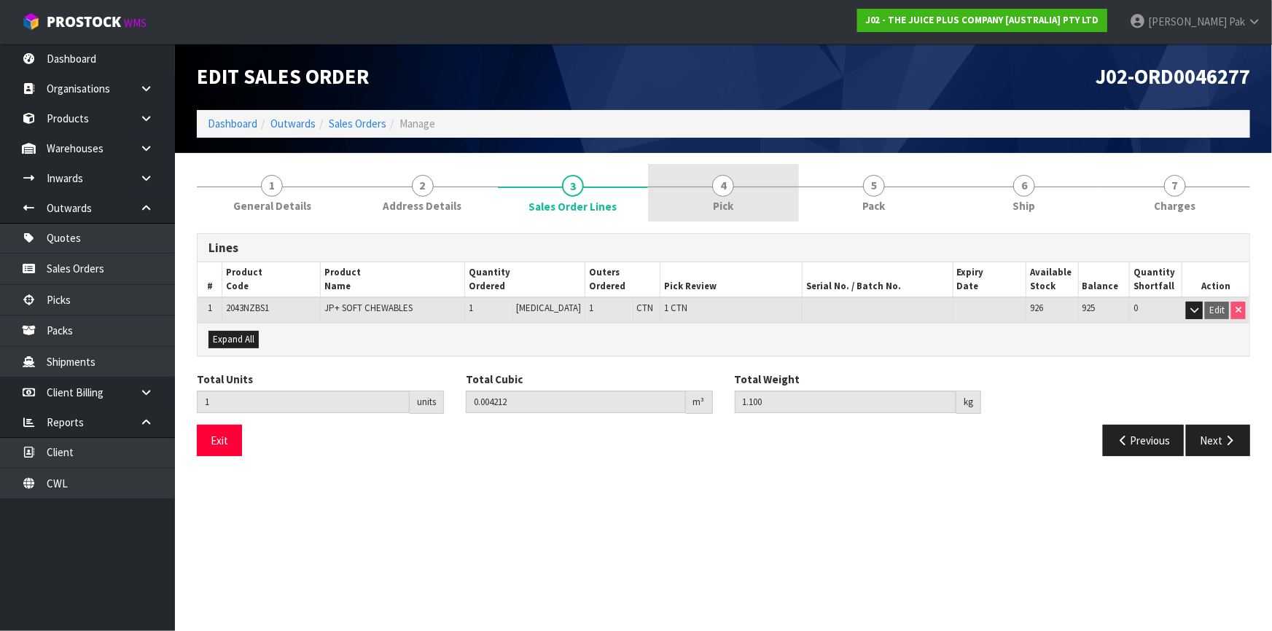
click at [696, 180] on link "4 Pick" at bounding box center [723, 193] width 150 height 58
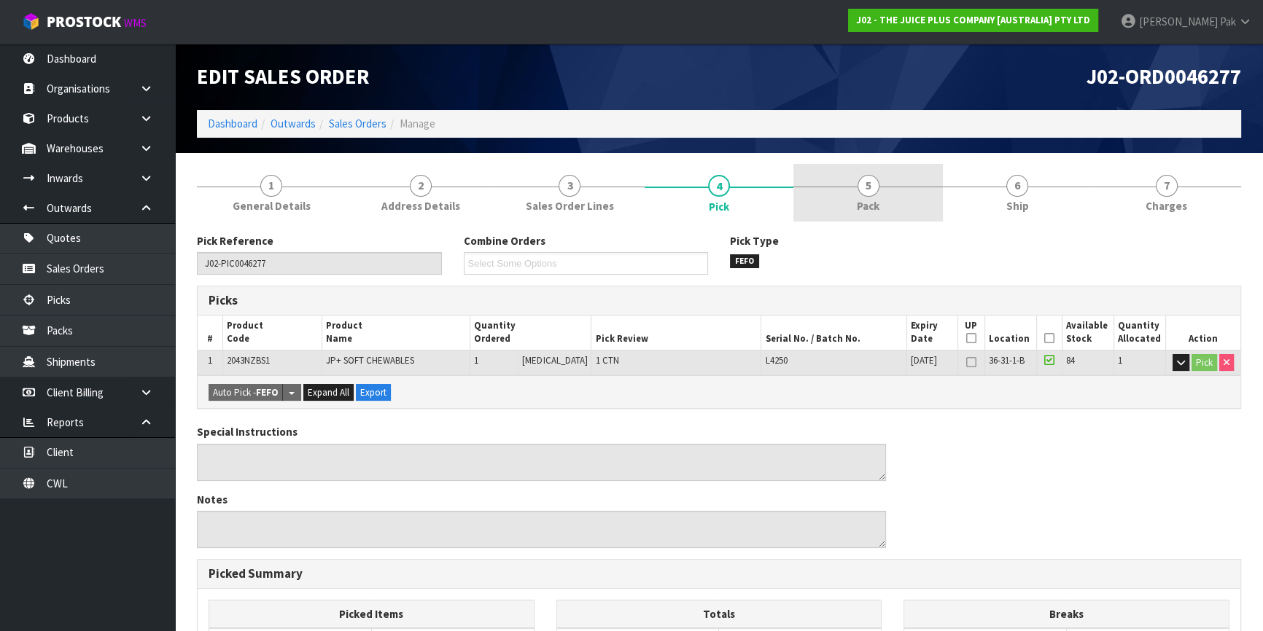
click at [824, 205] on link "5 Pack" at bounding box center [867, 193] width 149 height 58
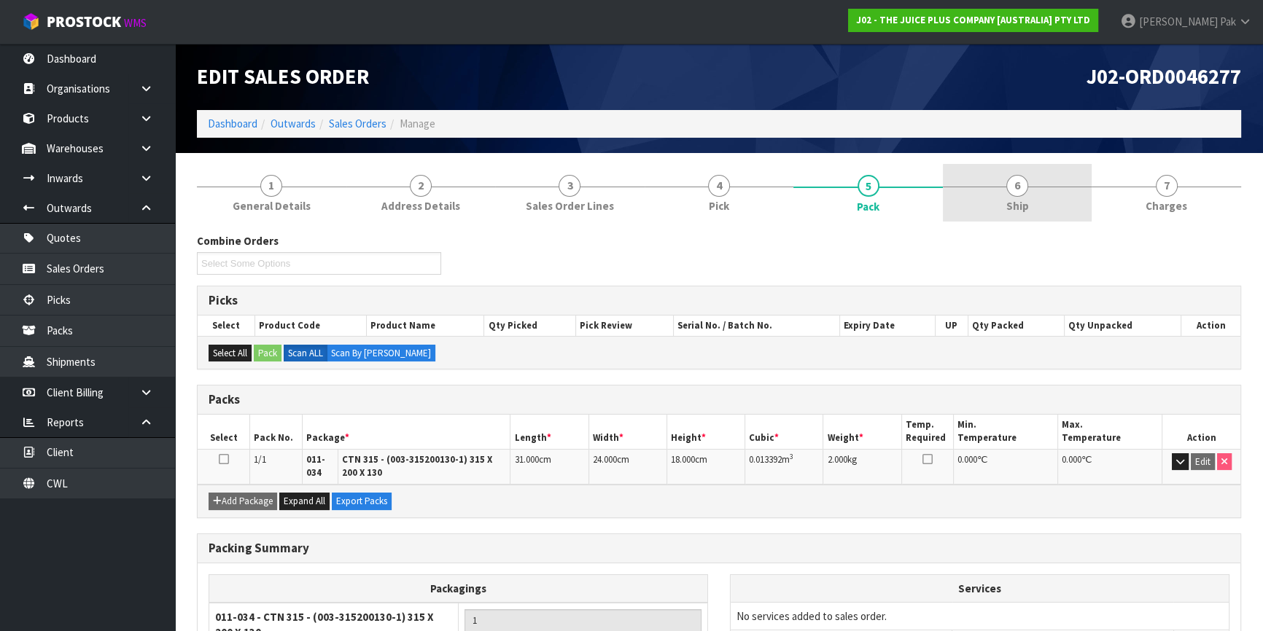
click at [1066, 201] on link "6 Ship" at bounding box center [1017, 193] width 149 height 58
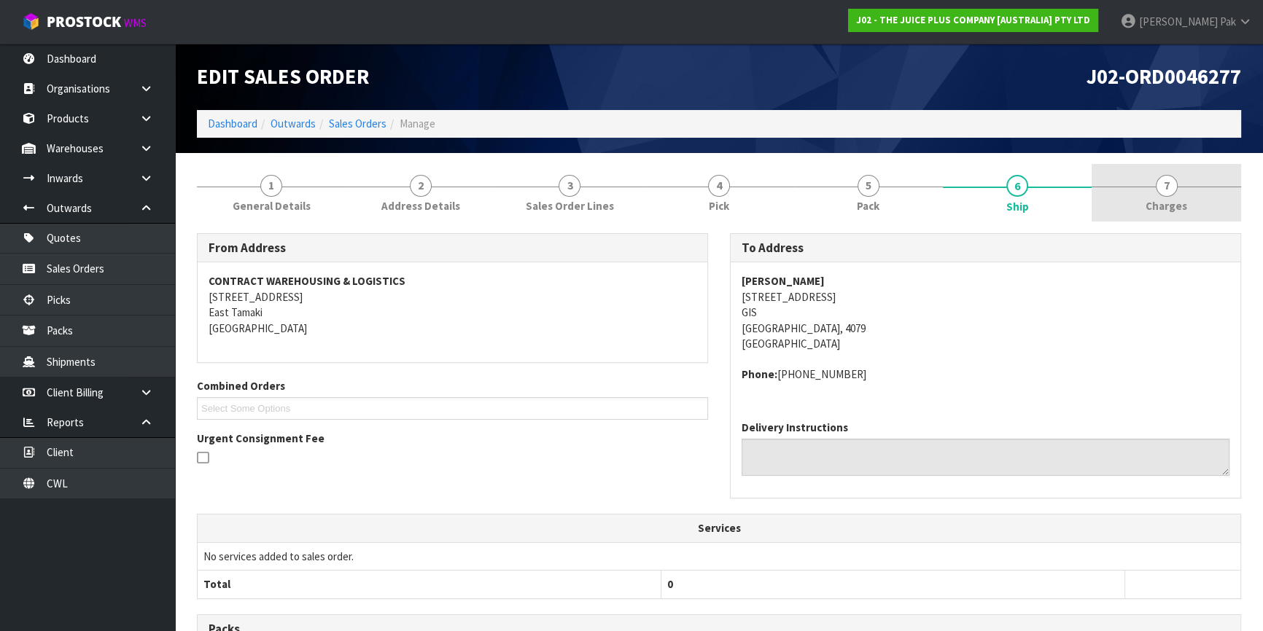
click at [1174, 208] on span "Charges" at bounding box center [1166, 205] width 42 height 15
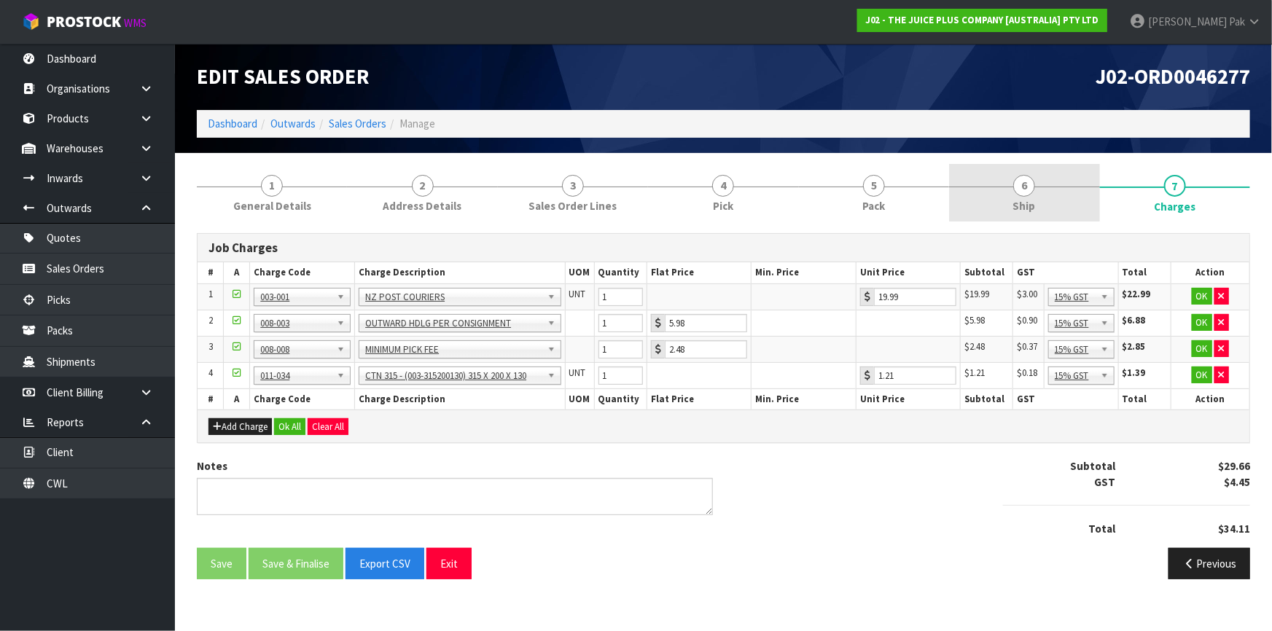
click at [1024, 208] on span "Ship" at bounding box center [1024, 205] width 23 height 15
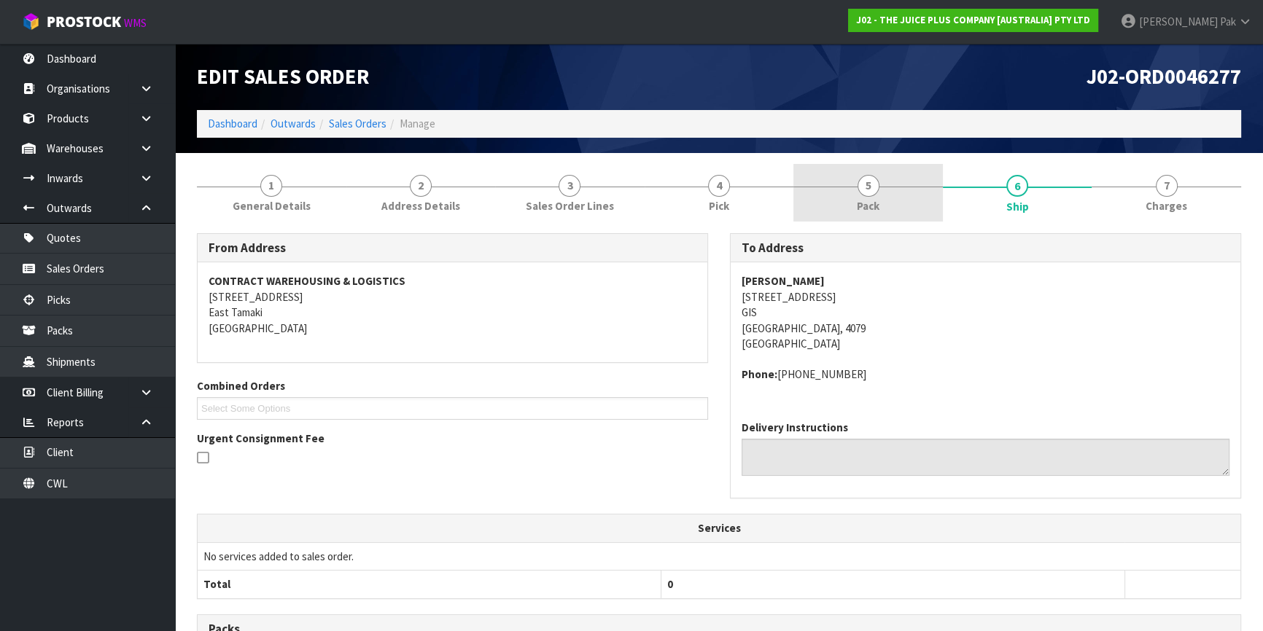
click at [880, 194] on link "5 Pack" at bounding box center [867, 193] width 149 height 58
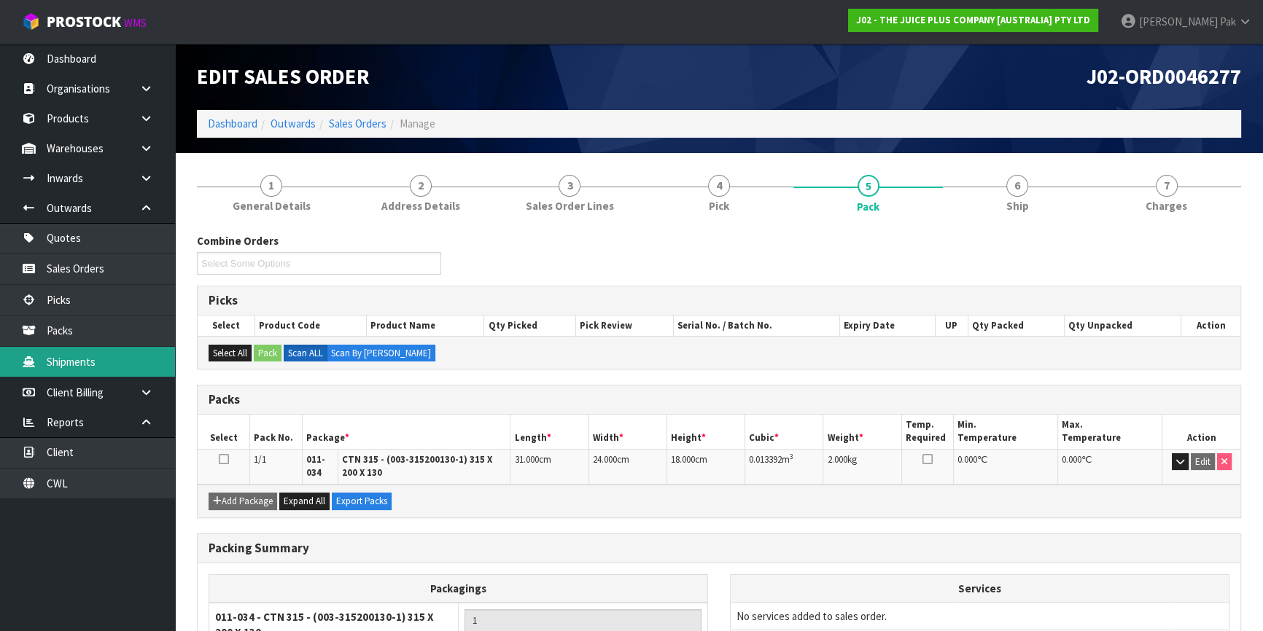
click at [117, 365] on link "Shipments" at bounding box center [87, 362] width 175 height 30
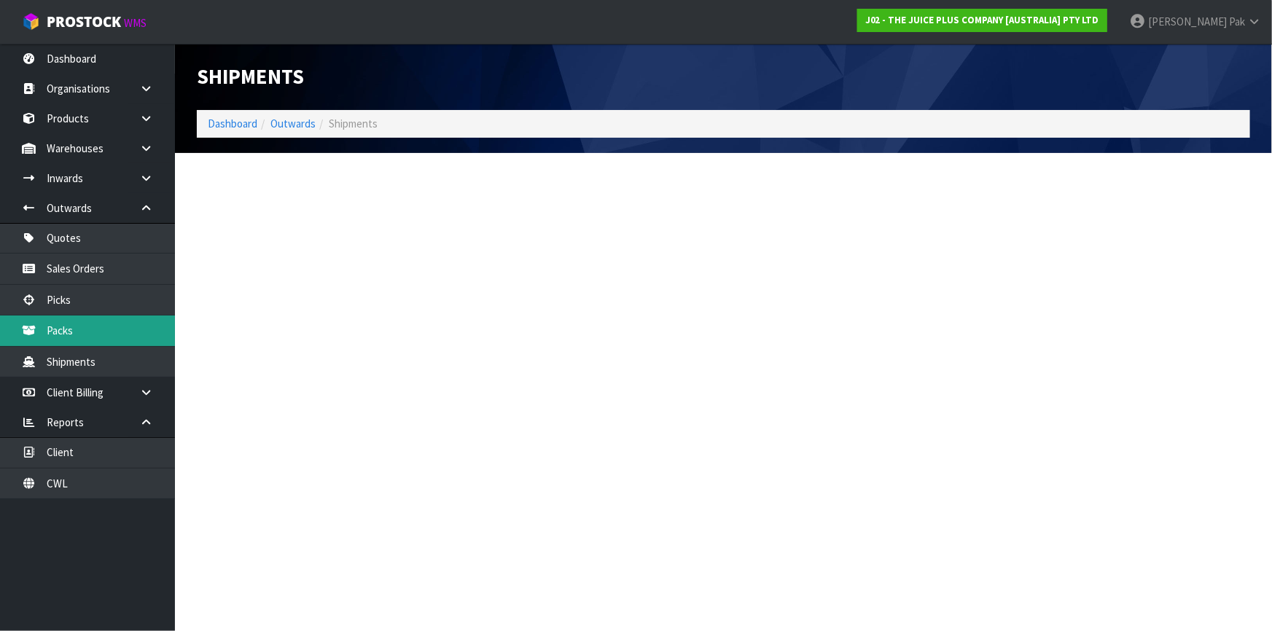
click at [95, 335] on link "Packs" at bounding box center [87, 331] width 175 height 30
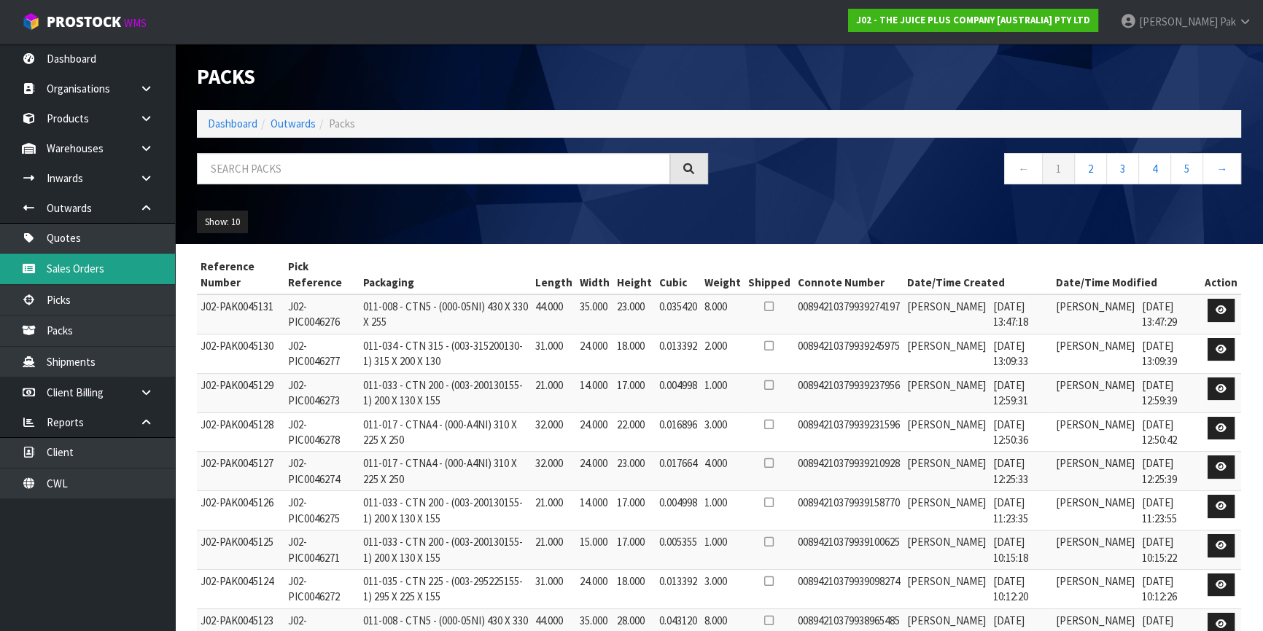
click at [113, 263] on link "Sales Orders" at bounding box center [87, 269] width 175 height 30
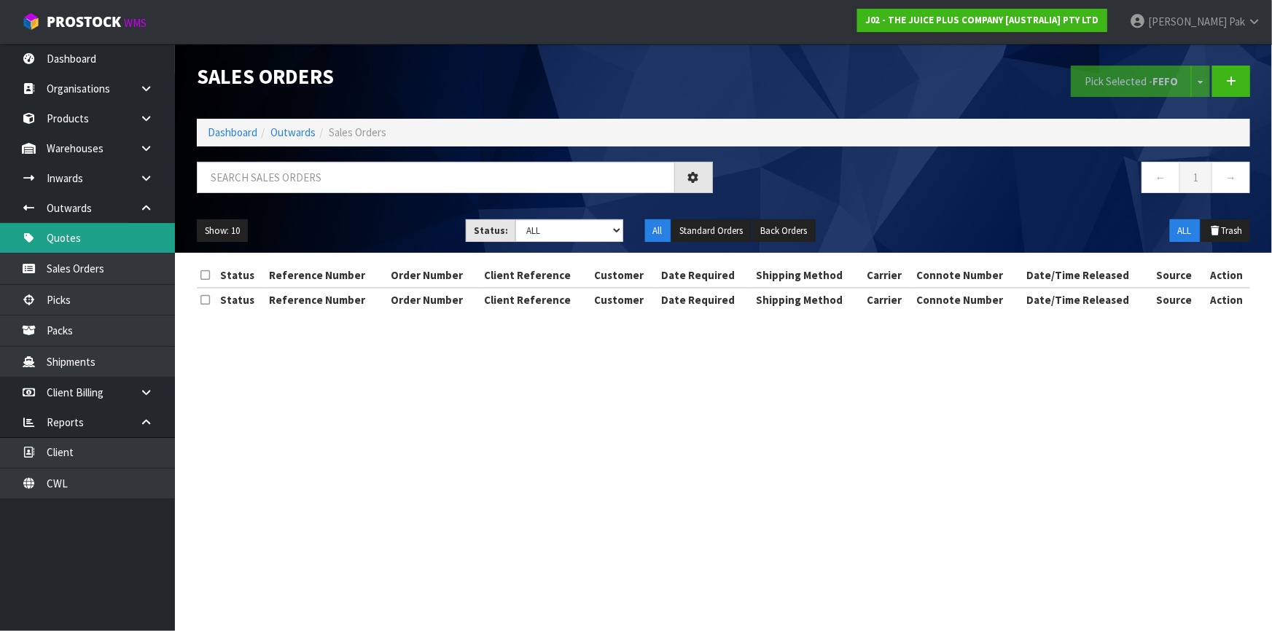
click at [122, 242] on link "Quotes" at bounding box center [87, 238] width 175 height 30
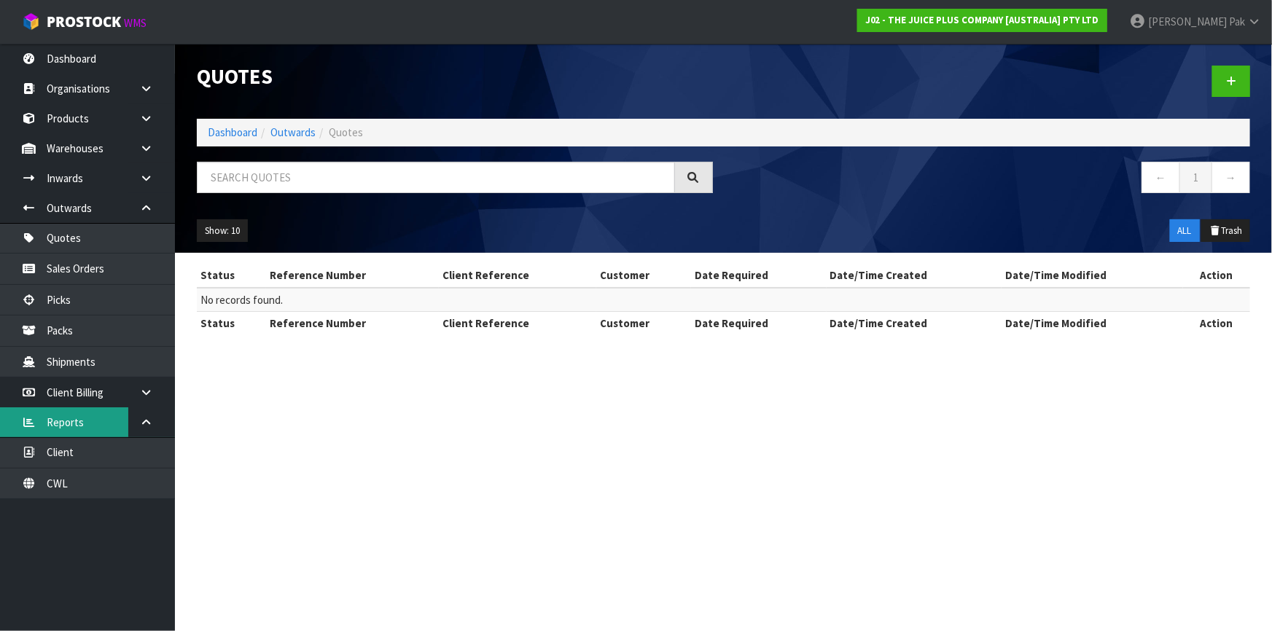
click at [109, 428] on link "Reports" at bounding box center [87, 423] width 175 height 30
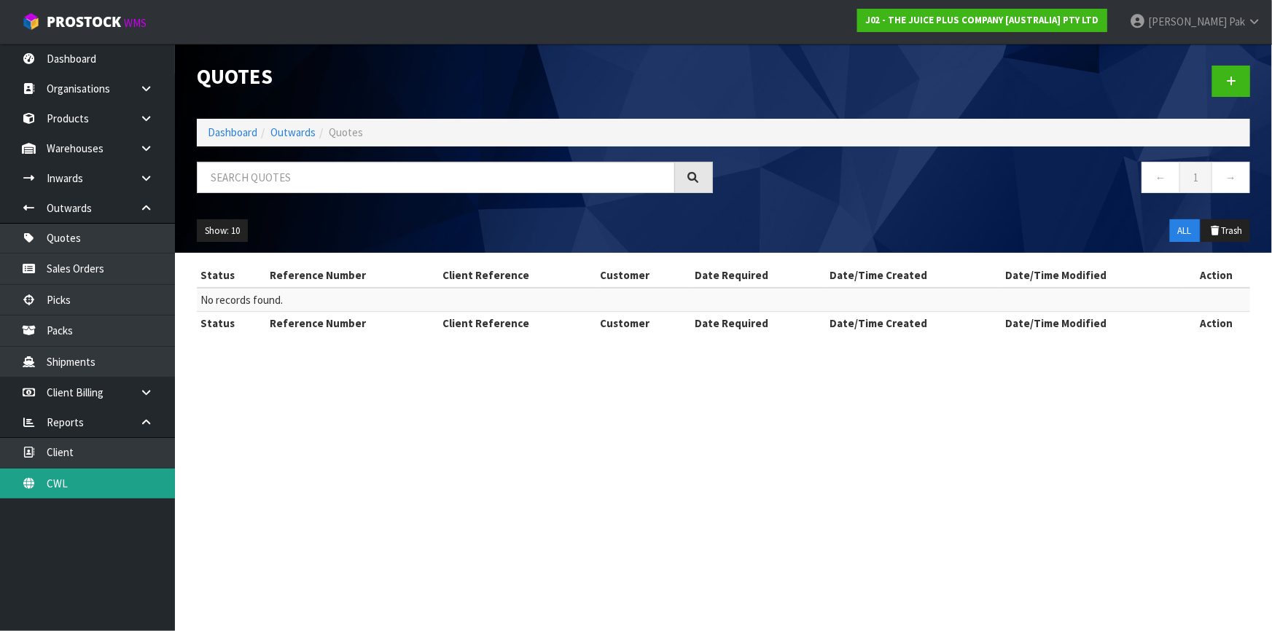
click at [41, 480] on link "CWL" at bounding box center [87, 484] width 175 height 30
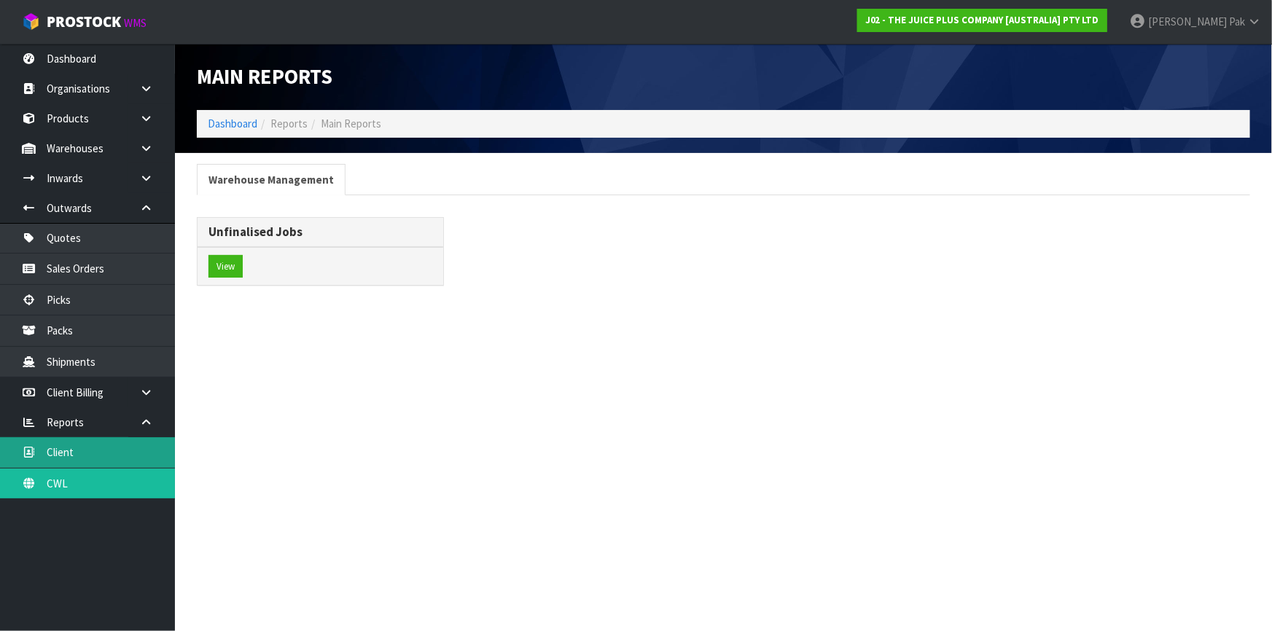
click at [91, 442] on link "Client" at bounding box center [87, 452] width 175 height 30
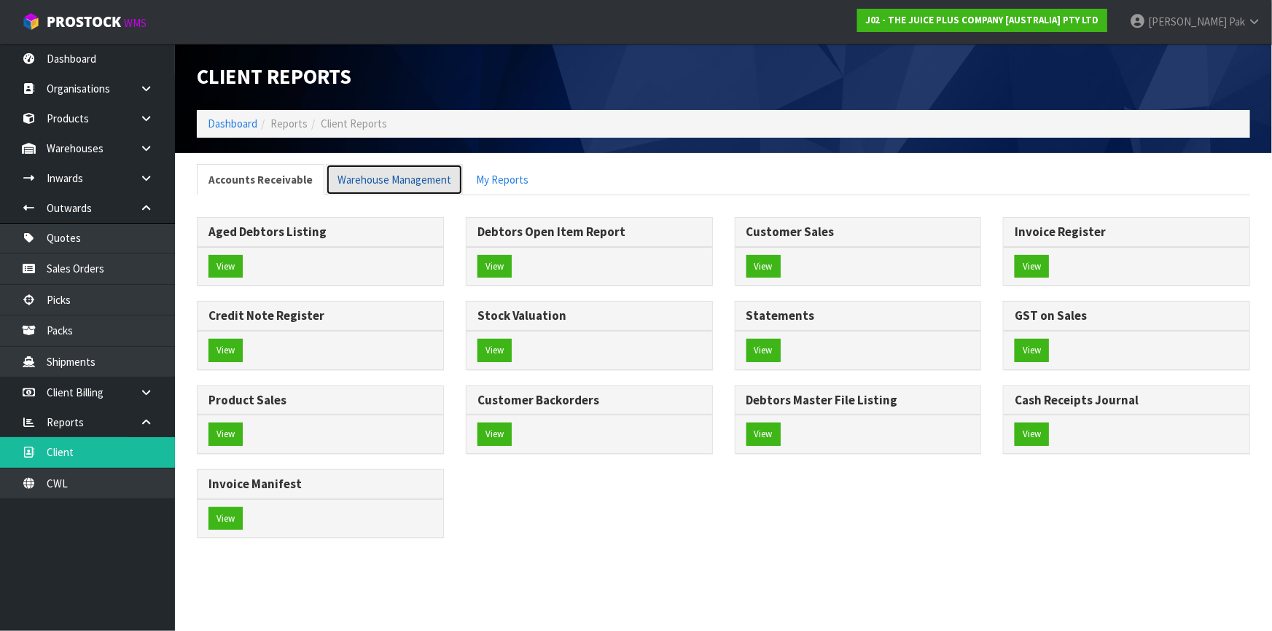
click at [413, 174] on link "Warehouse Management" at bounding box center [394, 179] width 137 height 31
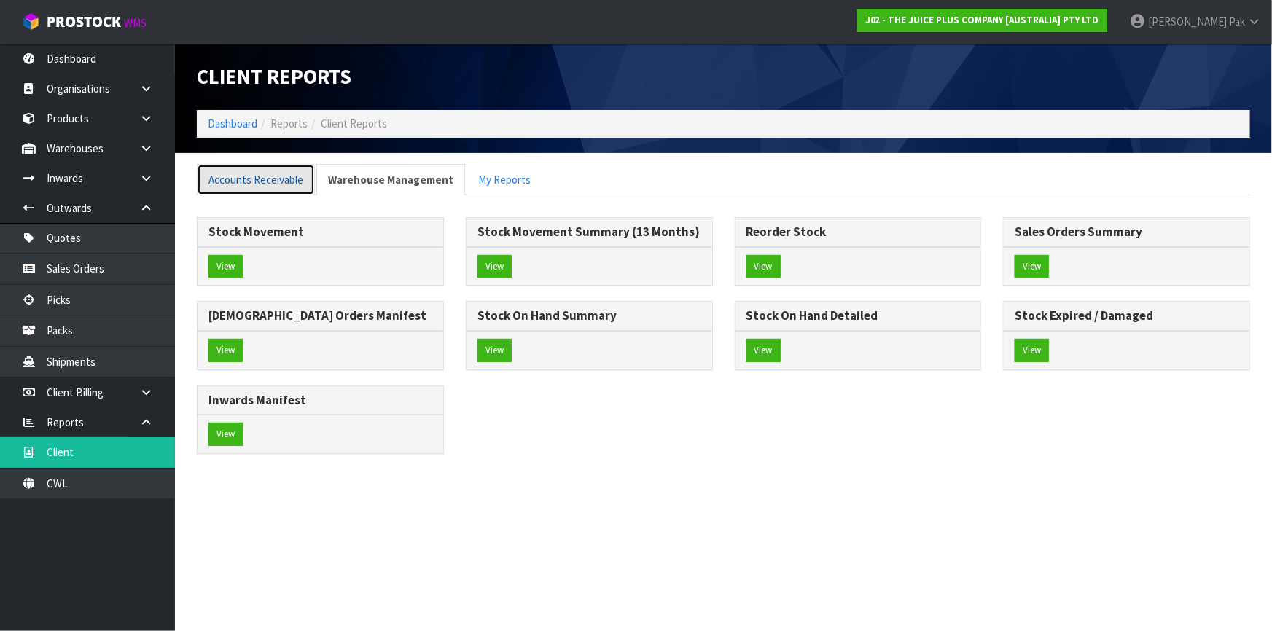
click at [284, 188] on link "Accounts Receivable" at bounding box center [256, 179] width 118 height 31
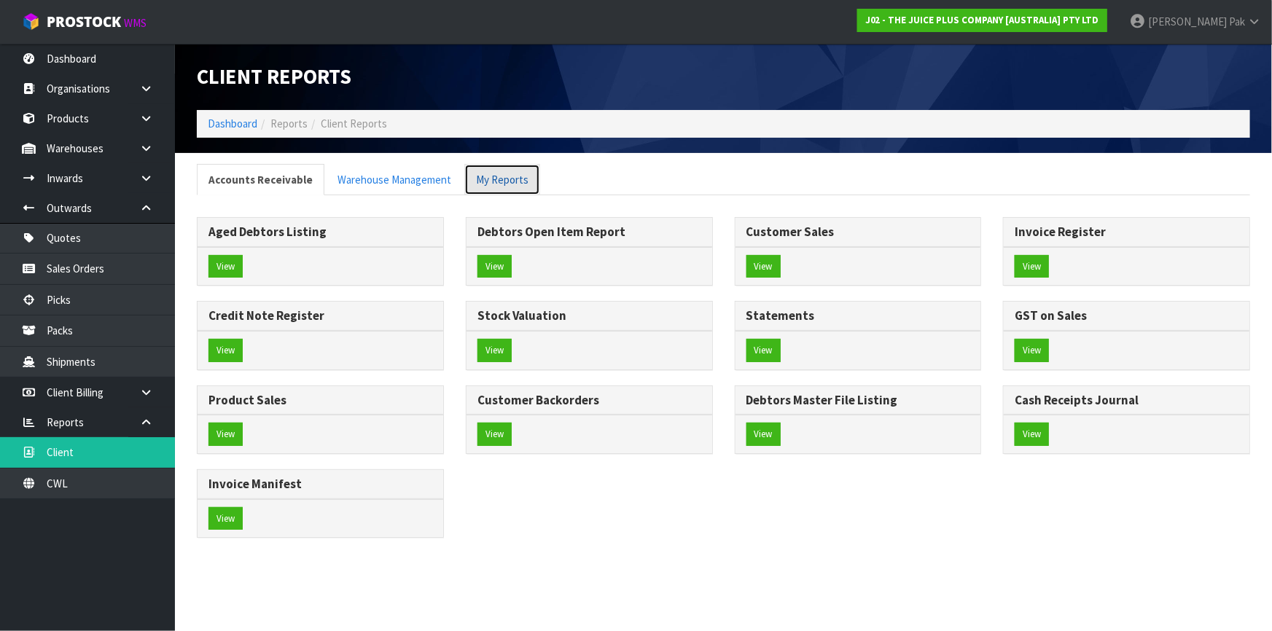
click at [505, 181] on link "My Reports" at bounding box center [502, 179] width 76 height 31
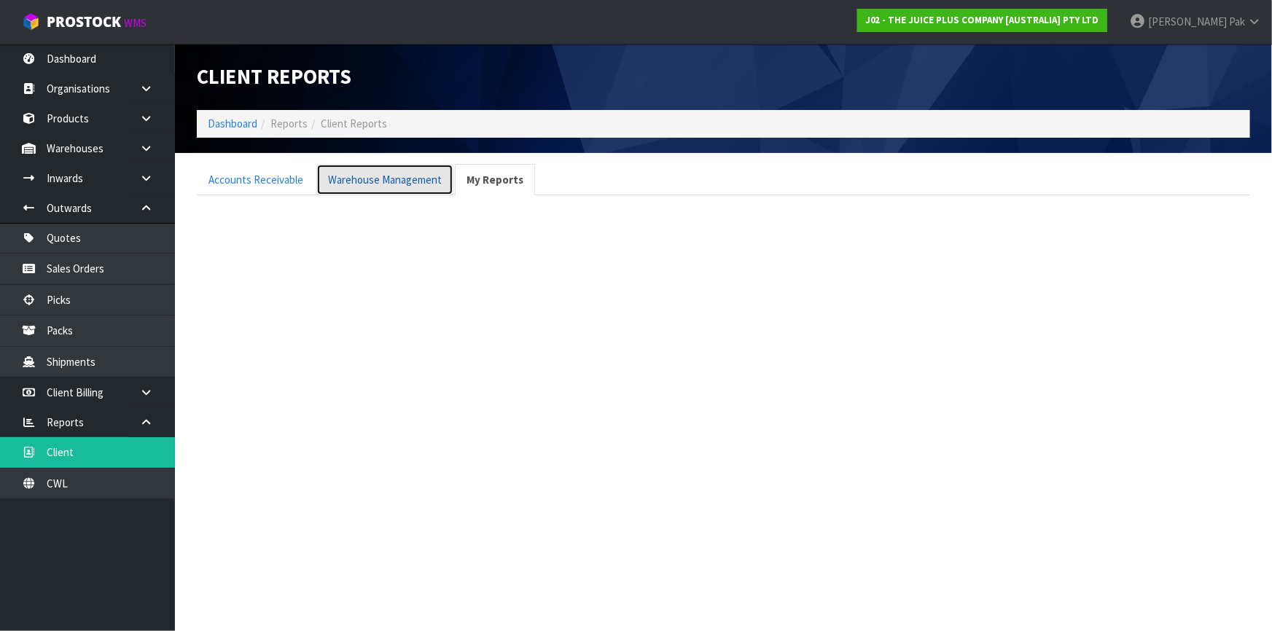
click at [418, 190] on link "Warehouse Management" at bounding box center [384, 179] width 137 height 31
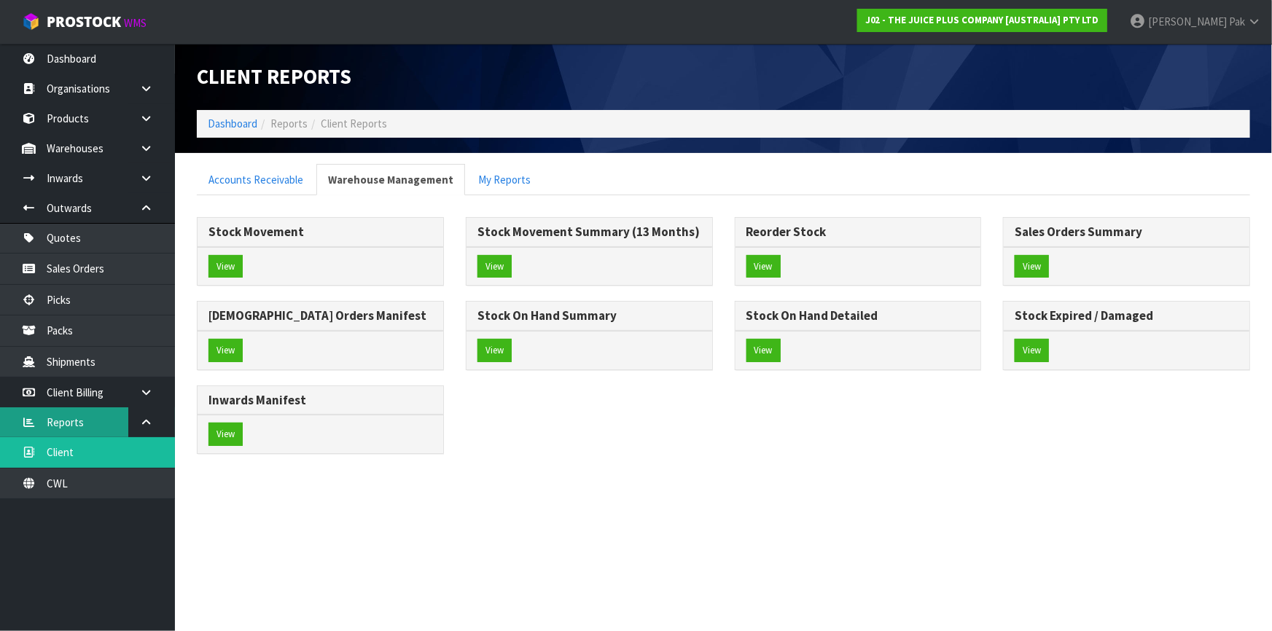
click at [112, 422] on link "Reports" at bounding box center [87, 423] width 175 height 30
click at [64, 421] on link "Reports" at bounding box center [87, 423] width 175 height 30
click at [153, 423] on link at bounding box center [151, 423] width 47 height 30
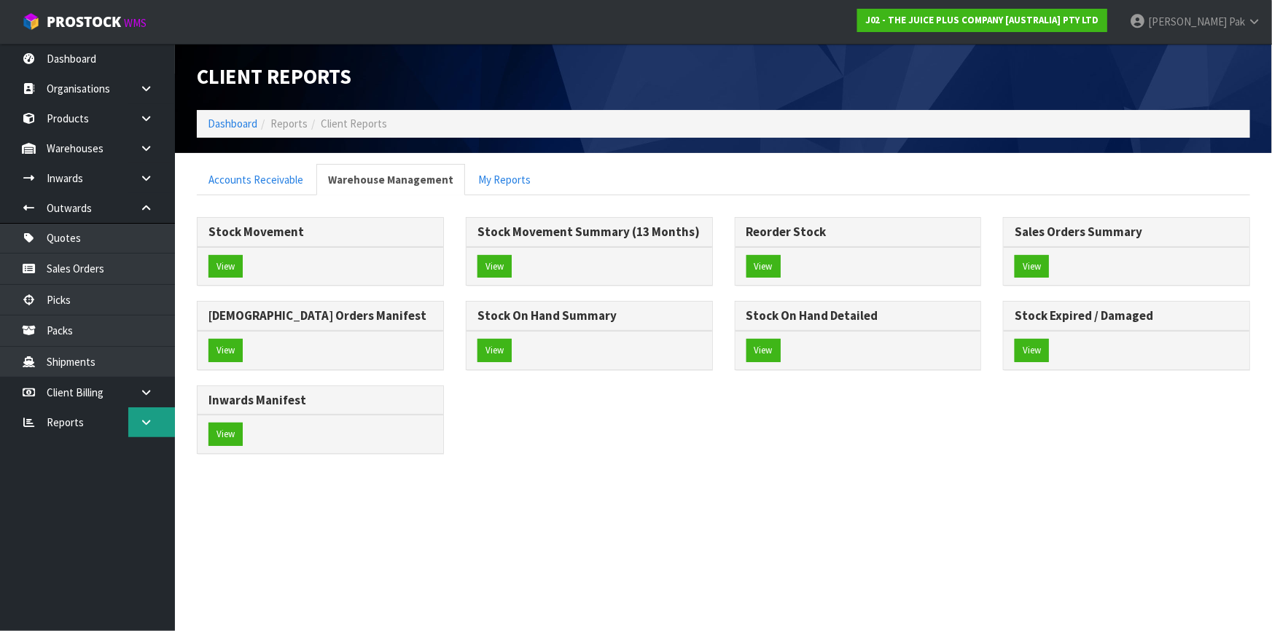
click at [153, 423] on link at bounding box center [151, 423] width 47 height 30
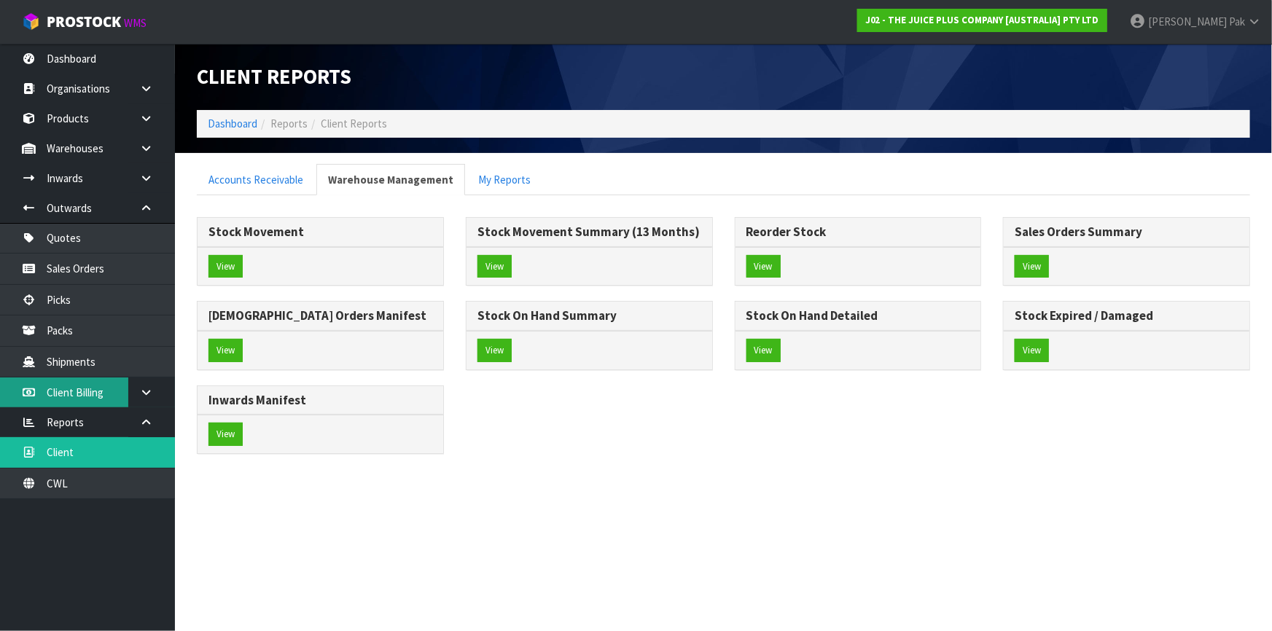
click at [105, 389] on link "Client Billing" at bounding box center [87, 393] width 175 height 30
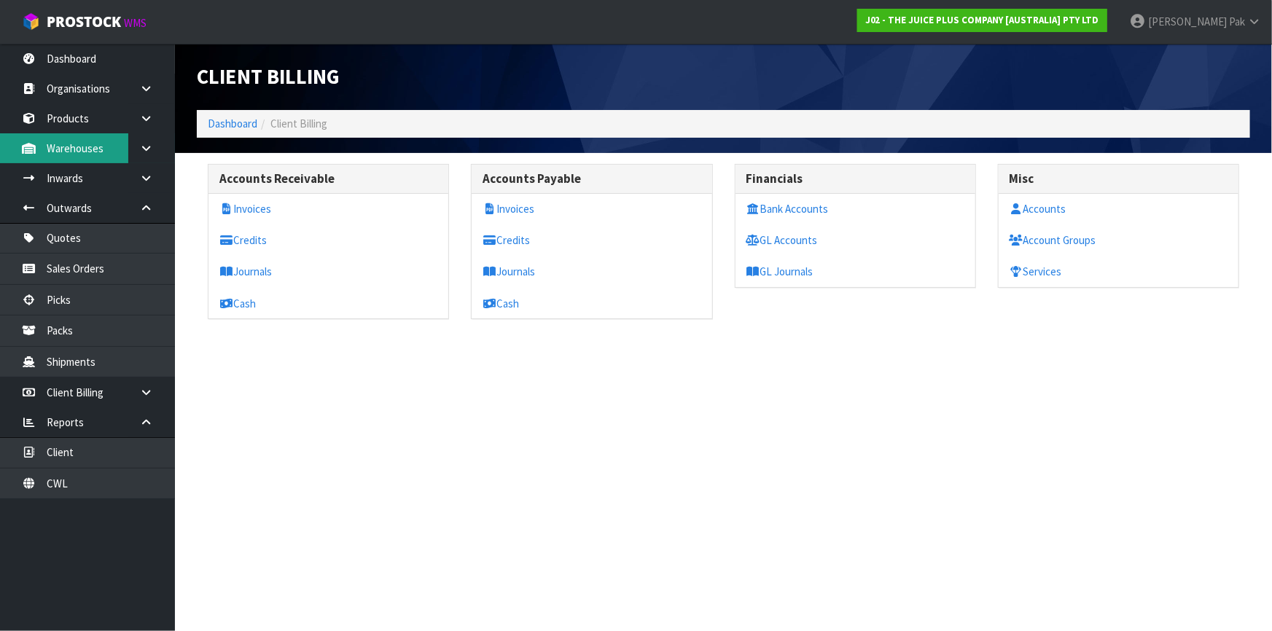
click at [75, 138] on link "Warehouses" at bounding box center [87, 148] width 175 height 30
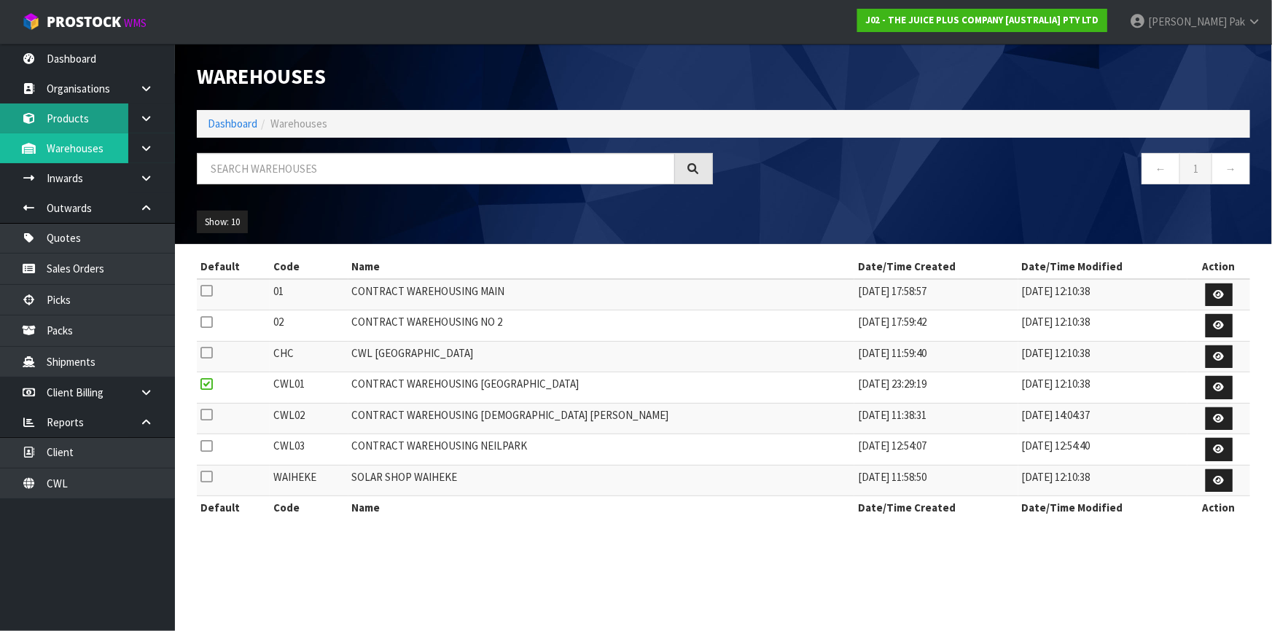
click at [82, 121] on link "Products" at bounding box center [87, 119] width 175 height 30
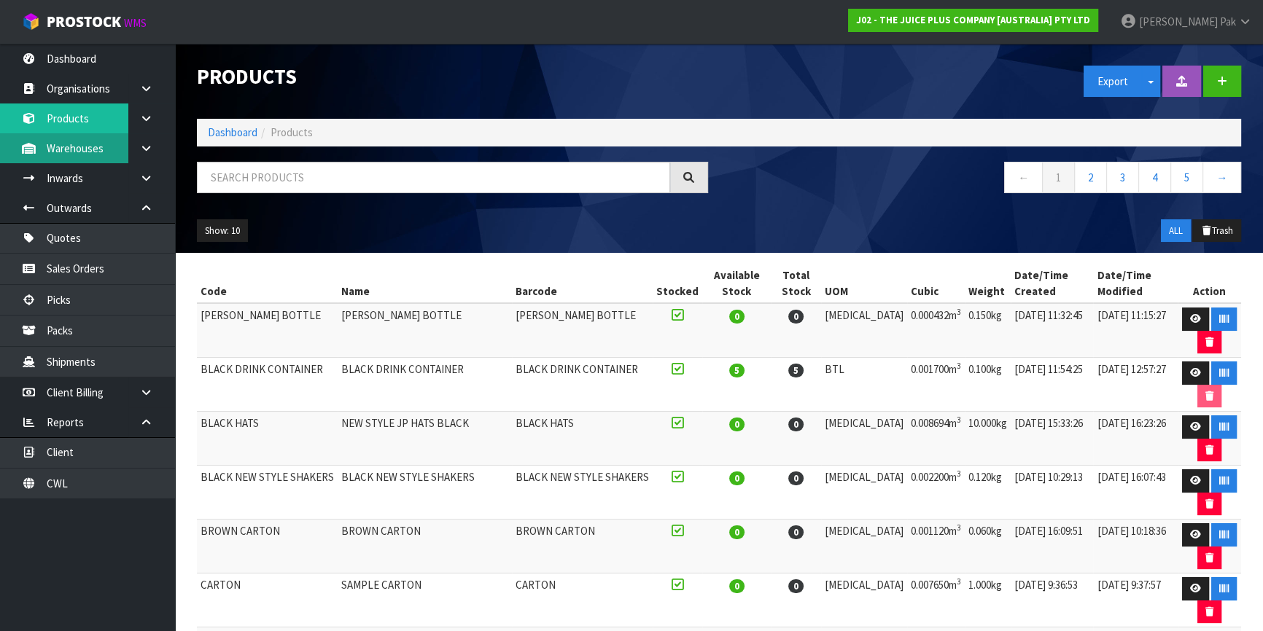
click at [97, 142] on link "Warehouses" at bounding box center [87, 148] width 175 height 30
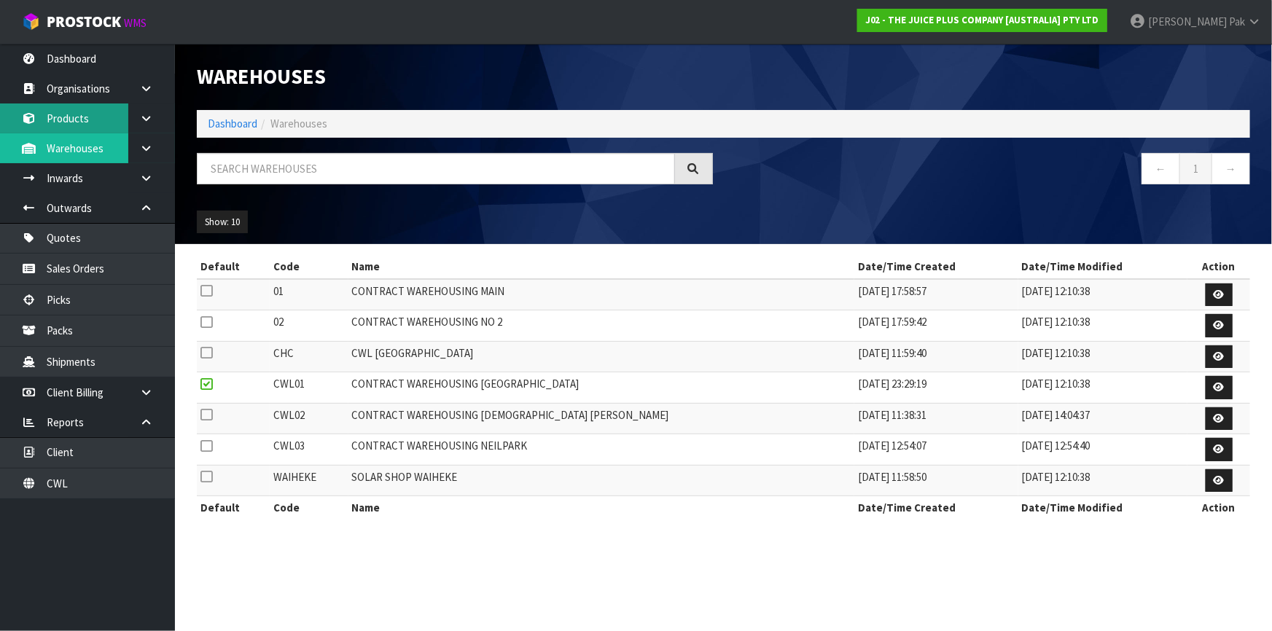
click at [96, 120] on link "Products" at bounding box center [87, 119] width 175 height 30
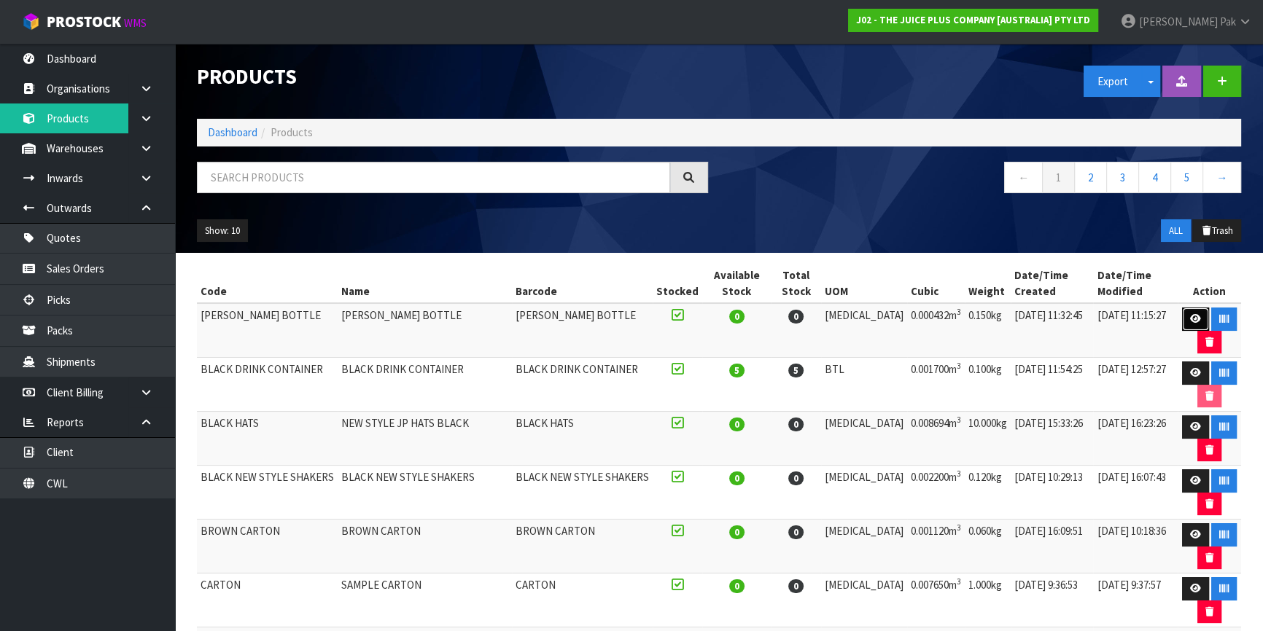
click at [1192, 314] on icon at bounding box center [1195, 318] width 11 height 9
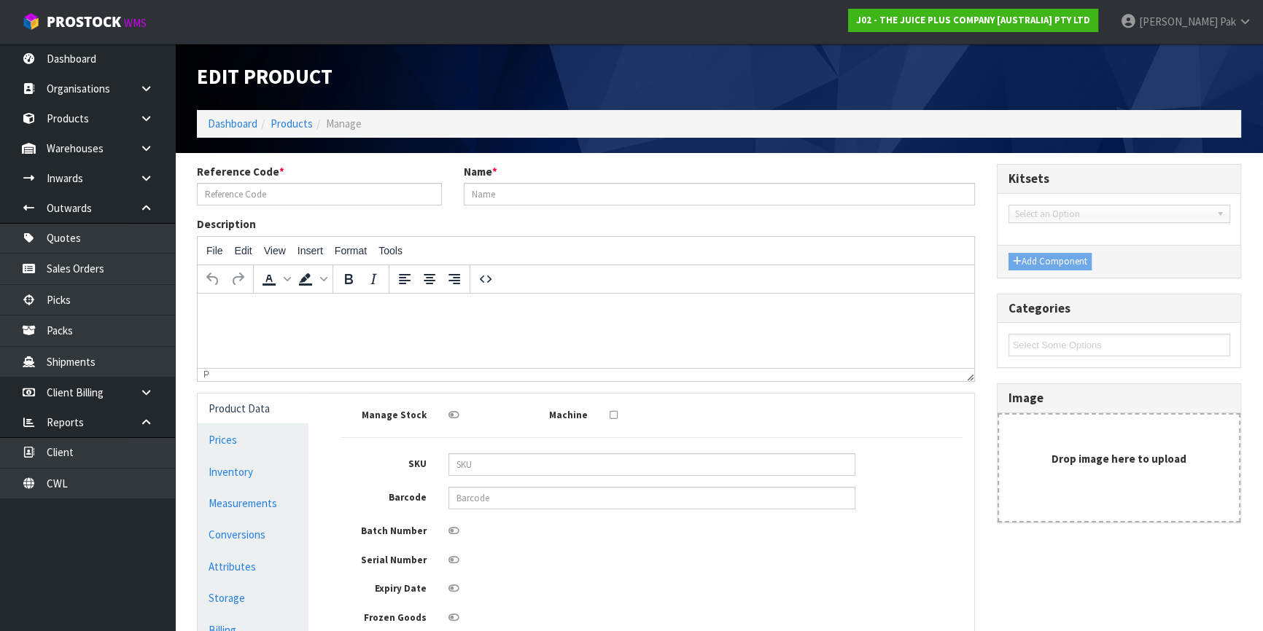
type input "[PERSON_NAME] BOTTLE"
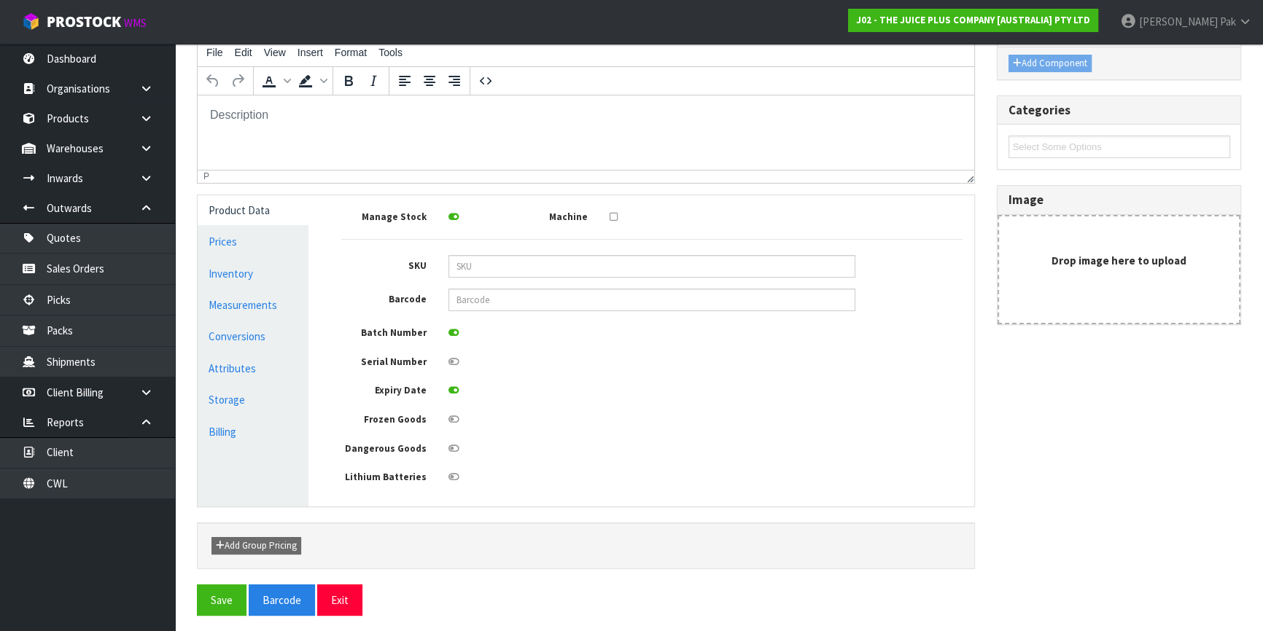
scroll to position [208, 0]
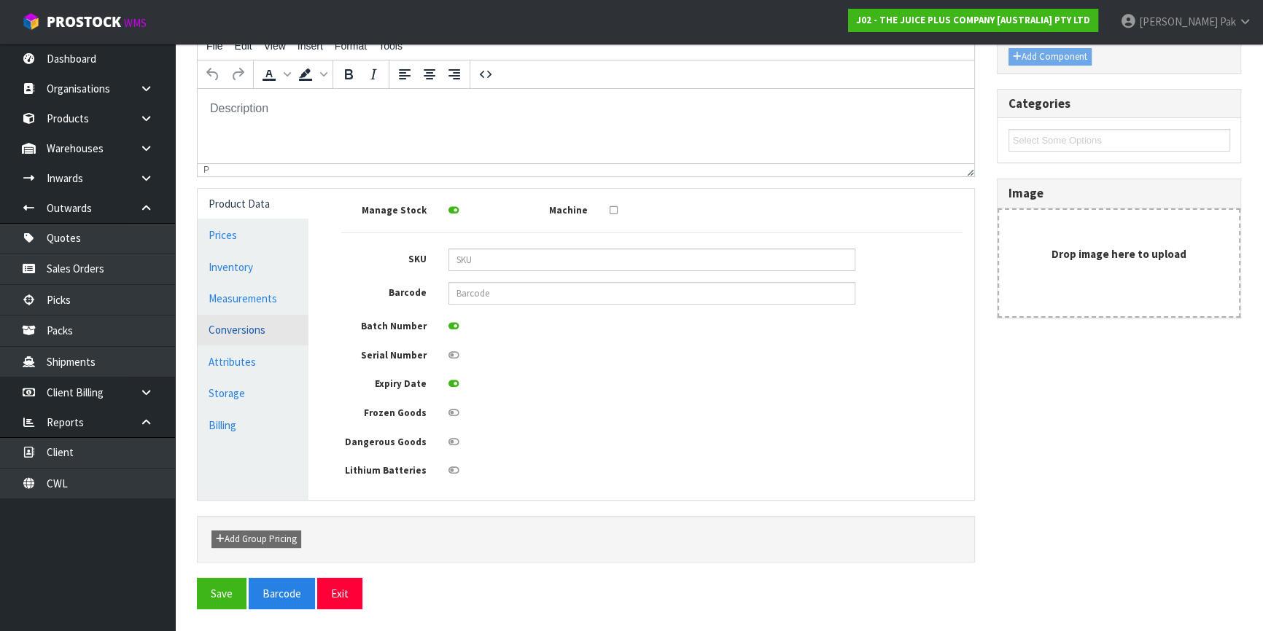
click at [226, 332] on link "Conversions" at bounding box center [253, 330] width 111 height 30
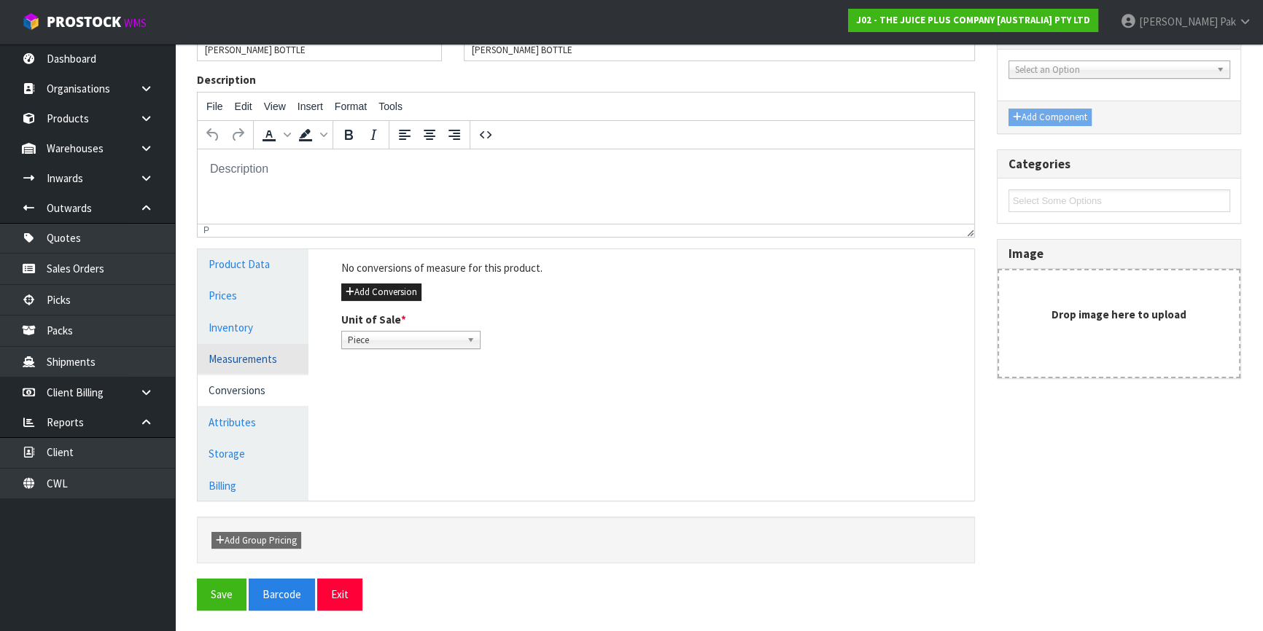
click at [255, 364] on link "Measurements" at bounding box center [253, 359] width 111 height 30
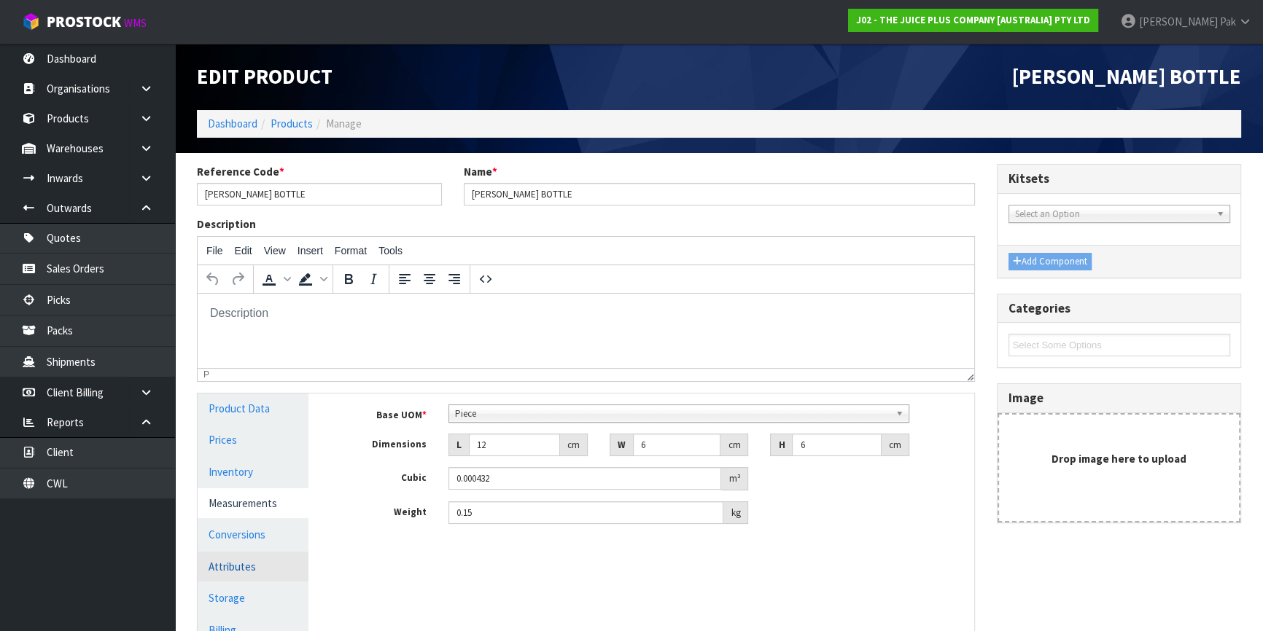
scroll to position [0, 0]
click at [289, 130] on link "Products" at bounding box center [291, 124] width 42 height 14
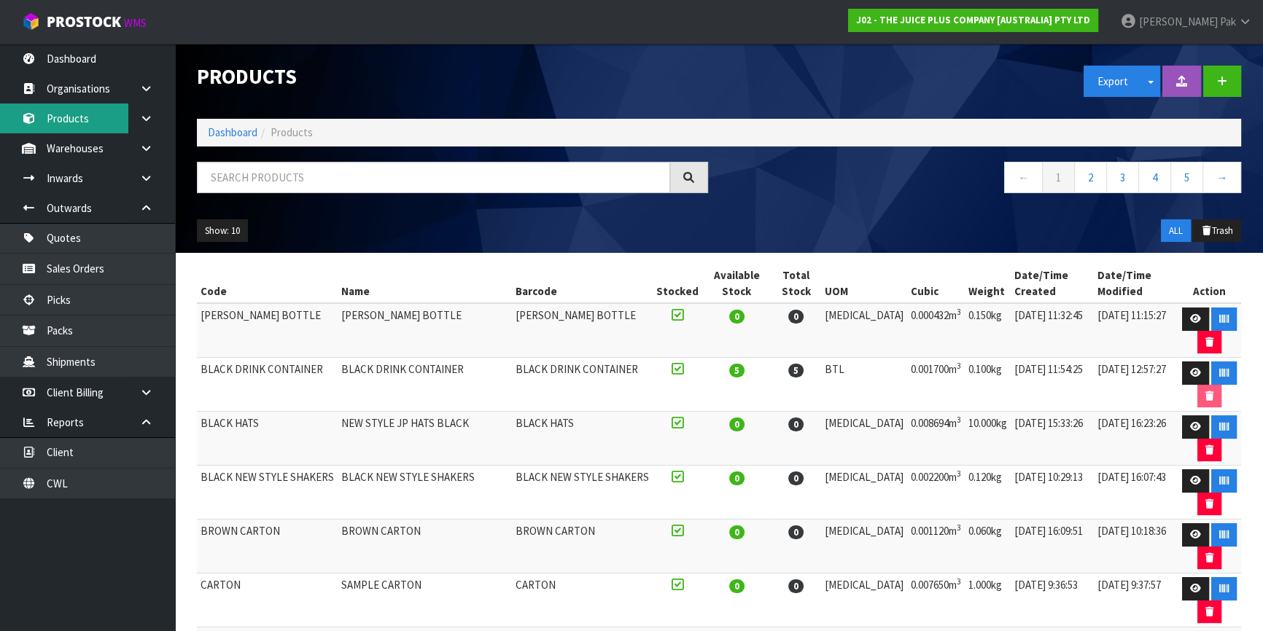
click at [80, 120] on link "Products" at bounding box center [87, 119] width 175 height 30
click at [247, 138] on link "Dashboard" at bounding box center [233, 132] width 50 height 14
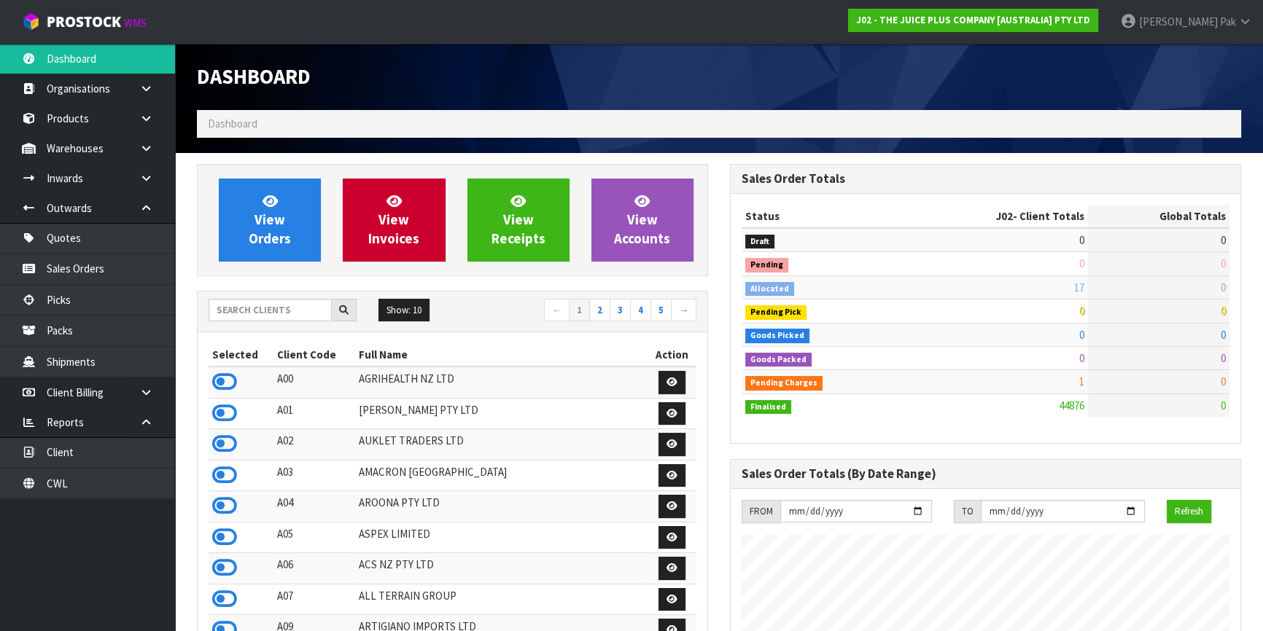
scroll to position [1102, 532]
drag, startPoint x: 1226, startPoint y: 381, endPoint x: 1072, endPoint y: 381, distance: 154.5
click at [1072, 381] on tr "Pending Charges 1 31" at bounding box center [985, 381] width 488 height 23
click at [1042, 360] on td "0" at bounding box center [995, 358] width 184 height 23
click at [977, 6] on div "J02 - THE JUICE PLUS COMPANY [AUSTRALIA] PTY LTD" at bounding box center [973, 20] width 272 height 41
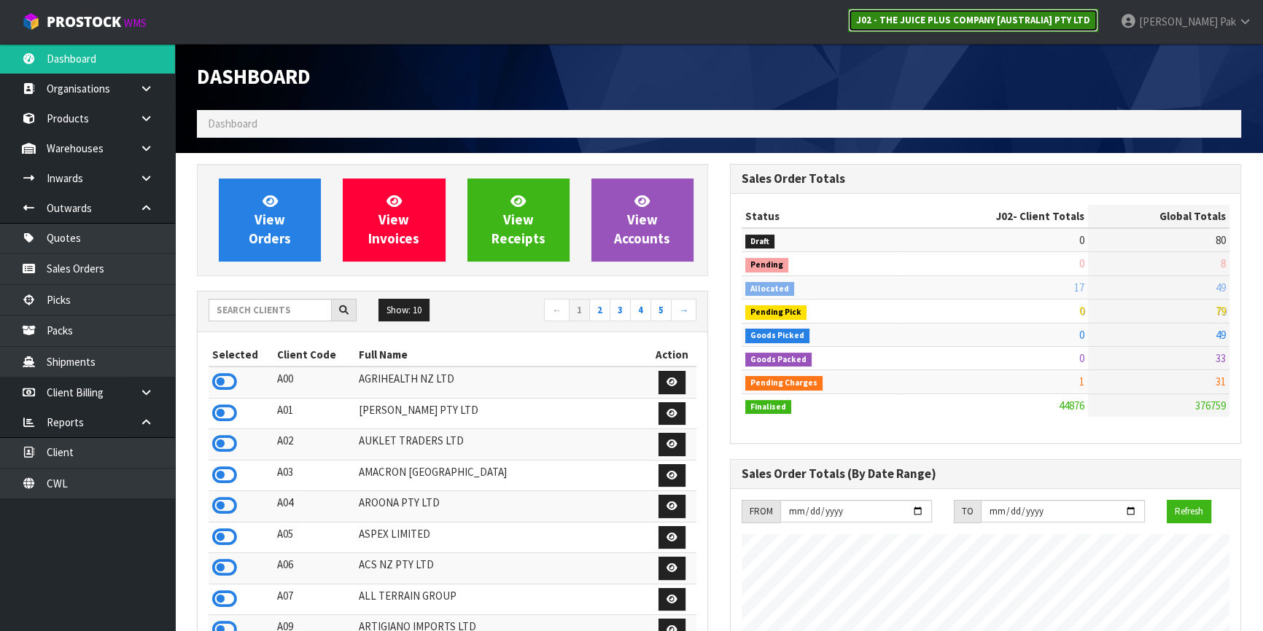
click at [980, 12] on link "J02 - THE JUICE PLUS COMPANY [AUSTRALIA] PTY LTD" at bounding box center [973, 20] width 250 height 23
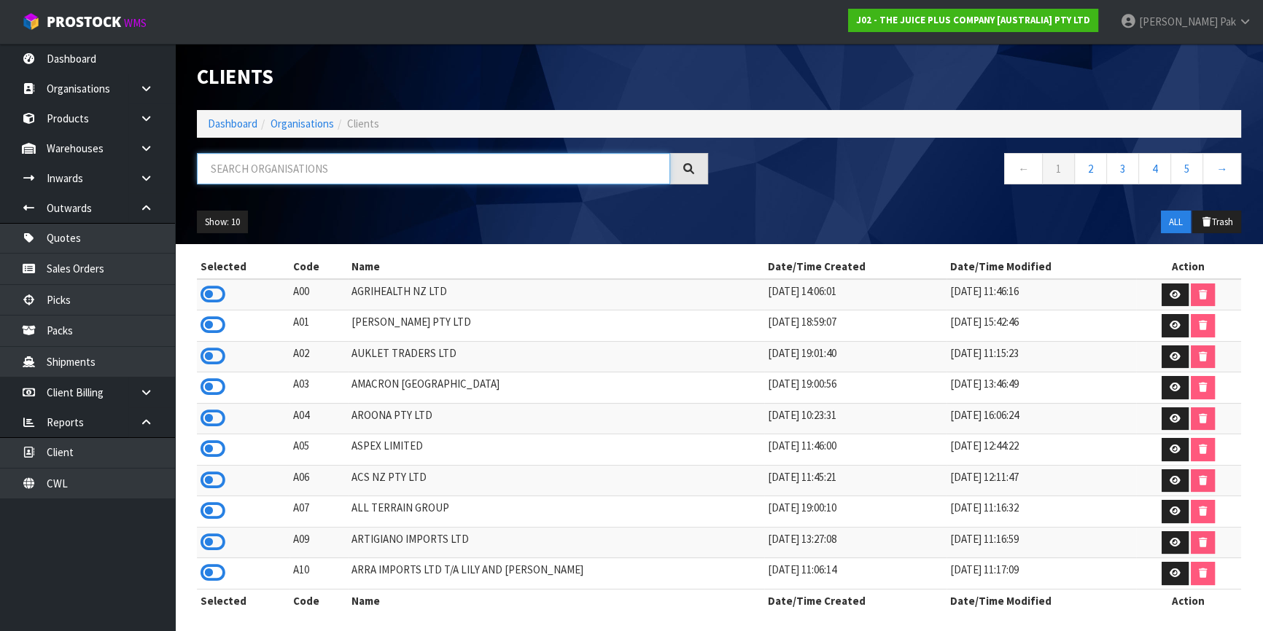
click at [314, 167] on input "text" at bounding box center [433, 168] width 473 height 31
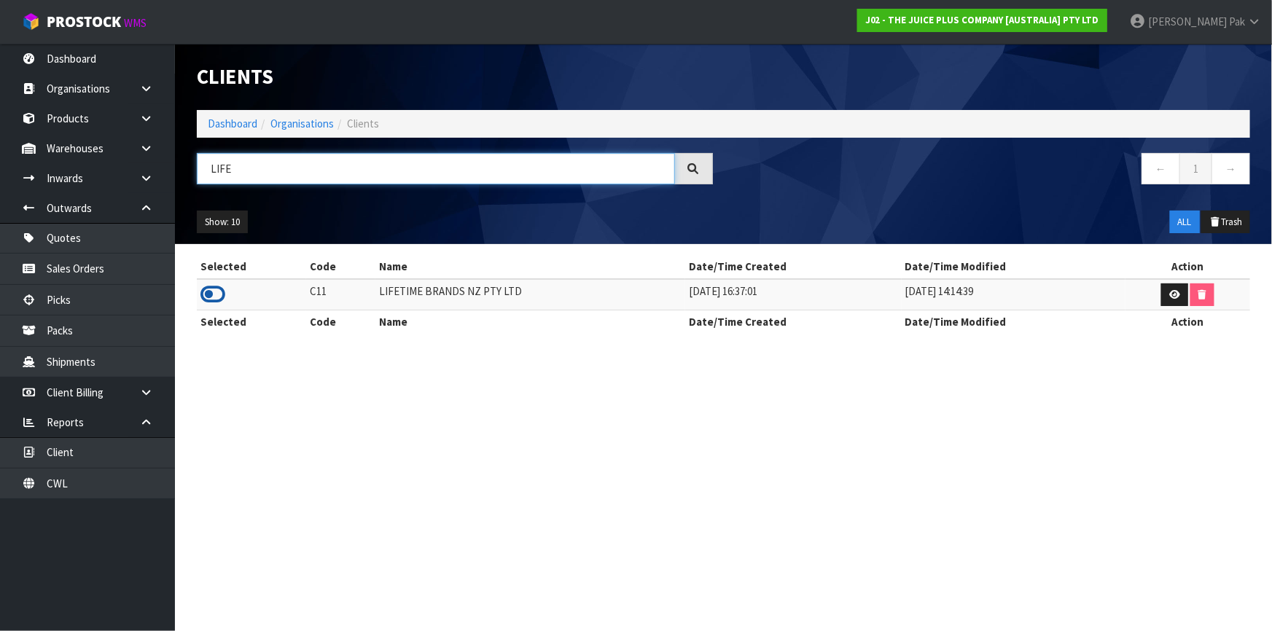
type input "LIFE"
click at [215, 296] on icon at bounding box center [212, 295] width 25 height 22
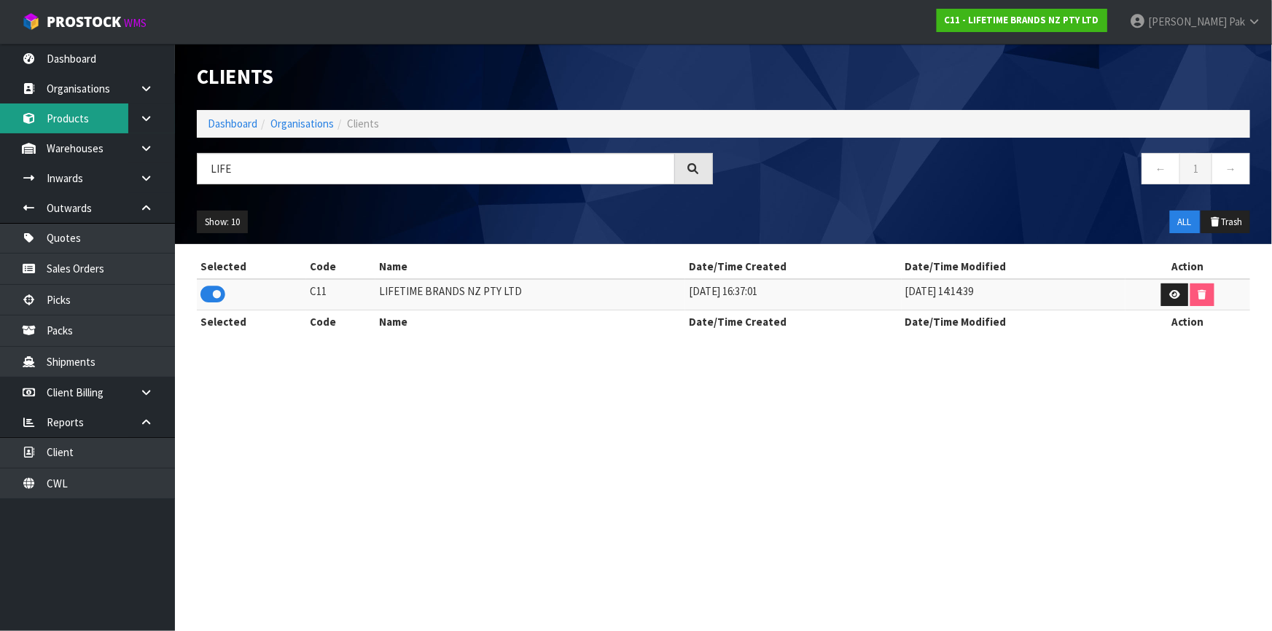
click at [77, 122] on link "Products" at bounding box center [87, 119] width 175 height 30
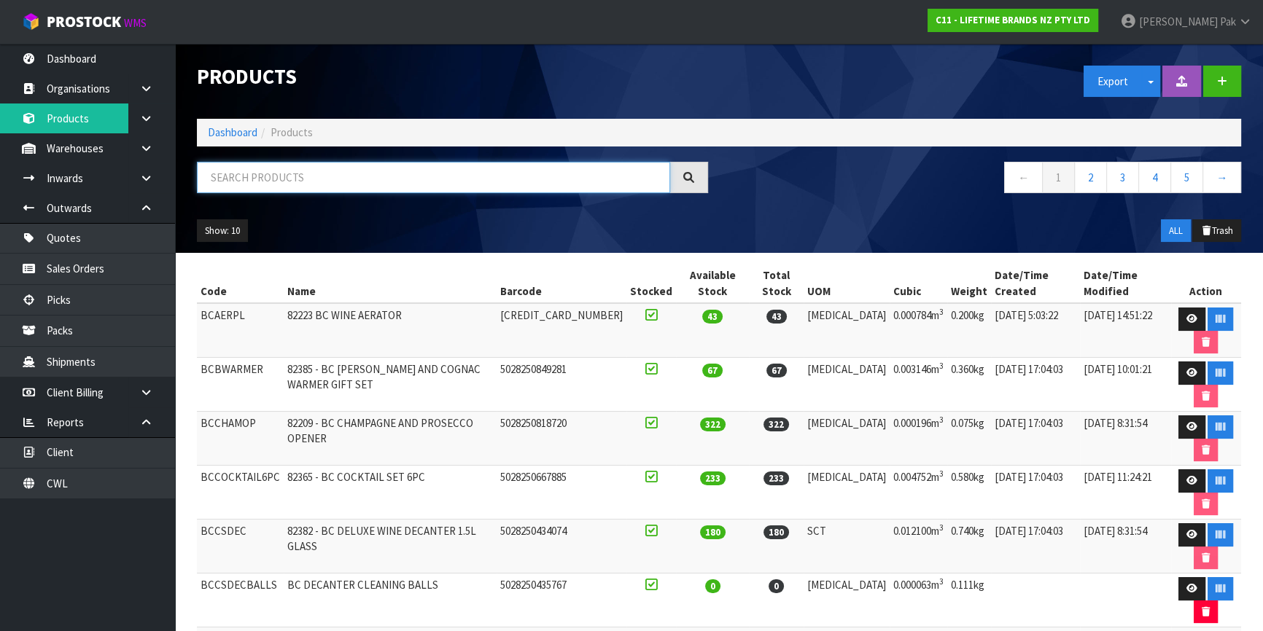
click at [295, 172] on input "text" at bounding box center [433, 177] width 473 height 31
click at [338, 182] on input "text" at bounding box center [433, 177] width 473 height 31
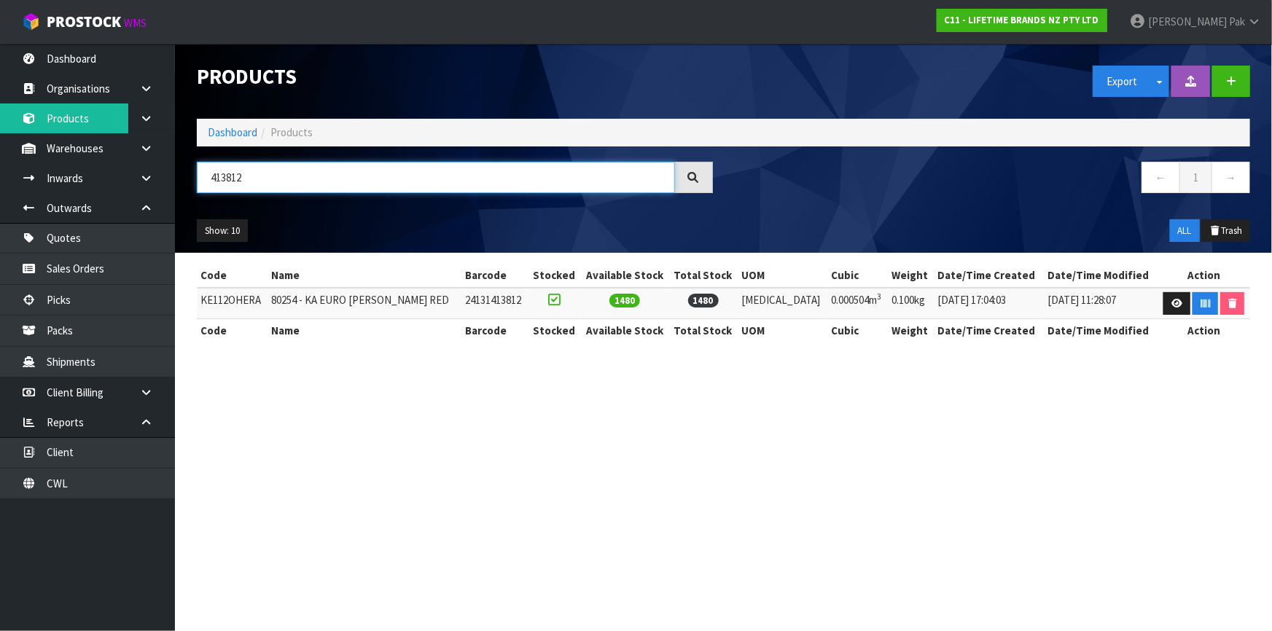
type input "413812"
click at [254, 299] on td "KE112OHERA" at bounding box center [232, 303] width 71 height 31
click at [228, 178] on input "413812" at bounding box center [436, 177] width 478 height 31
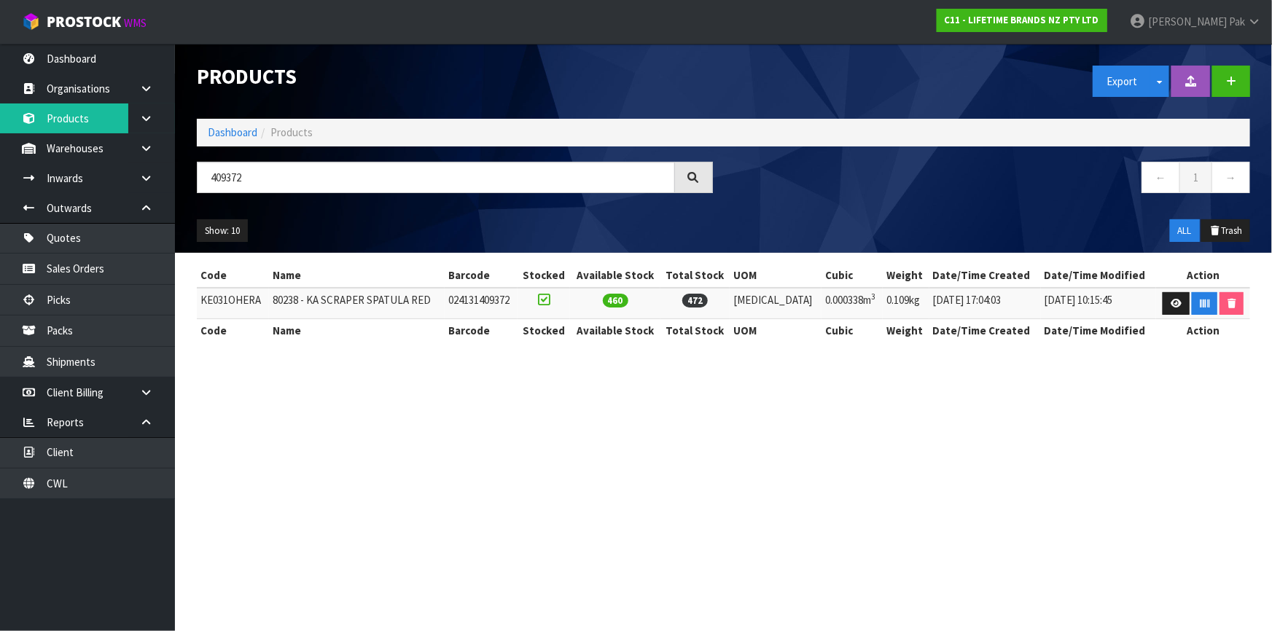
click at [225, 300] on td "KE031OHERA" at bounding box center [233, 303] width 72 height 31
drag, startPoint x: 263, startPoint y: 173, endPoint x: 111, endPoint y: 168, distance: 152.4
click at [111, 168] on body "Toggle navigation ProStock WMS C11 - LIFETIME BRANDS NZ PTY LTD [PERSON_NAME] L…" at bounding box center [636, 315] width 1272 height 631
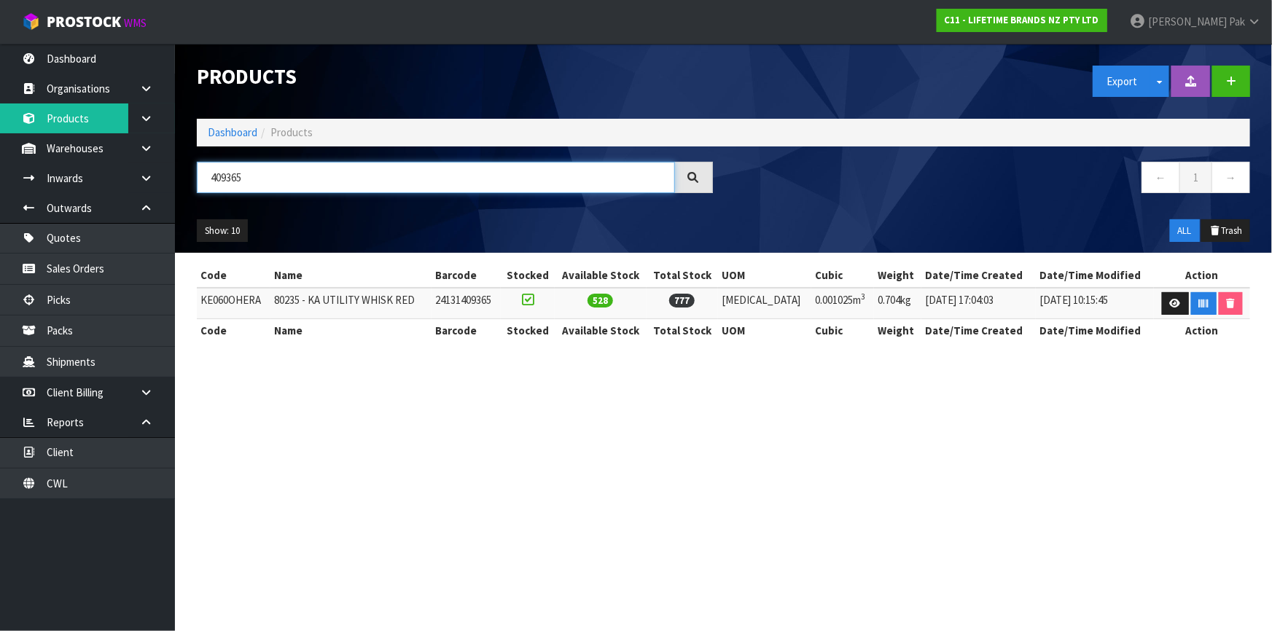
type input "409365"
click at [235, 292] on td "KE060OHERA" at bounding box center [234, 303] width 74 height 31
drag, startPoint x: 258, startPoint y: 182, endPoint x: 150, endPoint y: 179, distance: 107.9
click at [150, 179] on body "Toggle navigation ProStock WMS C11 - LIFETIME BRANDS NZ PTY LTD [PERSON_NAME] L…" at bounding box center [636, 315] width 1272 height 631
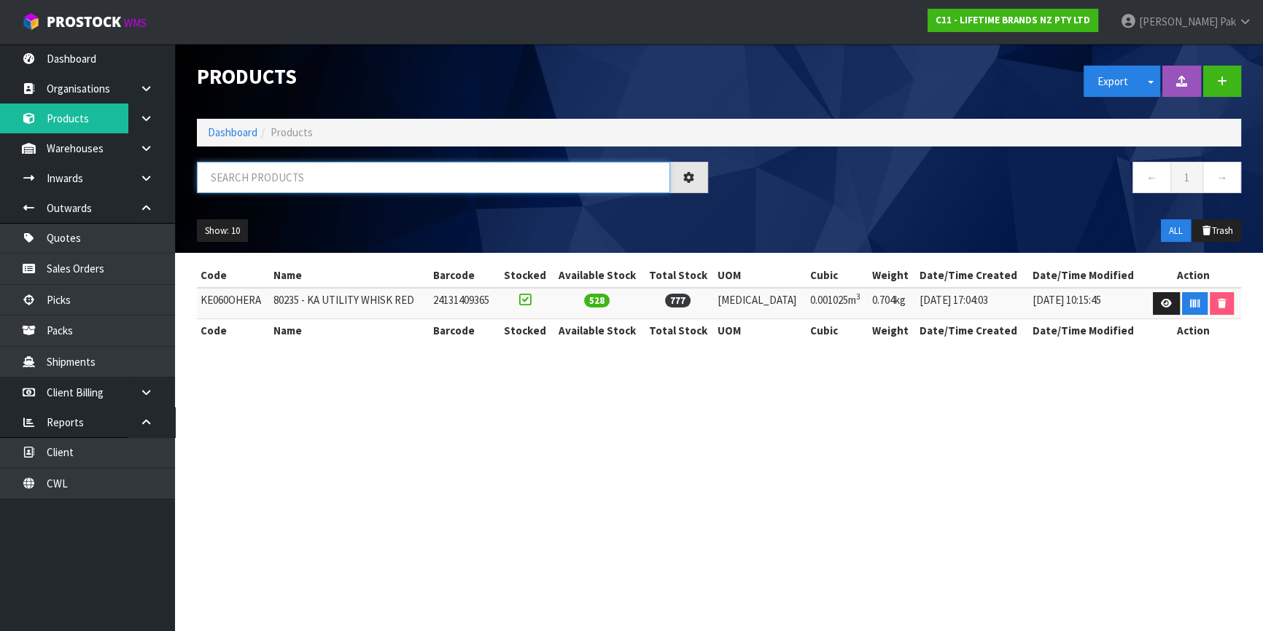
click at [454, 183] on input "text" at bounding box center [433, 177] width 473 height 31
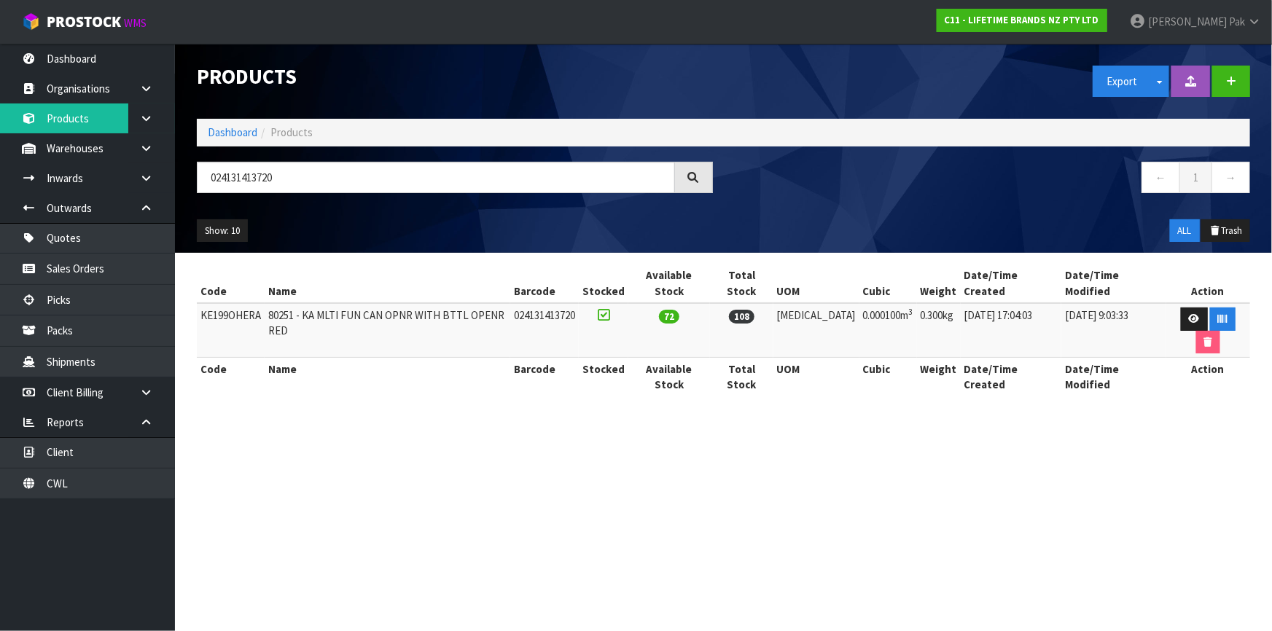
click at [238, 303] on td "KE199OHERA" at bounding box center [231, 330] width 68 height 55
drag, startPoint x: 247, startPoint y: 163, endPoint x: 242, endPoint y: 174, distance: 12.7
click at [243, 174] on input "024131413720" at bounding box center [436, 177] width 478 height 31
click at [242, 174] on input "024131413720" at bounding box center [436, 177] width 478 height 31
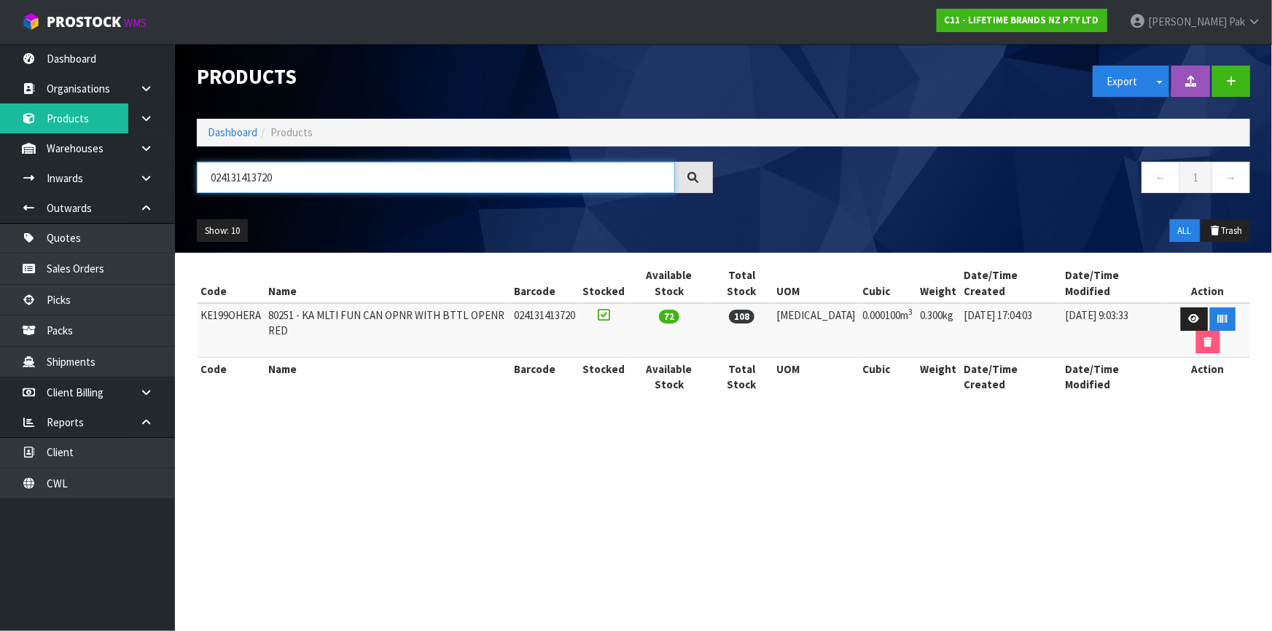
click at [242, 174] on input "024131413720" at bounding box center [436, 177] width 478 height 31
type input "024131416851"
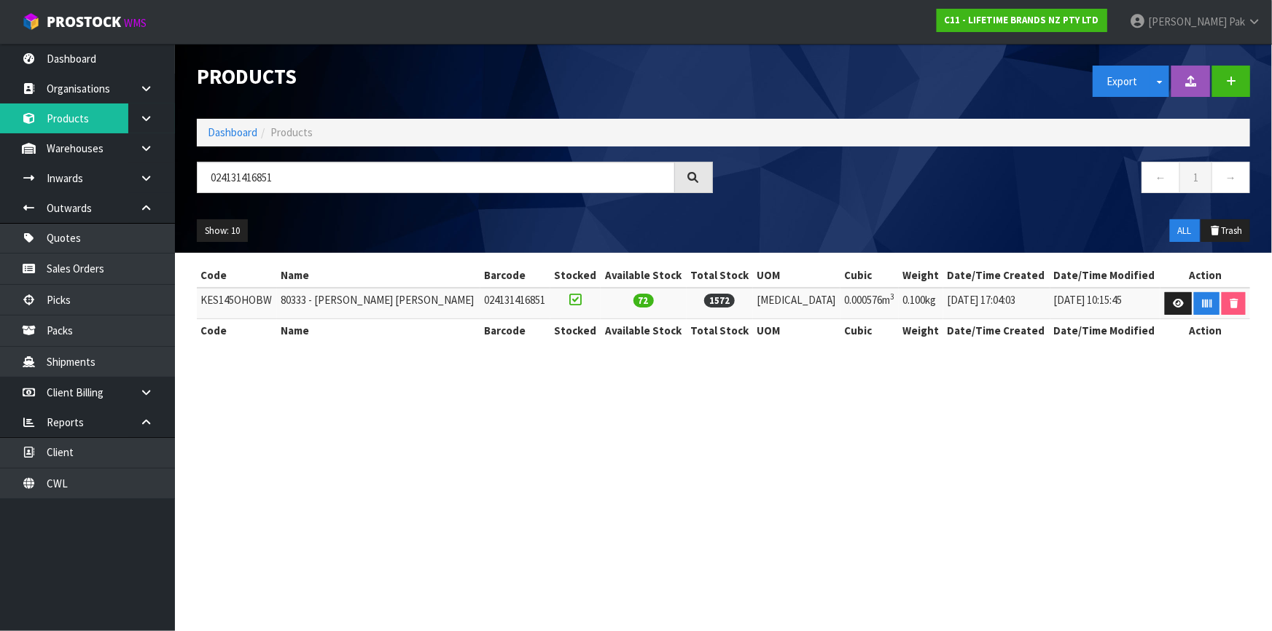
click at [254, 300] on td "KES145OHOBW" at bounding box center [237, 303] width 80 height 31
click at [221, 184] on input "024131416851" at bounding box center [436, 177] width 478 height 31
type input "024131416738"
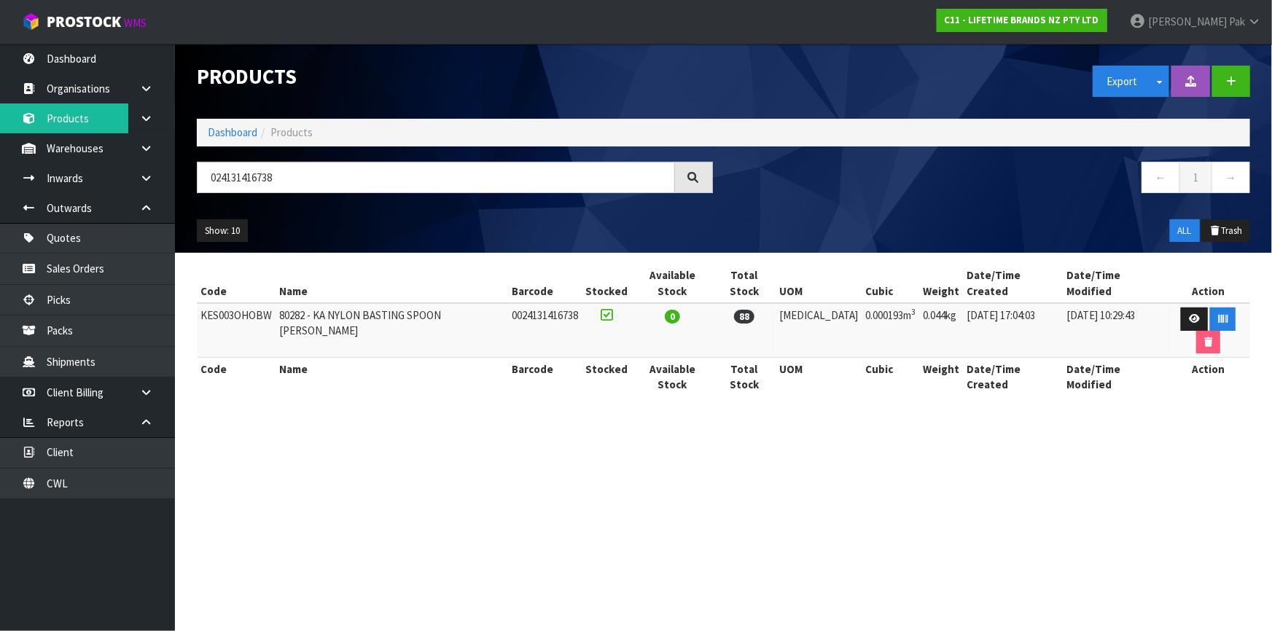
click at [262, 303] on td "KES003OHOBW" at bounding box center [236, 330] width 79 height 55
click at [235, 304] on td "KES003OHOBW" at bounding box center [236, 330] width 79 height 55
click at [243, 303] on td "KES003OHOBW" at bounding box center [236, 330] width 79 height 55
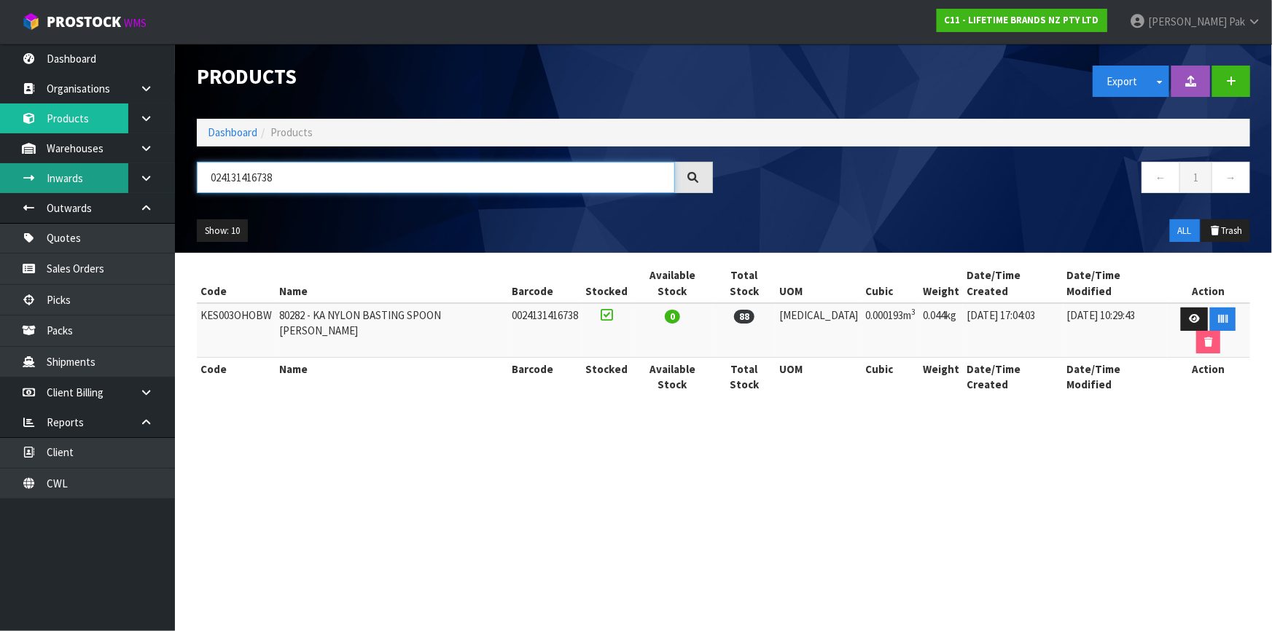
drag, startPoint x: 349, startPoint y: 189, endPoint x: 64, endPoint y: 170, distance: 285.7
click at [64, 170] on body "Toggle navigation ProStock WMS C11 - LIFETIME BRANDS NZ PTY LTD [PERSON_NAME] L…" at bounding box center [636, 315] width 1272 height 631
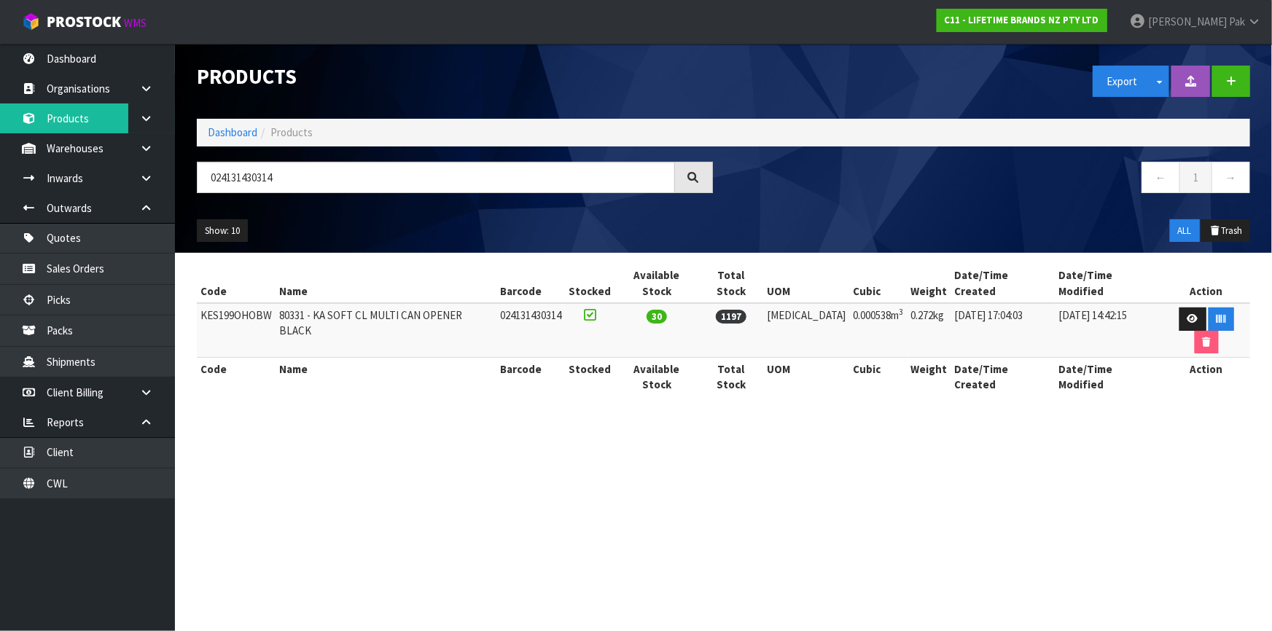
click at [249, 303] on td "KES199OHOBW" at bounding box center [236, 330] width 79 height 55
click at [246, 176] on input "024131430314" at bounding box center [436, 177] width 478 height 31
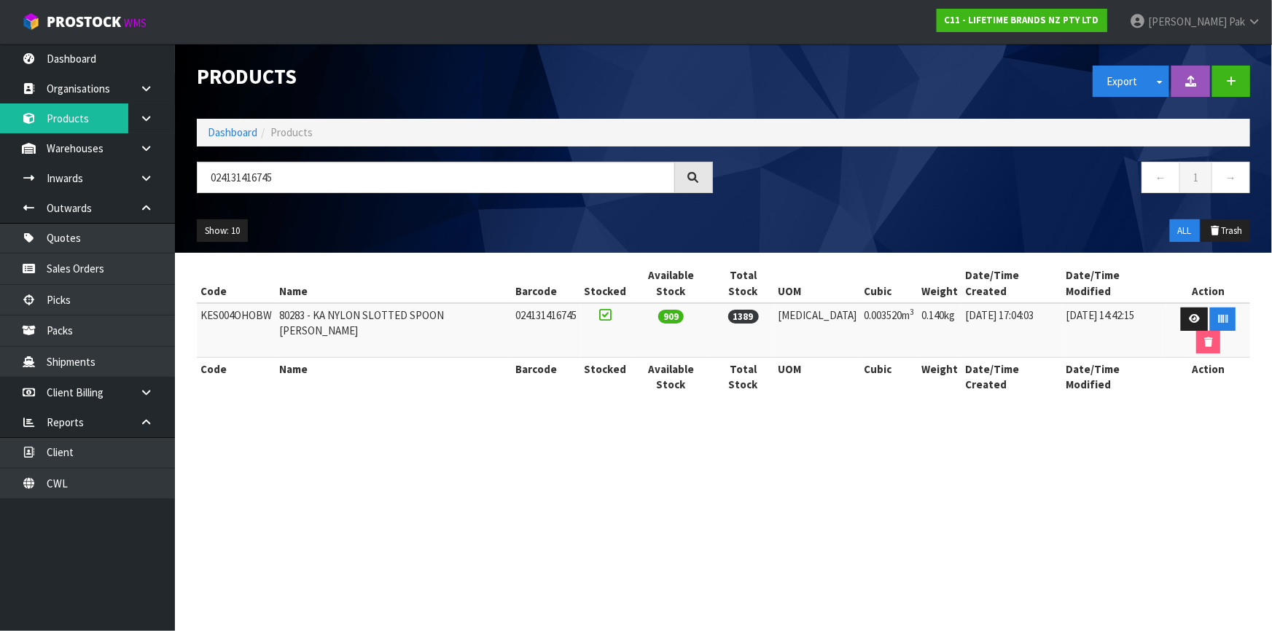
click at [263, 303] on td "KES004OHOBW" at bounding box center [236, 330] width 79 height 55
click at [229, 182] on input "024131416745" at bounding box center [436, 177] width 478 height 31
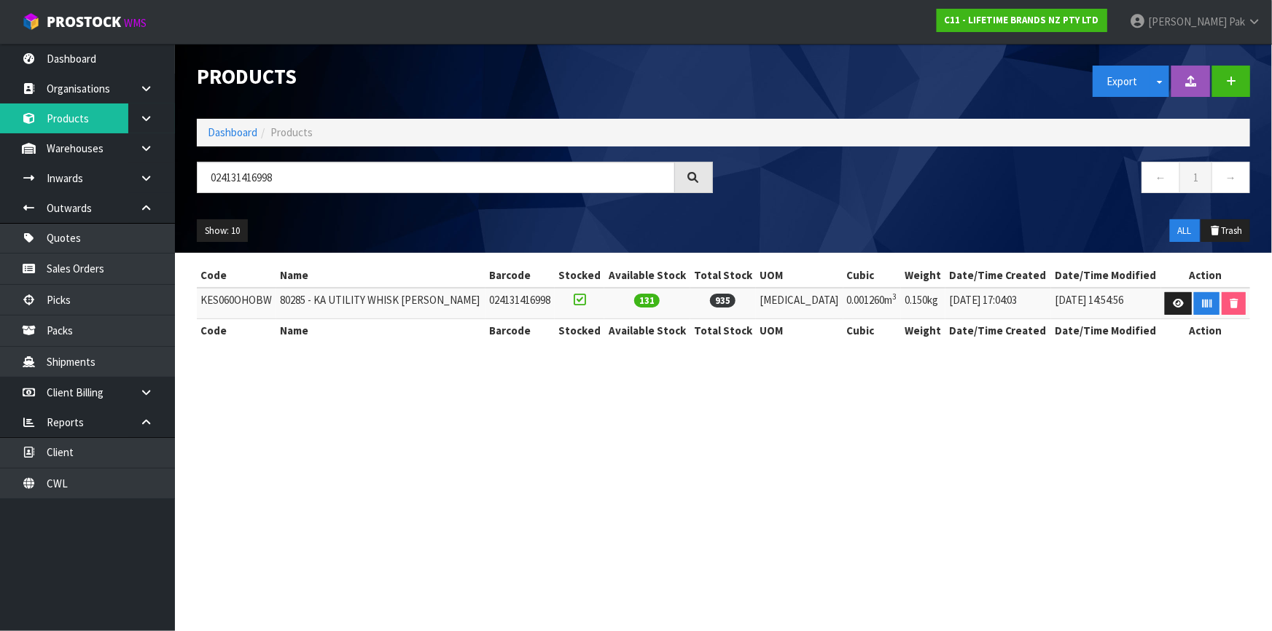
click at [226, 290] on td "KES060OHOBW" at bounding box center [236, 303] width 79 height 31
click at [230, 295] on td "KES060OHOBW" at bounding box center [236, 303] width 79 height 31
click at [294, 190] on input "024131416998" at bounding box center [436, 177] width 478 height 31
drag, startPoint x: 297, startPoint y: 181, endPoint x: 166, endPoint y: 176, distance: 131.3
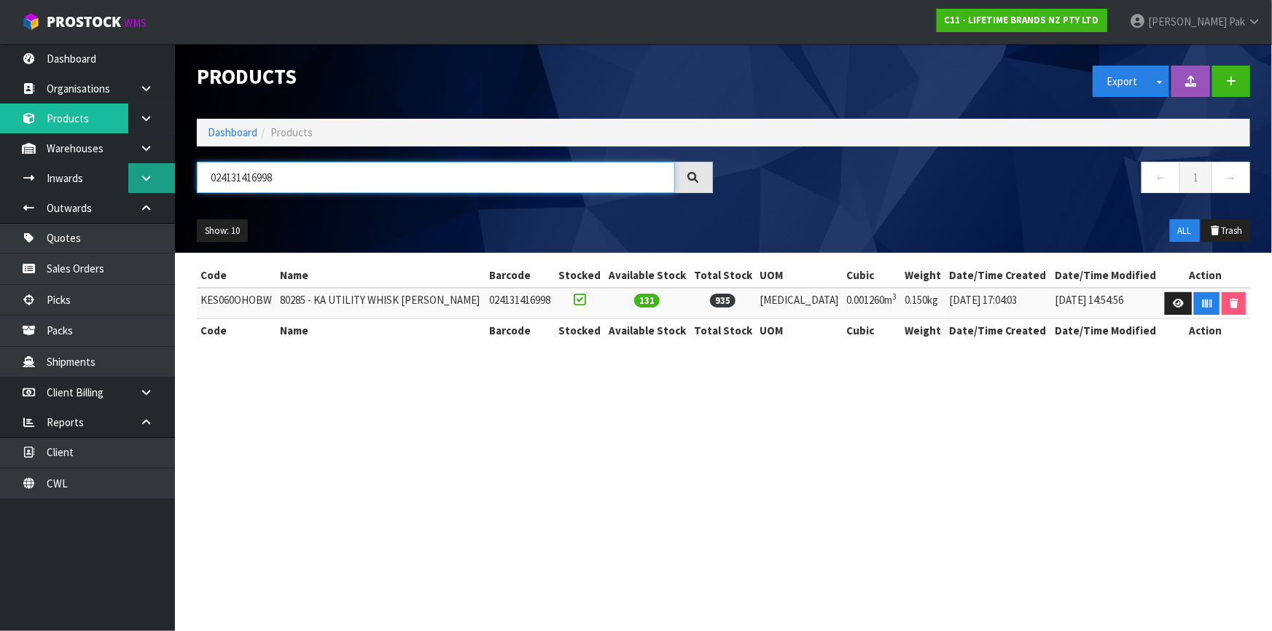
click at [167, 176] on body "Toggle navigation ProStock WMS C11 - LIFETIME BRANDS NZ PTY LTD [PERSON_NAME] L…" at bounding box center [636, 315] width 1272 height 631
paste input "text"
type input "24131416998"
drag, startPoint x: 328, startPoint y: 183, endPoint x: 178, endPoint y: 179, distance: 150.2
click at [178, 179] on header "Products Export Split button! SOH Summary Measurements Dangerous Goods Import P…" at bounding box center [723, 148] width 1097 height 209
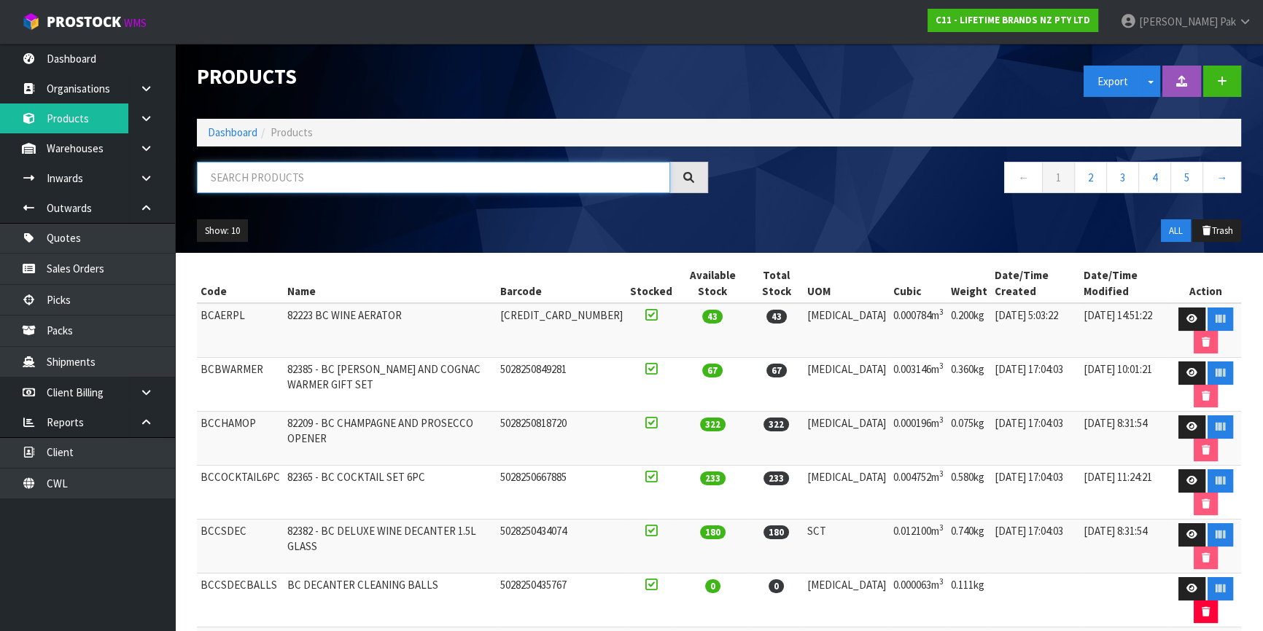
click at [410, 192] on input "text" at bounding box center [433, 177] width 473 height 31
paste input "24131416998"
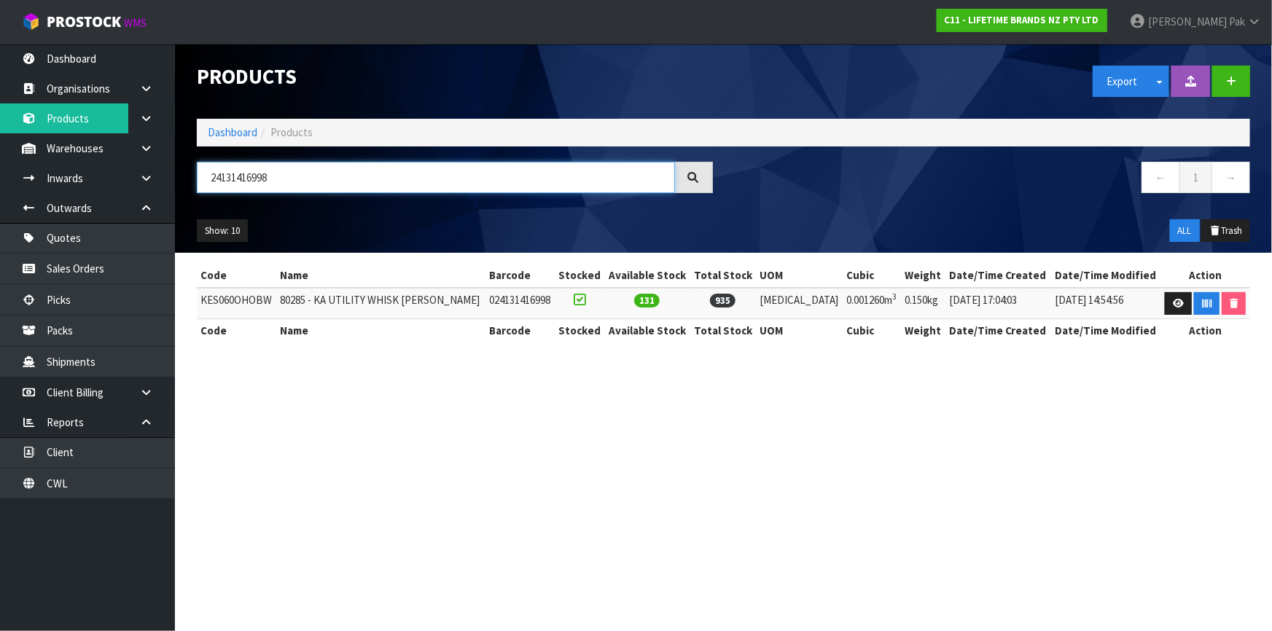
click at [231, 182] on input "24131416998" at bounding box center [436, 177] width 478 height 31
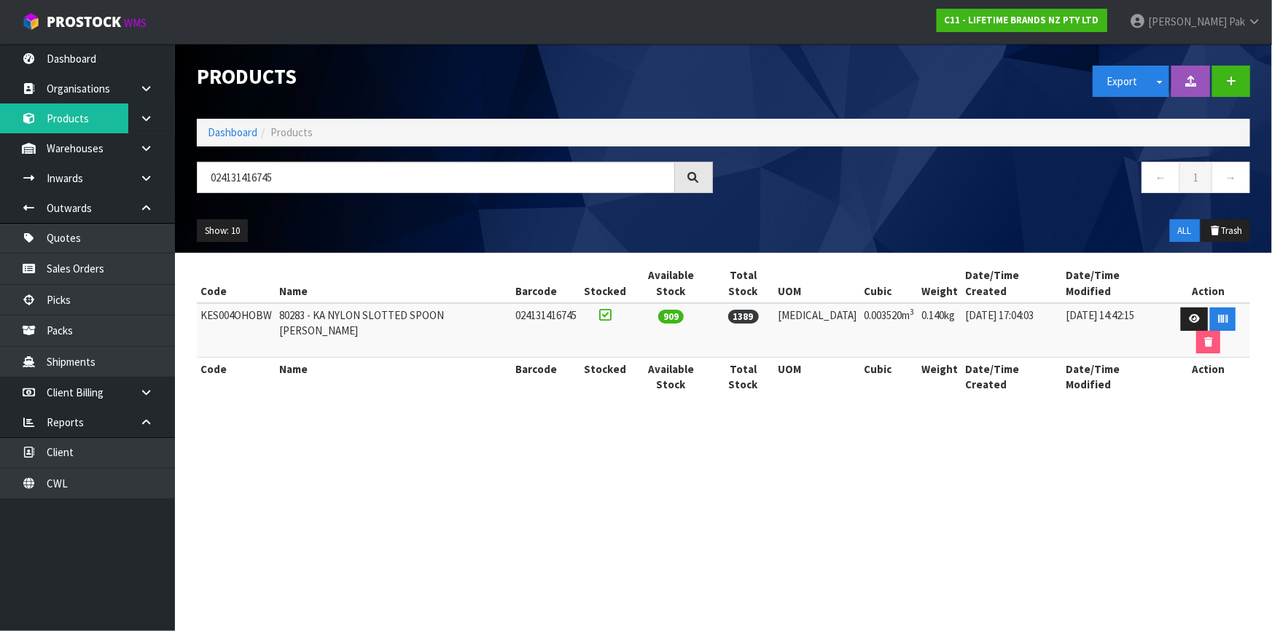
click at [241, 303] on td "KES004OHOBW" at bounding box center [236, 330] width 79 height 55
click at [260, 304] on td "KES004OHOBW" at bounding box center [236, 330] width 79 height 55
click at [256, 304] on td "KES004OHOBW" at bounding box center [236, 330] width 79 height 55
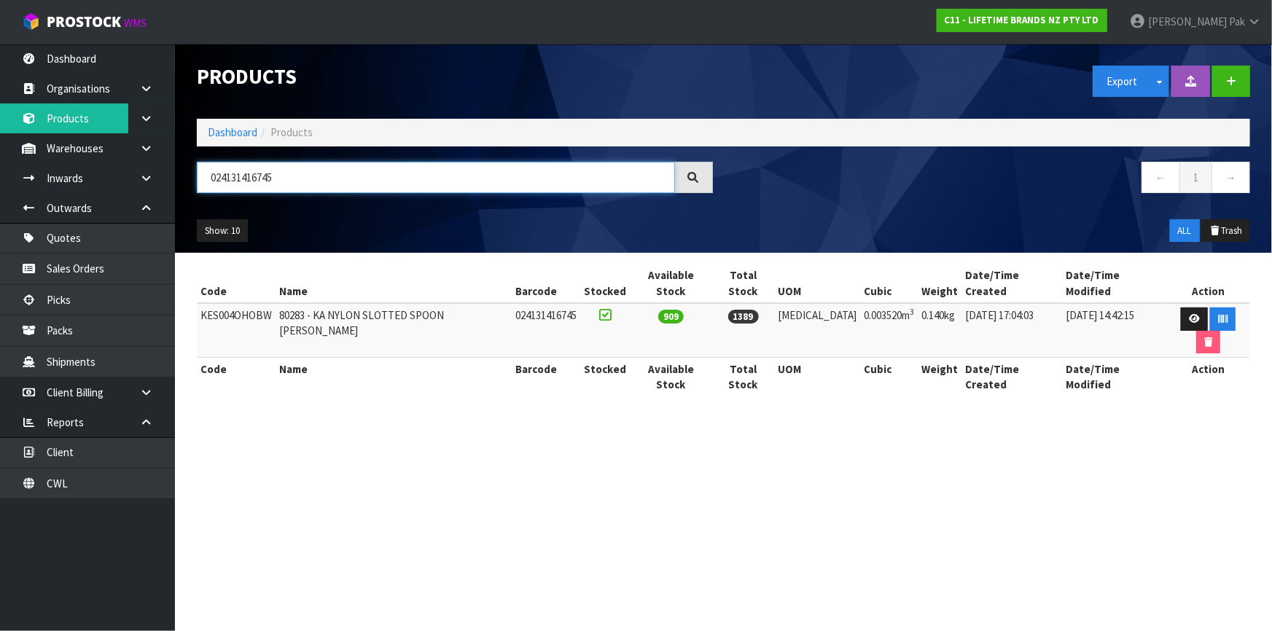
click at [273, 176] on input "024131416745" at bounding box center [436, 177] width 478 height 31
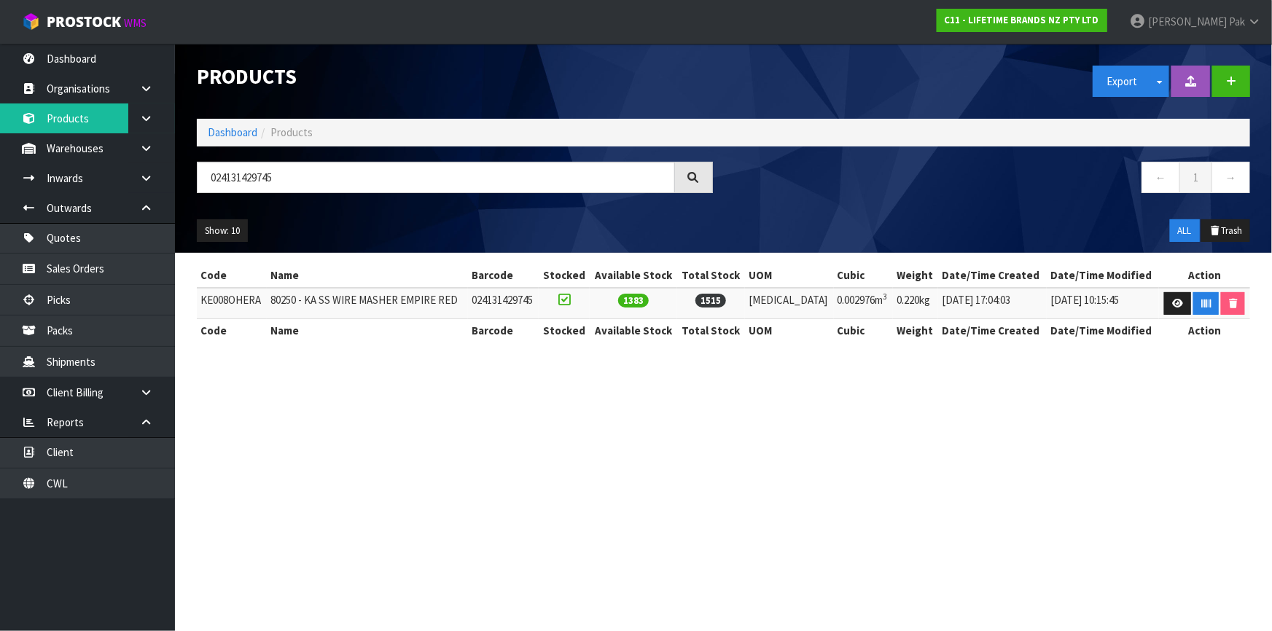
click at [225, 299] on td "KE008OHERA" at bounding box center [232, 303] width 70 height 31
click at [231, 179] on input "024131429745" at bounding box center [436, 177] width 478 height 31
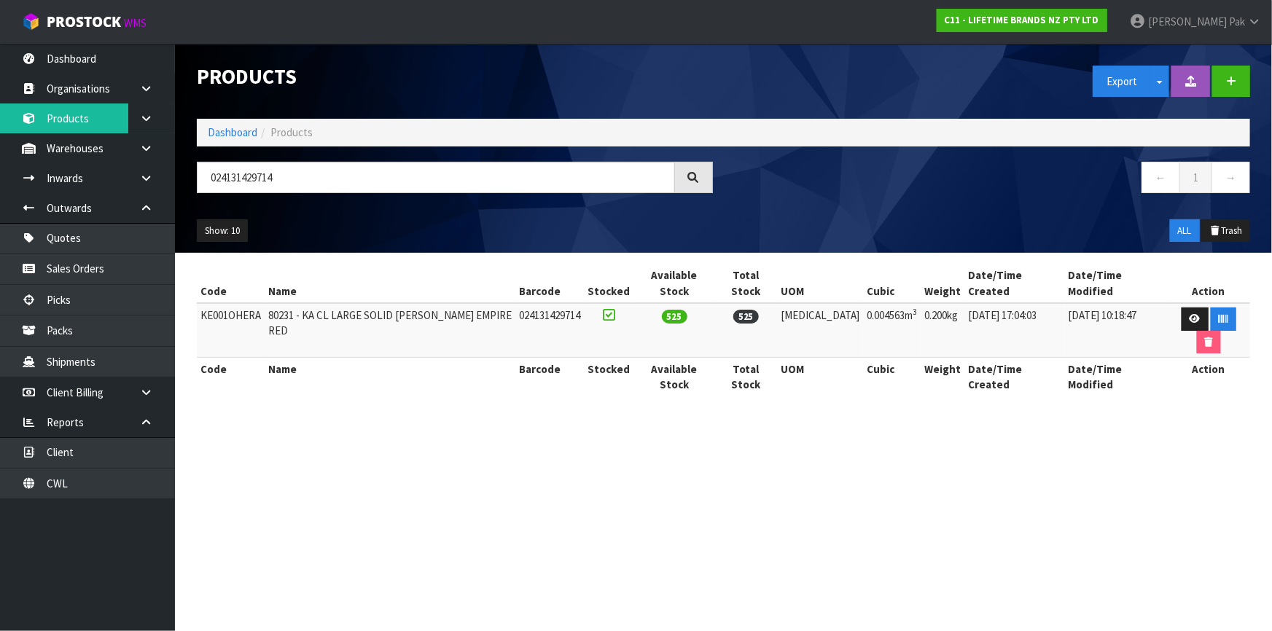
click at [254, 303] on td "KE001OHERA" at bounding box center [231, 330] width 68 height 55
click at [233, 173] on input "024131429714" at bounding box center [436, 177] width 478 height 31
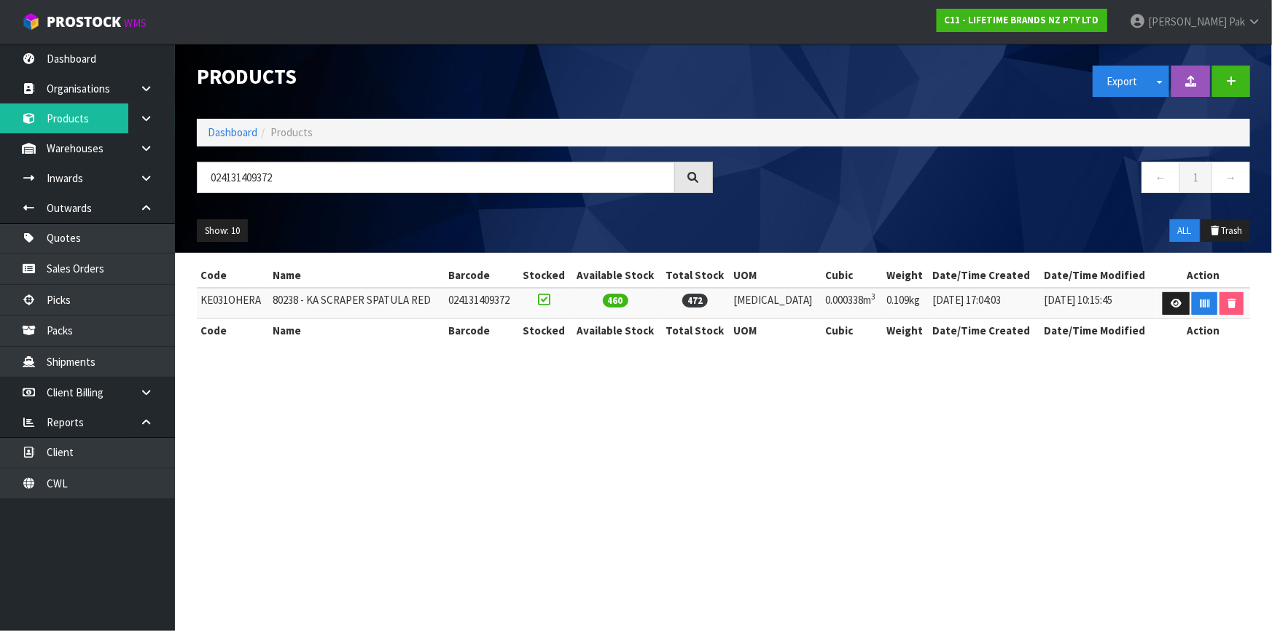
click at [236, 292] on td "KE031OHERA" at bounding box center [233, 303] width 72 height 31
click at [297, 177] on input "024131409372" at bounding box center [436, 177] width 478 height 31
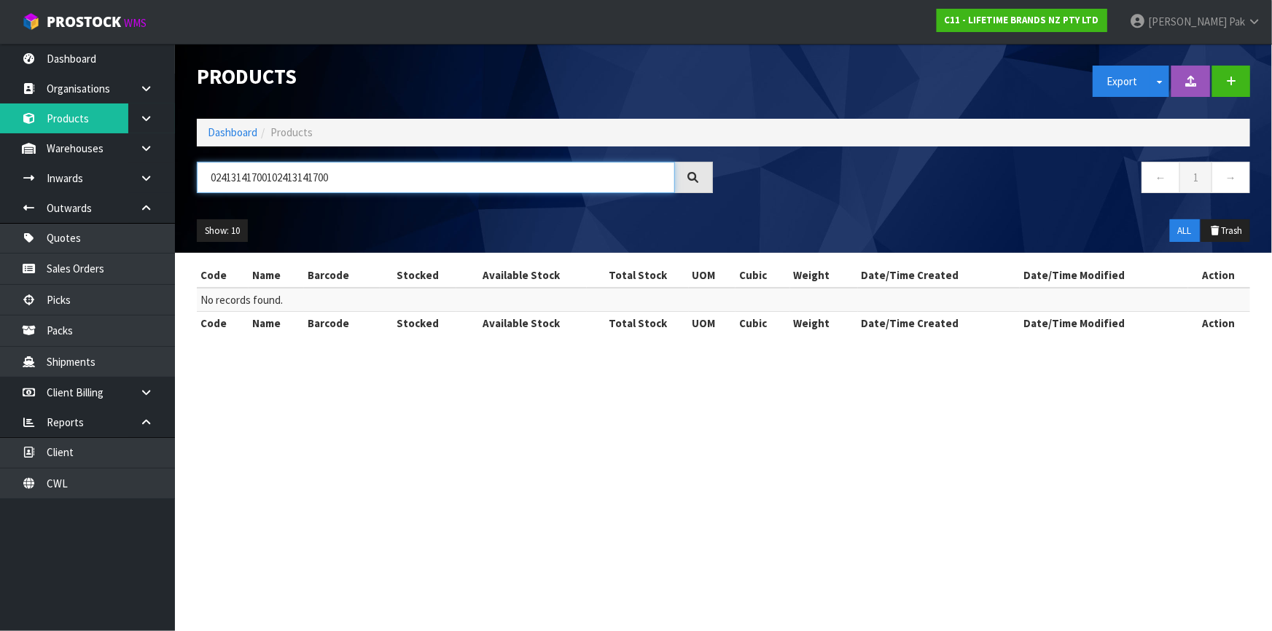
type input "024131417001024131417001"
click at [292, 171] on input "024131417001024131417001" at bounding box center [436, 177] width 478 height 31
drag, startPoint x: 277, startPoint y: 179, endPoint x: -57, endPoint y: 179, distance: 333.9
click at [0, 179] on html "Toggle navigation ProStock WMS C11 - LIFETIME BRANDS NZ PTY LTD [PERSON_NAME] L…" at bounding box center [636, 315] width 1272 height 631
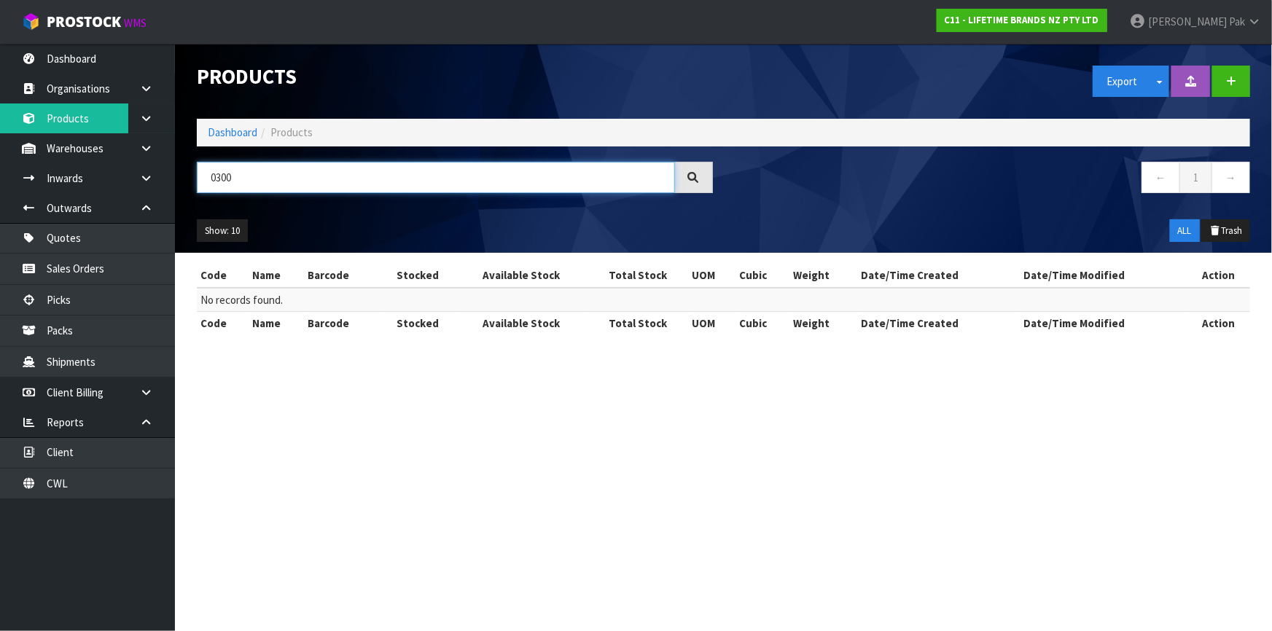
click at [346, 176] on input "0300" at bounding box center [436, 177] width 478 height 31
type input "0"
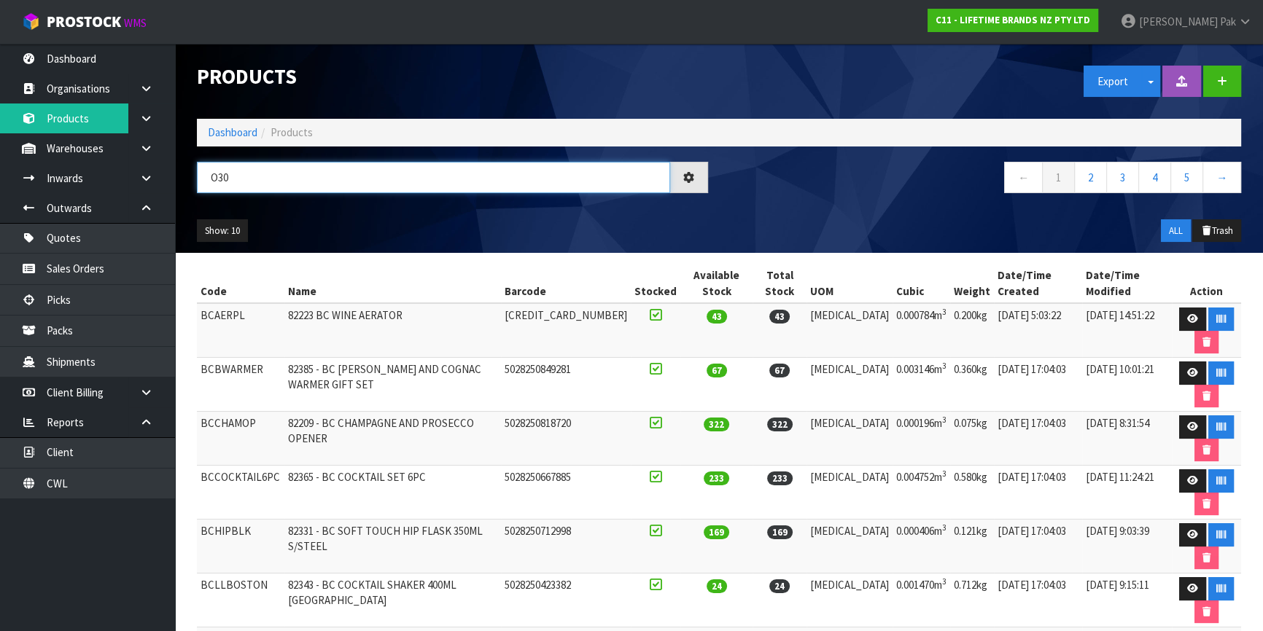
type input "O300"
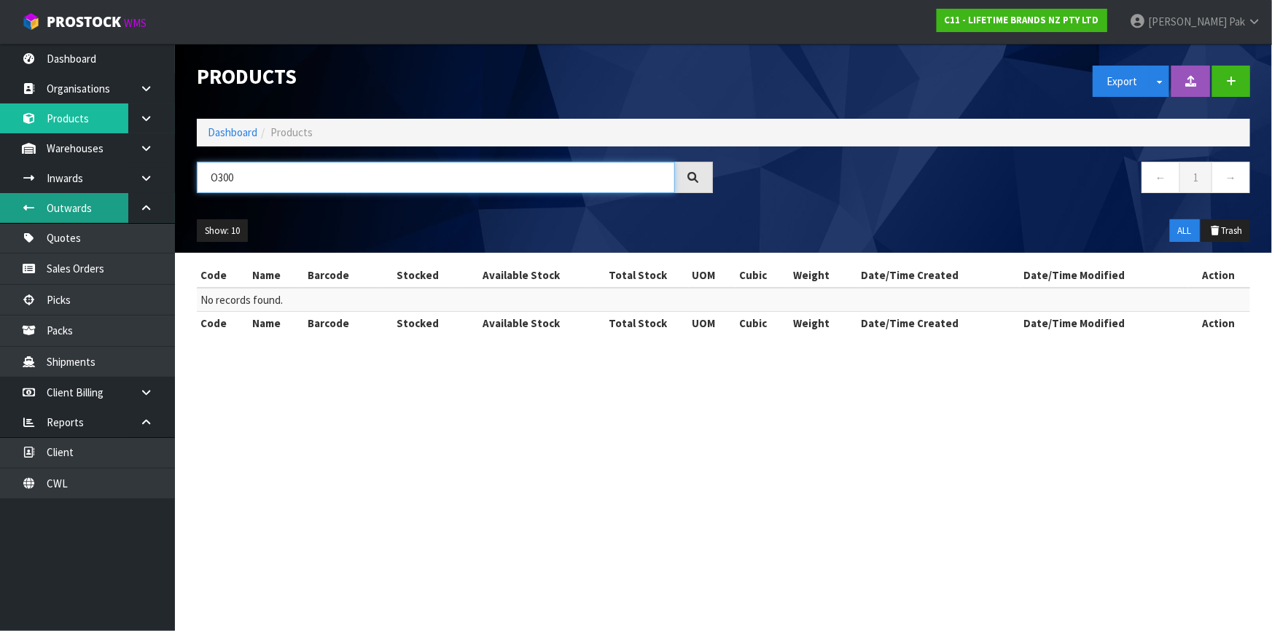
drag, startPoint x: 258, startPoint y: 174, endPoint x: 112, endPoint y: 193, distance: 147.7
click at [112, 193] on body "Toggle navigation ProStock WMS C11 - LIFETIME BRANDS NZ PTY LTD [PERSON_NAME] L…" at bounding box center [636, 315] width 1272 height 631
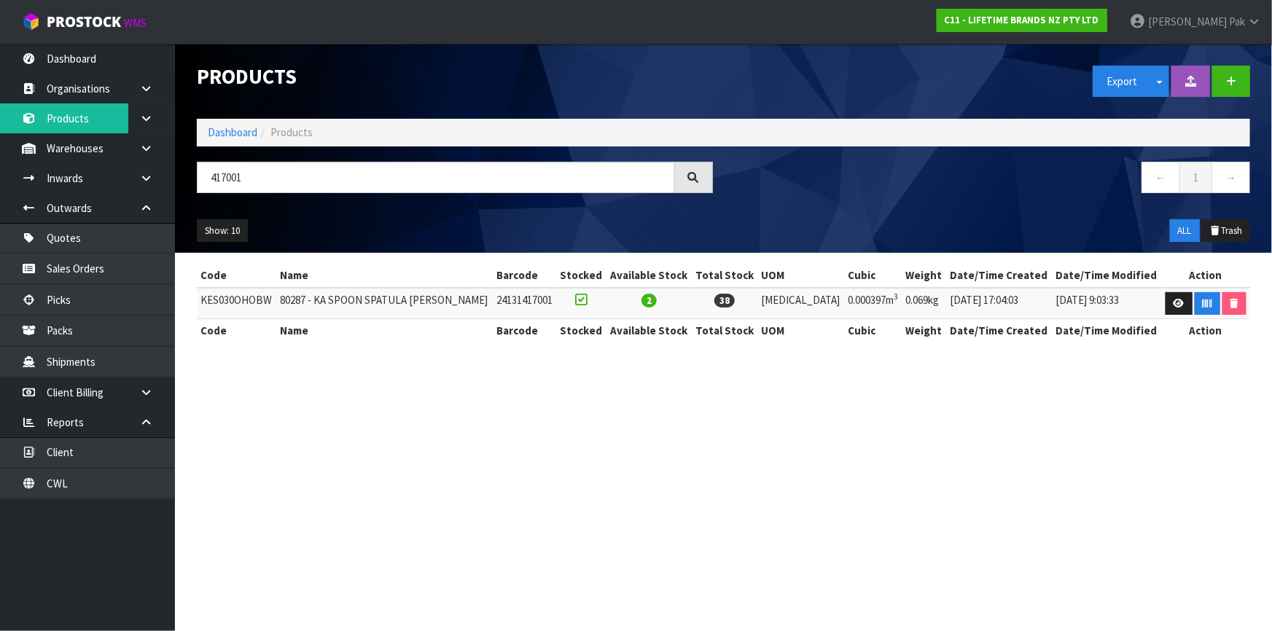
click at [233, 303] on td "KES030OHOBW" at bounding box center [236, 303] width 79 height 31
drag, startPoint x: 380, startPoint y: 187, endPoint x: 256, endPoint y: 162, distance: 126.4
click at [256, 162] on input "417001" at bounding box center [436, 177] width 478 height 31
type input "4"
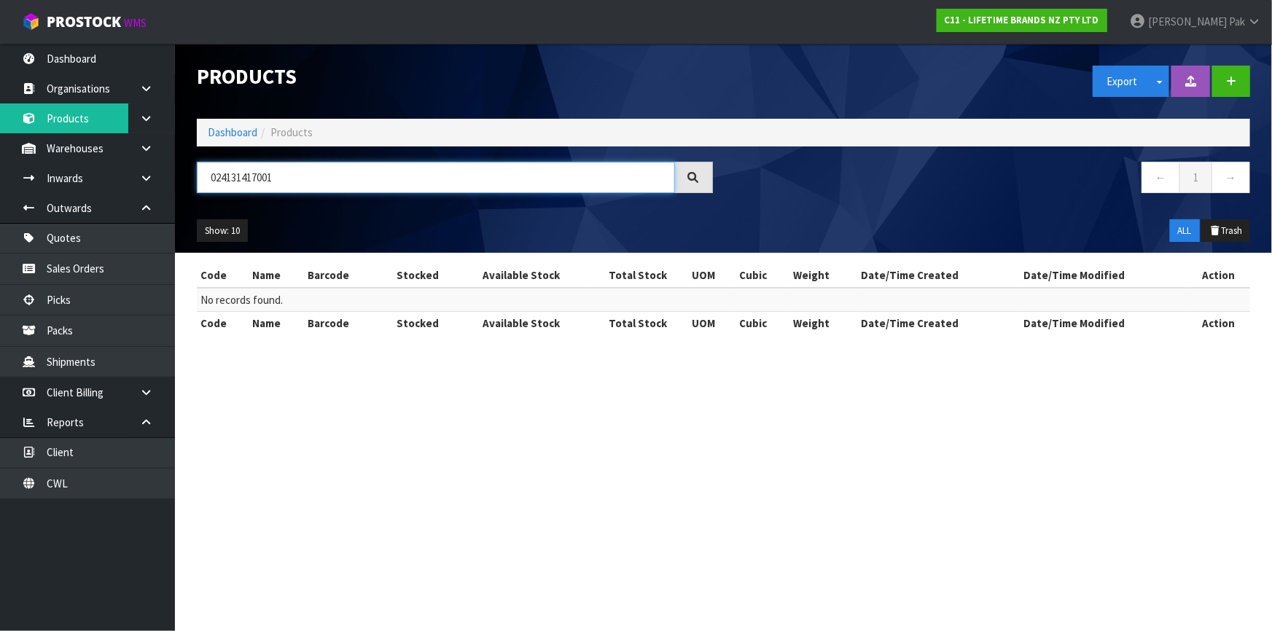
click at [214, 176] on input "024131417001" at bounding box center [436, 177] width 478 height 31
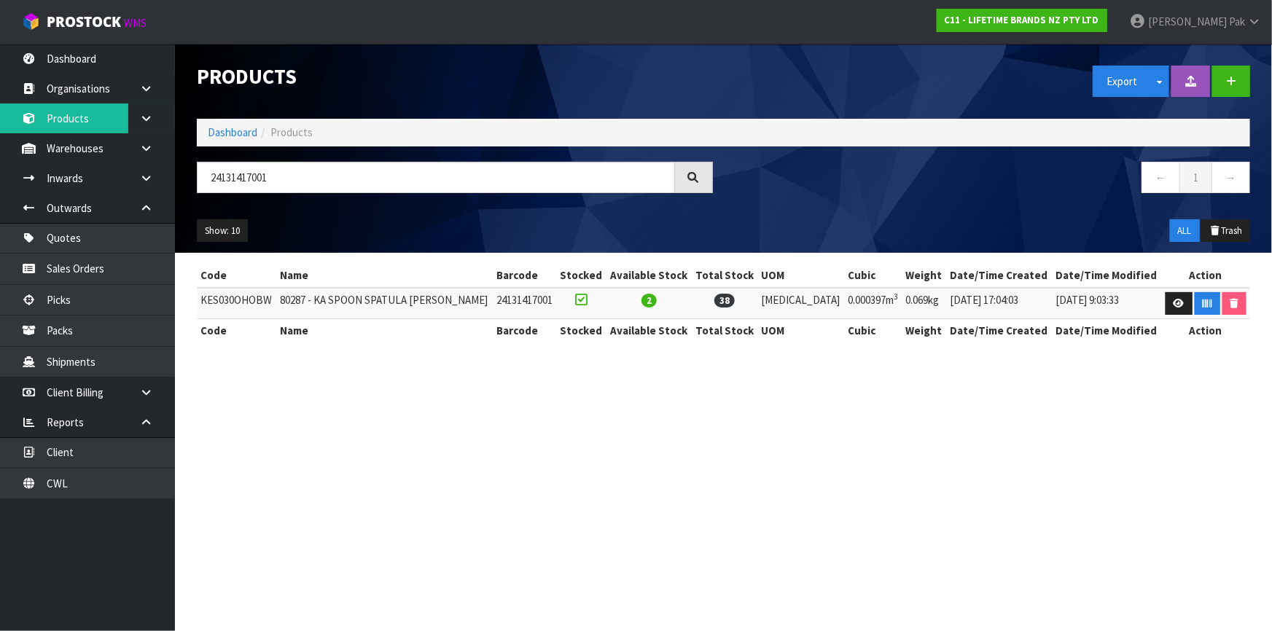
click at [217, 305] on td "KES030OHOBW" at bounding box center [236, 303] width 79 height 31
click at [211, 173] on input "24131417001" at bounding box center [436, 177] width 478 height 31
click at [242, 294] on td "KE015OHERA" at bounding box center [231, 303] width 68 height 31
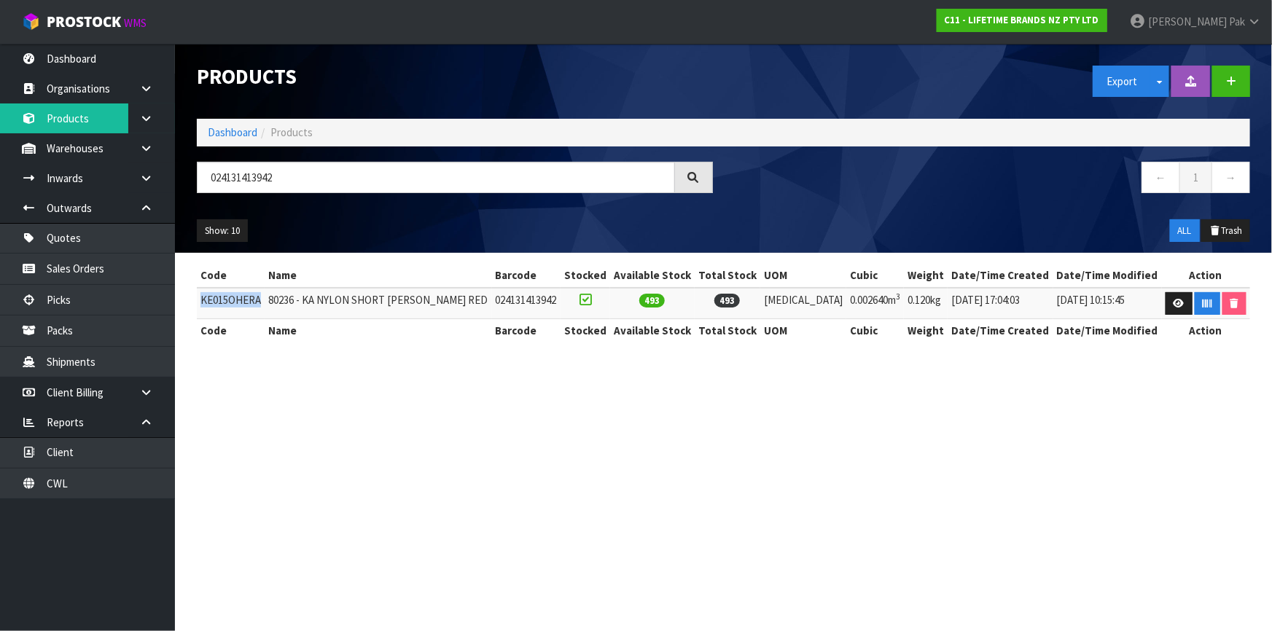
click at [242, 294] on td "KE015OHERA" at bounding box center [231, 303] width 68 height 31
click at [235, 174] on input "024131413942" at bounding box center [436, 177] width 478 height 31
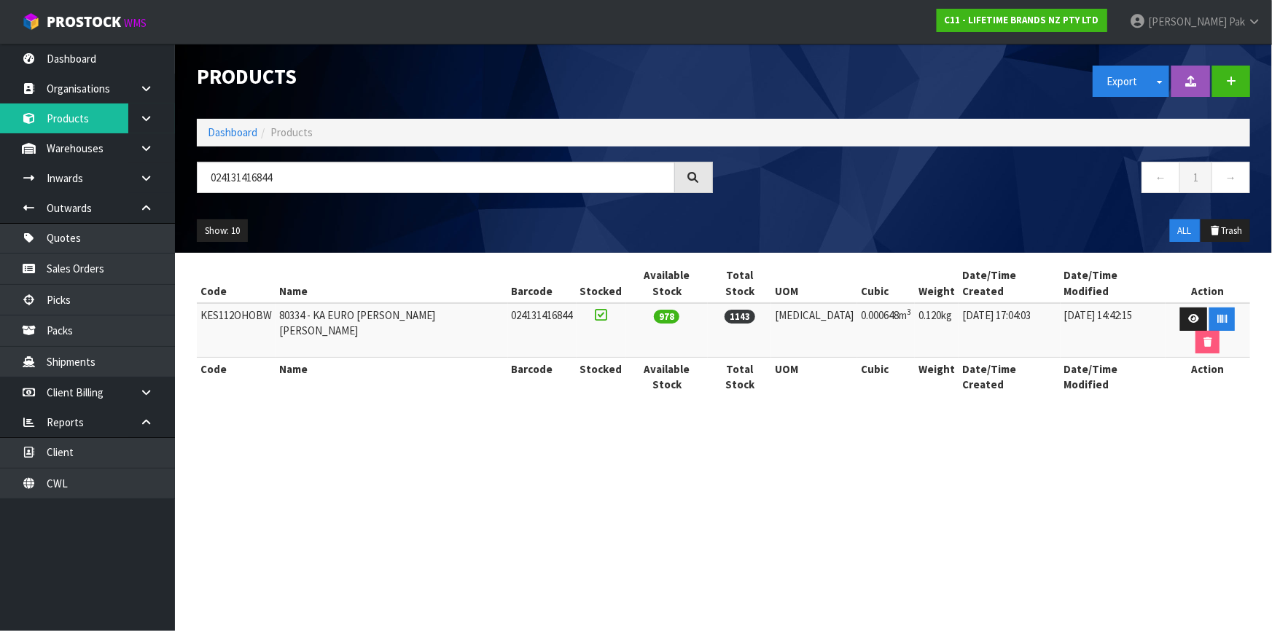
click at [238, 303] on td "KES112OHOBW" at bounding box center [236, 330] width 79 height 55
click at [279, 182] on input "024131416844" at bounding box center [436, 177] width 478 height 31
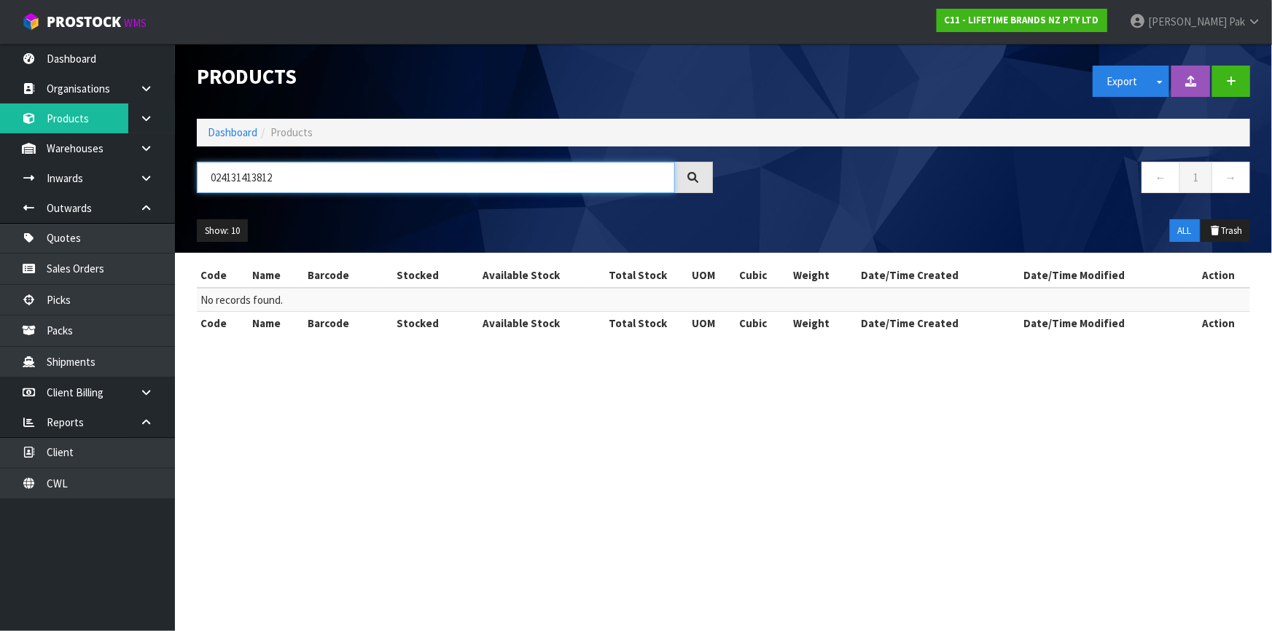
click at [218, 176] on input "024131413812" at bounding box center [436, 177] width 478 height 31
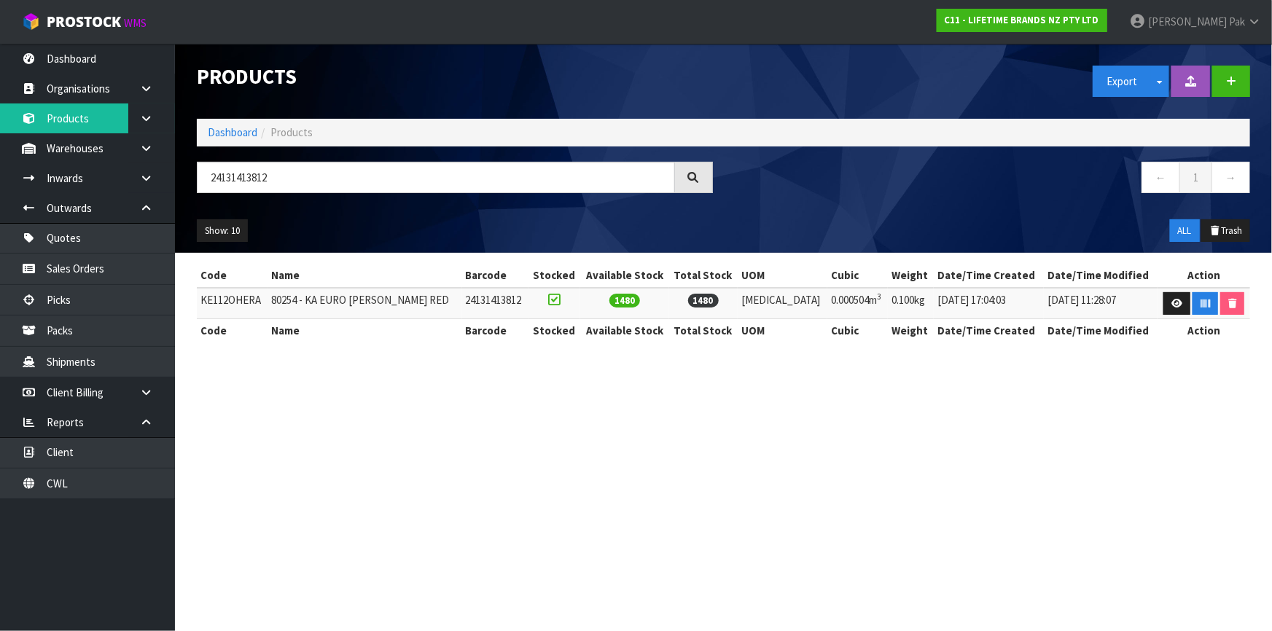
click at [259, 303] on td "KE112OHERA" at bounding box center [232, 303] width 71 height 31
click at [241, 296] on td "KE112OHERA" at bounding box center [232, 303] width 71 height 31
click at [254, 182] on input "24131413812" at bounding box center [436, 177] width 478 height 31
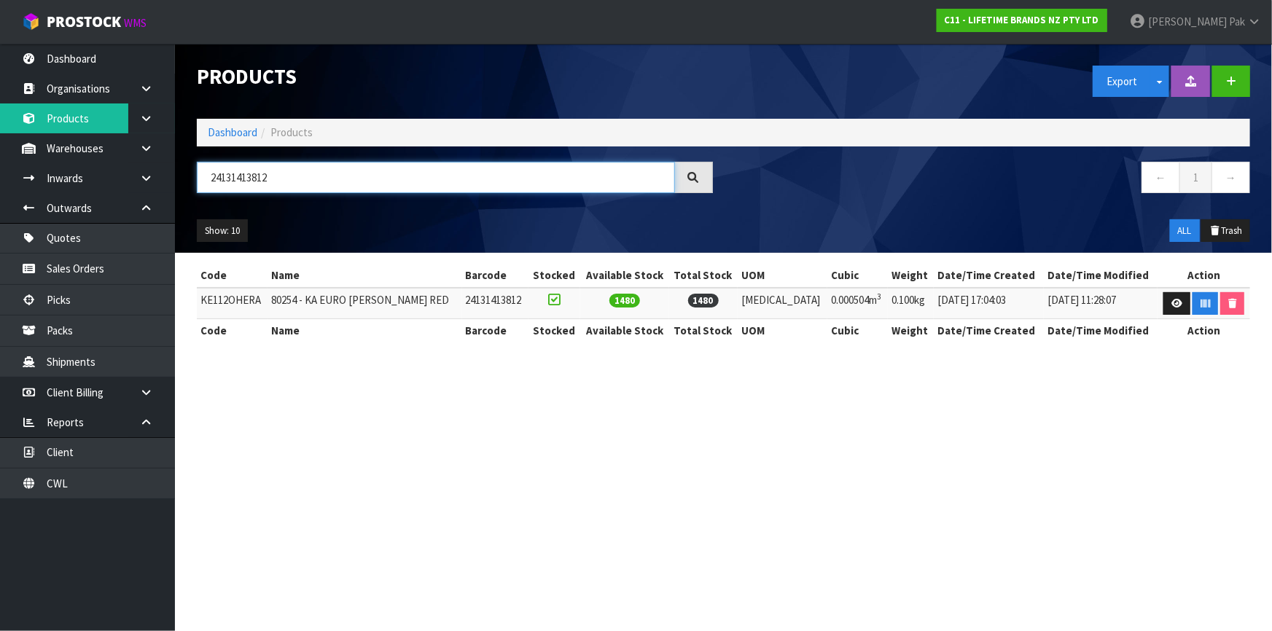
click at [254, 182] on input "24131413812" at bounding box center [436, 177] width 478 height 31
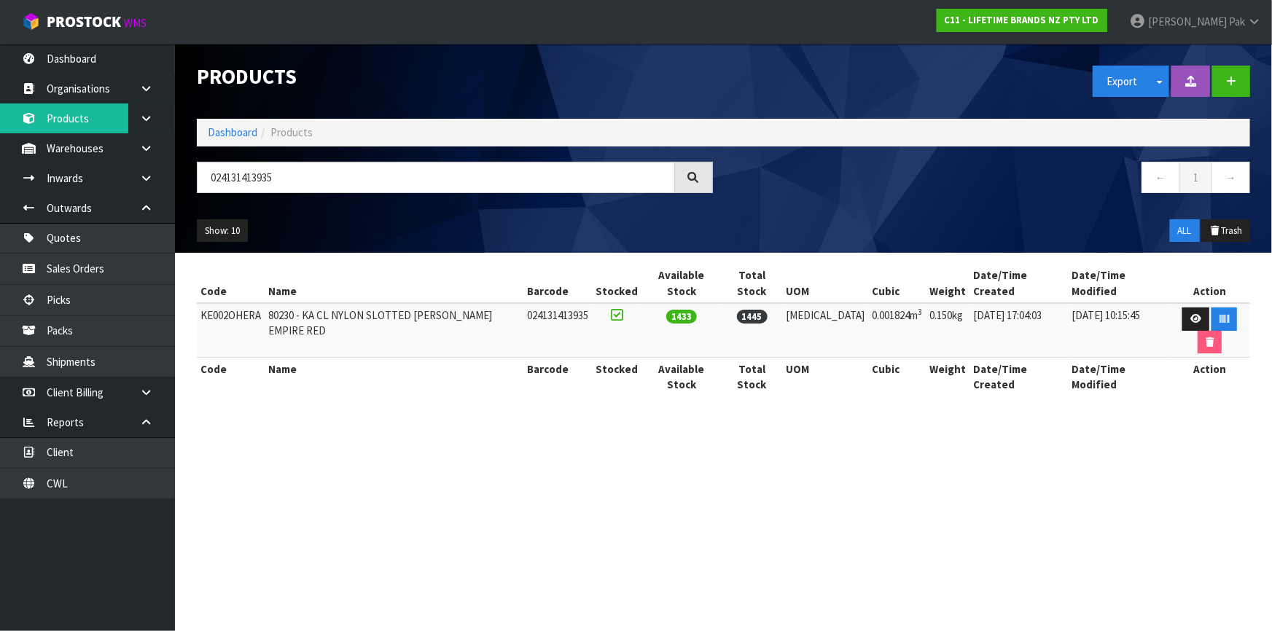
click at [248, 303] on td "KE002OHERA" at bounding box center [231, 330] width 68 height 55
click at [268, 182] on input "024131413935" at bounding box center [436, 177] width 478 height 31
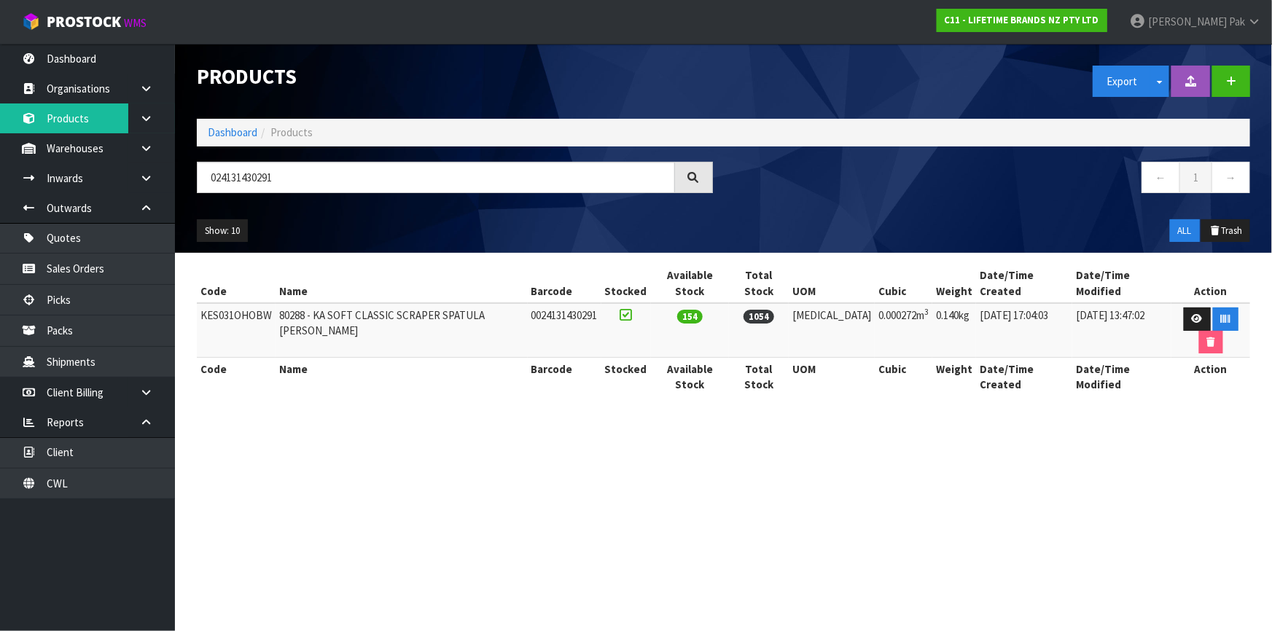
click at [251, 305] on td "KES031OHOBW" at bounding box center [236, 330] width 79 height 55
click at [267, 182] on input "024131430291" at bounding box center [436, 177] width 478 height 31
type input "024131409365024131409365"
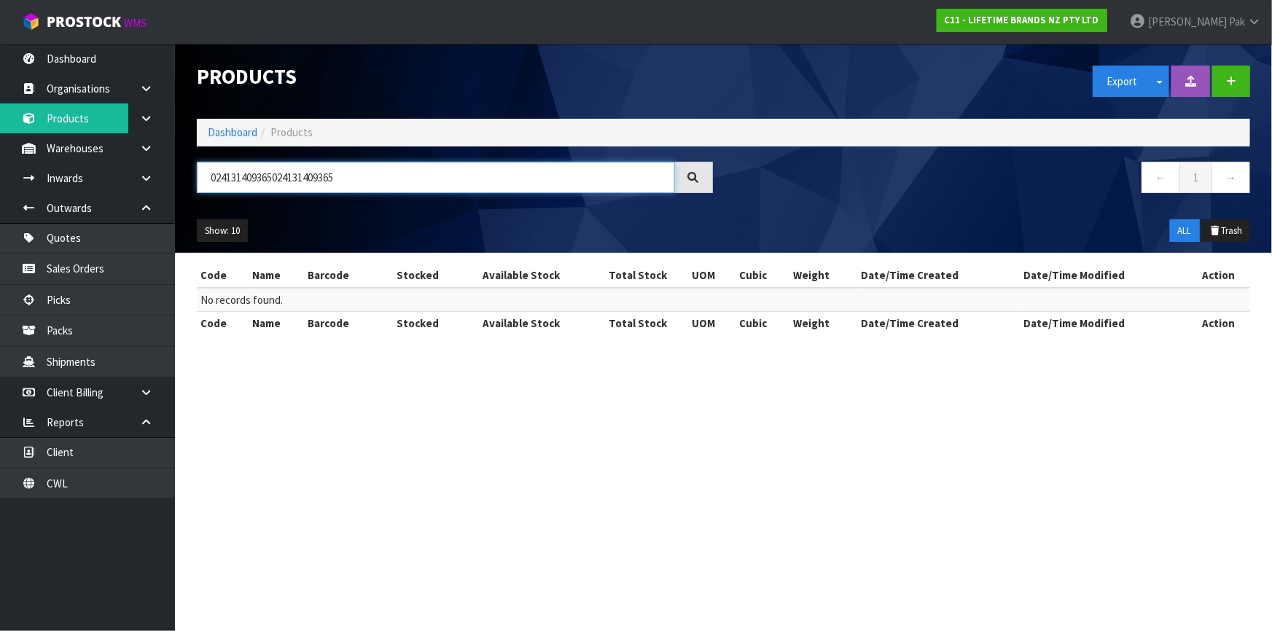
click at [267, 182] on input "024131409365024131409365" at bounding box center [436, 177] width 478 height 31
click at [219, 176] on input "024131409365" at bounding box center [436, 177] width 478 height 31
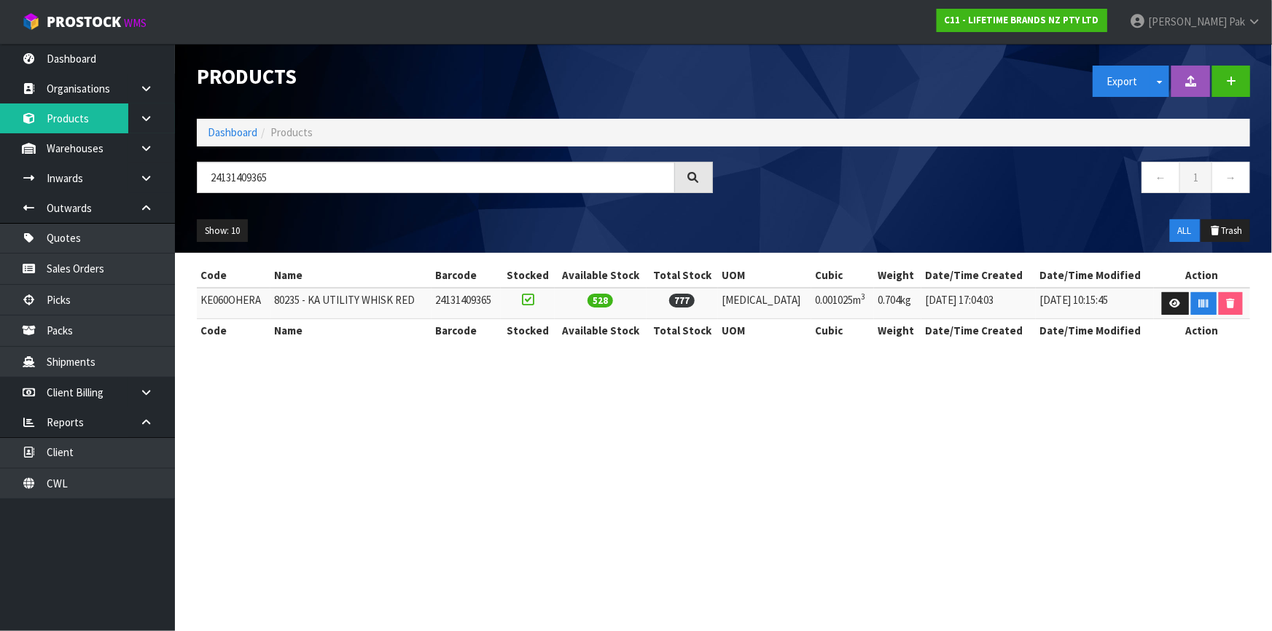
click at [246, 304] on td "KE060OHERA" at bounding box center [234, 303] width 74 height 31
click at [219, 173] on input "24131409365" at bounding box center [436, 177] width 478 height 31
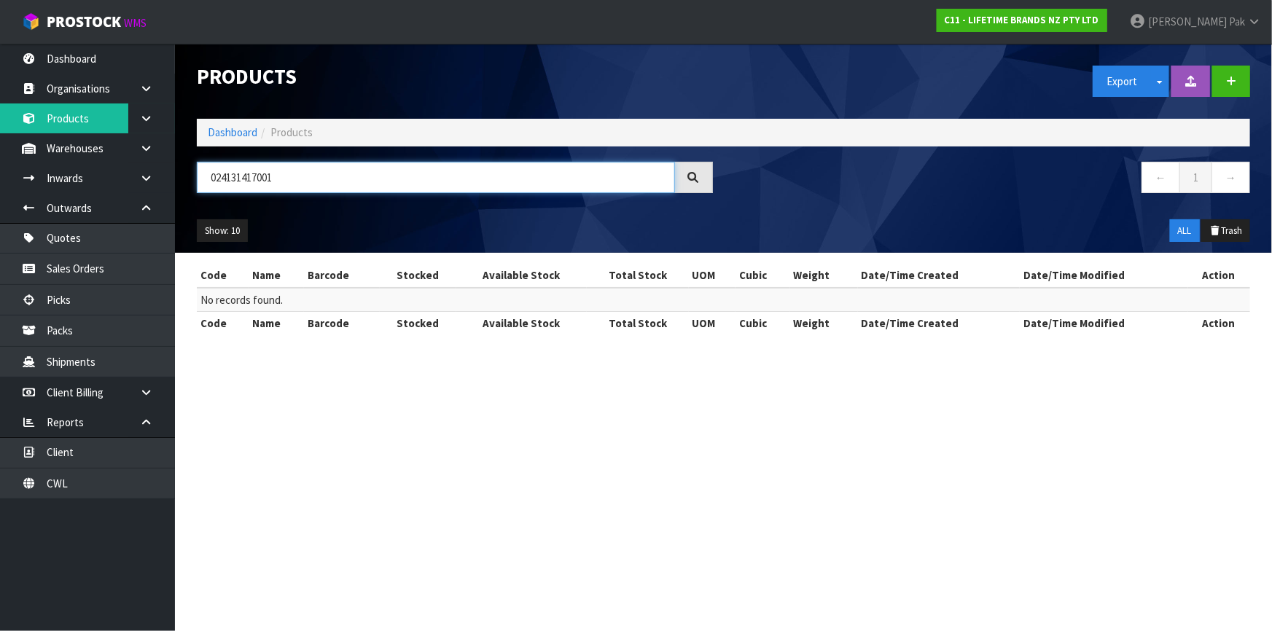
click at [214, 174] on input "024131417001" at bounding box center [436, 177] width 478 height 31
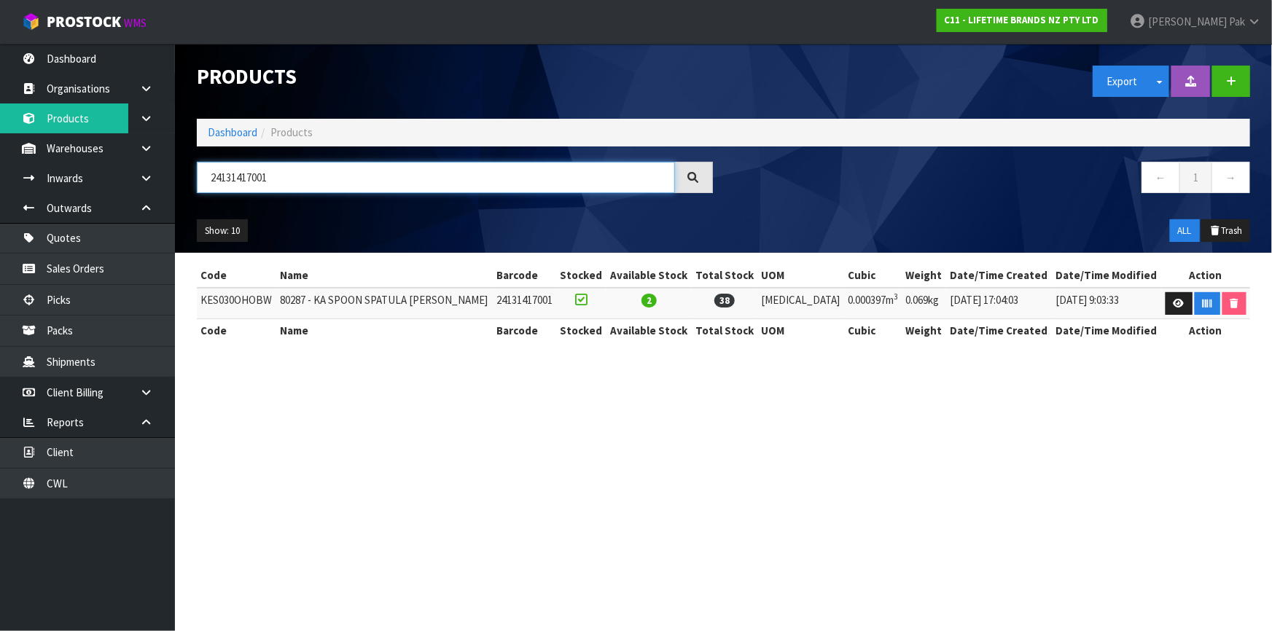
type input "24131417001"
click at [236, 302] on td "KES030OHOBW" at bounding box center [236, 303] width 79 height 31
click at [86, 117] on link "Products" at bounding box center [87, 119] width 175 height 30
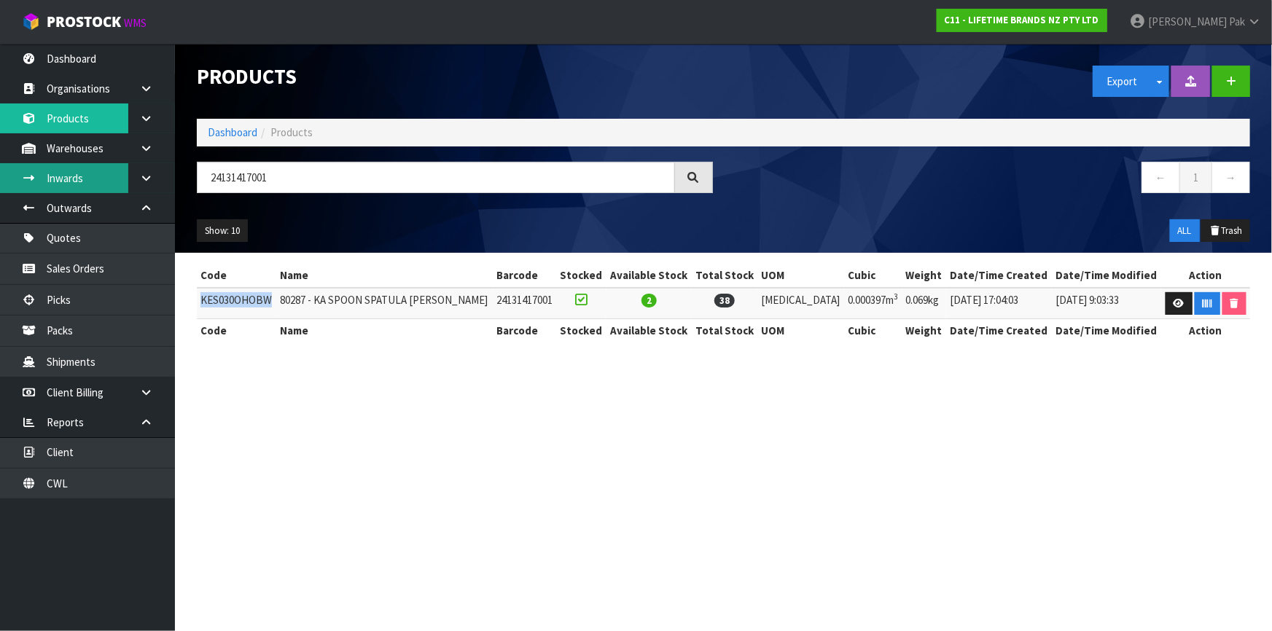
click at [69, 191] on link "Inwards" at bounding box center [87, 178] width 175 height 30
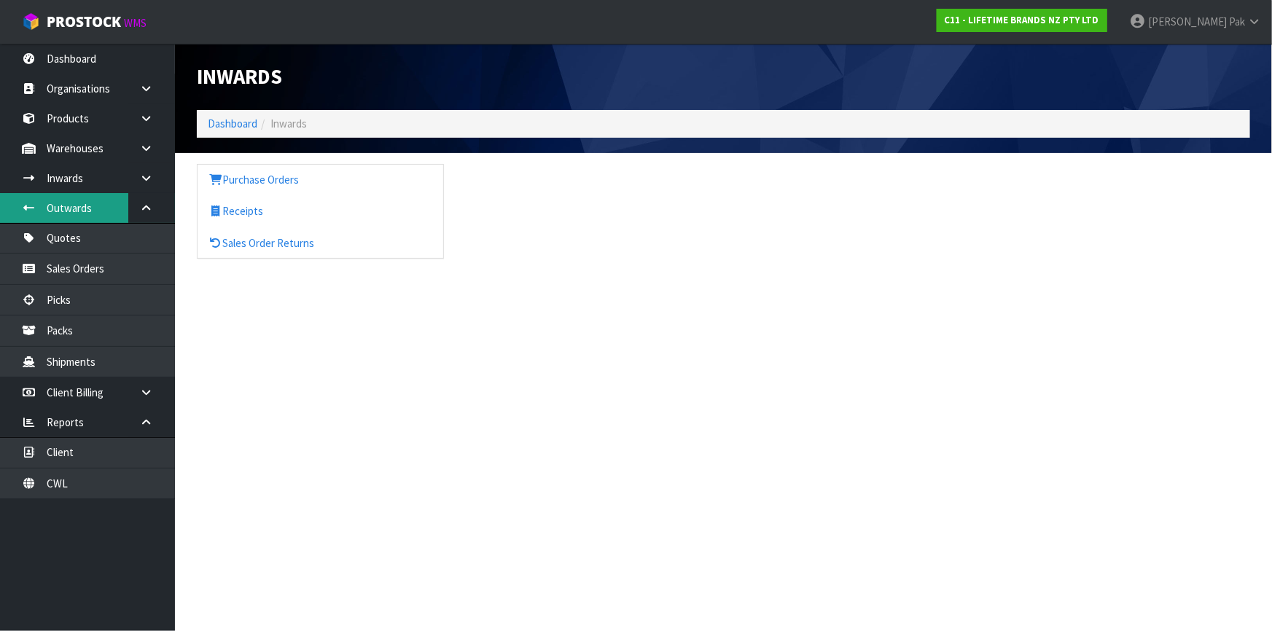
click at [94, 219] on link "Outwards" at bounding box center [87, 208] width 175 height 30
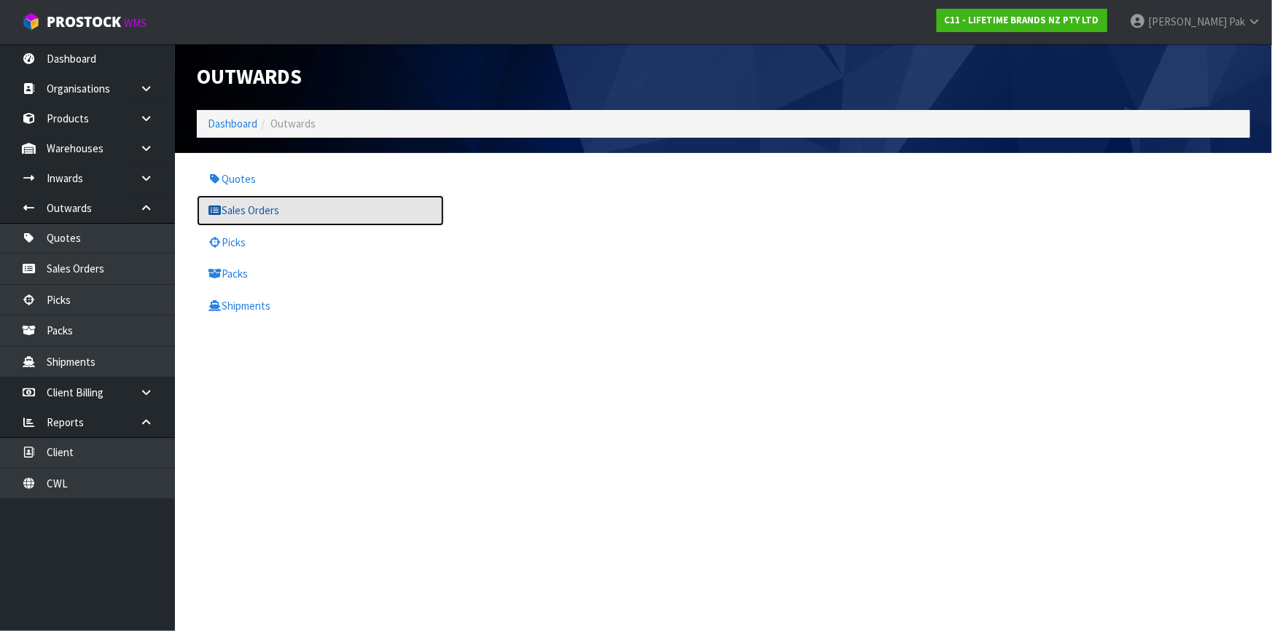
click at [245, 206] on link "Sales Orders" at bounding box center [320, 210] width 247 height 30
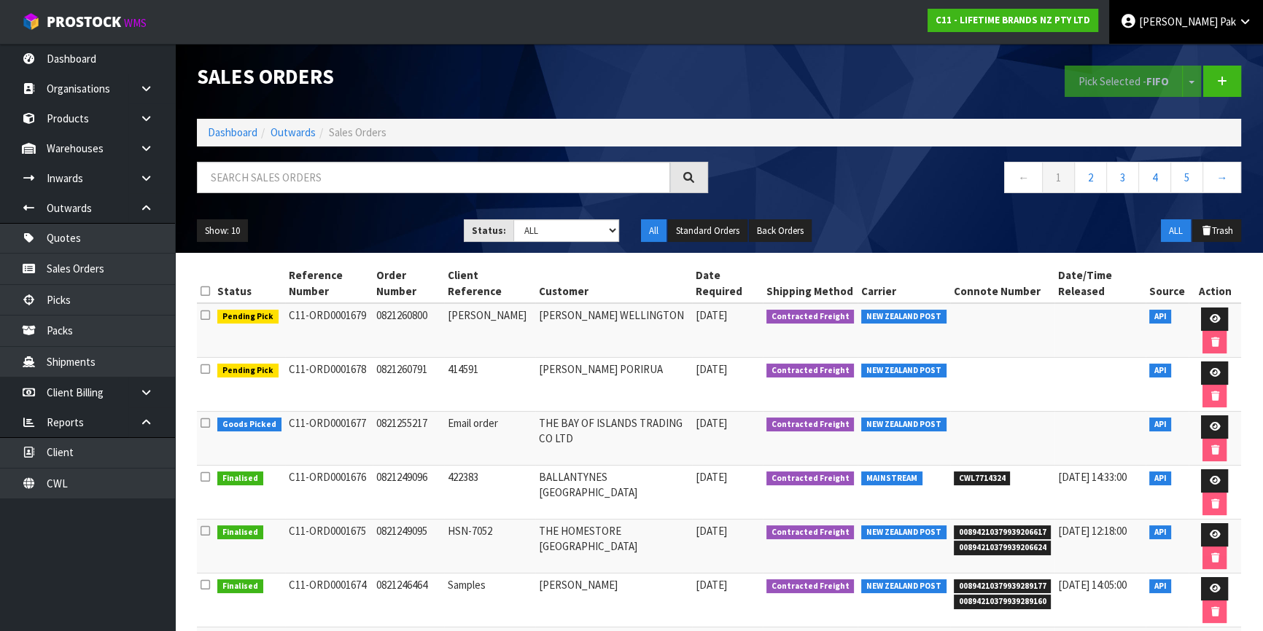
click at [1181, 19] on span "[PERSON_NAME]" at bounding box center [1178, 22] width 79 height 14
click at [1186, 67] on link "Logout" at bounding box center [1204, 58] width 115 height 20
